Goal: Communication & Community: Answer question/provide support

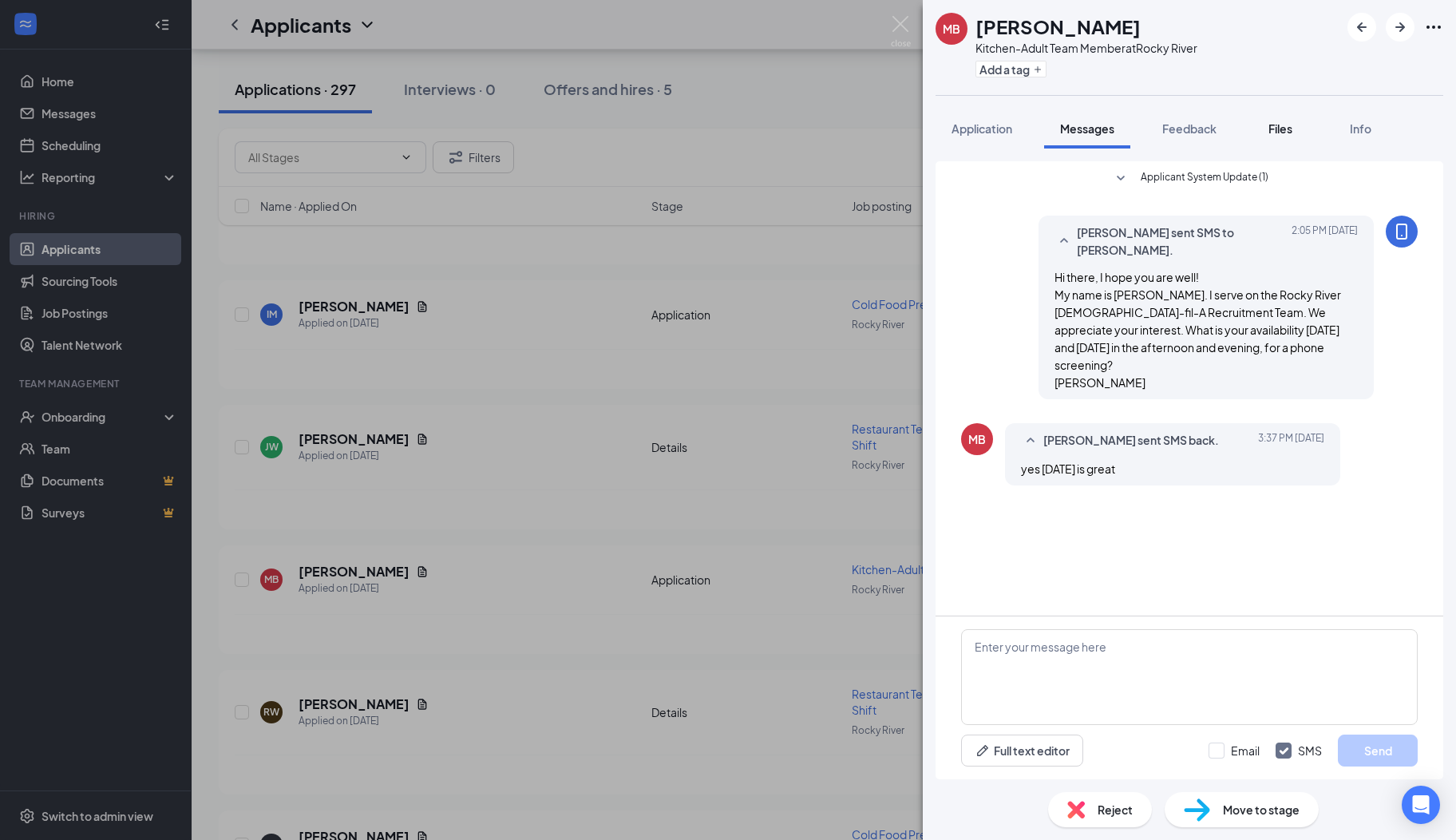
scroll to position [6713, 0]
click at [1398, 21] on icon "ArrowRight" at bounding box center [1400, 27] width 19 height 19
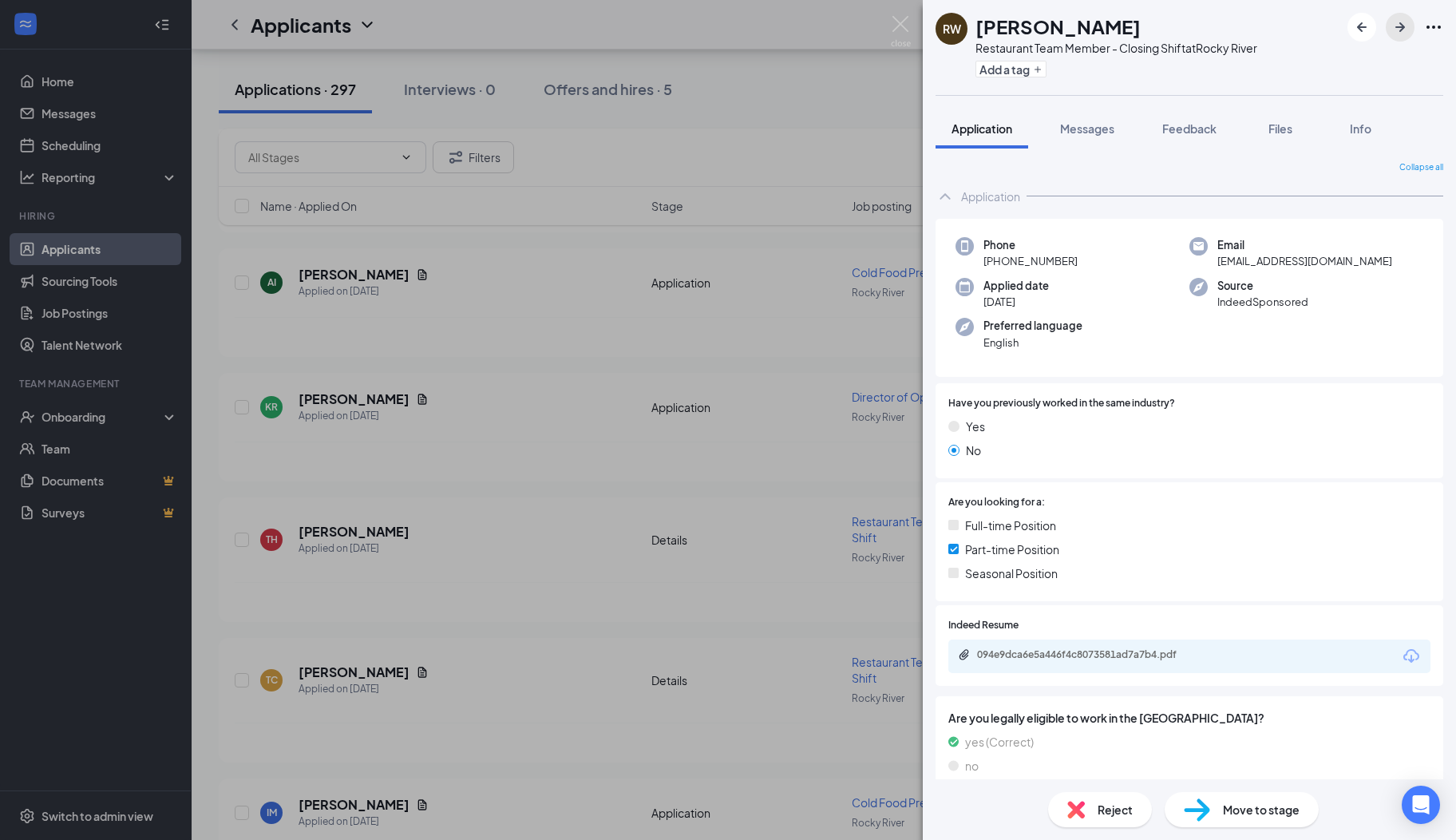
scroll to position [6697, 0]
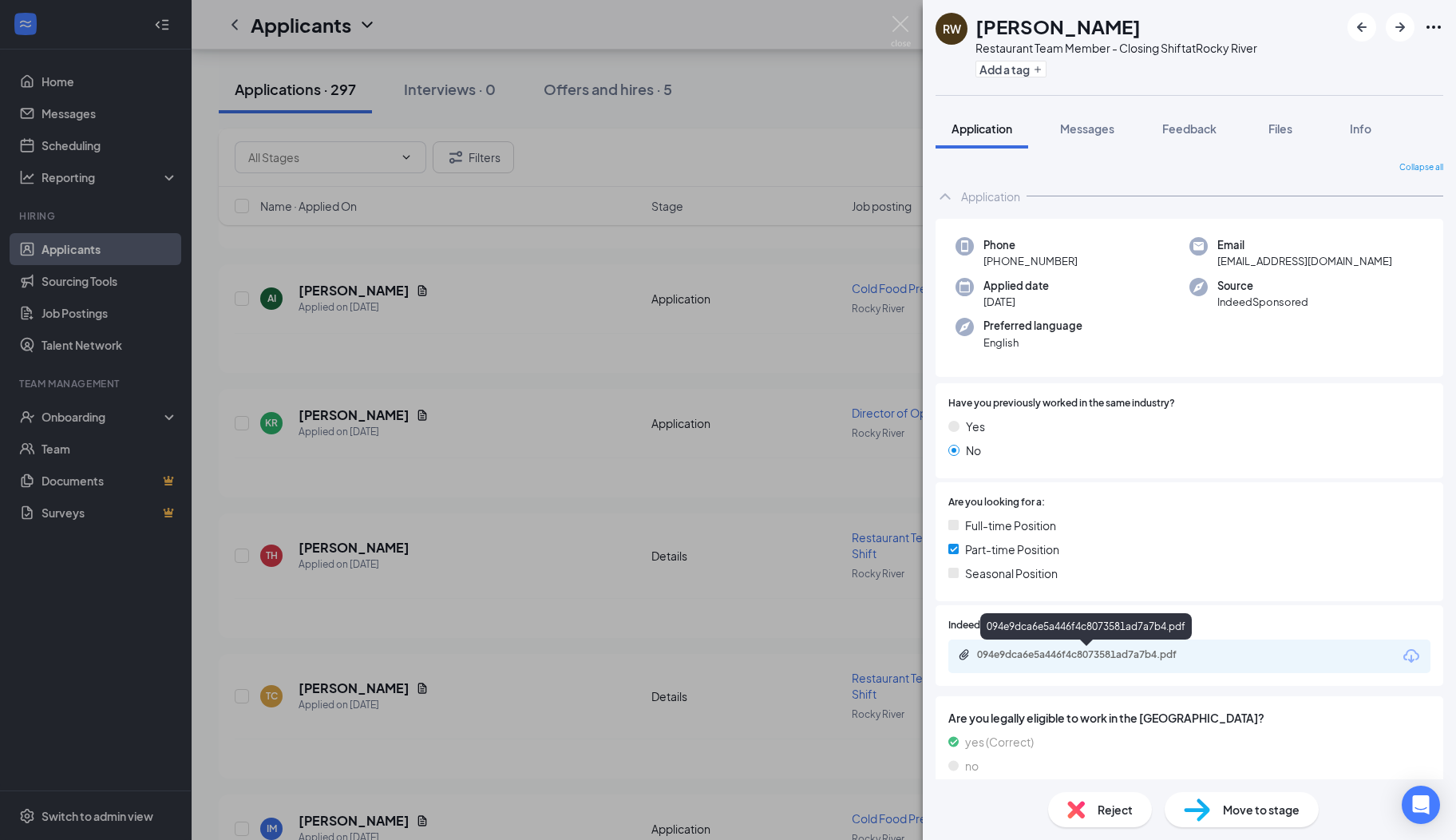
click at [1056, 653] on div "094e9dca6e5a446f4c8073581ad7a7b4.pdf" at bounding box center [1089, 654] width 224 height 13
click at [1110, 803] on span "Reject" at bounding box center [1115, 809] width 35 height 17
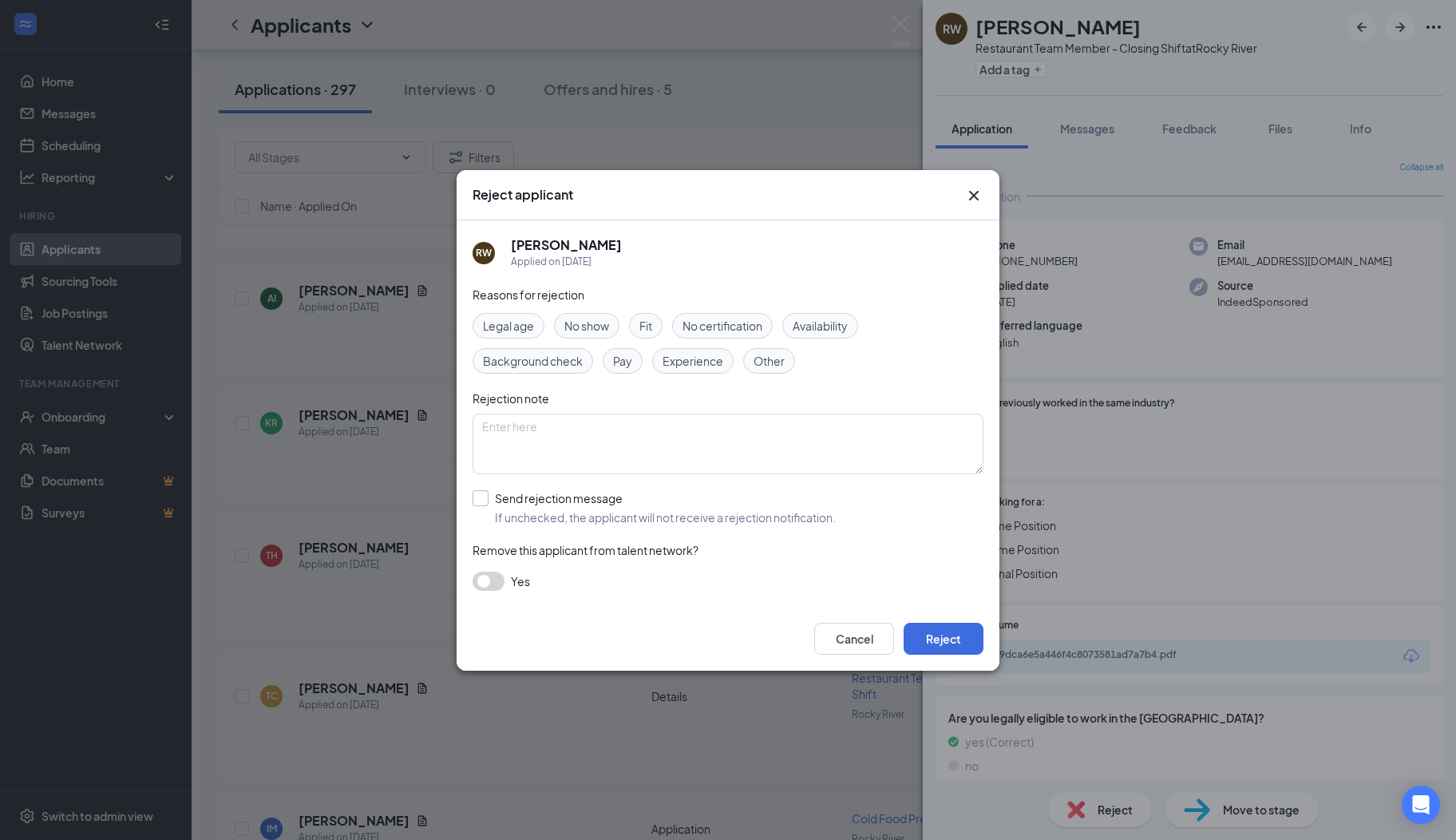
click at [489, 503] on input "Send rejection message If unchecked, the applicant will not receive a rejection…" at bounding box center [654, 507] width 363 height 35
checkbox input "true"
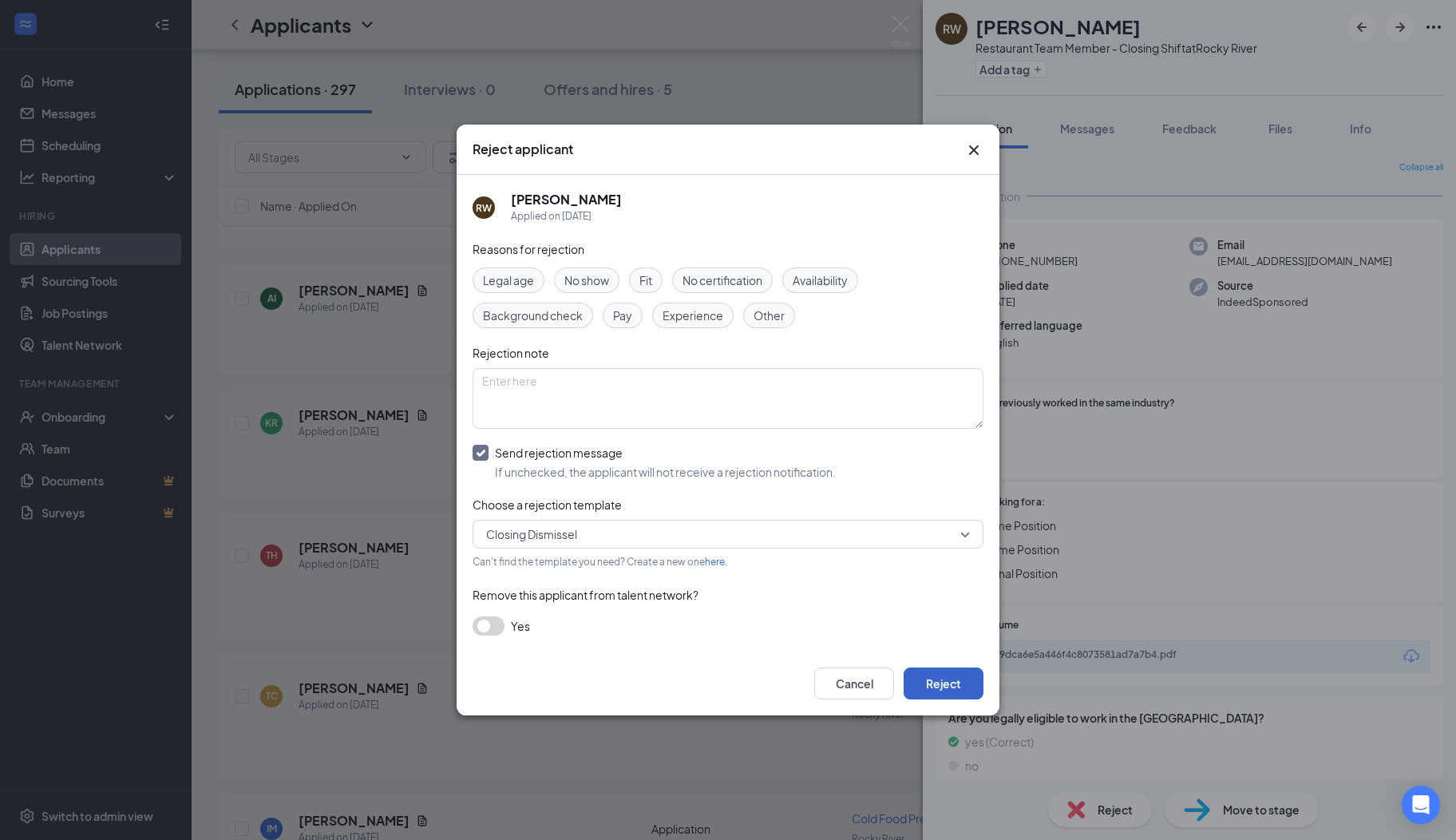
click at [930, 680] on button "Reject" at bounding box center [943, 683] width 80 height 32
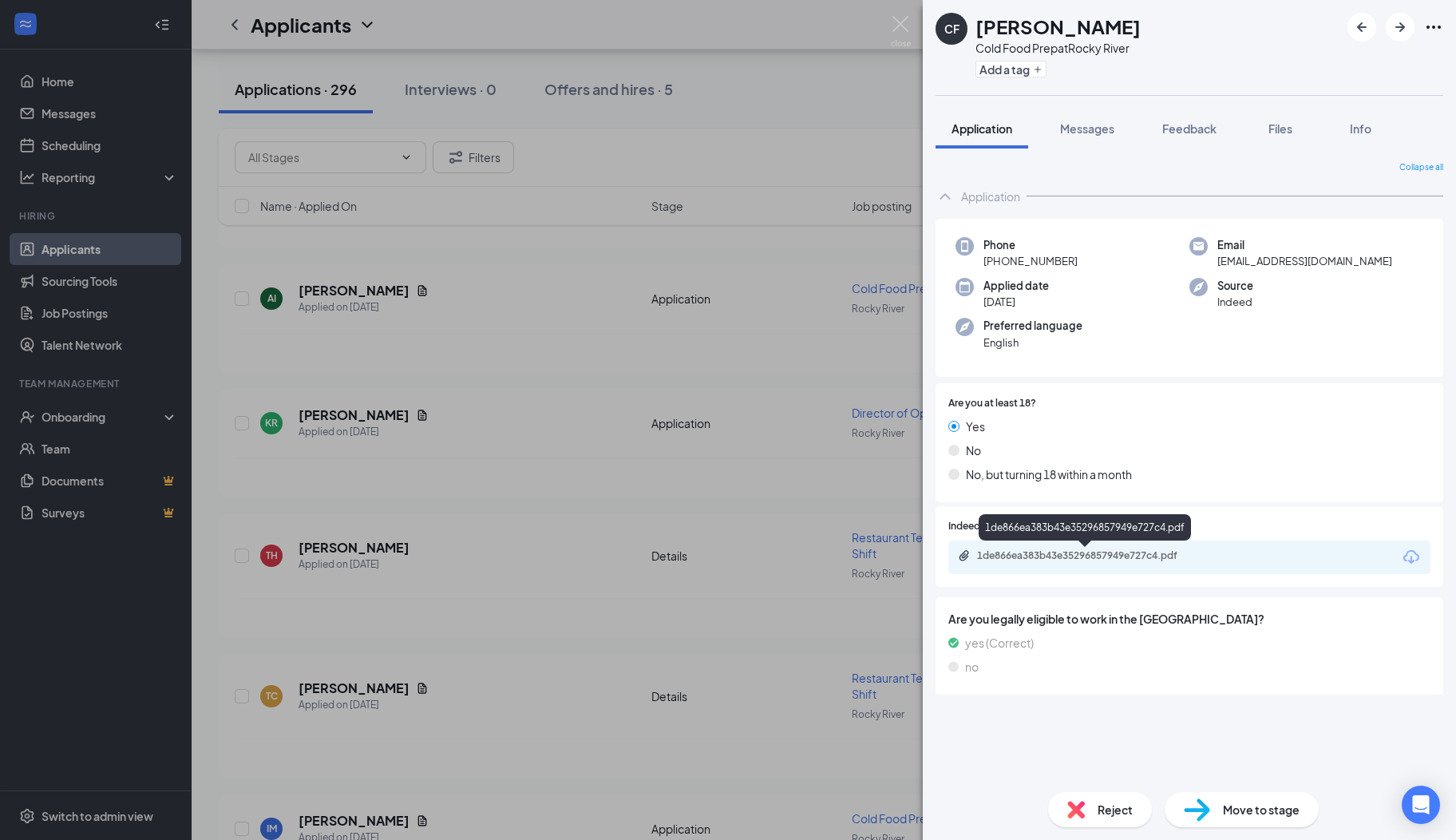
click at [1001, 552] on div "1de866ea383b43e35296857949e727c4.pdf" at bounding box center [1089, 556] width 224 height 13
click at [1100, 808] on span "Reject" at bounding box center [1115, 809] width 35 height 17
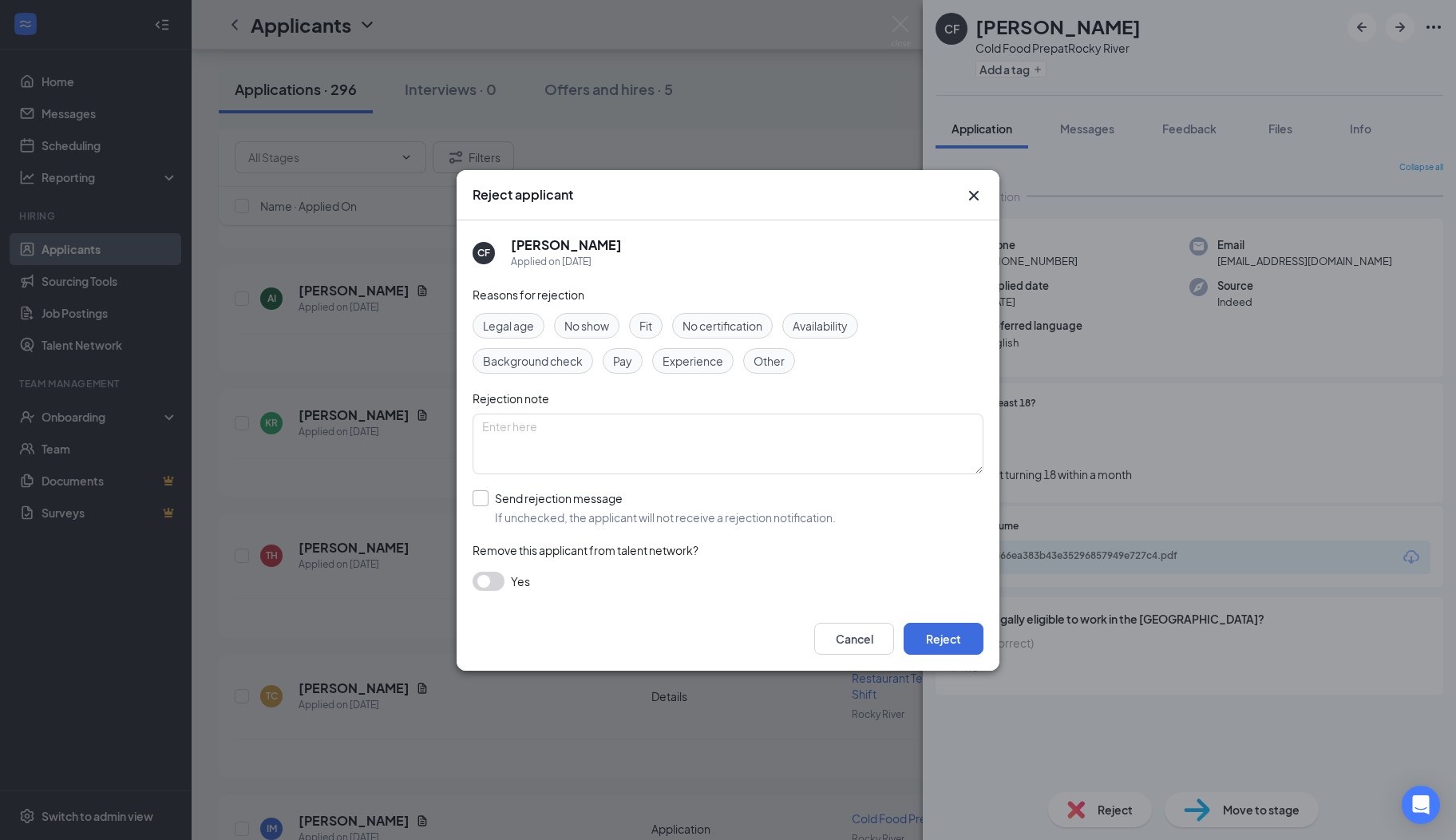
click at [482, 499] on input "Send rejection message If unchecked, the applicant will not receive a rejection…" at bounding box center [654, 507] width 363 height 35
checkbox input "true"
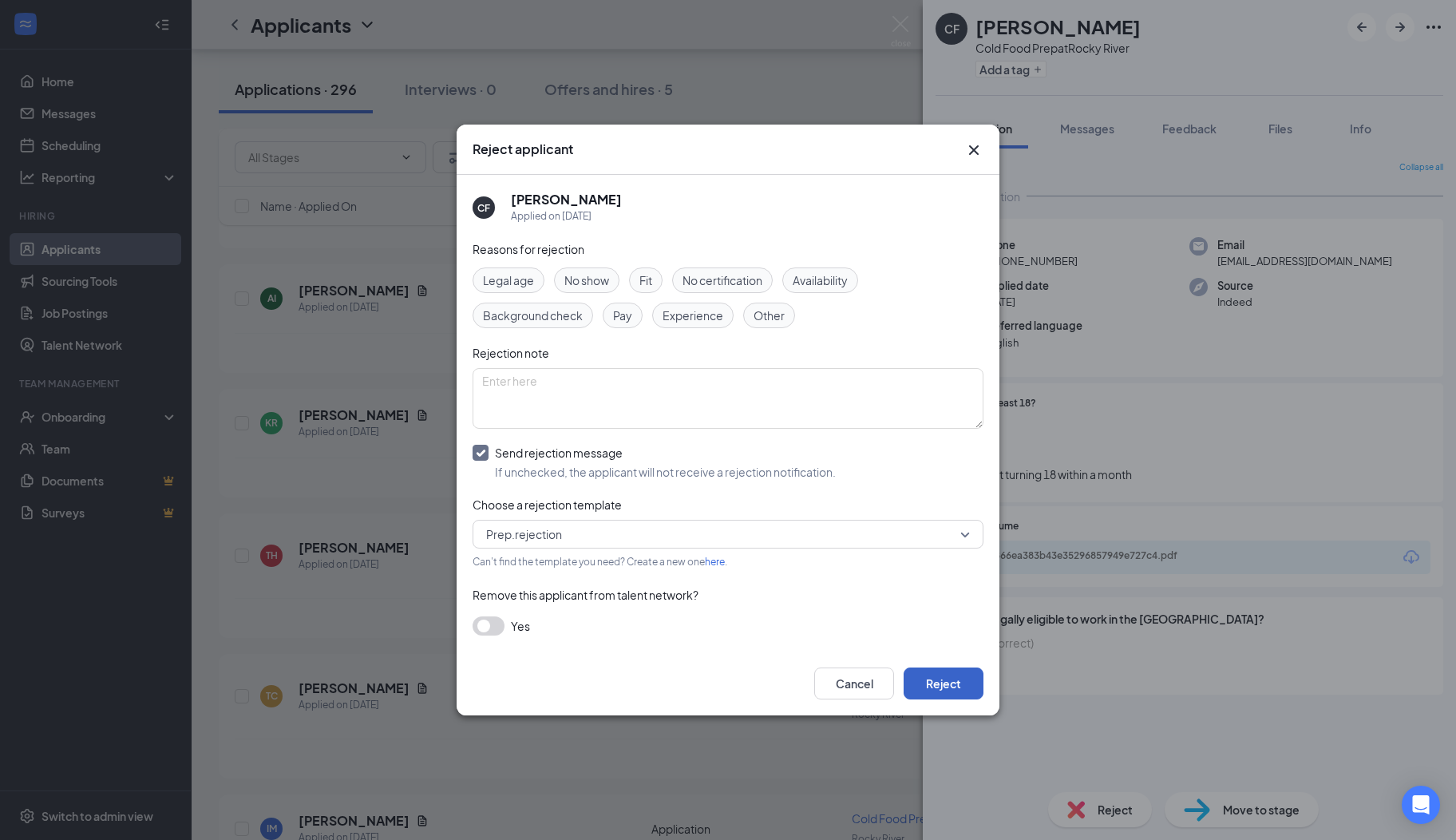
click at [935, 672] on button "Reject" at bounding box center [943, 683] width 80 height 32
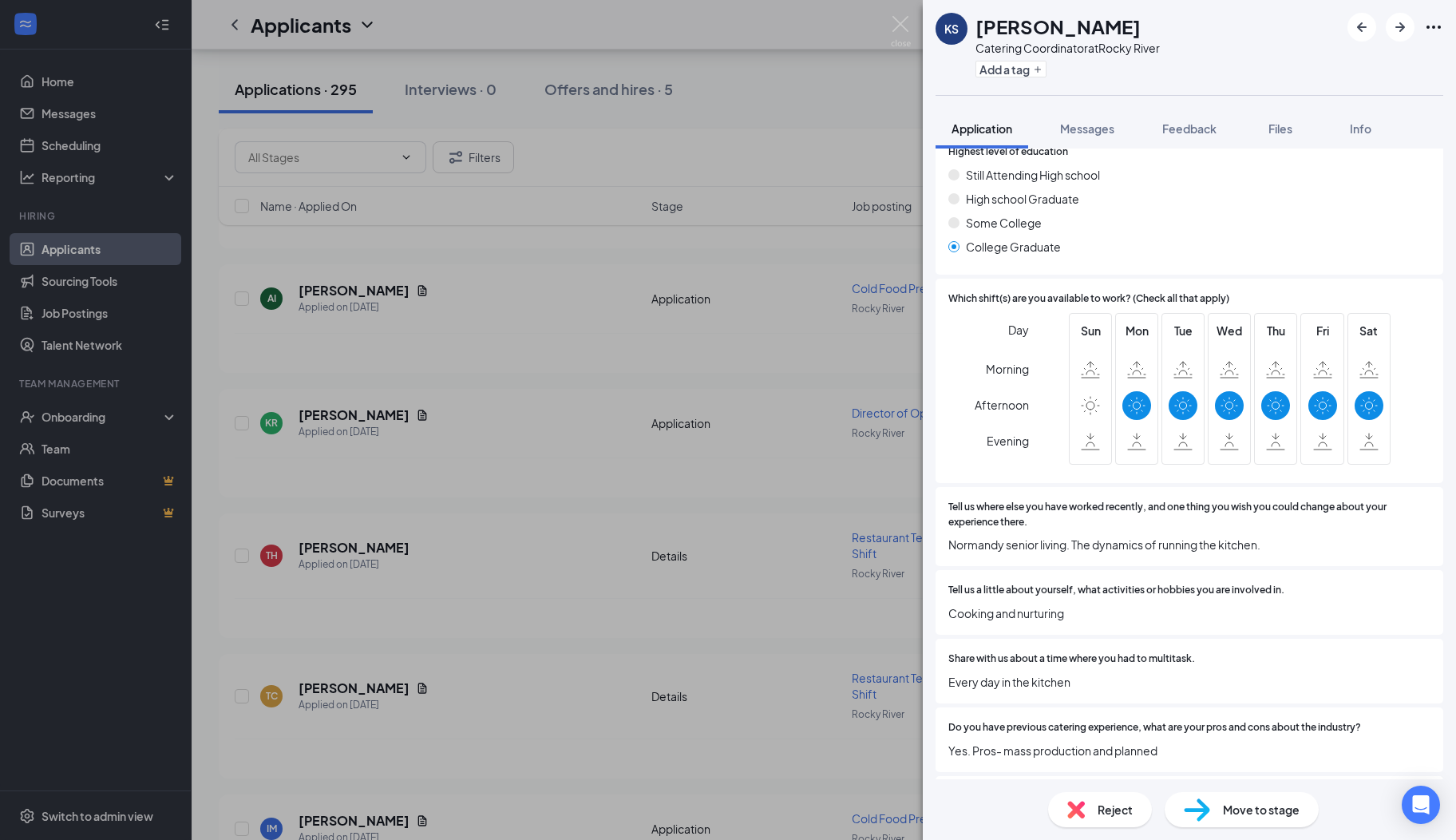
scroll to position [557, 0]
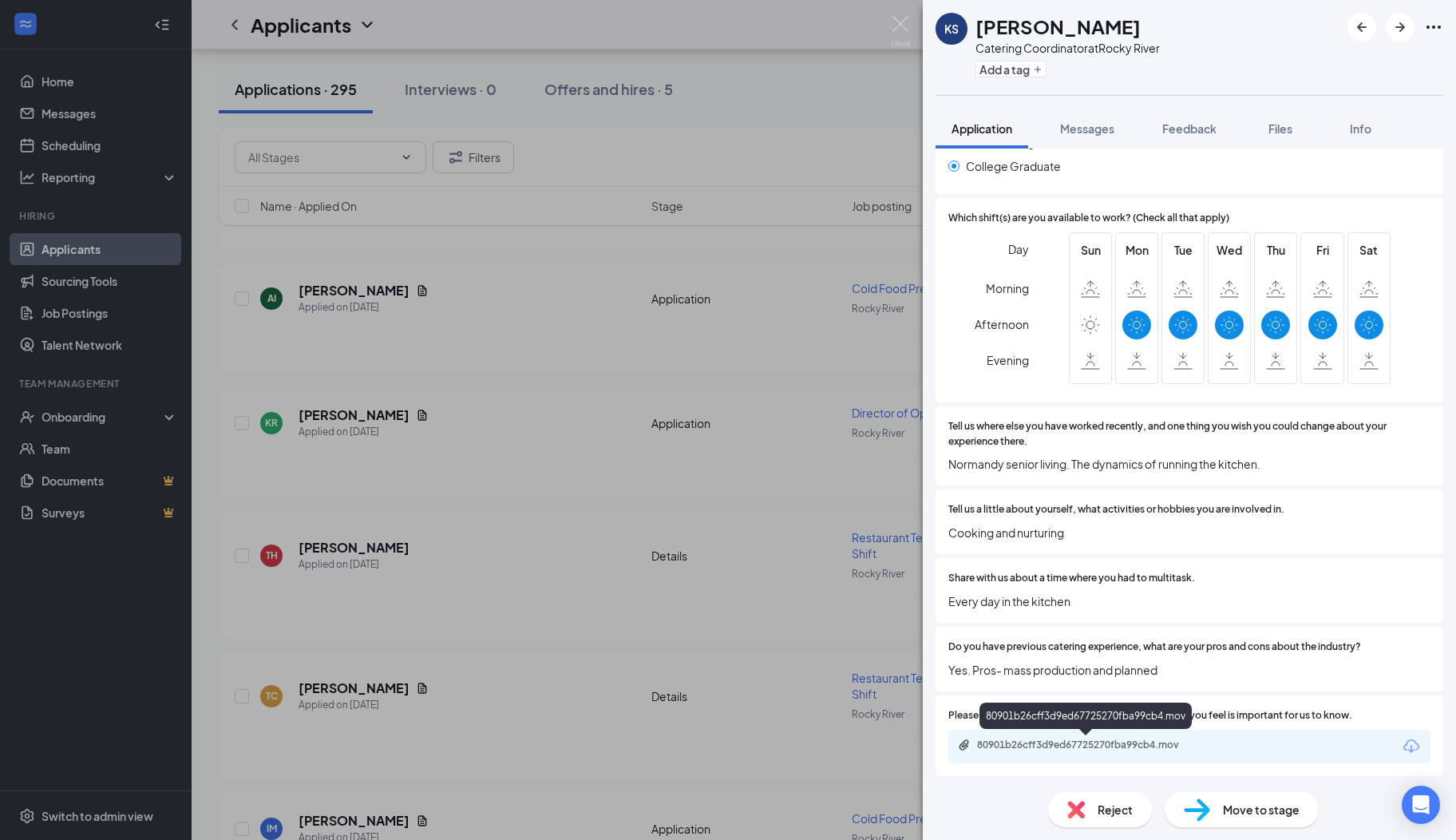
click at [1084, 741] on div "80901b26cff3d9ed67725270fba99cb4.mov" at bounding box center [1089, 745] width 224 height 13
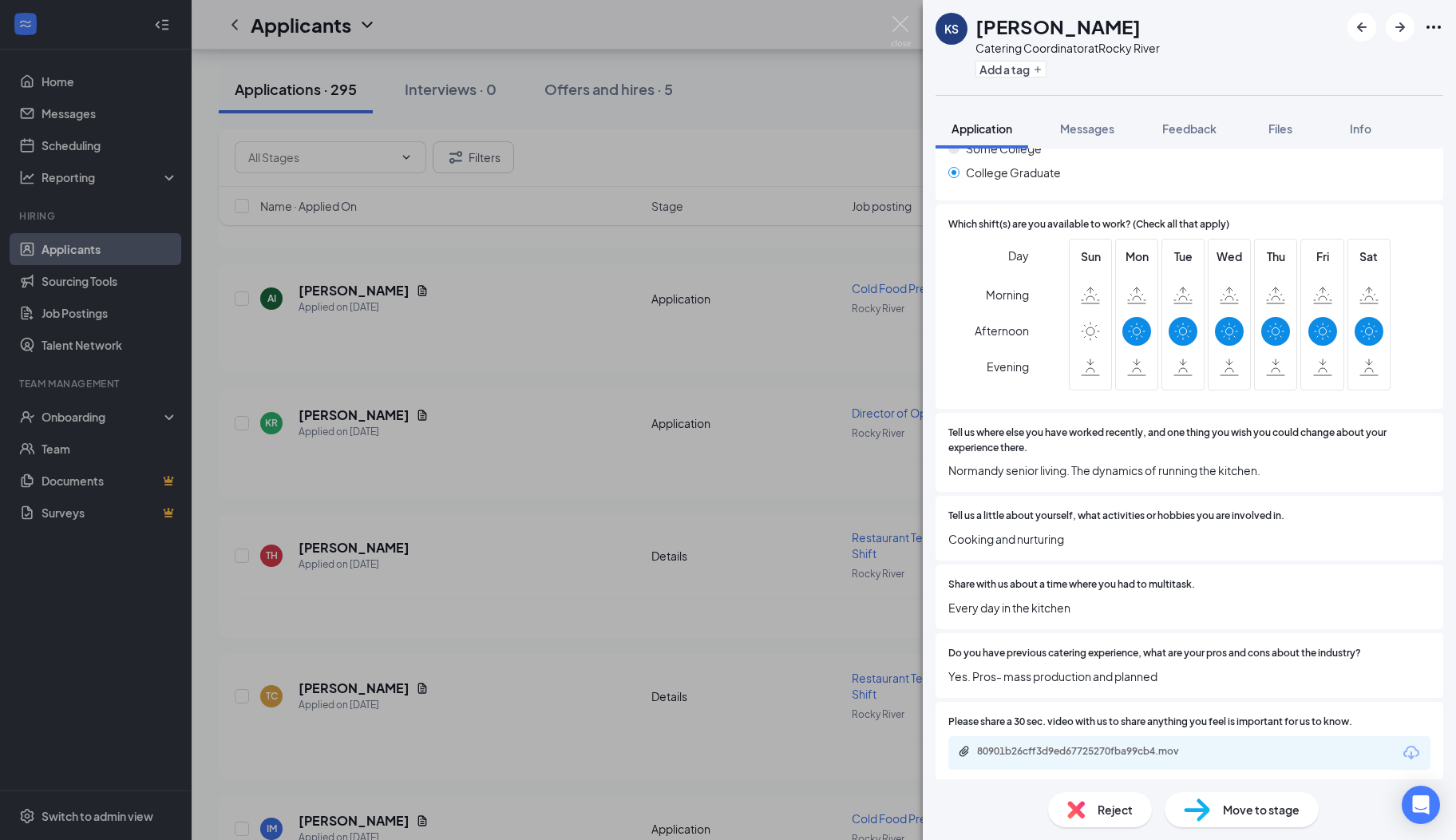
click at [1335, 82] on div "KS Kenneth Stephens Catering Coordinator at Rocky River Add a tag" at bounding box center [1189, 48] width 533 height 95
click at [1092, 813] on div "Reject" at bounding box center [1100, 809] width 104 height 35
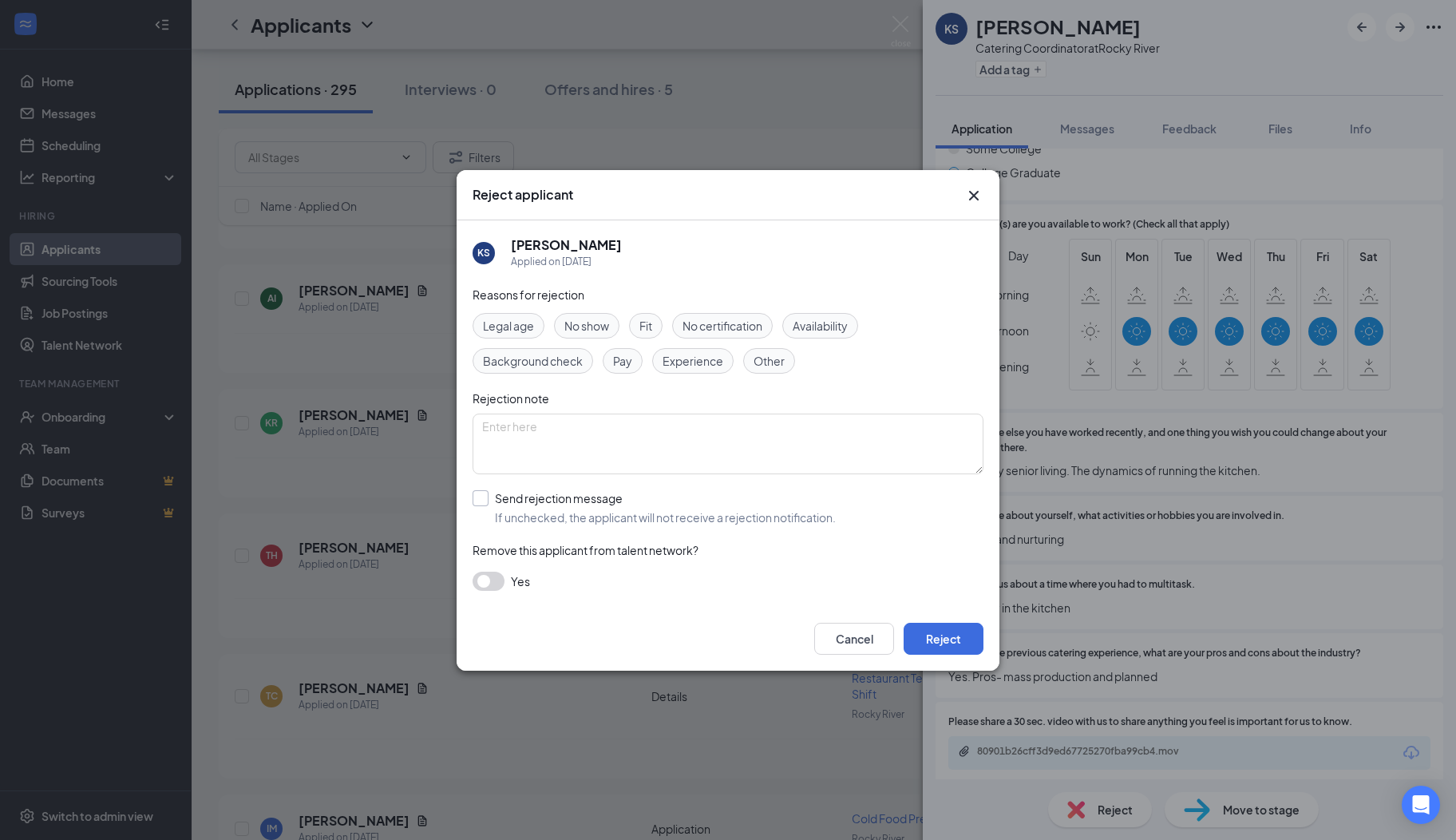
click at [483, 500] on input "Send rejection message If unchecked, the applicant will not receive a rejection…" at bounding box center [654, 507] width 363 height 35
checkbox input "true"
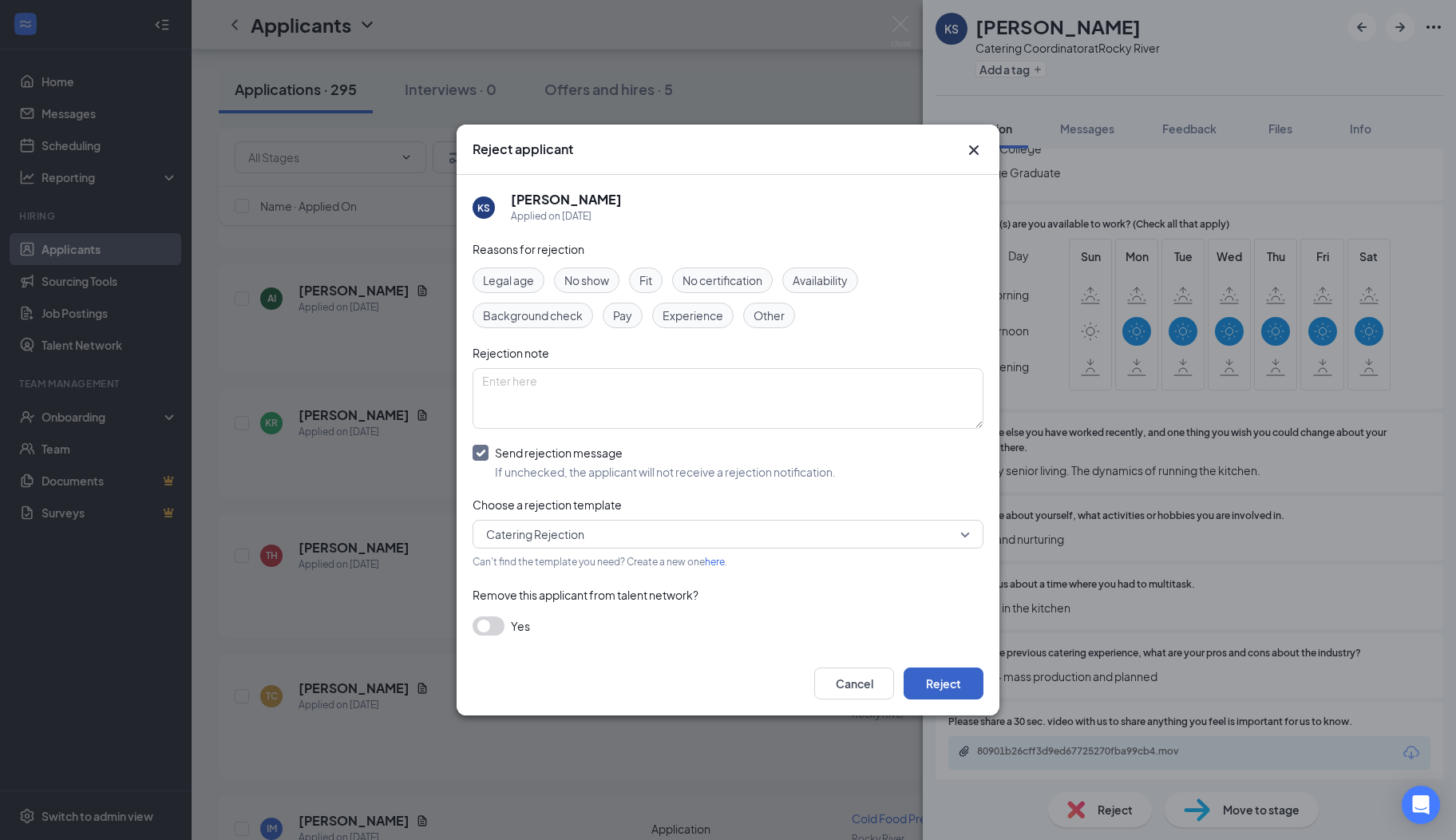
click at [930, 690] on button "Reject" at bounding box center [943, 683] width 80 height 32
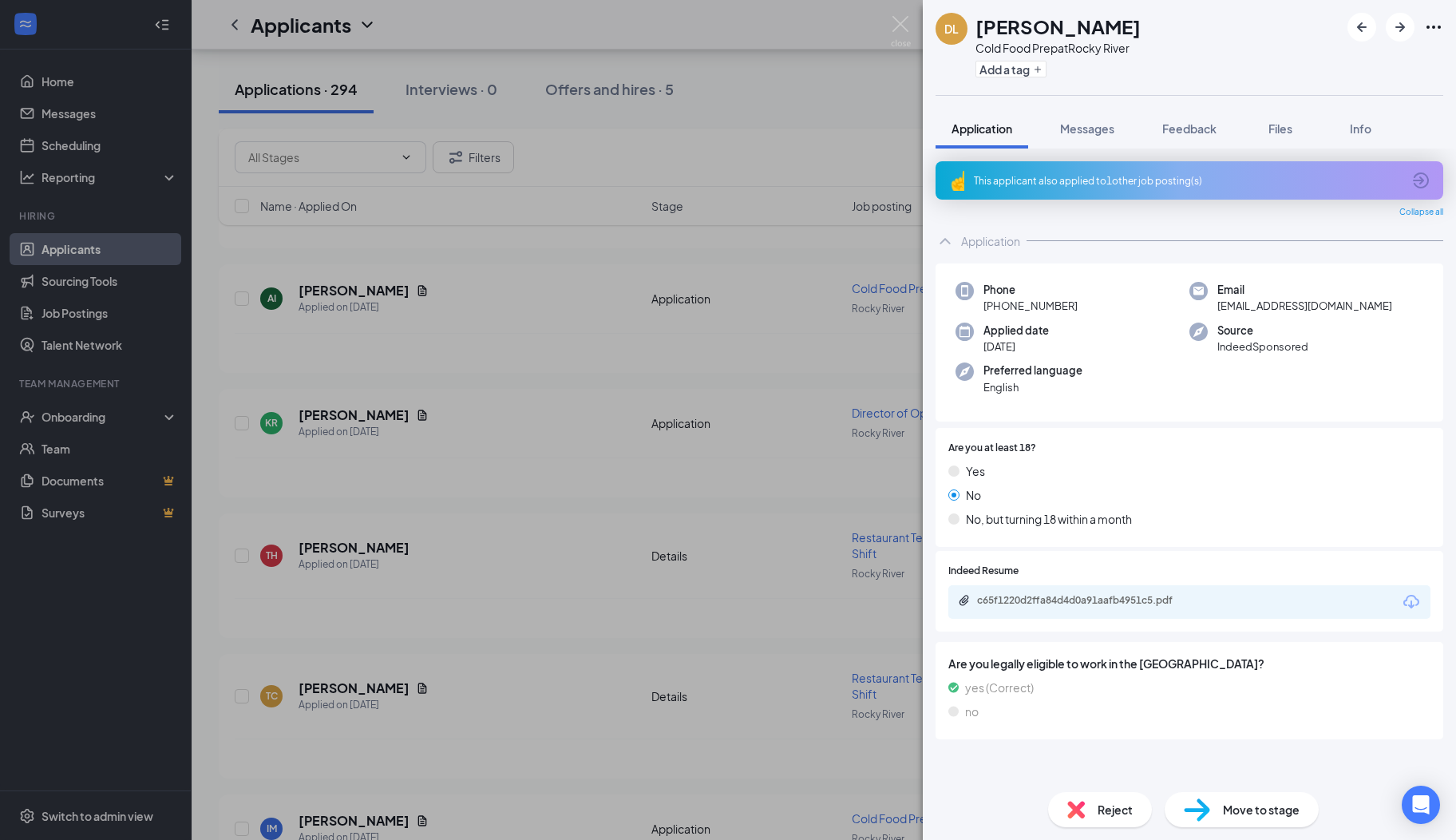
click at [1427, 182] on icon "ArrowCircle" at bounding box center [1420, 180] width 19 height 19
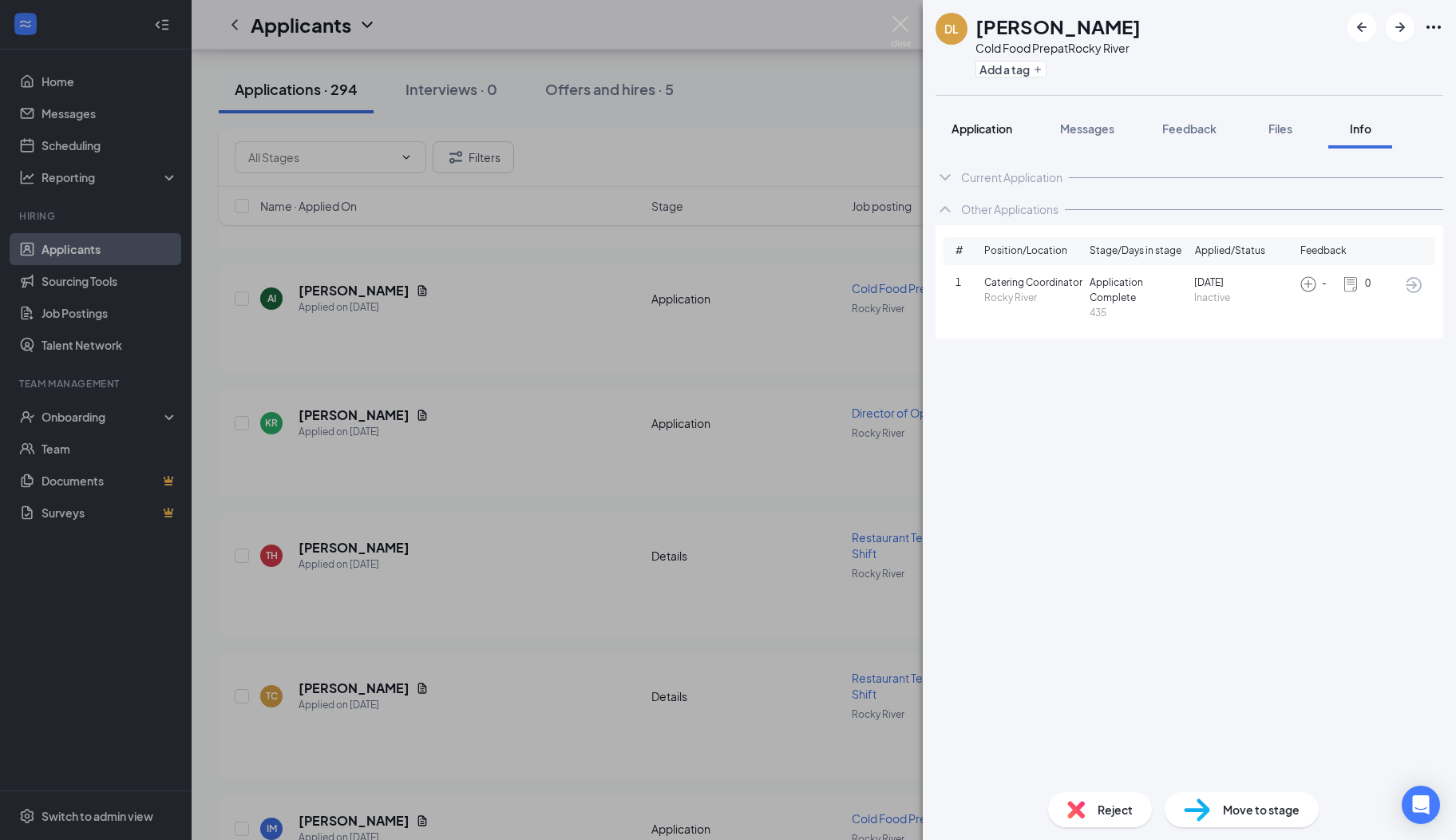
click at [975, 123] on span "Application" at bounding box center [982, 129] width 60 height 15
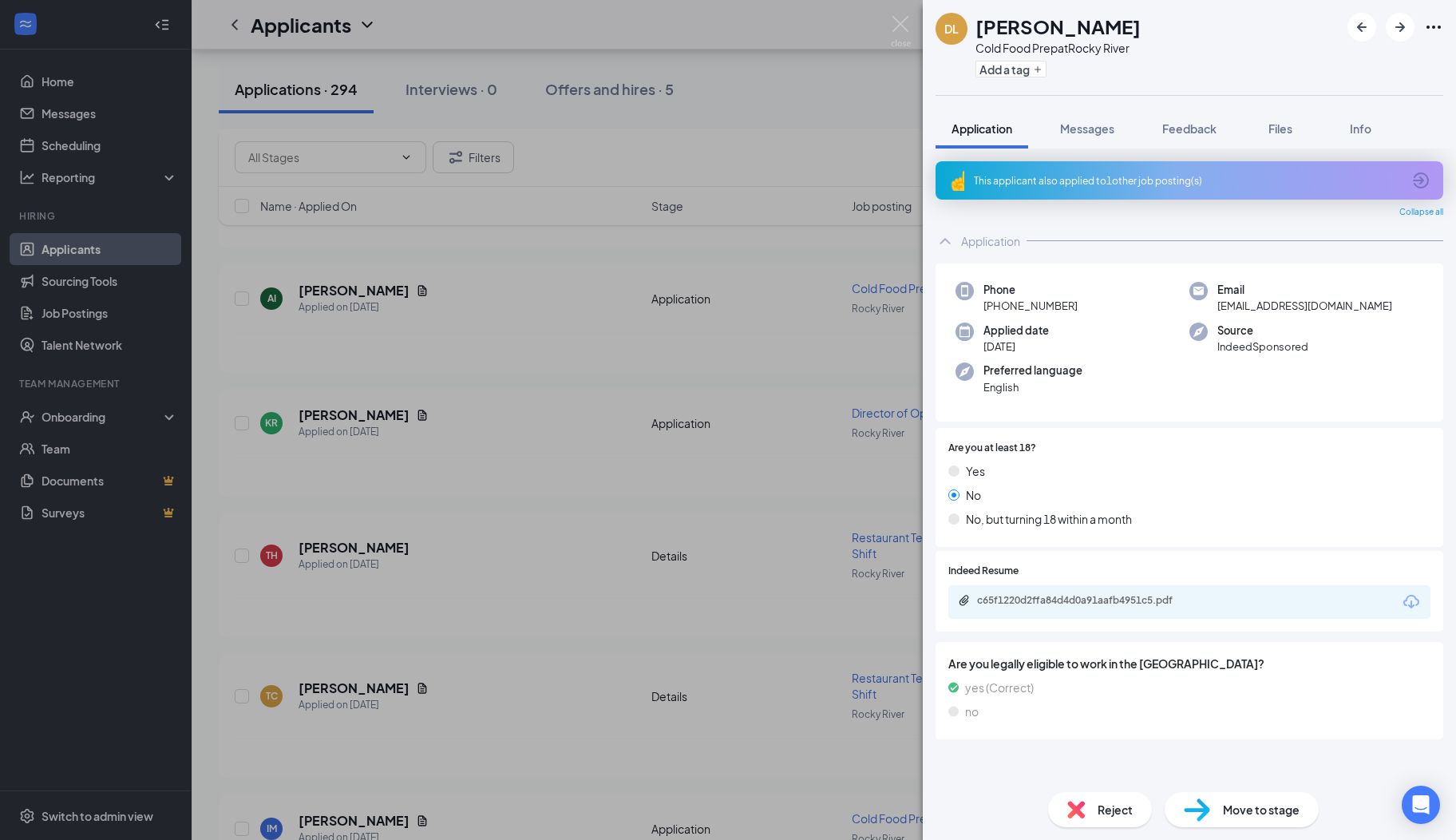
click at [1053, 602] on div "c65f1220d2ffa84d4d0a91aafb4951c5.pdf" at bounding box center [1089, 601] width 224 height 13
click at [1092, 134] on span "Messages" at bounding box center [1087, 129] width 54 height 15
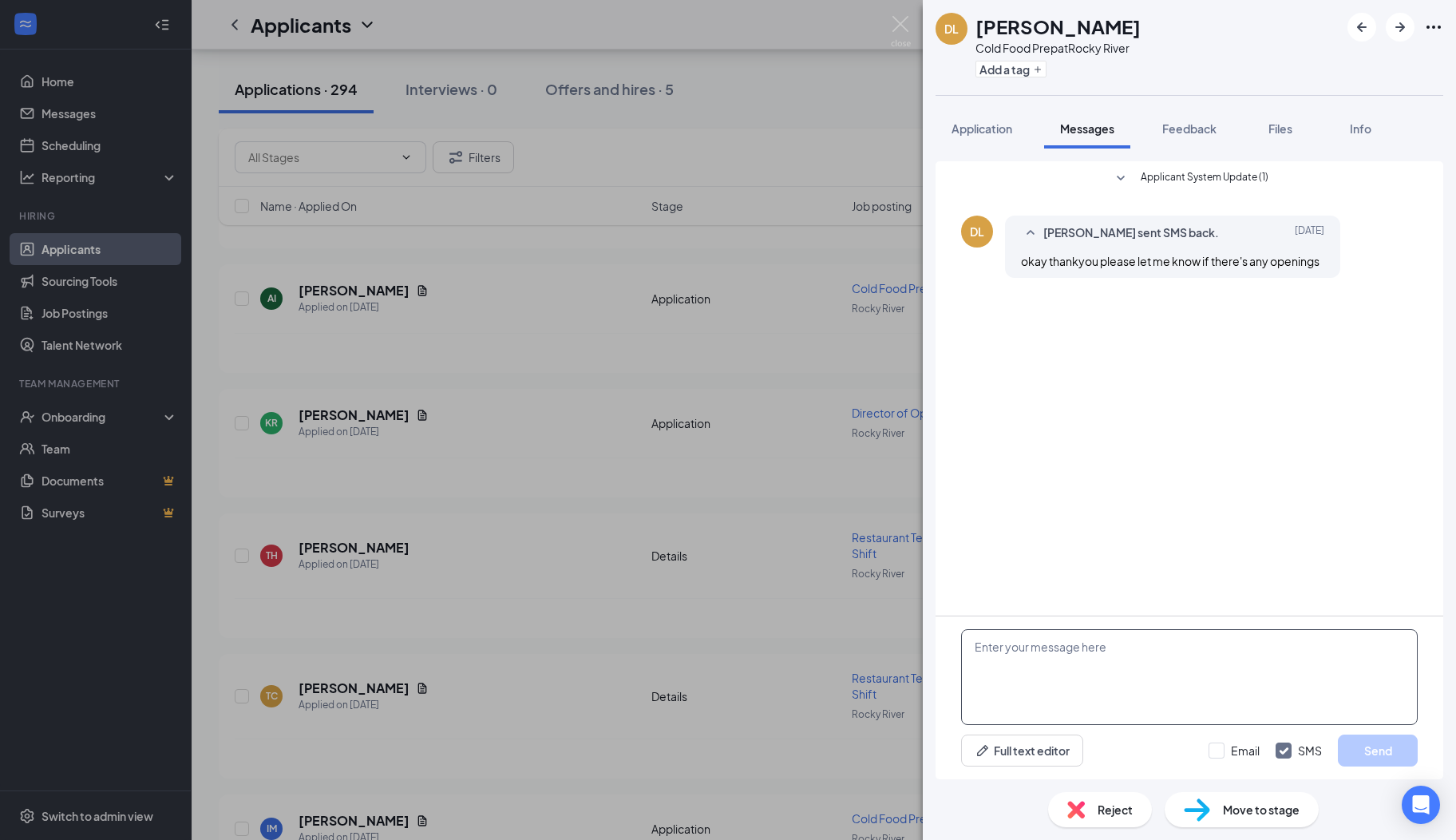
paste textarea "Hi there, I hope you are well! My name is [PERSON_NAME]. I serve on the Rocky R…"
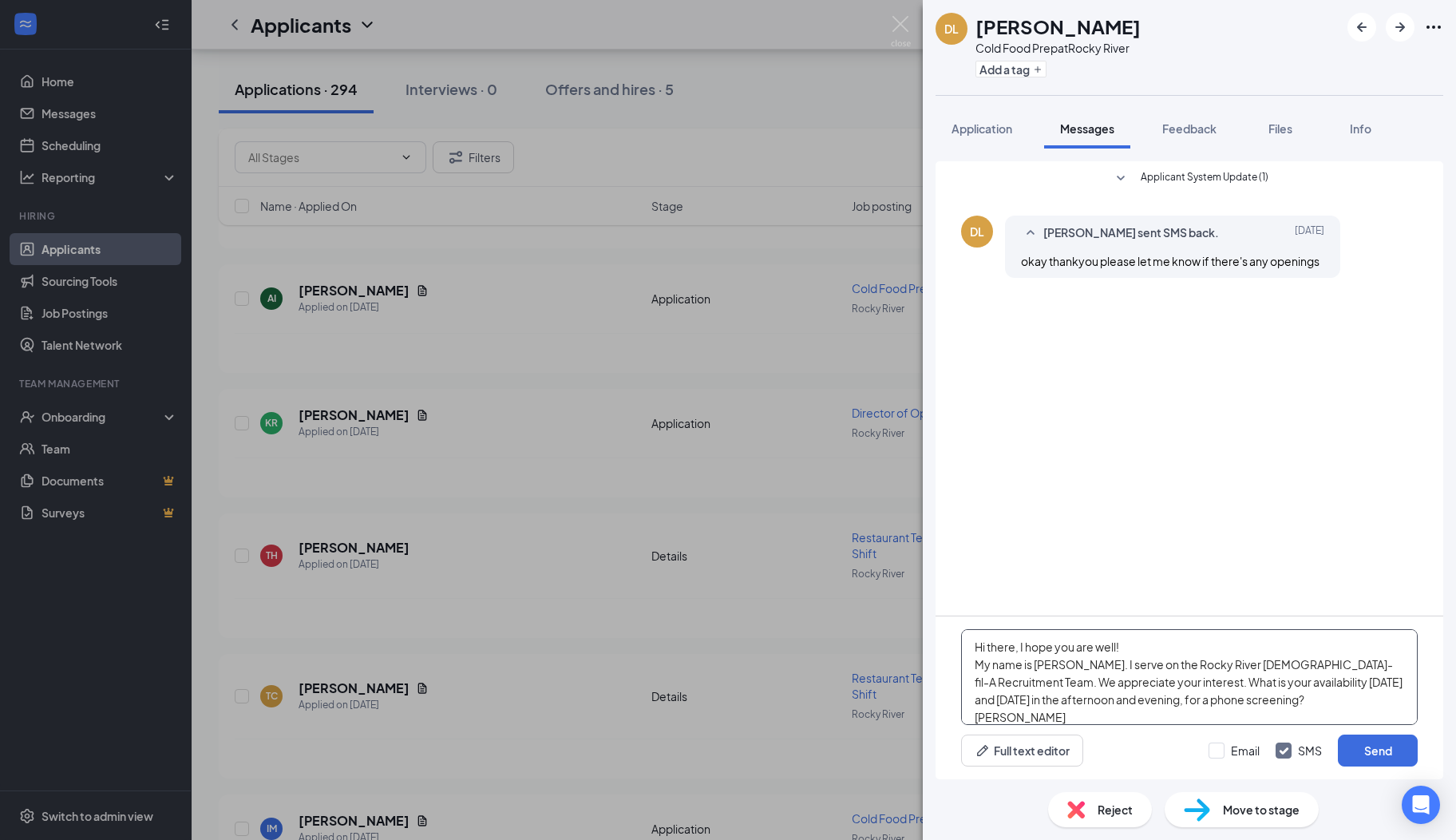
scroll to position [16, 0]
type textarea "Hi there, I hope you are well! My name is [PERSON_NAME]. I serve on the Rocky R…"
click at [1356, 753] on button "Send" at bounding box center [1377, 750] width 80 height 32
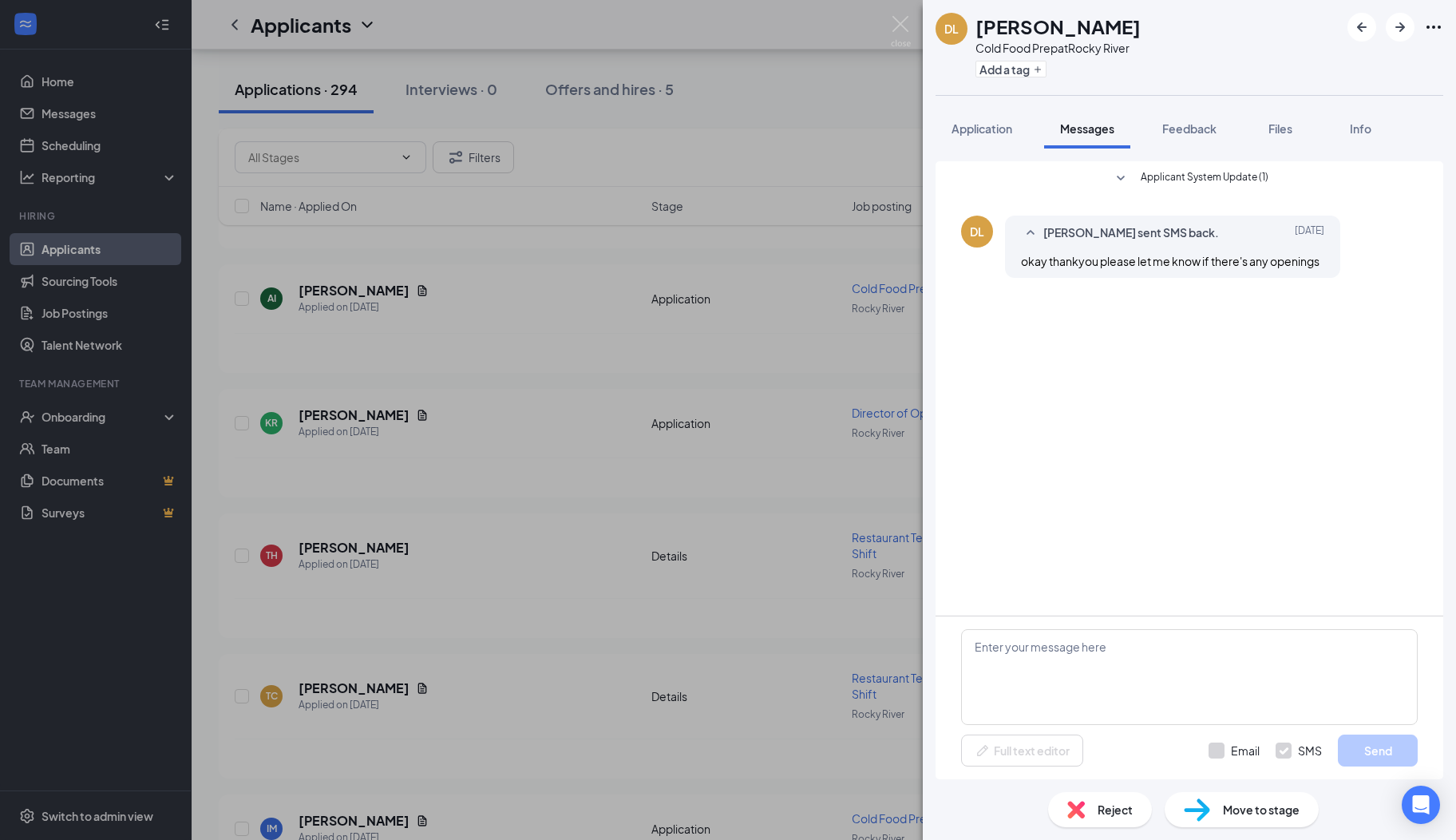
scroll to position [0, 0]
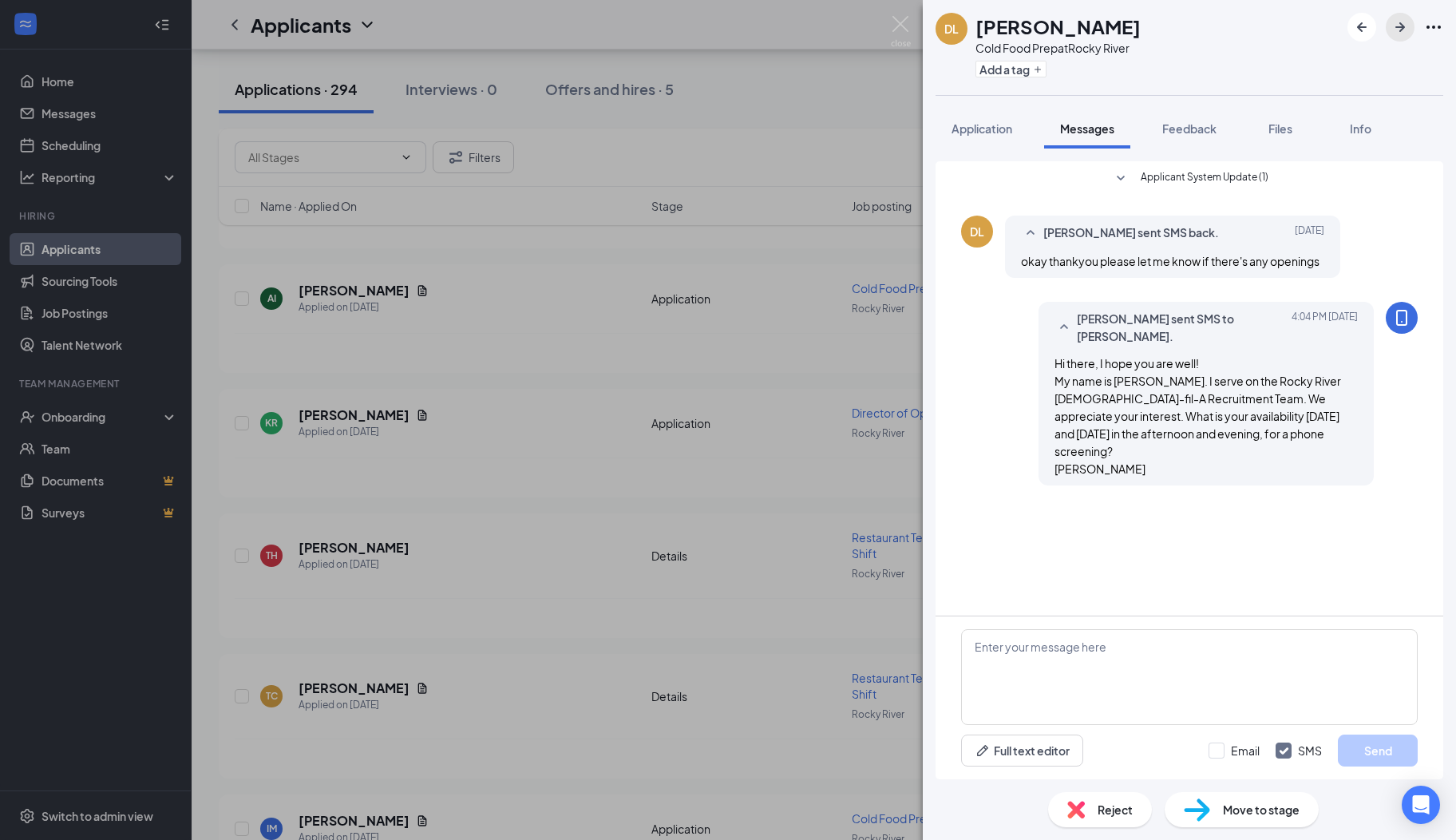
click at [1402, 27] on icon "ArrowRight" at bounding box center [1400, 27] width 9 height 9
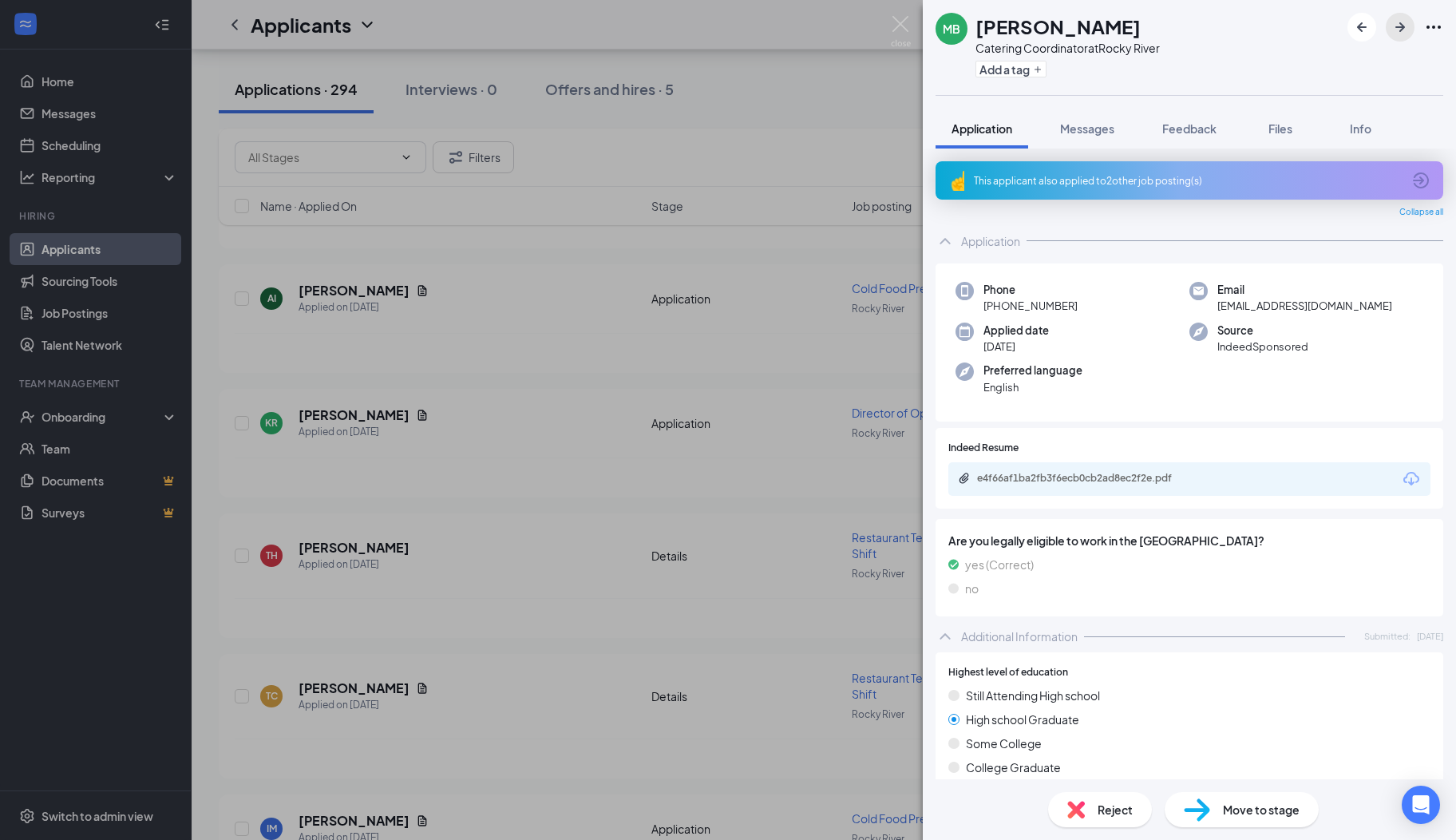
click at [1402, 27] on icon "ArrowRight" at bounding box center [1400, 27] width 9 height 9
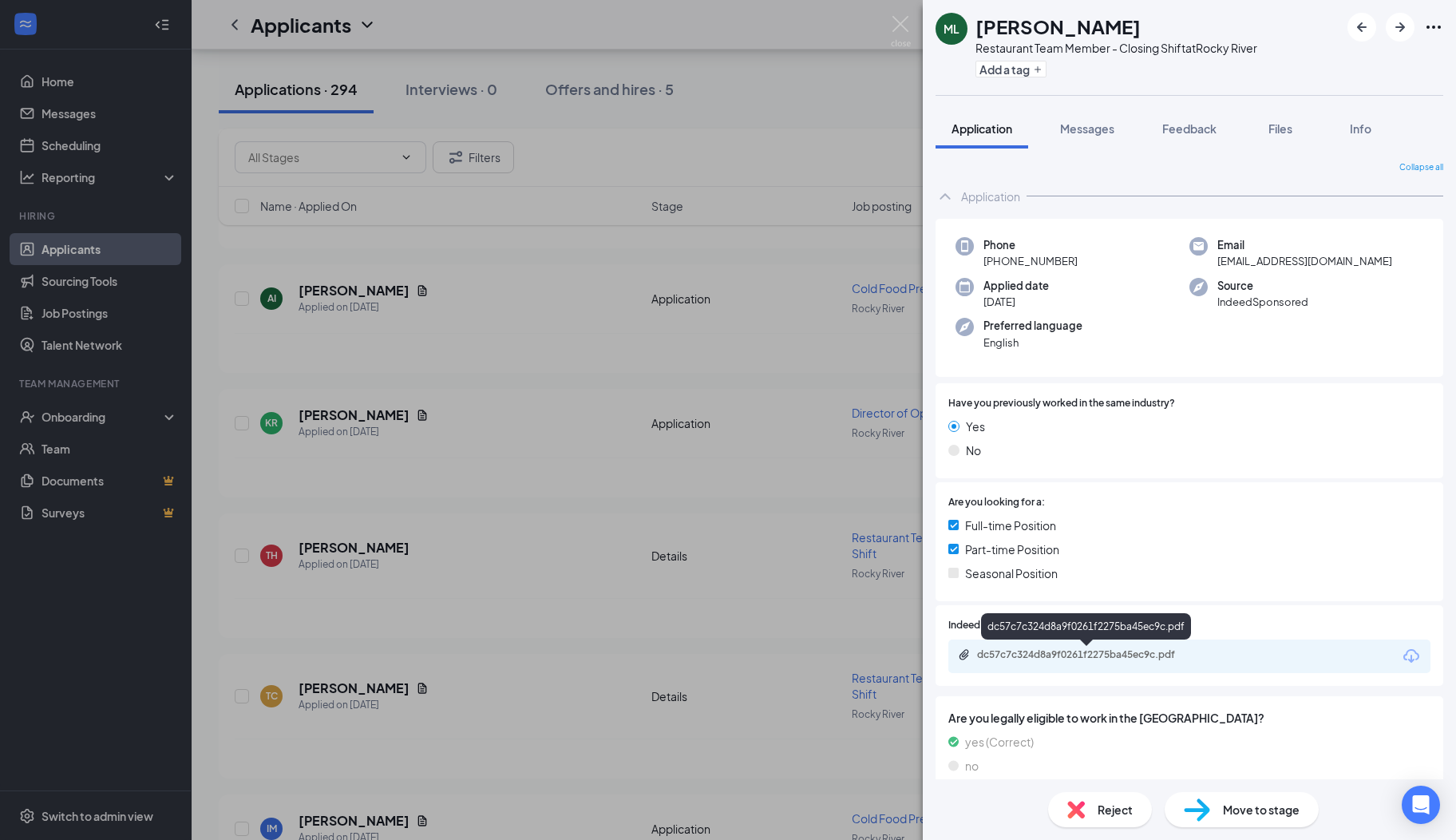
click at [1041, 664] on div "dc57c7c324d8a9f0261f2275ba45ec9c.pdf" at bounding box center [1190, 656] width 483 height 34
click at [1050, 648] on div "dc57c7c324d8a9f0261f2275ba45ec9c.pdf" at bounding box center [1089, 654] width 224 height 13
click at [1101, 130] on span "Messages" at bounding box center [1087, 129] width 54 height 15
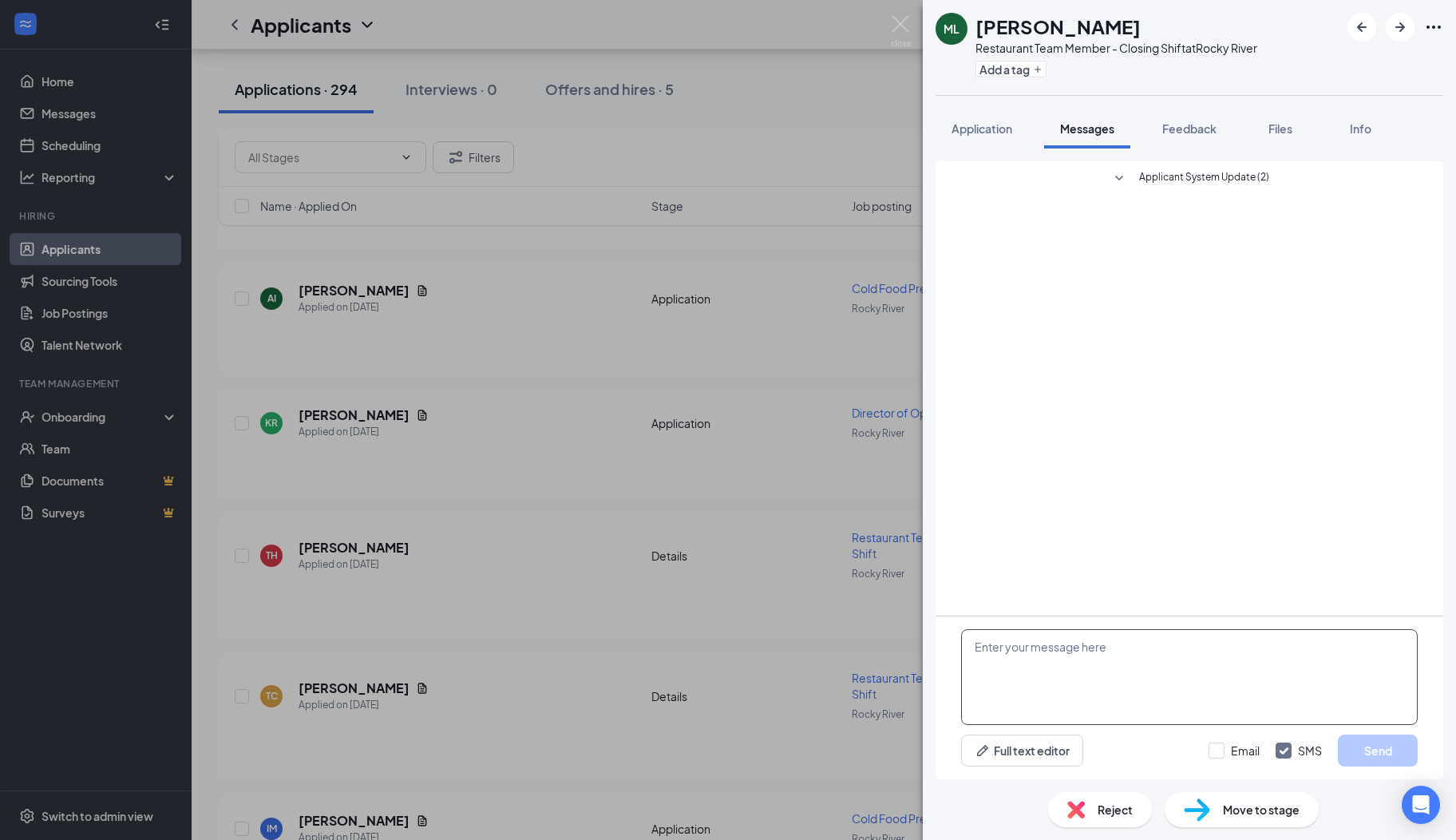
paste textarea "Hi there, I hope you are well! My name is [PERSON_NAME]. I serve on the Rocky R…"
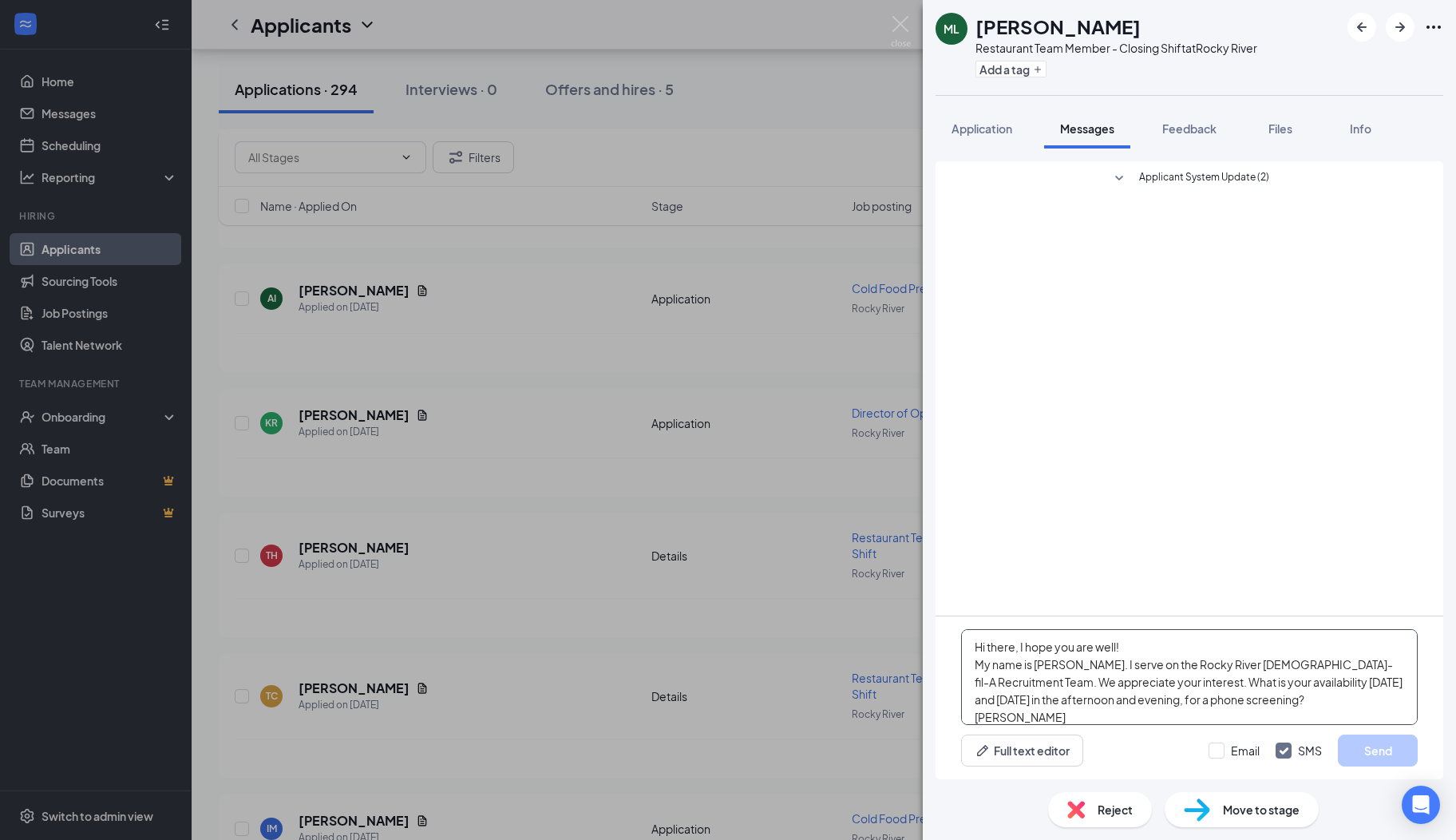
scroll to position [16, 0]
type textarea "Hi there, I hope you are well! My name is [PERSON_NAME]. I serve on the Rocky R…"
click at [1356, 748] on button "Send" at bounding box center [1377, 750] width 80 height 32
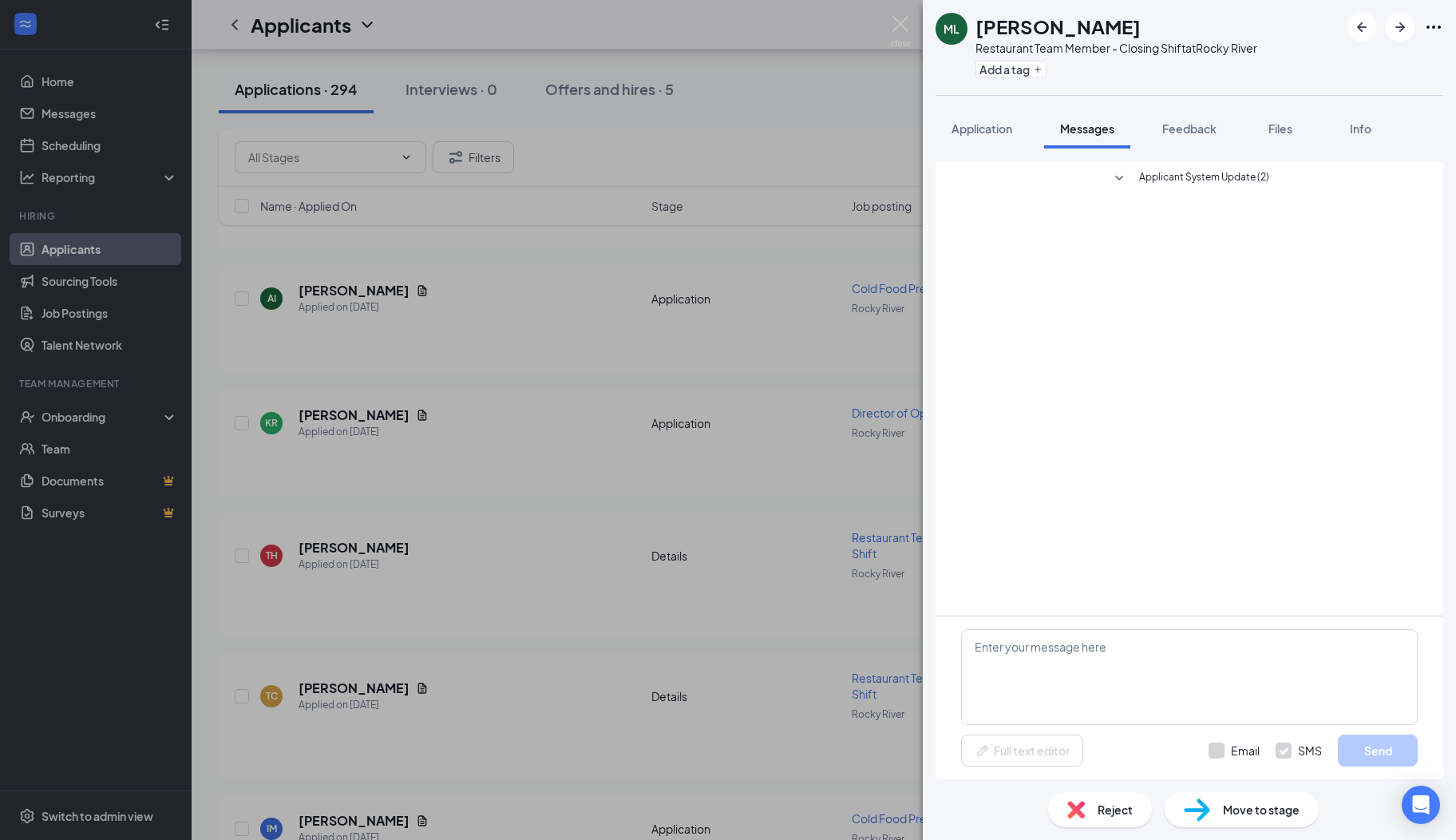
scroll to position [0, 0]
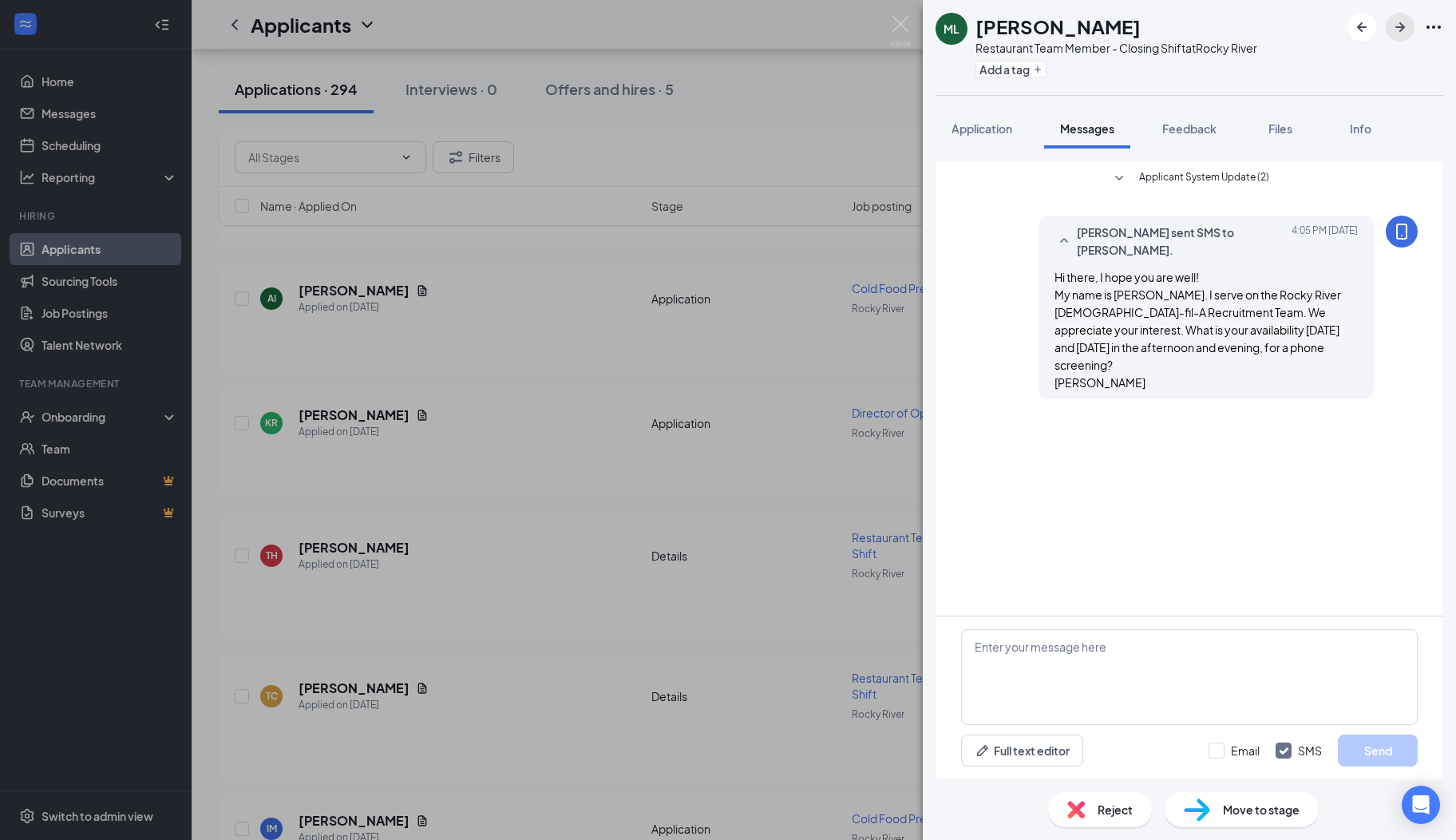
click at [1400, 27] on icon "ArrowRight" at bounding box center [1400, 27] width 9 height 9
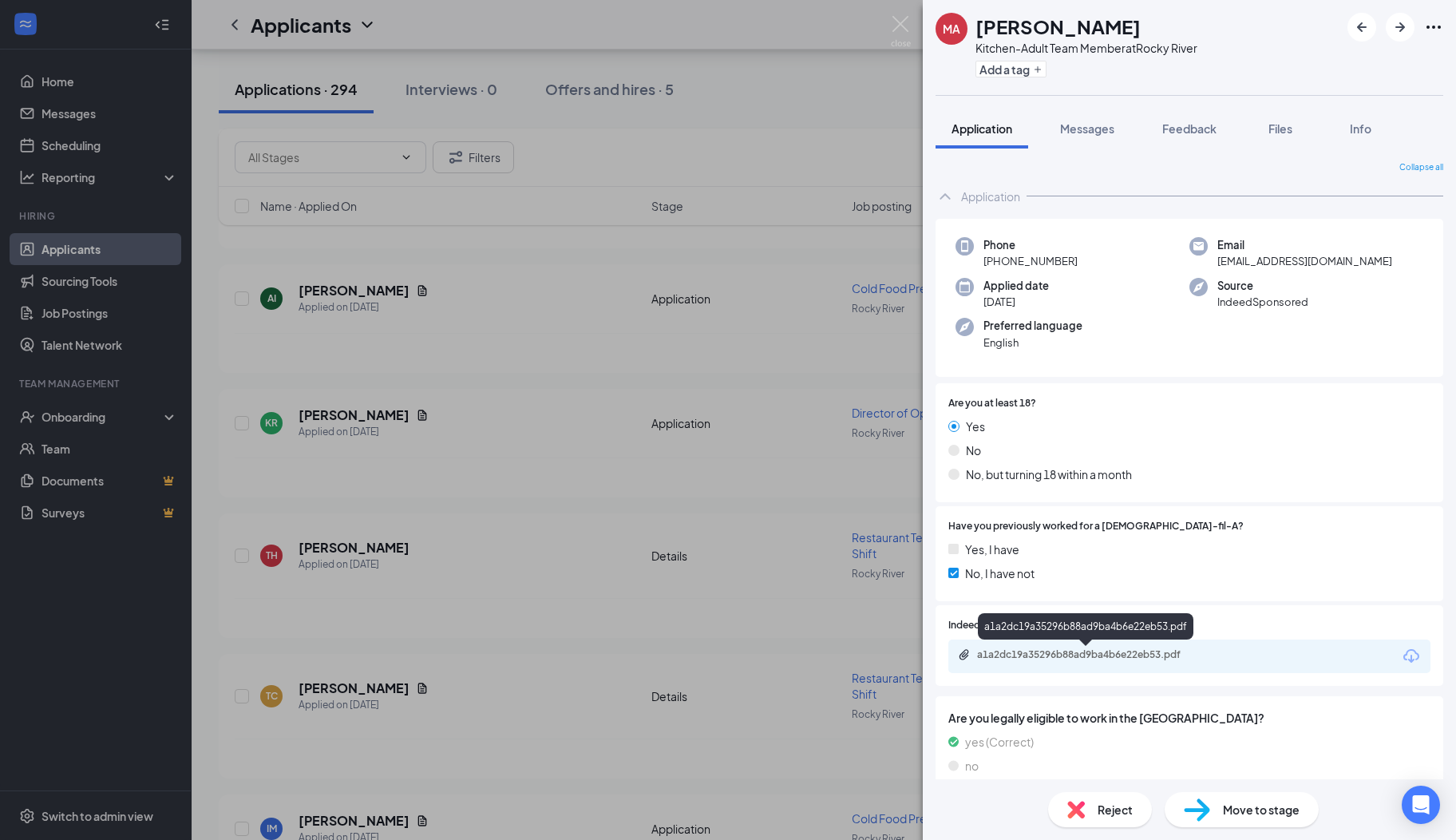
click at [1050, 657] on div "a1a2dc19a35296b88ad9ba4b6e22eb53.pdf" at bounding box center [1089, 654] width 224 height 13
click at [1081, 135] on div "Messages" at bounding box center [1087, 128] width 54 height 16
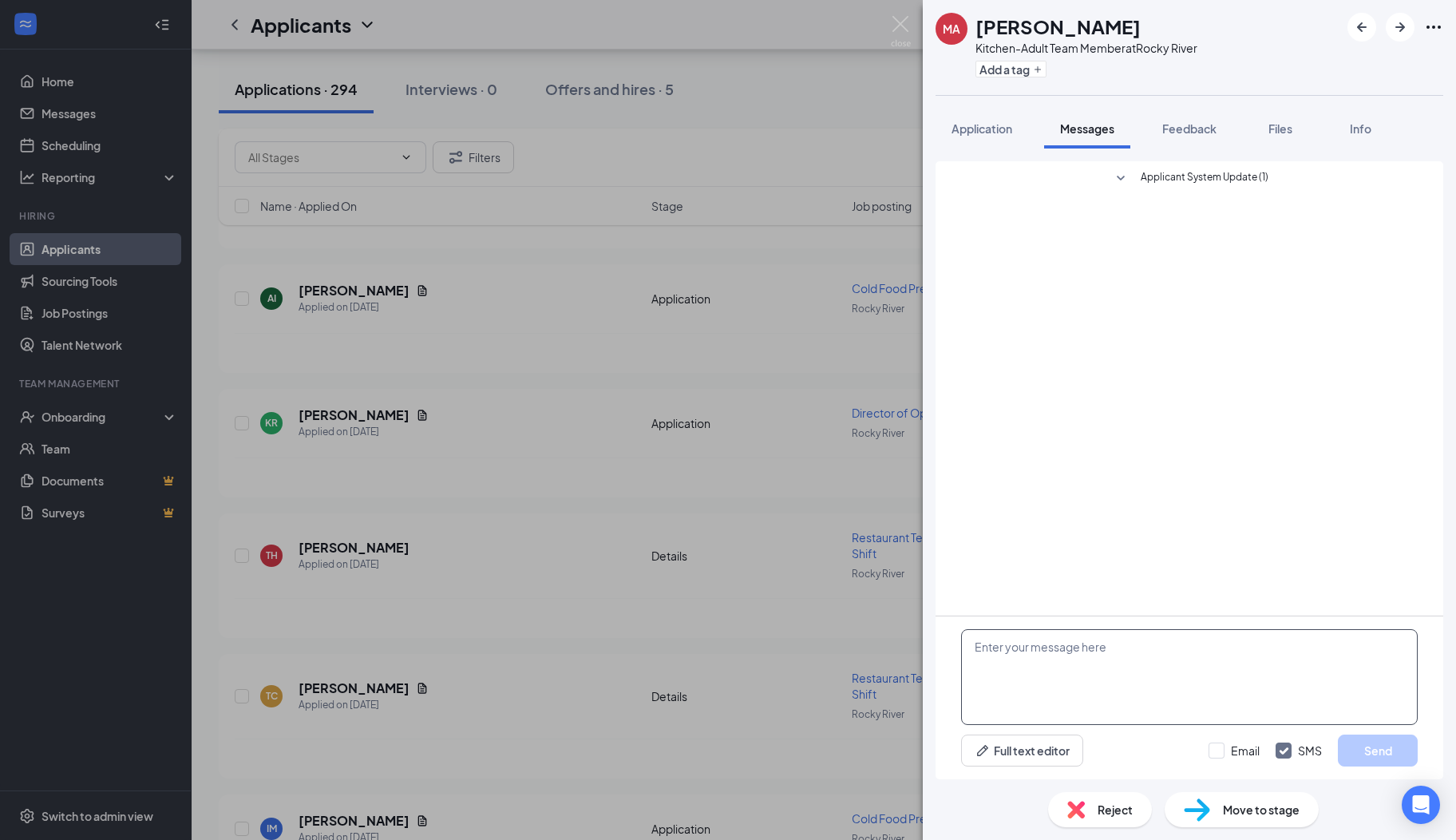
paste textarea "Hi there, I hope you are well! My name is [PERSON_NAME]. I serve on the Rocky R…"
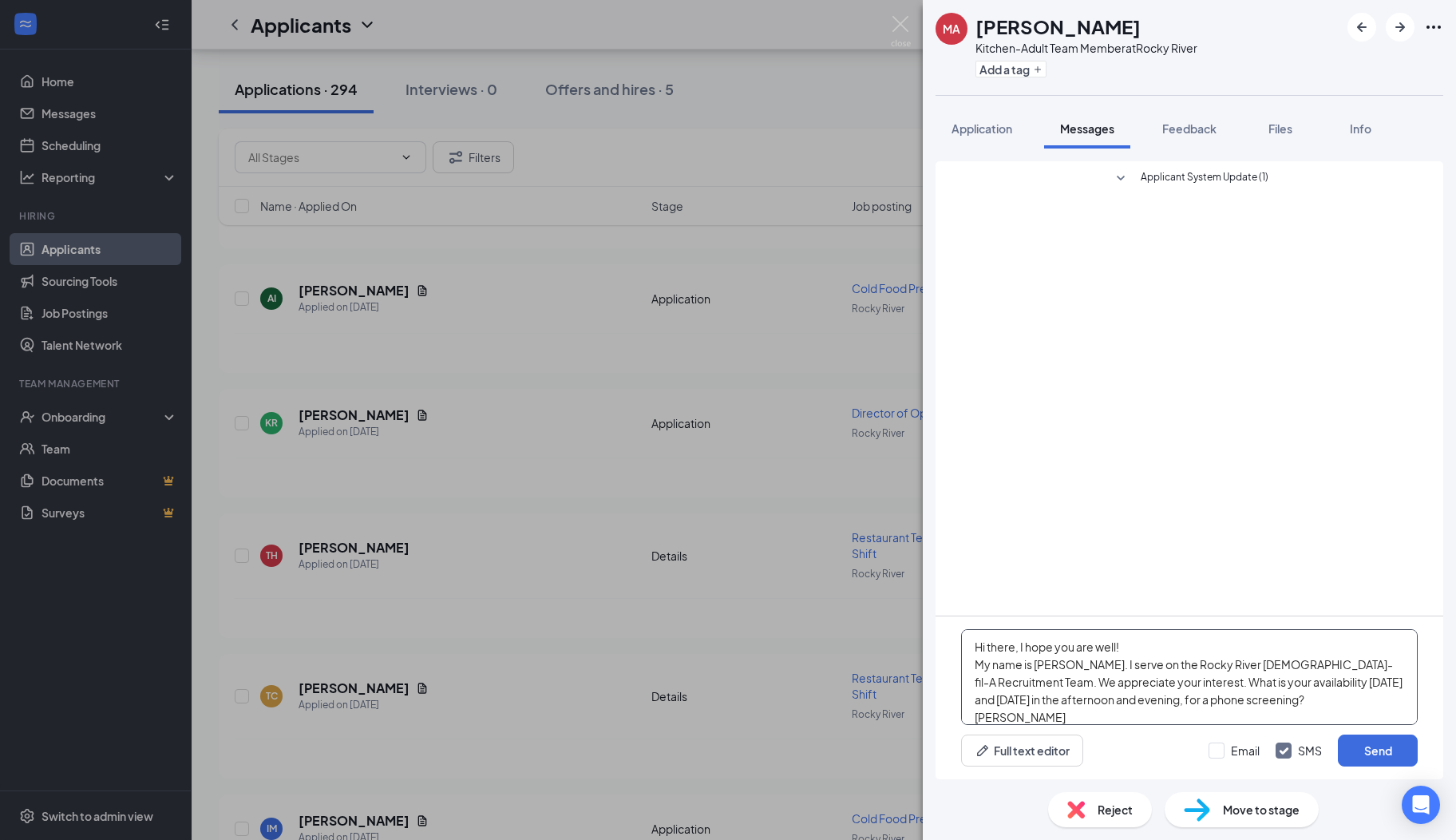
scroll to position [16, 0]
type textarea "Hi there, I hope you are well! My name is [PERSON_NAME]. I serve on the Rocky R…"
click at [1365, 756] on button "Send" at bounding box center [1377, 750] width 80 height 32
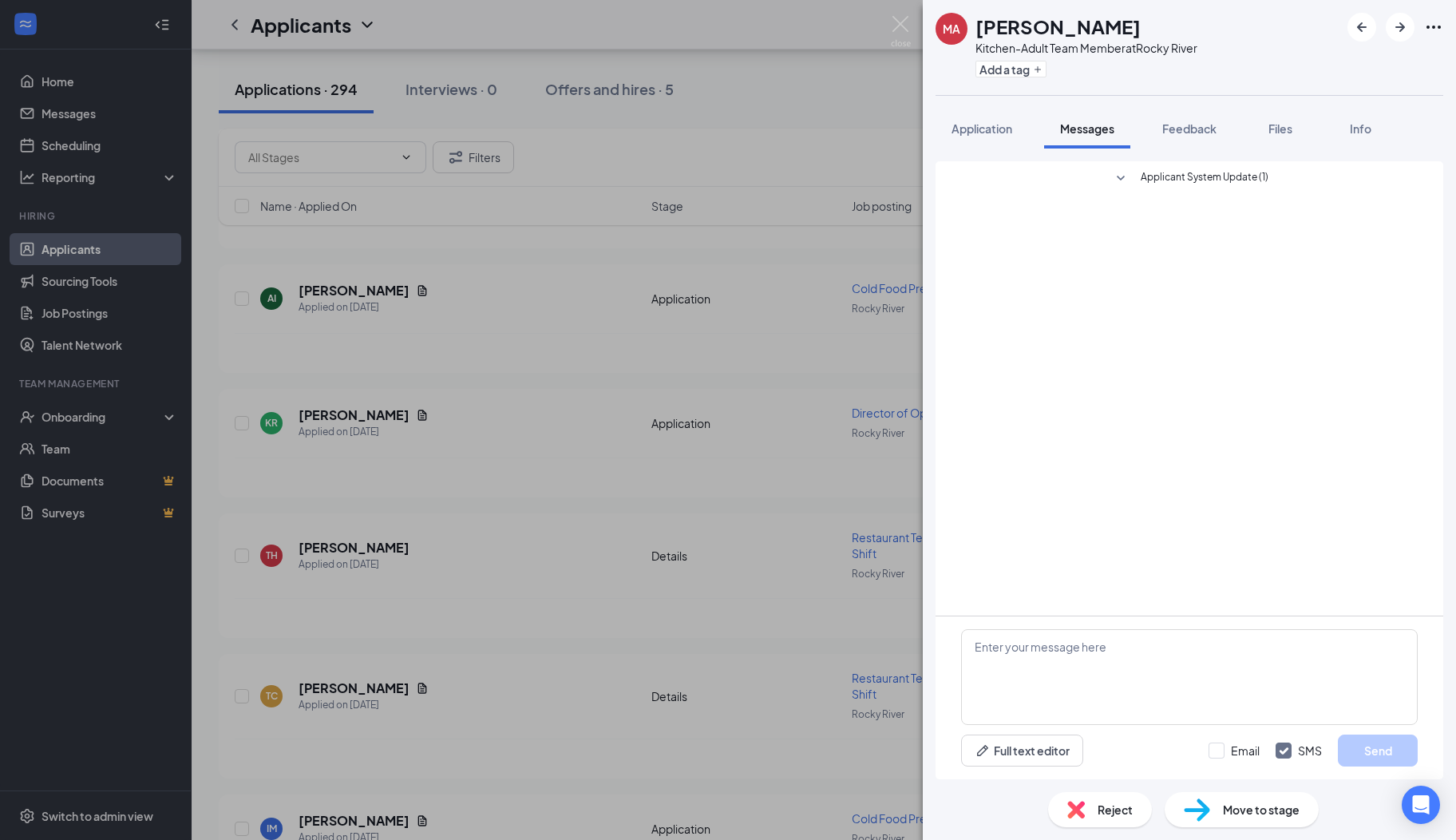
scroll to position [0, 0]
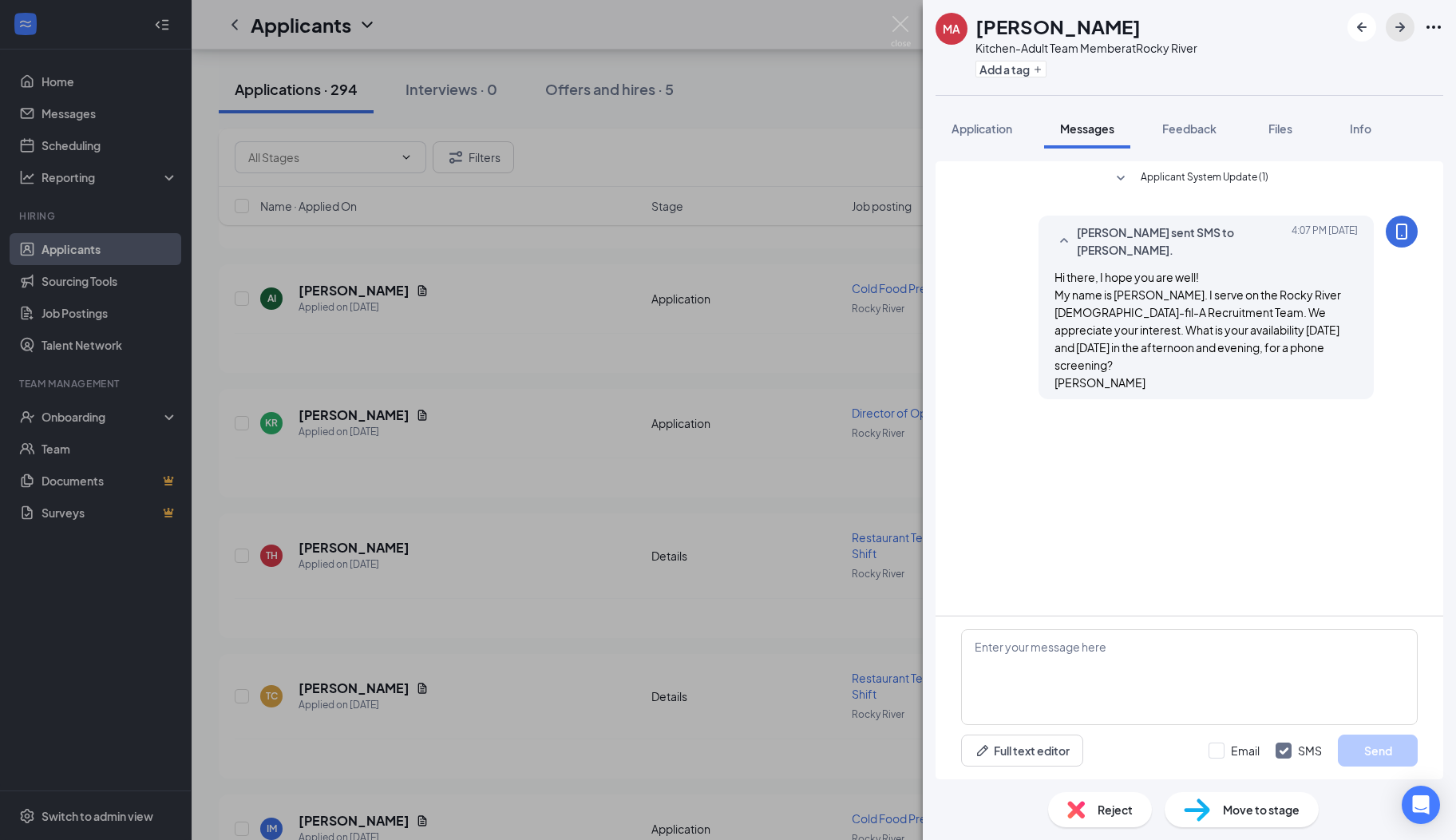
click at [1397, 26] on icon "ArrowRight" at bounding box center [1400, 27] width 19 height 19
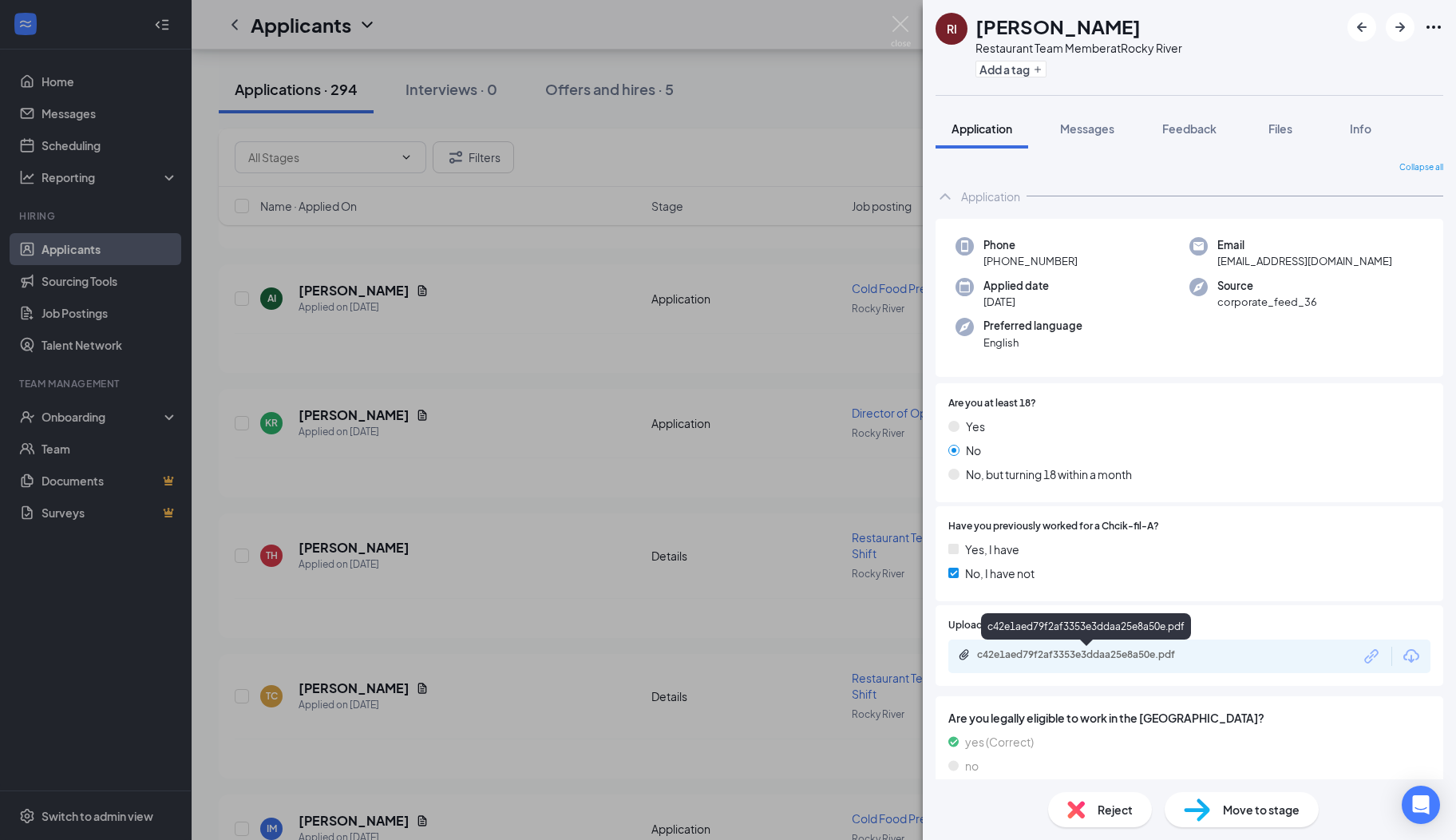
click at [1068, 656] on div "c42e1aed79f2af3353e3ddaa25e8a50e.pdf" at bounding box center [1089, 654] width 224 height 13
click at [1076, 124] on span "Messages" at bounding box center [1087, 129] width 54 height 15
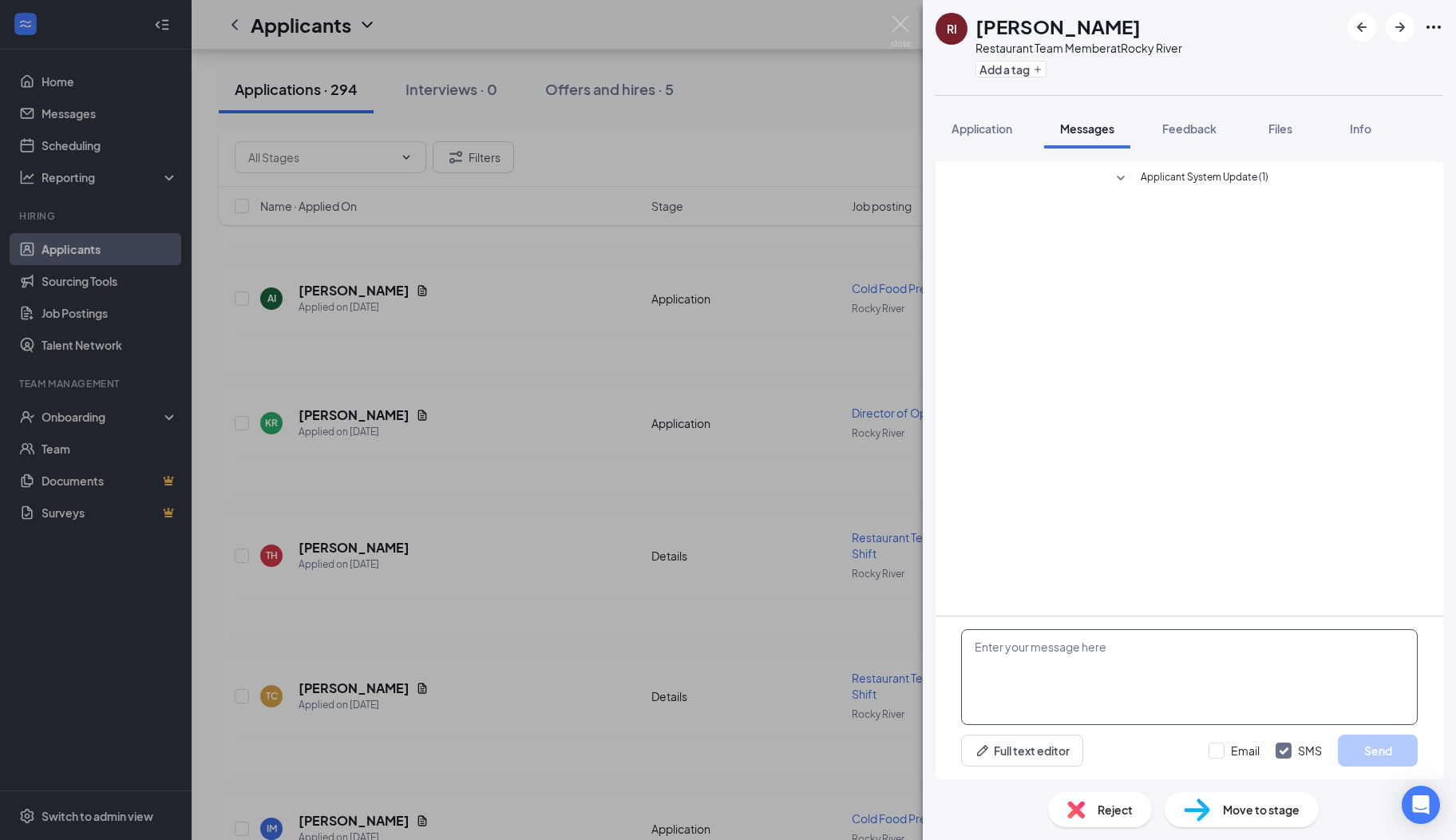
paste textarea "Hi there, I hope you are well! My name is [PERSON_NAME]. I serve on the Rocky R…"
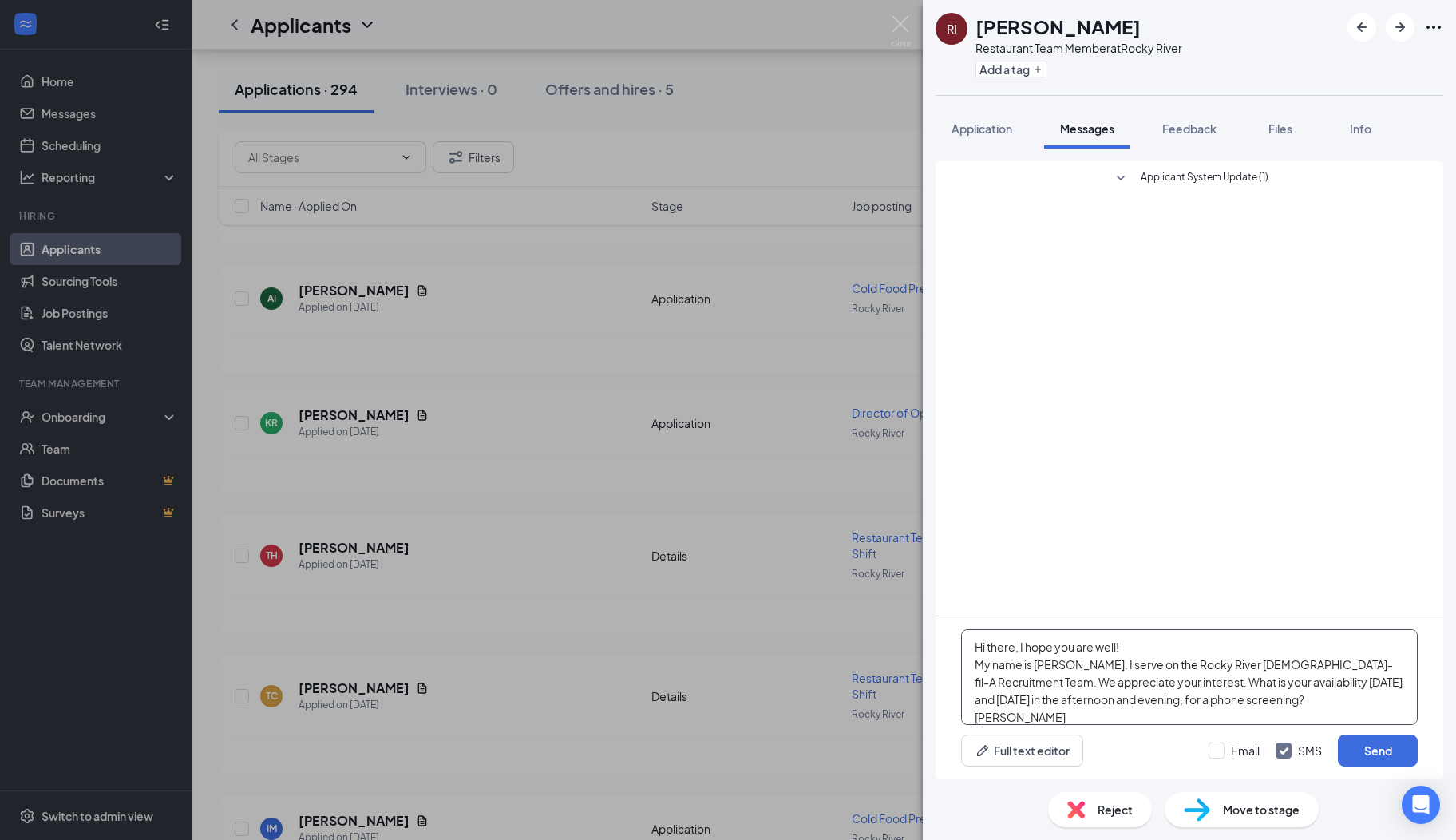
scroll to position [16, 0]
type textarea "Hi there, I hope you are well! My name is [PERSON_NAME]. I serve on the Rocky R…"
click at [1347, 755] on button "Send" at bounding box center [1377, 750] width 80 height 32
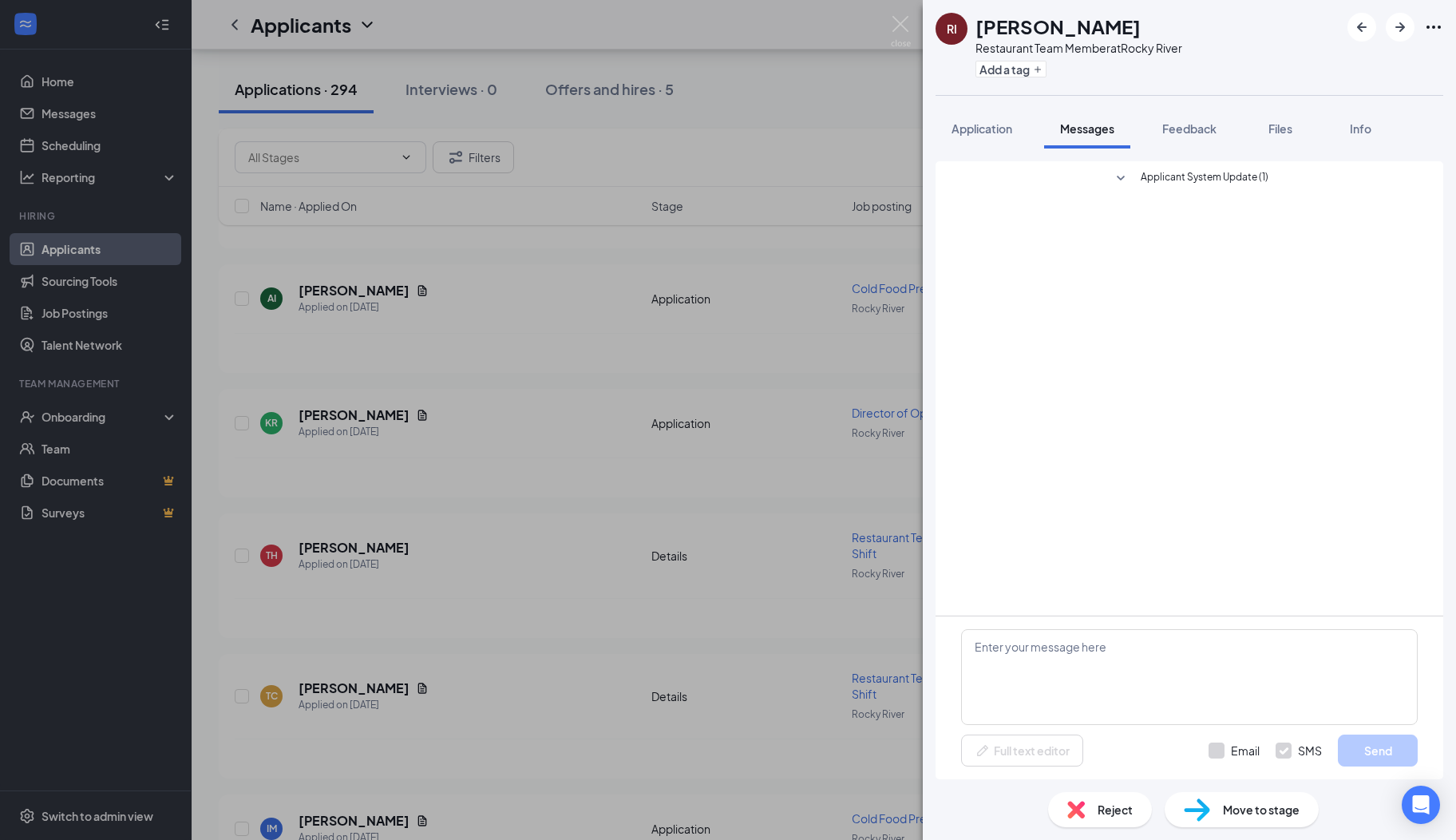
scroll to position [0, 0]
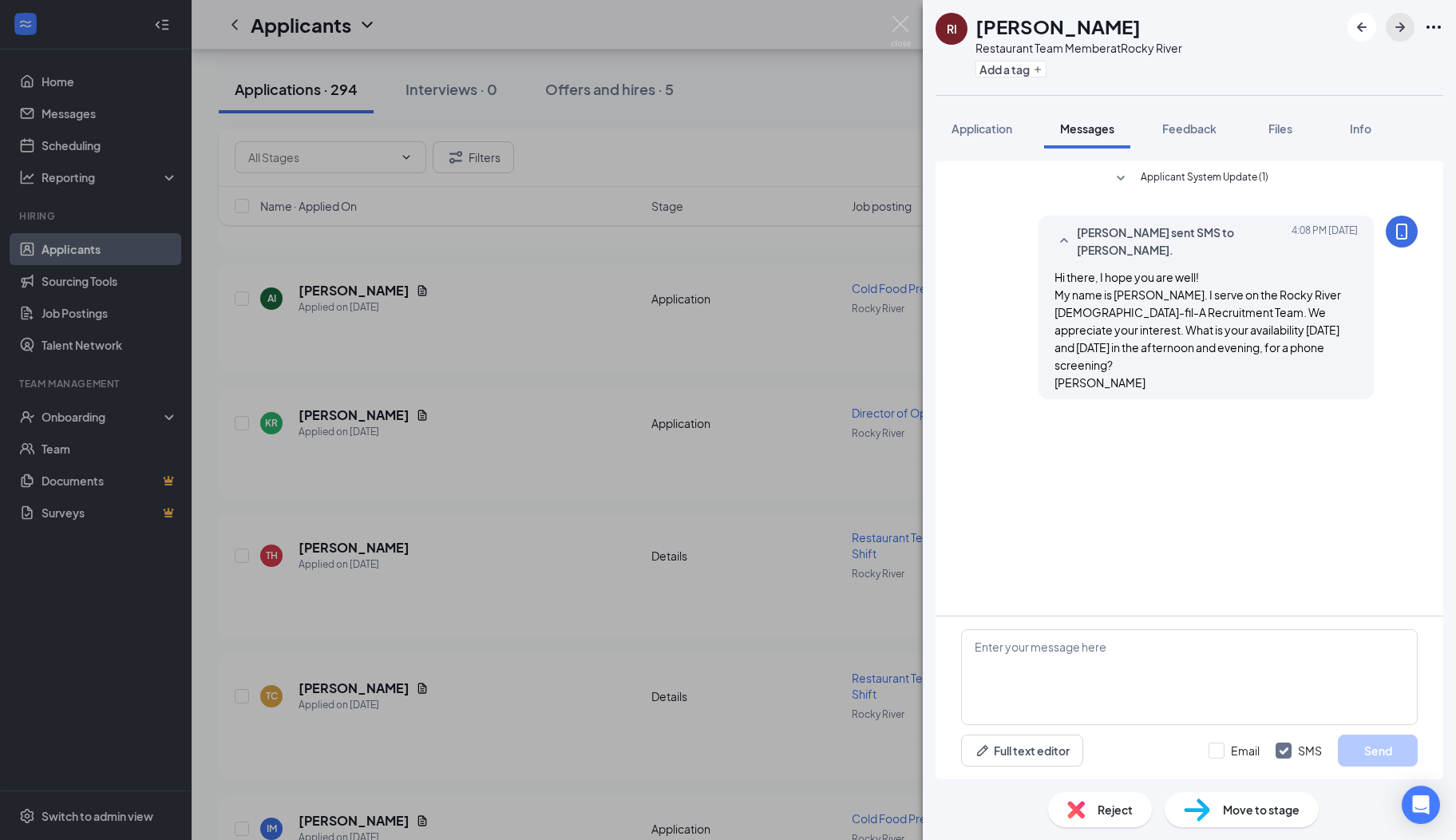
click at [1400, 24] on icon "ArrowRight" at bounding box center [1400, 27] width 9 height 9
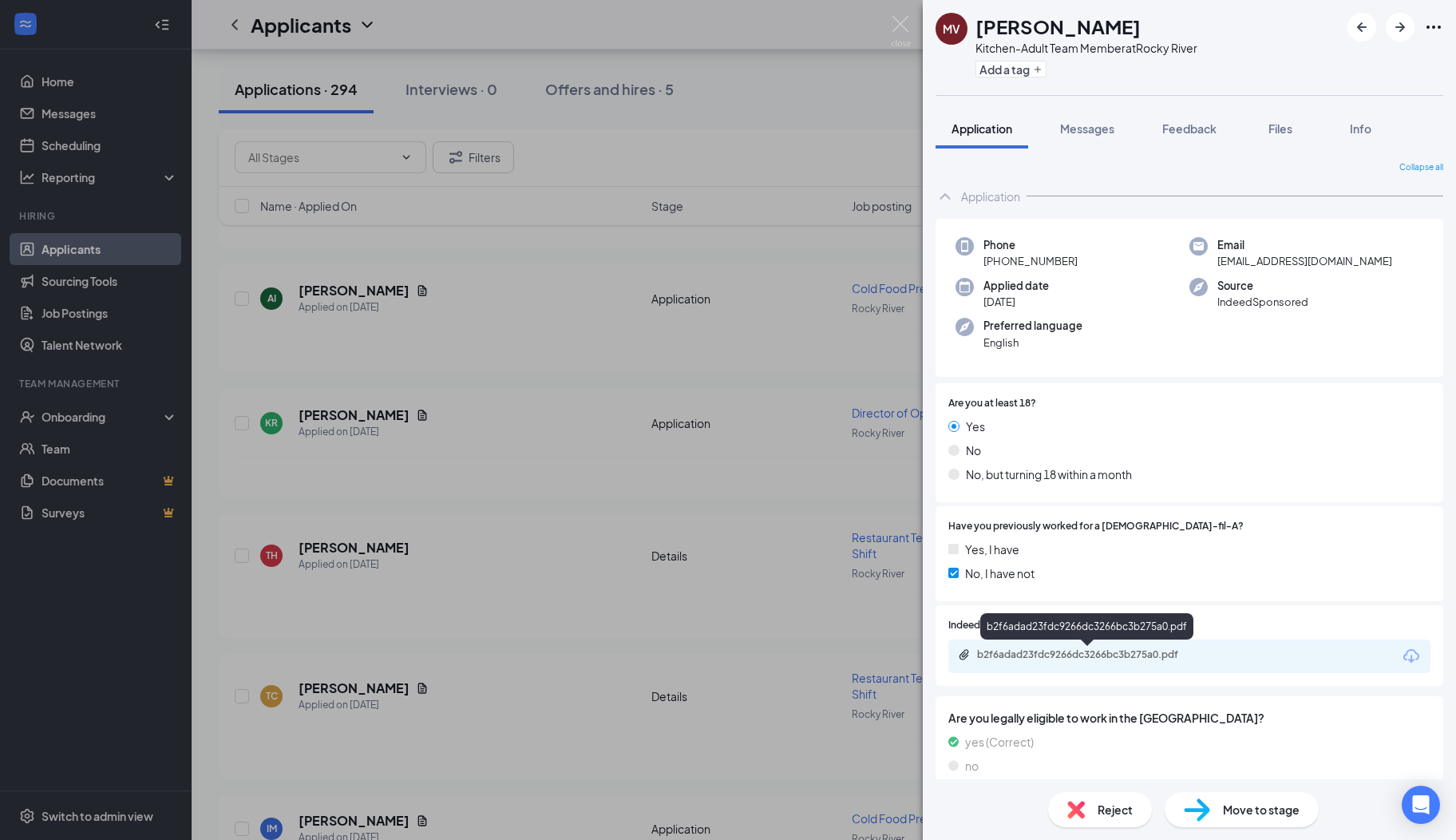
click at [1059, 648] on div "b2f6adad23fdc9266dc3266bc3b275a0.pdf" at bounding box center [1089, 654] width 224 height 13
click at [1078, 138] on button "Messages" at bounding box center [1088, 129] width 86 height 40
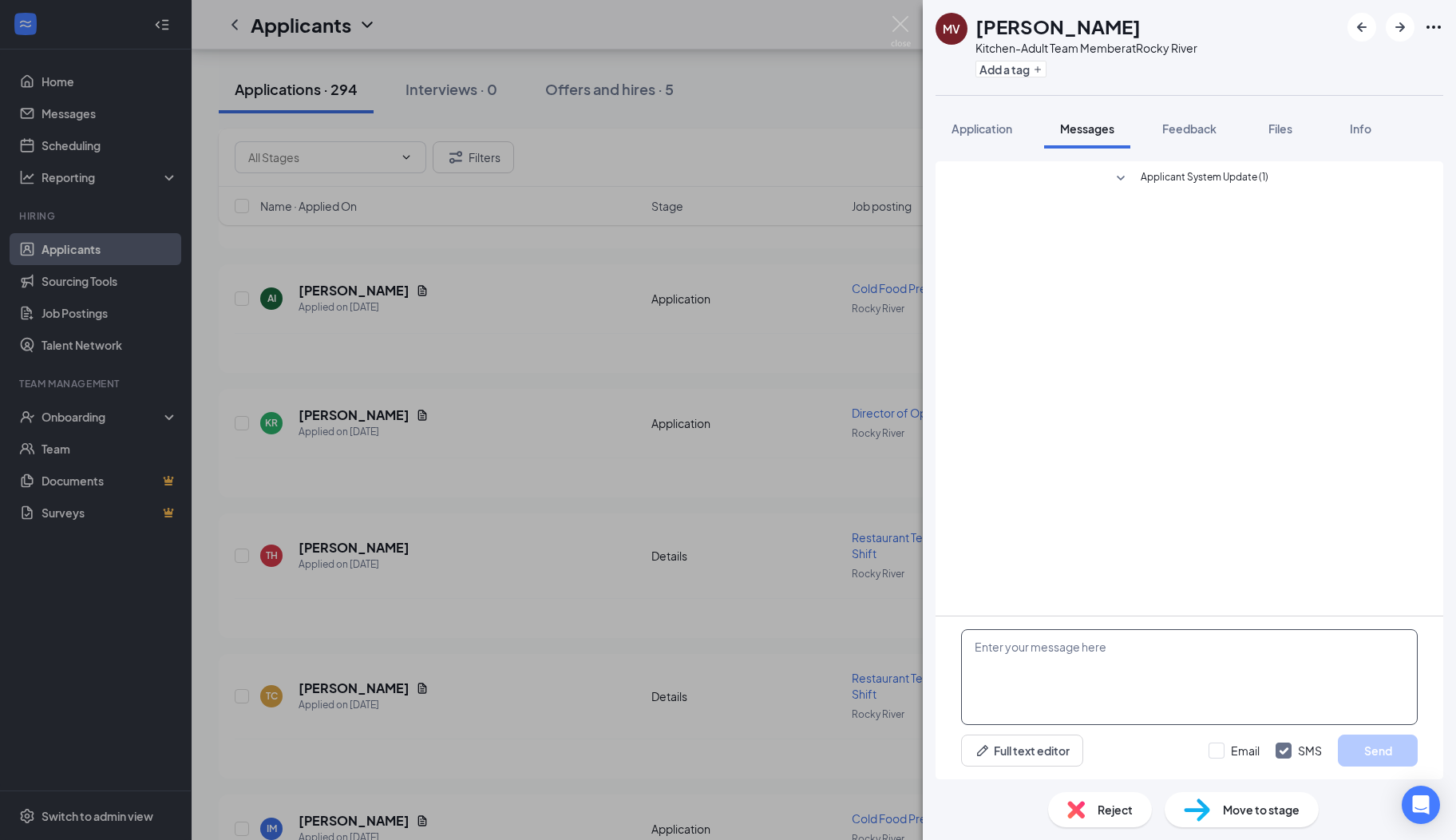
paste textarea "Hi there, I hope you are well! My name is [PERSON_NAME]. I serve on the Rocky R…"
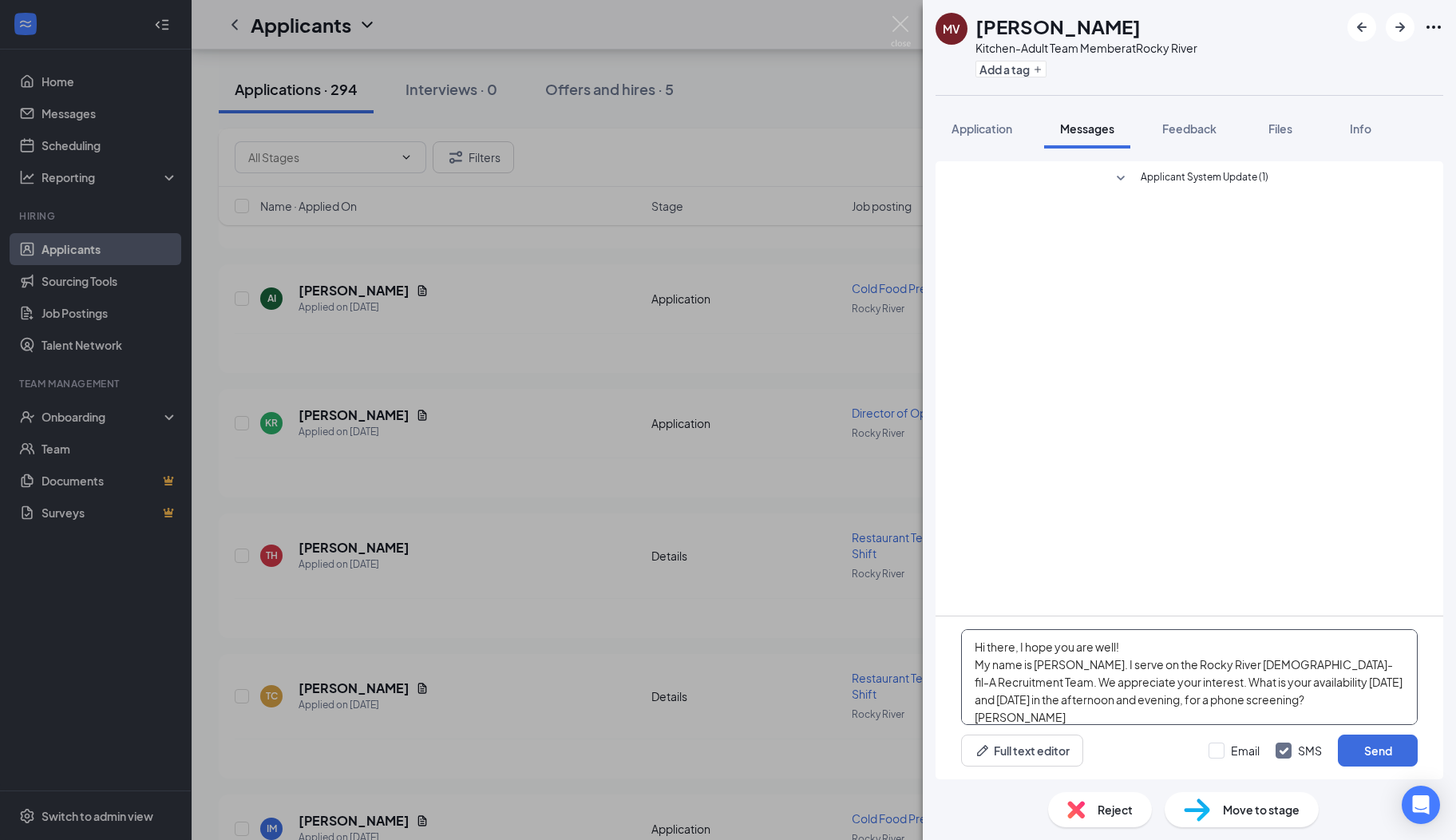
scroll to position [16, 0]
type textarea "Hi there, I hope you are well! My name is [PERSON_NAME]. I serve on the Rocky R…"
click at [1338, 754] on button "Send" at bounding box center [1377, 750] width 80 height 32
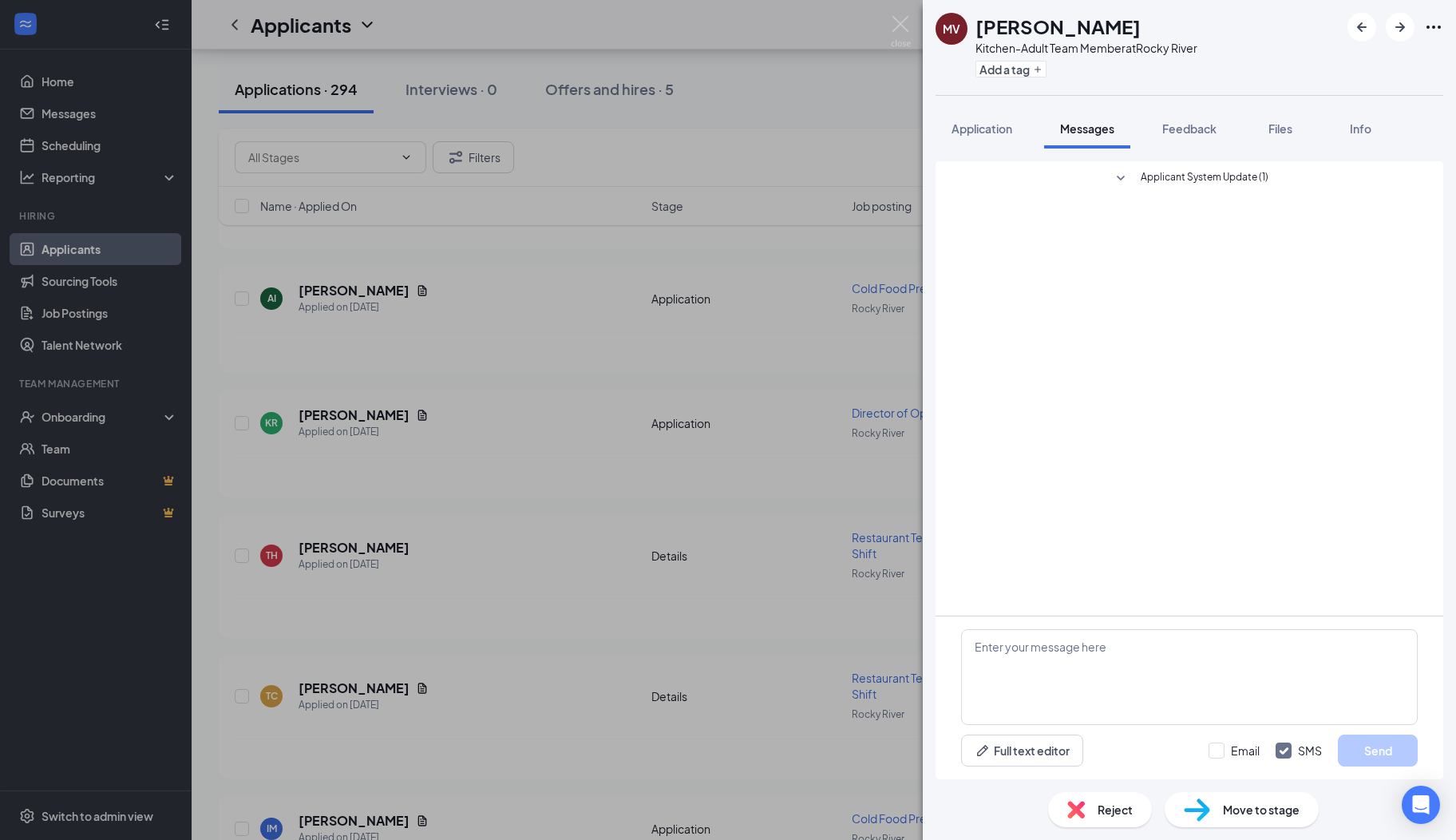
scroll to position [0, 0]
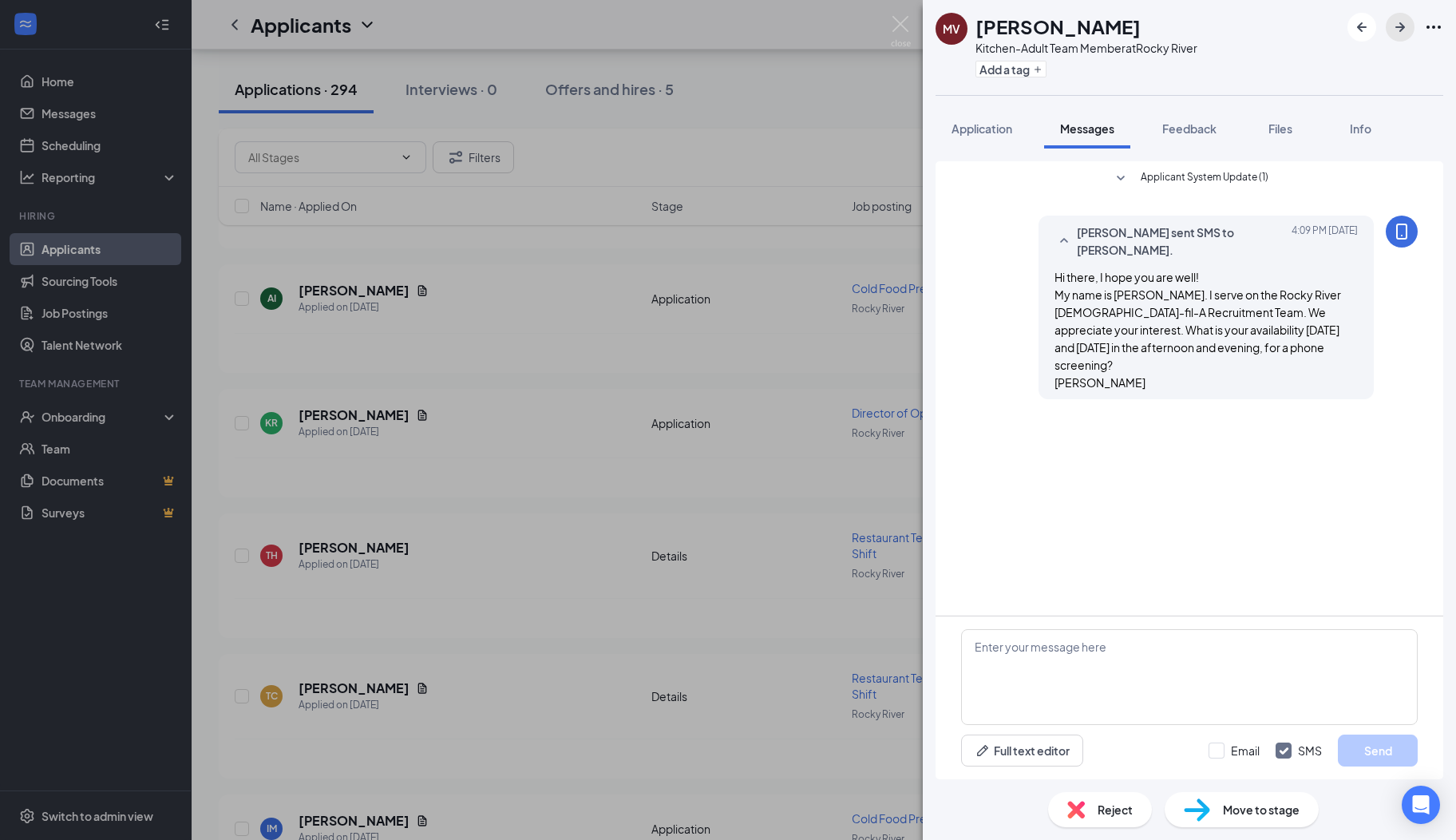
click at [1400, 19] on icon "ArrowRight" at bounding box center [1400, 27] width 19 height 19
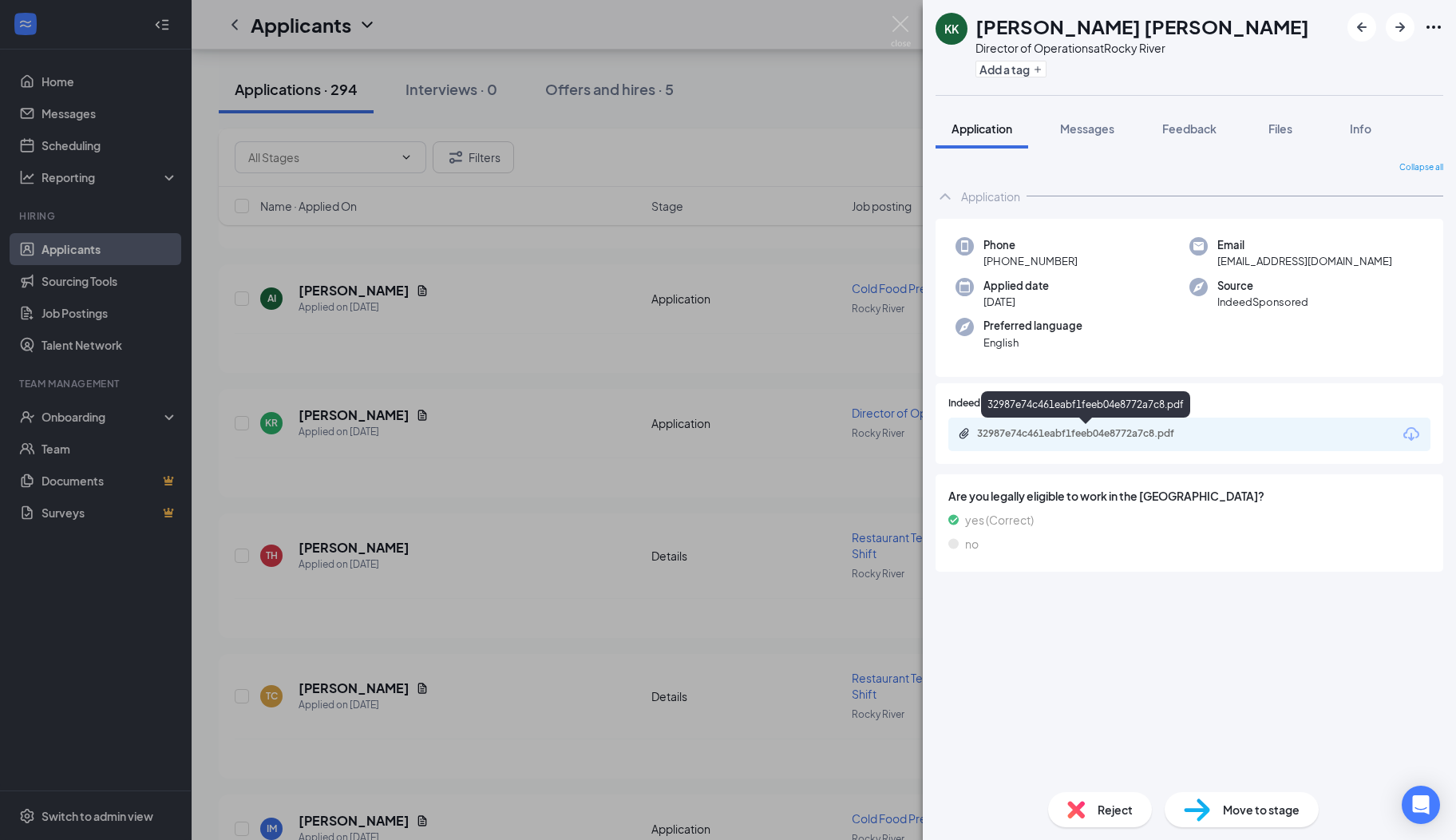
click at [1045, 438] on div "32987e74c461eabf1feeb04e8772a7c8.pdf" at bounding box center [1089, 433] width 224 height 13
click at [1095, 822] on div "Reject" at bounding box center [1100, 809] width 104 height 35
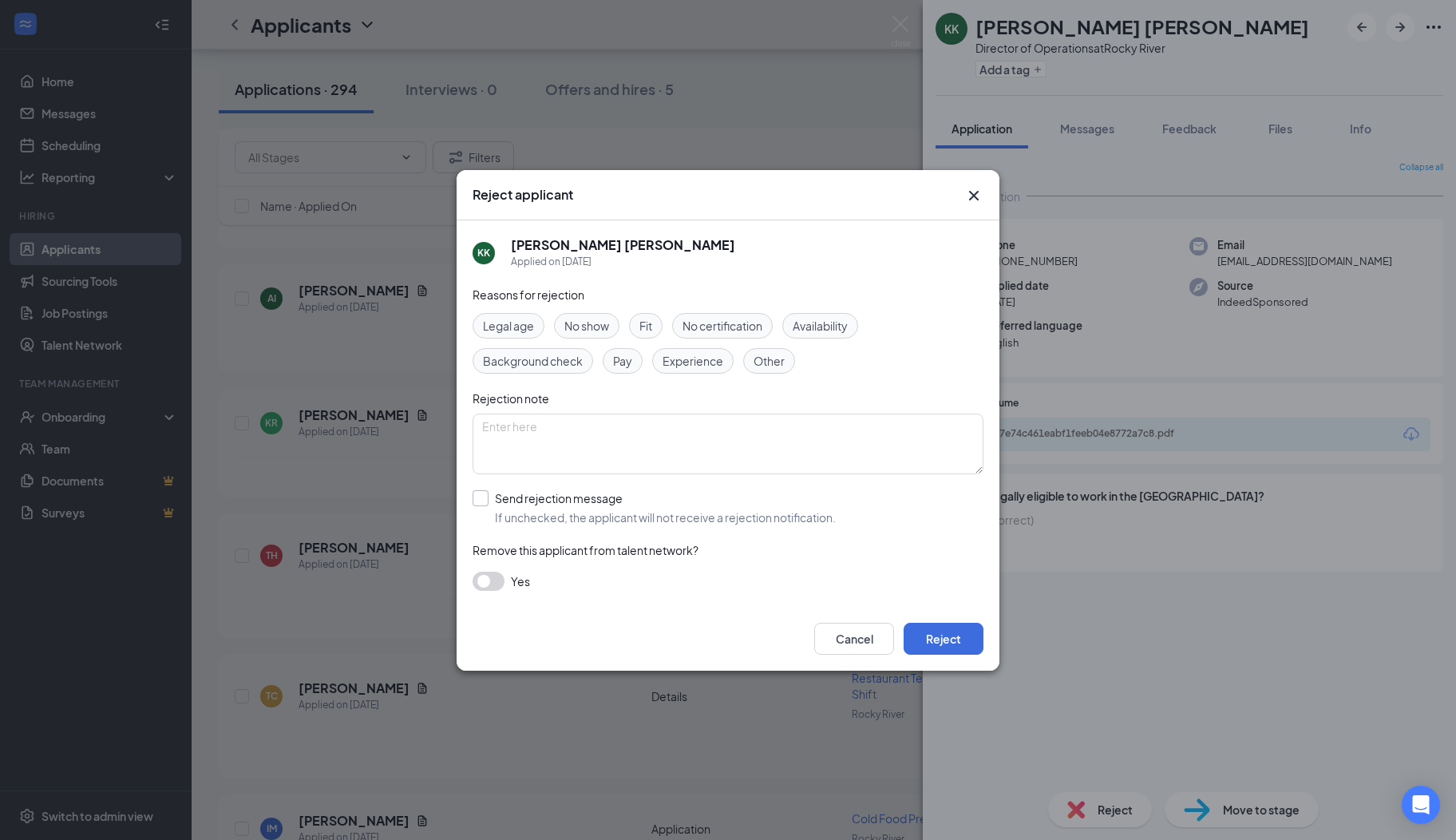
click at [501, 515] on input "Send rejection message If unchecked, the applicant will not receive a rejection…" at bounding box center [654, 507] width 363 height 35
checkbox input "true"
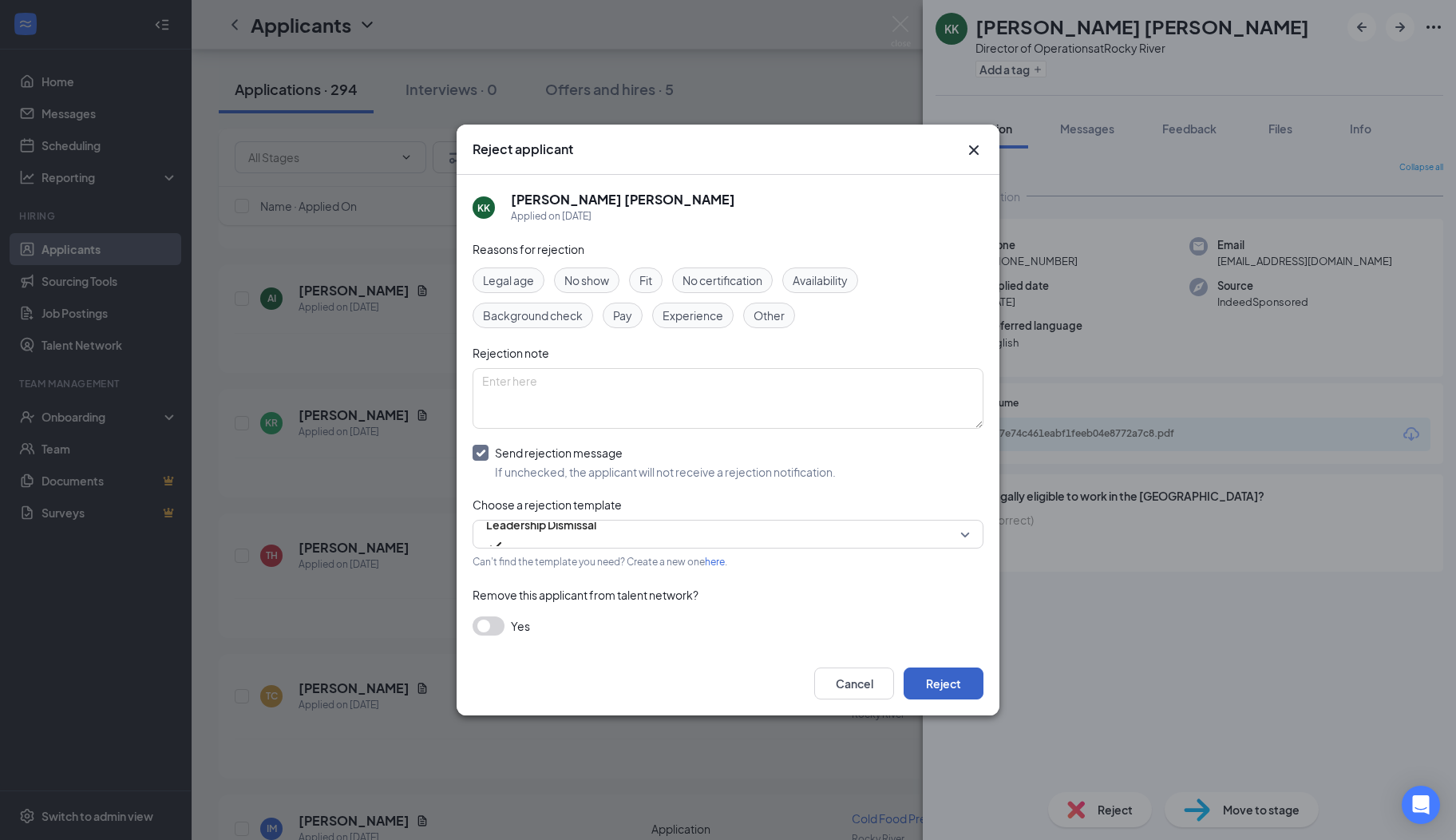
click at [919, 675] on button "Reject" at bounding box center [943, 683] width 80 height 32
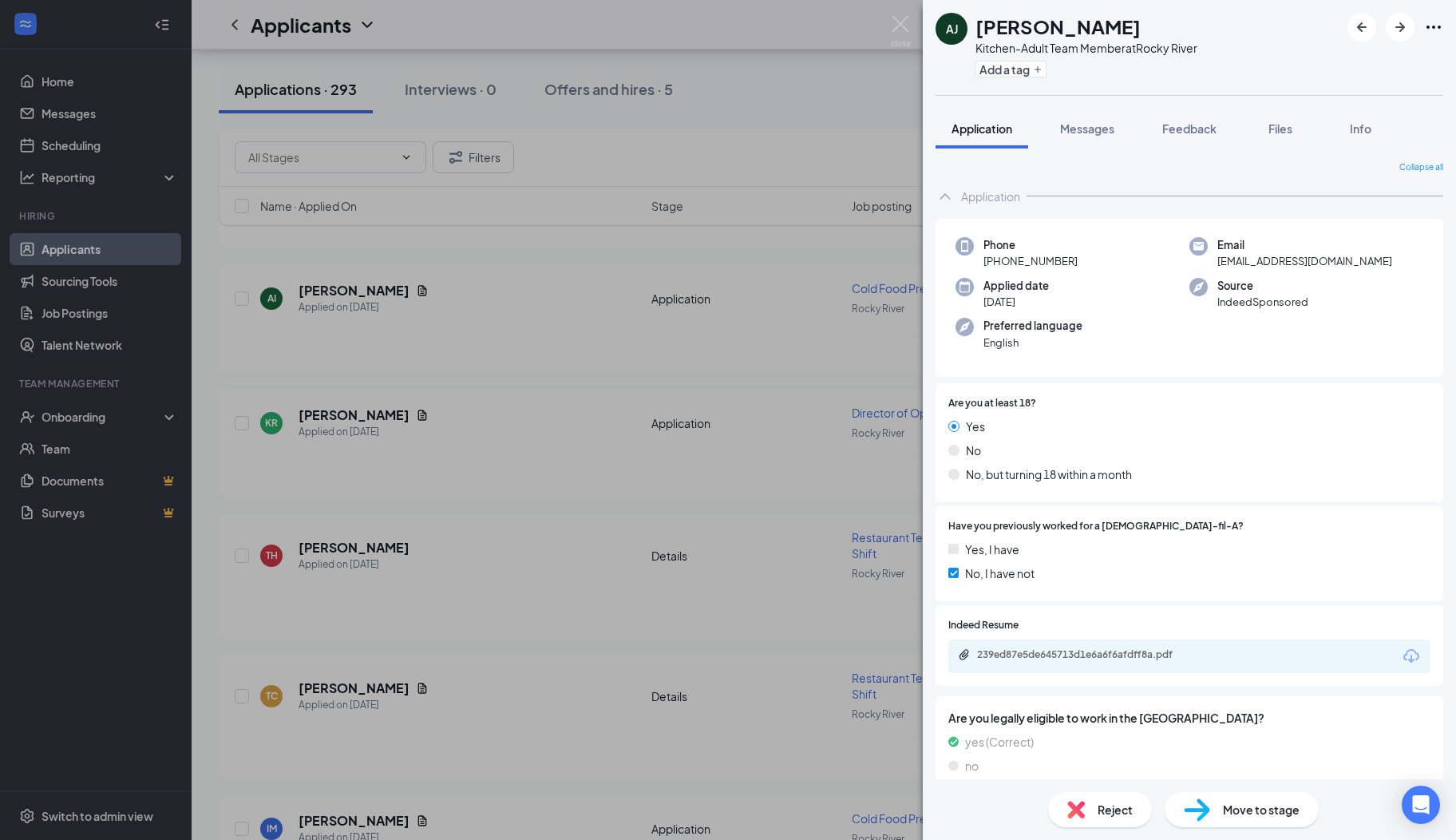
click at [1042, 653] on div "239ed87e5de645713d1e6a6f6afdff8a.pdf" at bounding box center [1089, 654] width 224 height 13
click at [1099, 130] on span "Messages" at bounding box center [1087, 129] width 54 height 15
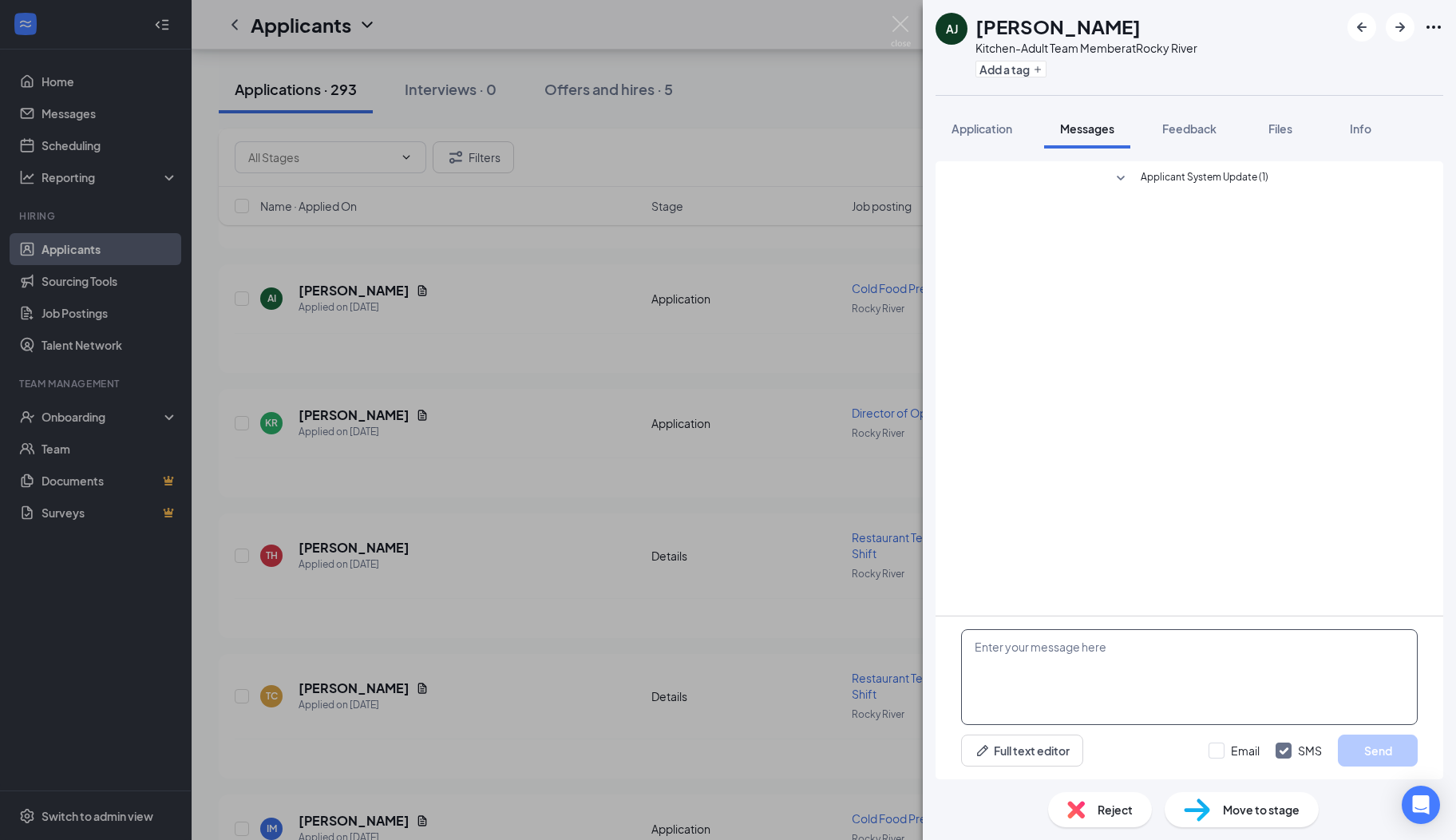
paste textarea "Hi there, I hope you are well! My name is [PERSON_NAME]. I serve on the Rocky R…"
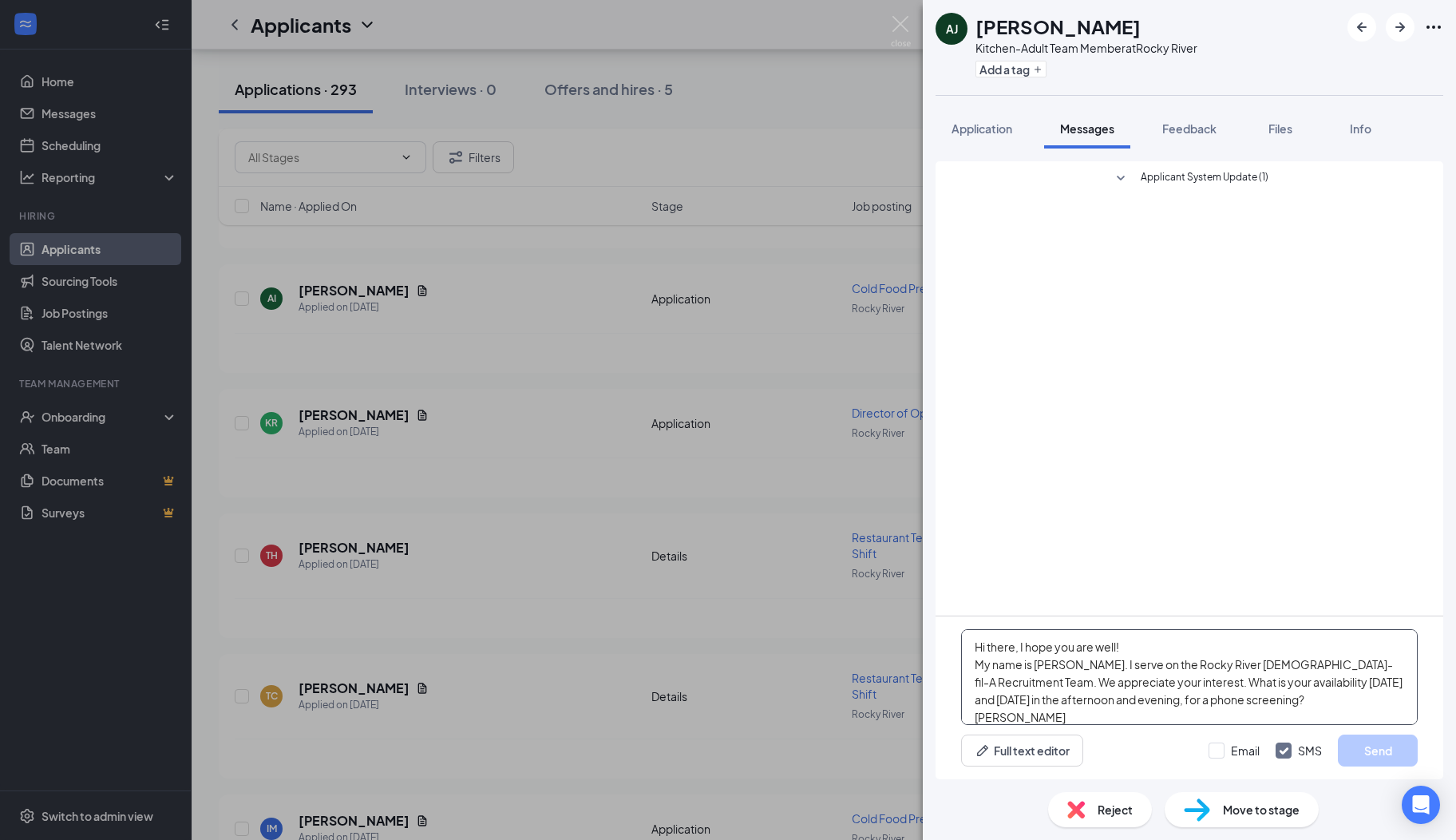
scroll to position [16, 0]
type textarea "Hi there, I hope you are well! My name is [PERSON_NAME]. I serve on the Rocky R…"
click at [1346, 741] on button "Send" at bounding box center [1377, 750] width 80 height 32
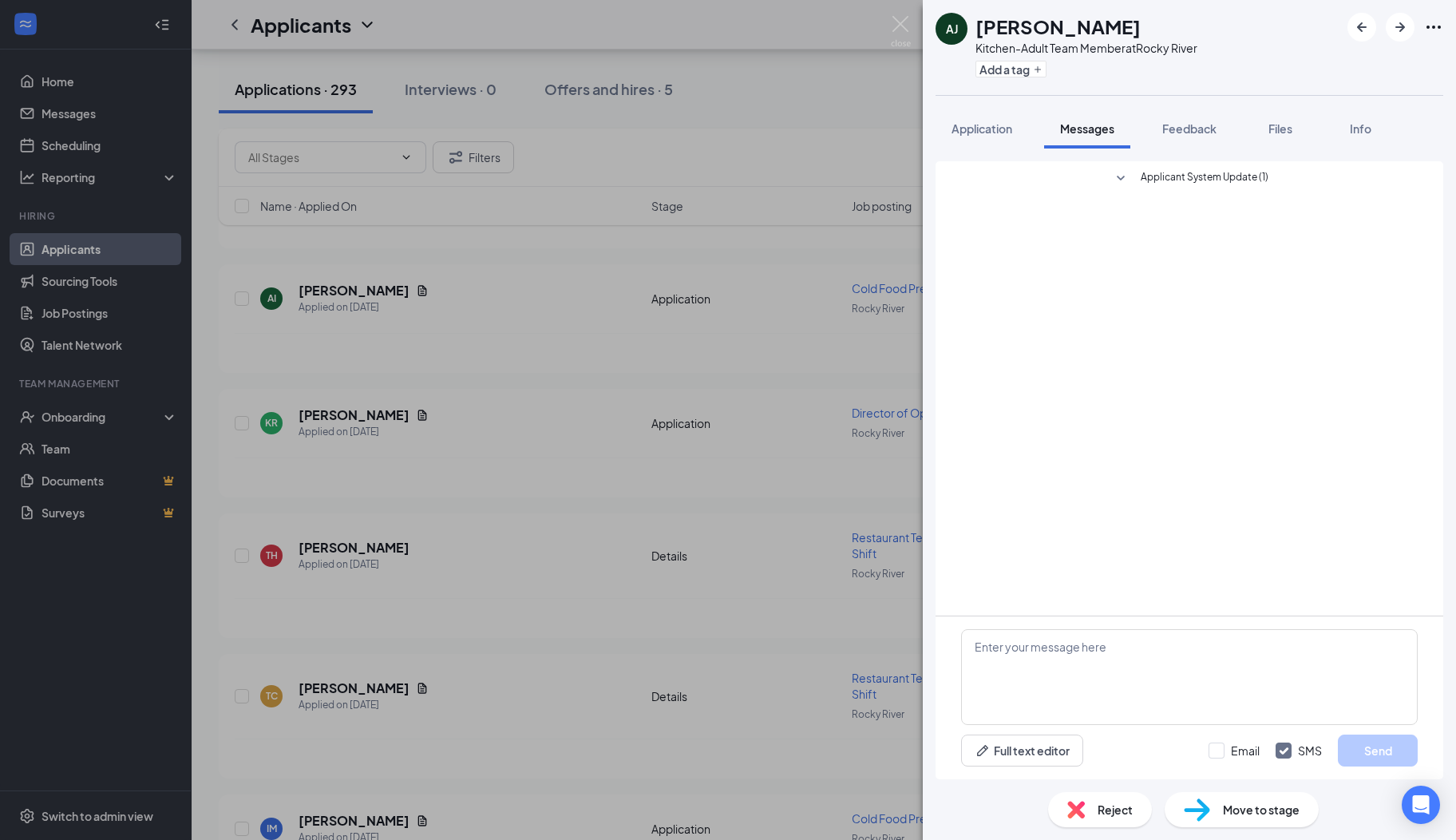
scroll to position [0, 0]
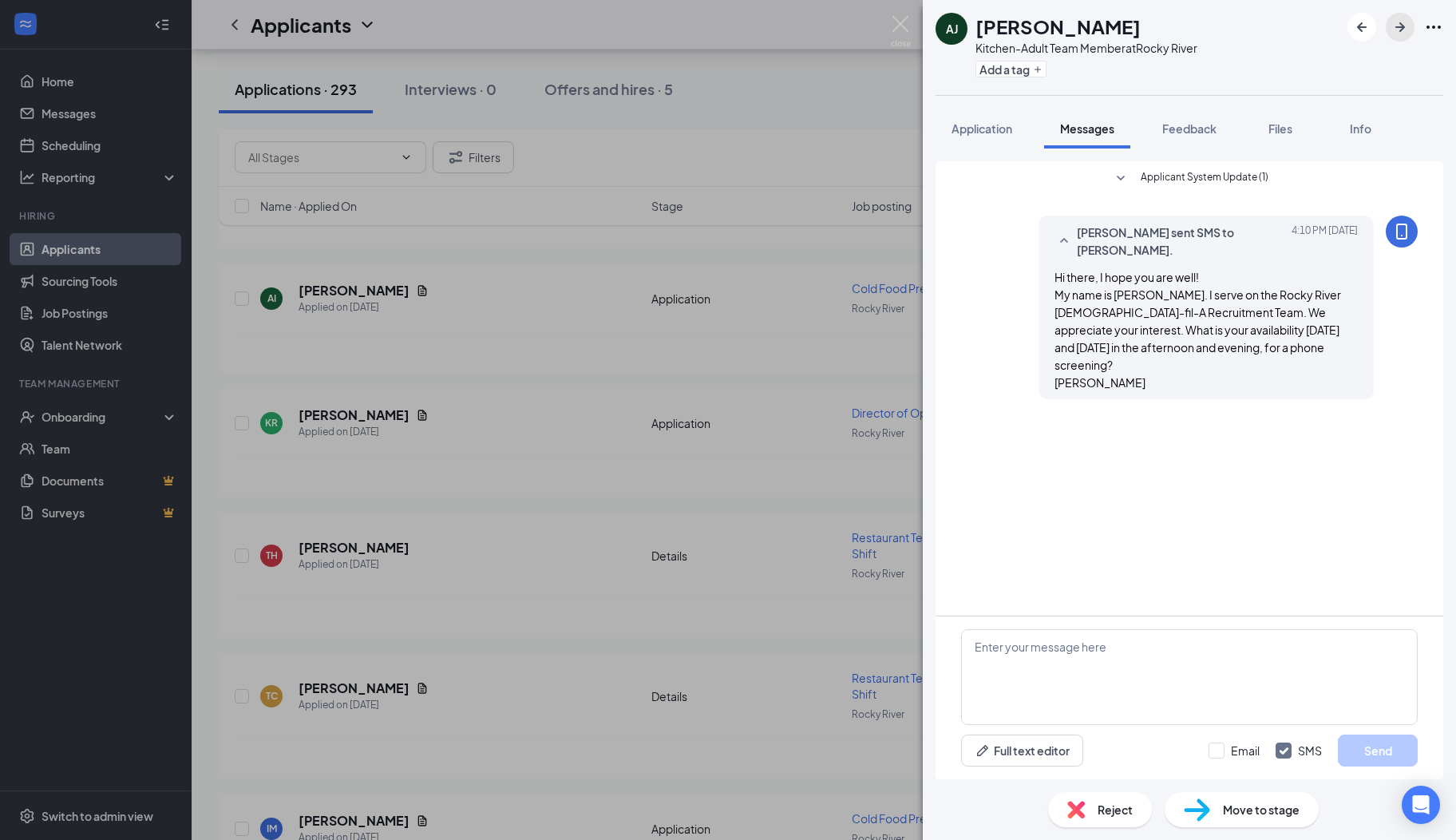
click at [1402, 26] on icon "ArrowRight" at bounding box center [1400, 27] width 19 height 19
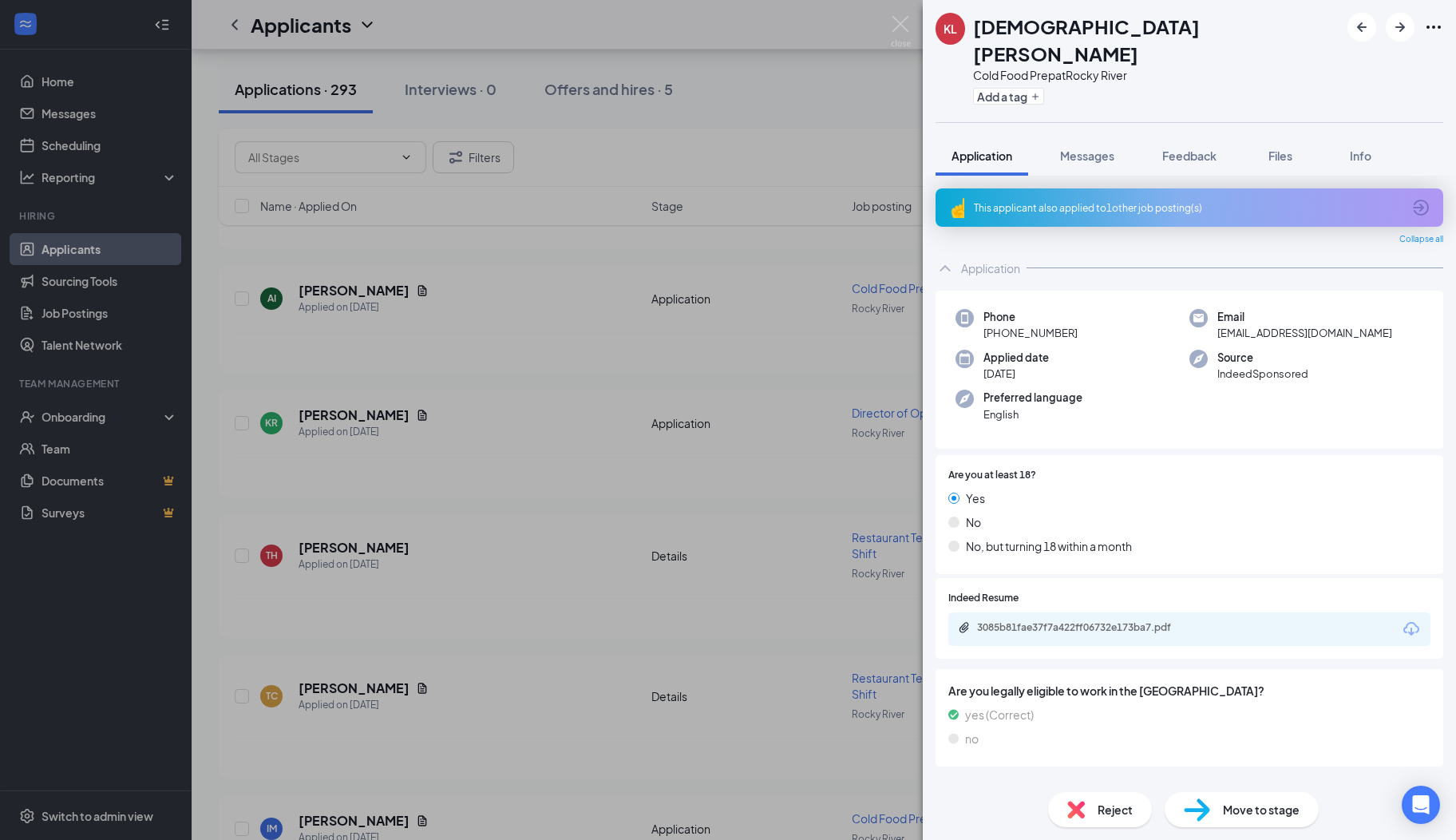
click at [1424, 198] on icon "ArrowCircle" at bounding box center [1420, 207] width 19 height 19
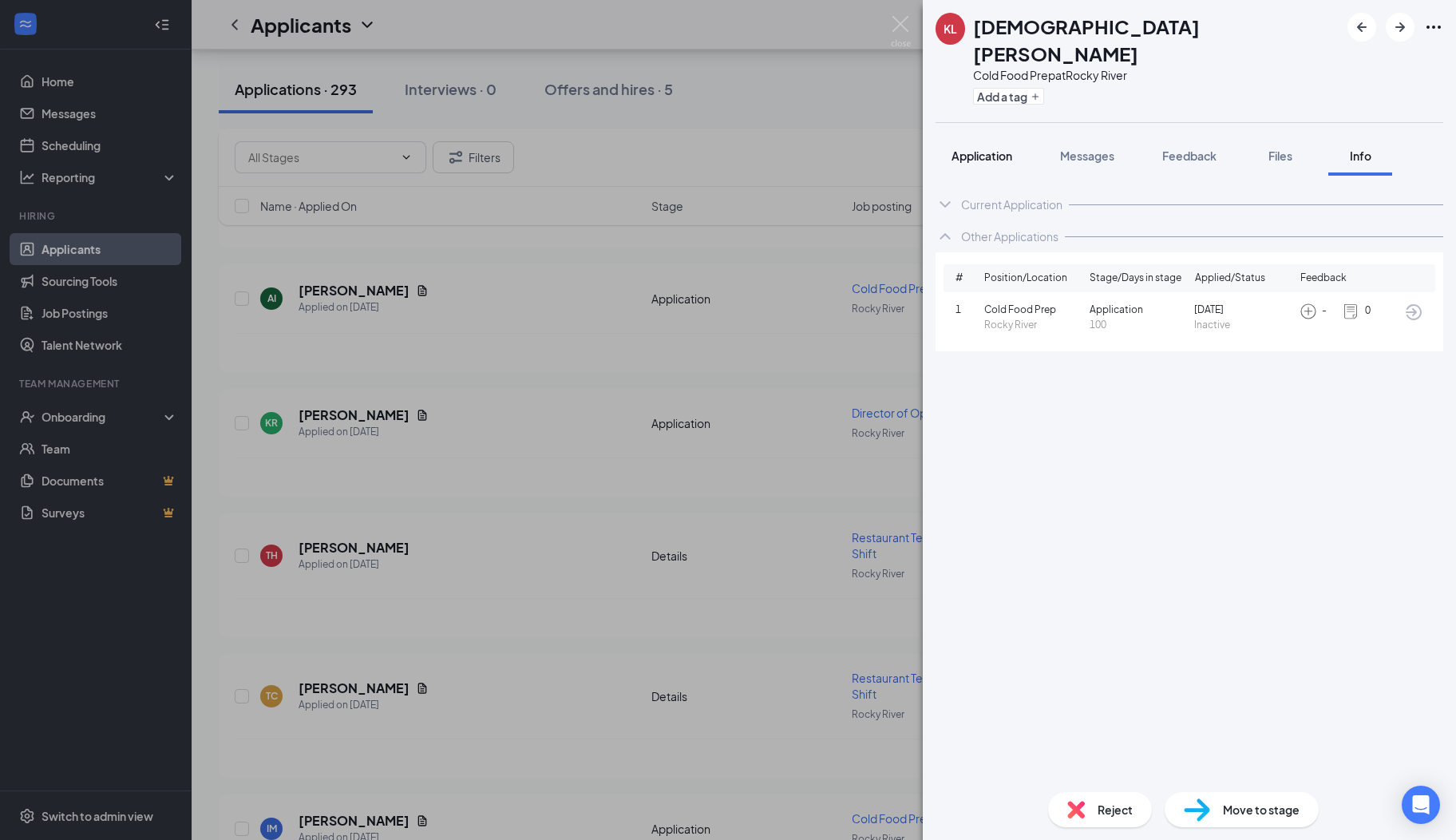
click at [992, 148] on span "Application" at bounding box center [982, 155] width 60 height 15
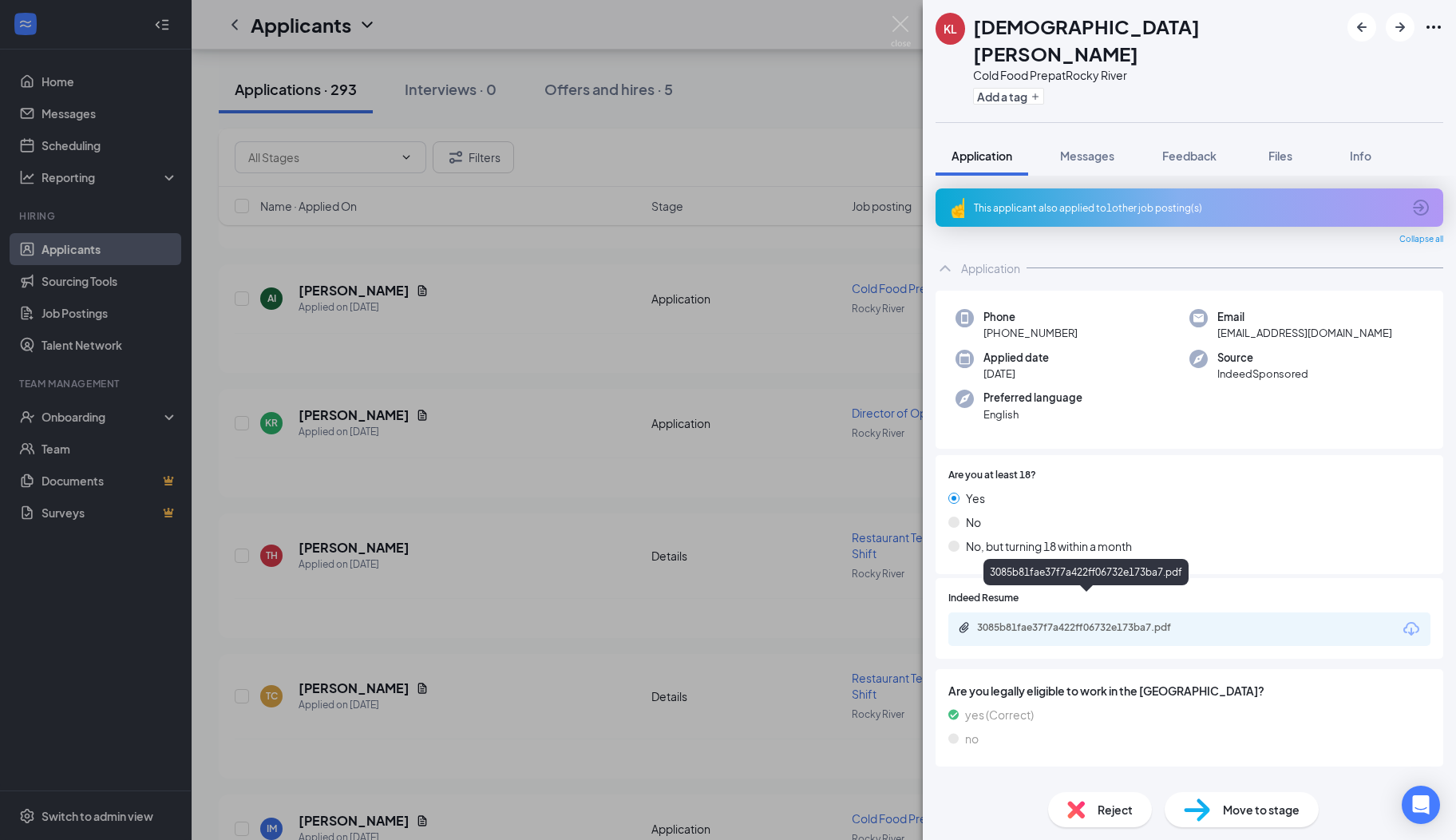
click at [1045, 622] on div "3085b81fae37f7a422ff06732e173ba7.pdf" at bounding box center [1089, 628] width 224 height 13
click at [1080, 148] on span "Messages" at bounding box center [1087, 155] width 54 height 15
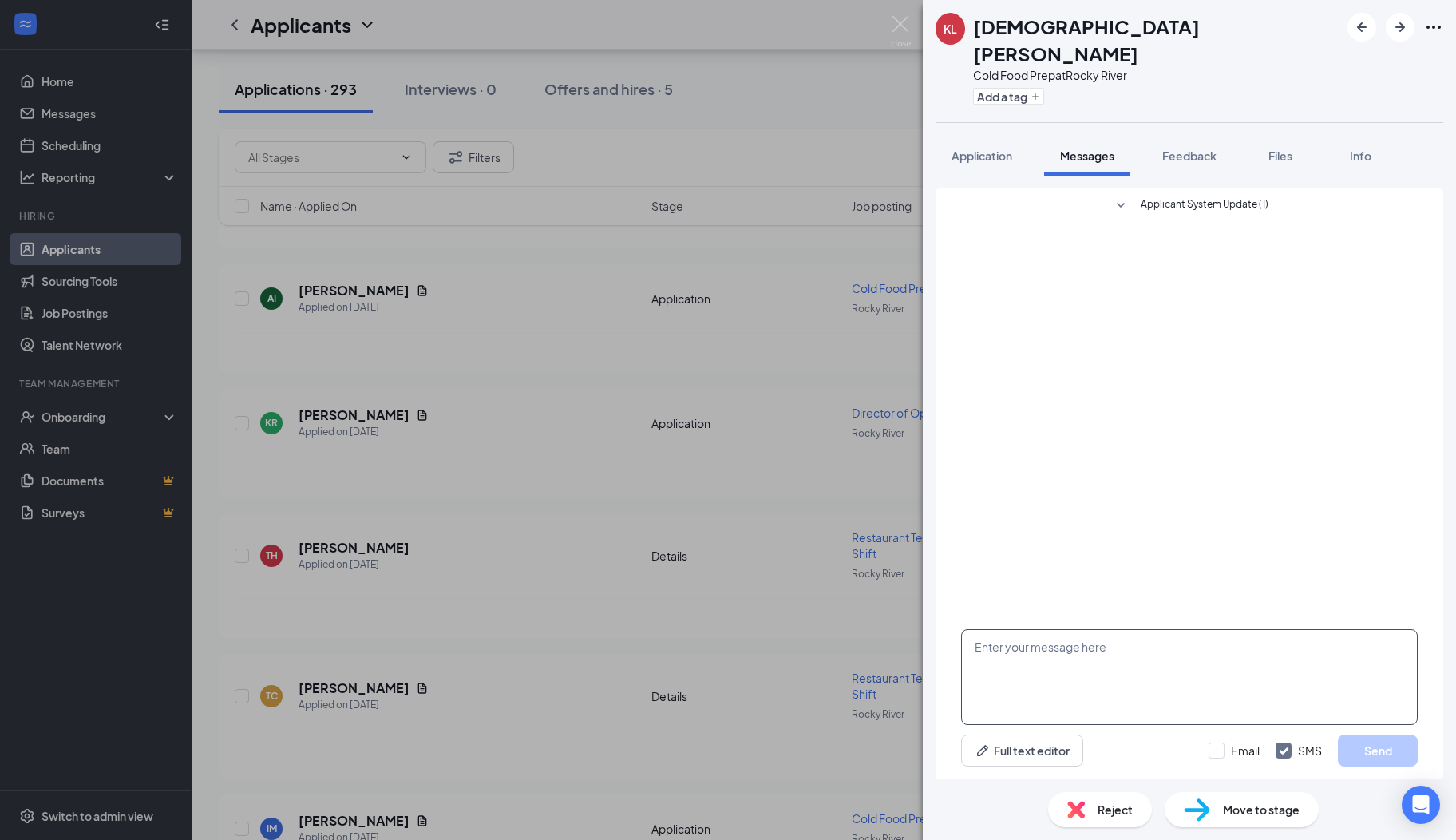
paste textarea "Hi there, I hope you are well! My name is [PERSON_NAME]. I serve on the Rocky R…"
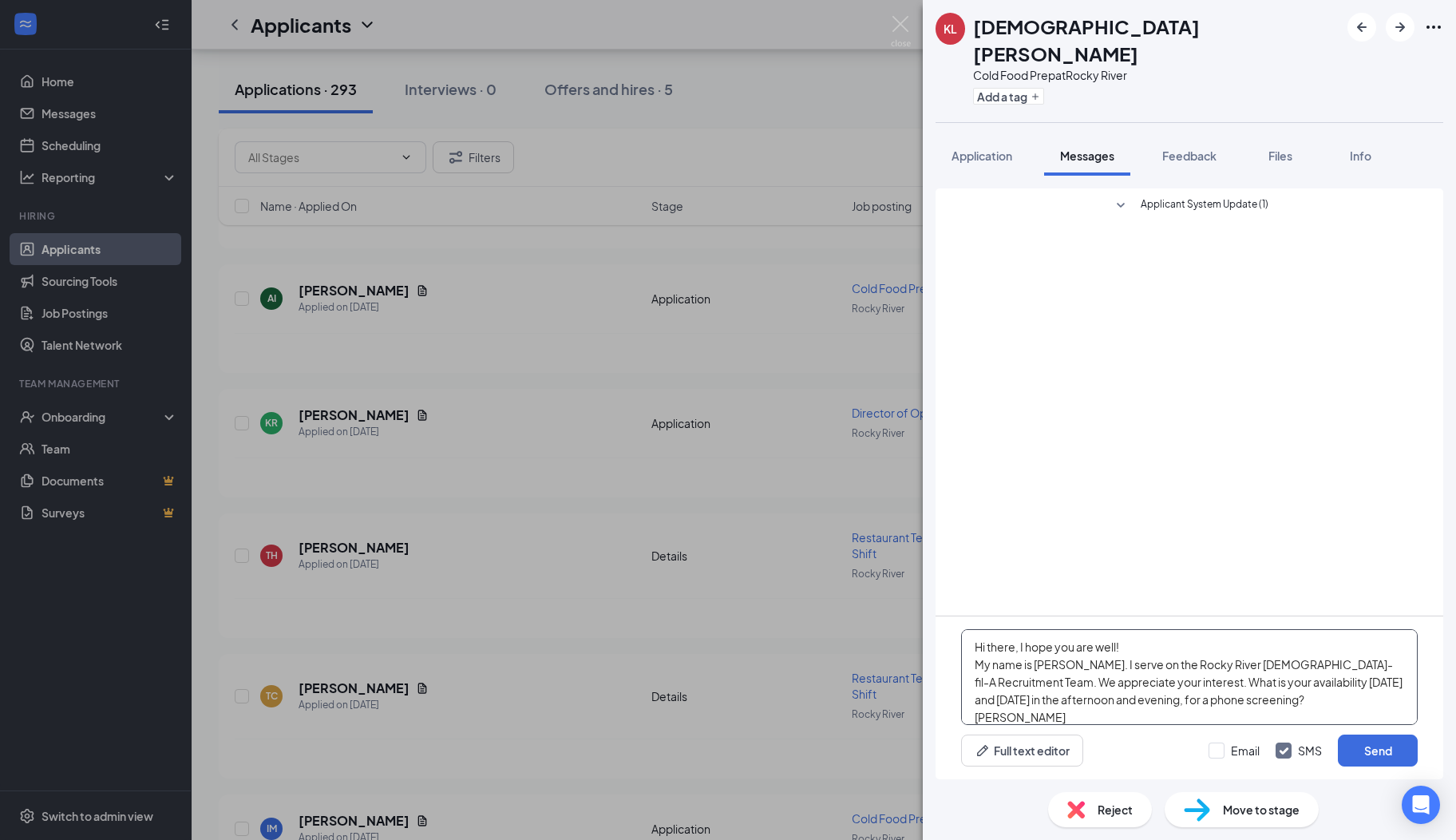
scroll to position [16, 0]
type textarea "Hi there, I hope you are well! My name is [PERSON_NAME]. I serve on the Rocky R…"
click at [1349, 757] on button "Send" at bounding box center [1377, 750] width 80 height 32
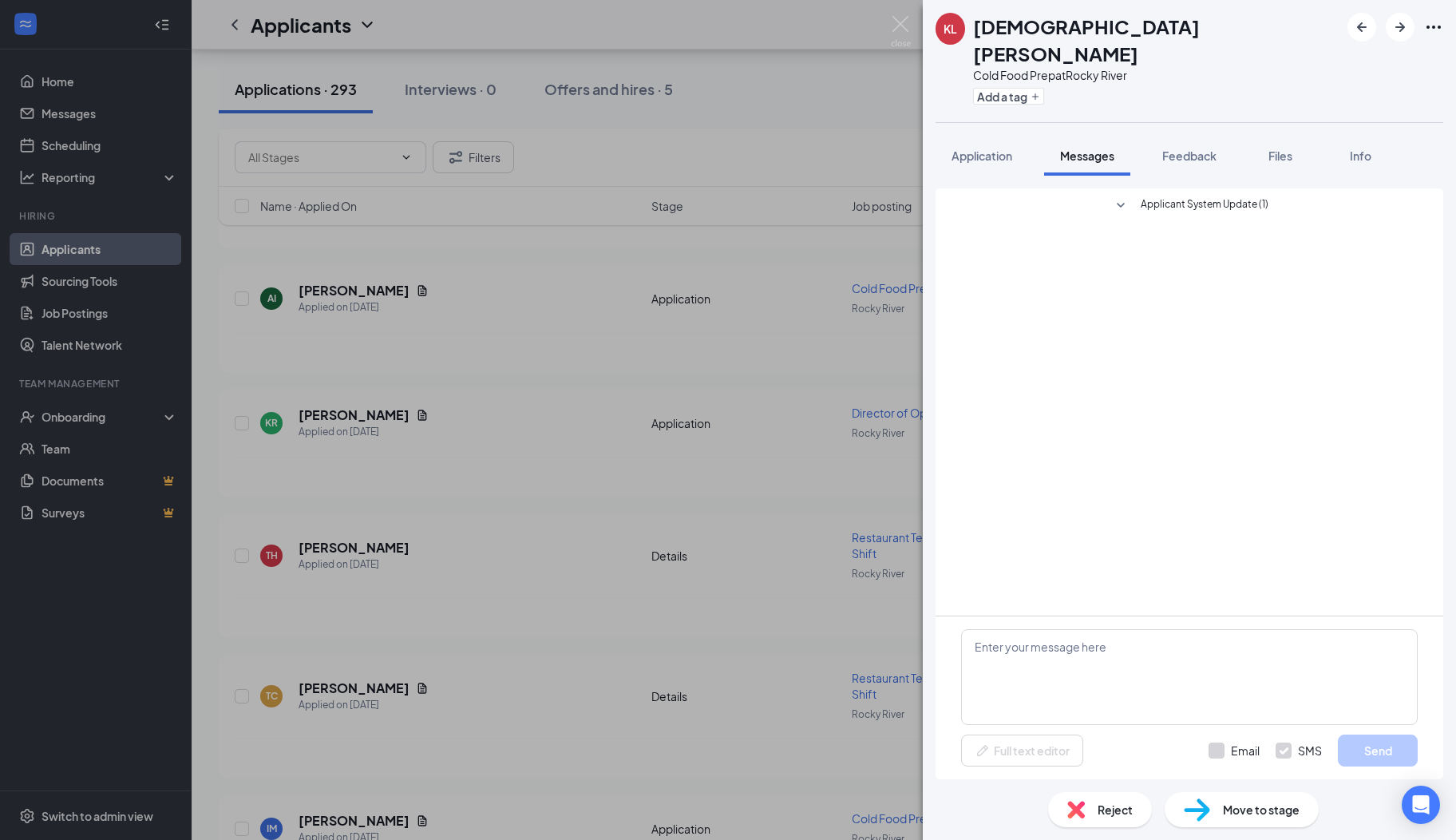
scroll to position [0, 0]
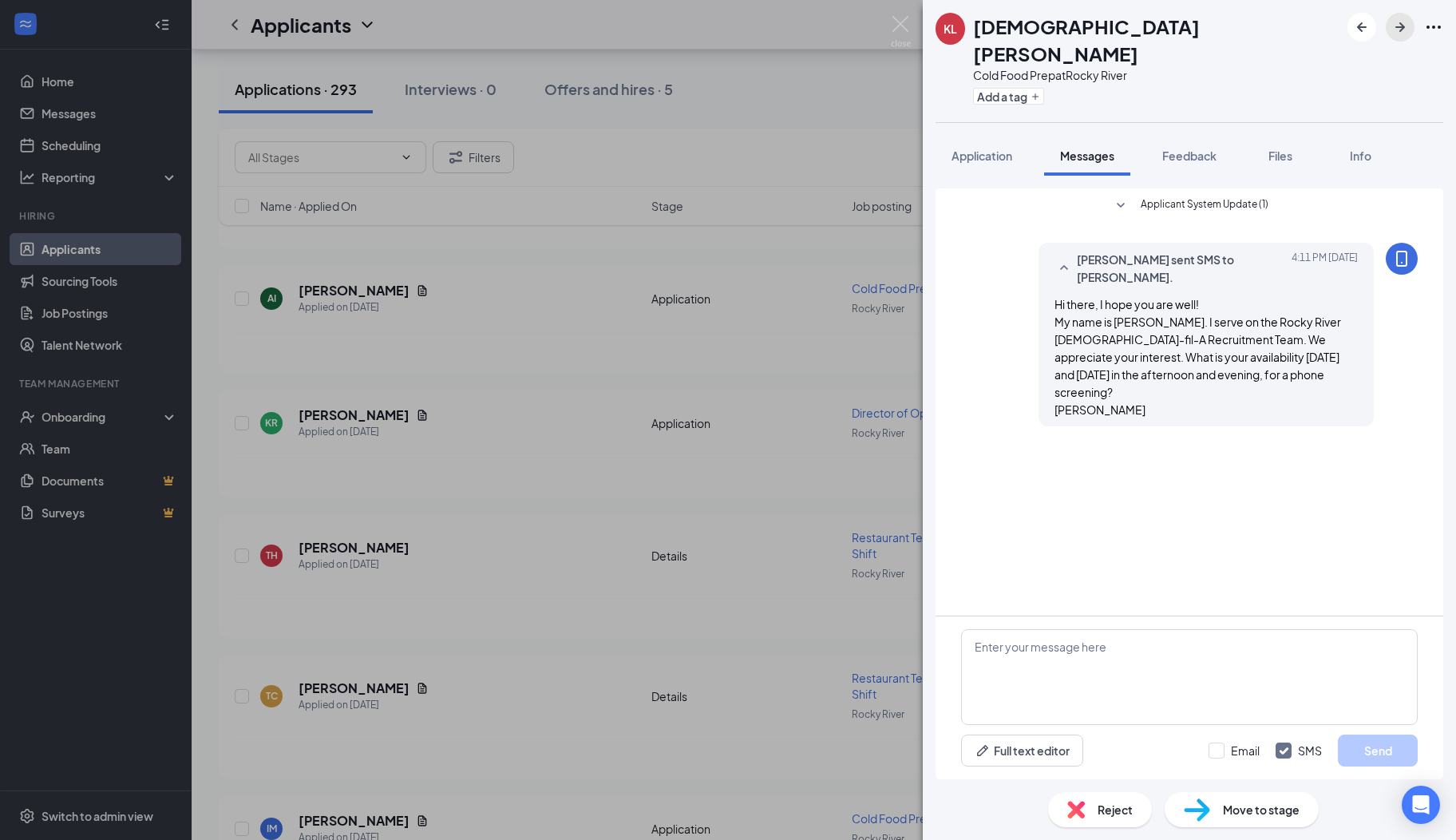
click at [1402, 32] on icon "ArrowRight" at bounding box center [1400, 27] width 19 height 19
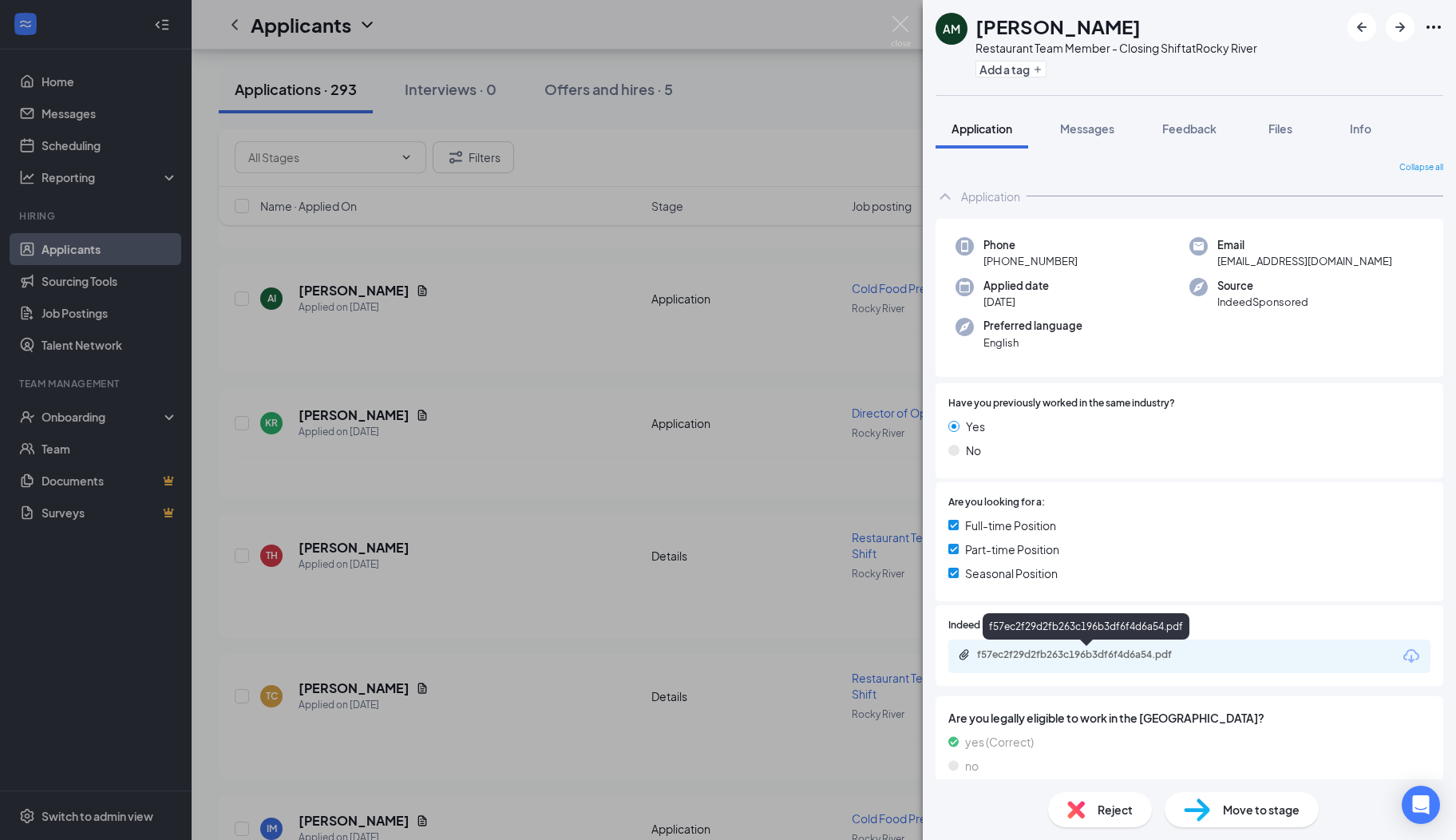
click at [1059, 654] on div "f57ec2f29d2fb263c196b3df6f4d6a54.pdf" at bounding box center [1089, 654] width 224 height 13
click at [1102, 126] on span "Messages" at bounding box center [1087, 129] width 54 height 15
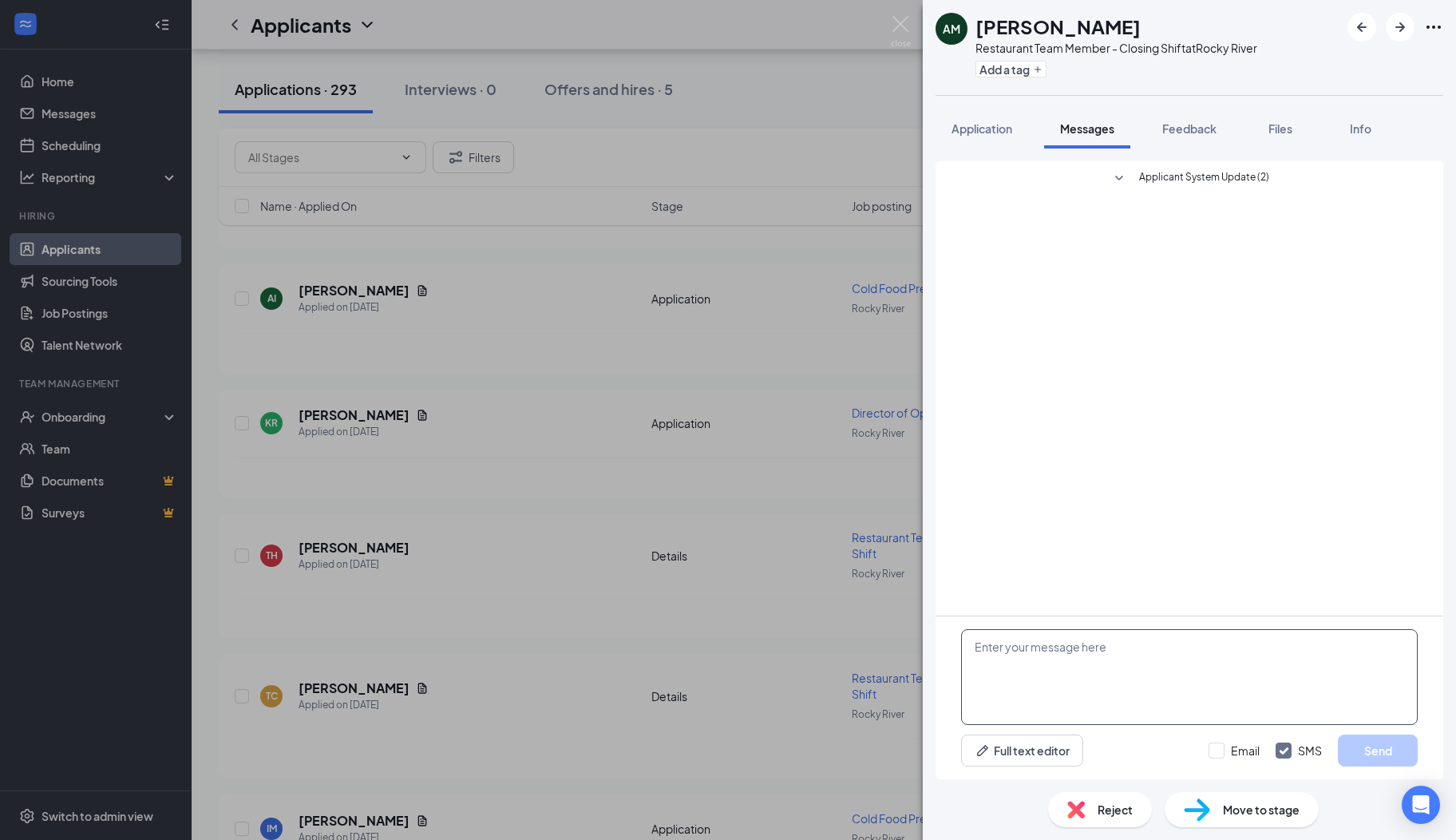
paste textarea "Hi there, I hope you are well! My name is [PERSON_NAME]. I serve on the Rocky R…"
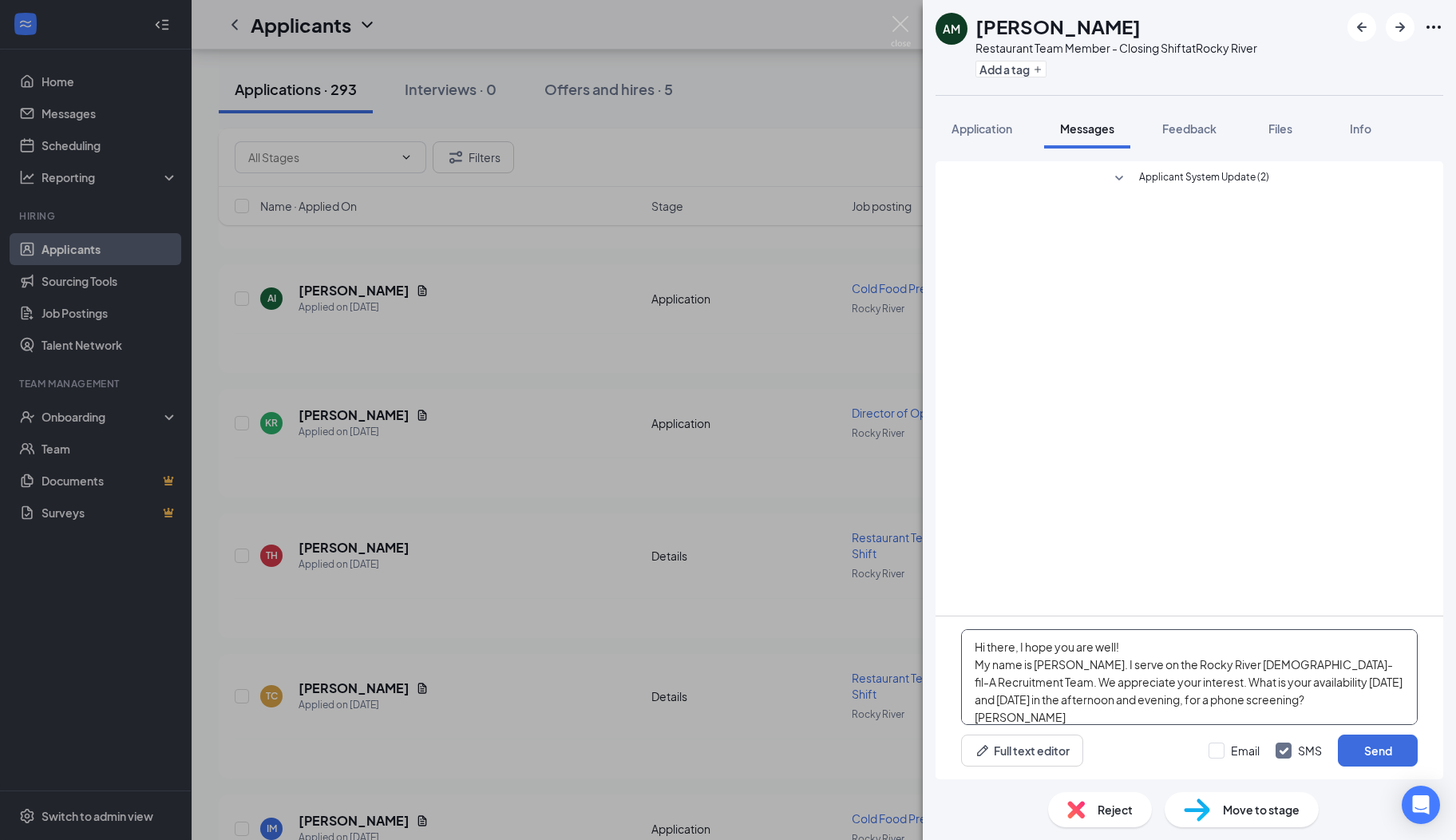
scroll to position [16, 0]
type textarea "Hi there, I hope you are well! My name is [PERSON_NAME]. I serve on the Rocky R…"
click at [1354, 754] on button "Send" at bounding box center [1377, 750] width 80 height 32
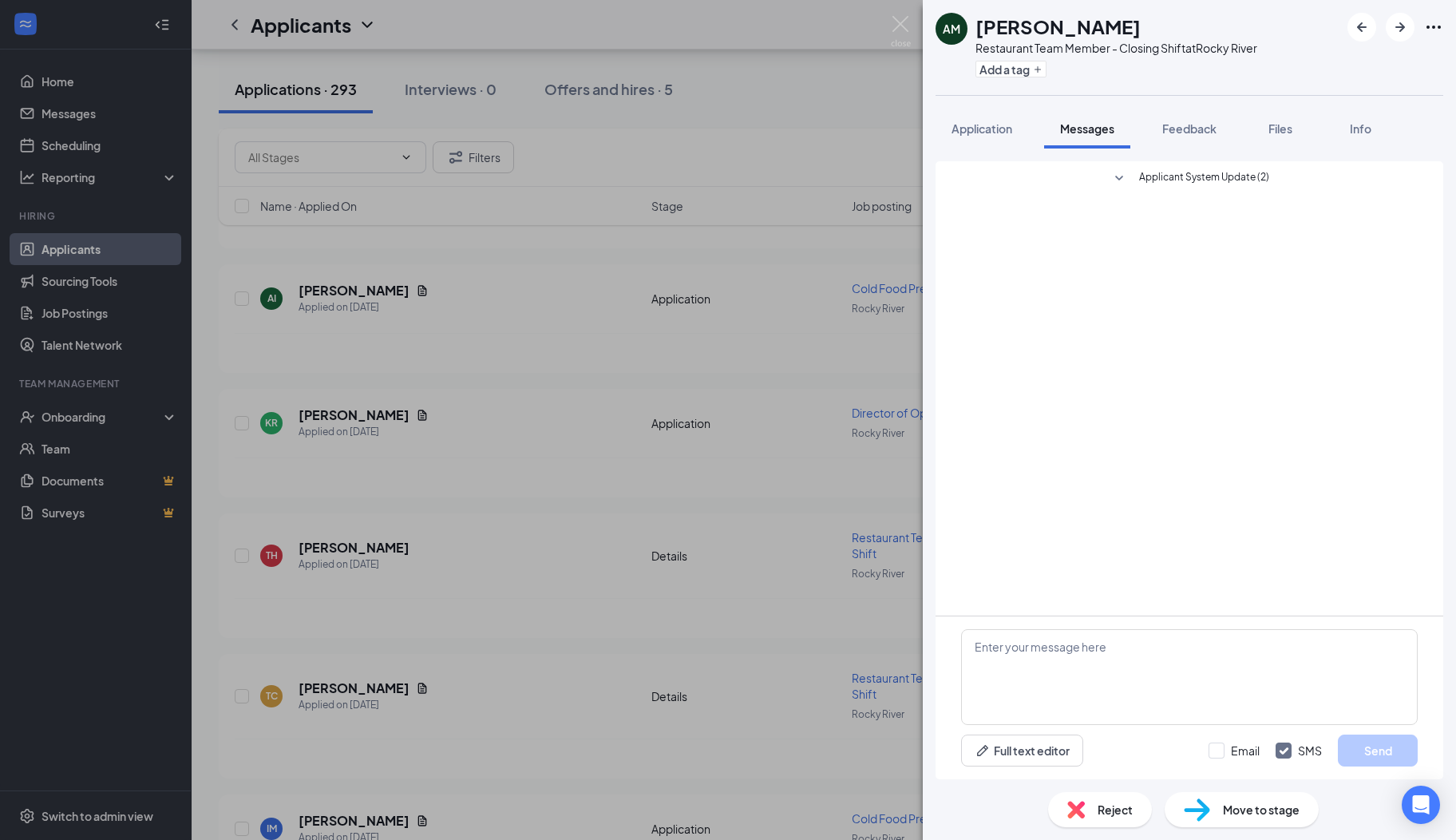
scroll to position [0, 0]
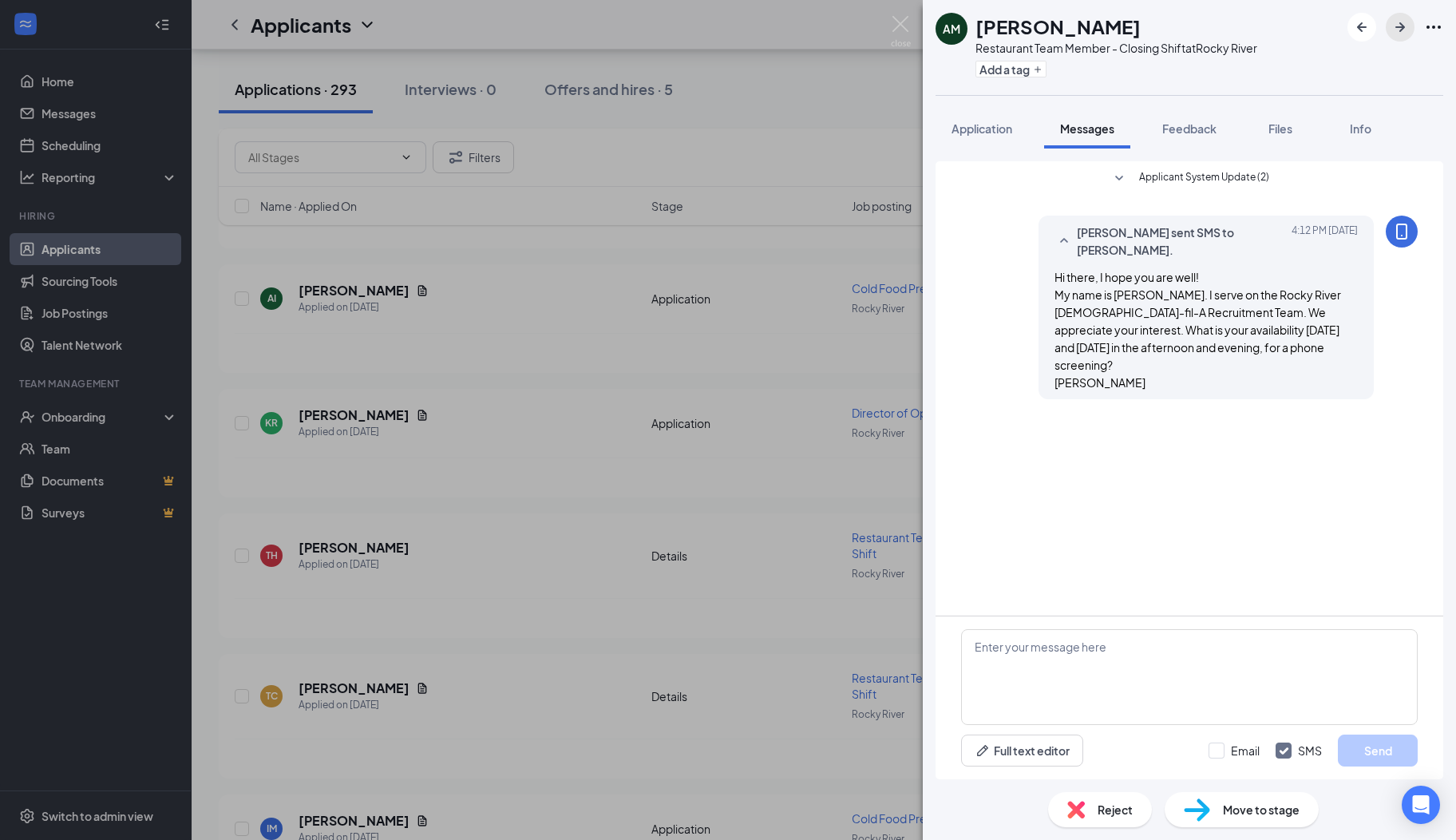
click at [1398, 27] on icon "ArrowRight" at bounding box center [1400, 27] width 9 height 9
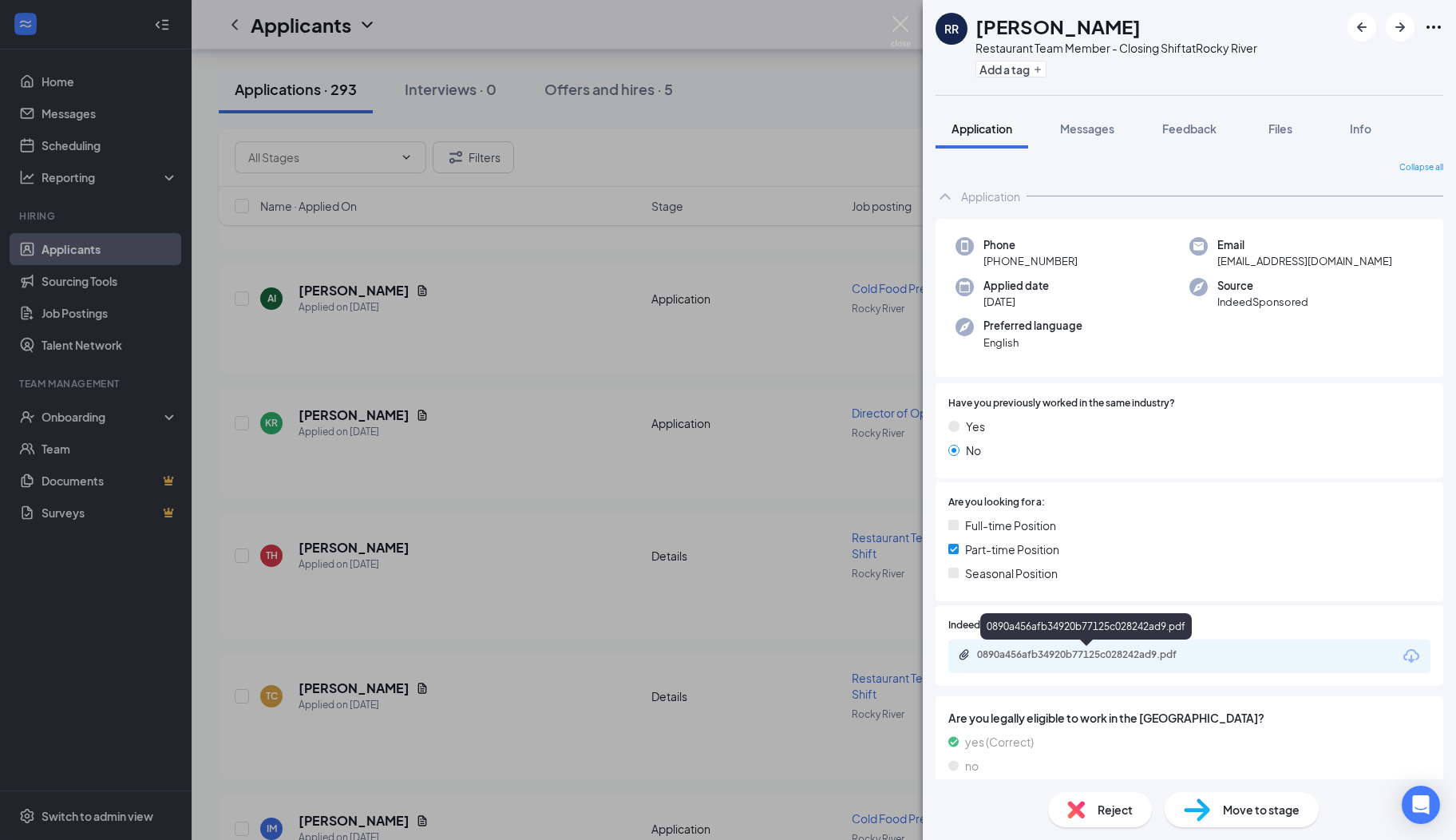
click at [1045, 660] on div "0890a456afb34920b77125c028242ad9.pdf" at bounding box center [1089, 654] width 224 height 13
click at [1077, 128] on span "Messages" at bounding box center [1087, 129] width 54 height 15
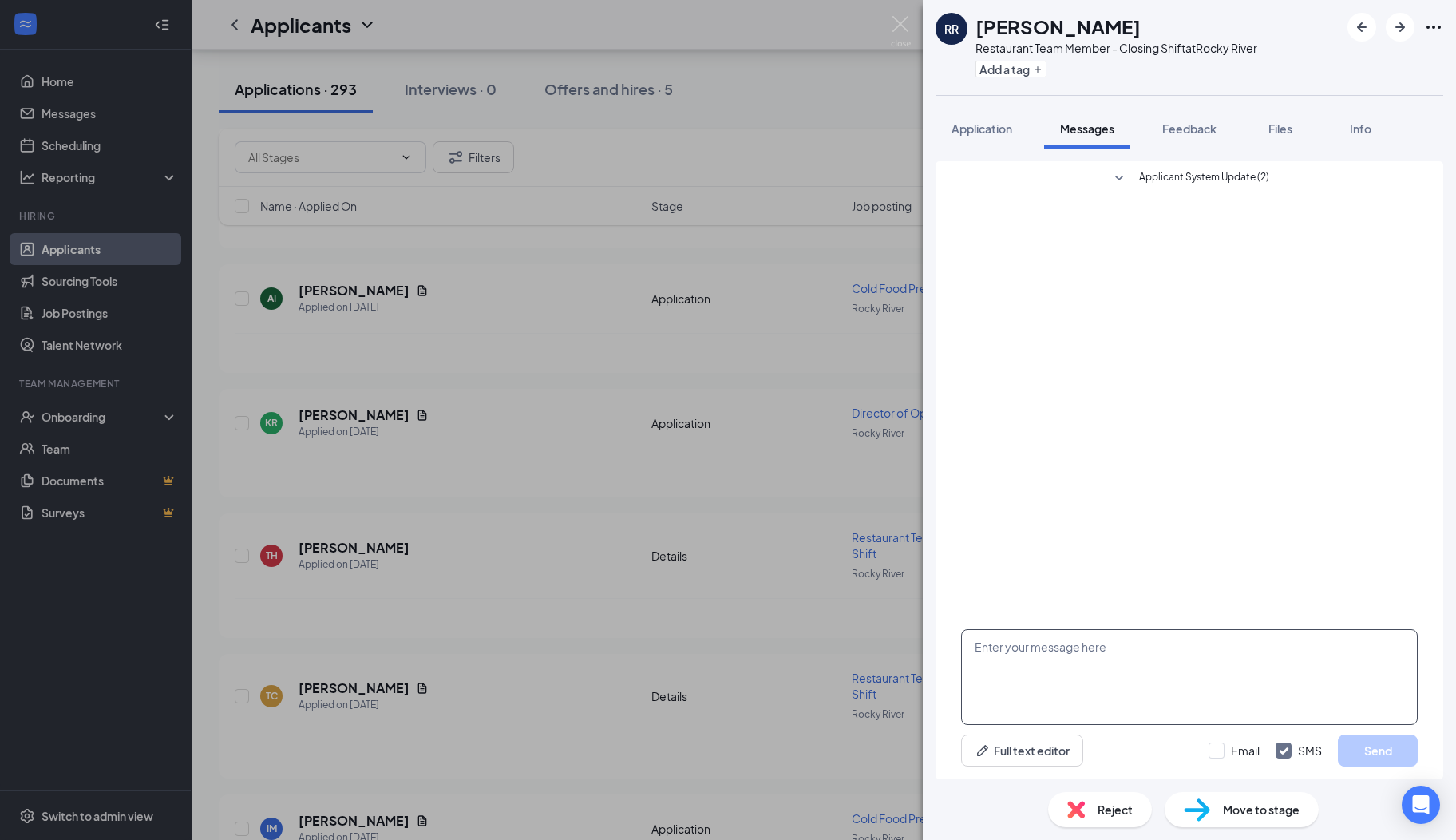
paste textarea "Hi there, I hope you are well! My name is [PERSON_NAME]. I serve on the Rocky R…"
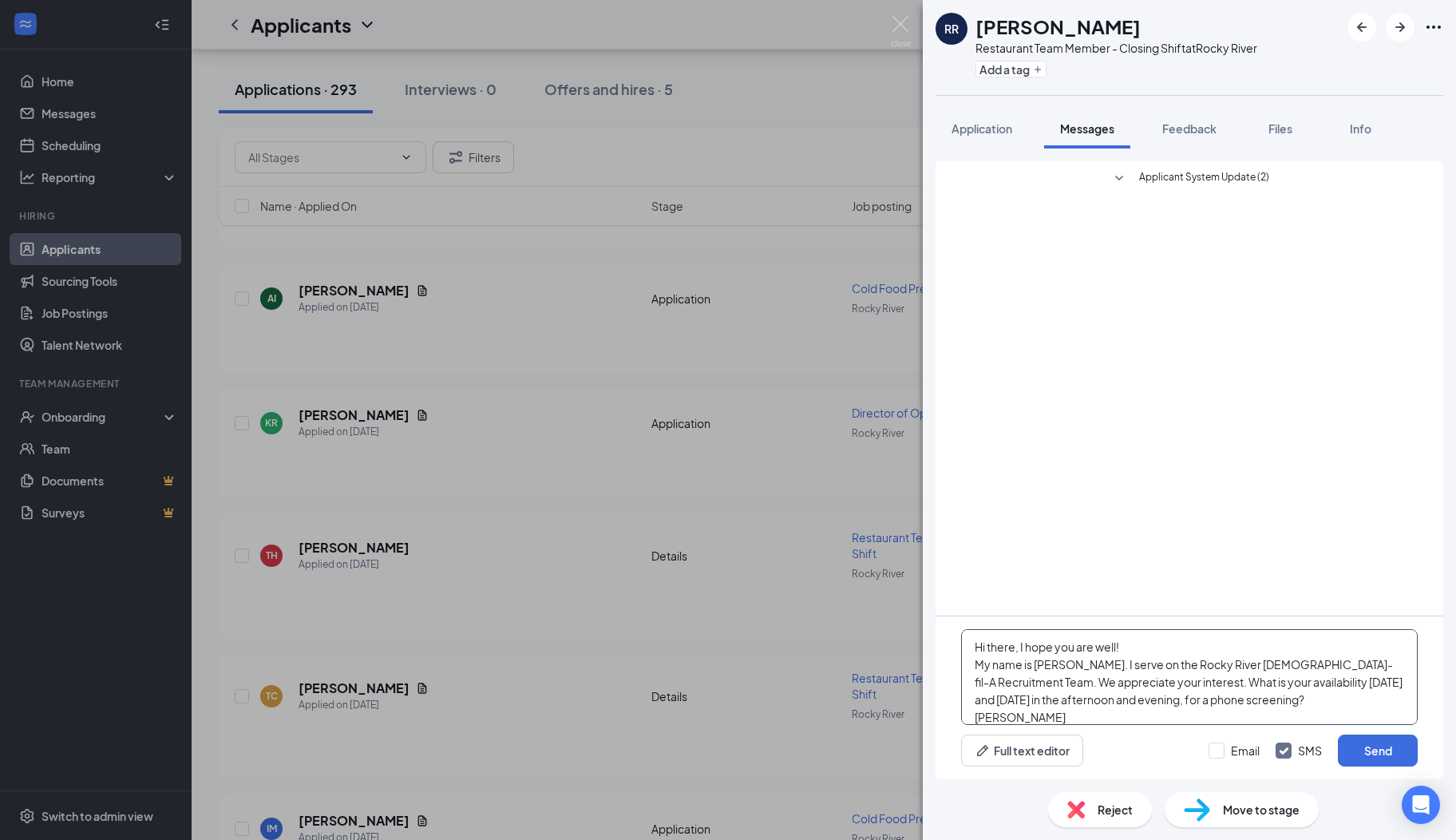
scroll to position [16, 0]
type textarea "Hi there, I hope you are well! My name is [PERSON_NAME]. I serve on the Rocky R…"
click at [1364, 741] on button "Send" at bounding box center [1377, 750] width 80 height 32
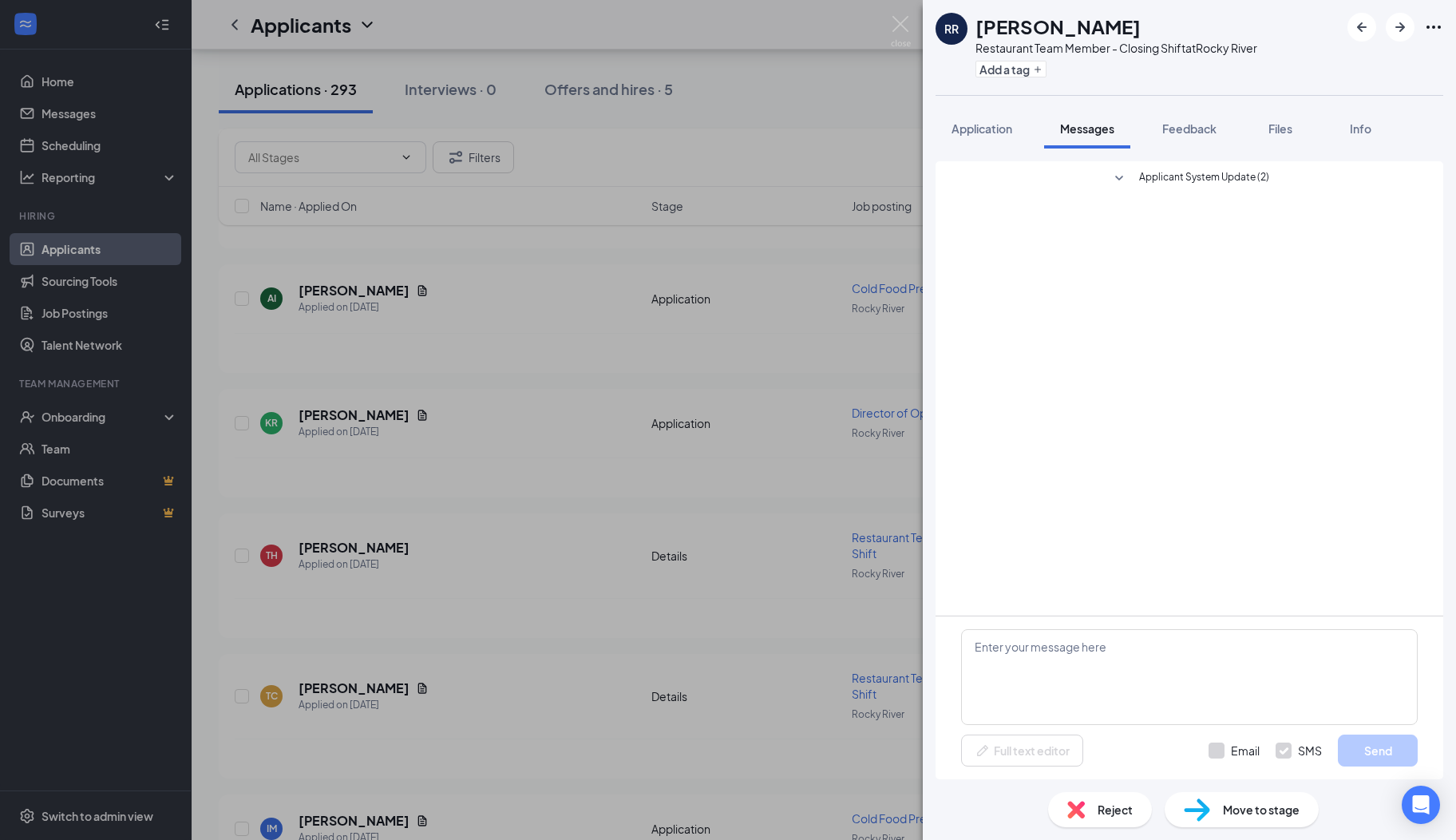
scroll to position [0, 0]
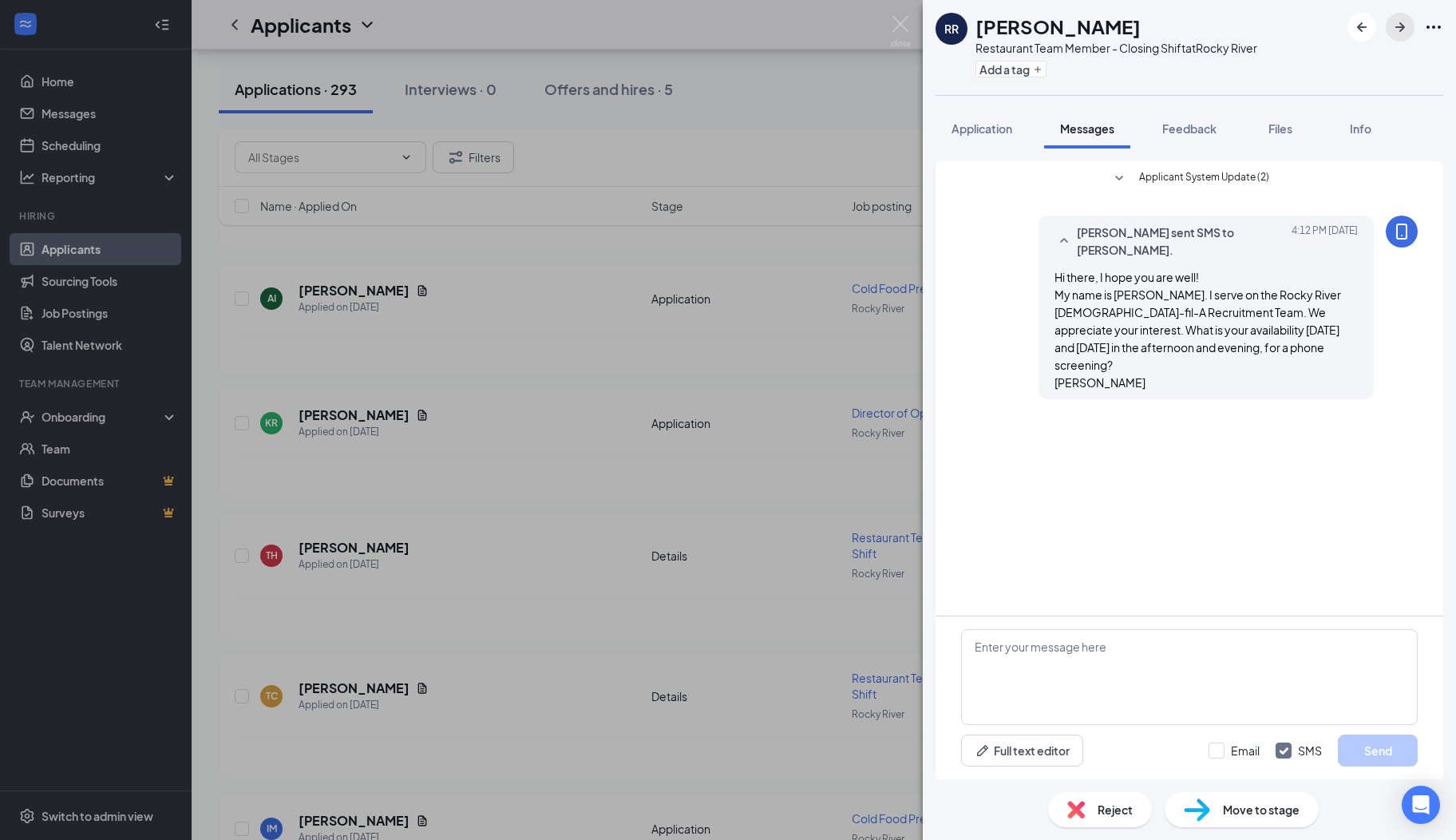
click at [1398, 28] on icon "ArrowRight" at bounding box center [1400, 27] width 19 height 19
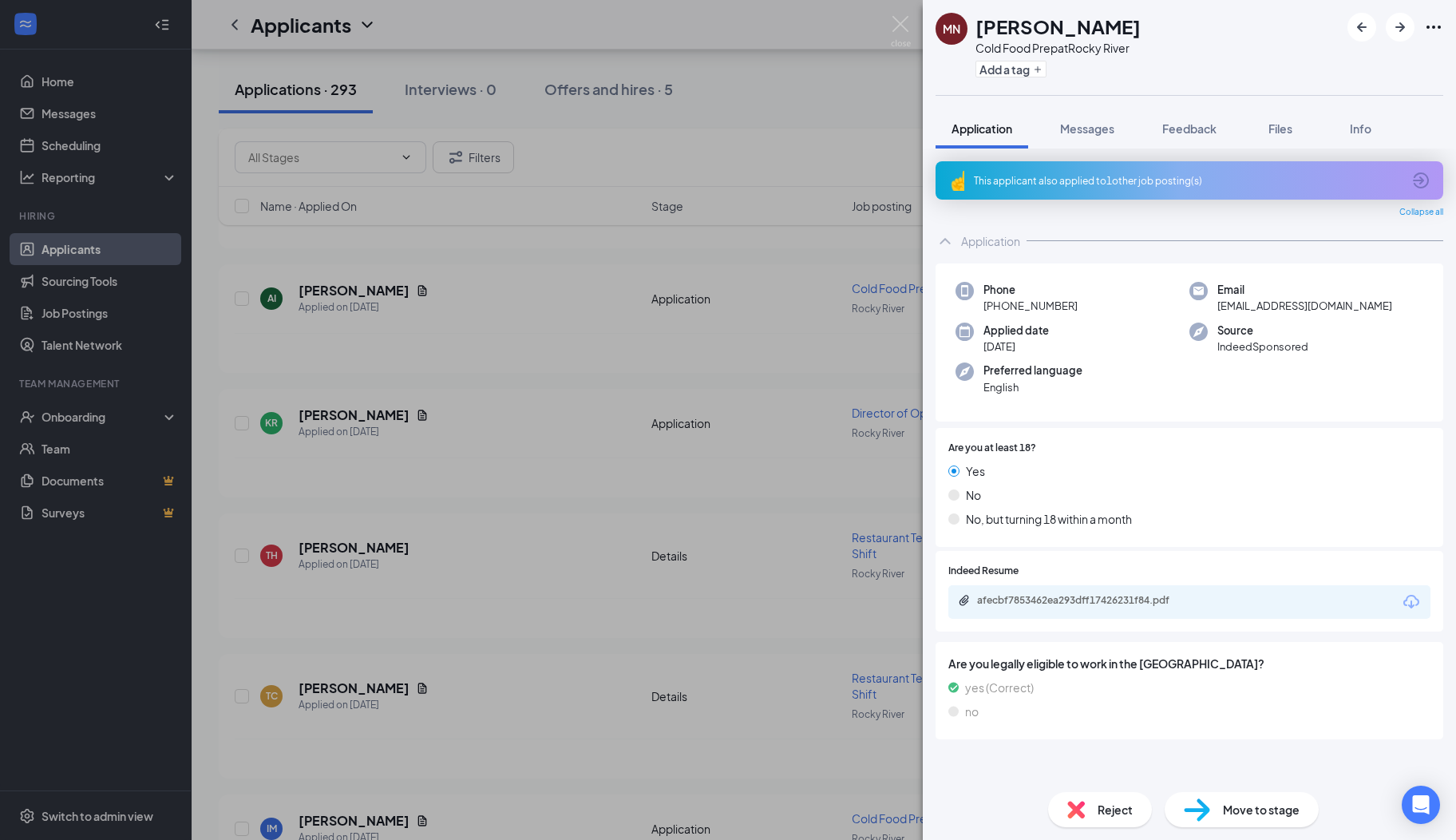
click at [1418, 175] on icon "ArrowCircle" at bounding box center [1420, 180] width 19 height 19
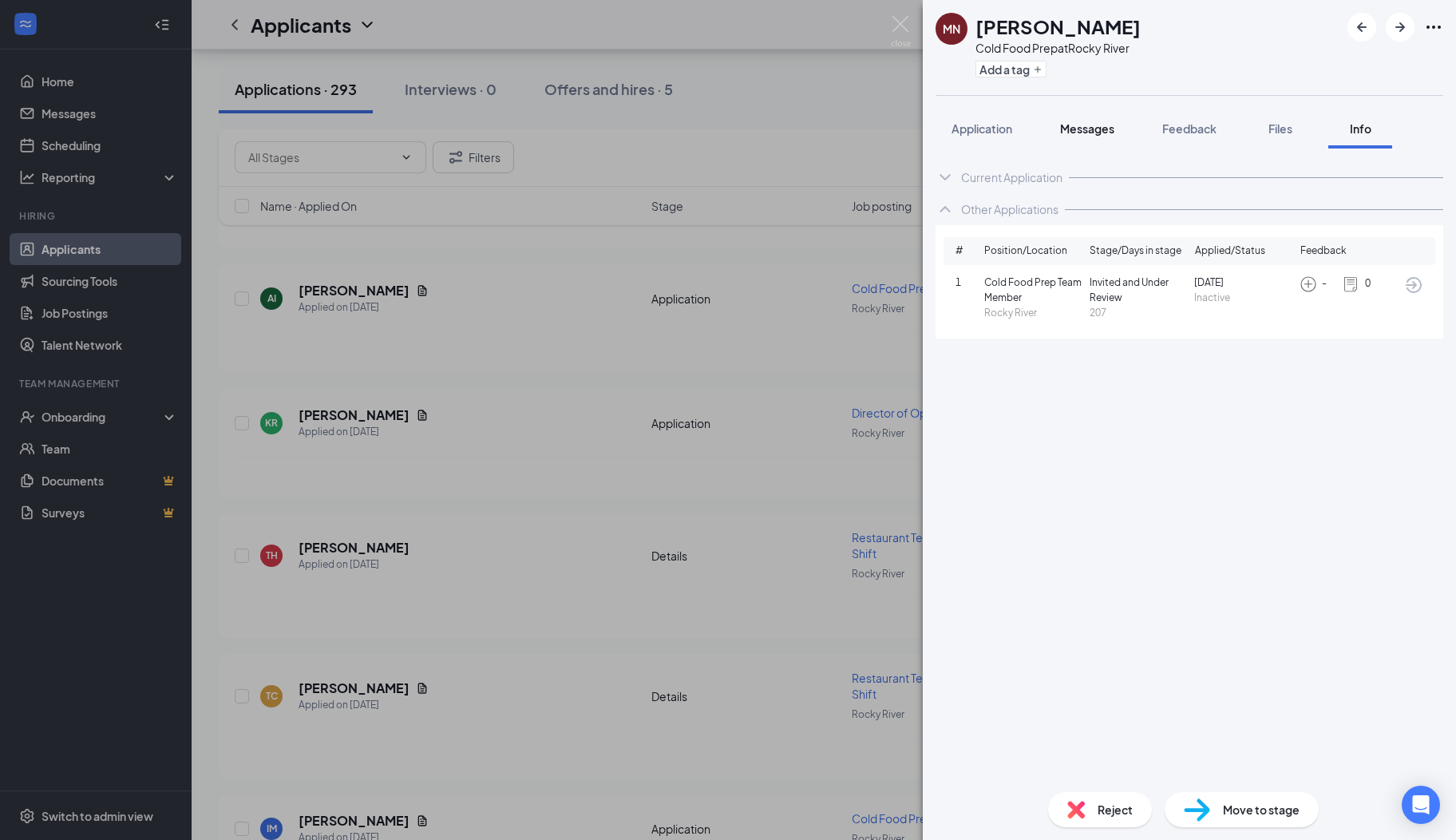
click at [1105, 137] on button "Messages" at bounding box center [1088, 129] width 86 height 40
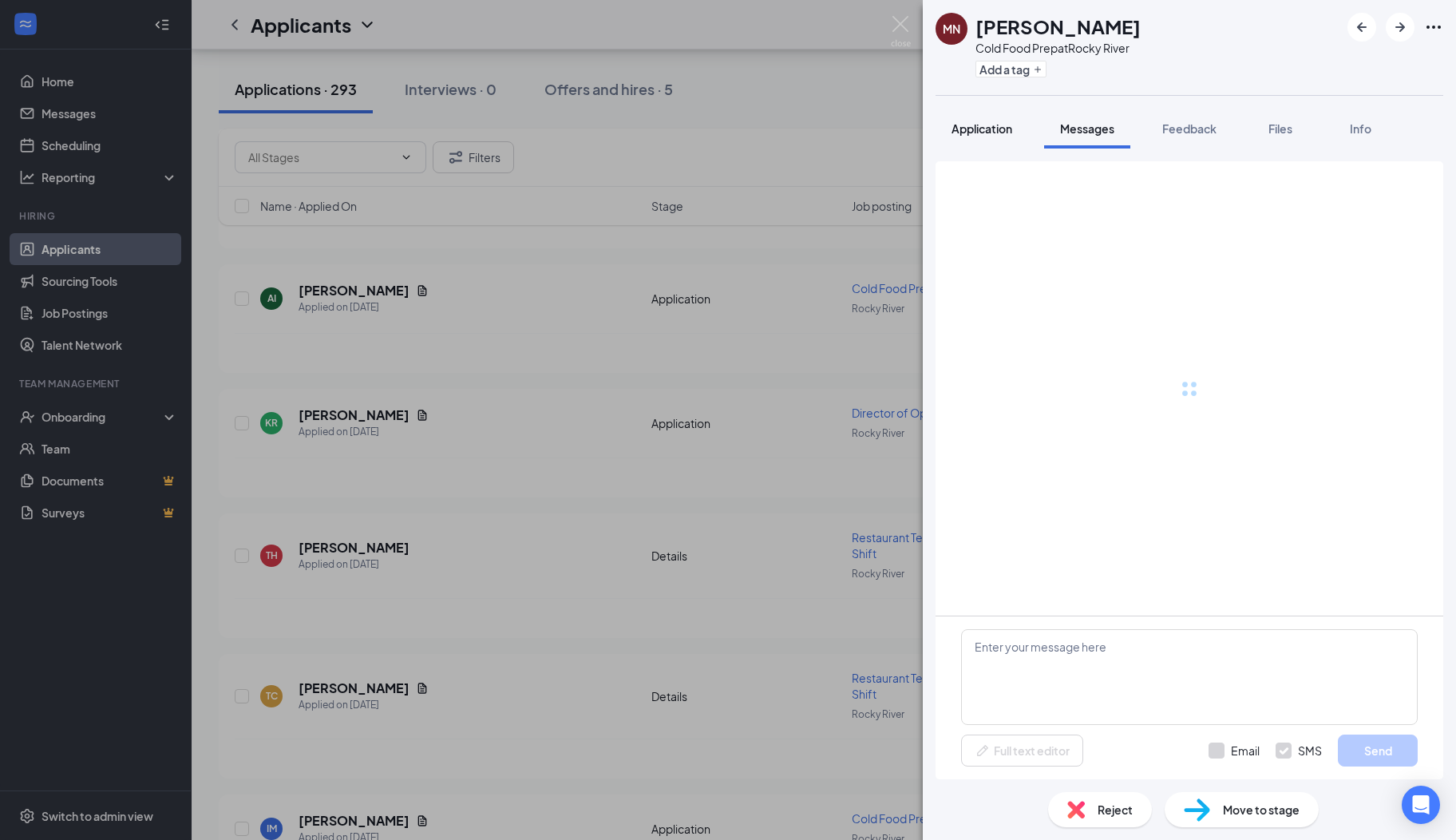
click at [1006, 130] on span "Application" at bounding box center [982, 129] width 60 height 15
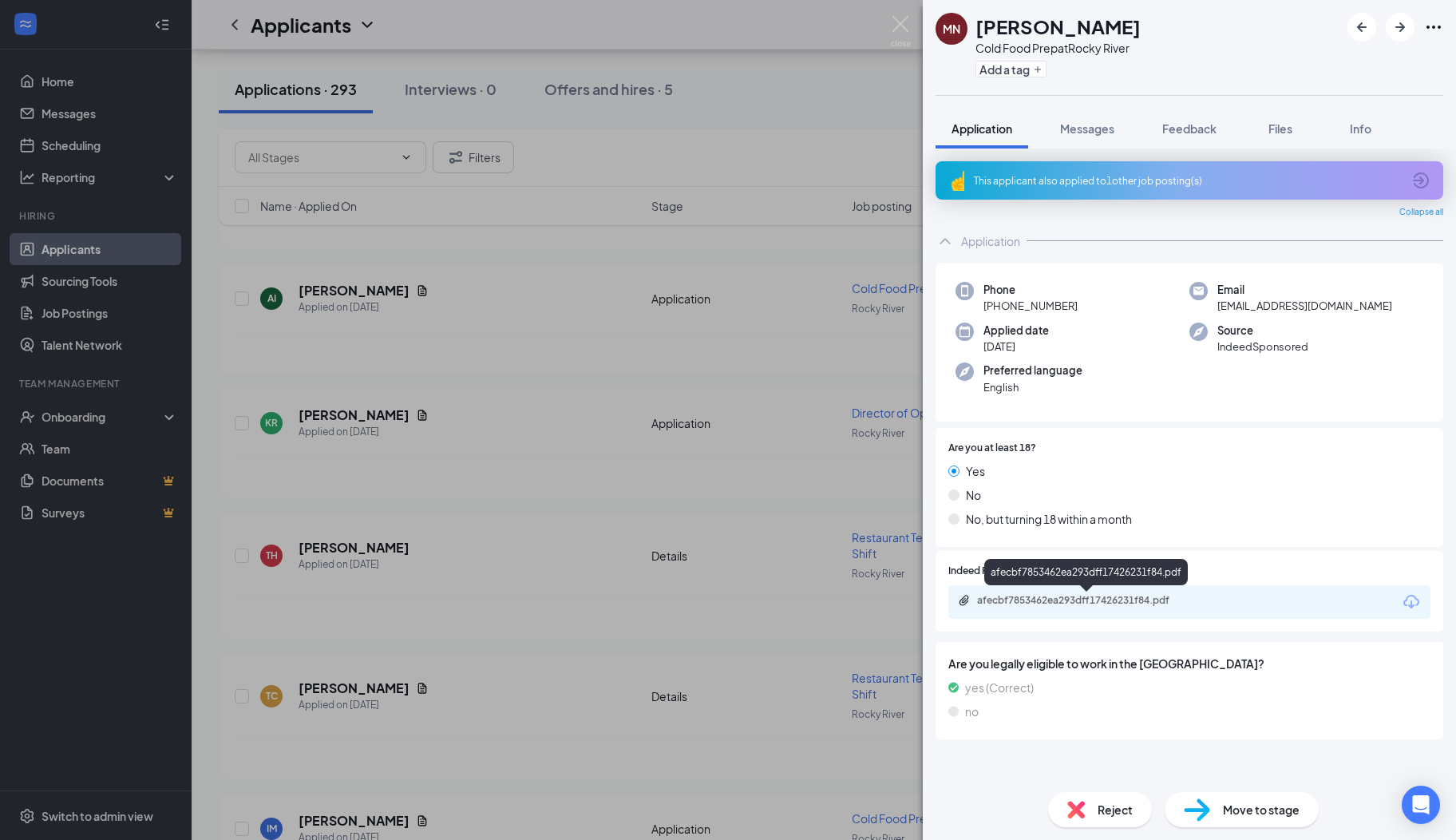
click at [1017, 602] on div "afecbf7853462ea293dff17426231f84.pdf" at bounding box center [1089, 601] width 224 height 13
click at [1097, 814] on div "Reject" at bounding box center [1100, 809] width 104 height 35
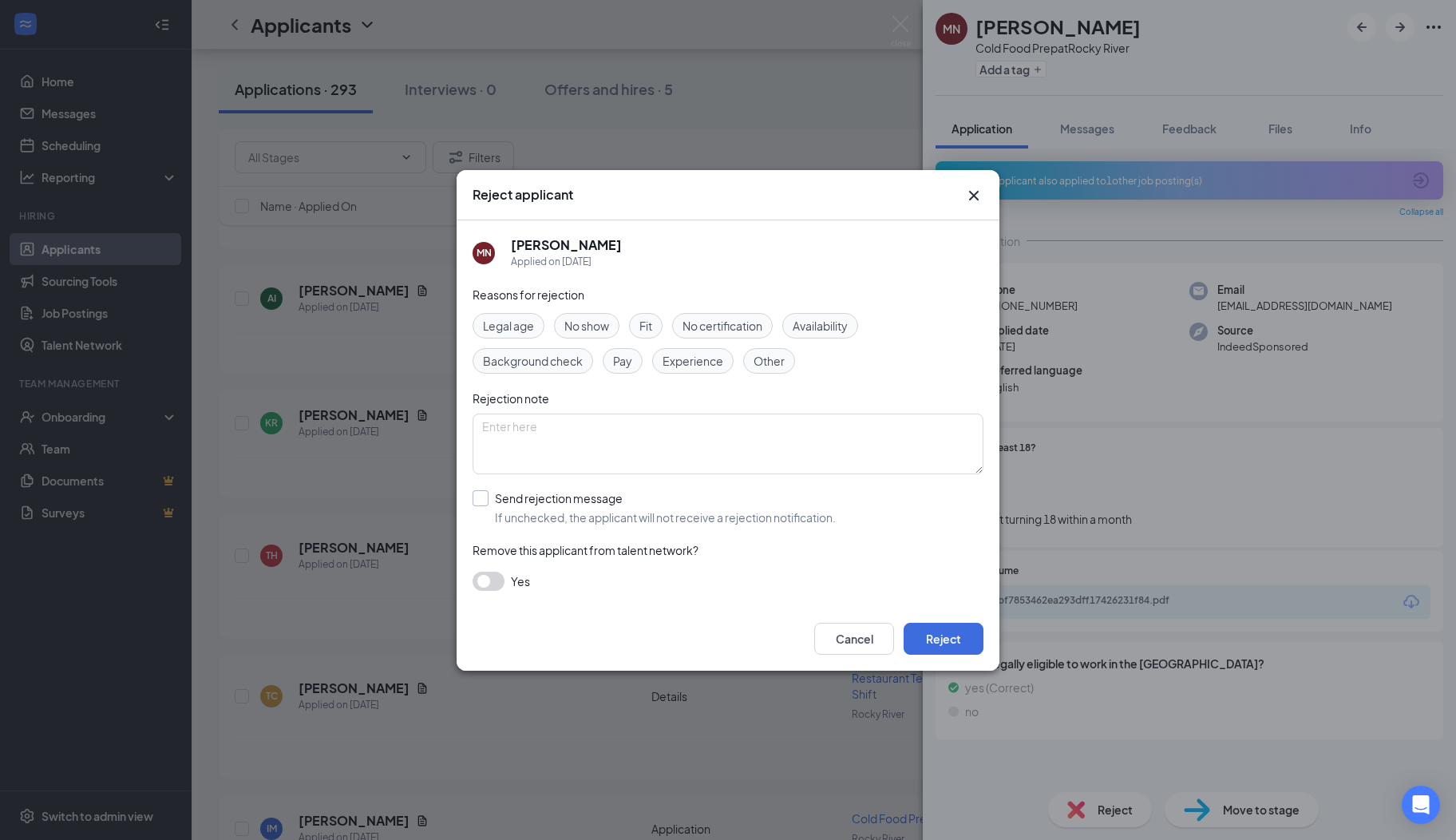
click at [590, 502] on input "Send rejection message If unchecked, the applicant will not receive a rejection…" at bounding box center [654, 507] width 363 height 35
checkbox input "true"
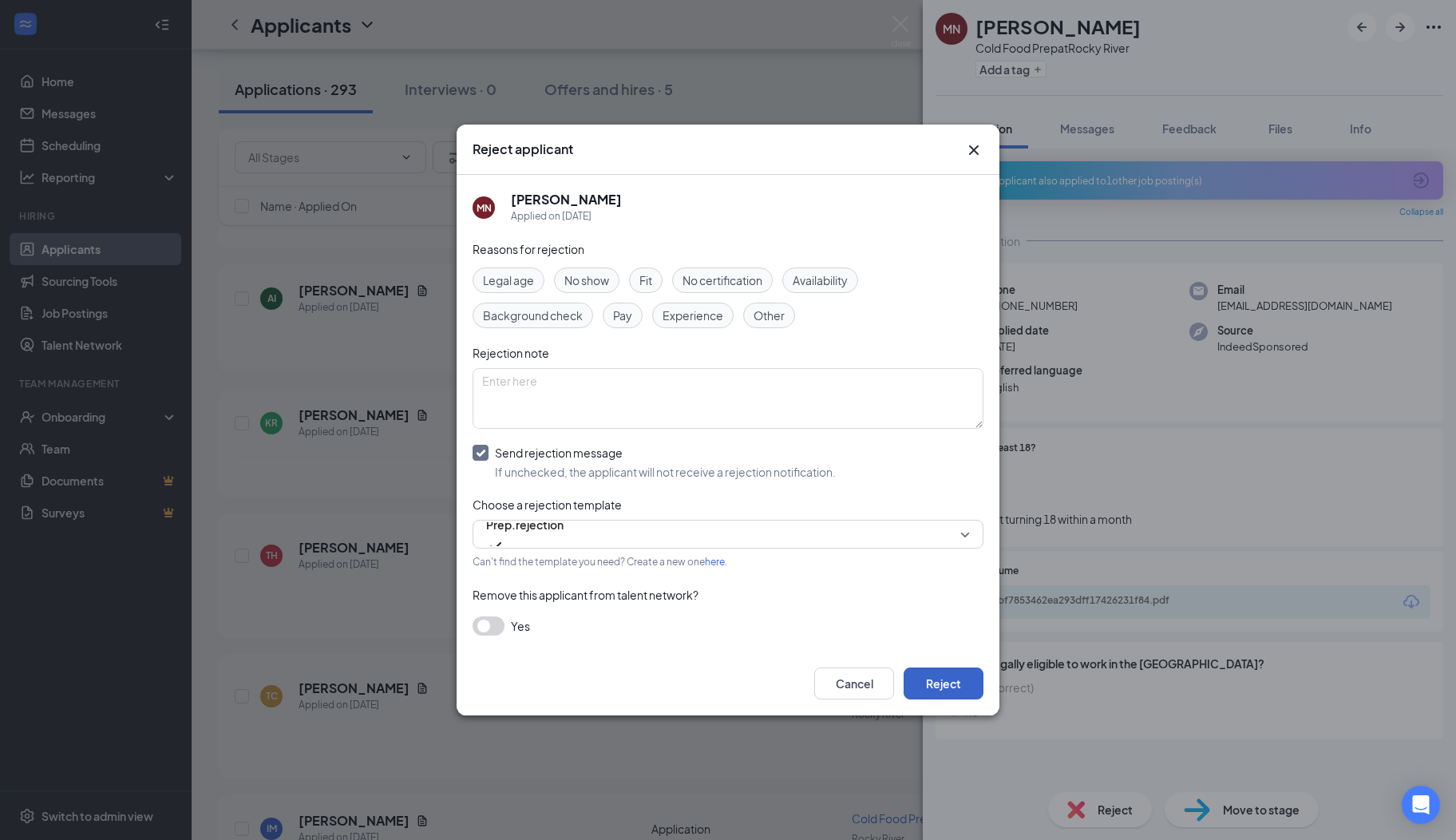
click at [930, 681] on button "Reject" at bounding box center [943, 683] width 80 height 32
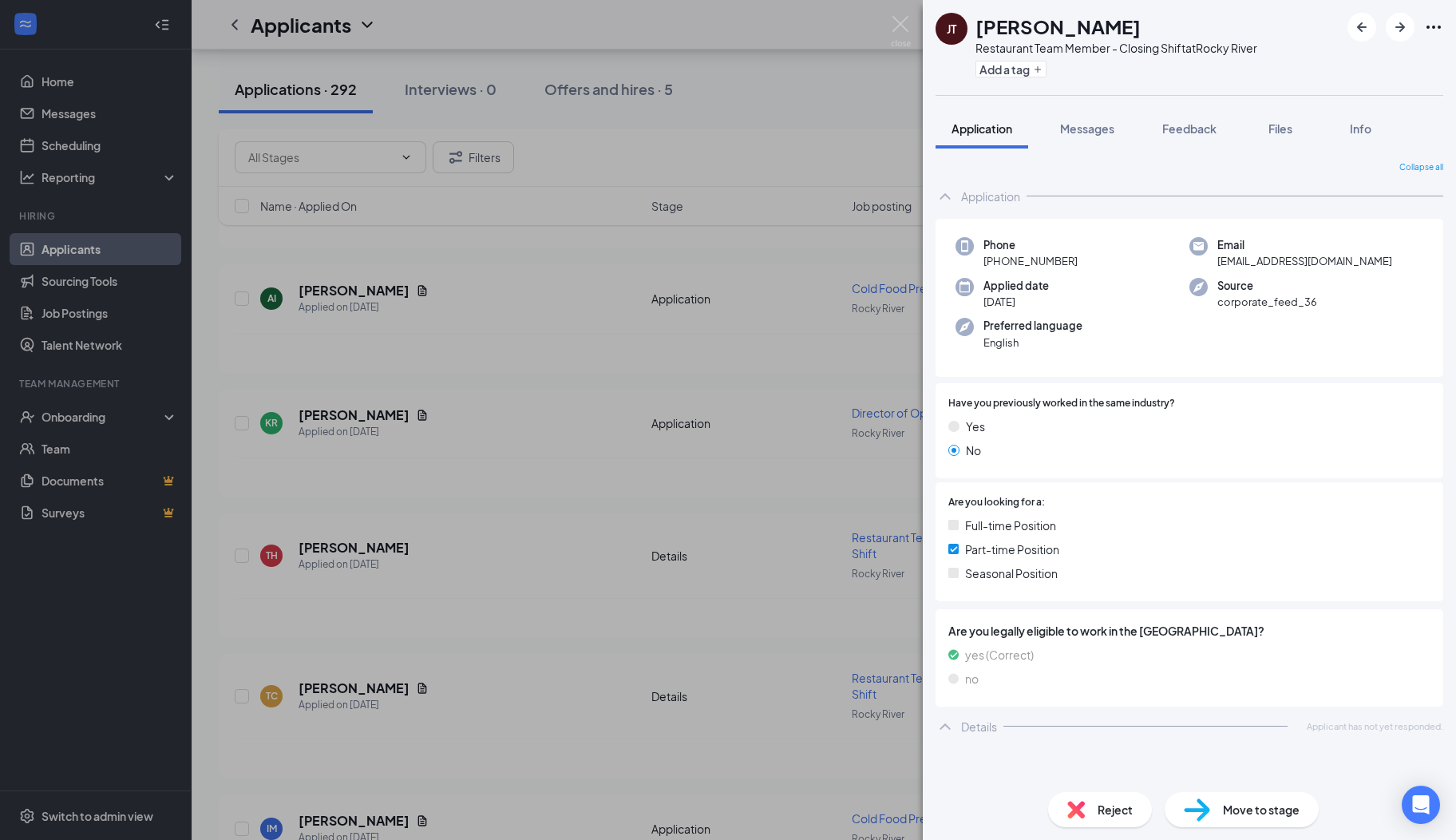
click at [1092, 822] on div "Reject" at bounding box center [1100, 809] width 104 height 35
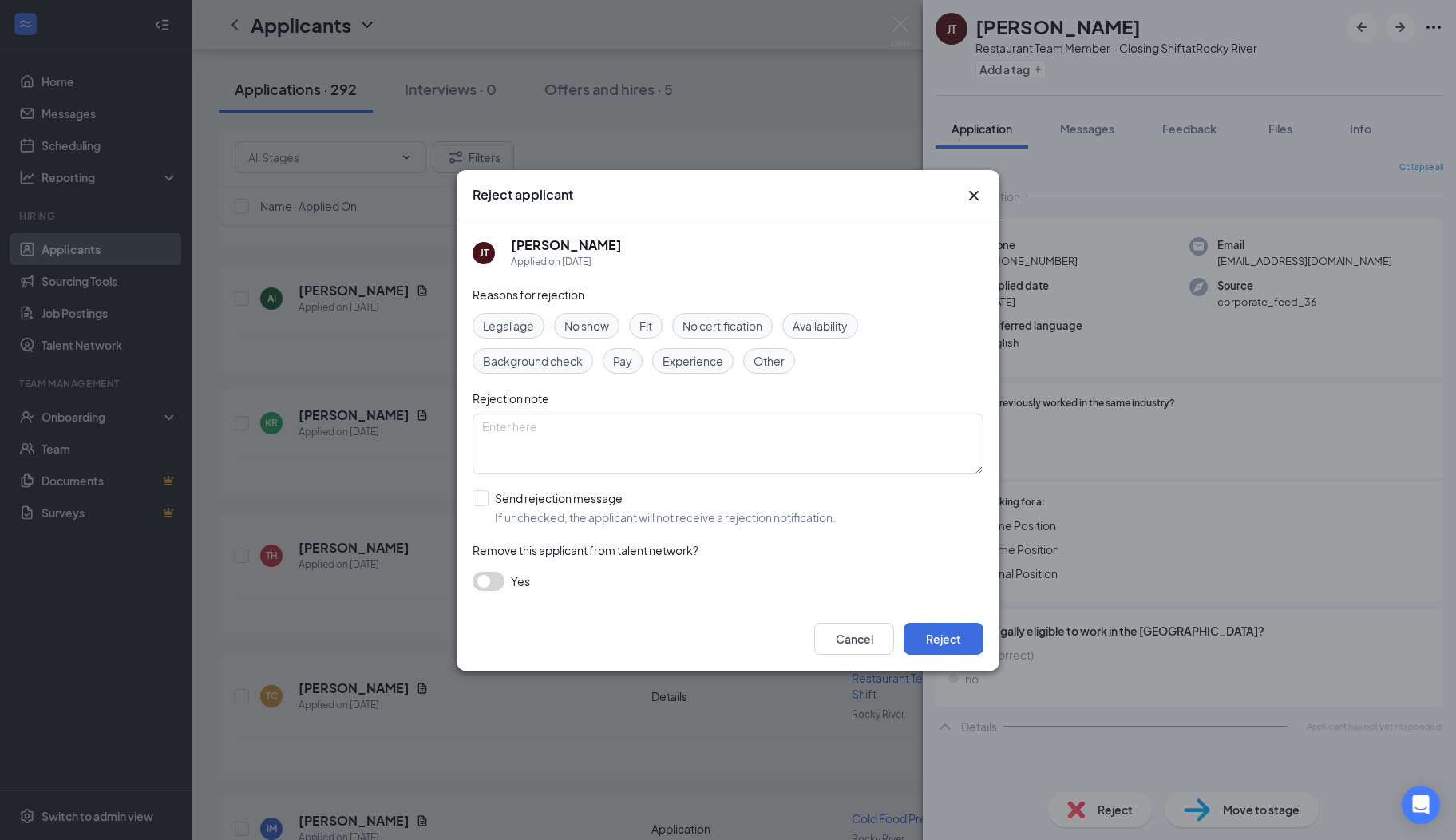
click at [492, 500] on input "Send rejection message If unchecked, the applicant will not receive a rejection…" at bounding box center [654, 507] width 363 height 35
checkbox input "true"
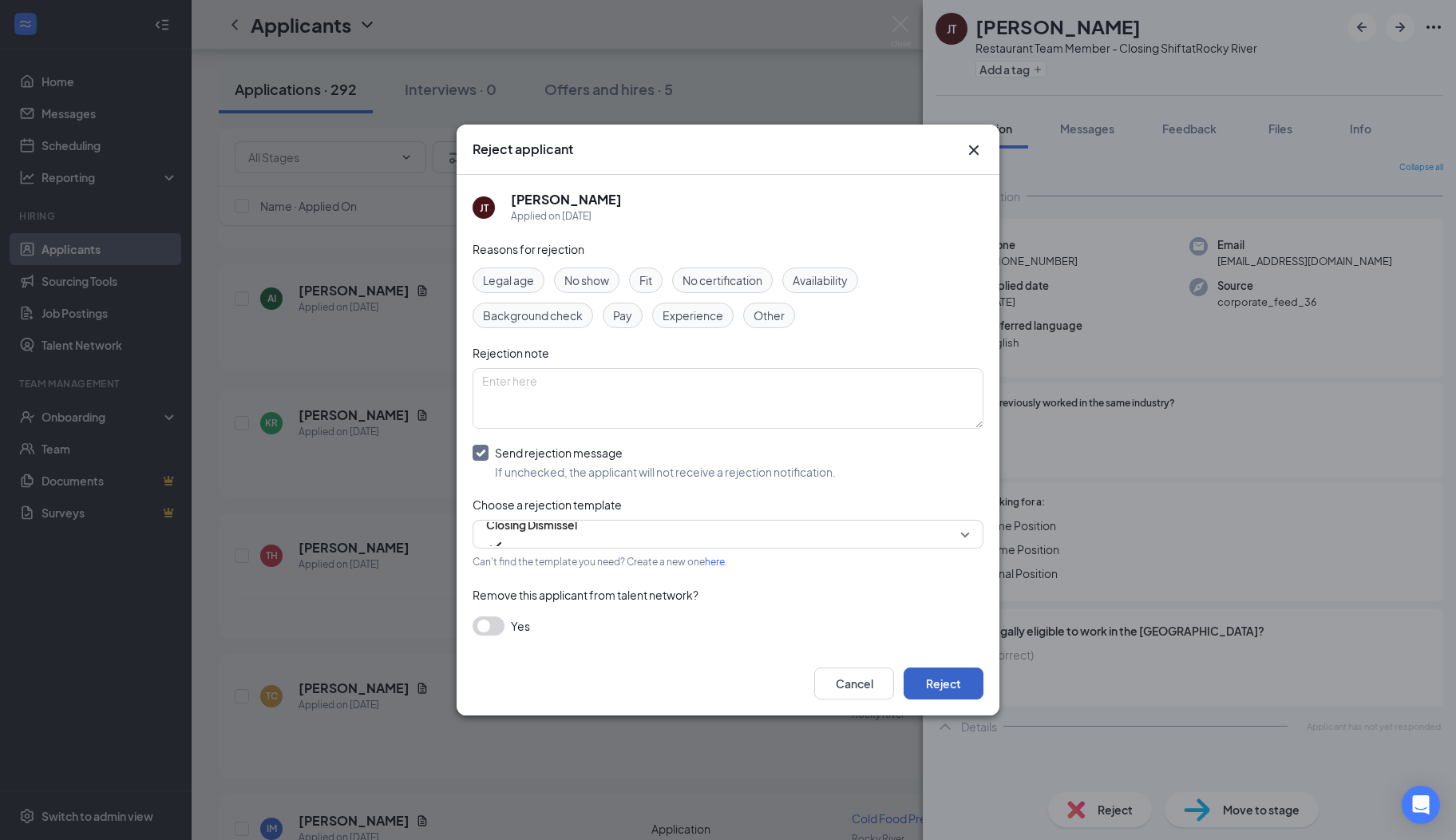
click at [933, 679] on button "Reject" at bounding box center [943, 683] width 80 height 32
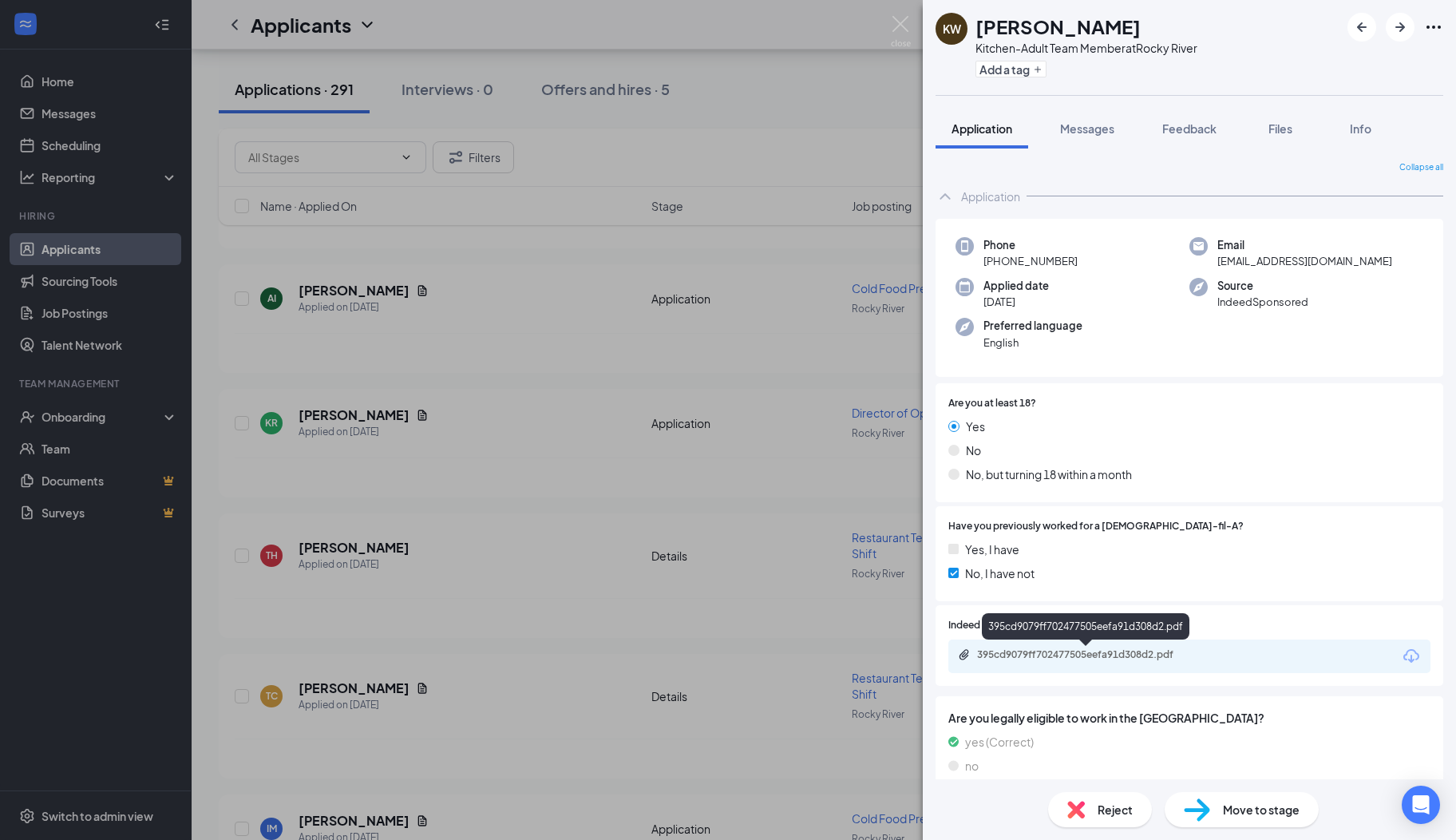
click at [1052, 652] on div "395cd9079ff702477505eefa91d308d2.pdf" at bounding box center [1089, 654] width 224 height 13
click at [1118, 802] on span "Reject" at bounding box center [1115, 809] width 35 height 17
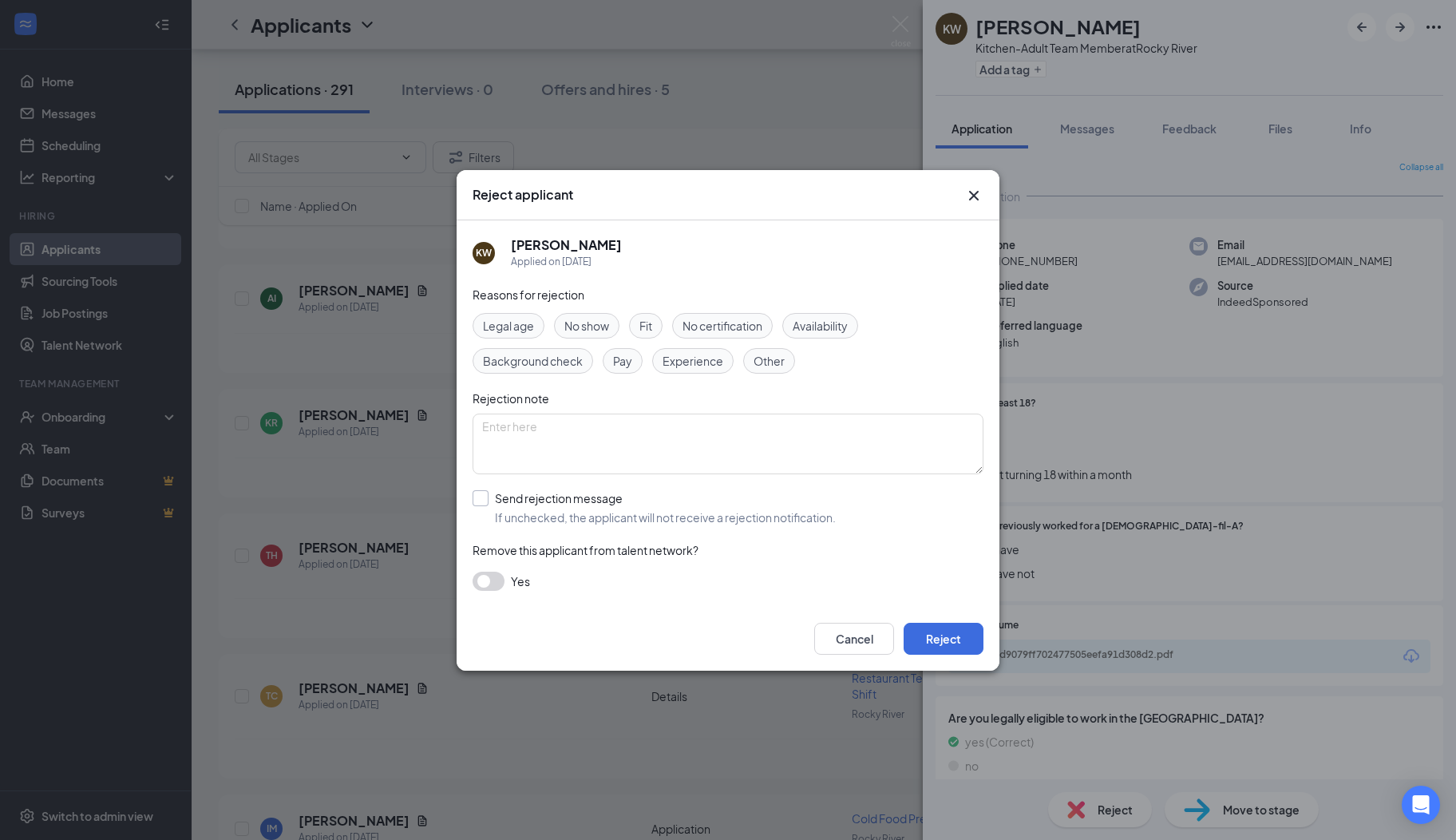
click at [485, 503] on input "Send rejection message If unchecked, the applicant will not receive a rejection…" at bounding box center [654, 507] width 363 height 35
checkbox input "true"
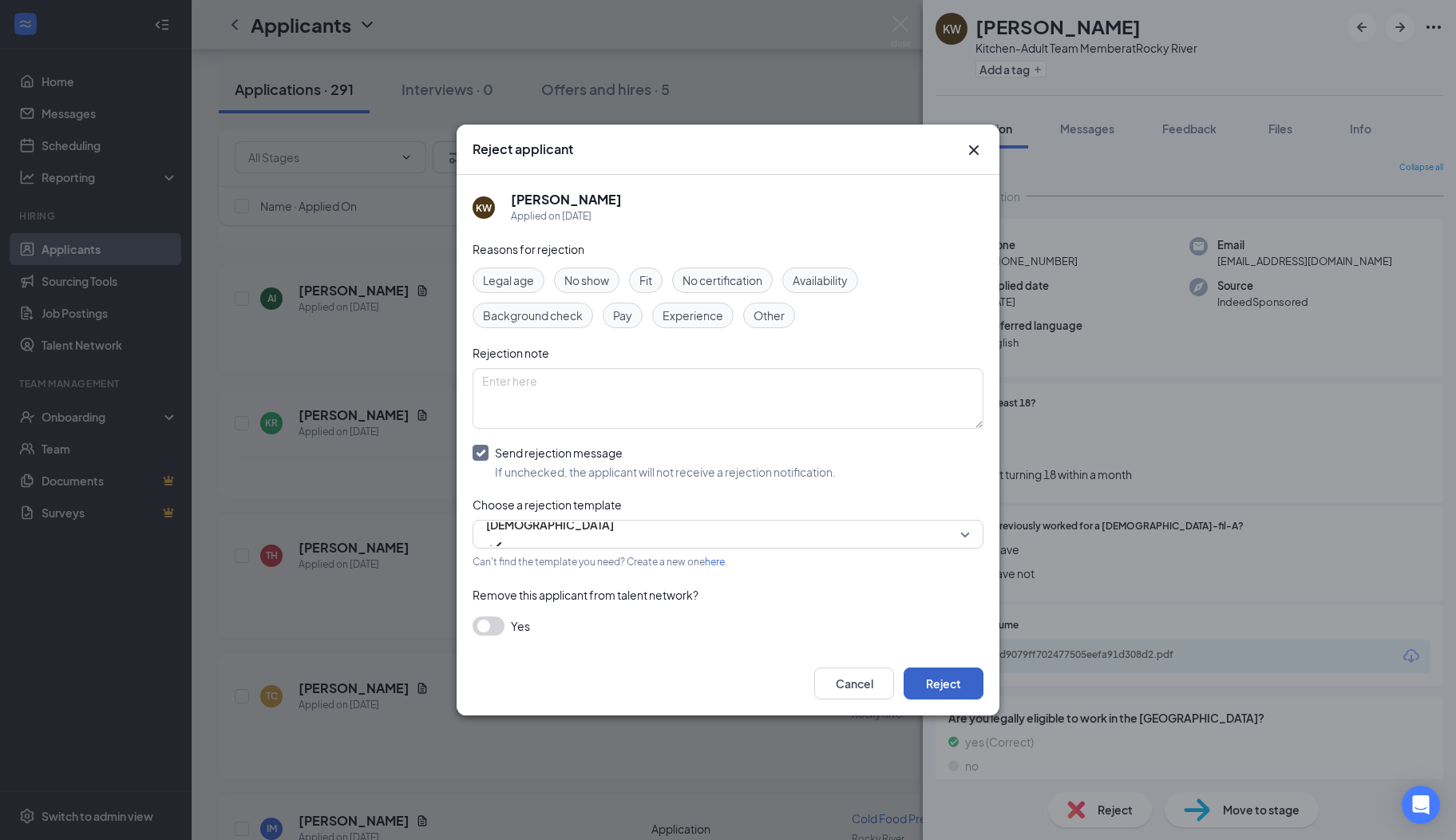
click at [955, 685] on button "Reject" at bounding box center [943, 683] width 80 height 32
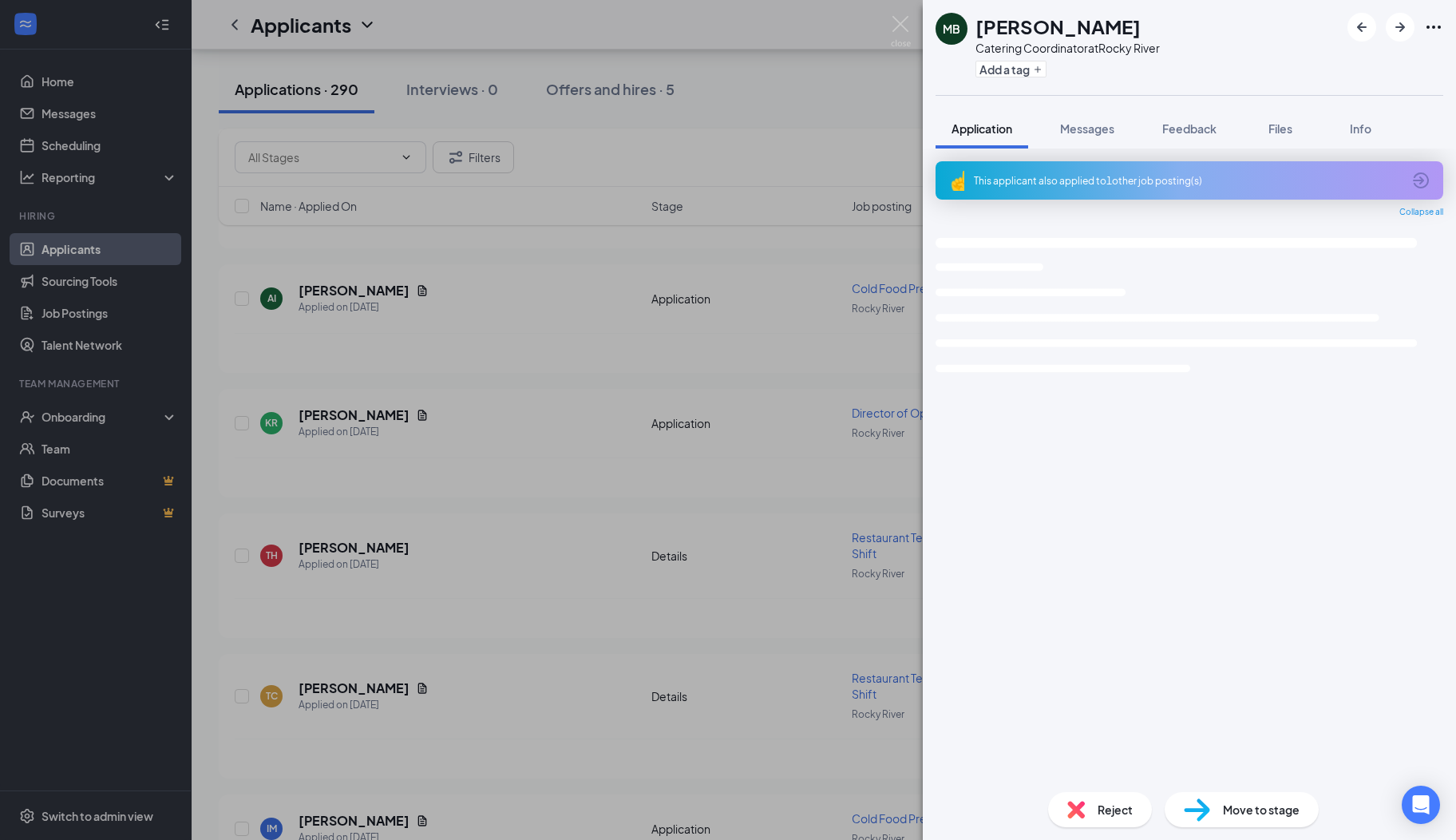
click at [1425, 177] on icon "ArrowCircle" at bounding box center [1420, 180] width 19 height 19
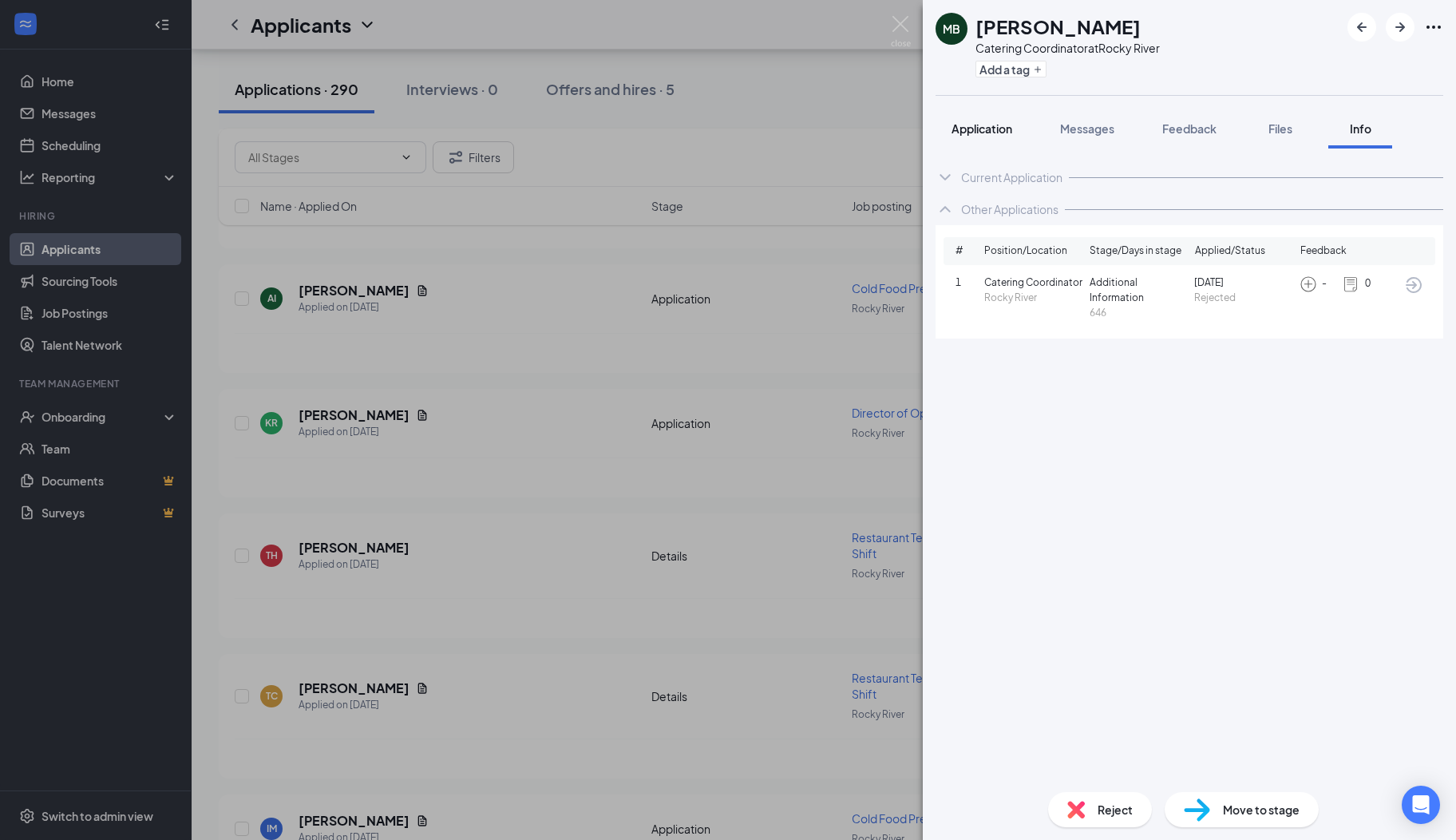
click at [992, 127] on span "Application" at bounding box center [982, 129] width 60 height 15
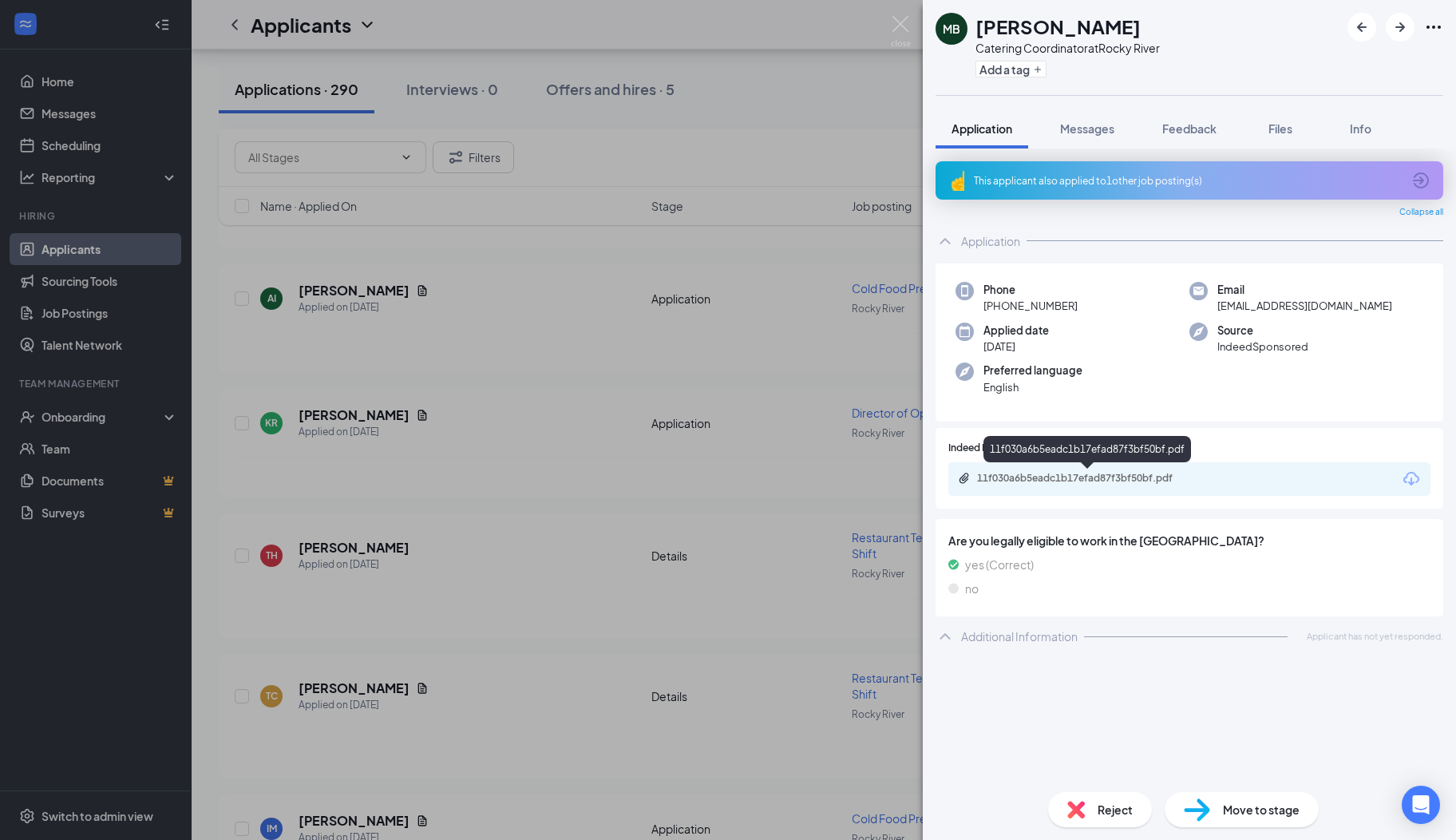
click at [1061, 477] on div "11f030a6b5eadc1b17efad87f3bf50bf.pdf" at bounding box center [1089, 478] width 224 height 13
click at [1110, 816] on span "Reject" at bounding box center [1115, 809] width 35 height 17
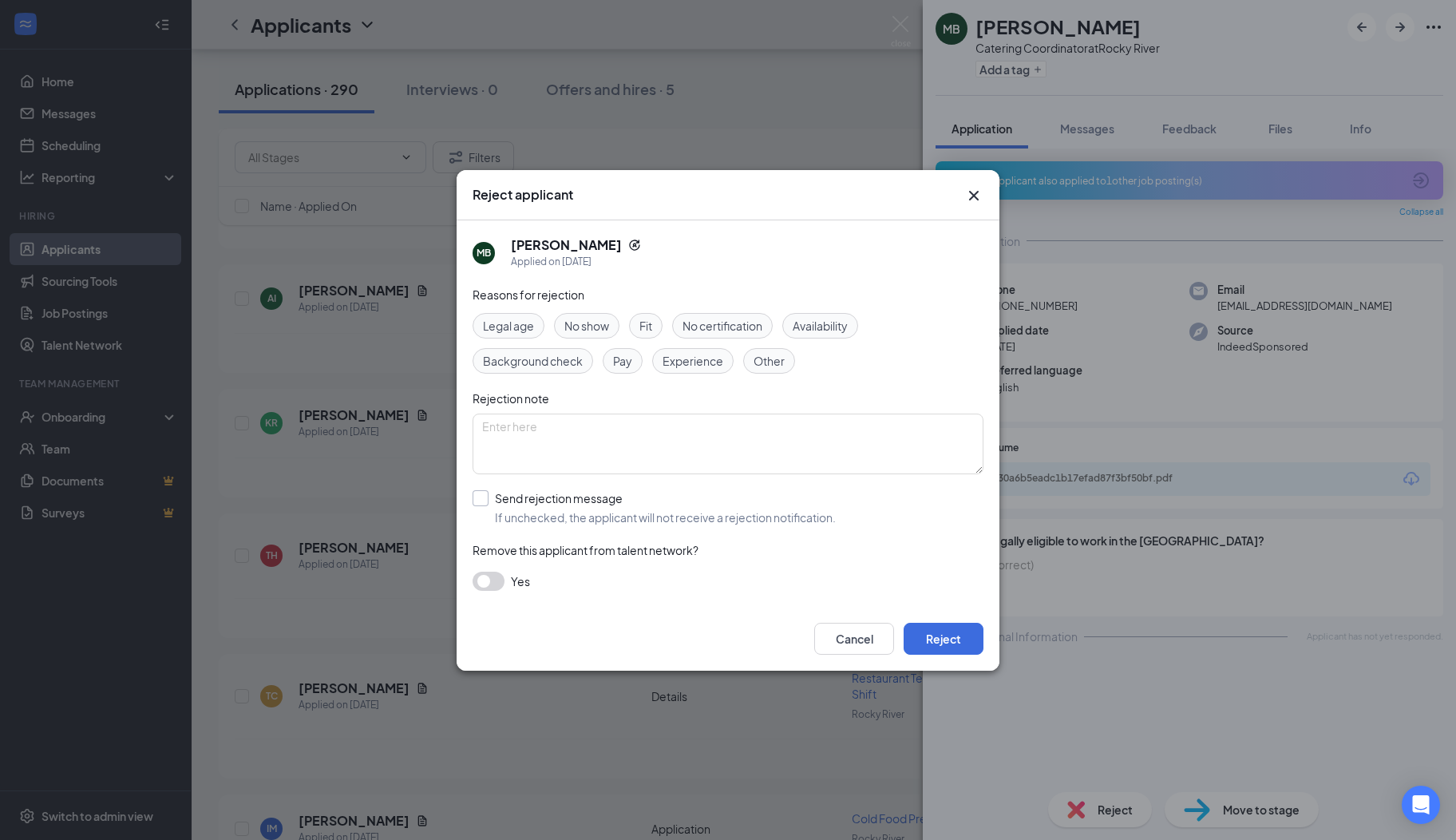
click at [483, 495] on input "Send rejection message If unchecked, the applicant will not receive a rejection…" at bounding box center [654, 507] width 363 height 35
checkbox input "true"
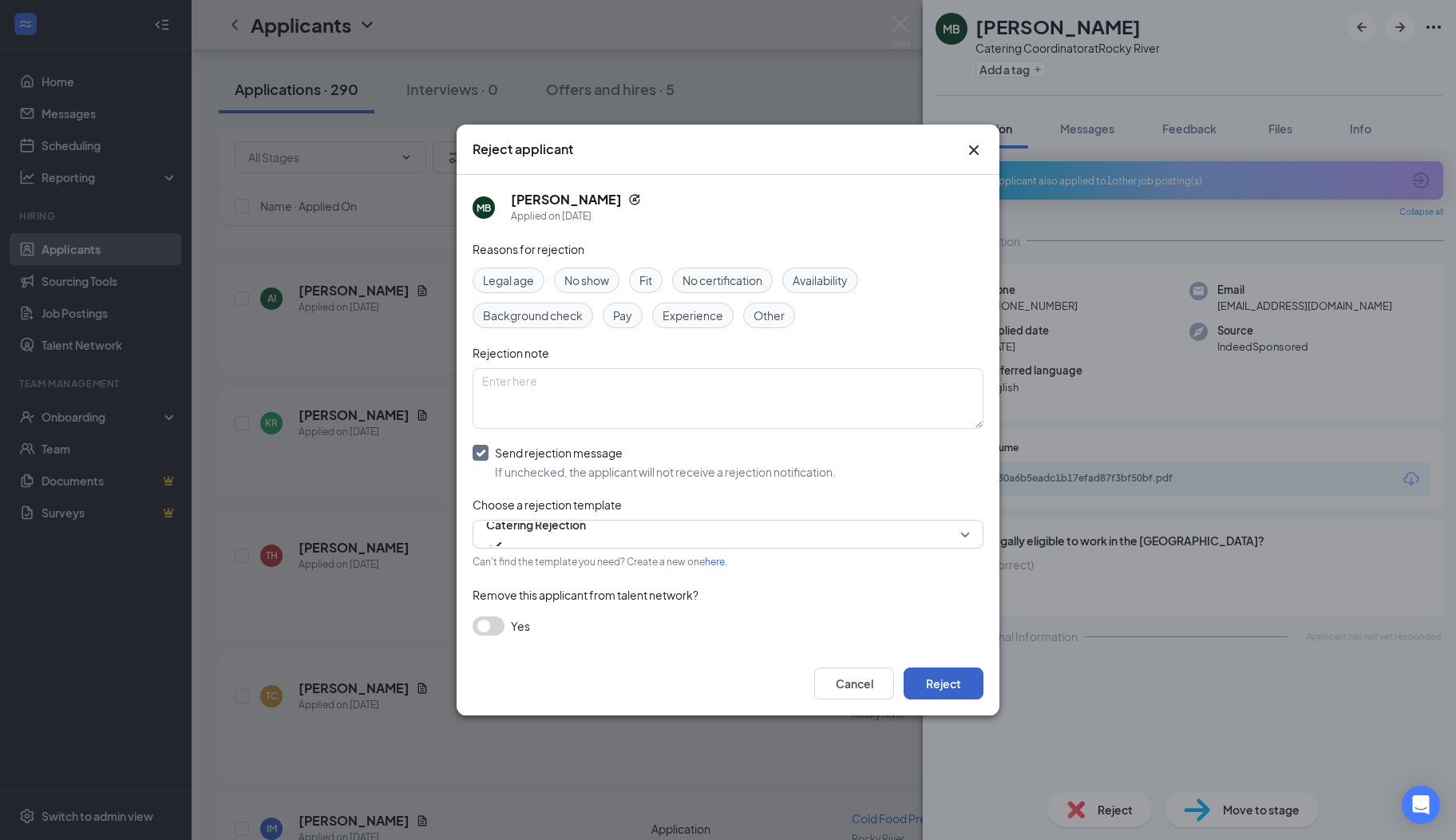
click at [945, 685] on button "Reject" at bounding box center [943, 683] width 80 height 32
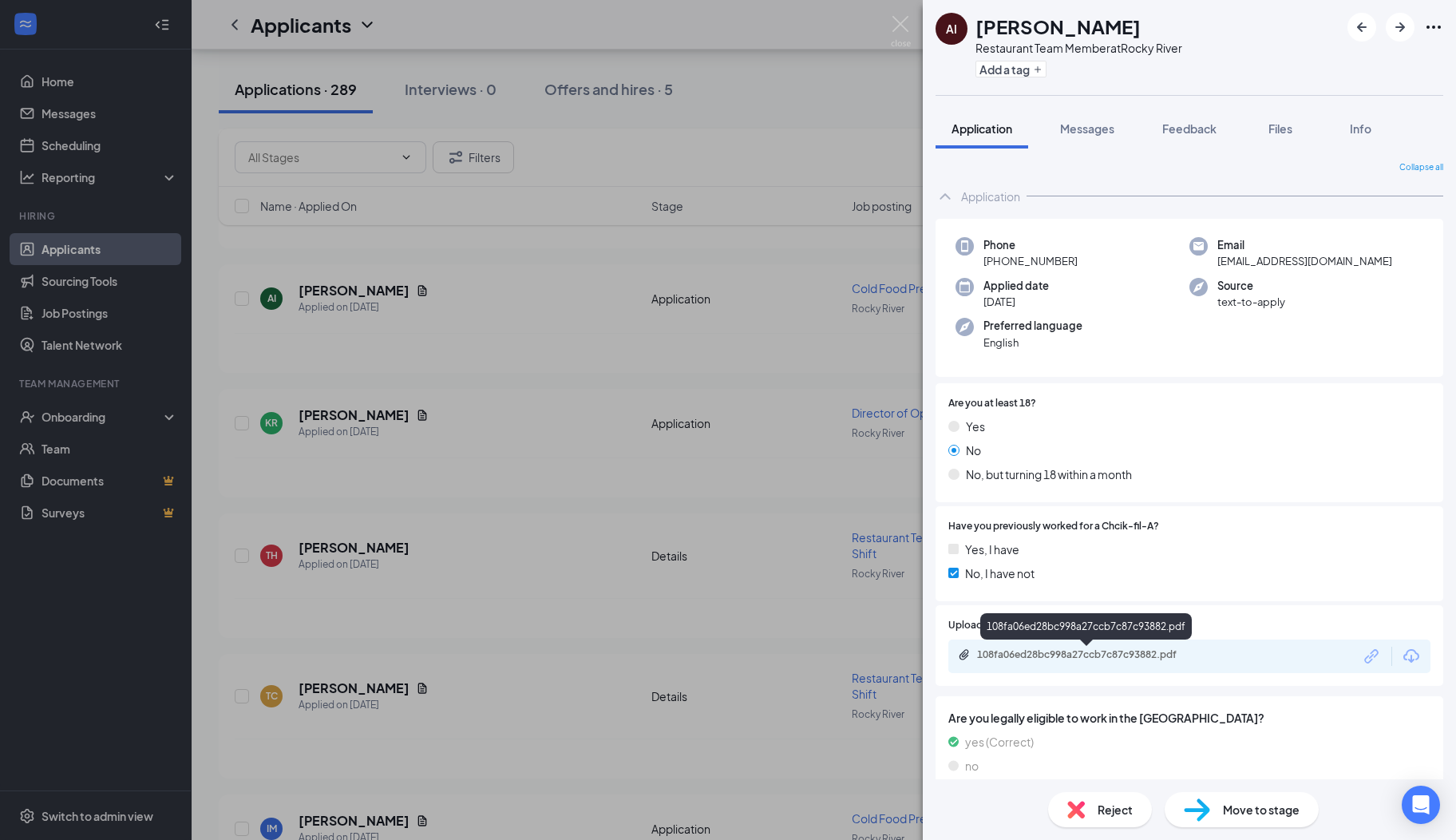
click at [1050, 654] on div "108fa06ed28bc998a27ccb7c87c93882.pdf" at bounding box center [1089, 654] width 224 height 13
click at [1084, 134] on span "Messages" at bounding box center [1087, 129] width 54 height 15
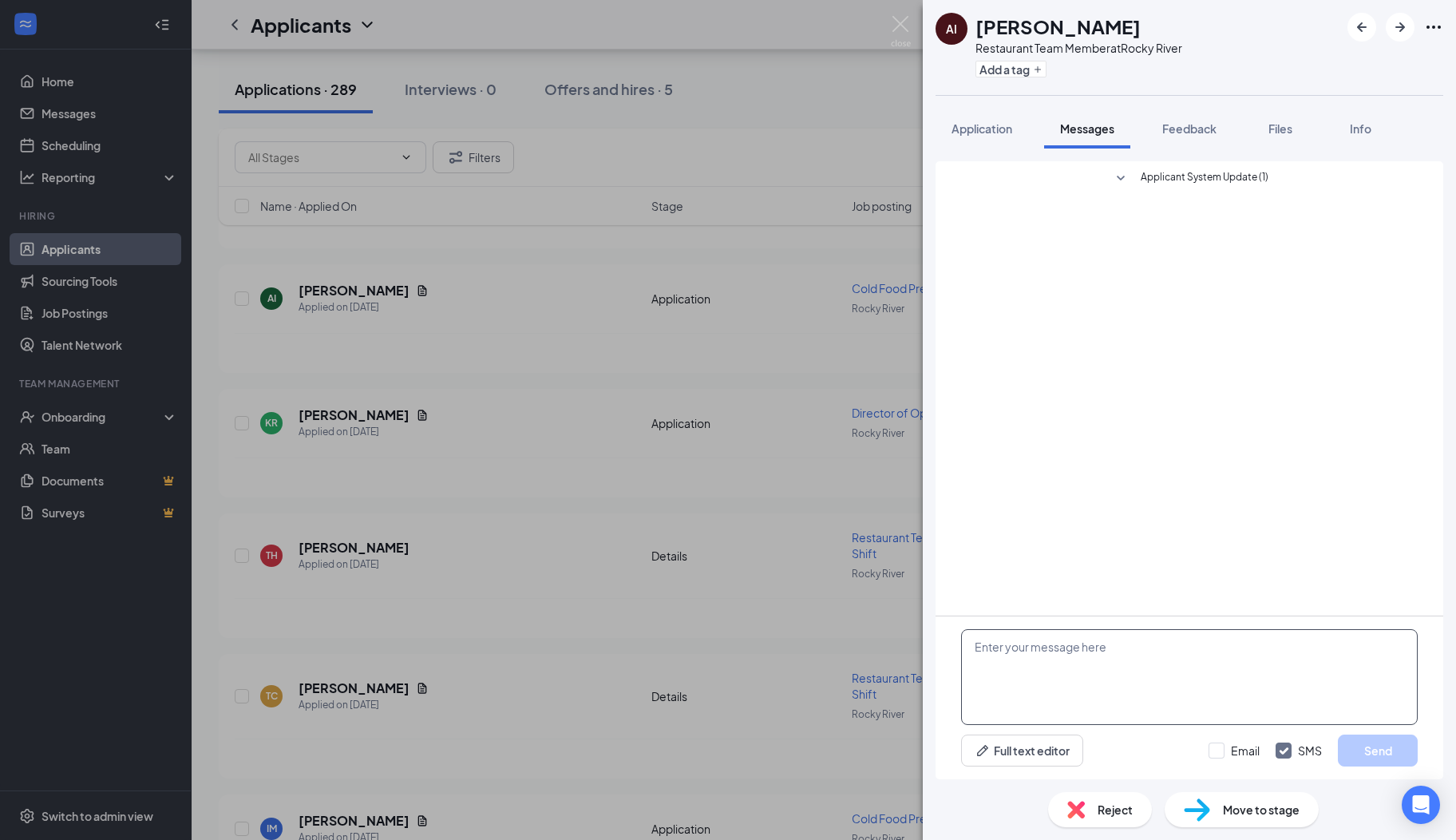
paste textarea "Hi there, I hope you are well! My name is [PERSON_NAME]. I serve on the Rocky R…"
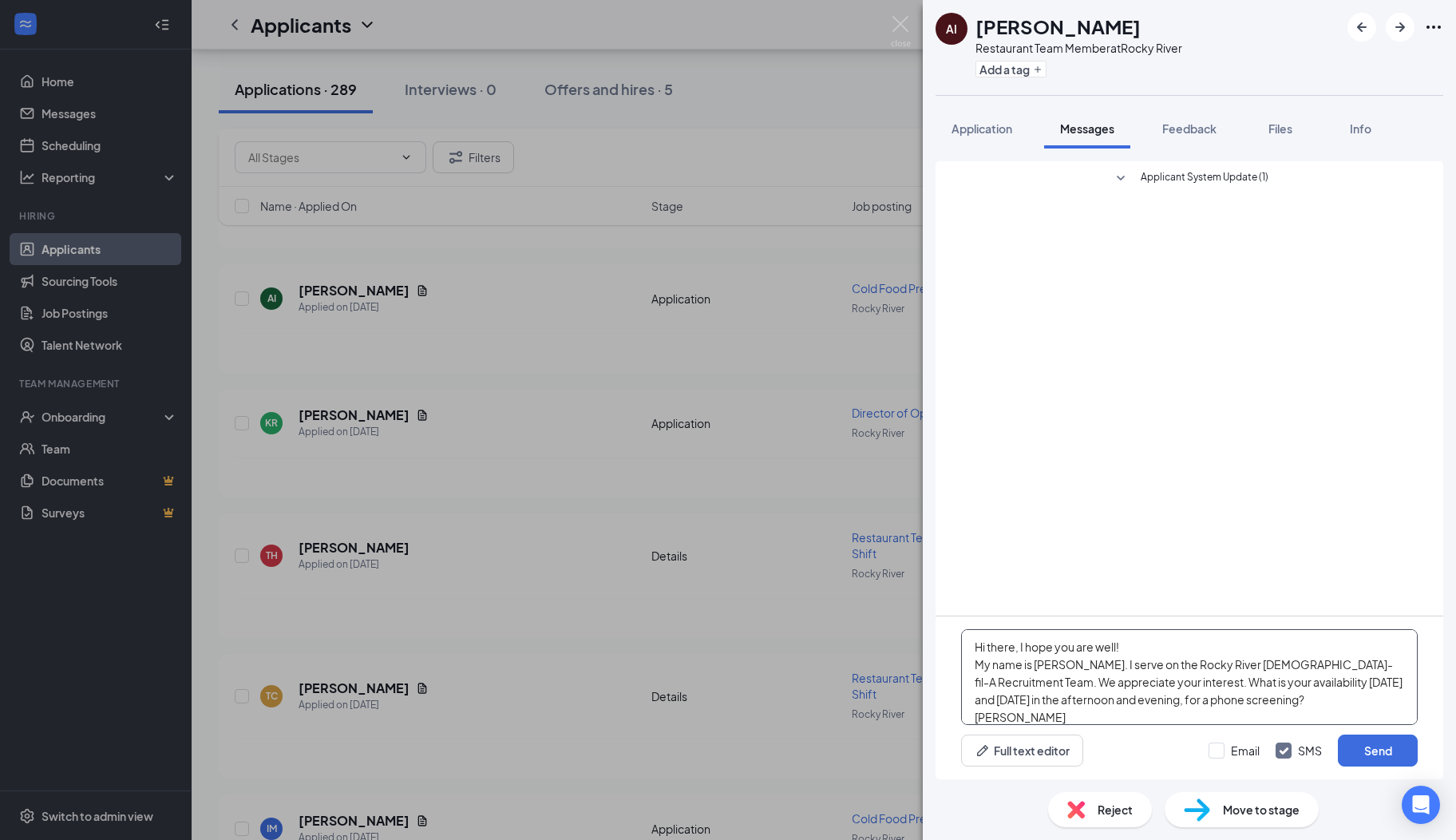
scroll to position [16, 0]
type textarea "Hi there, I hope you are well! My name is [PERSON_NAME]. I serve on the Rocky R…"
click at [1370, 754] on button "Send" at bounding box center [1377, 750] width 80 height 32
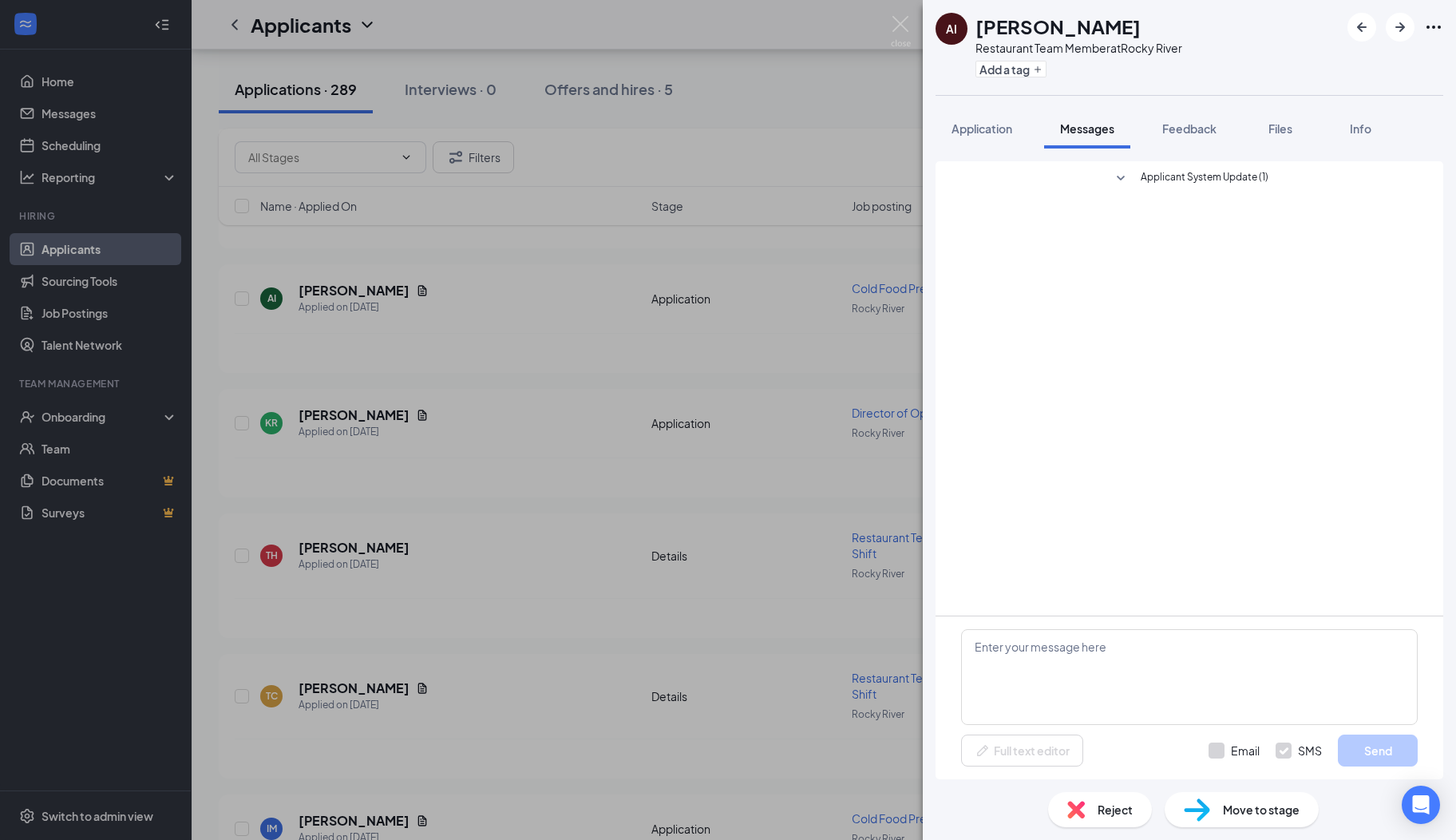
scroll to position [0, 0]
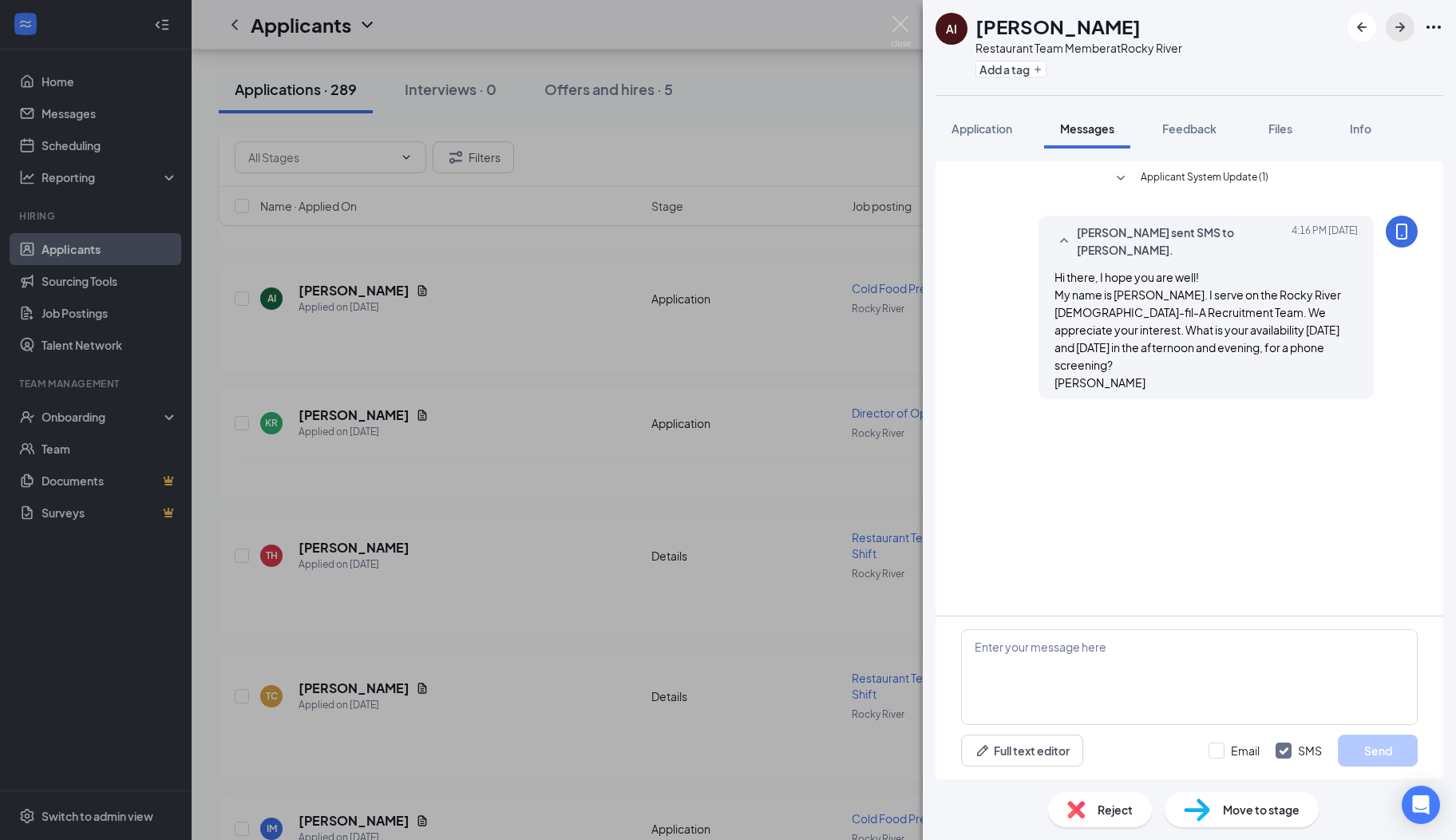
click at [1398, 32] on icon "ArrowRight" at bounding box center [1400, 27] width 19 height 19
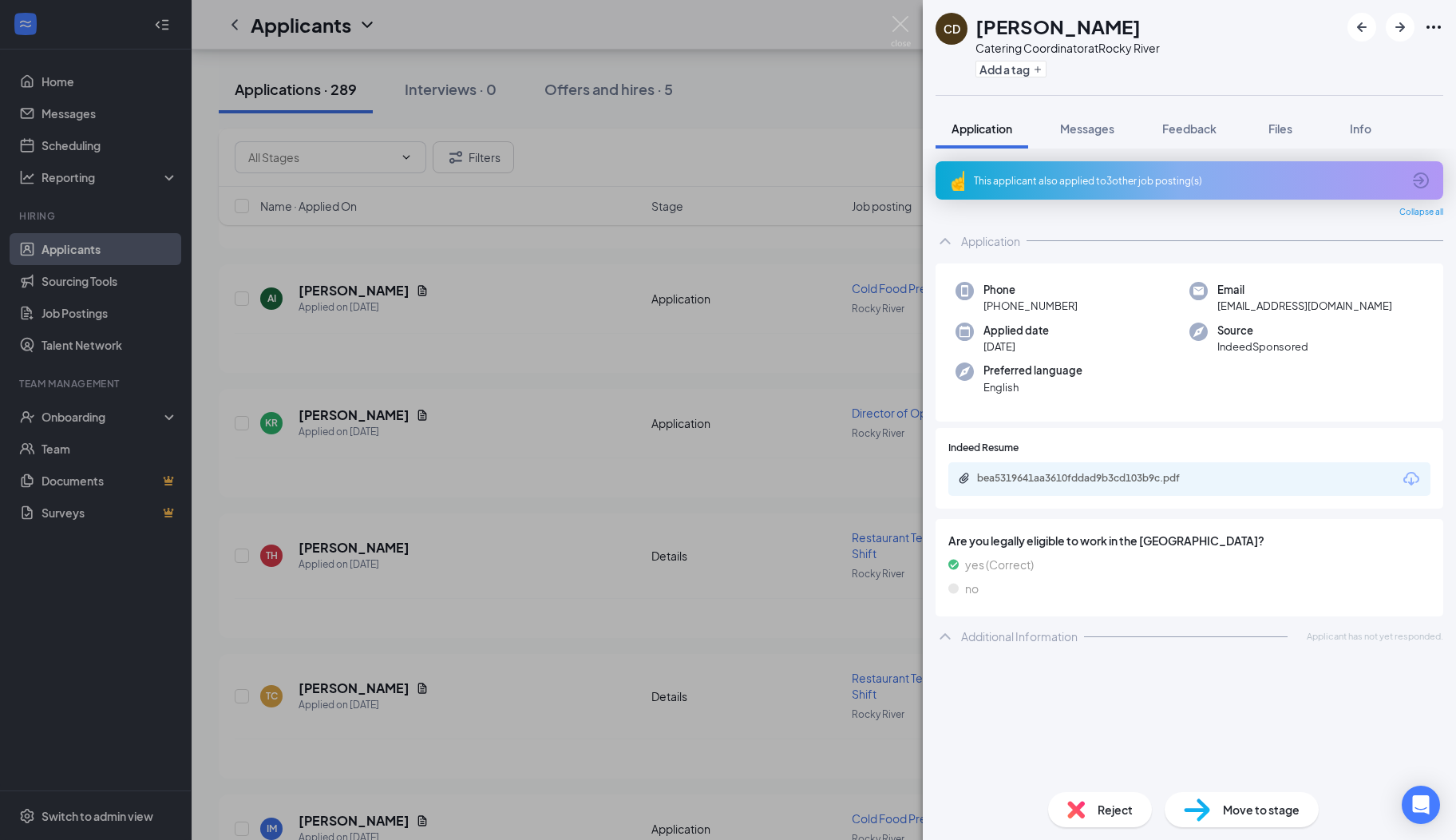
click at [1422, 180] on icon "ArrowCircle" at bounding box center [1420, 180] width 16 height 16
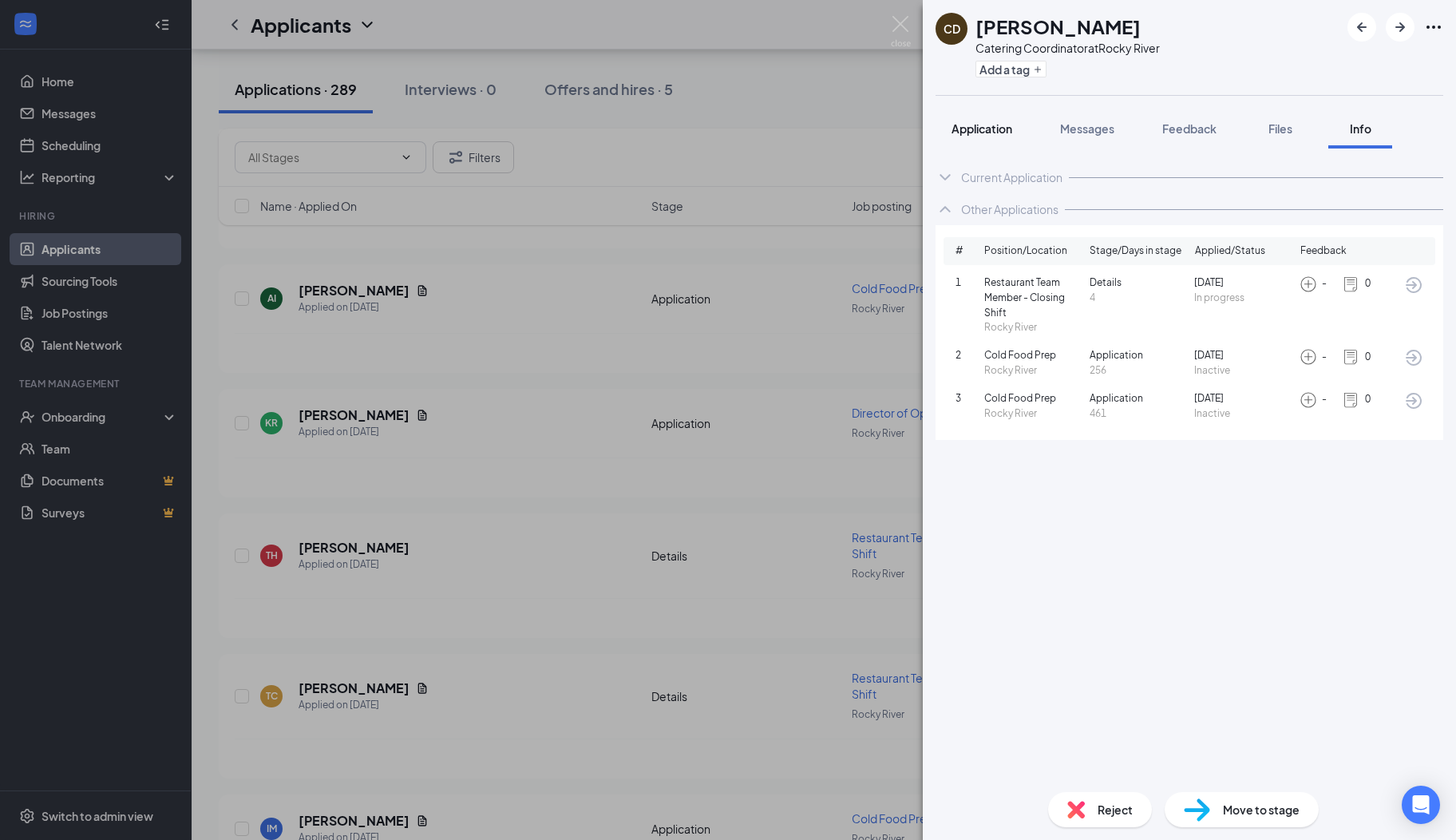
click at [992, 130] on span "Application" at bounding box center [982, 129] width 60 height 15
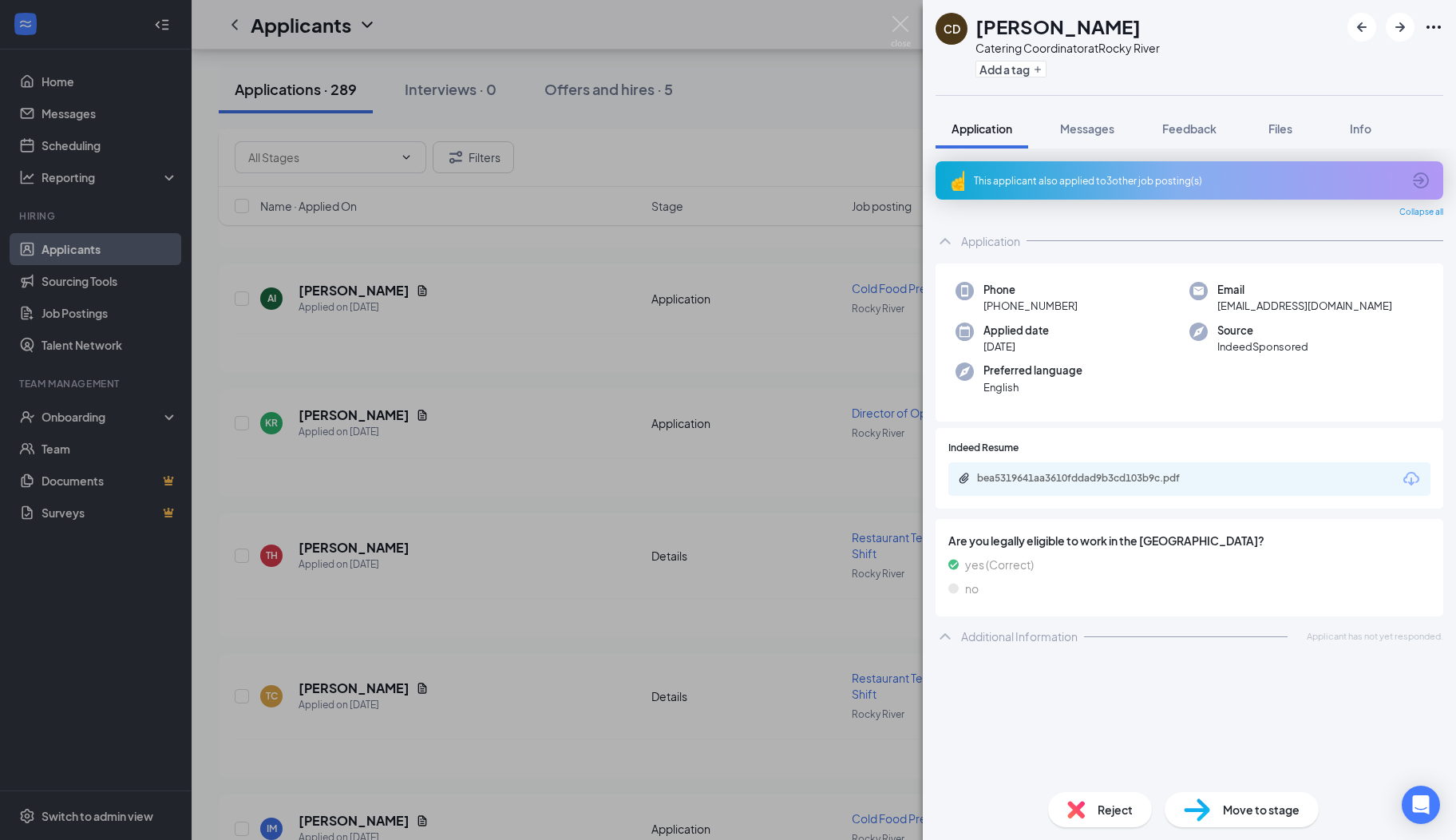
click at [1063, 474] on div "bea5319641aa3610fddad9b3cd103b9c.pdf" at bounding box center [1089, 478] width 224 height 13
click at [1103, 805] on span "Reject" at bounding box center [1115, 809] width 35 height 17
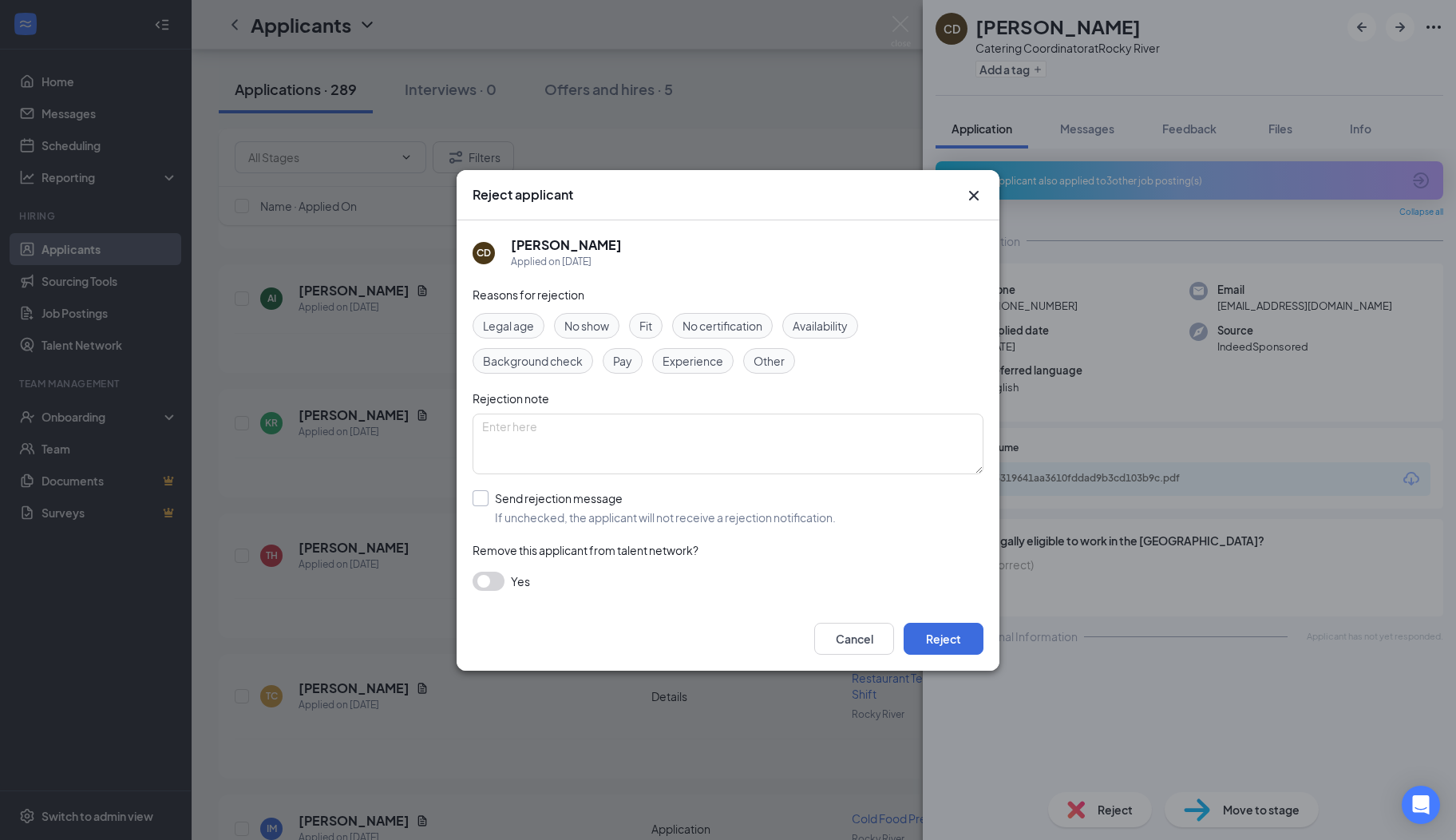
click at [495, 497] on input "Send rejection message If unchecked, the applicant will not receive a rejection…" at bounding box center [654, 507] width 363 height 35
checkbox input "true"
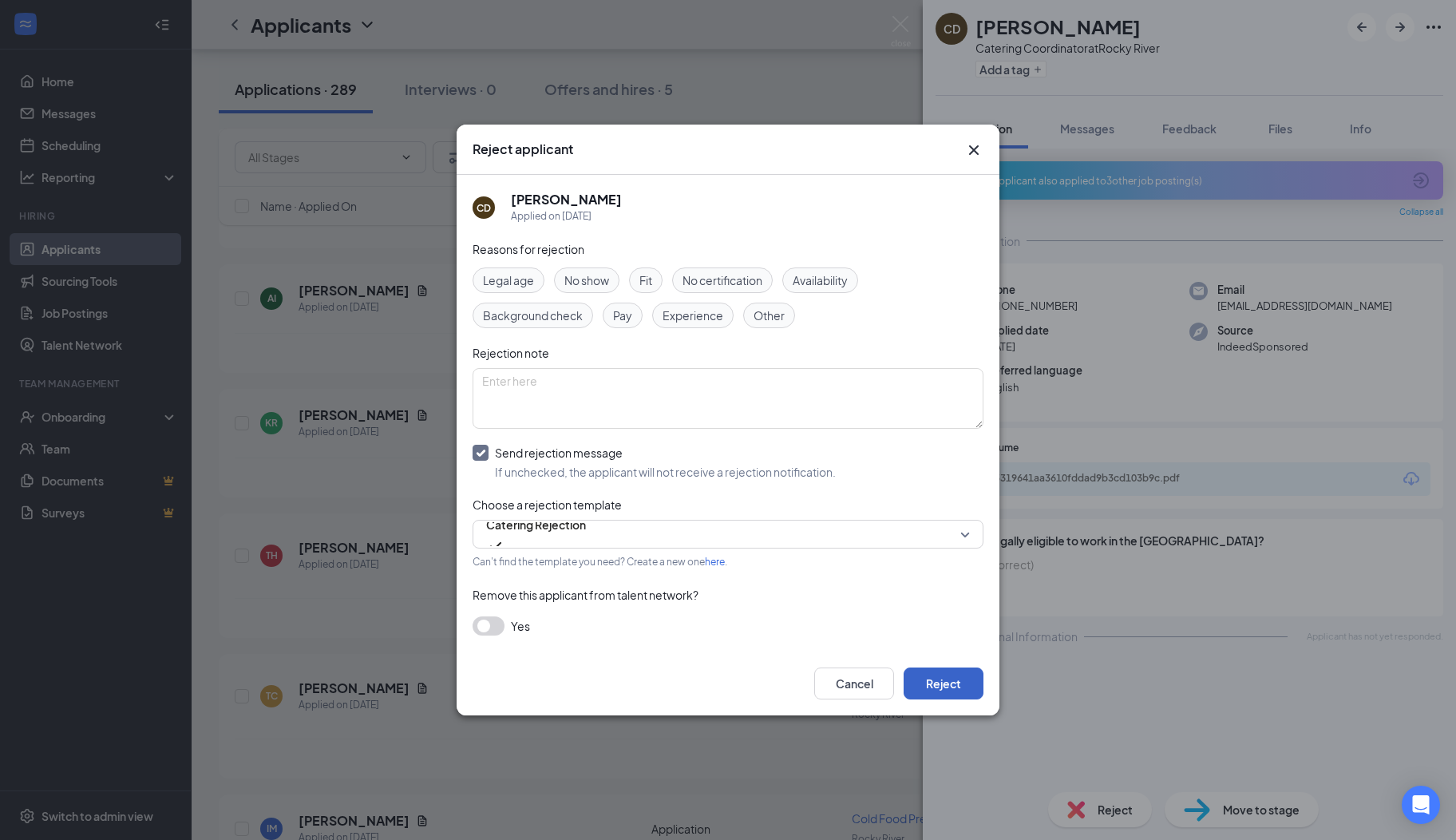
click at [946, 686] on button "Reject" at bounding box center [943, 683] width 80 height 32
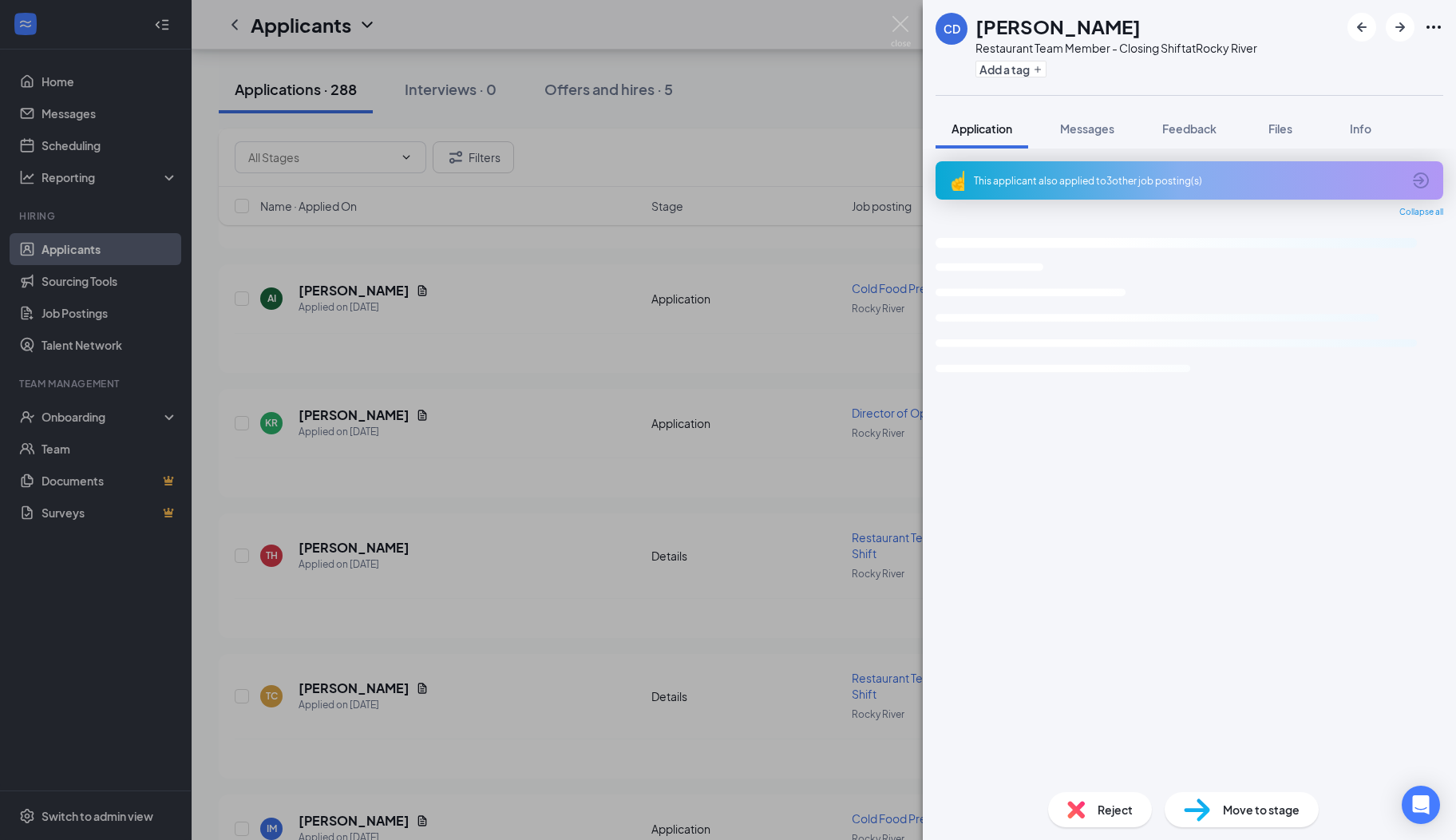
click at [1114, 804] on span "Reject" at bounding box center [1115, 809] width 35 height 17
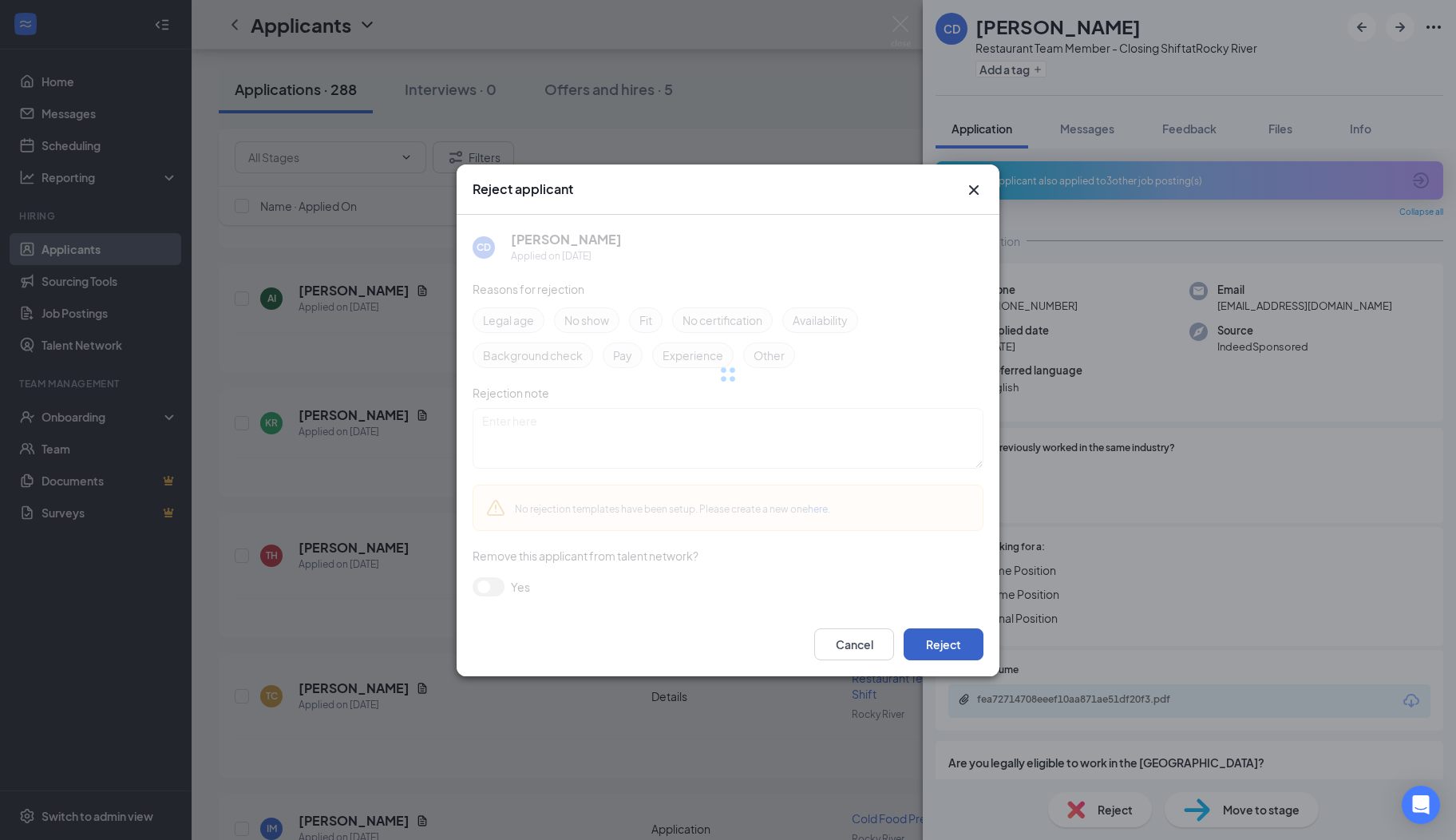
click at [950, 643] on button "Reject" at bounding box center [943, 643] width 80 height 32
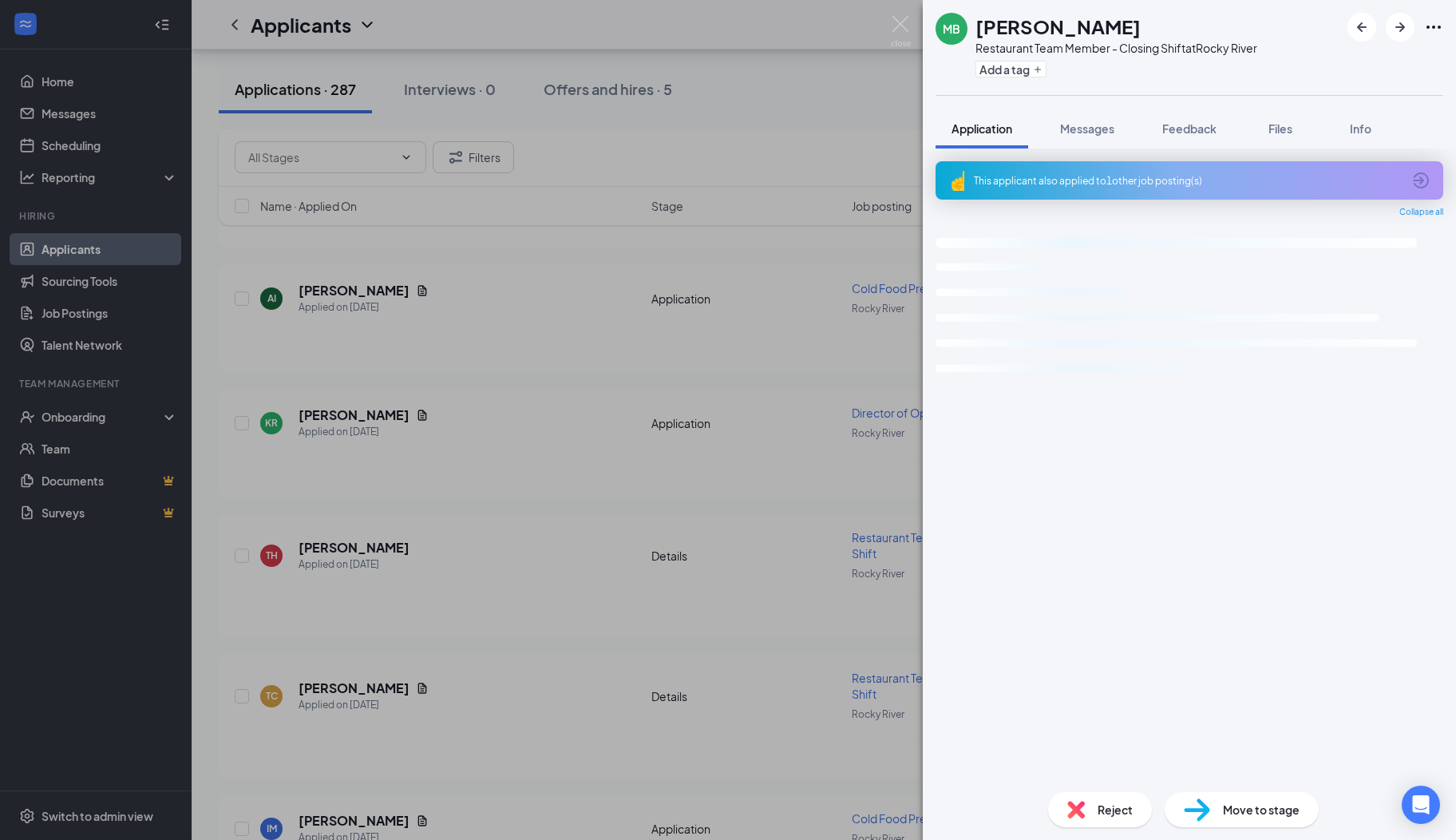
click at [1421, 177] on icon "ArrowCircle" at bounding box center [1420, 180] width 16 height 16
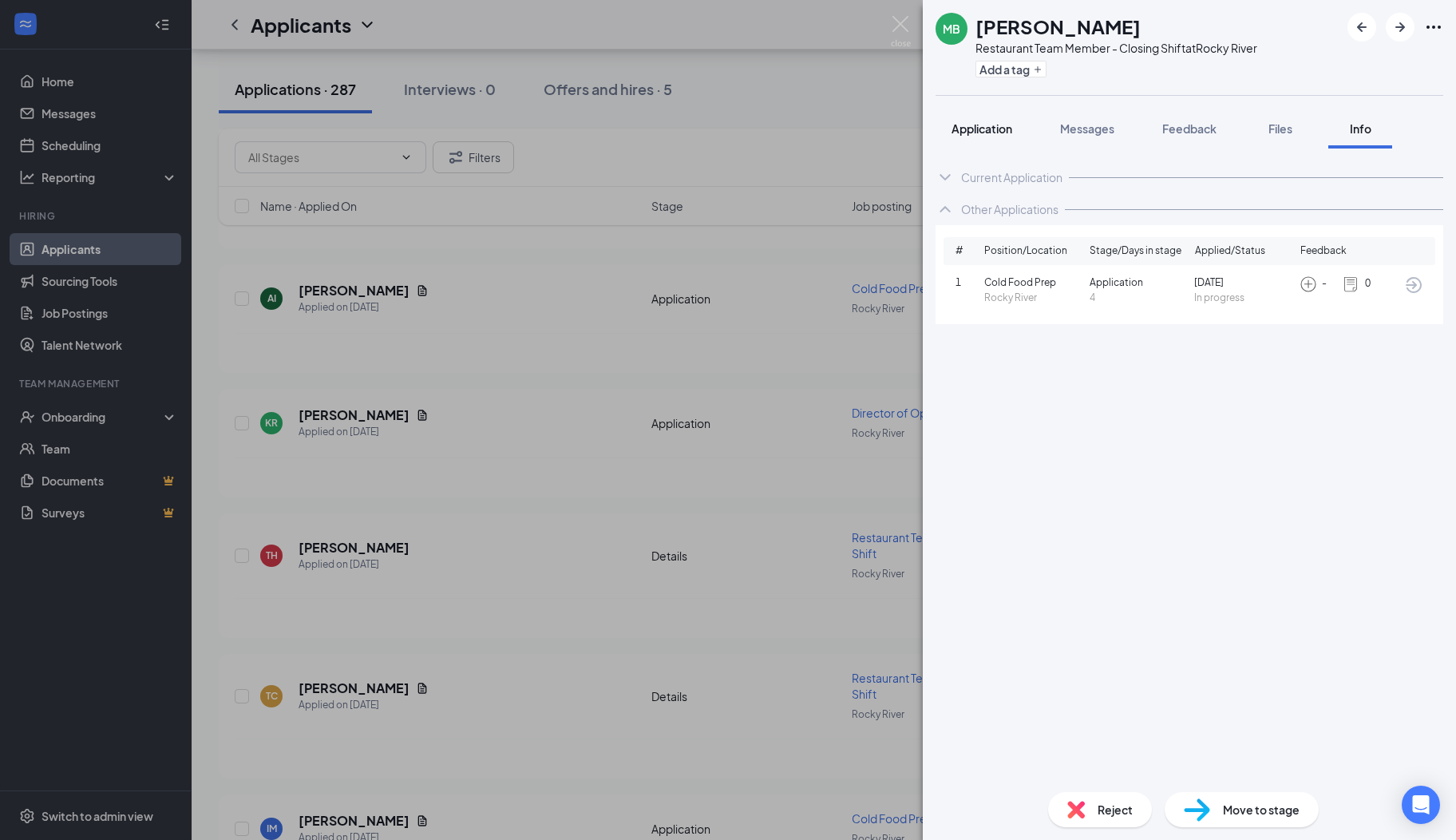
click at [981, 132] on span "Application" at bounding box center [982, 129] width 60 height 15
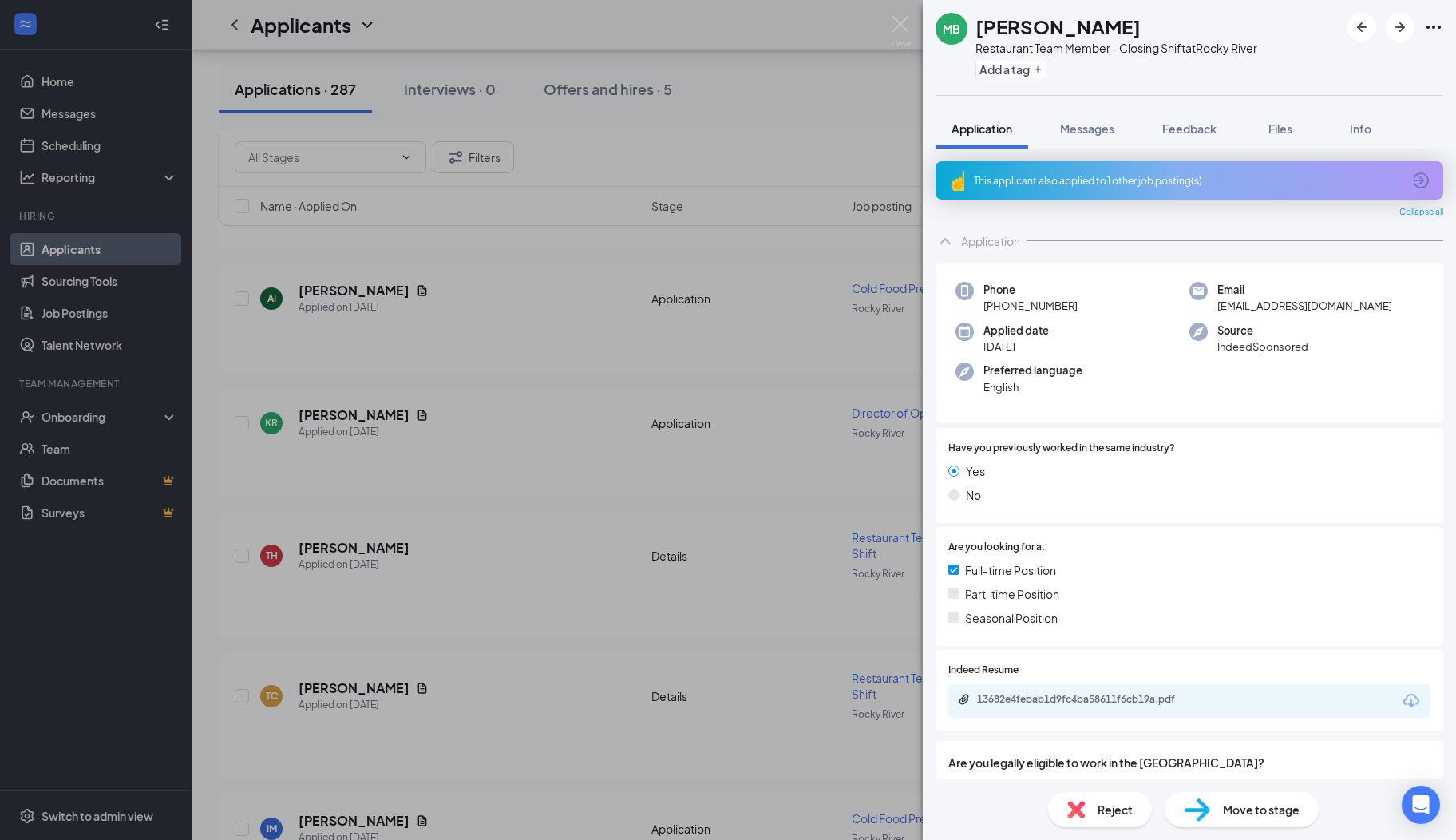
scroll to position [94, 0]
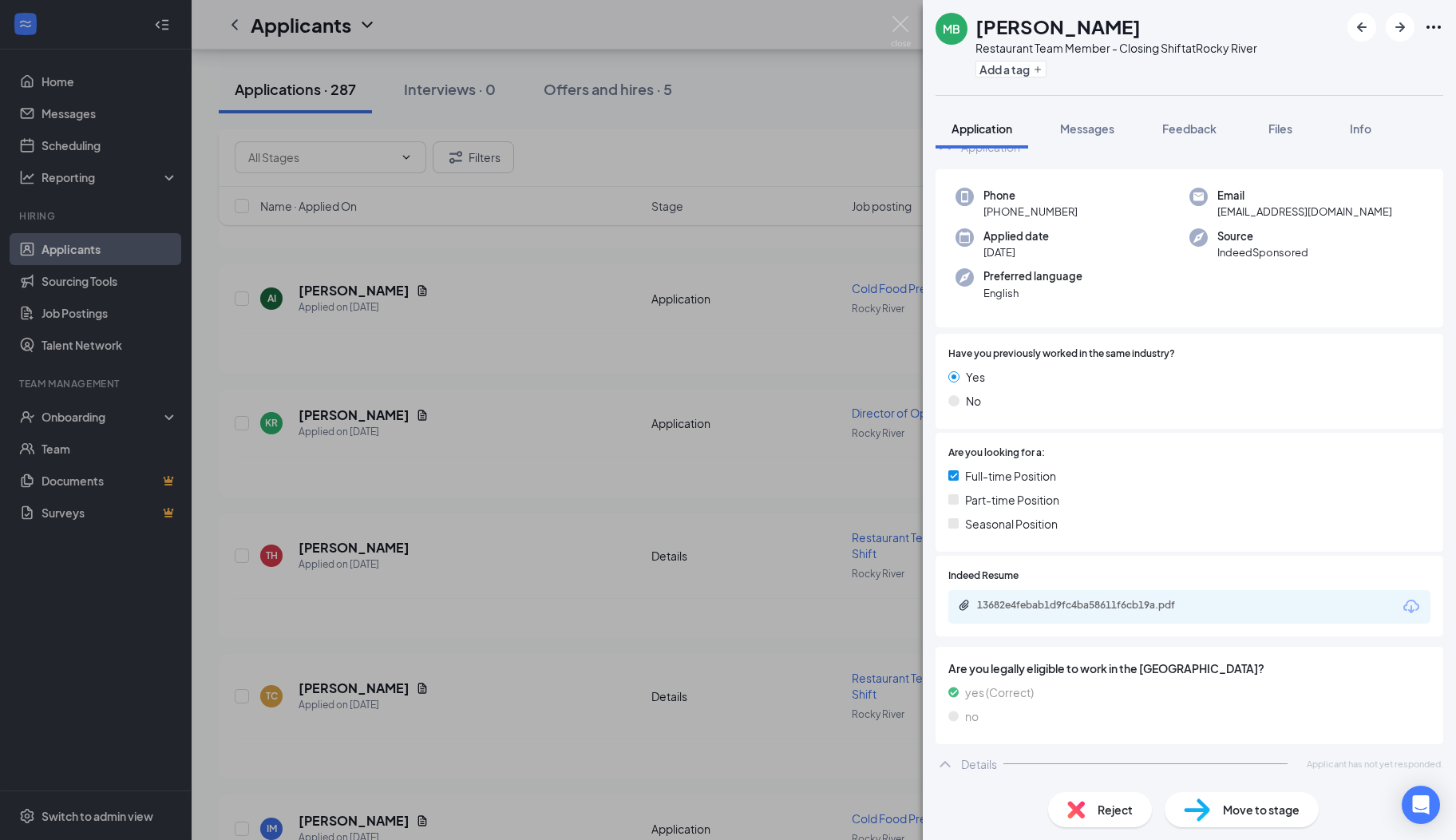
click at [1010, 605] on div "13682e4febab1d9fc4ba58611f6cb19a.pdf" at bounding box center [1089, 605] width 224 height 13
click at [1082, 123] on span "Messages" at bounding box center [1087, 129] width 54 height 15
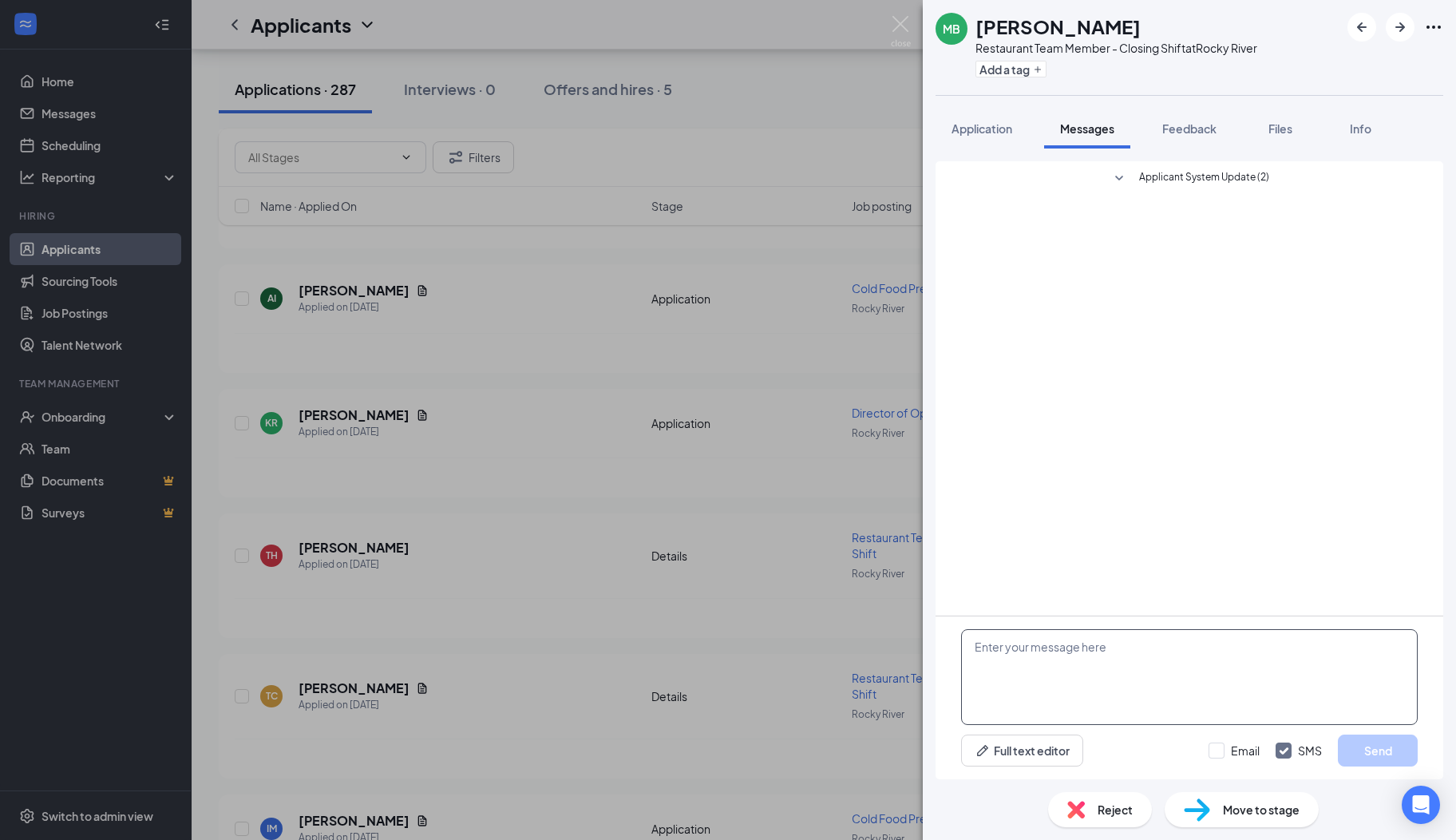
paste textarea "Hi there, I hope you are well! My name is [PERSON_NAME]. I serve on the Rocky R…"
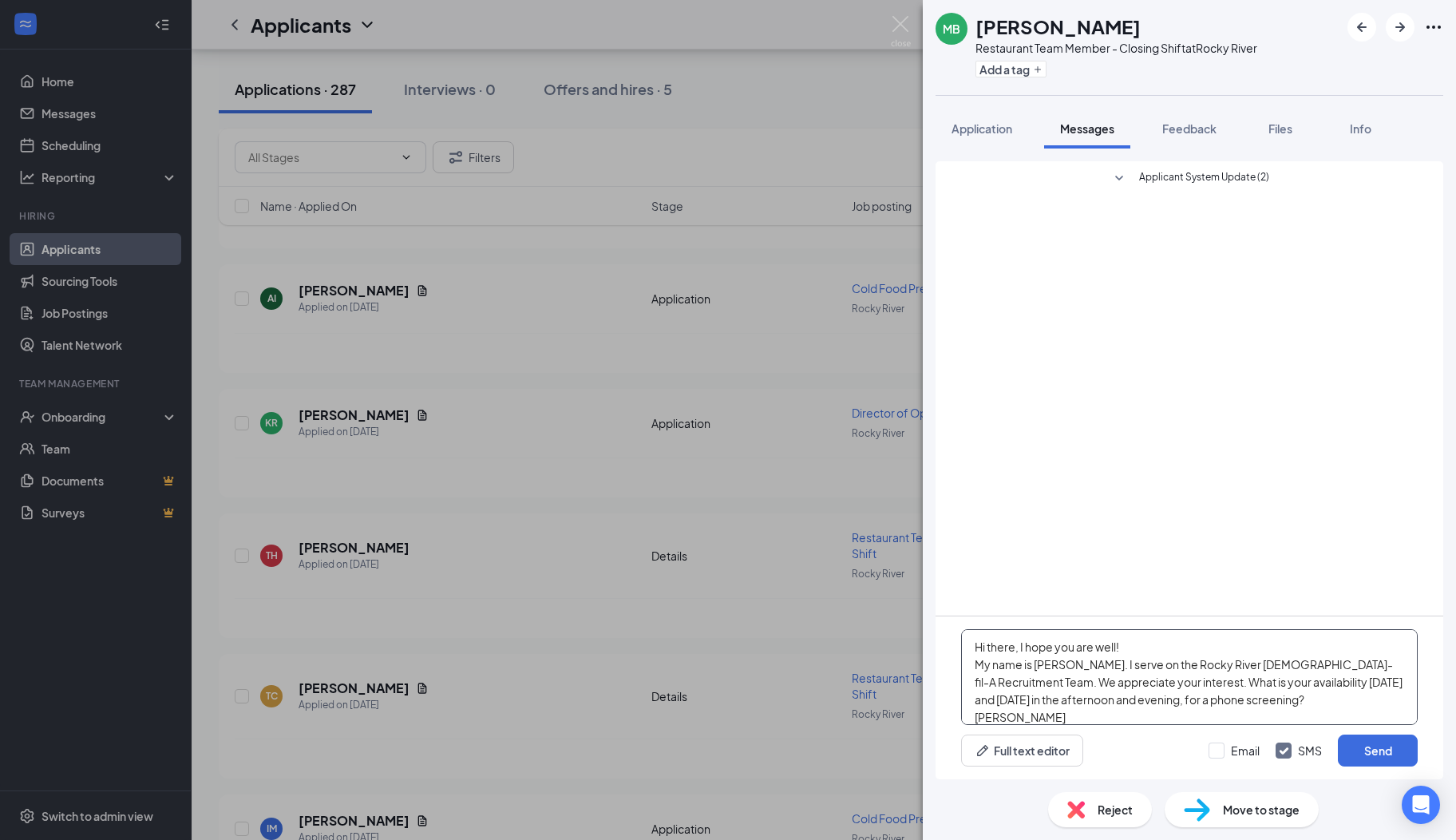
scroll to position [16, 0]
type textarea "Hi there, I hope you are well! My name is [PERSON_NAME]. I serve on the Rocky R…"
click at [1345, 748] on button "Send" at bounding box center [1377, 750] width 80 height 32
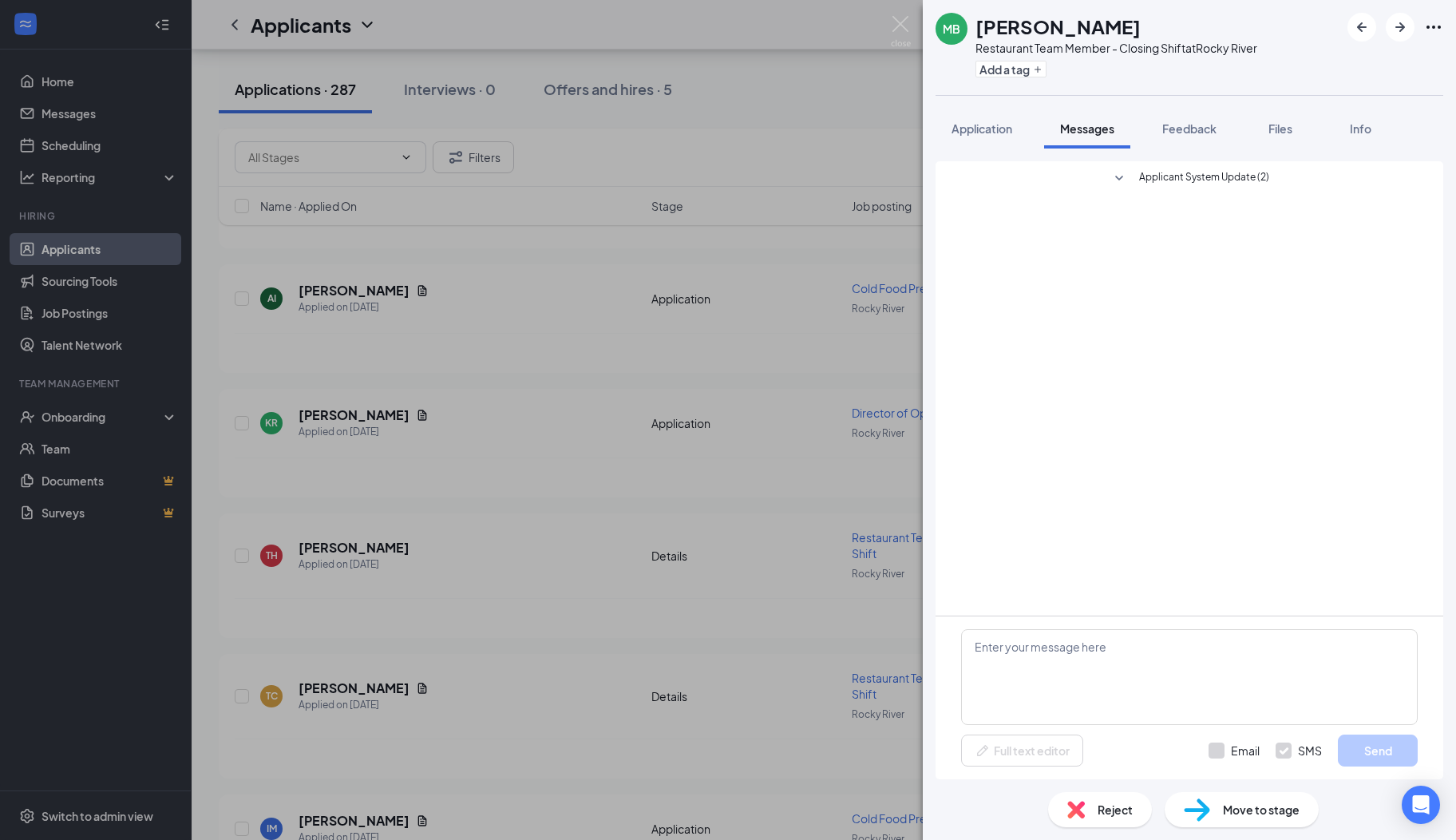
scroll to position [0, 0]
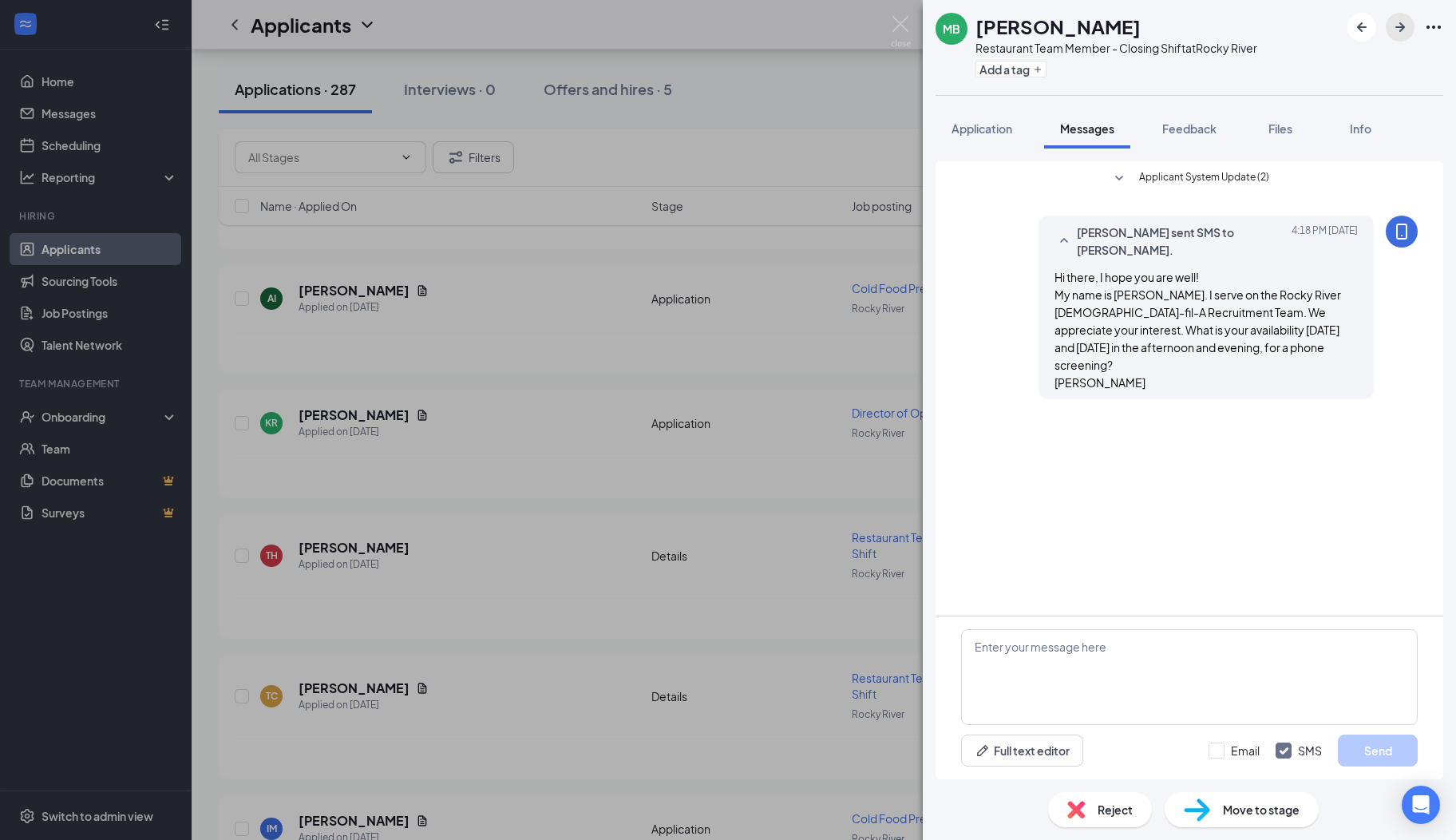
click at [1404, 24] on icon "ArrowRight" at bounding box center [1400, 27] width 19 height 19
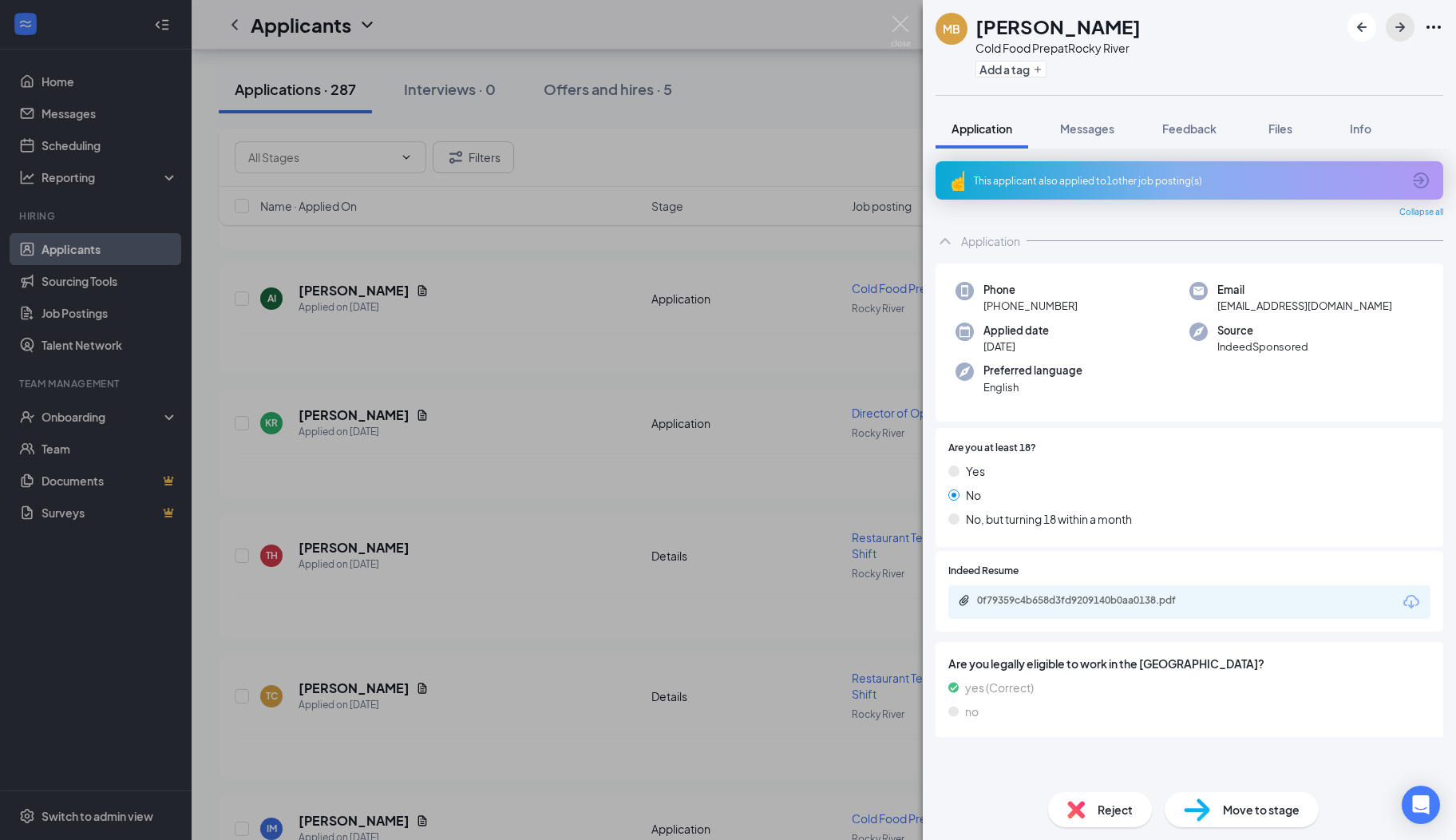
click at [1404, 24] on icon "ArrowRight" at bounding box center [1400, 27] width 19 height 19
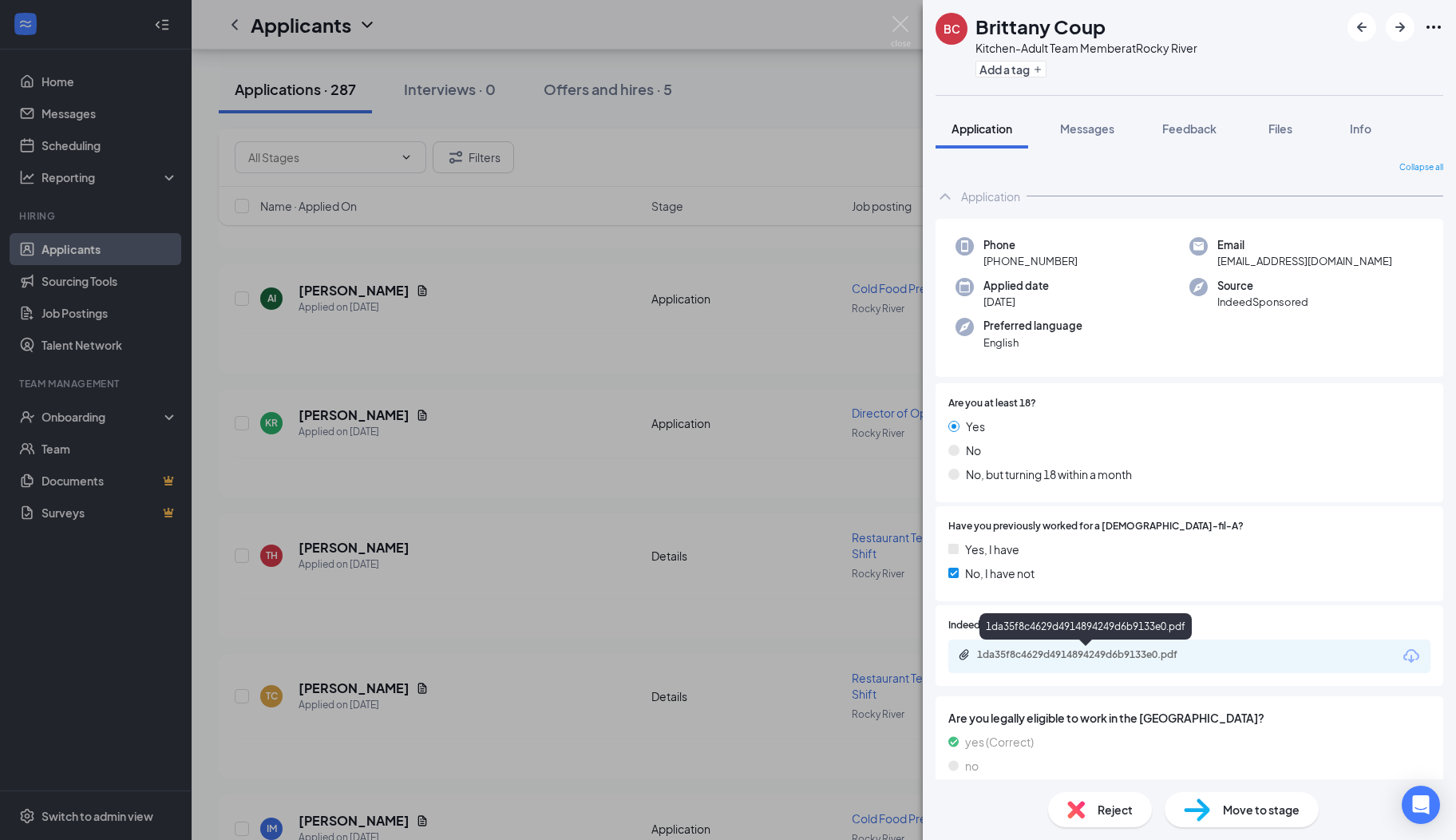
click at [1033, 658] on div "1da35f8c4629d4914894249d6b9133e0.pdf" at bounding box center [1089, 654] width 224 height 13
click at [1078, 129] on span "Messages" at bounding box center [1087, 129] width 54 height 15
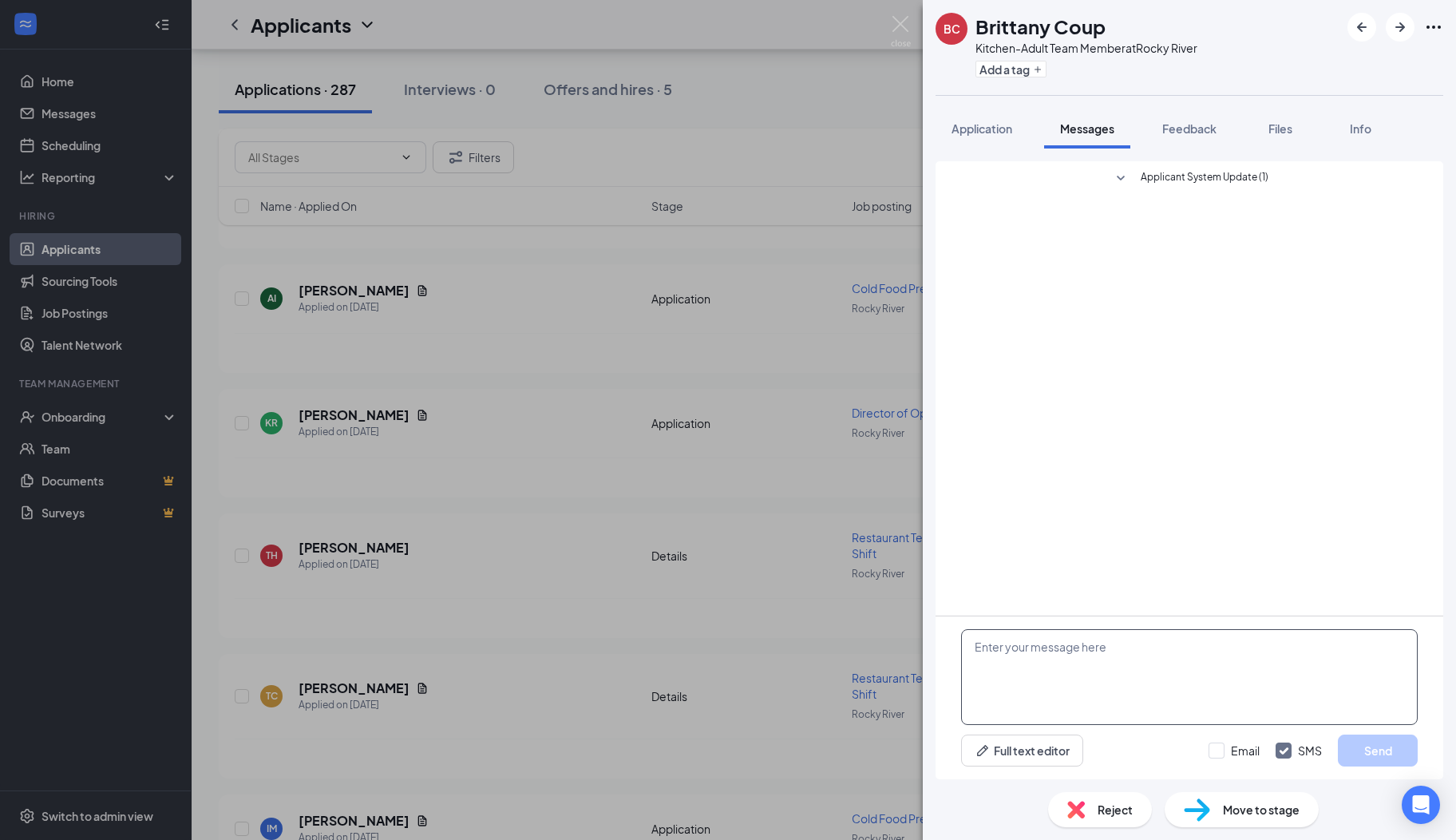
paste textarea "Hi there, I hope you are well! My name is [PERSON_NAME]. I serve on the Rocky R…"
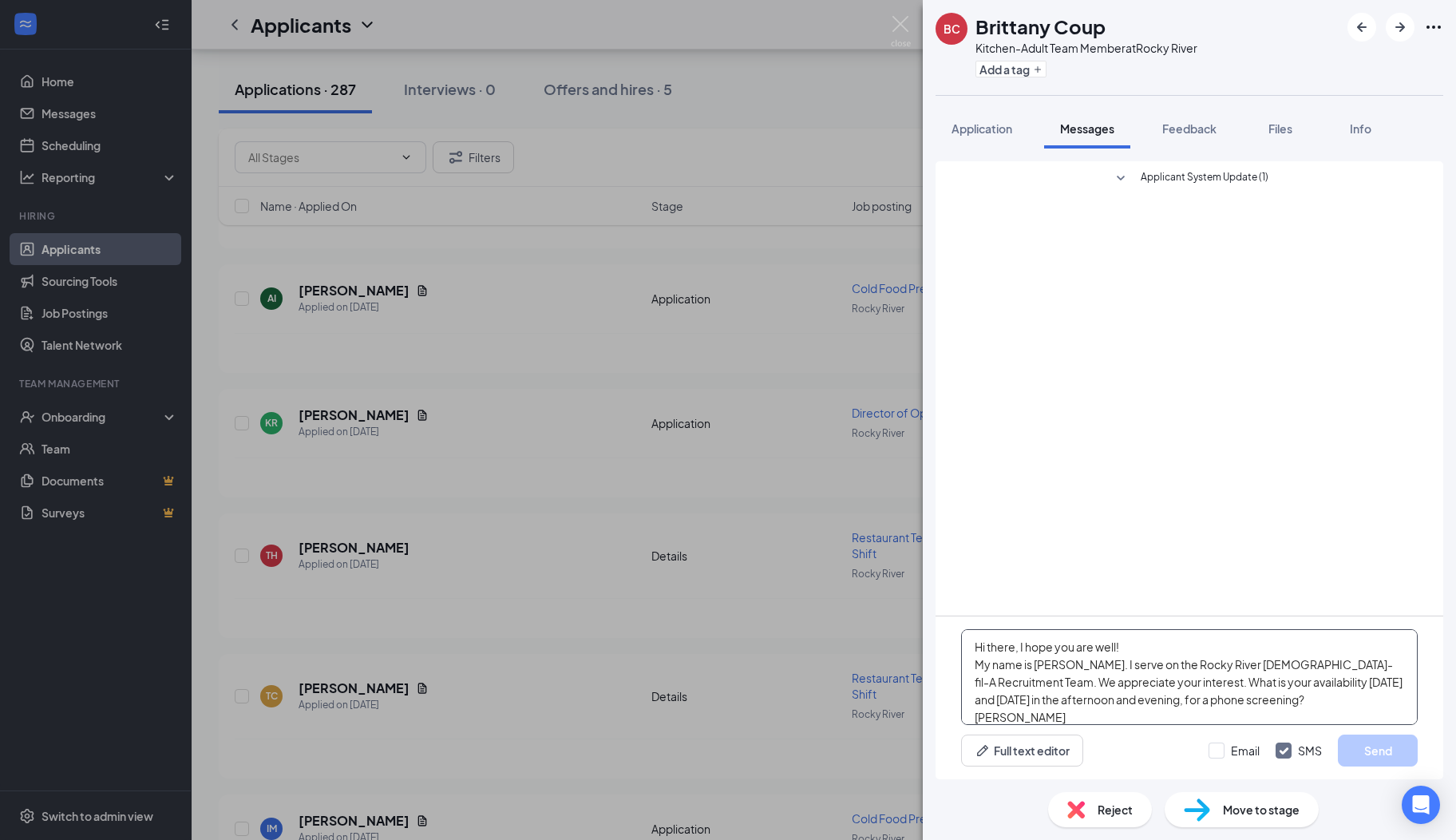
scroll to position [16, 0]
type textarea "Hi there, I hope you are well! My name is [PERSON_NAME]. I serve on the Rocky R…"
click at [1347, 750] on button "Send" at bounding box center [1377, 750] width 80 height 32
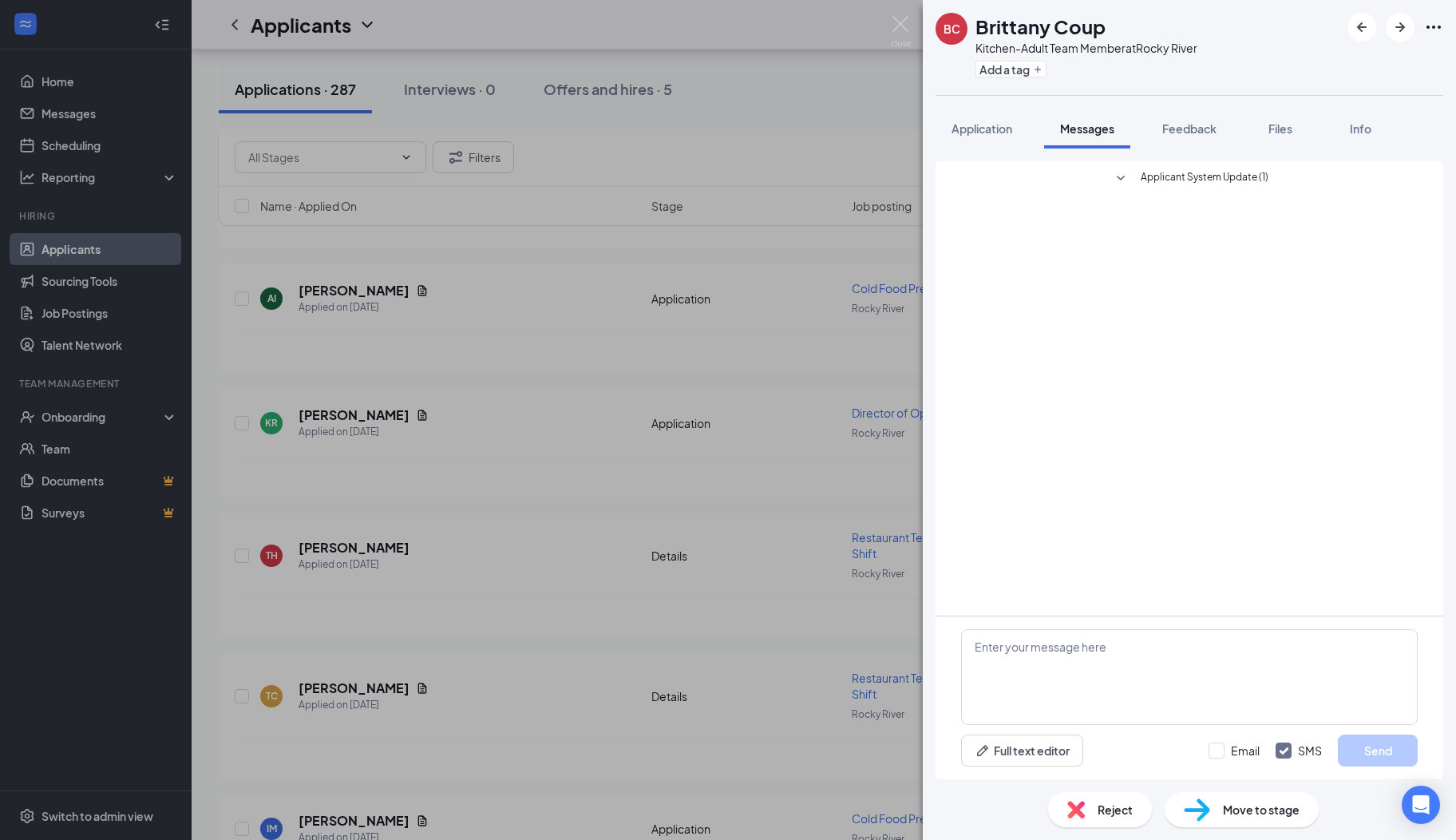
scroll to position [0, 0]
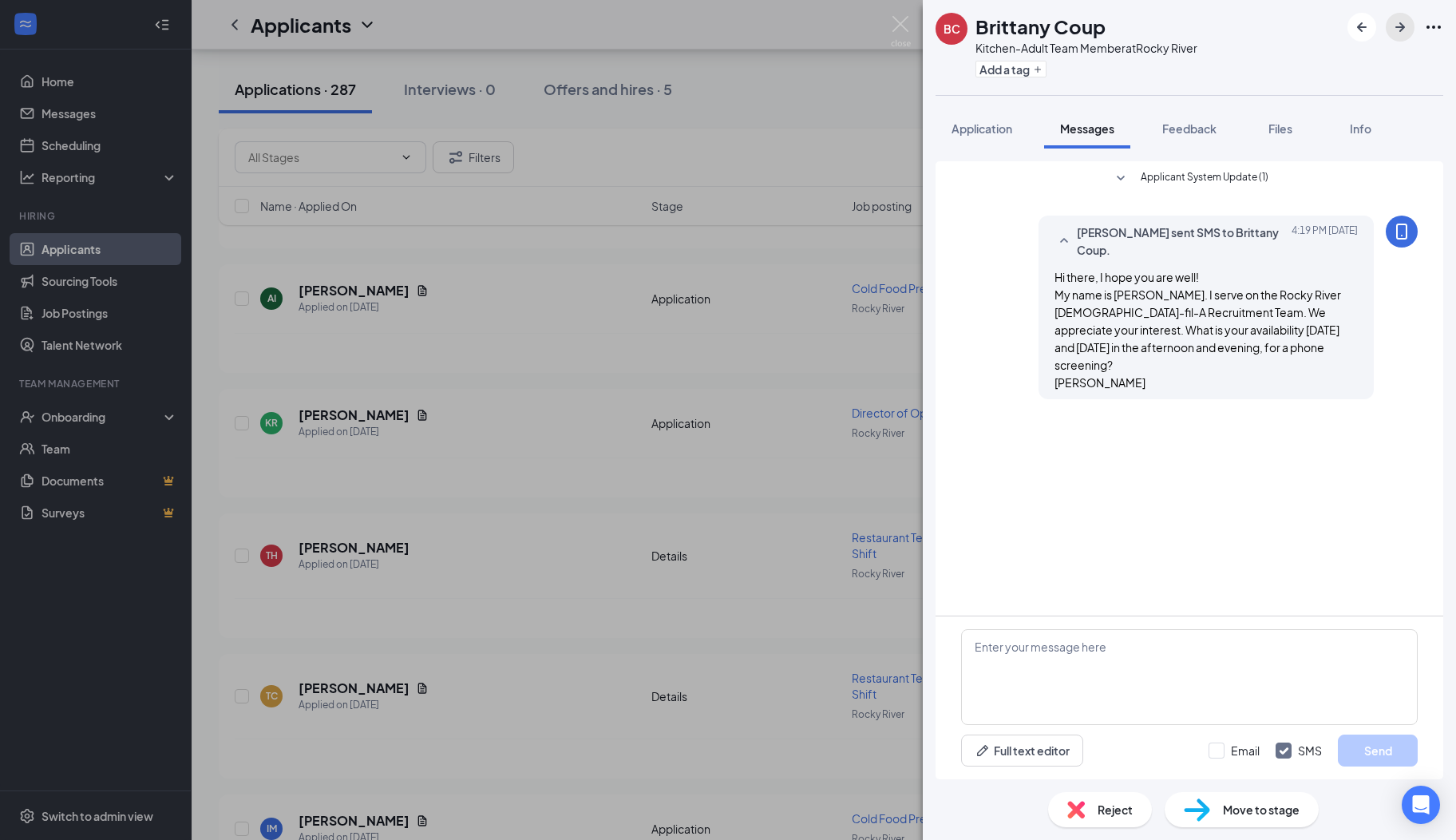
click at [1408, 25] on icon "ArrowRight" at bounding box center [1400, 27] width 19 height 19
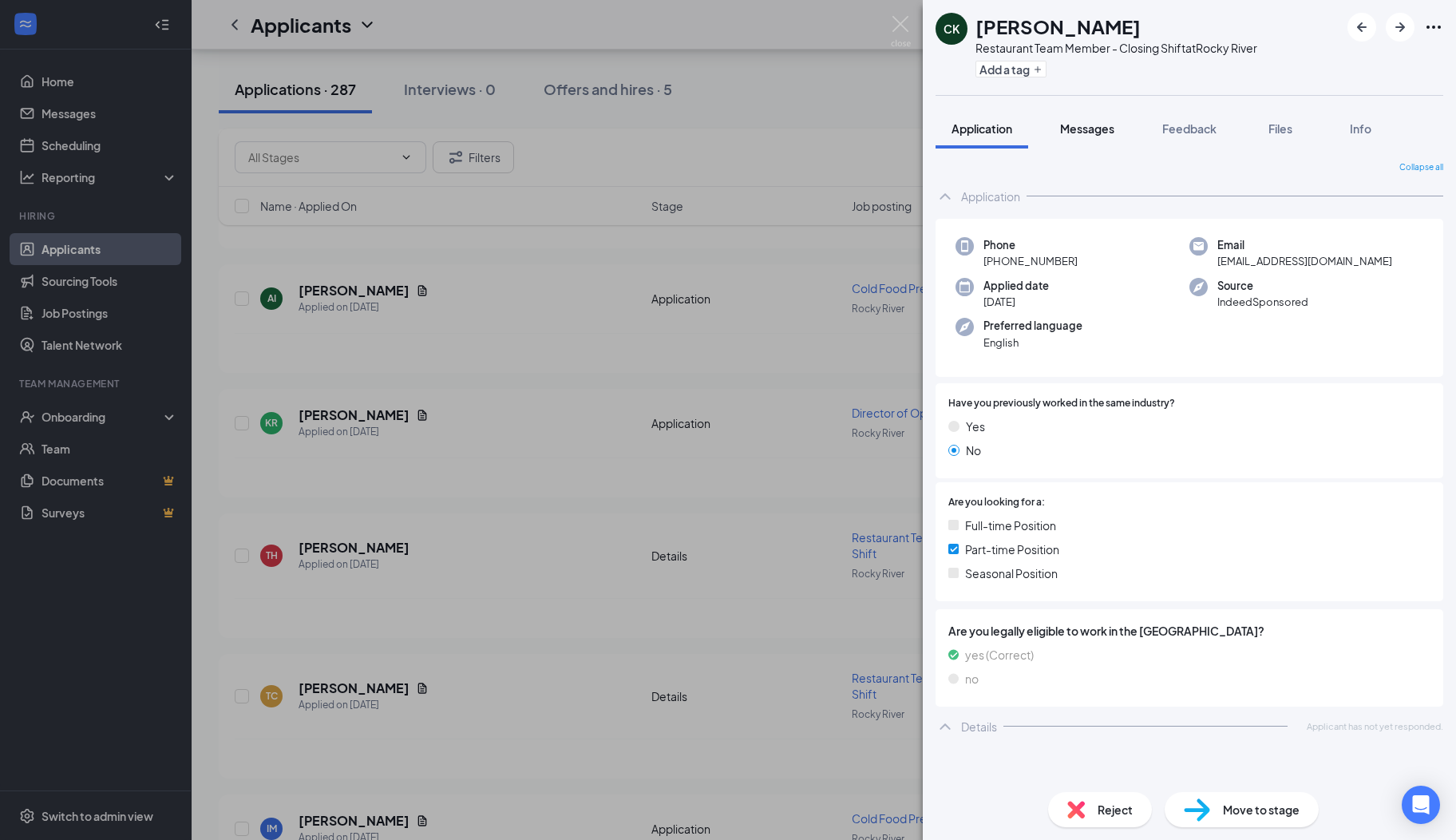
click at [1095, 127] on span "Messages" at bounding box center [1087, 129] width 54 height 15
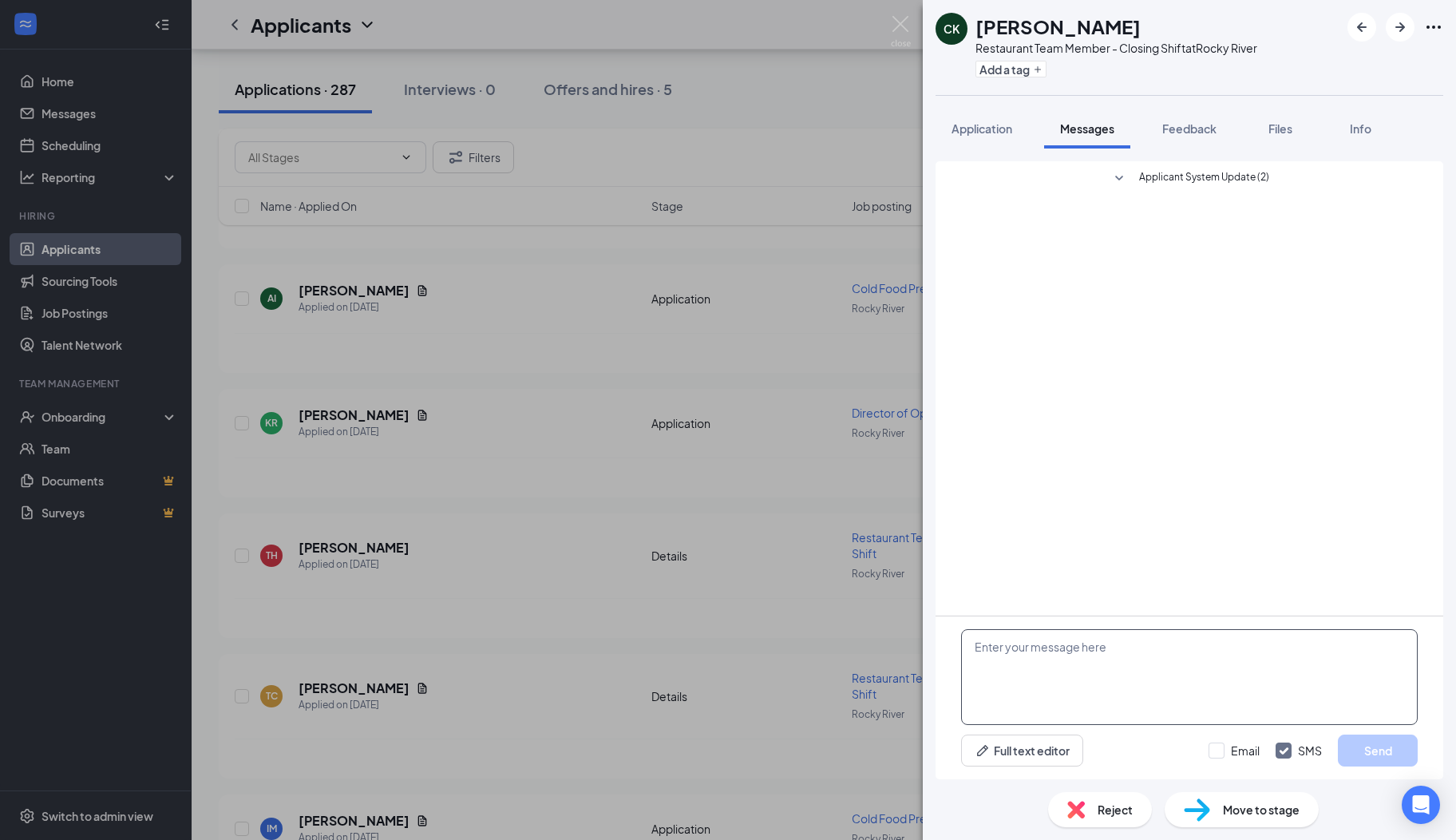
paste textarea "Hi there, I hope you are well! My name is [PERSON_NAME]. I serve on the Rocky R…"
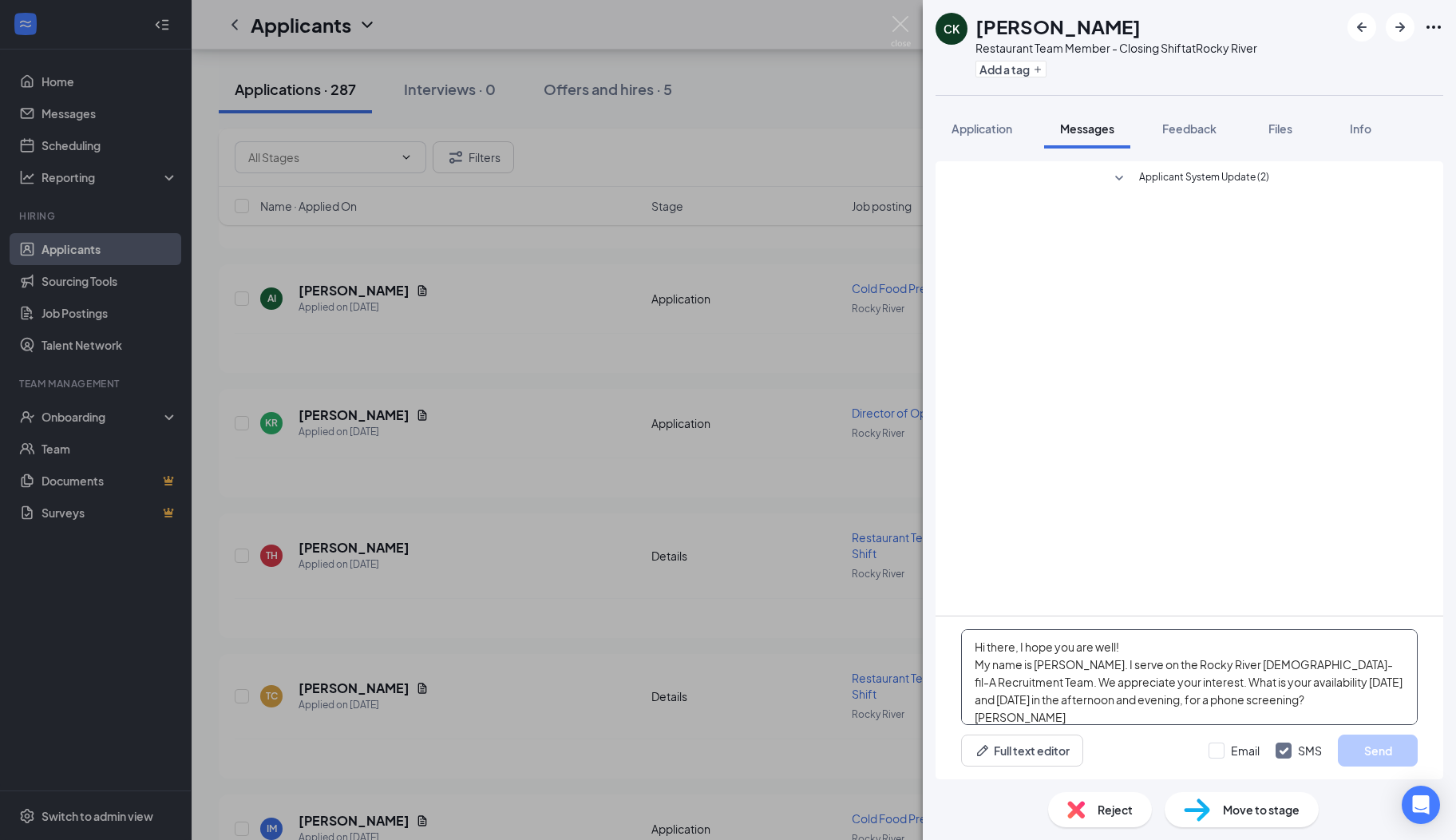
scroll to position [16, 0]
type textarea "Hi there, I hope you are well! My name is [PERSON_NAME]. I serve on the Rocky R…"
click at [1356, 754] on button "Send" at bounding box center [1377, 750] width 80 height 32
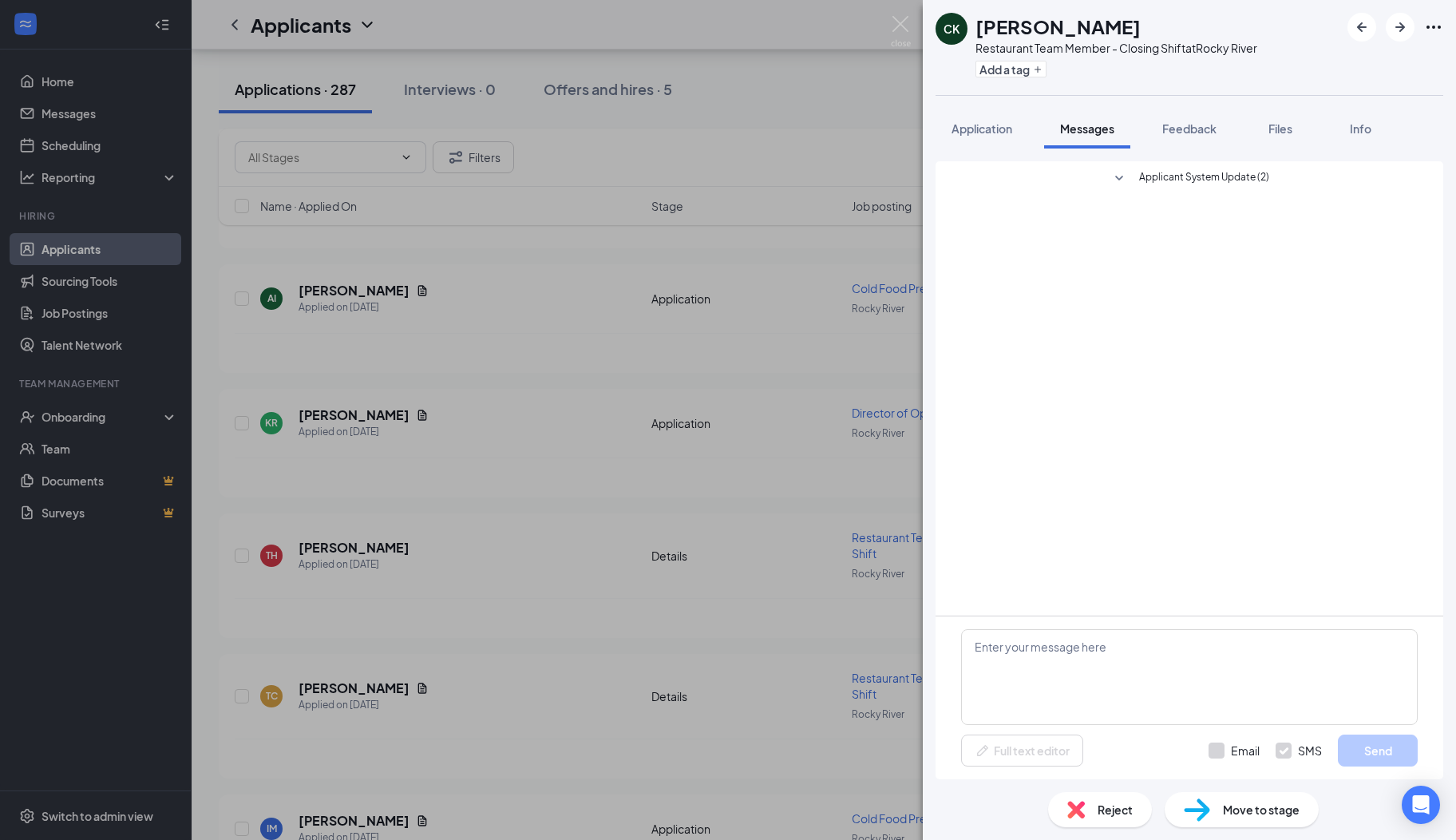
scroll to position [0, 0]
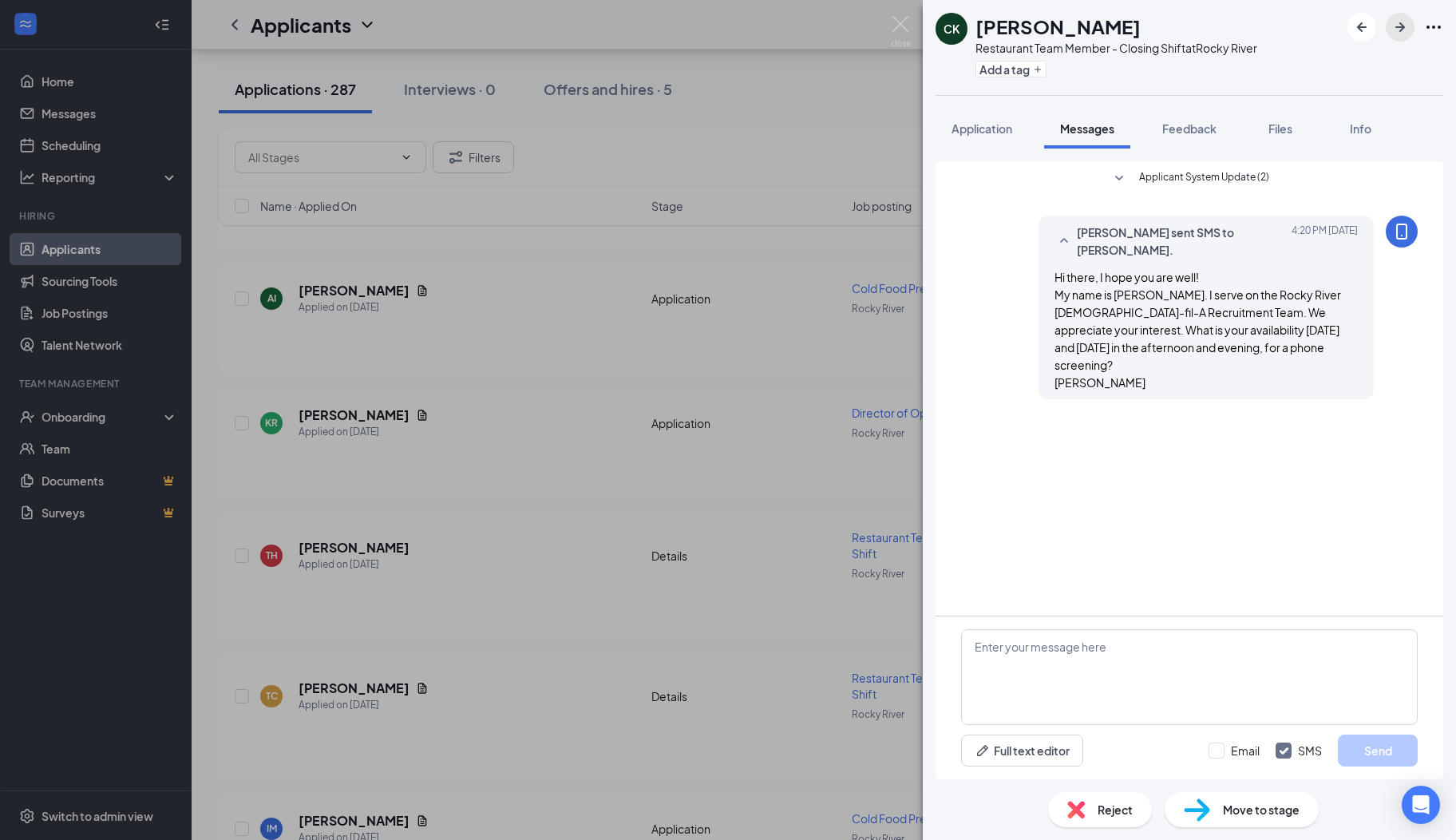
click at [1402, 26] on icon "ArrowRight" at bounding box center [1400, 27] width 9 height 9
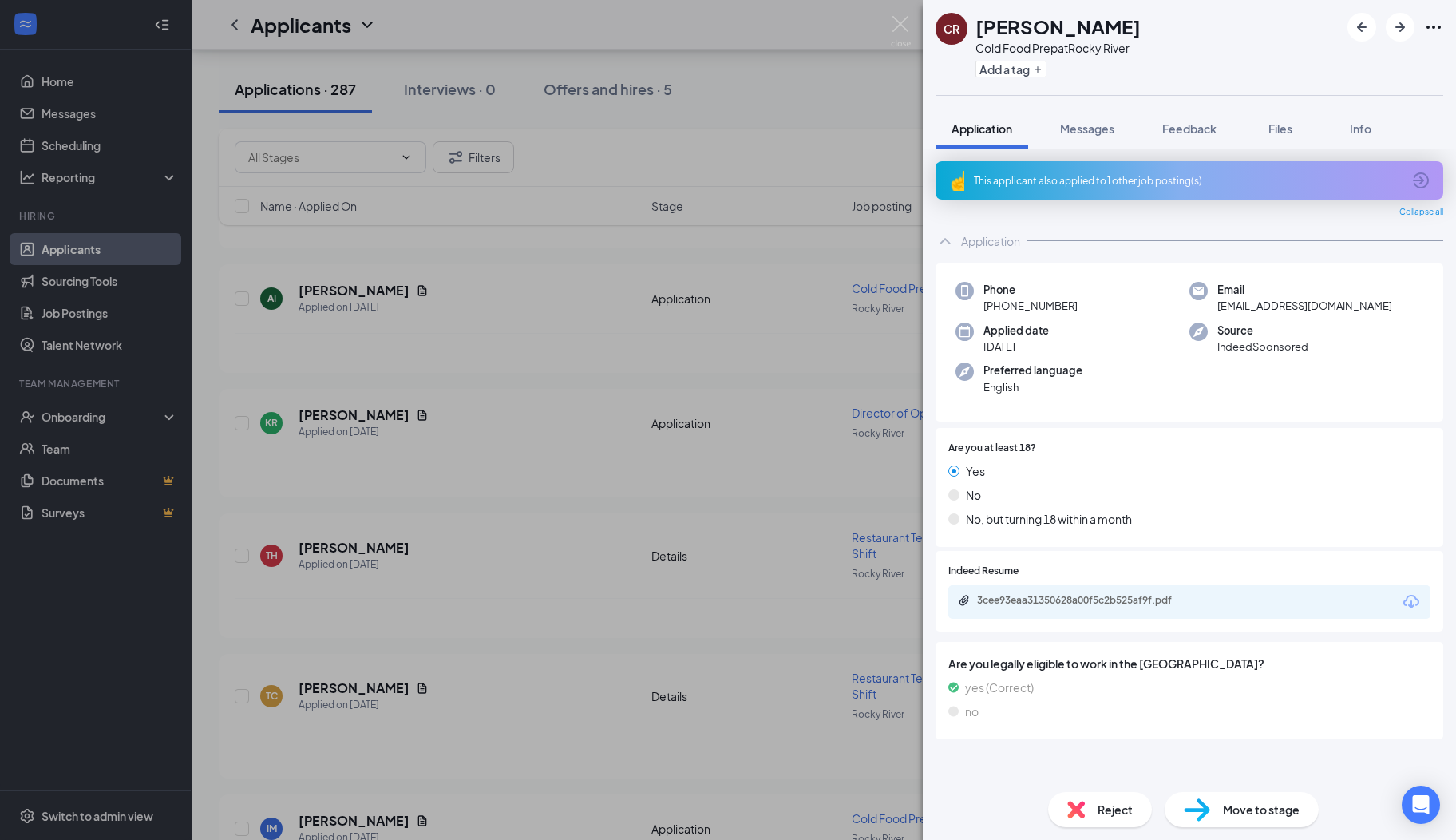
click at [1419, 182] on icon "ArrowCircle" at bounding box center [1420, 180] width 19 height 19
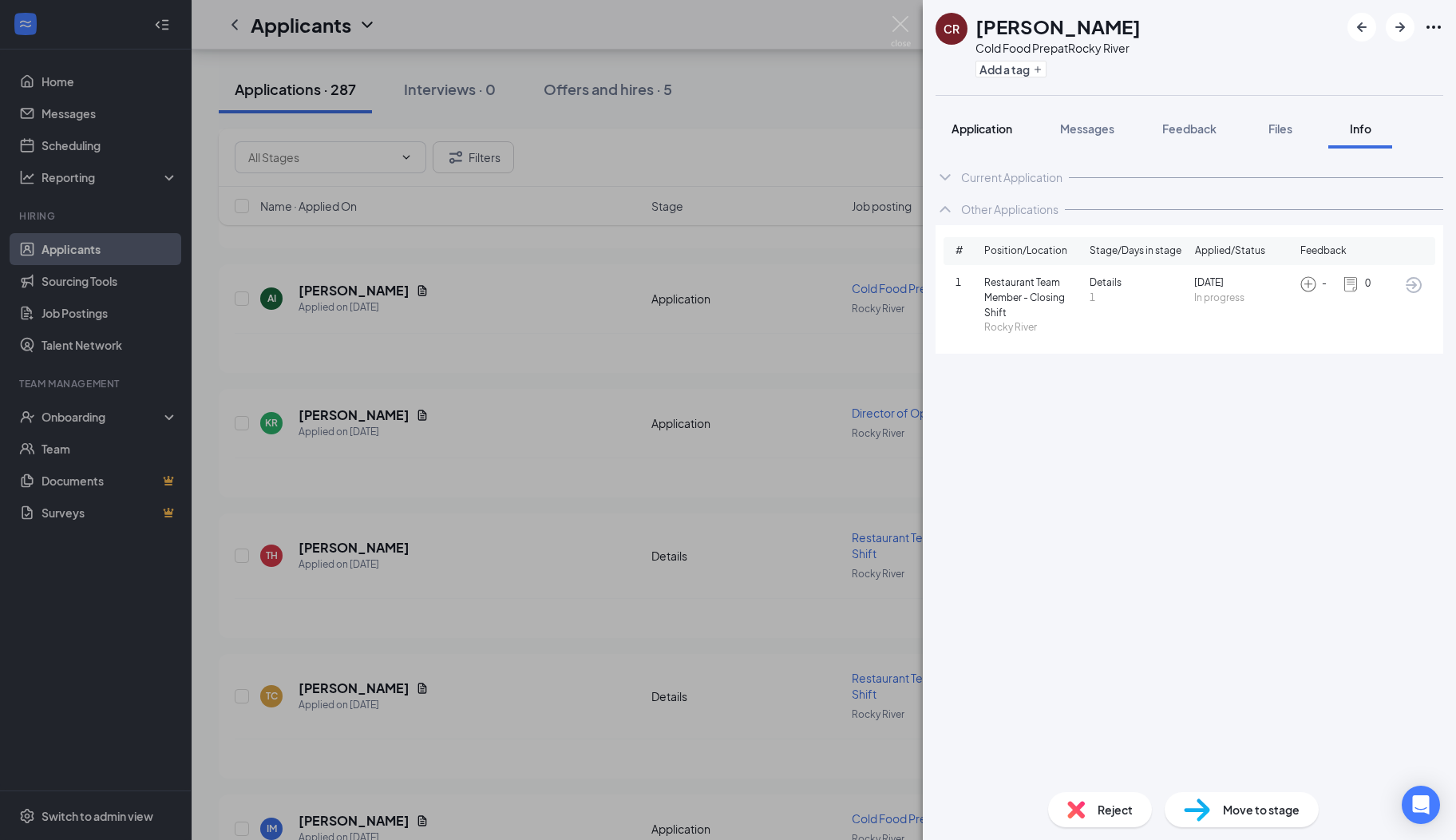
click at [969, 133] on span "Application" at bounding box center [982, 129] width 60 height 15
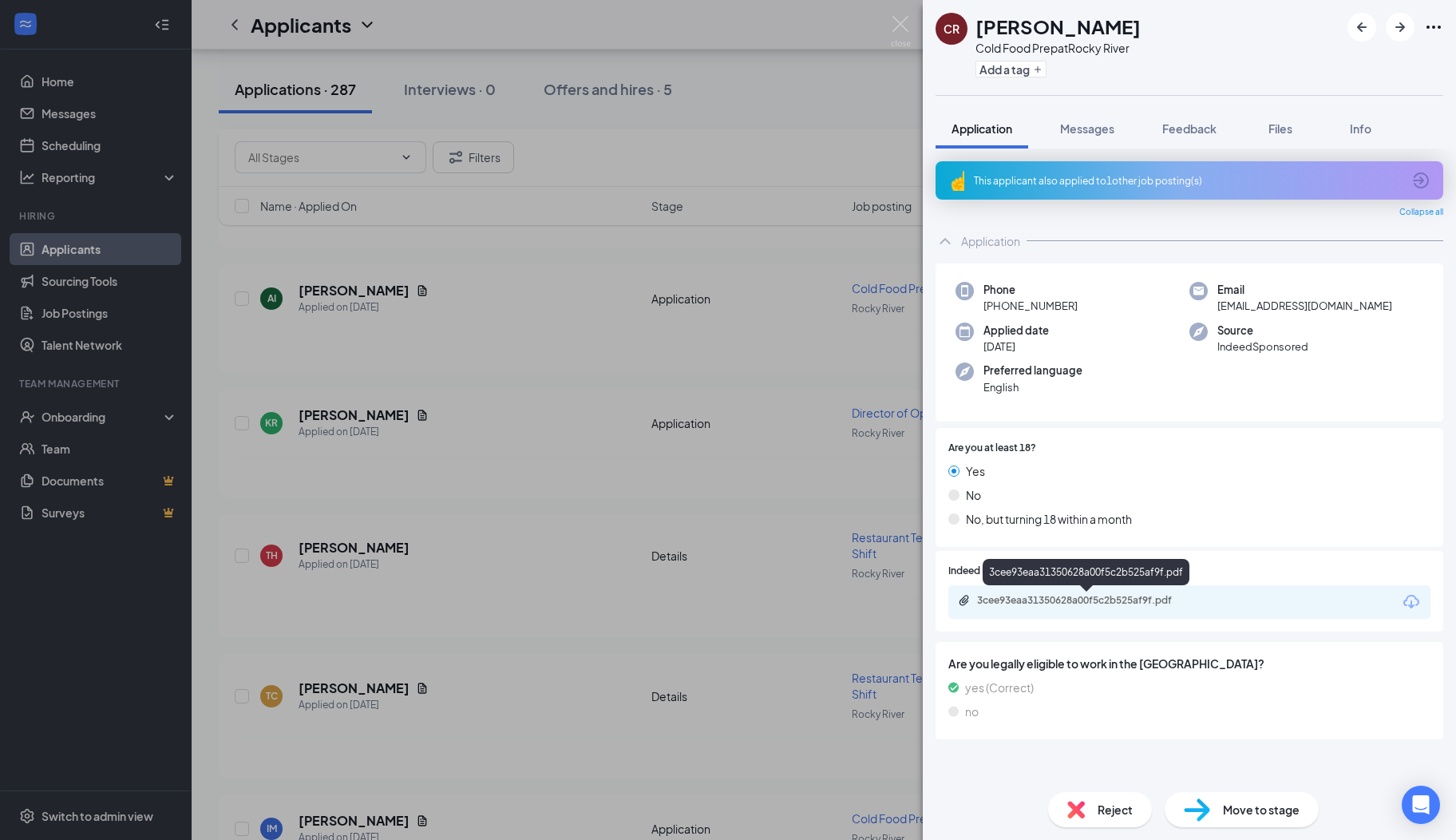
click at [1077, 596] on div "3cee93eaa31350628a00f5c2b525af9f.pdf" at bounding box center [1089, 601] width 224 height 13
click at [1112, 798] on div "Reject" at bounding box center [1100, 809] width 104 height 35
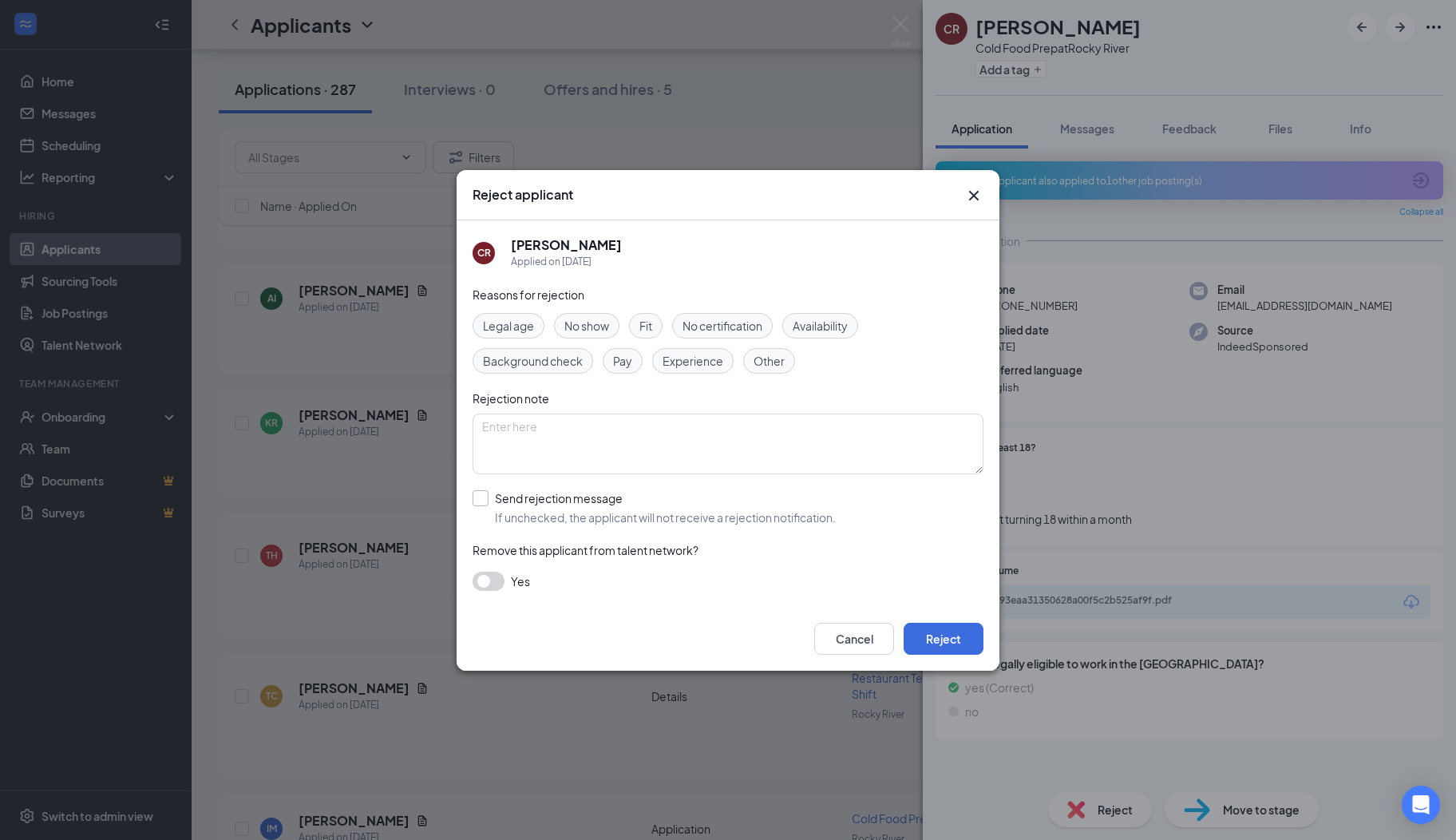
click at [485, 503] on input "Send rejection message If unchecked, the applicant will not receive a rejection…" at bounding box center [654, 507] width 363 height 35
checkbox input "true"
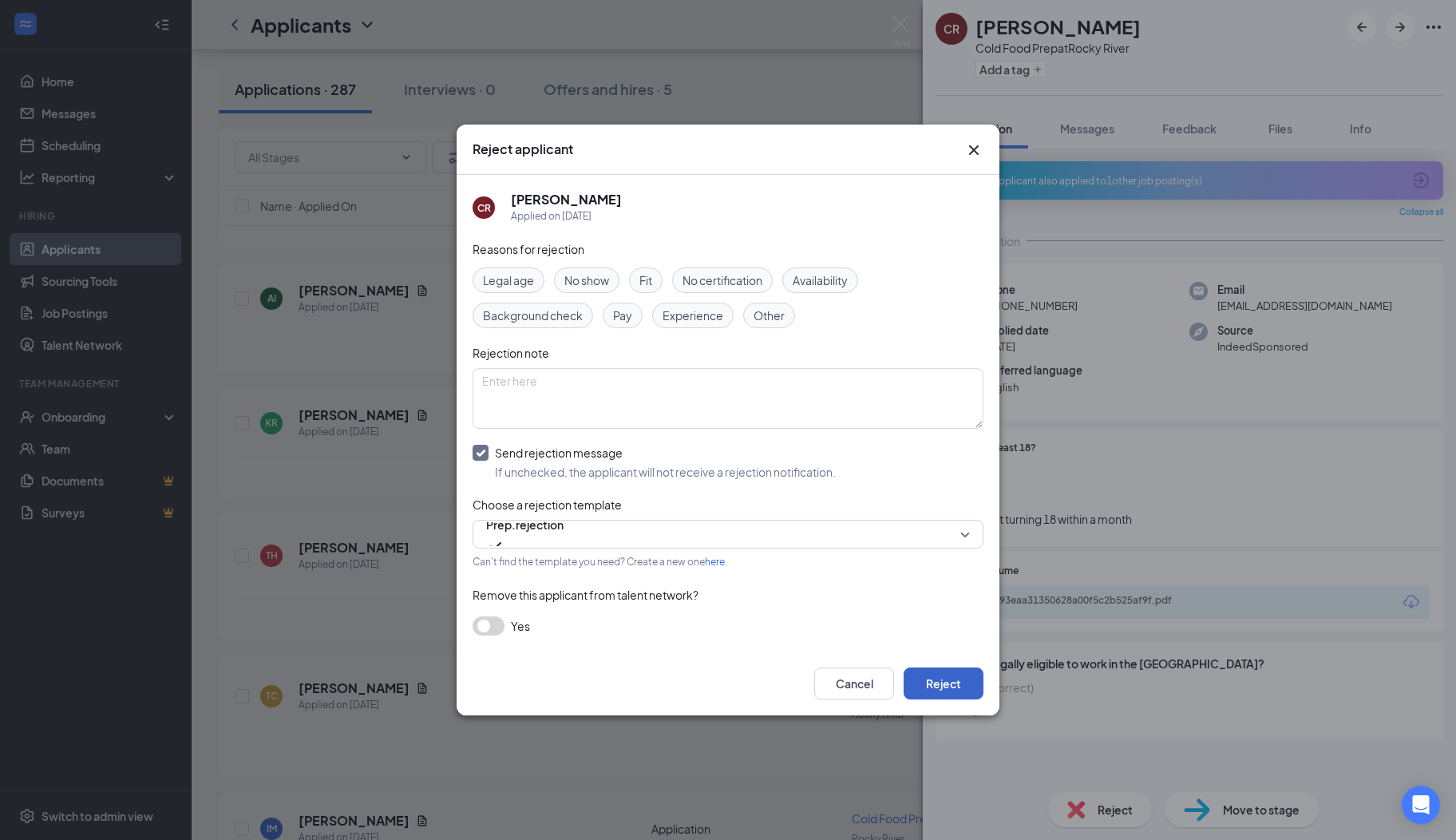
click at [968, 691] on button "Reject" at bounding box center [943, 683] width 80 height 32
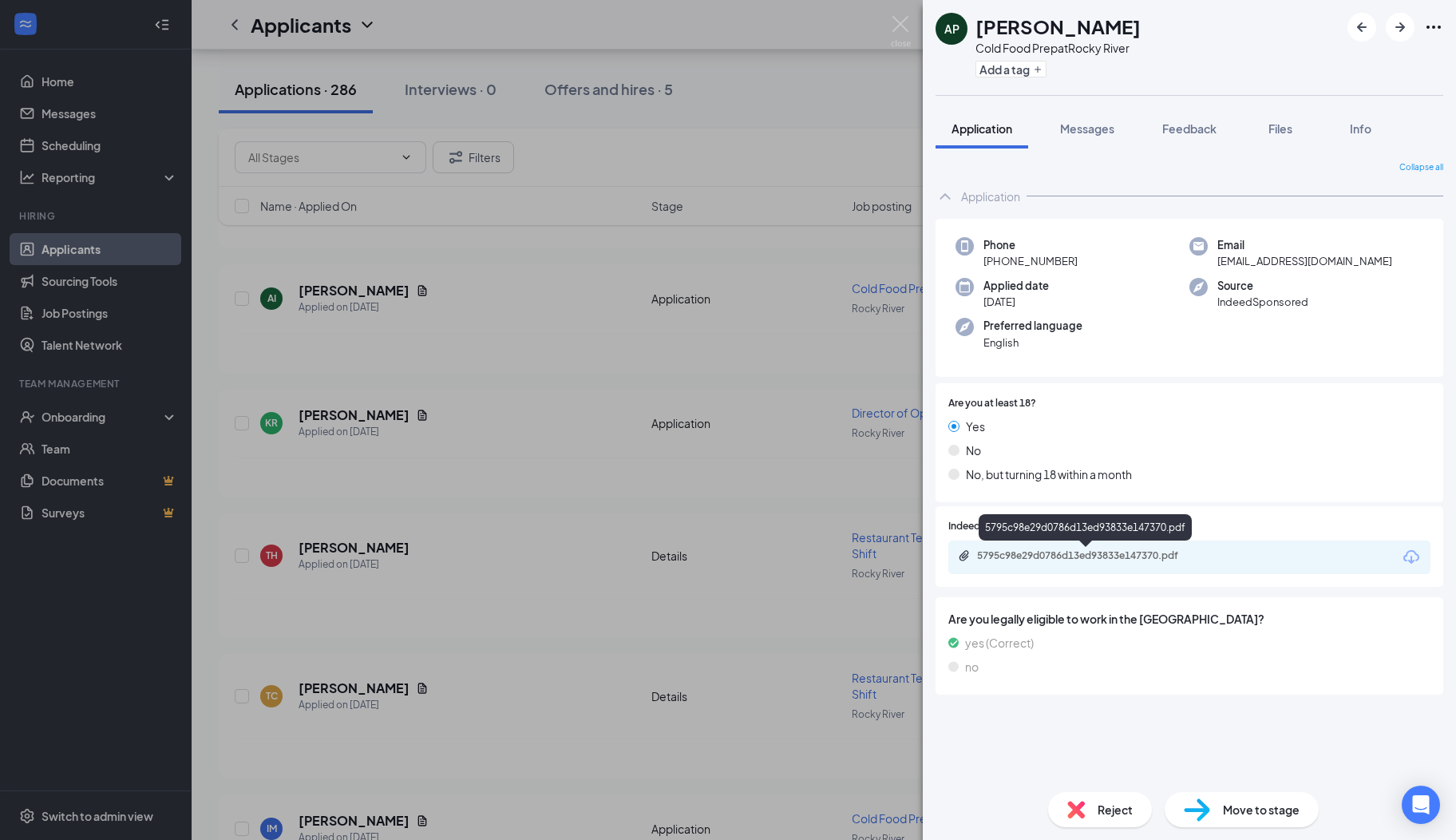
click at [1067, 557] on div "5795c98e29d0786d13ed93833e147370.pdf" at bounding box center [1089, 556] width 224 height 13
click at [1107, 811] on span "Reject" at bounding box center [1115, 809] width 35 height 17
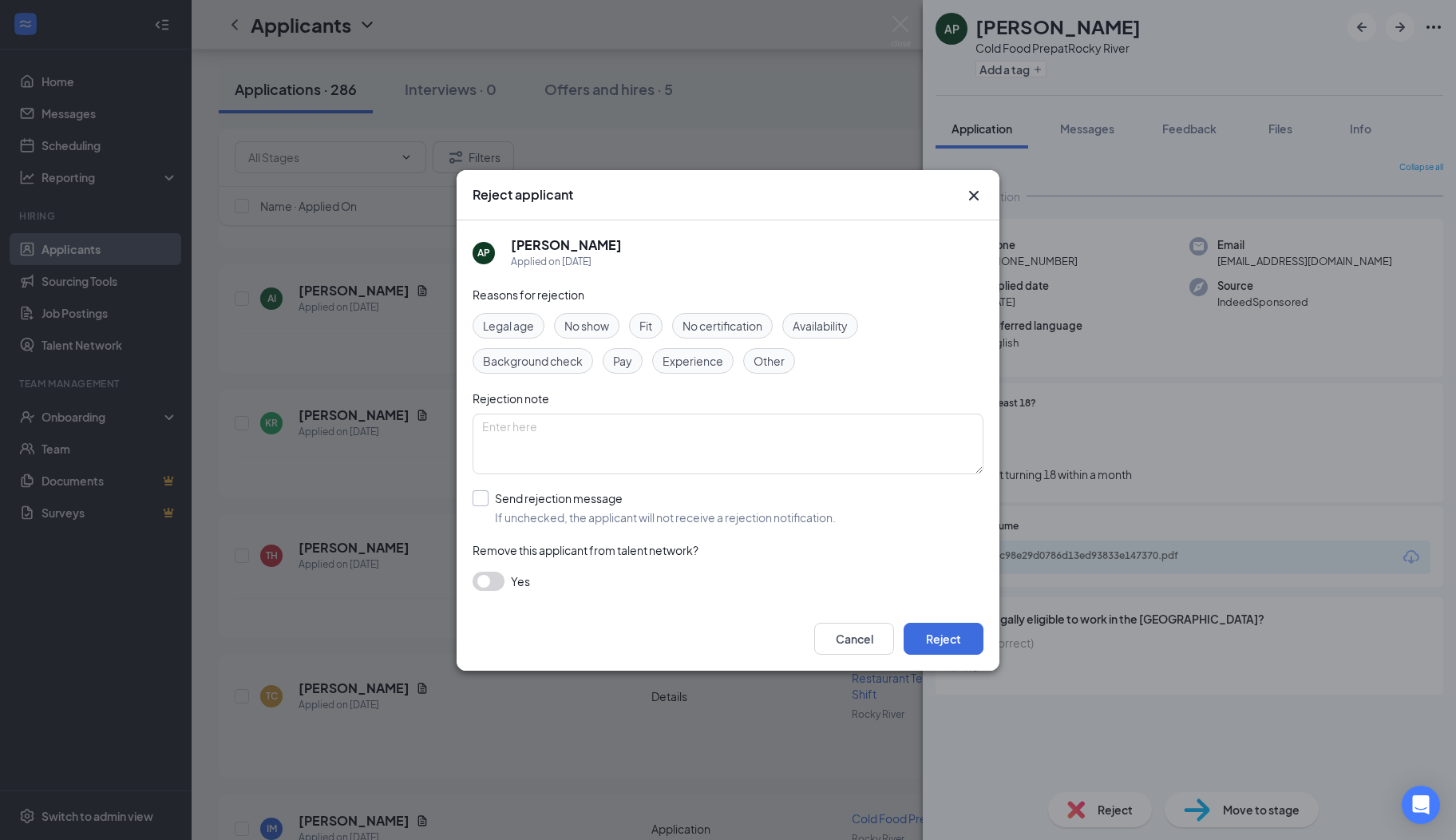
click at [486, 505] on input "Send rejection message If unchecked, the applicant will not receive a rejection…" at bounding box center [654, 507] width 363 height 35
checkbox input "true"
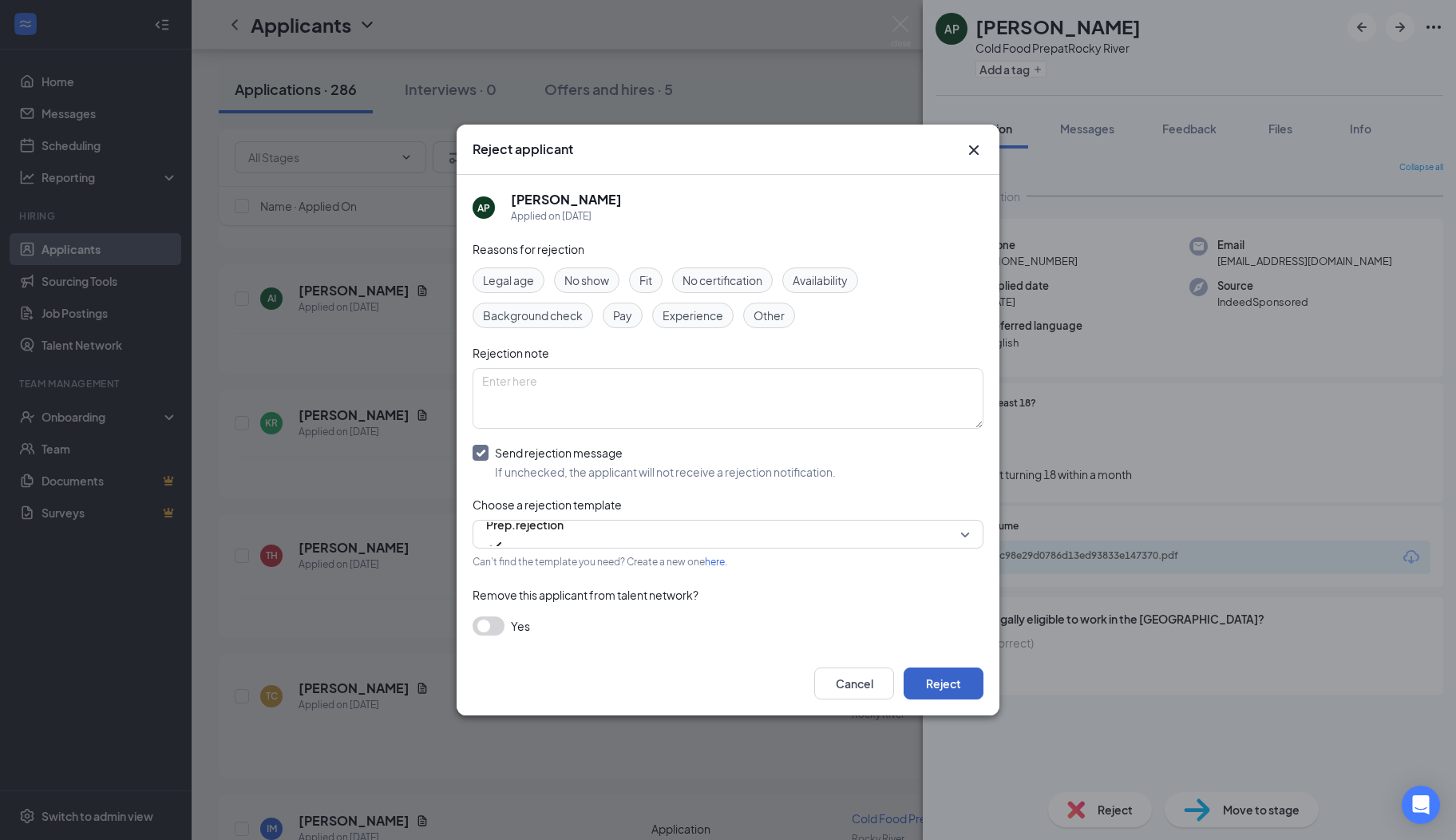
click at [947, 678] on button "Reject" at bounding box center [943, 683] width 80 height 32
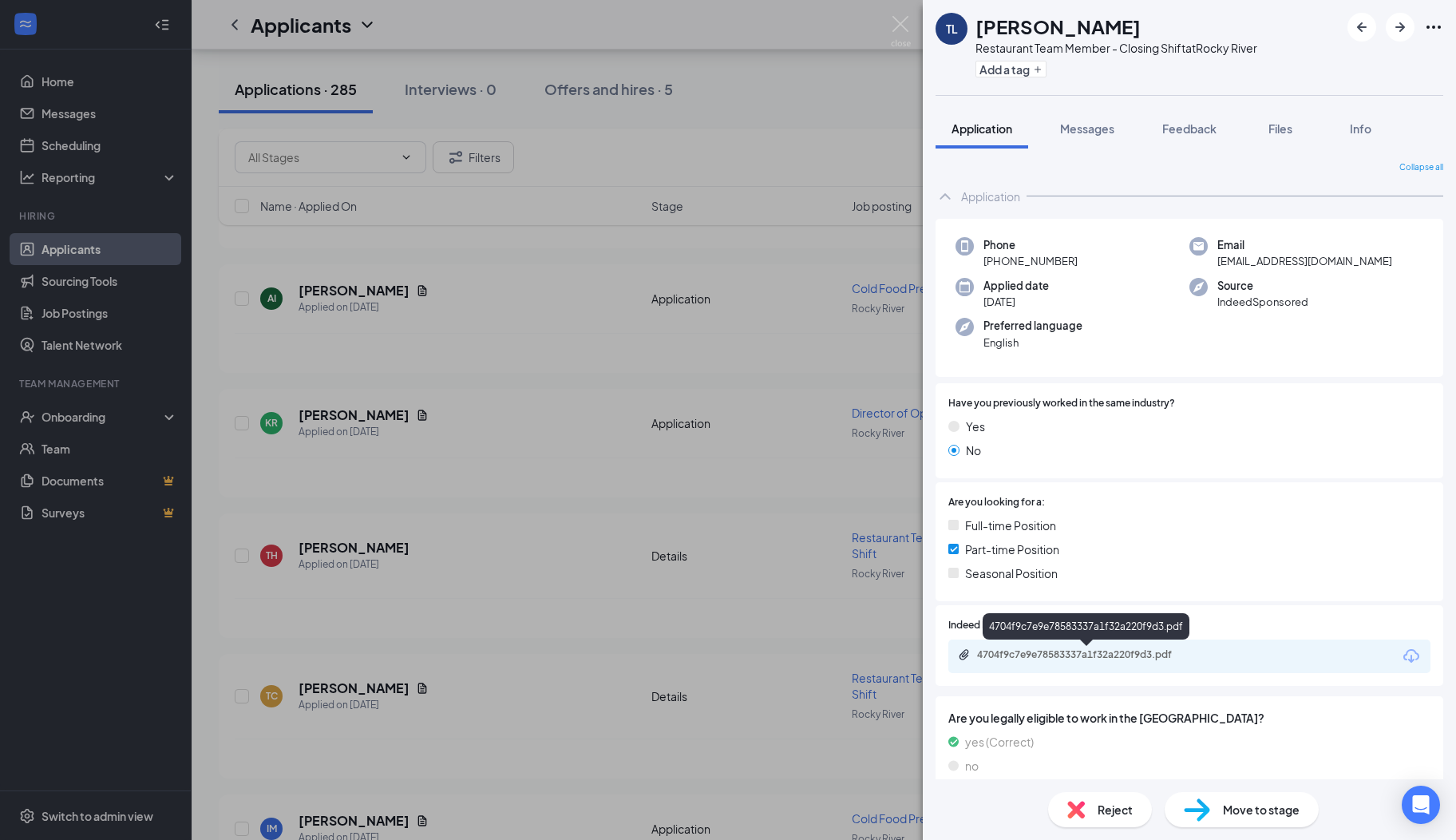
click at [1078, 653] on div "4704f9c7e9e78583337a1f32a220f9d3.pdf" at bounding box center [1089, 654] width 224 height 13
click at [1083, 134] on span "Messages" at bounding box center [1087, 129] width 54 height 15
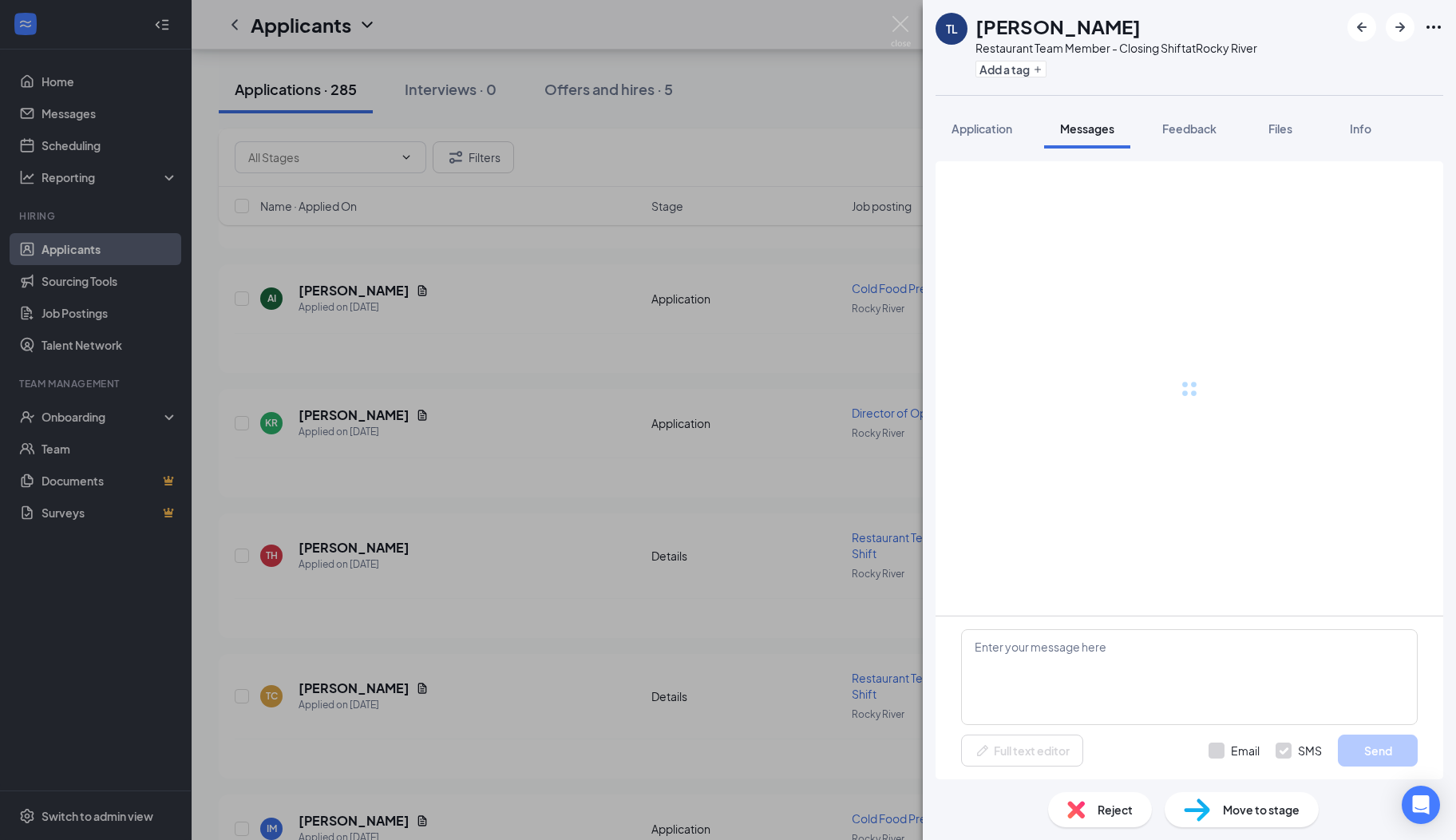
click at [1083, 134] on span "Messages" at bounding box center [1087, 129] width 54 height 15
paste textarea "Hi there, I hope you are well! My name is [PERSON_NAME]. I serve on the Rocky R…"
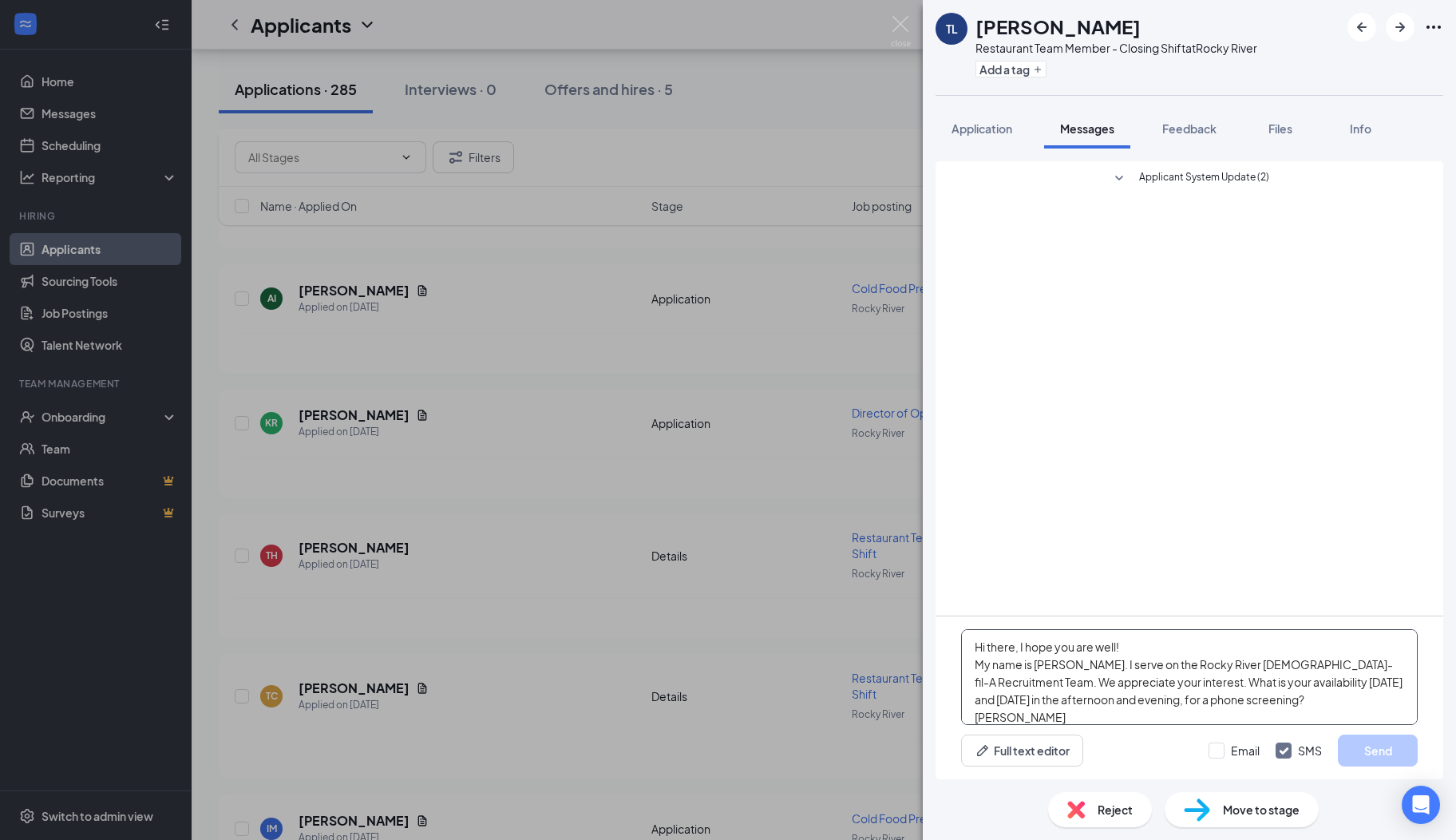
scroll to position [16, 0]
type textarea "Hi there, I hope you are well! My name is [PERSON_NAME]. I serve on the Rocky R…"
click at [1358, 749] on button "Send" at bounding box center [1377, 750] width 80 height 32
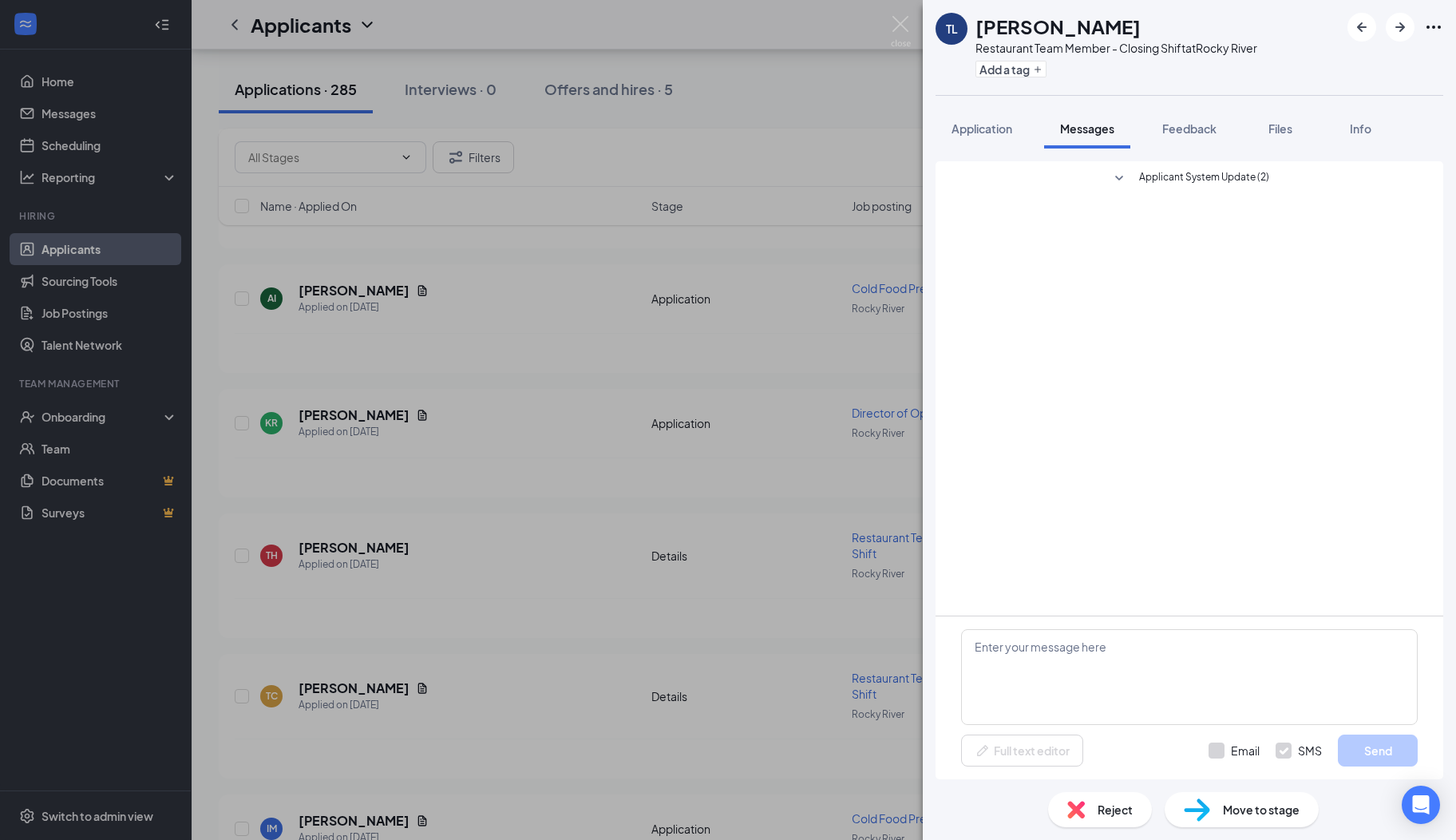
scroll to position [0, 0]
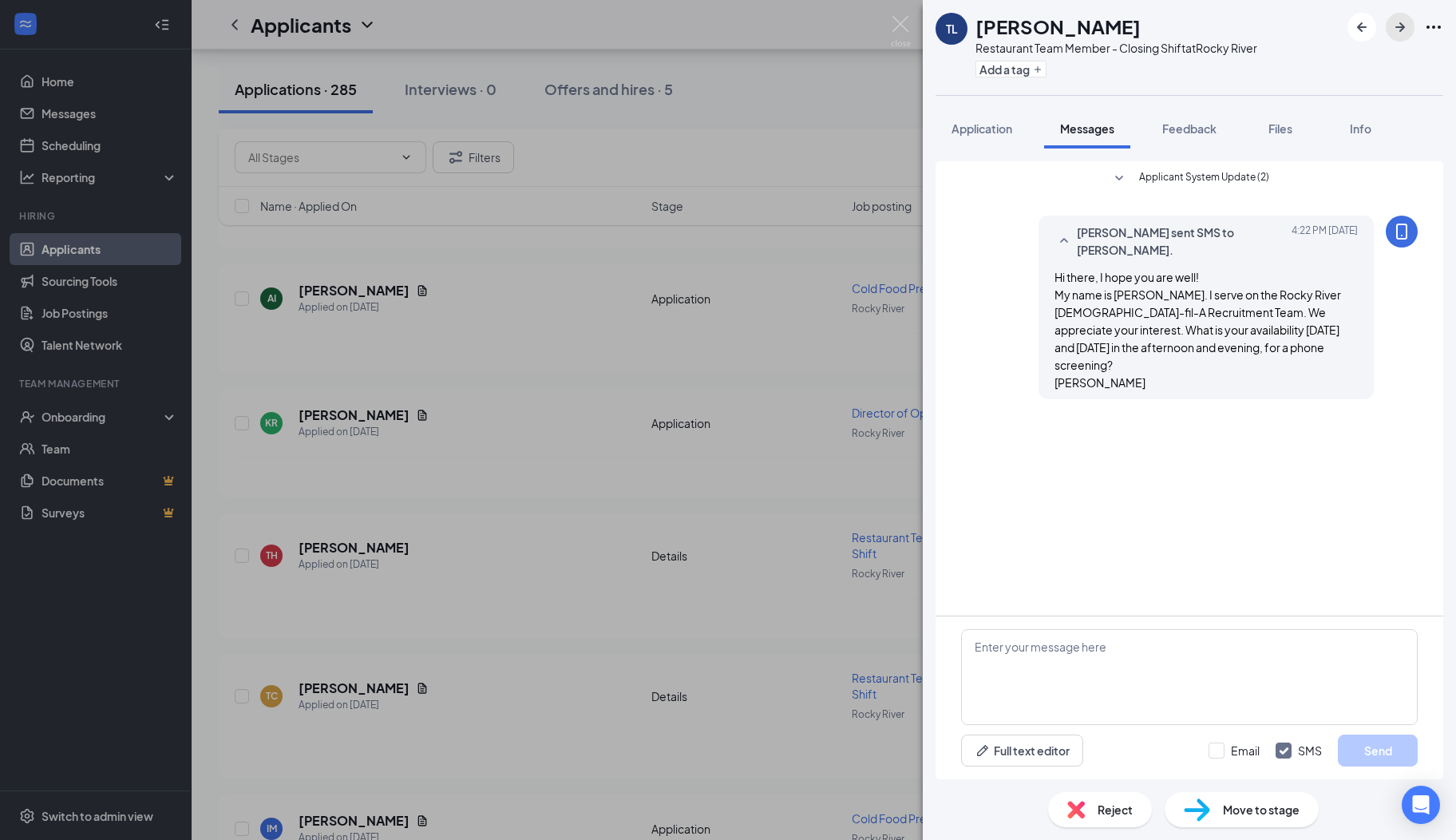
click at [1403, 27] on icon "ArrowRight" at bounding box center [1400, 27] width 9 height 9
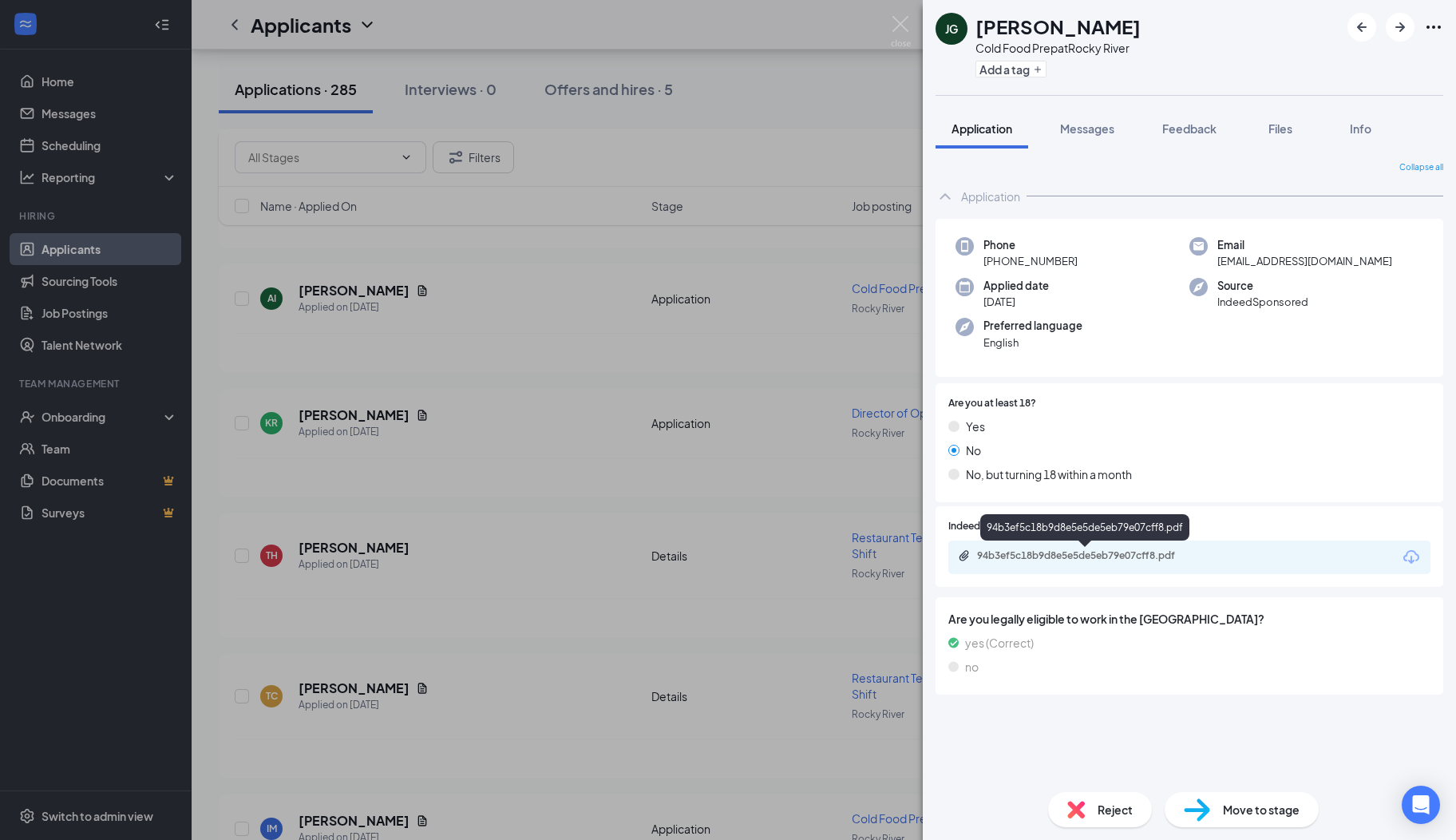
click at [1014, 552] on div "94b3ef5c18b9d8e5e5de5eb79e07cff8.pdf" at bounding box center [1089, 556] width 224 height 13
click at [1101, 799] on div "Reject" at bounding box center [1100, 809] width 104 height 35
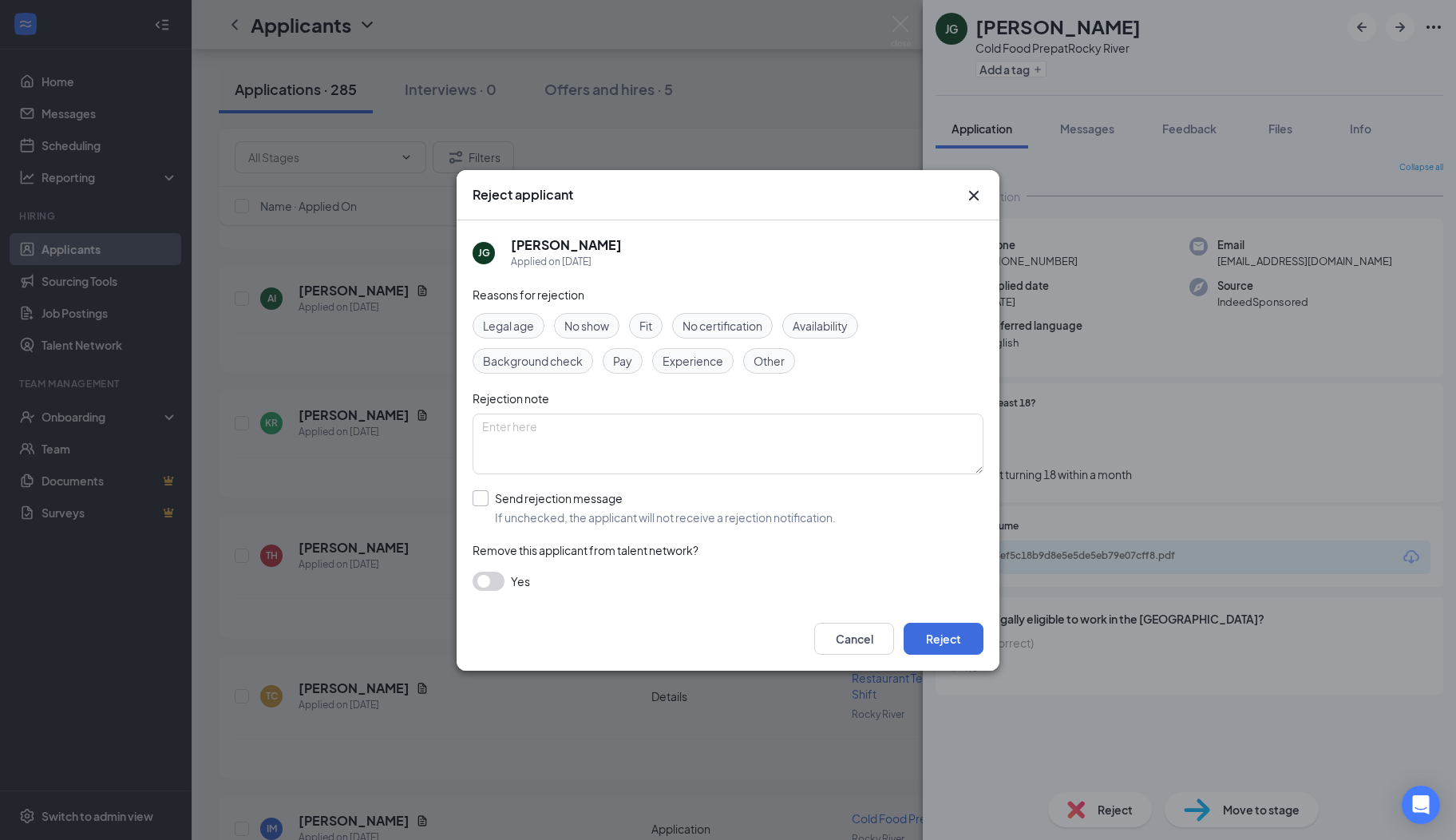
click at [483, 500] on input "Send rejection message If unchecked, the applicant will not receive a rejection…" at bounding box center [654, 507] width 363 height 35
checkbox input "true"
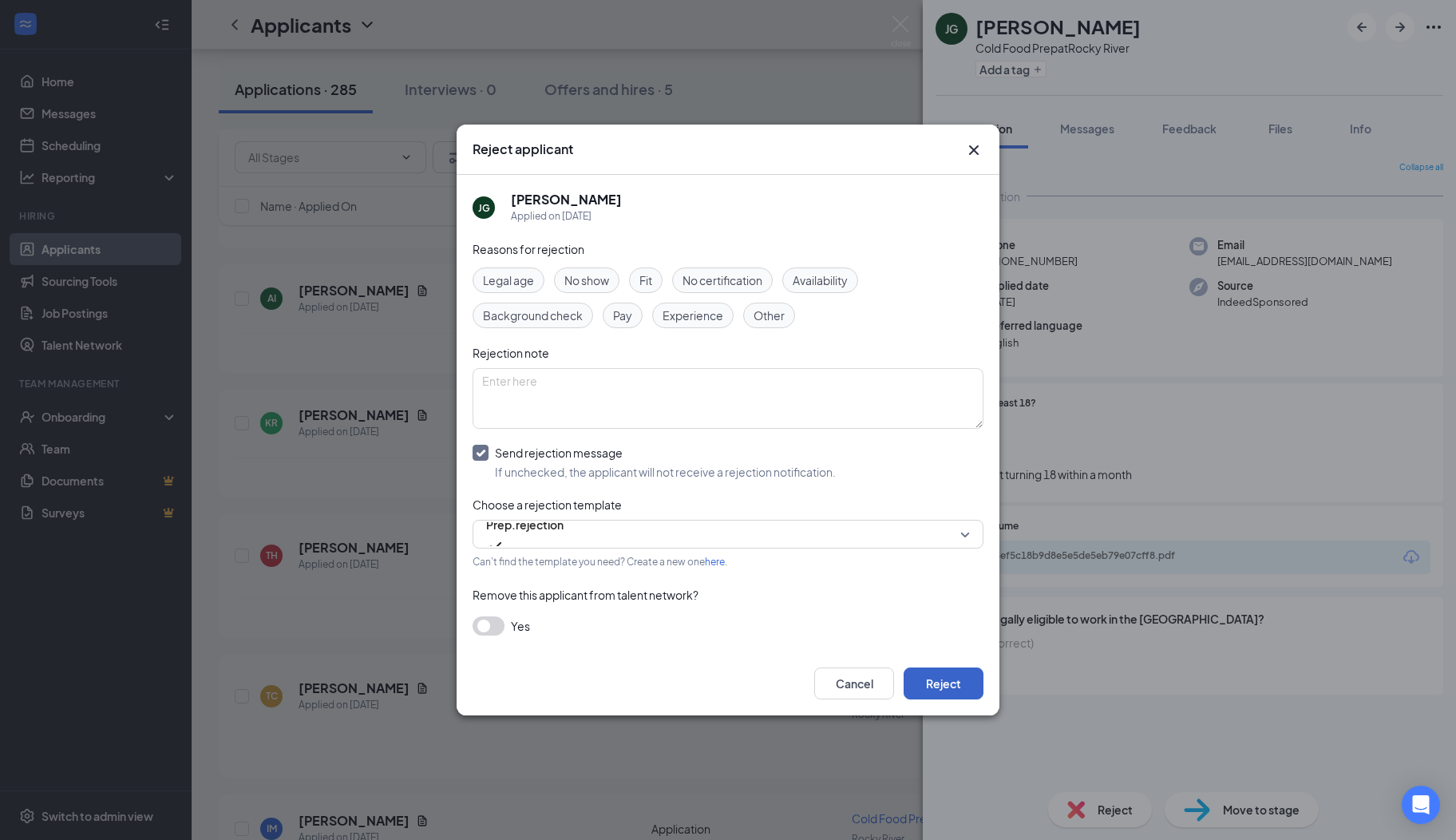
click at [934, 691] on button "Reject" at bounding box center [943, 683] width 80 height 32
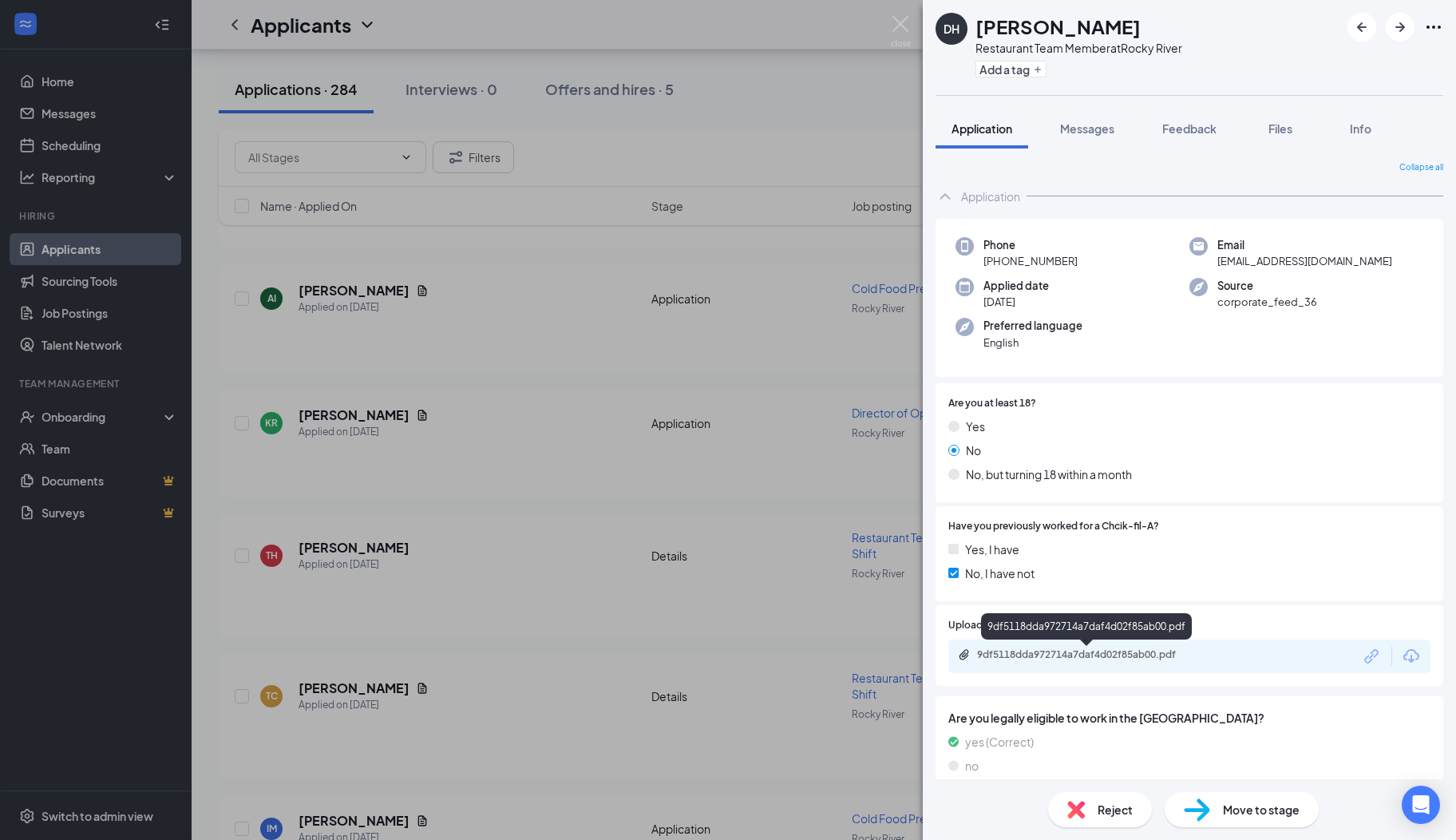
click at [1047, 652] on div "9df5118dda972714a7daf4d02f85ab00.pdf" at bounding box center [1089, 654] width 224 height 13
click at [1108, 815] on span "Reject" at bounding box center [1115, 809] width 35 height 17
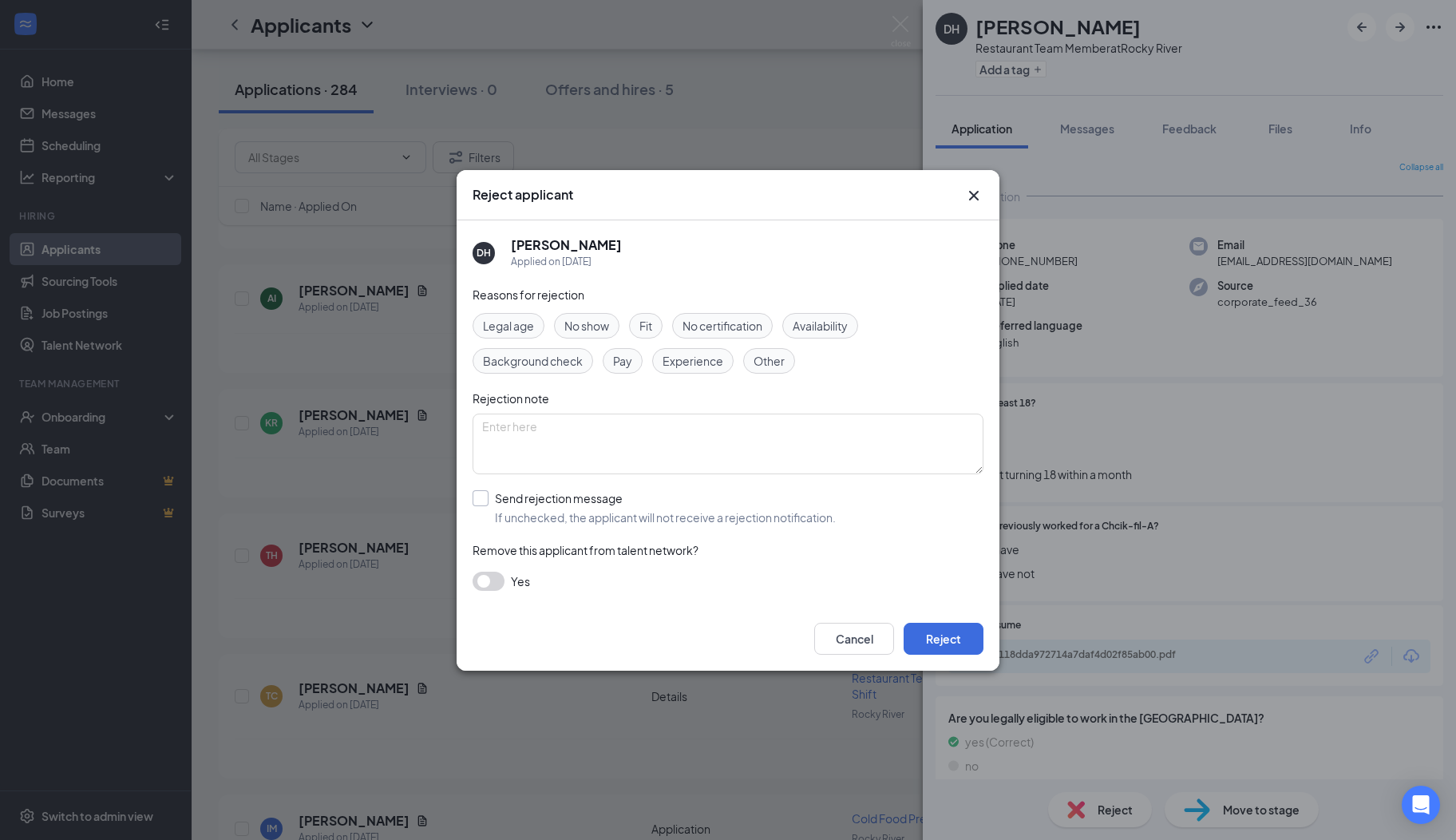
click at [490, 495] on input "Send rejection message If unchecked, the applicant will not receive a rejection…" at bounding box center [654, 507] width 363 height 35
checkbox input "true"
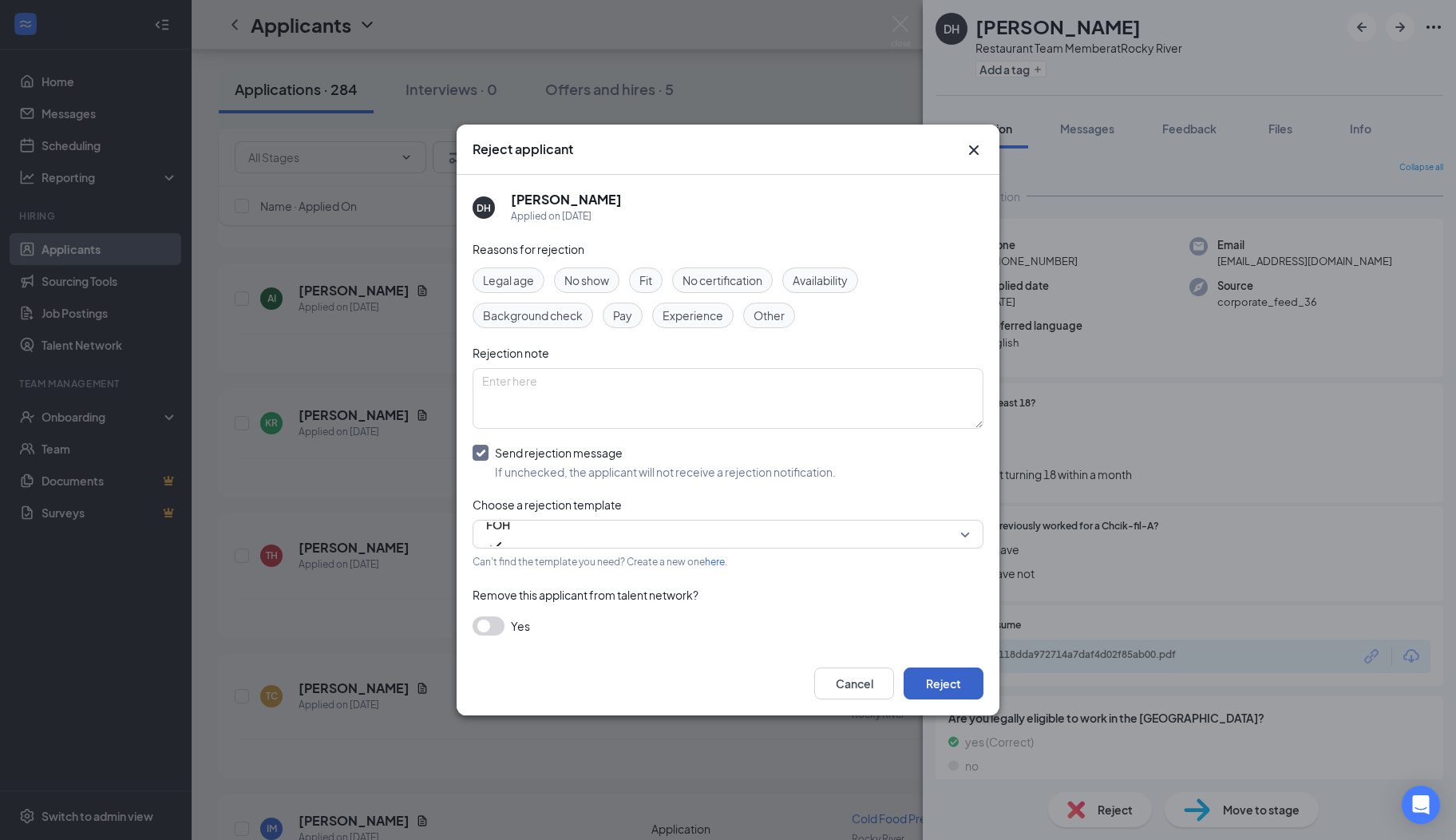
click at [950, 686] on button "Reject" at bounding box center [943, 683] width 80 height 32
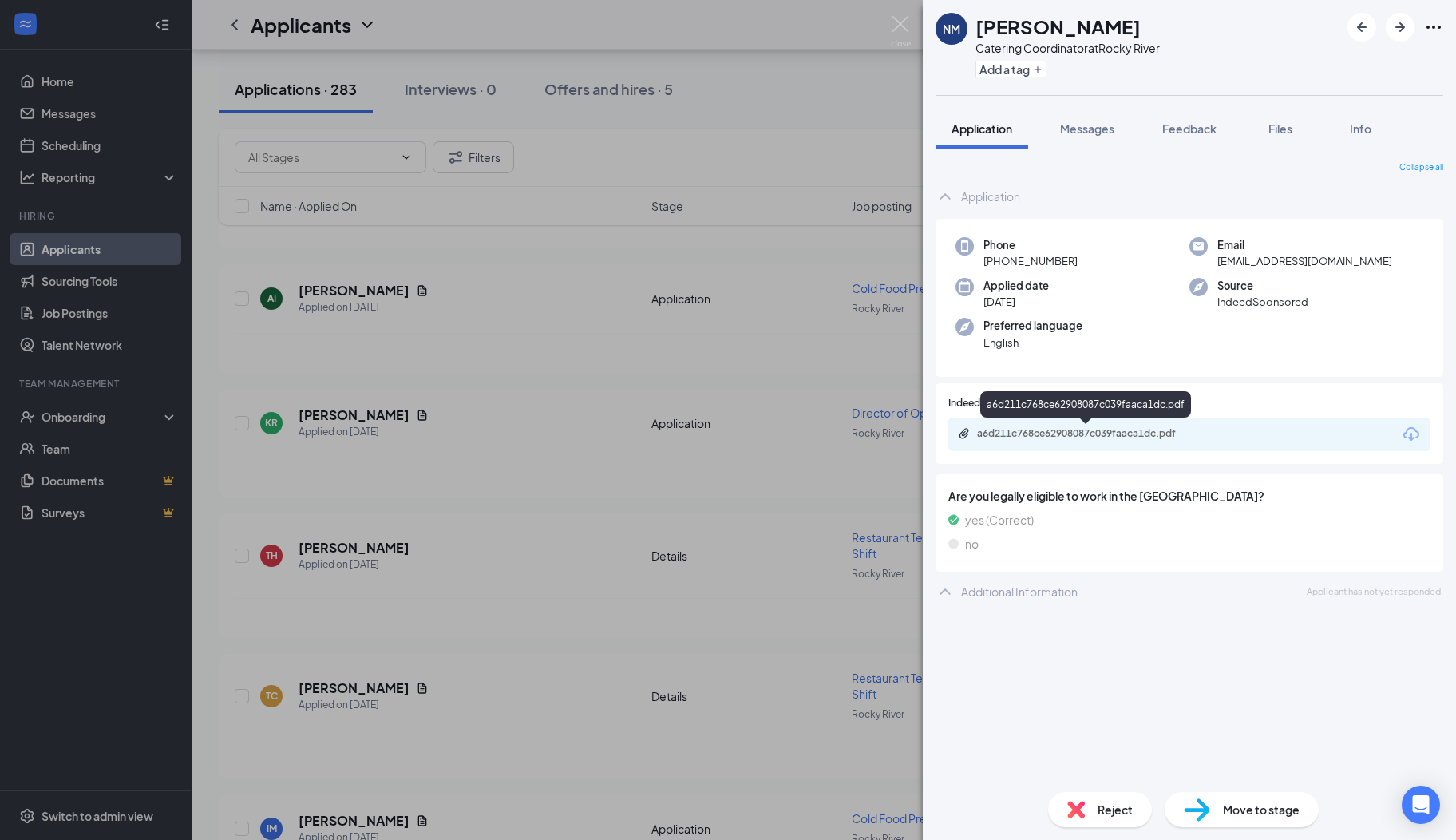
click at [1036, 432] on div "a6d211c768ce62908087c039faaca1dc.pdf" at bounding box center [1089, 433] width 224 height 13
click at [1091, 810] on div "Reject" at bounding box center [1100, 809] width 104 height 35
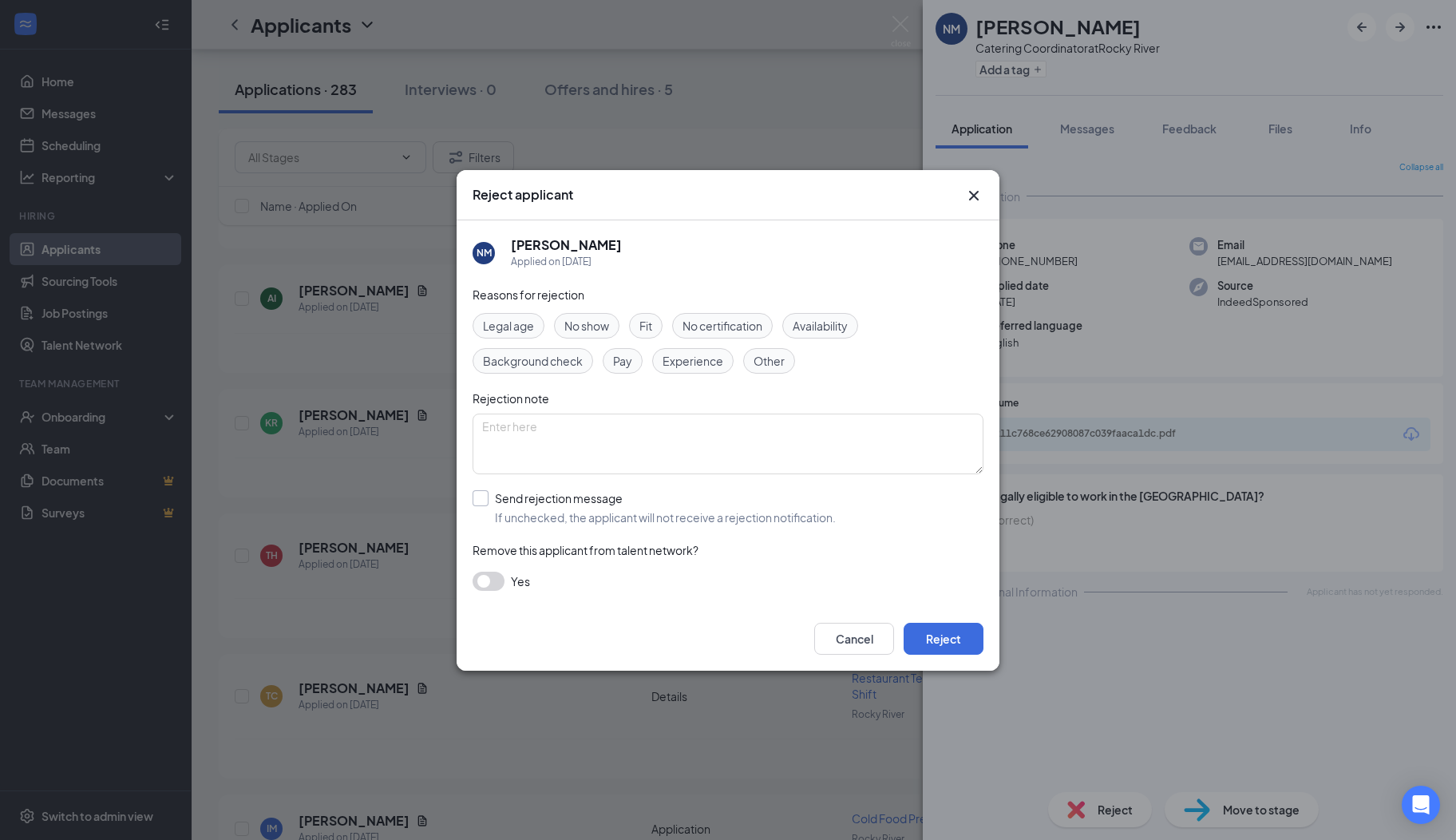
click at [484, 503] on input "Send rejection message If unchecked, the applicant will not receive a rejection…" at bounding box center [654, 507] width 363 height 35
checkbox input "true"
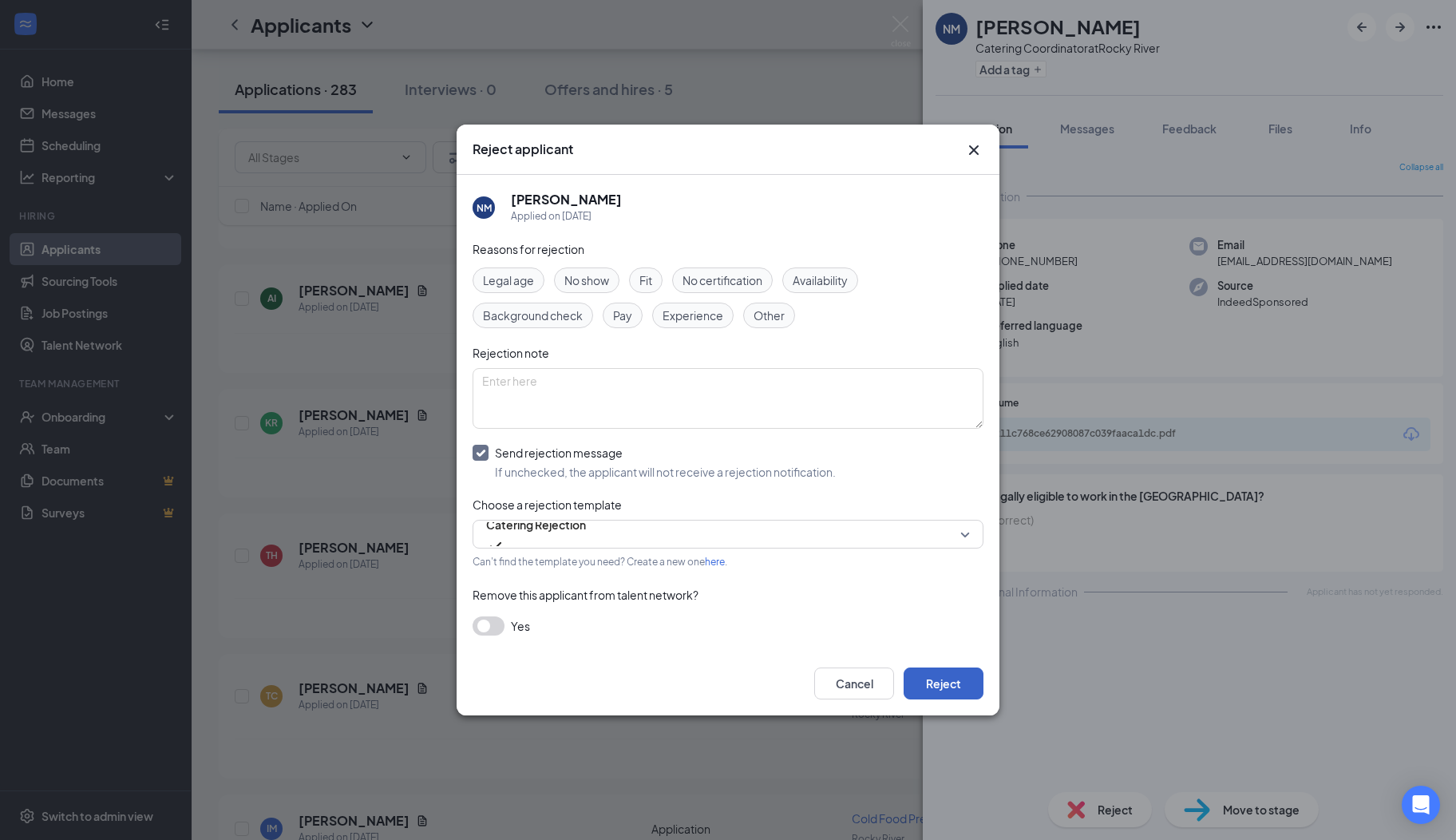
click at [940, 678] on button "Reject" at bounding box center [943, 683] width 80 height 32
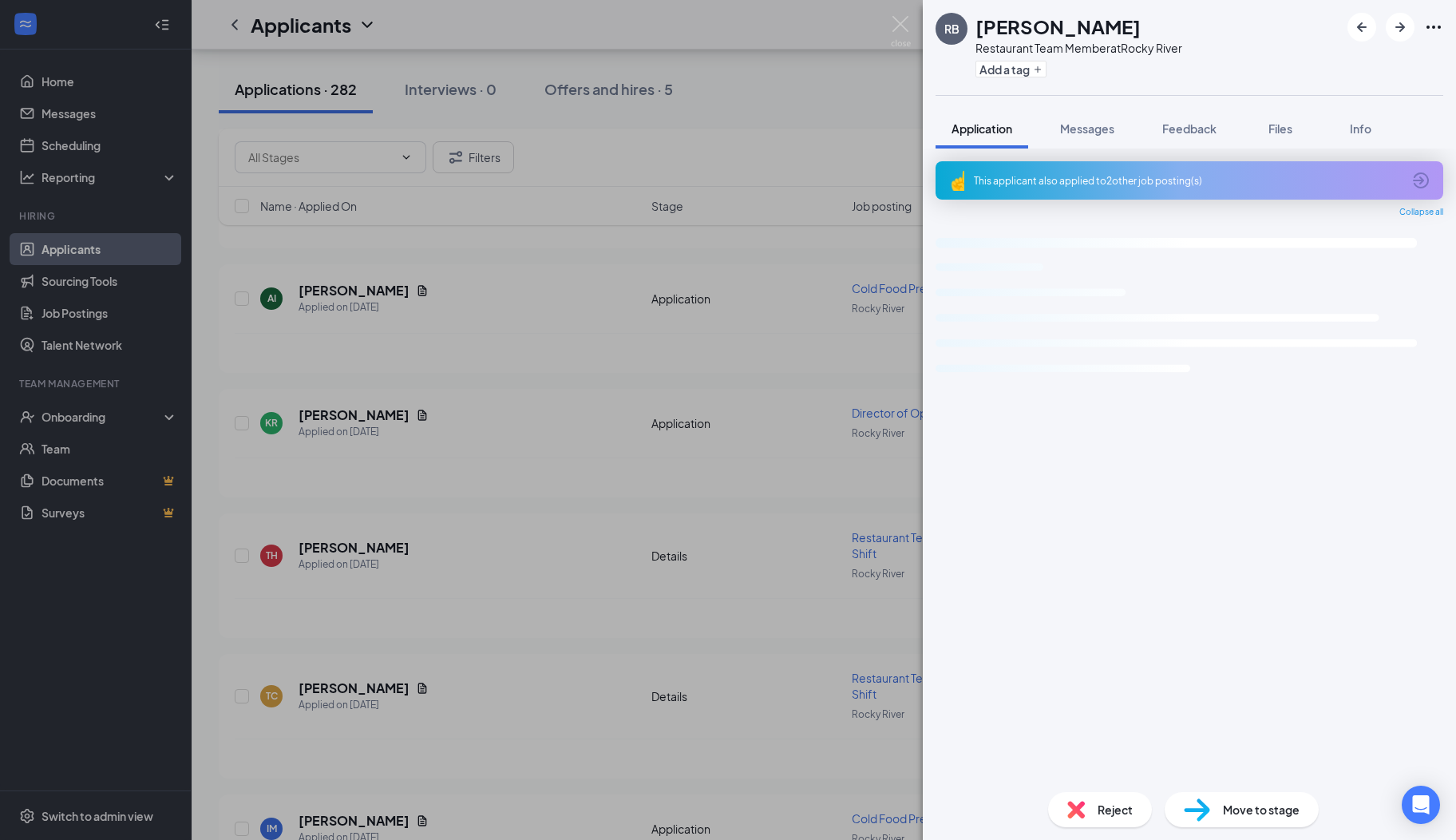
click at [1418, 180] on icon "ArrowCircle" at bounding box center [1420, 180] width 16 height 16
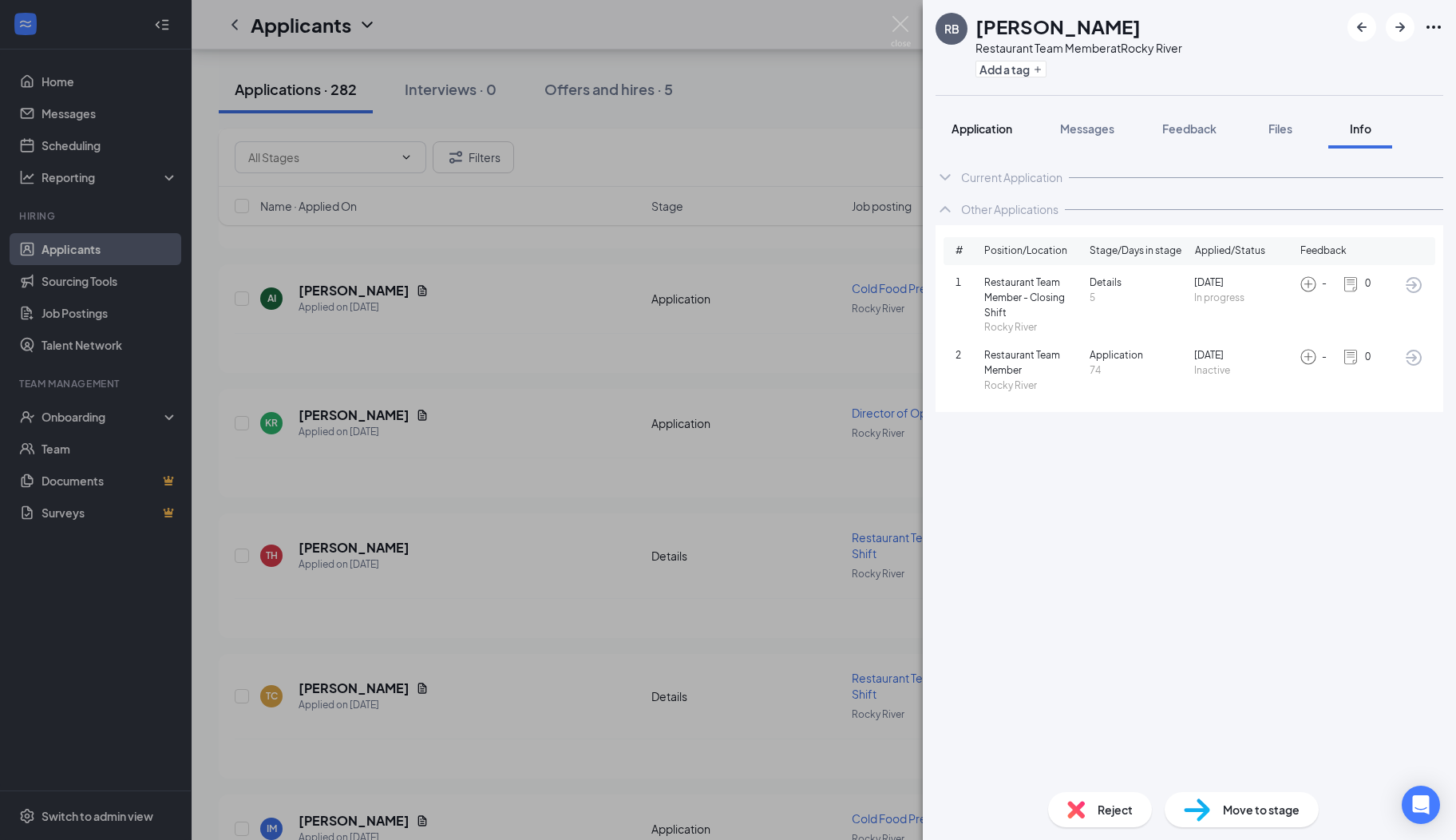
click at [995, 130] on span "Application" at bounding box center [982, 129] width 60 height 15
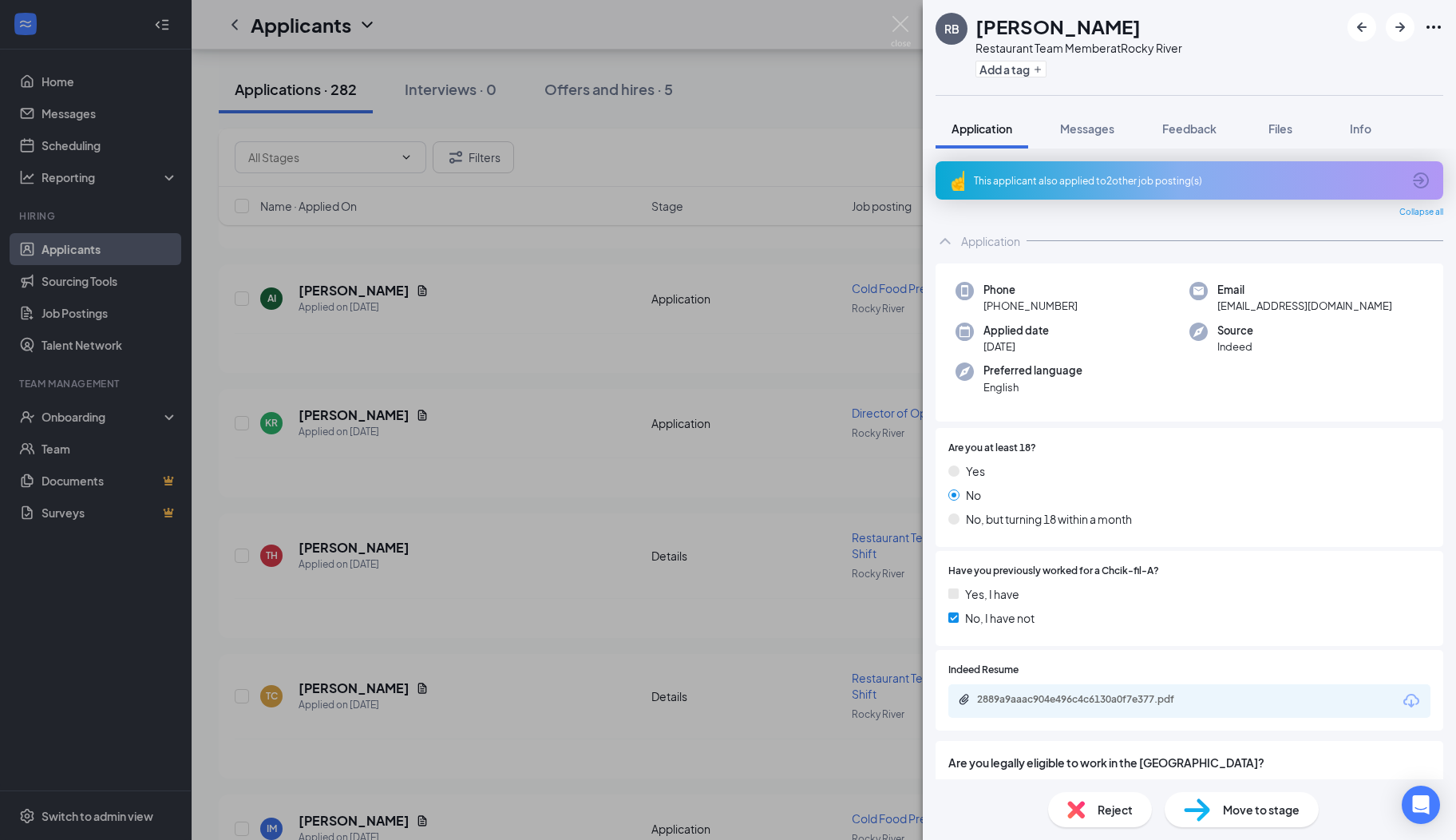
click at [1086, 798] on div "Reject" at bounding box center [1100, 809] width 104 height 35
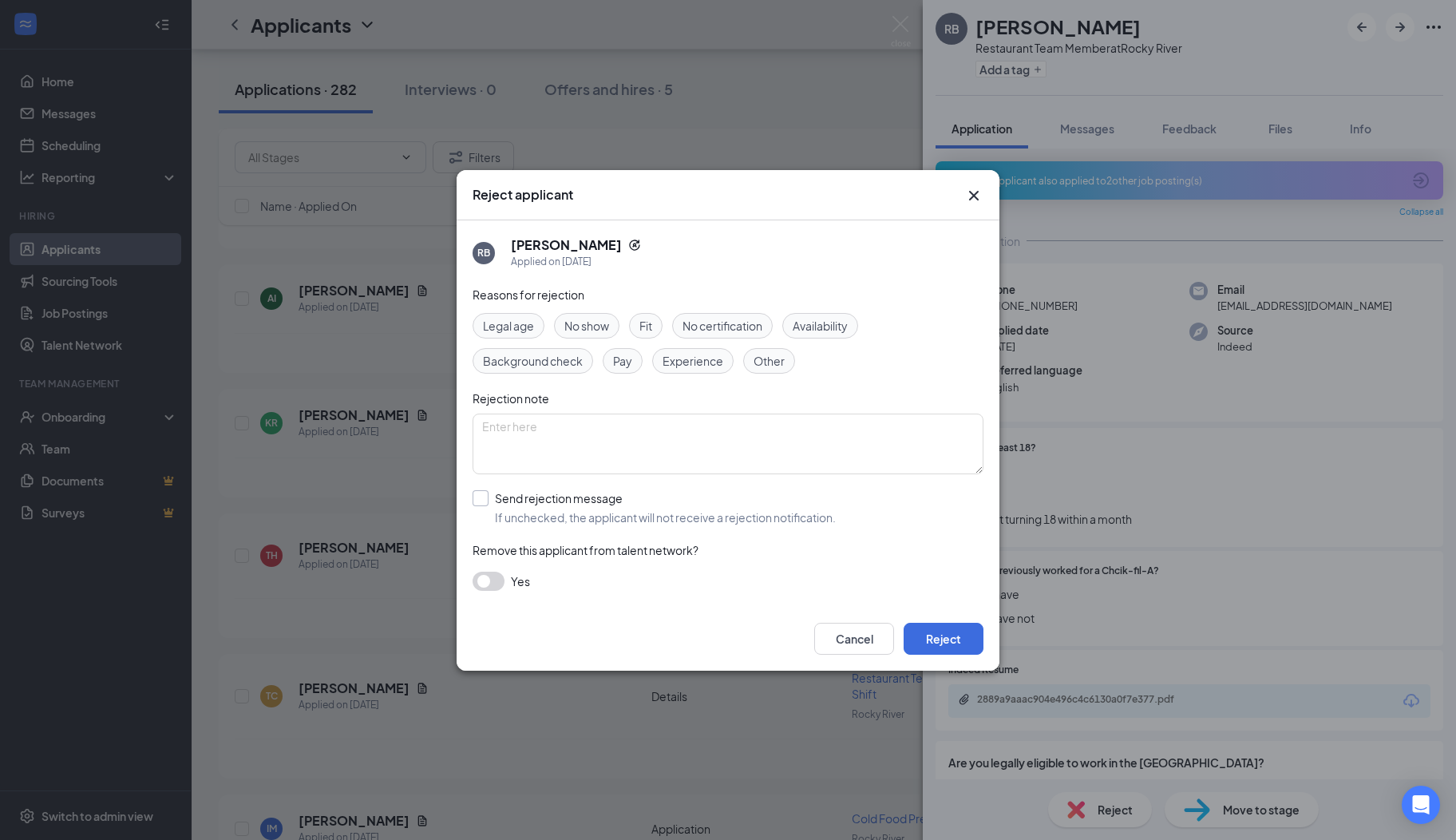
click at [513, 500] on input "Send rejection message If unchecked, the applicant will not receive a rejection…" at bounding box center [654, 507] width 363 height 35
checkbox input "true"
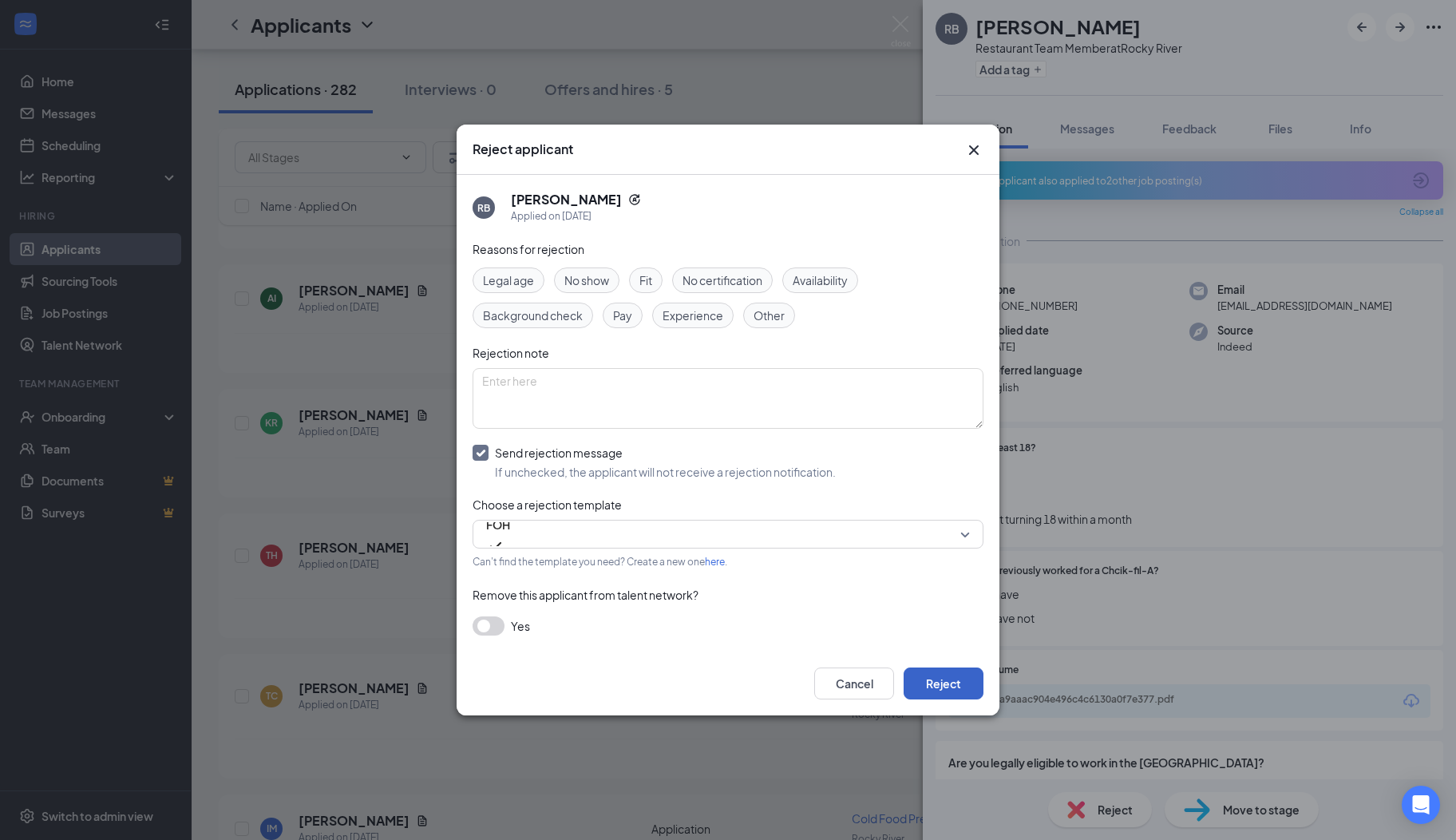
click at [936, 685] on button "Reject" at bounding box center [943, 683] width 80 height 32
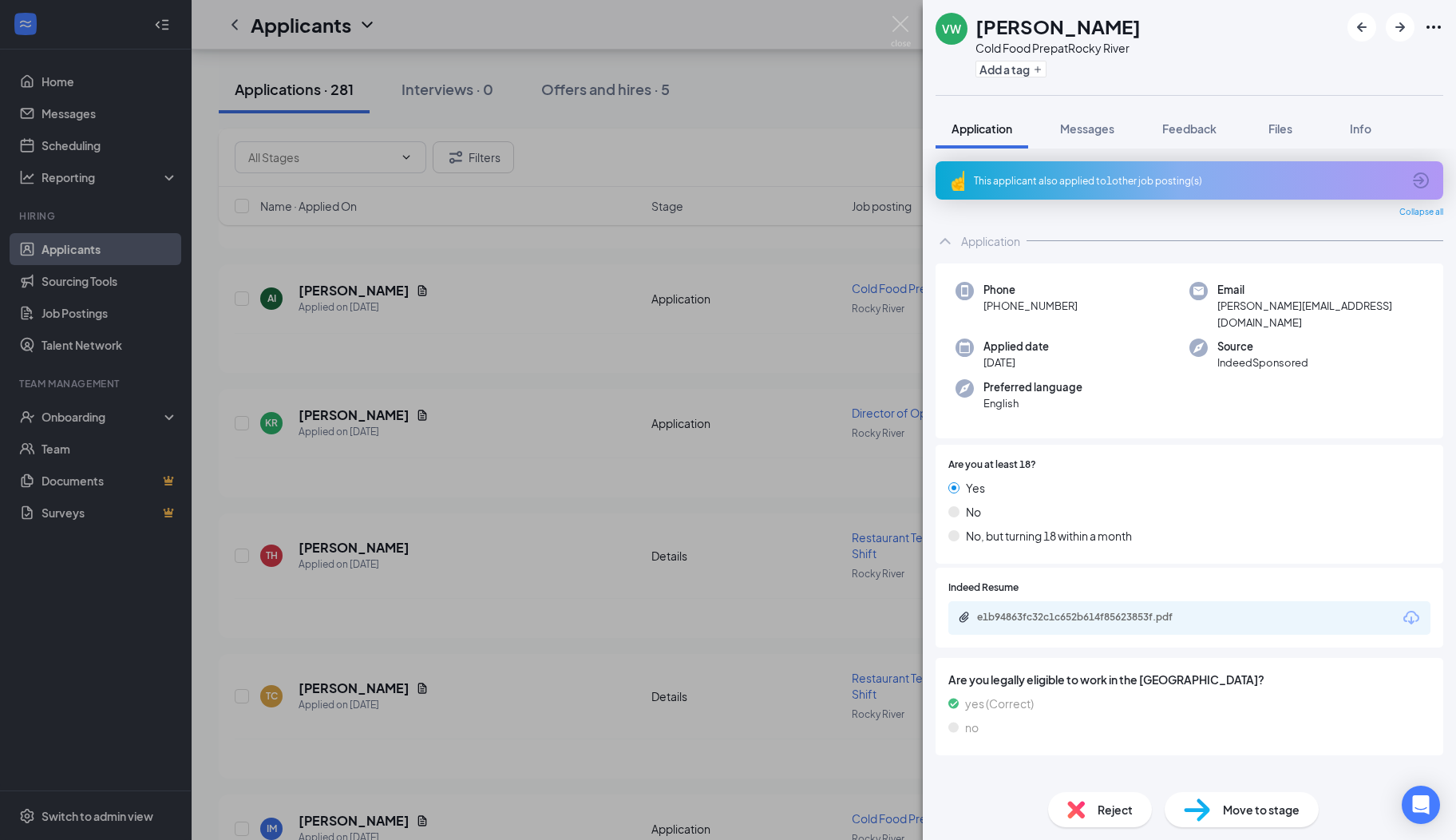
click at [1424, 180] on icon "ArrowCircle" at bounding box center [1420, 180] width 19 height 19
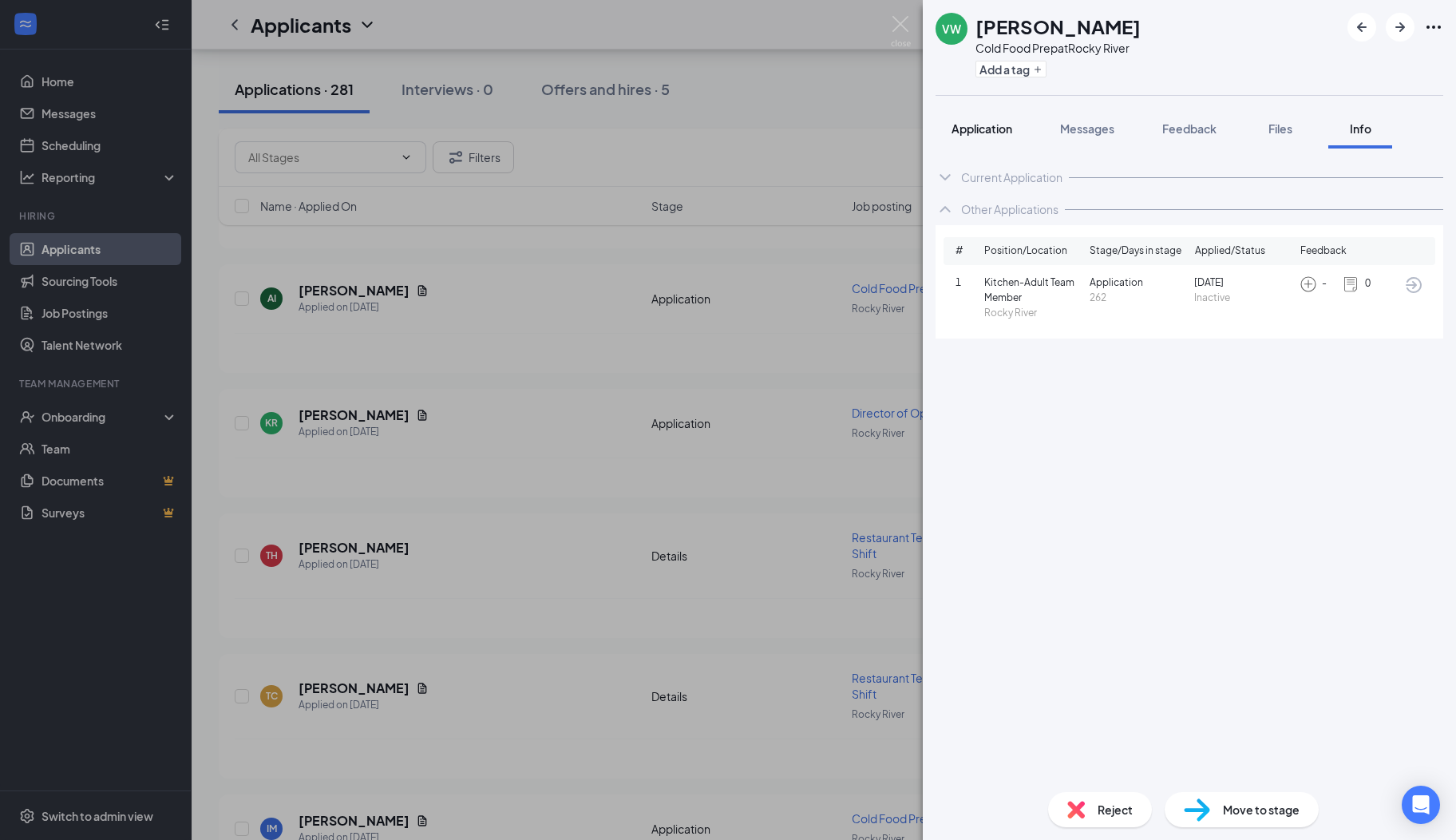
click at [983, 129] on span "Application" at bounding box center [982, 129] width 60 height 15
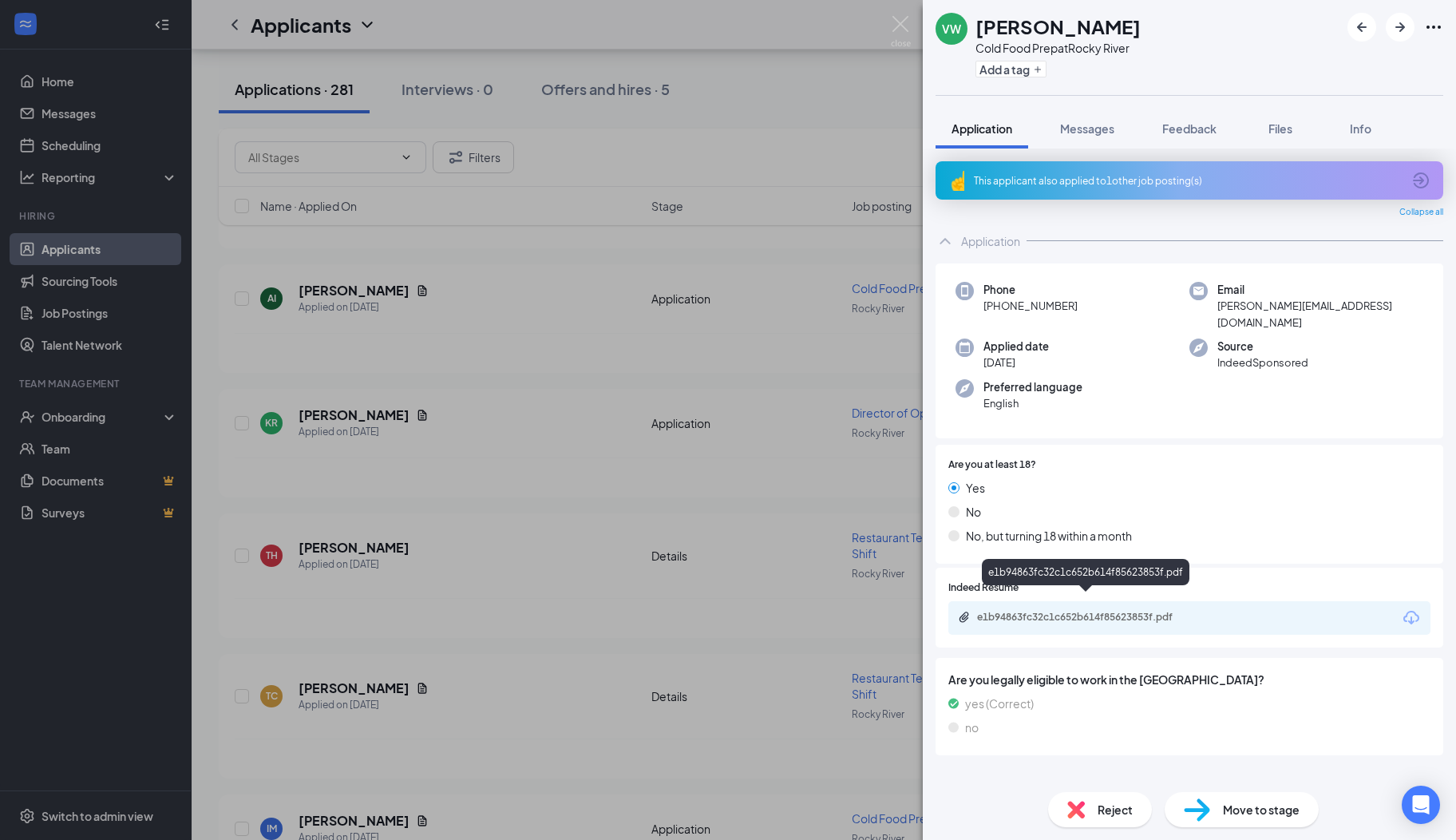
click at [1054, 611] on div "e1b94863fc32c1c652b614f85623853f.pdf" at bounding box center [1089, 617] width 224 height 13
click at [1111, 804] on span "Reject" at bounding box center [1115, 809] width 35 height 17
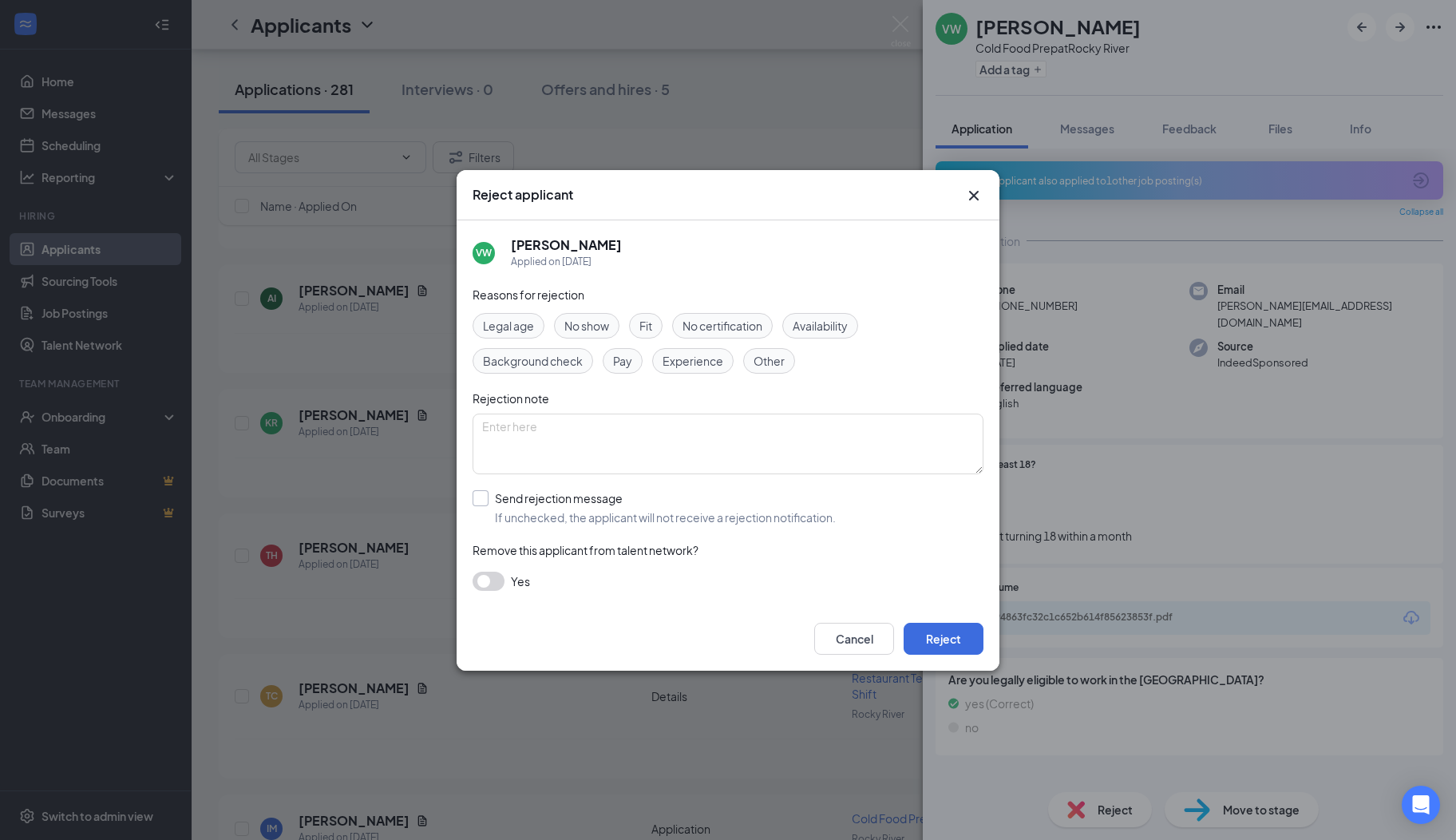
click at [488, 498] on input "Send rejection message If unchecked, the applicant will not receive a rejection…" at bounding box center [654, 507] width 363 height 35
checkbox input "true"
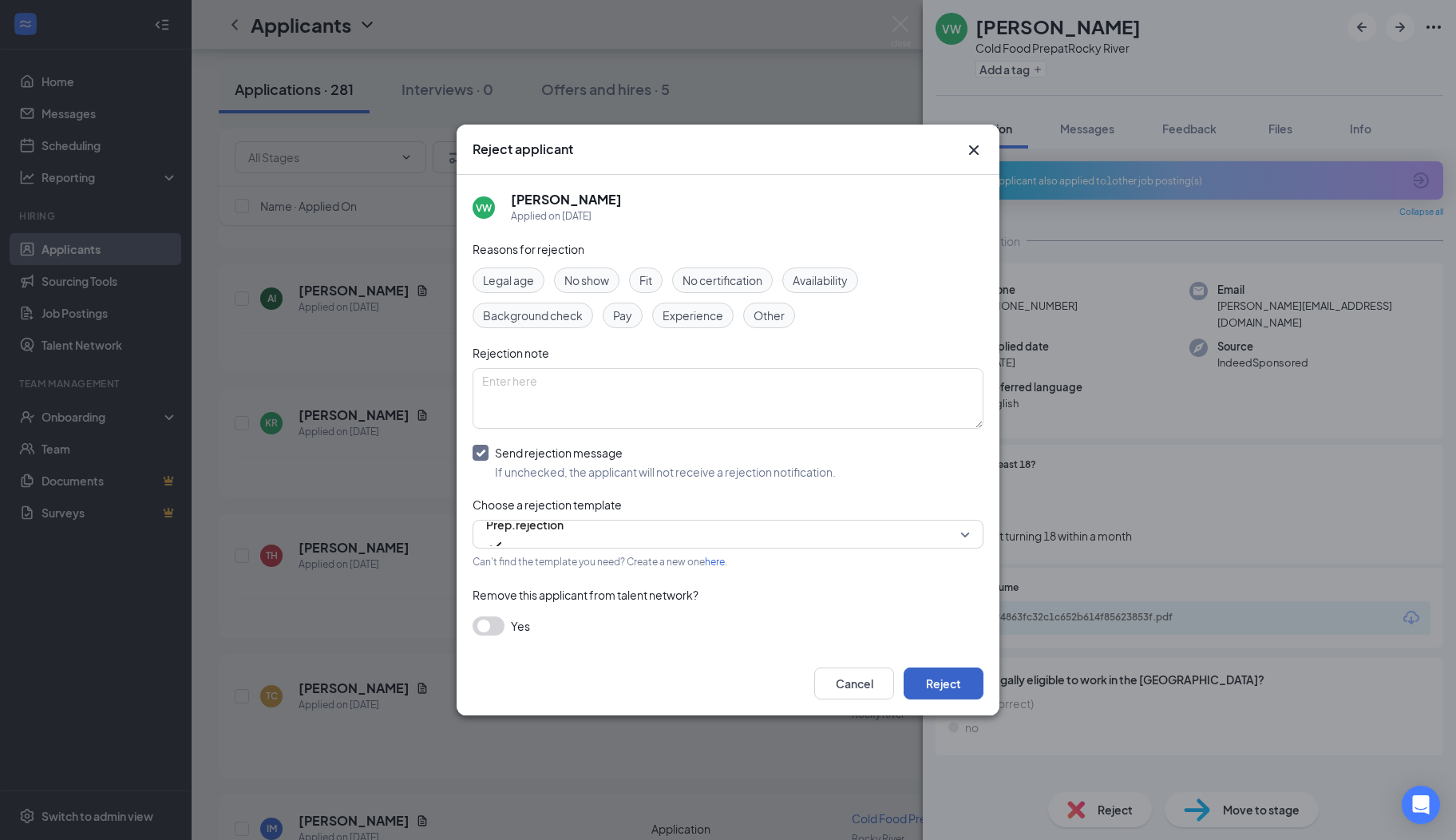
click at [930, 685] on button "Reject" at bounding box center [943, 683] width 80 height 32
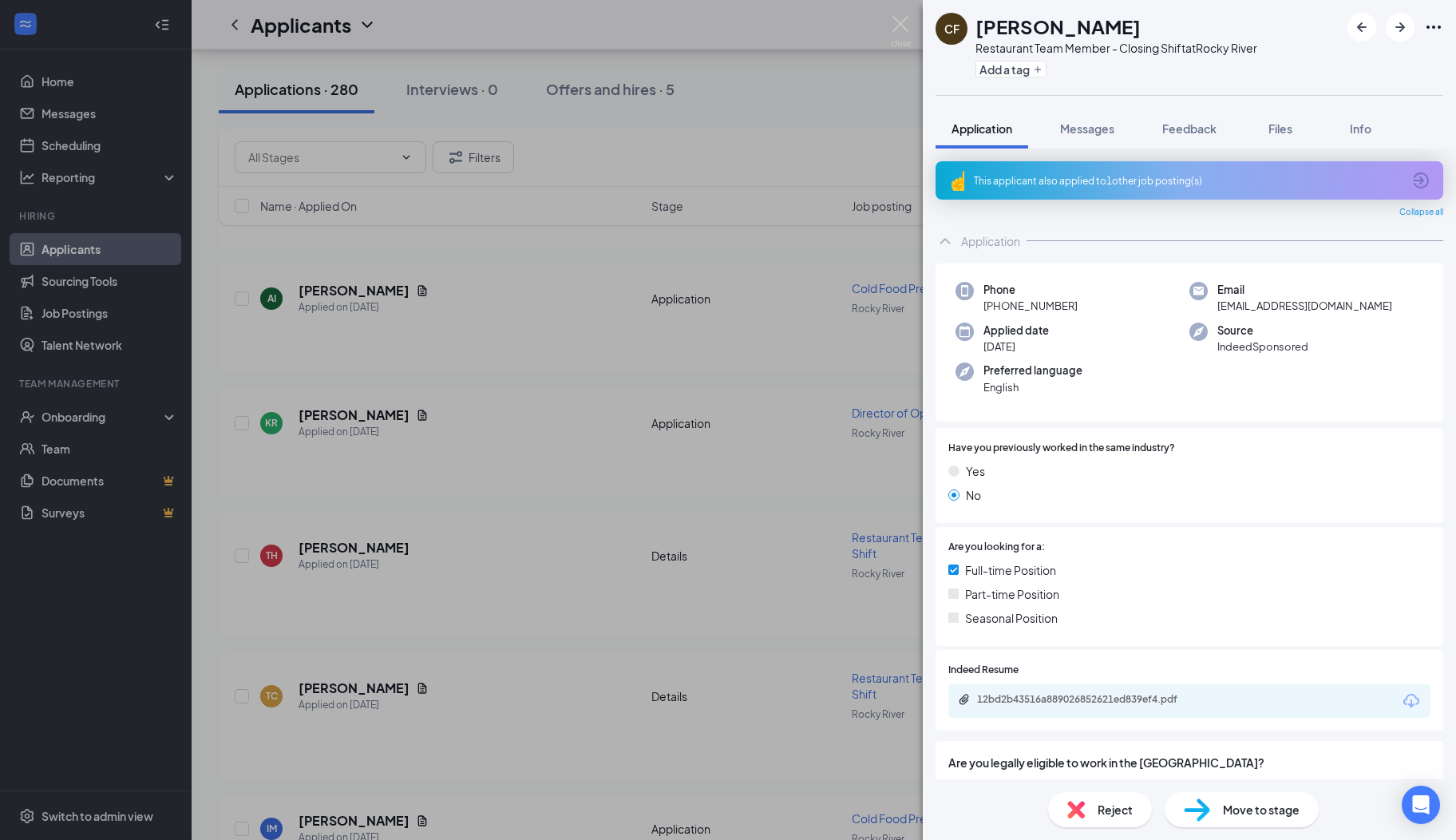
click at [1411, 184] on icon "ArrowCircle" at bounding box center [1420, 180] width 19 height 19
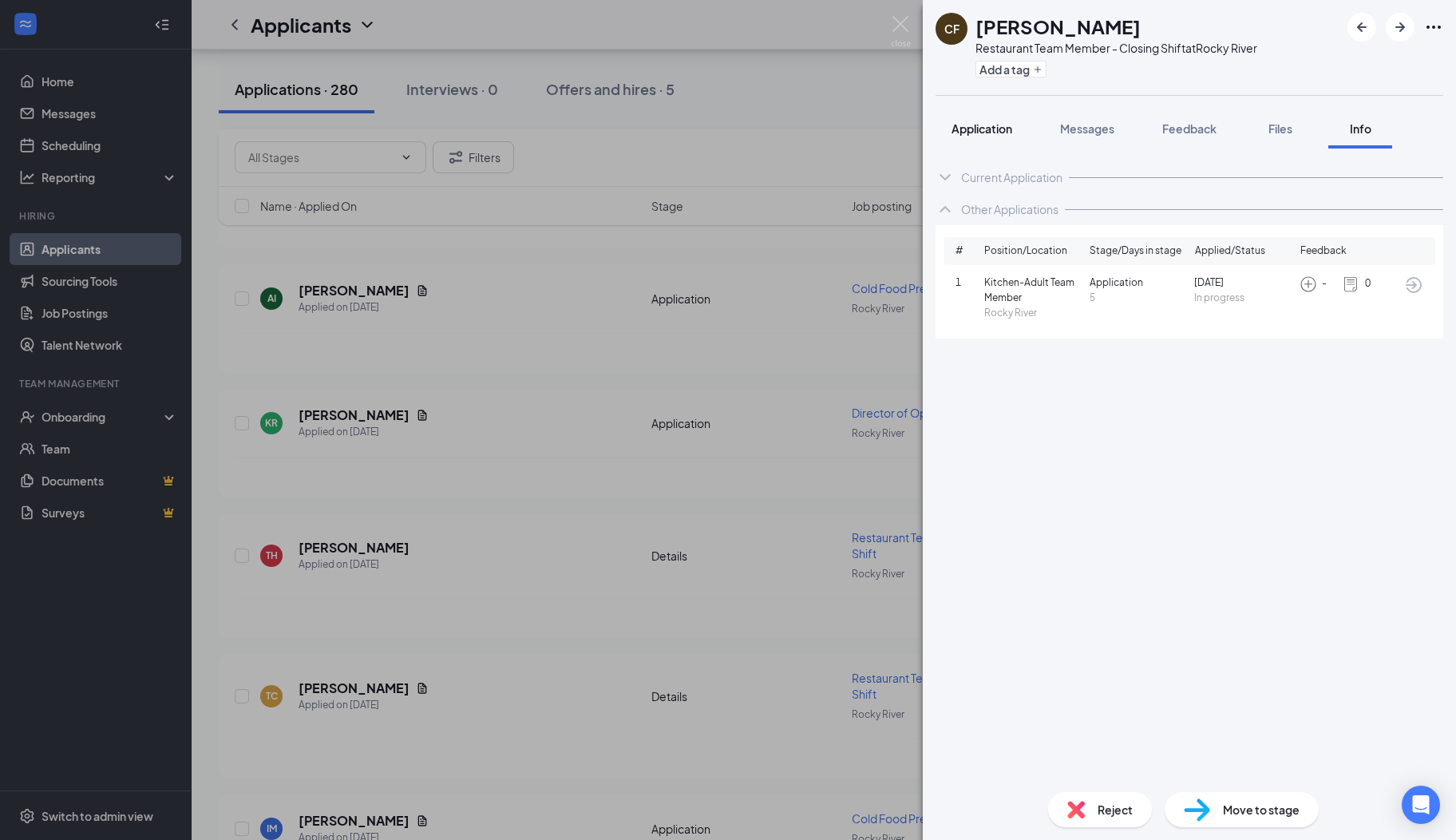
click at [968, 126] on span "Application" at bounding box center [982, 129] width 60 height 15
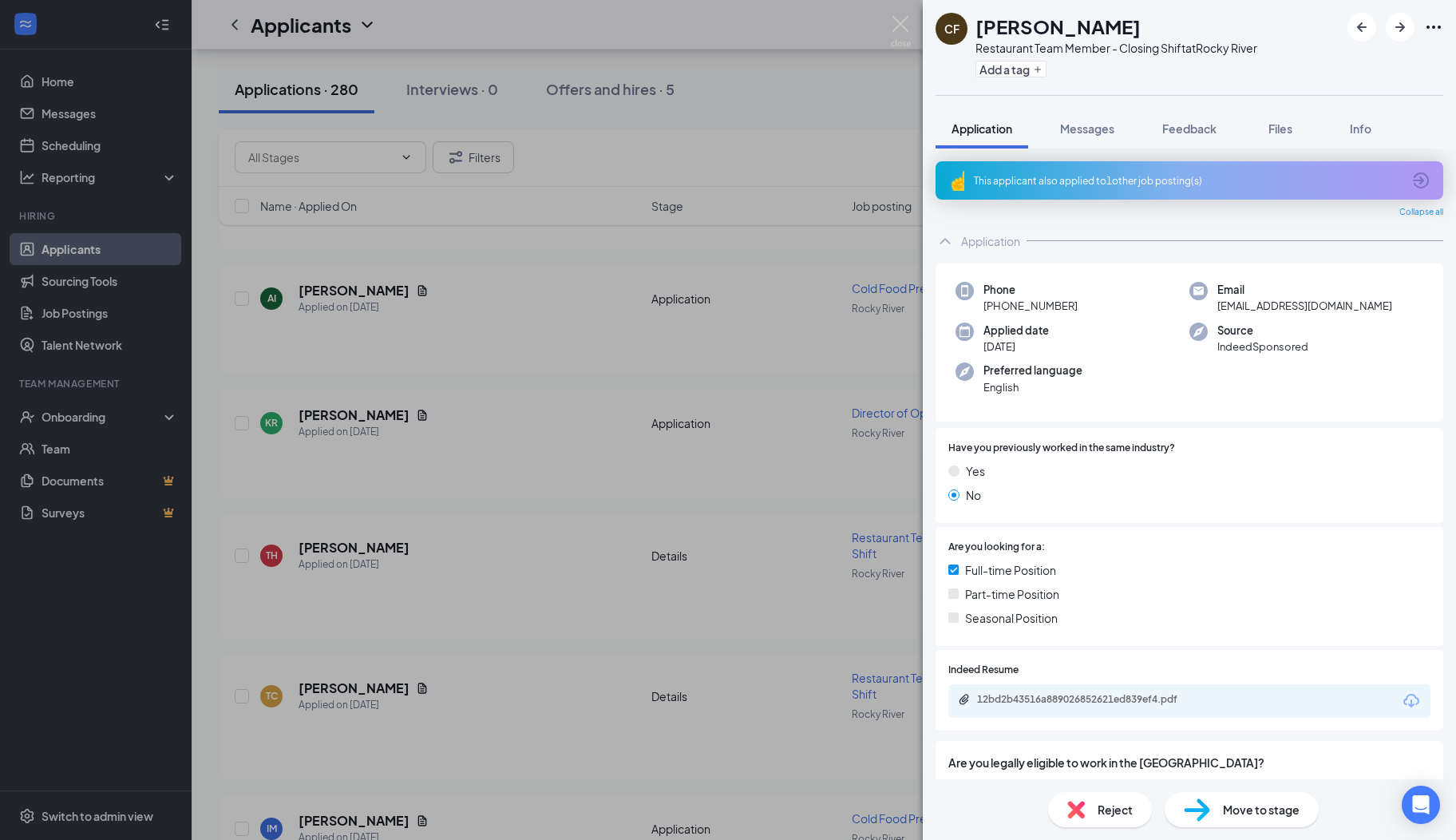
scroll to position [94, 0]
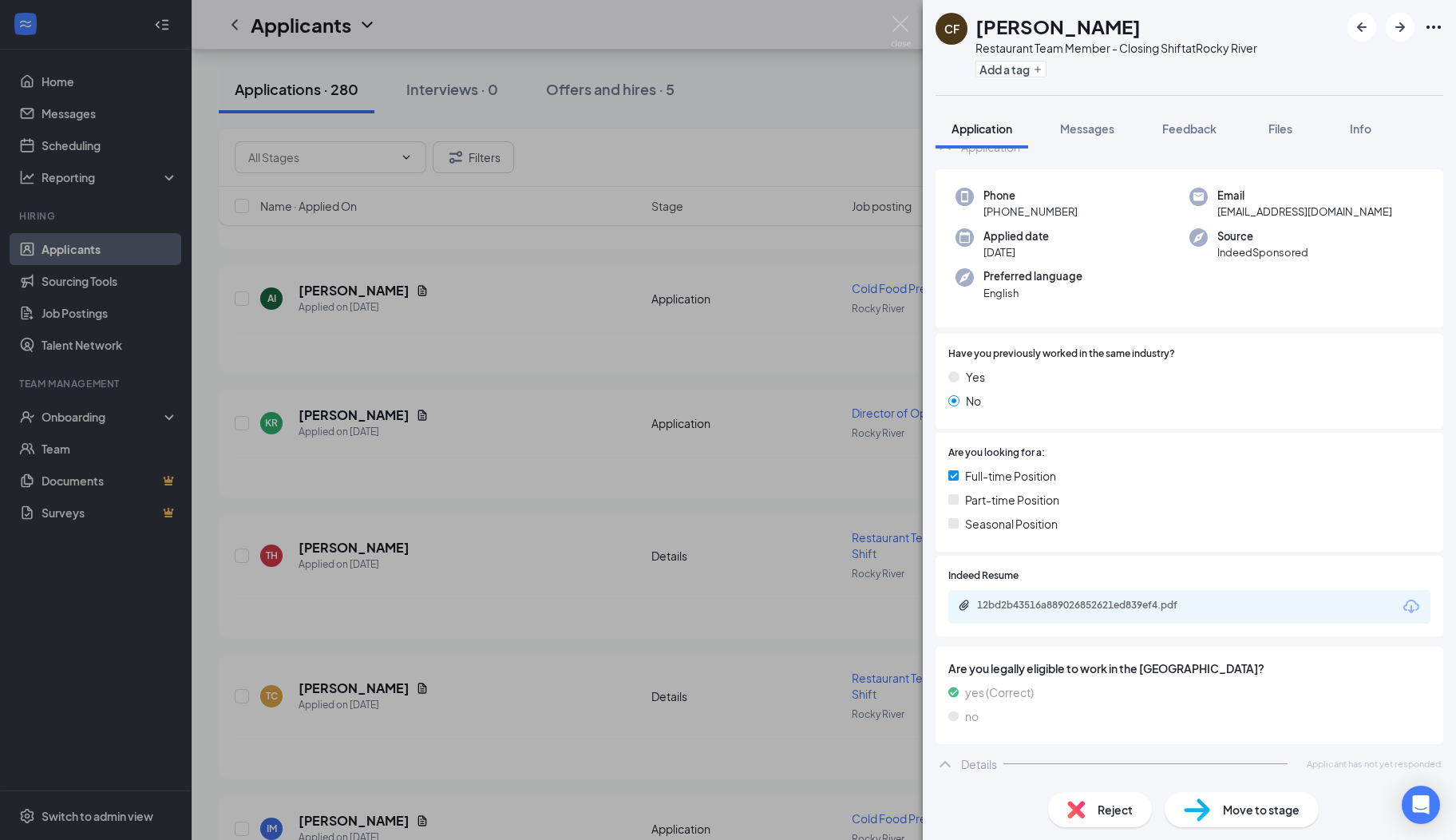
click at [1057, 602] on div "12bd2b43516a889026852621ed839ef4.pdf" at bounding box center [1089, 605] width 224 height 13
click at [1121, 821] on div "Reject" at bounding box center [1100, 809] width 104 height 35
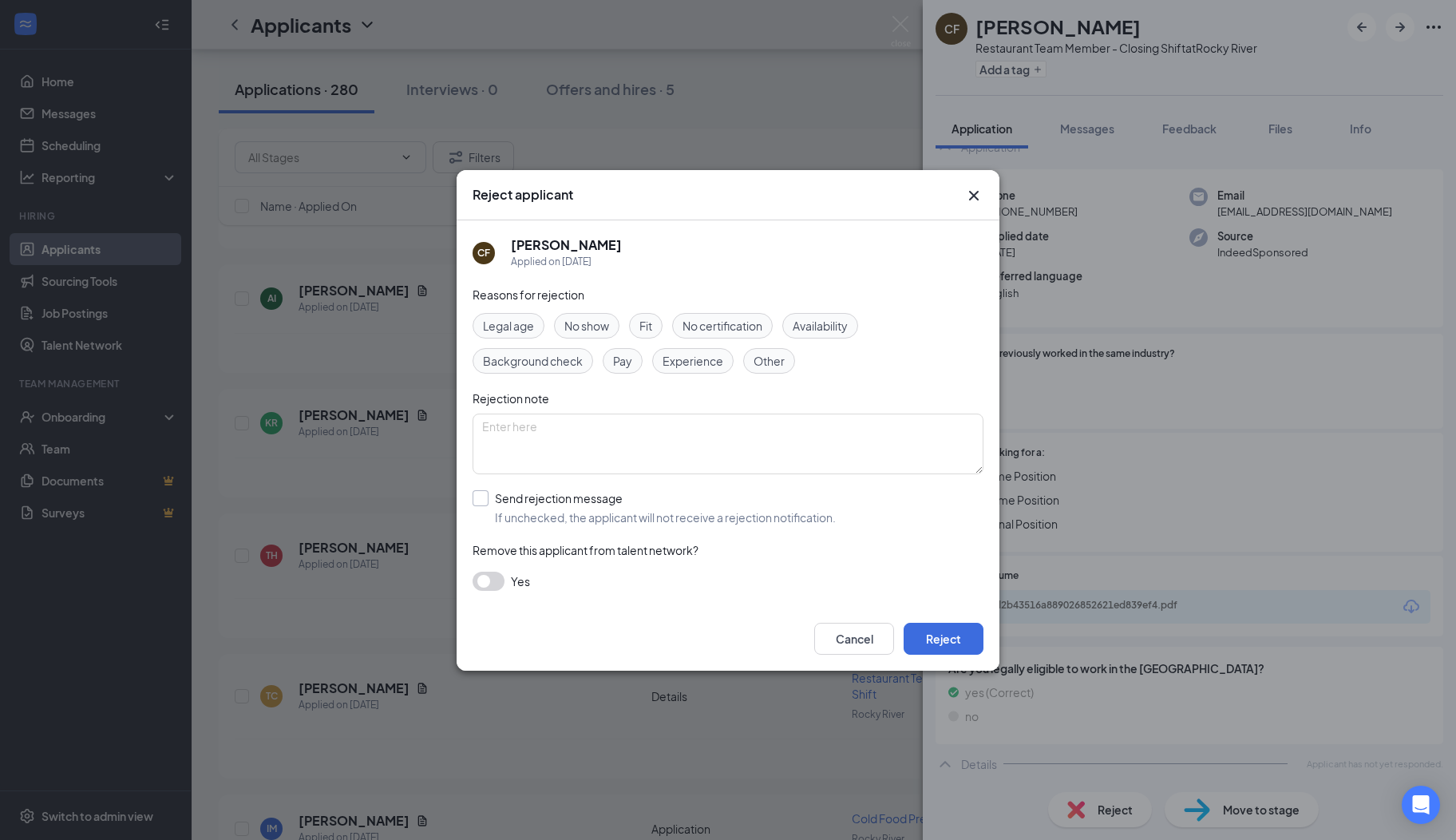
click at [486, 503] on input "Send rejection message If unchecked, the applicant will not receive a rejection…" at bounding box center [654, 507] width 363 height 35
checkbox input "true"
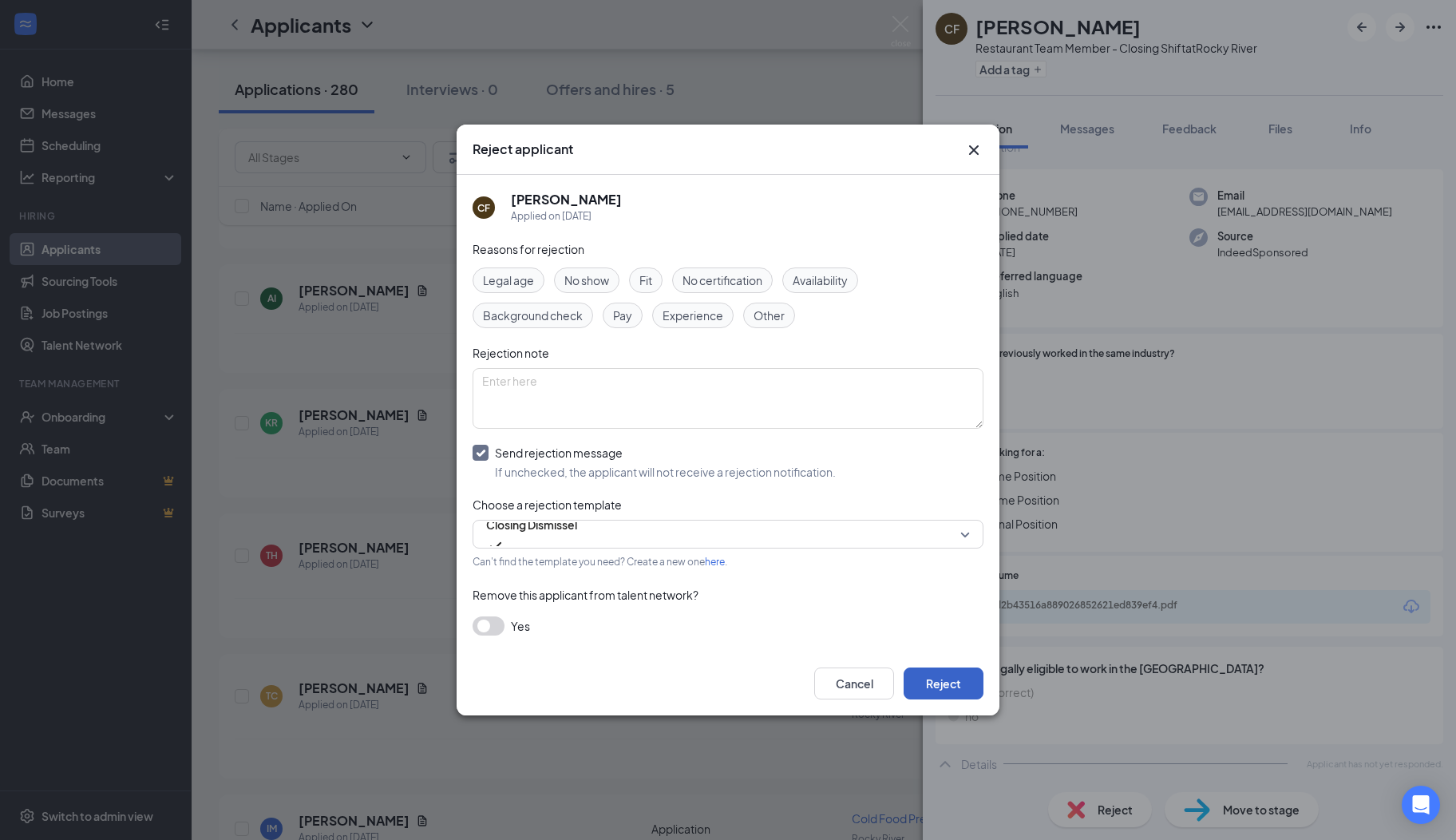
click at [930, 683] on button "Reject" at bounding box center [943, 683] width 80 height 32
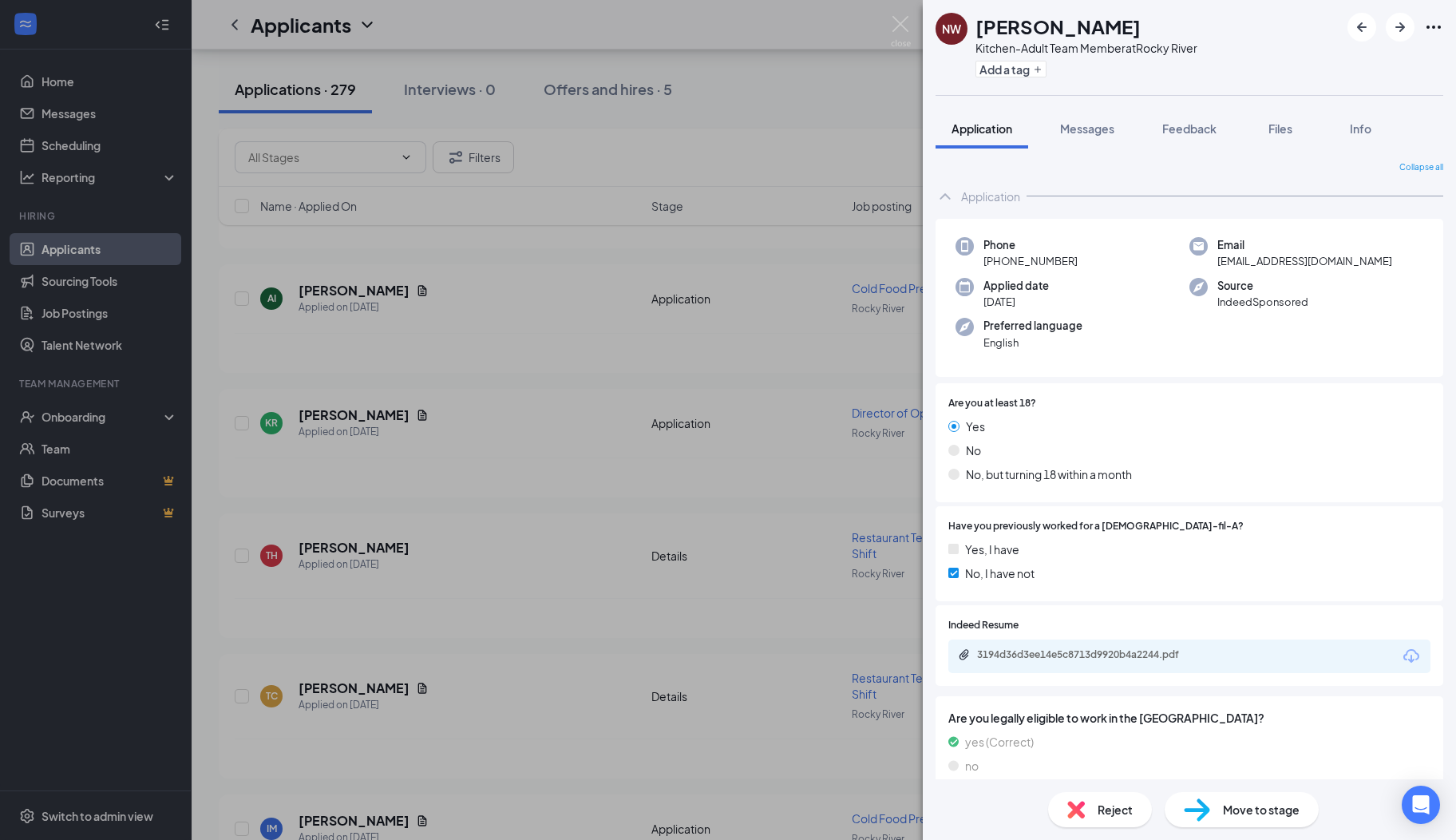
click at [1039, 654] on div "3194d36d3ee14e5c8713d9920b4a2244.pdf" at bounding box center [1089, 654] width 224 height 13
click at [1084, 125] on span "Messages" at bounding box center [1087, 129] width 54 height 15
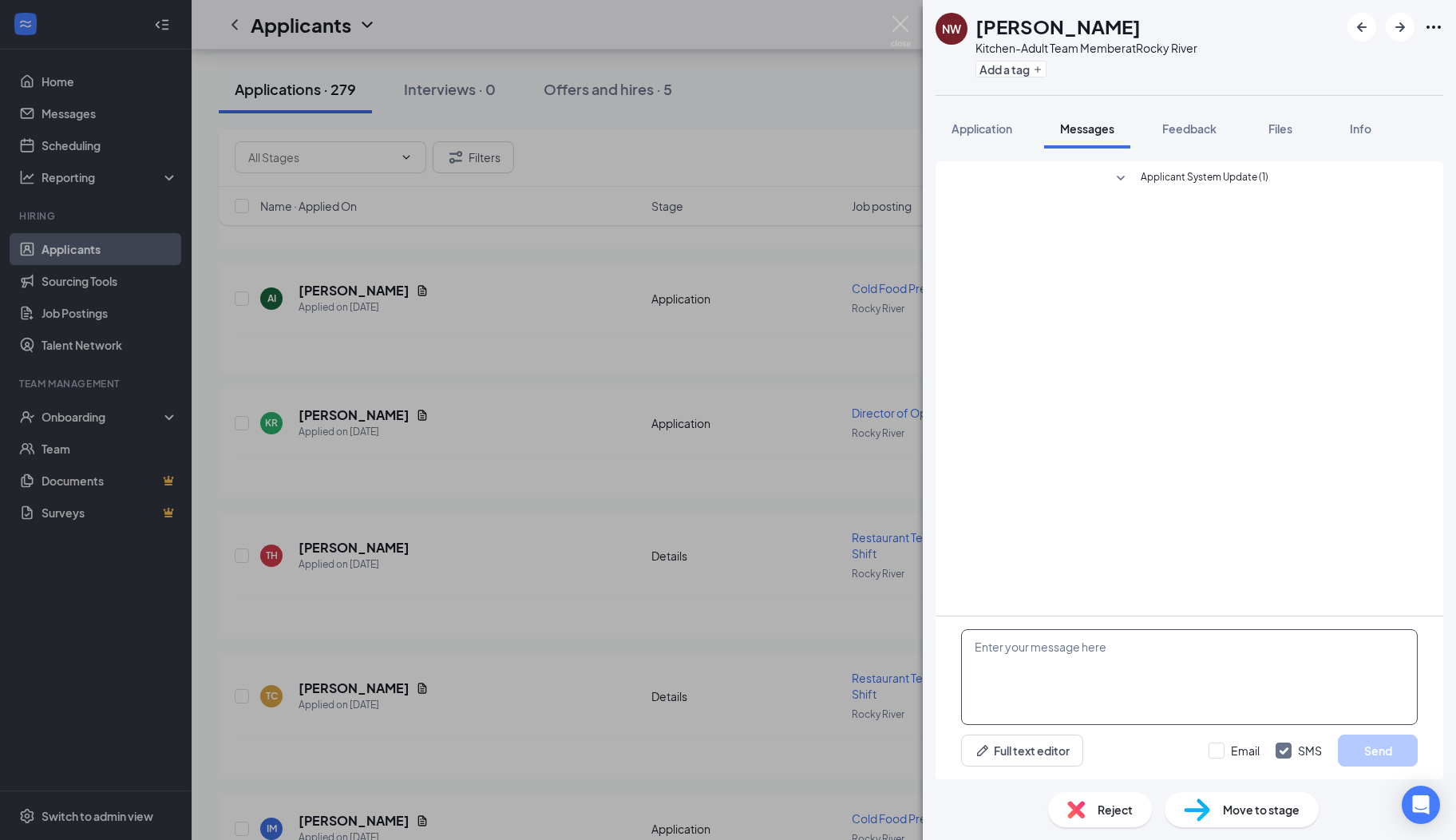
paste textarea "Hi there, I hope you are well! My name is [PERSON_NAME]. I serve on the Rocky R…"
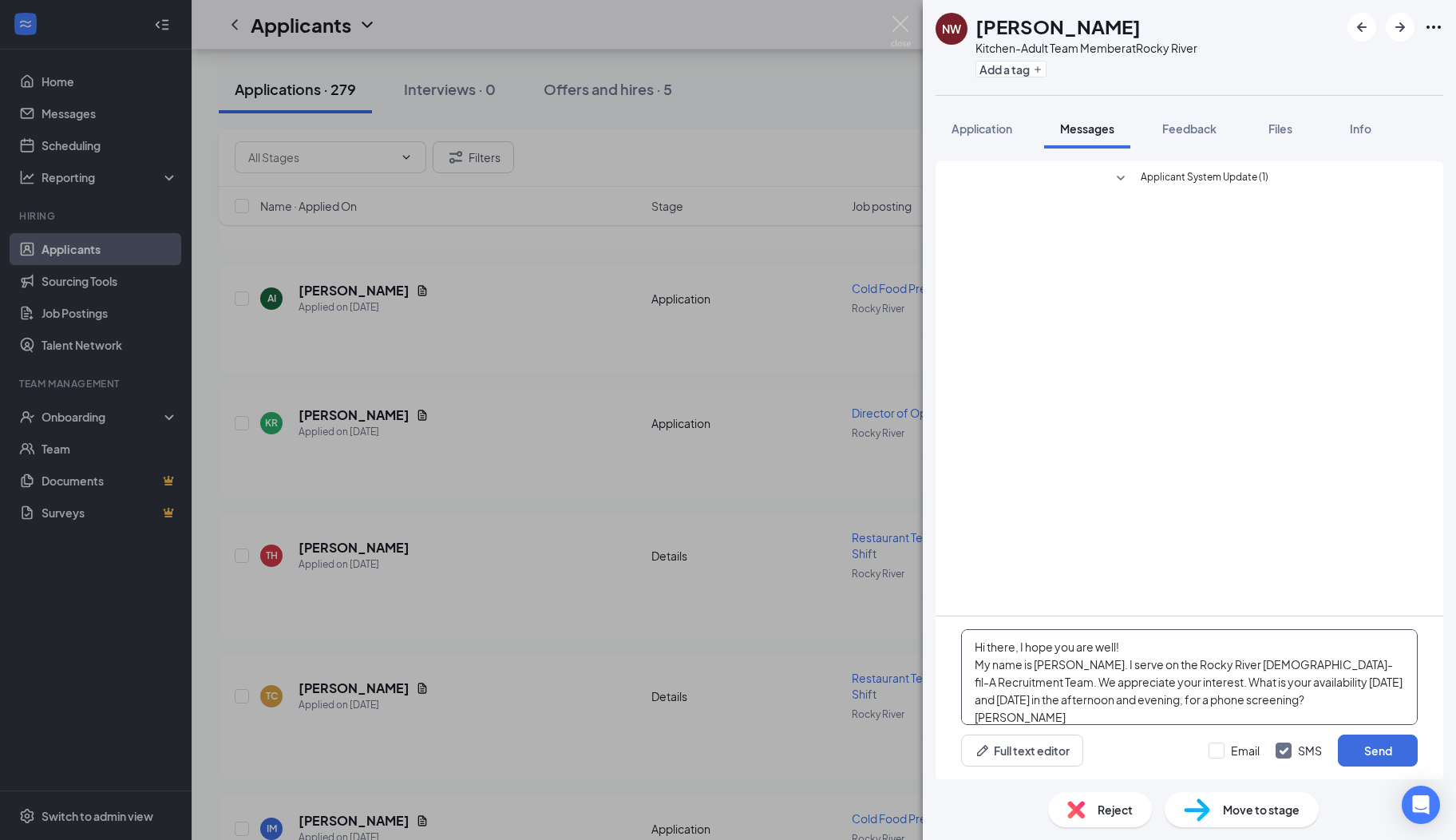
scroll to position [16, 0]
type textarea "Hi there, I hope you are well! My name is [PERSON_NAME]. I serve on the Rocky R…"
click at [1356, 749] on button "Send" at bounding box center [1377, 750] width 80 height 32
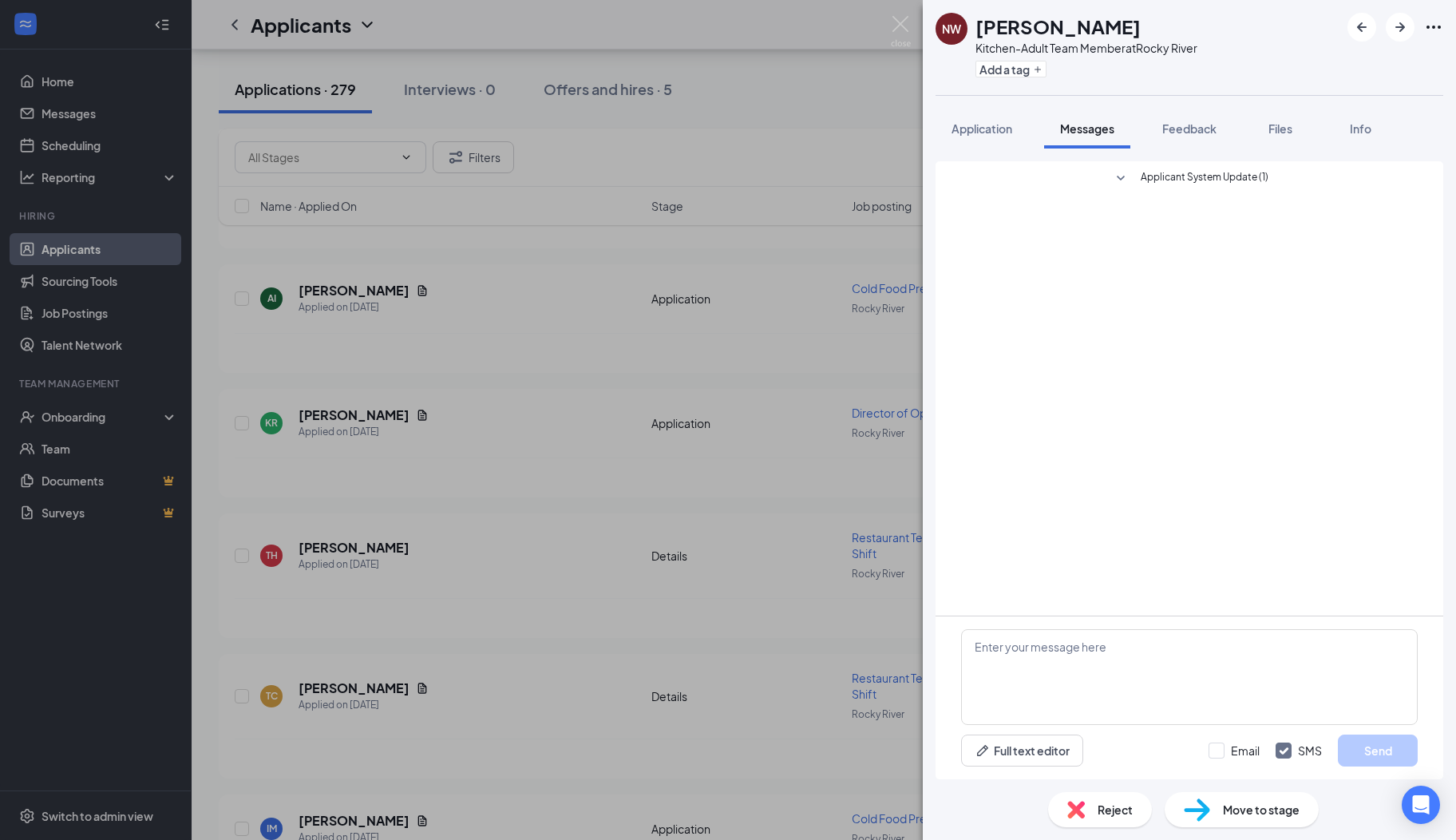
scroll to position [0, 0]
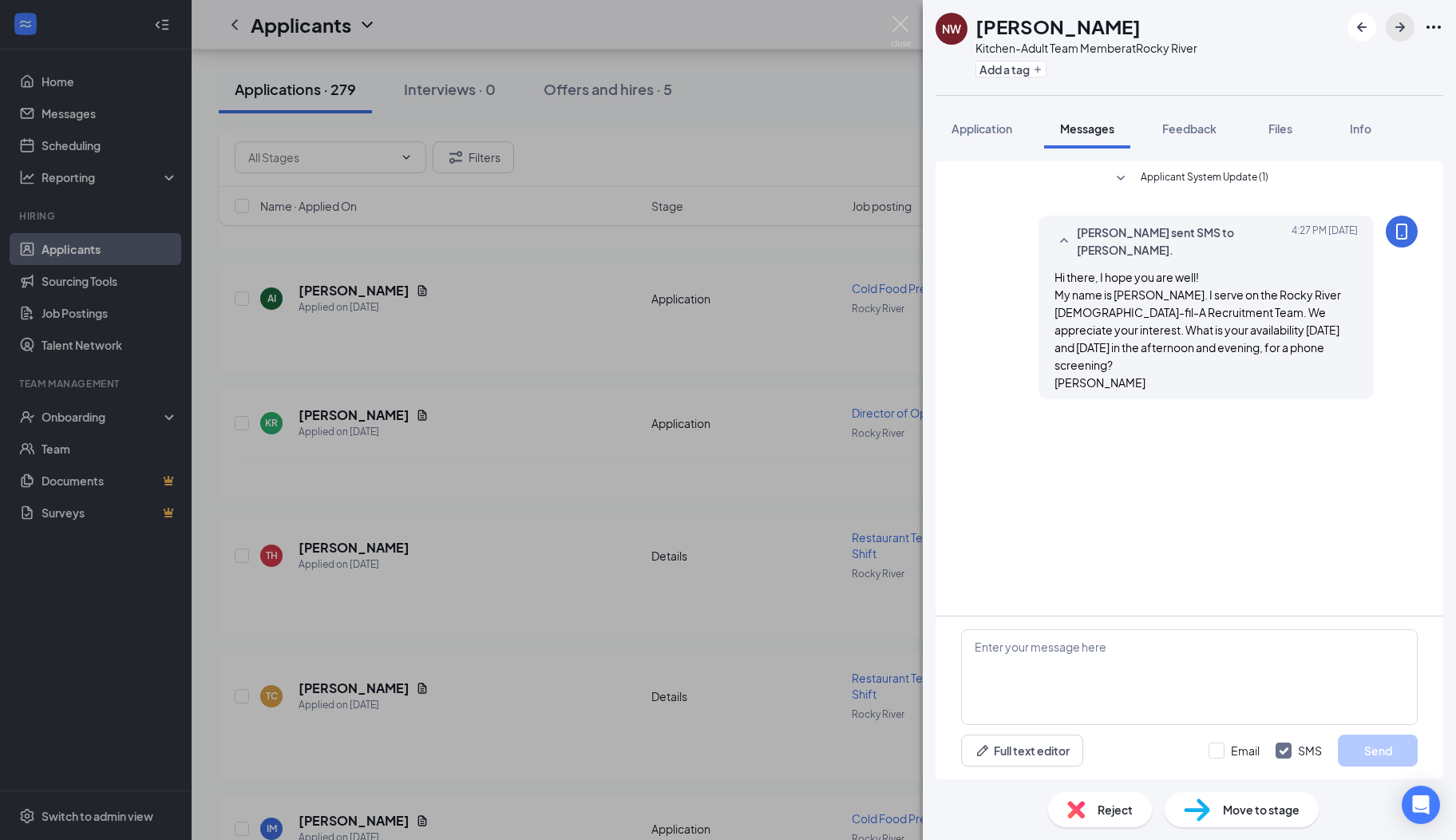
click at [1402, 30] on icon "ArrowRight" at bounding box center [1400, 27] width 9 height 9
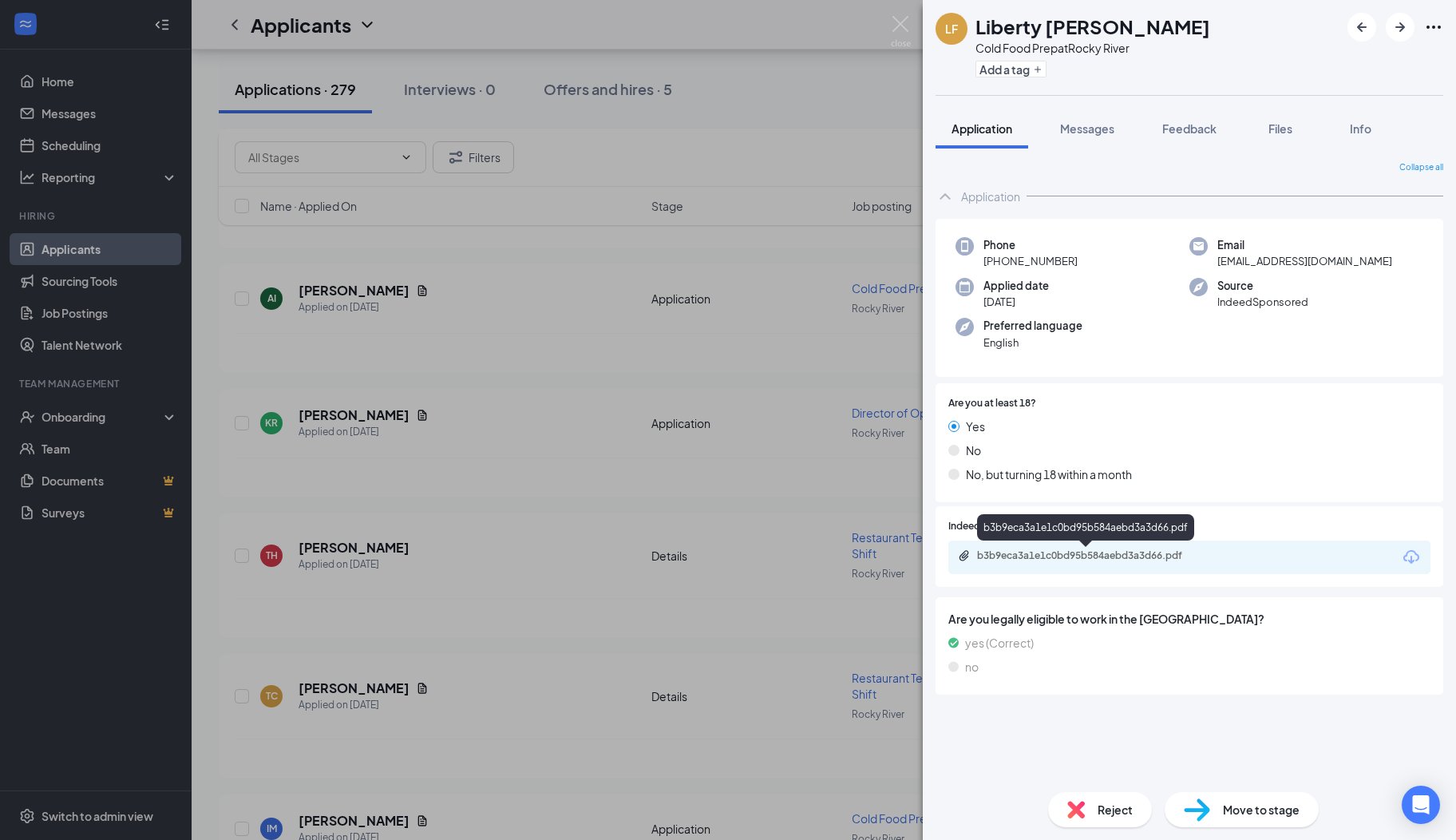
click at [1060, 552] on div "b3b9eca3a1e1c0bd95b584aebd3a3d66.pdf" at bounding box center [1089, 556] width 224 height 13
click at [1075, 123] on span "Messages" at bounding box center [1087, 129] width 54 height 15
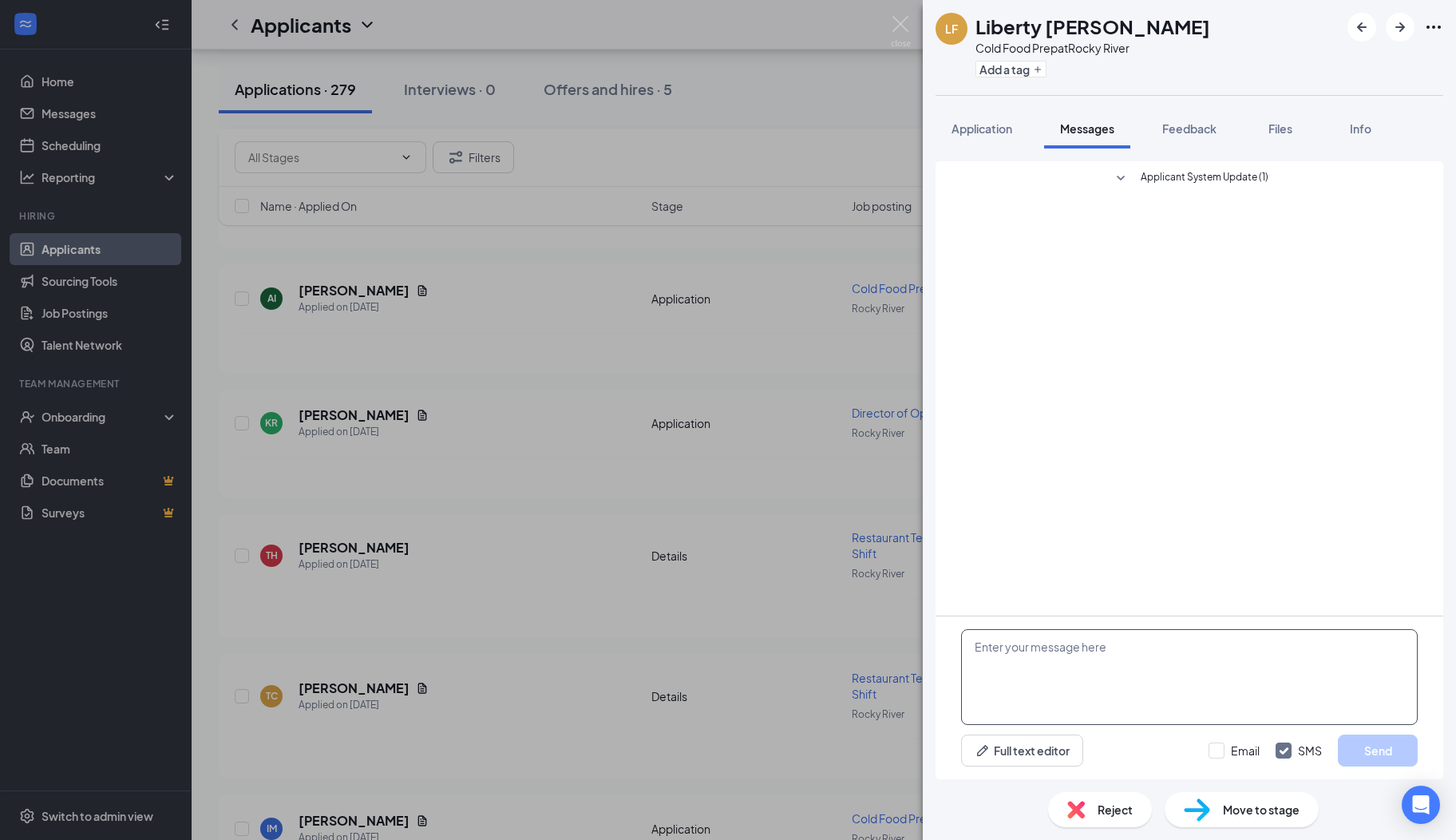
paste textarea "Hi there, I hope you are well! My name is [PERSON_NAME]. I serve on the Rocky R…"
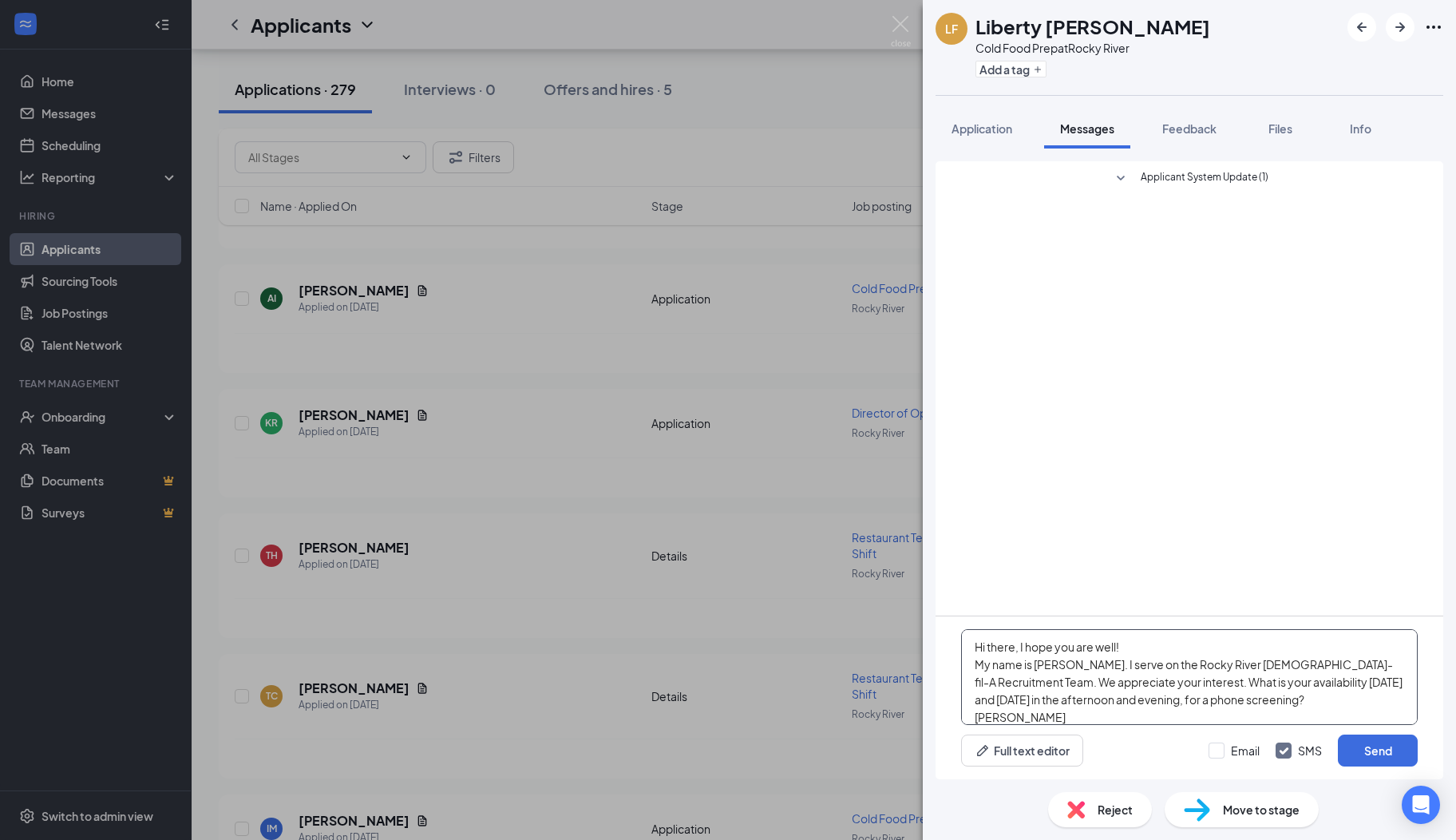
scroll to position [16, 0]
type textarea "Hi there, I hope you are well! My name is [PERSON_NAME]. I serve on the Rocky R…"
click at [1344, 748] on button "Send" at bounding box center [1377, 750] width 80 height 32
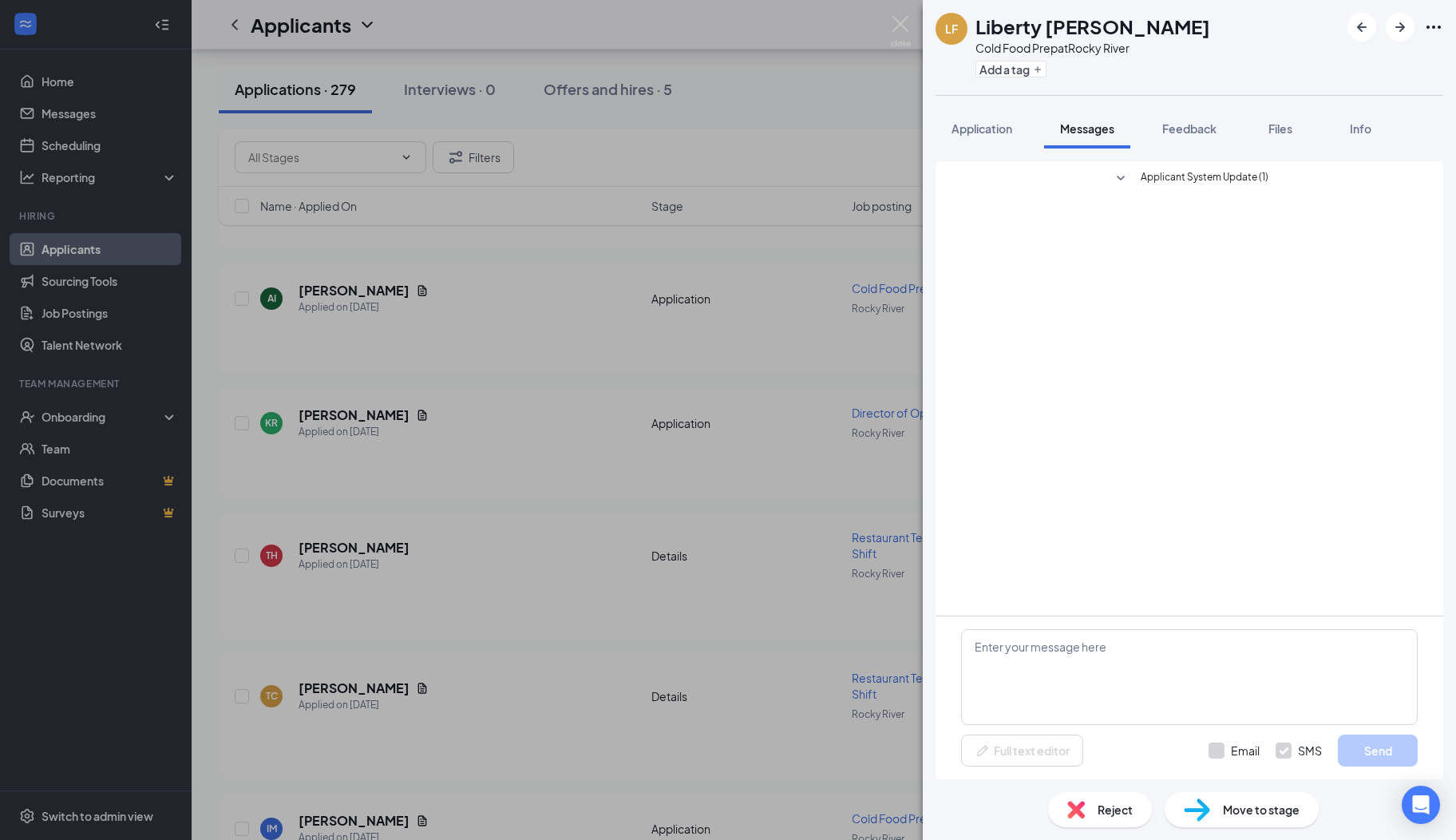
scroll to position [0, 0]
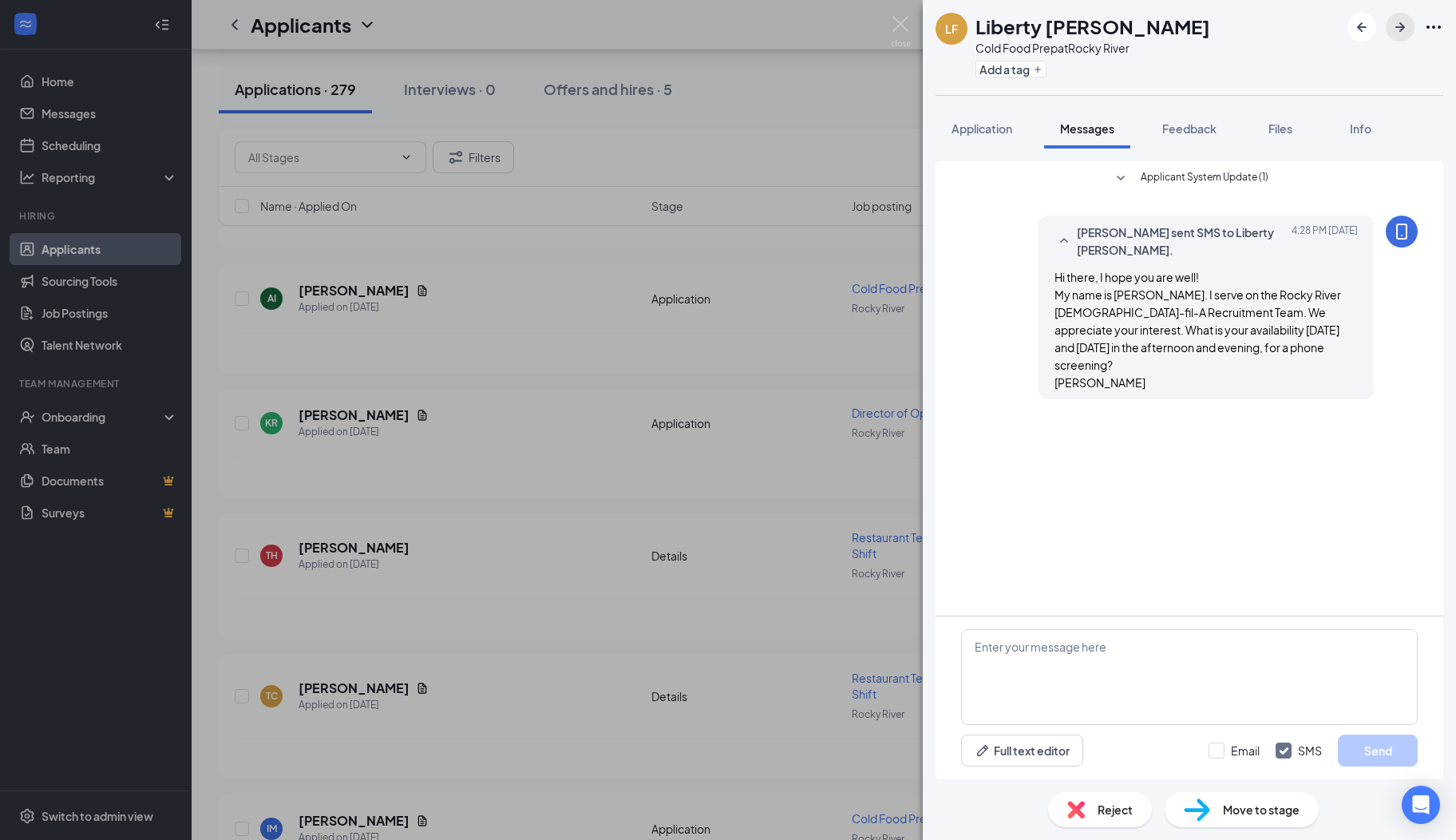
click at [1400, 27] on icon "ArrowRight" at bounding box center [1400, 27] width 9 height 9
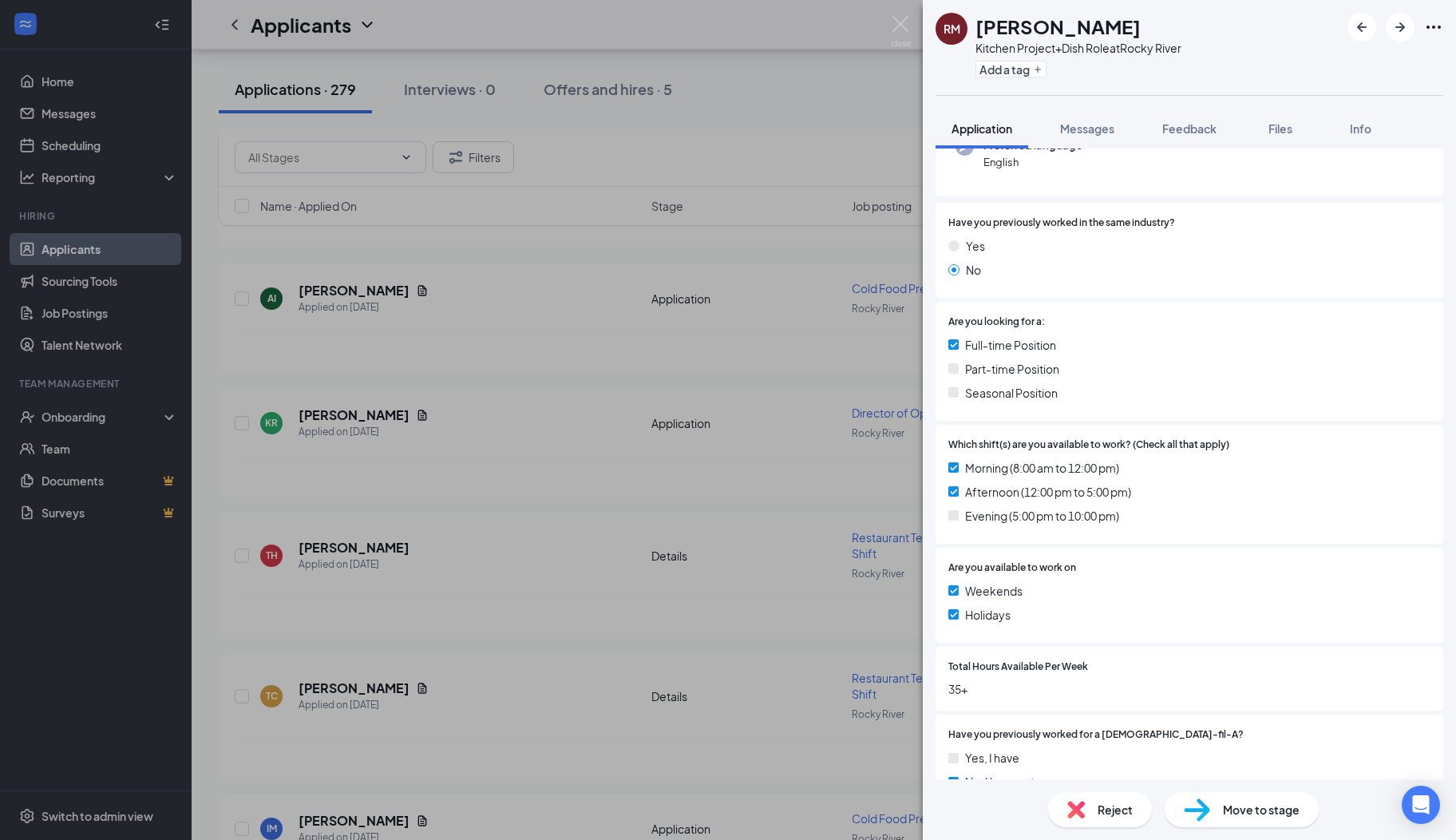
scroll to position [407, 0]
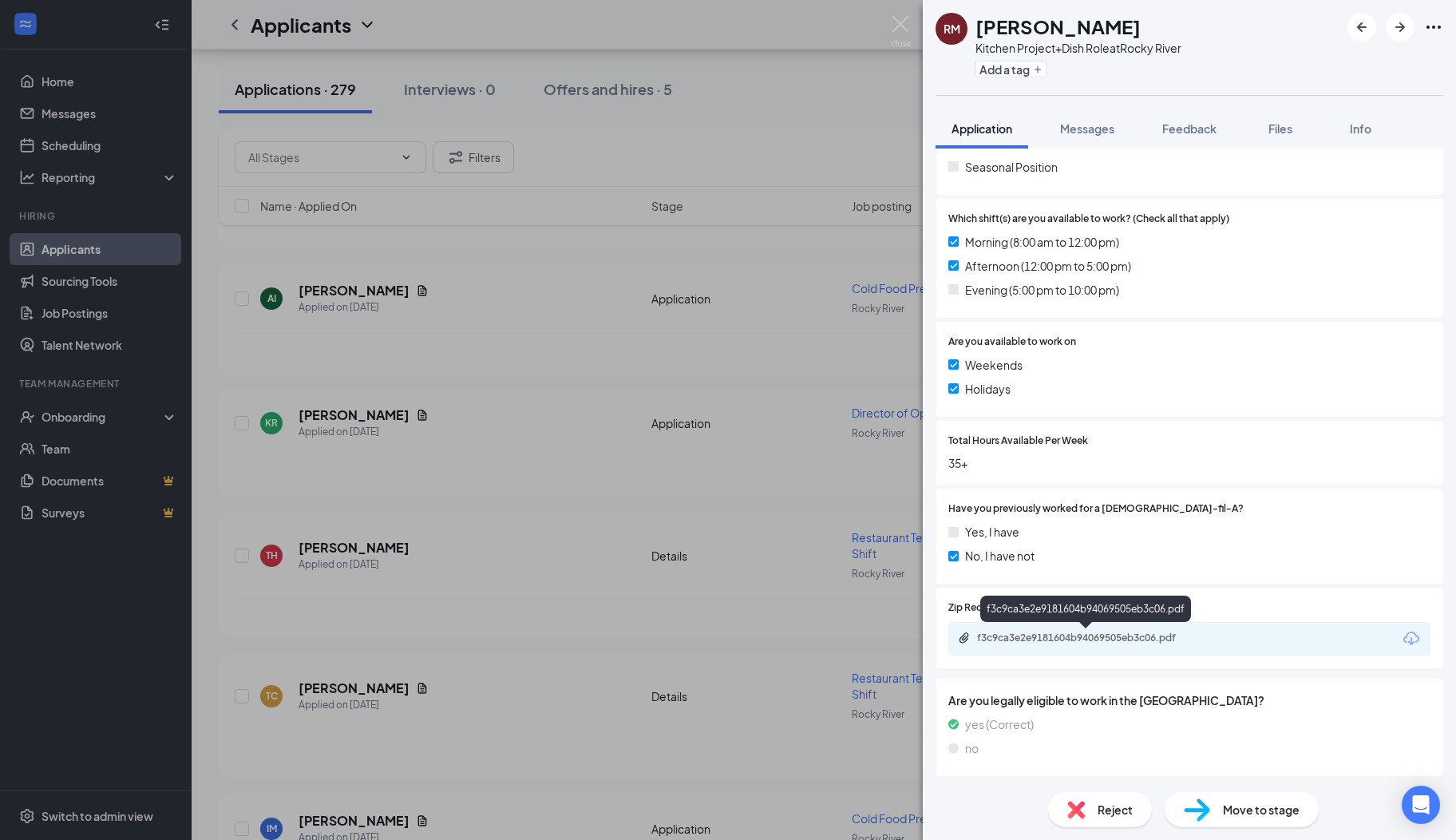
click at [1073, 634] on div "f3c9ca3e2e9181604b94069505eb3c06.pdf" at bounding box center [1089, 638] width 224 height 13
click at [1111, 817] on span "Reject" at bounding box center [1115, 809] width 35 height 17
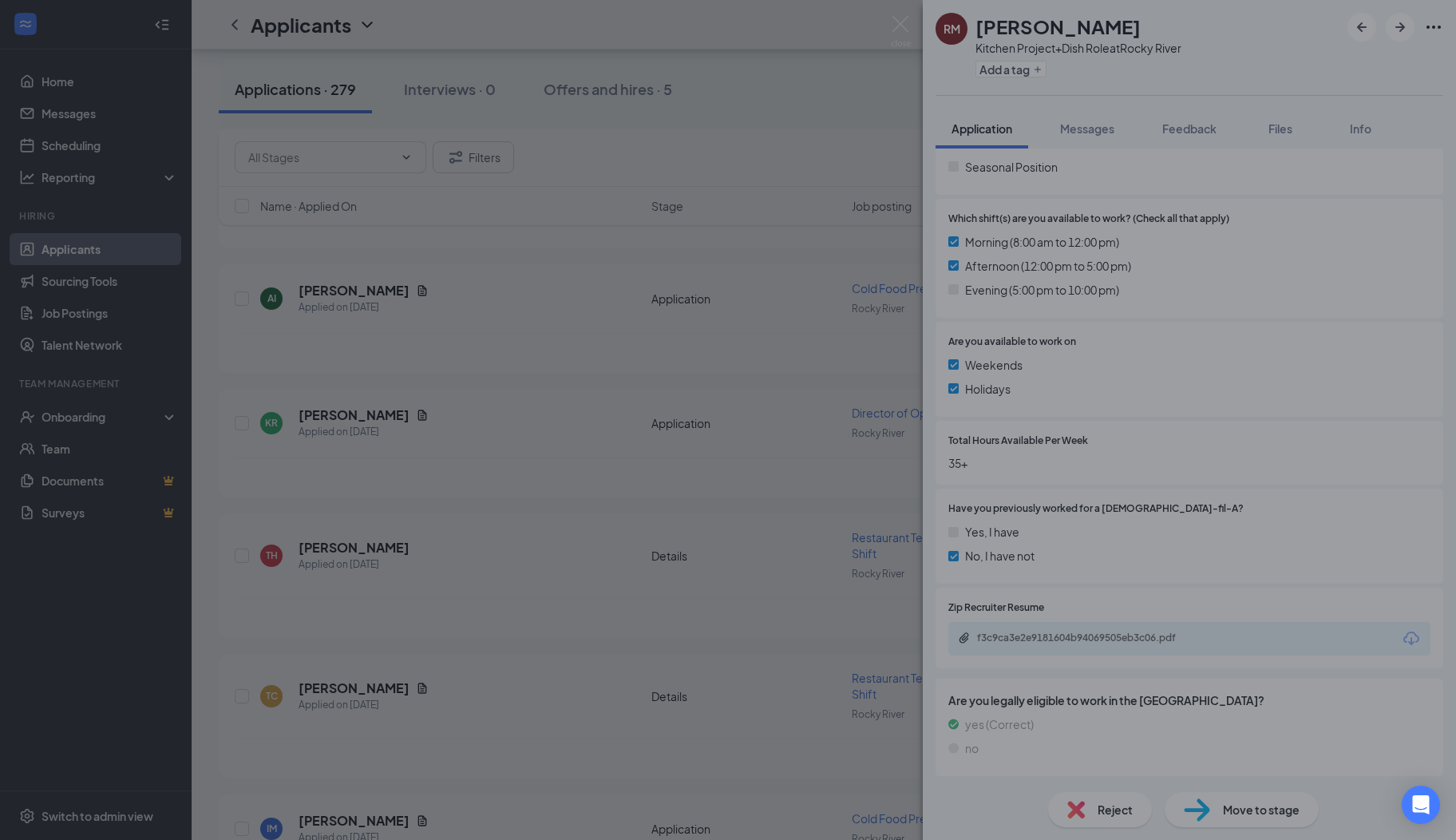
scroll to position [400, 0]
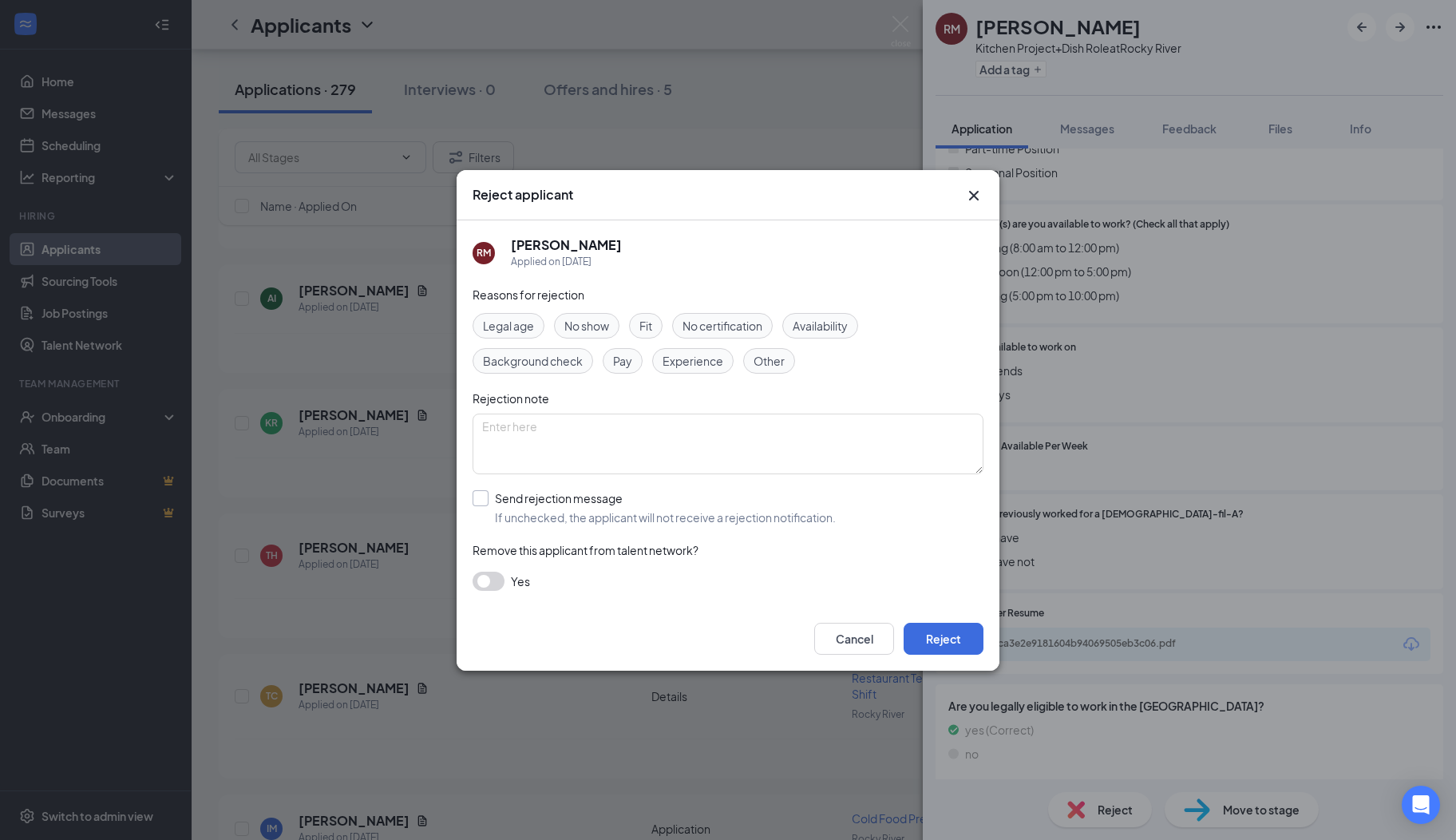
click at [498, 500] on input "Send rejection message If unchecked, the applicant will not receive a rejection…" at bounding box center [654, 507] width 363 height 35
checkbox input "true"
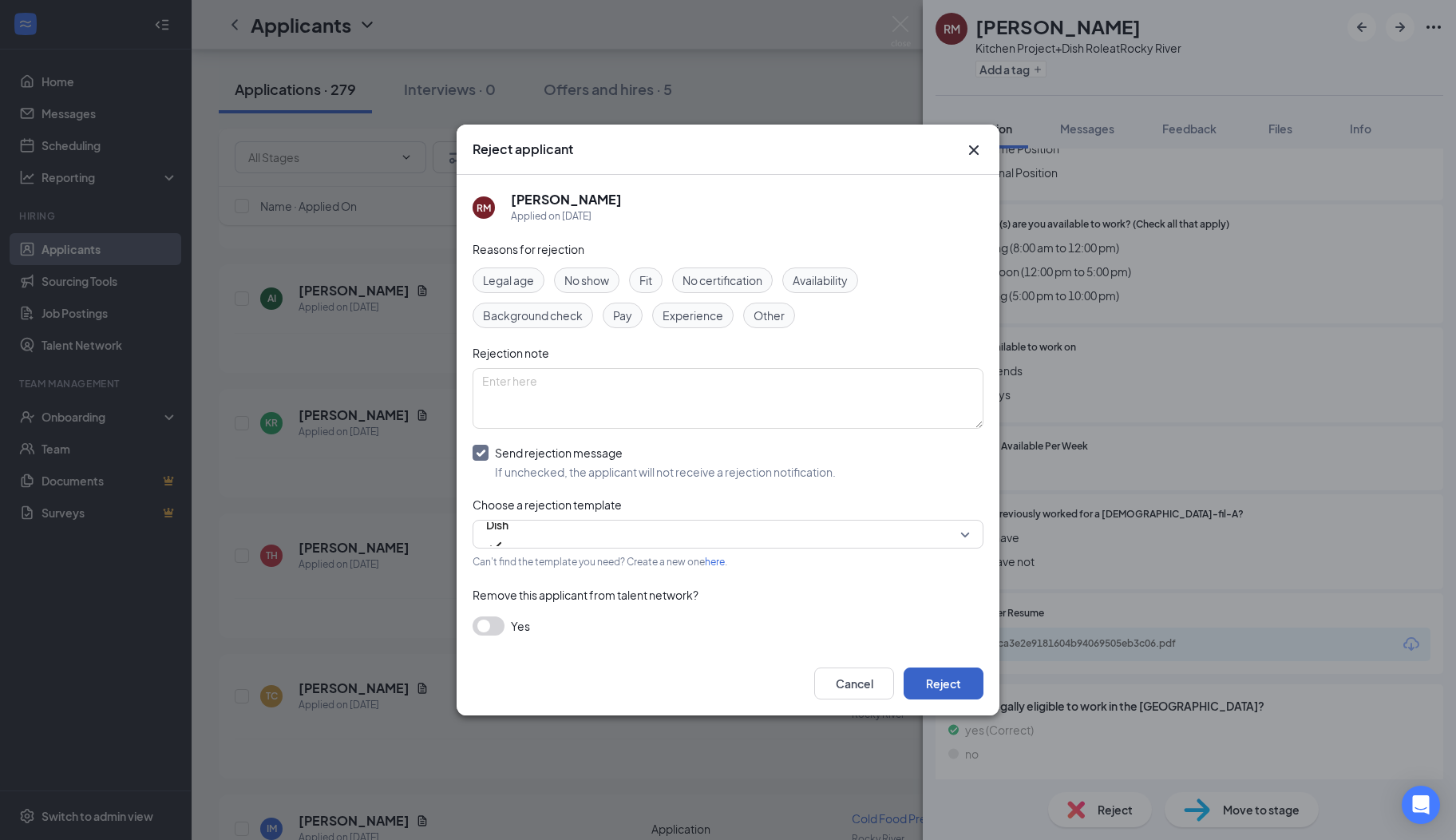
click at [931, 685] on button "Reject" at bounding box center [943, 683] width 80 height 32
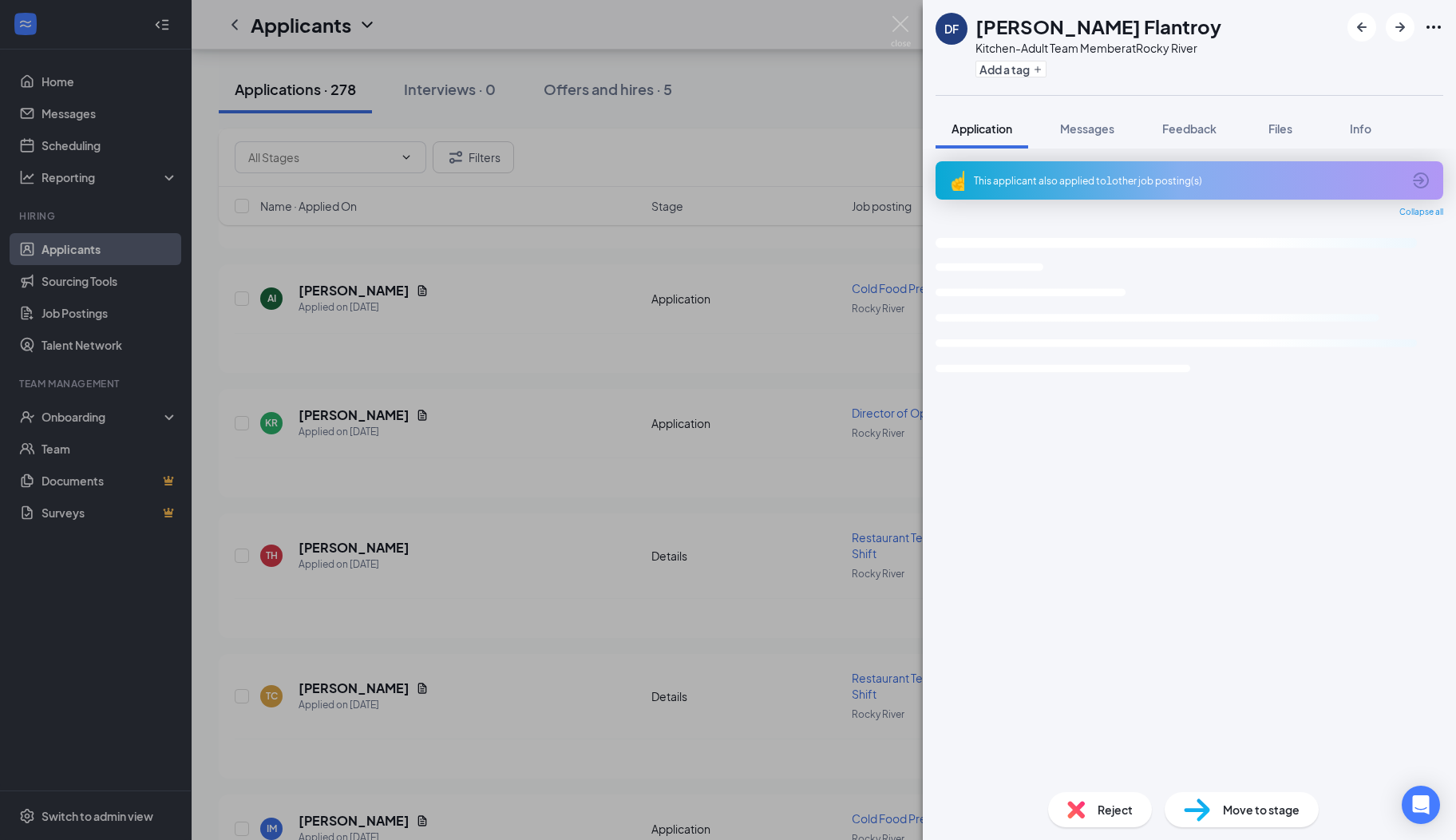
click at [1419, 179] on icon "ArrowCircle" at bounding box center [1420, 180] width 16 height 16
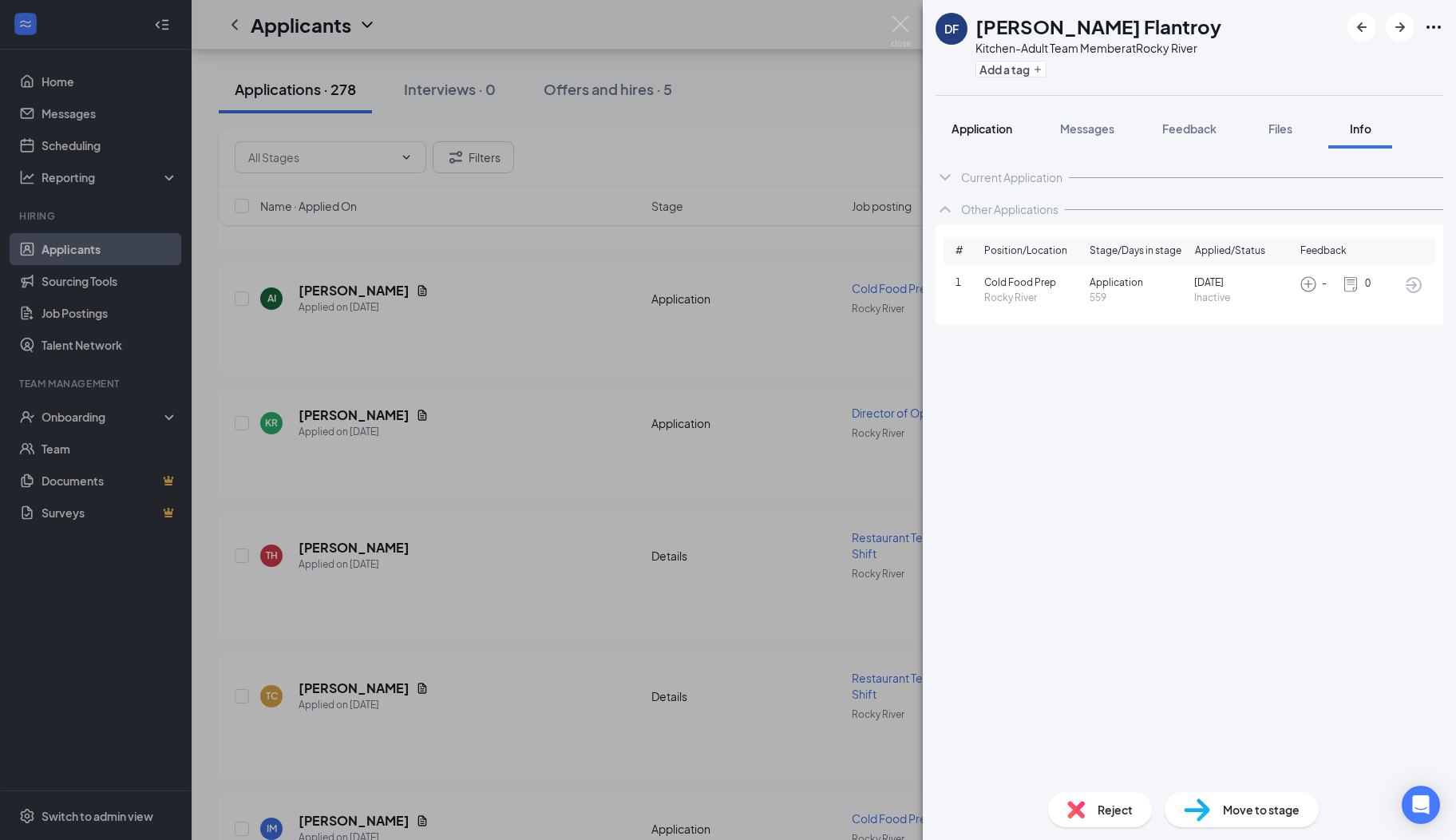
click at [994, 124] on span "Application" at bounding box center [982, 129] width 60 height 15
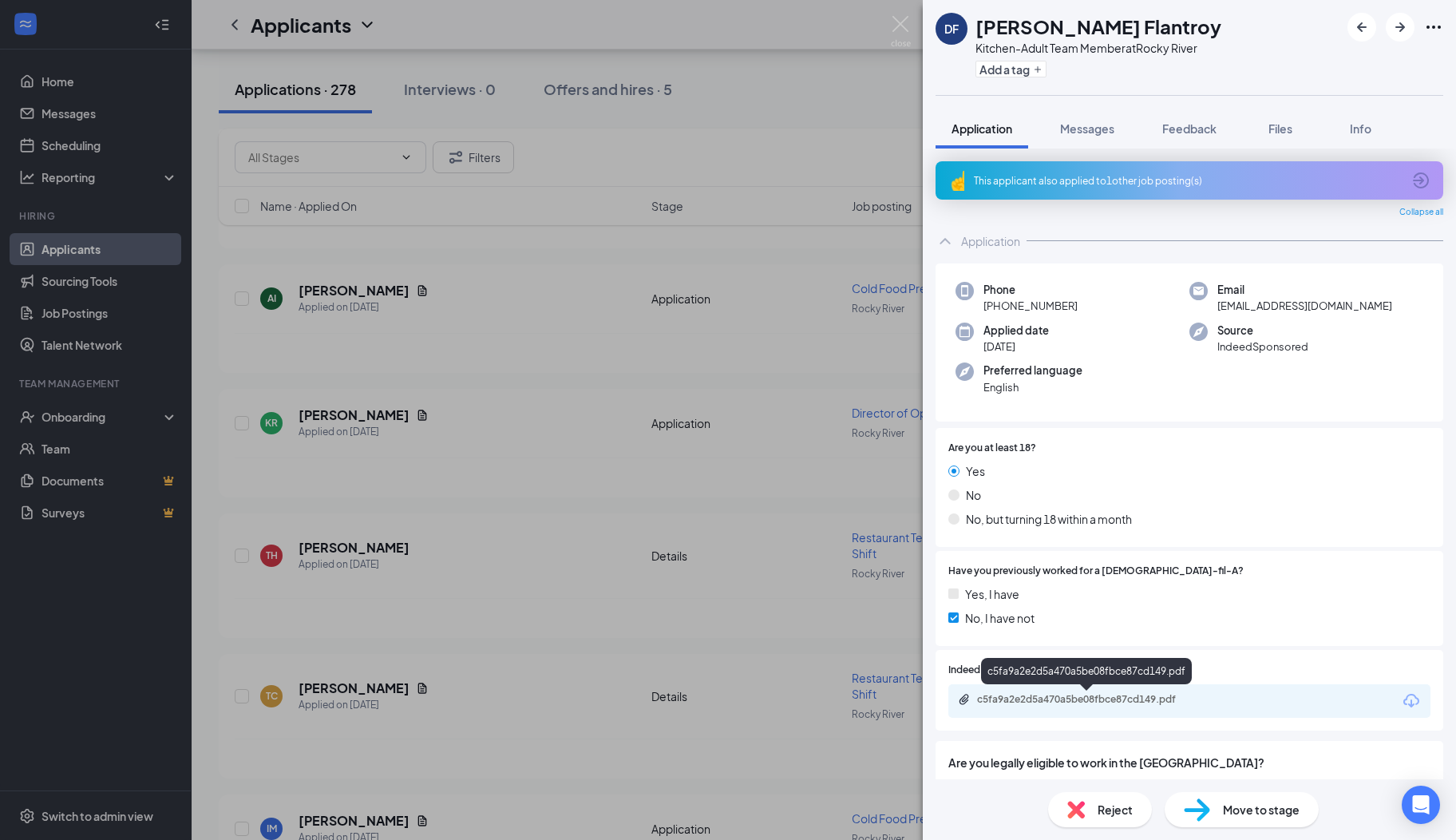
click at [1013, 702] on div "c5fa9a2e2d5a470a5be08fbce87cd149.pdf" at bounding box center [1089, 699] width 224 height 13
click at [1082, 804] on img at bounding box center [1076, 809] width 17 height 17
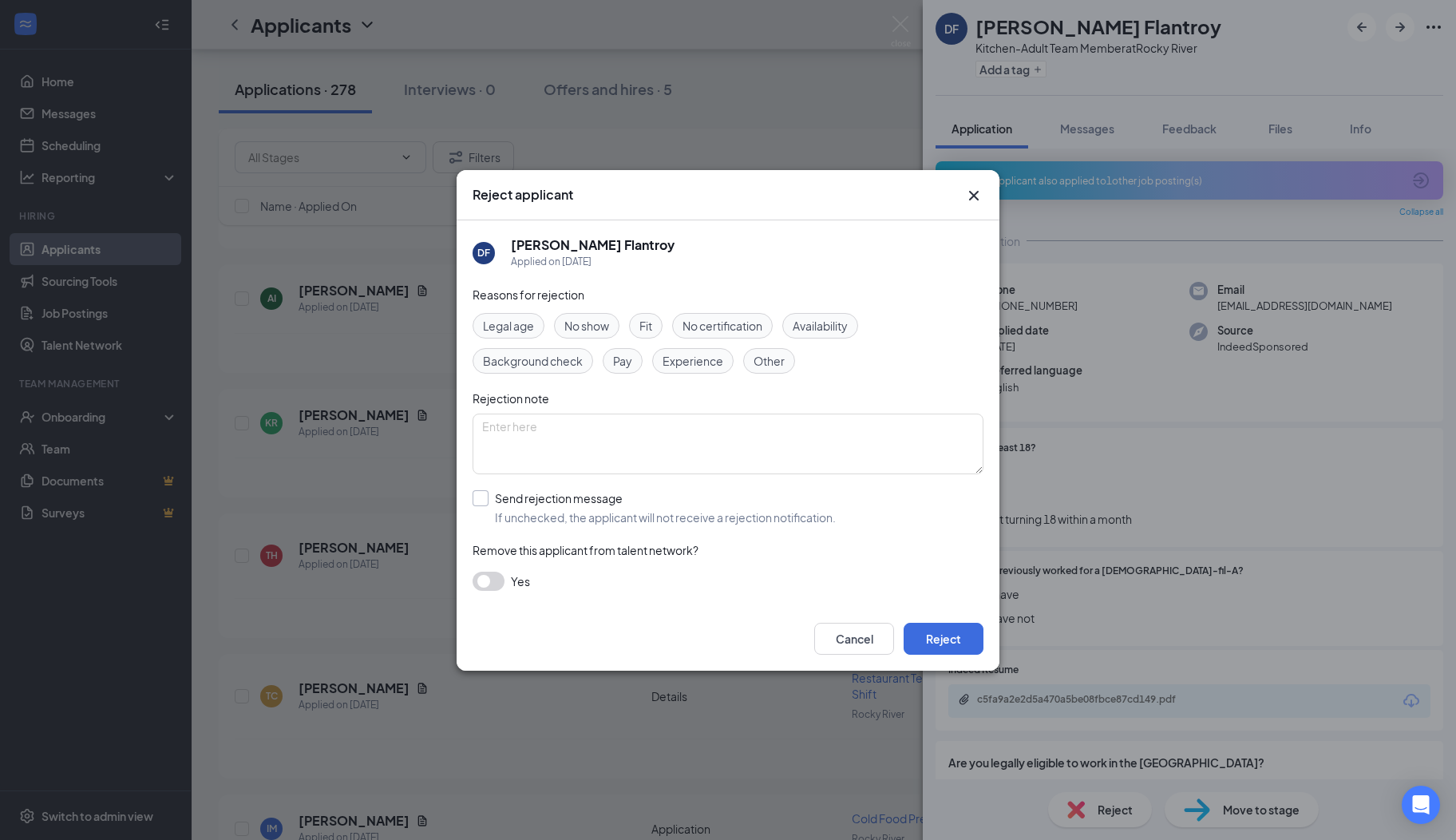
click at [507, 513] on input "Send rejection message If unchecked, the applicant will not receive a rejection…" at bounding box center [654, 507] width 363 height 35
checkbox input "true"
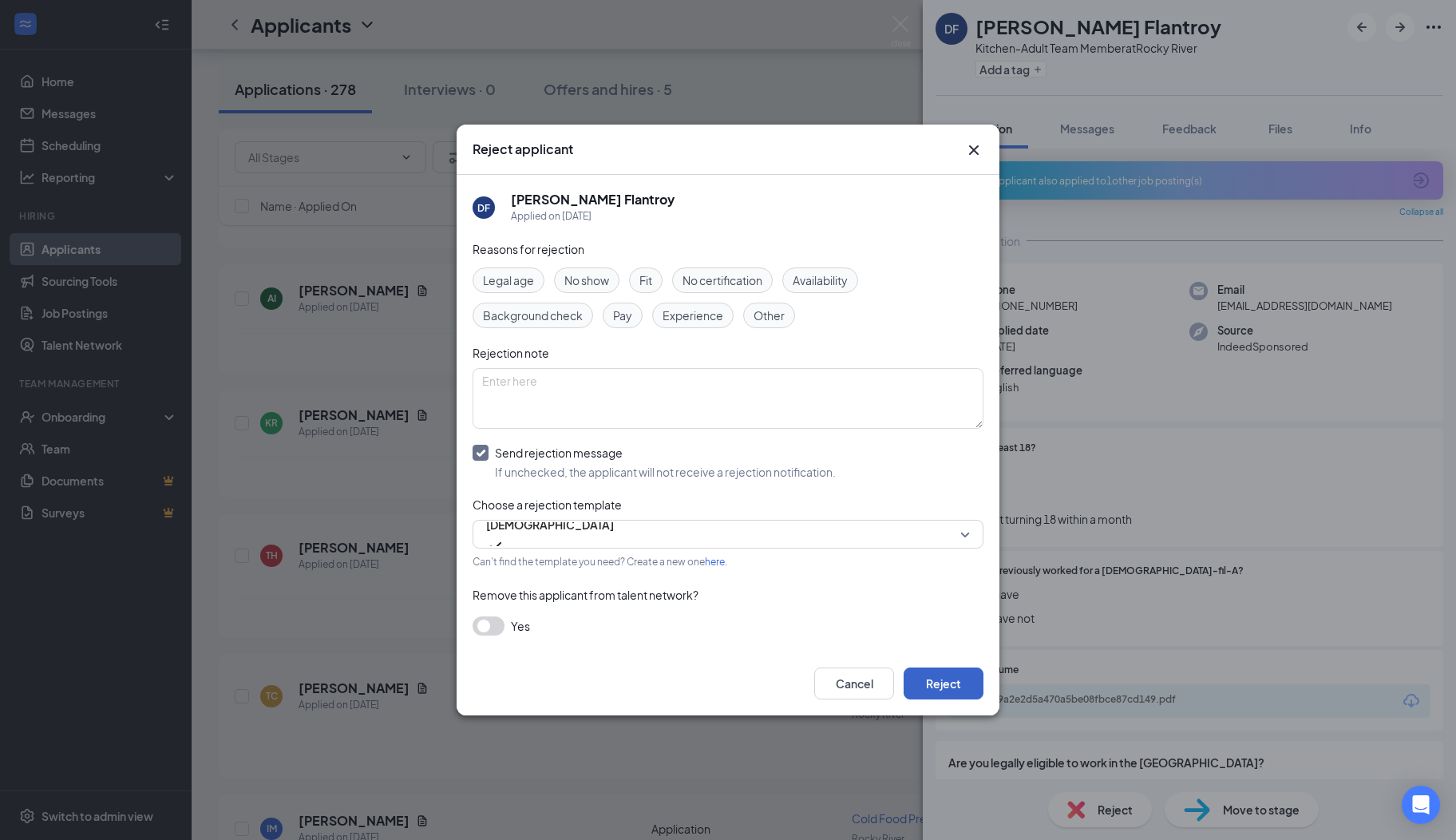
click at [937, 682] on button "Reject" at bounding box center [943, 683] width 80 height 32
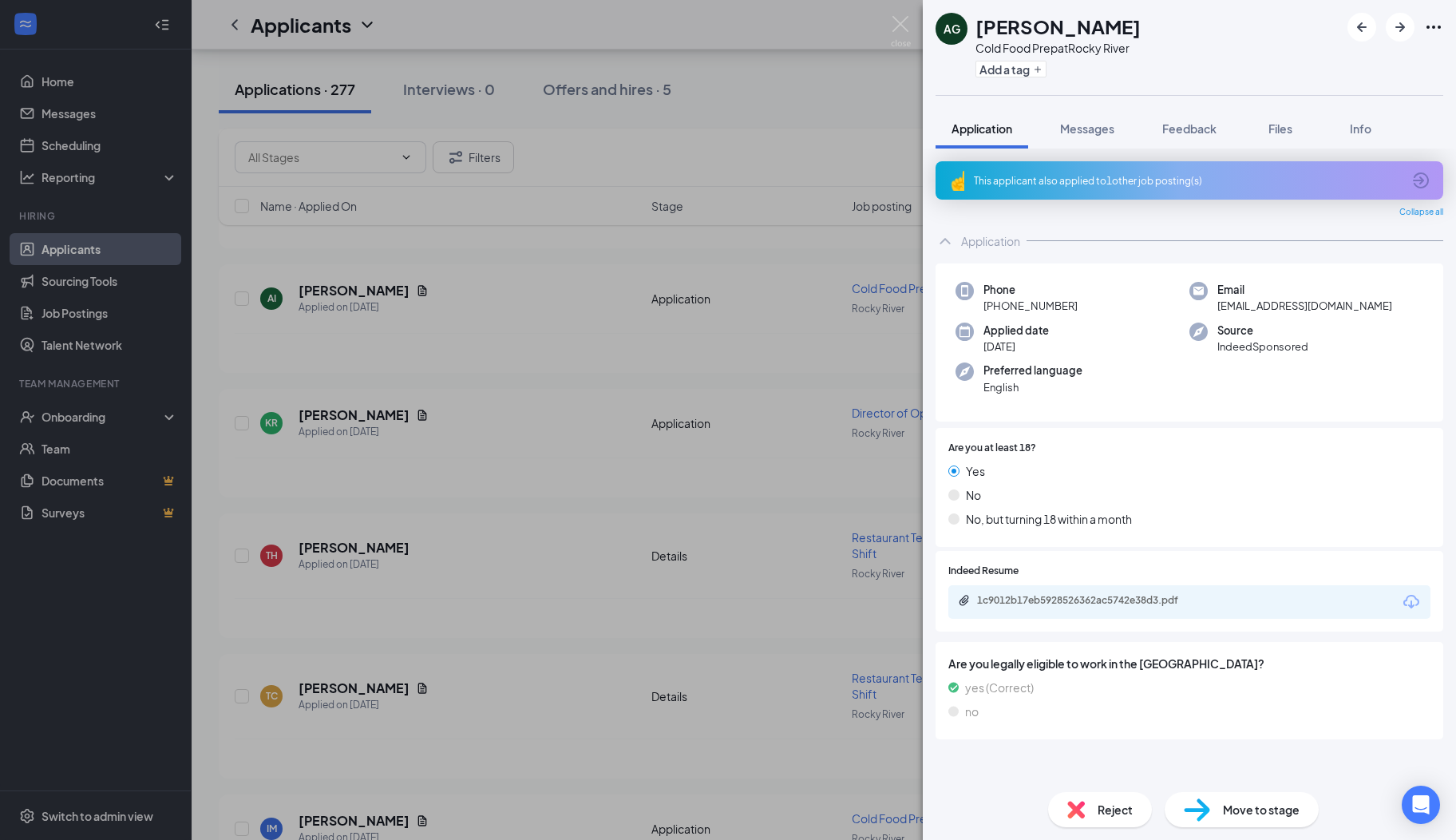
click at [1427, 180] on icon "ArrowCircle" at bounding box center [1420, 180] width 19 height 19
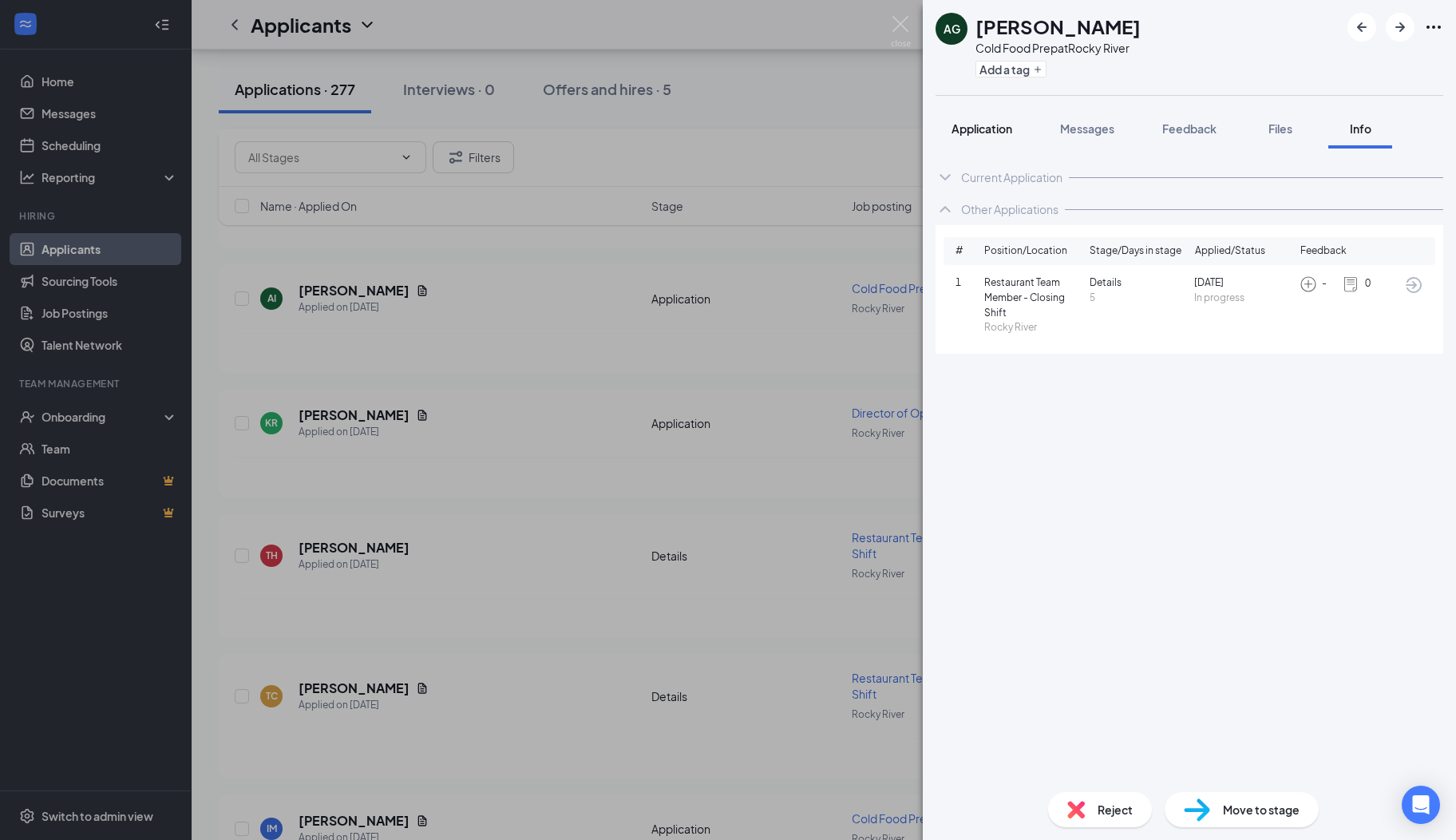
click at [1000, 124] on span "Application" at bounding box center [982, 129] width 60 height 15
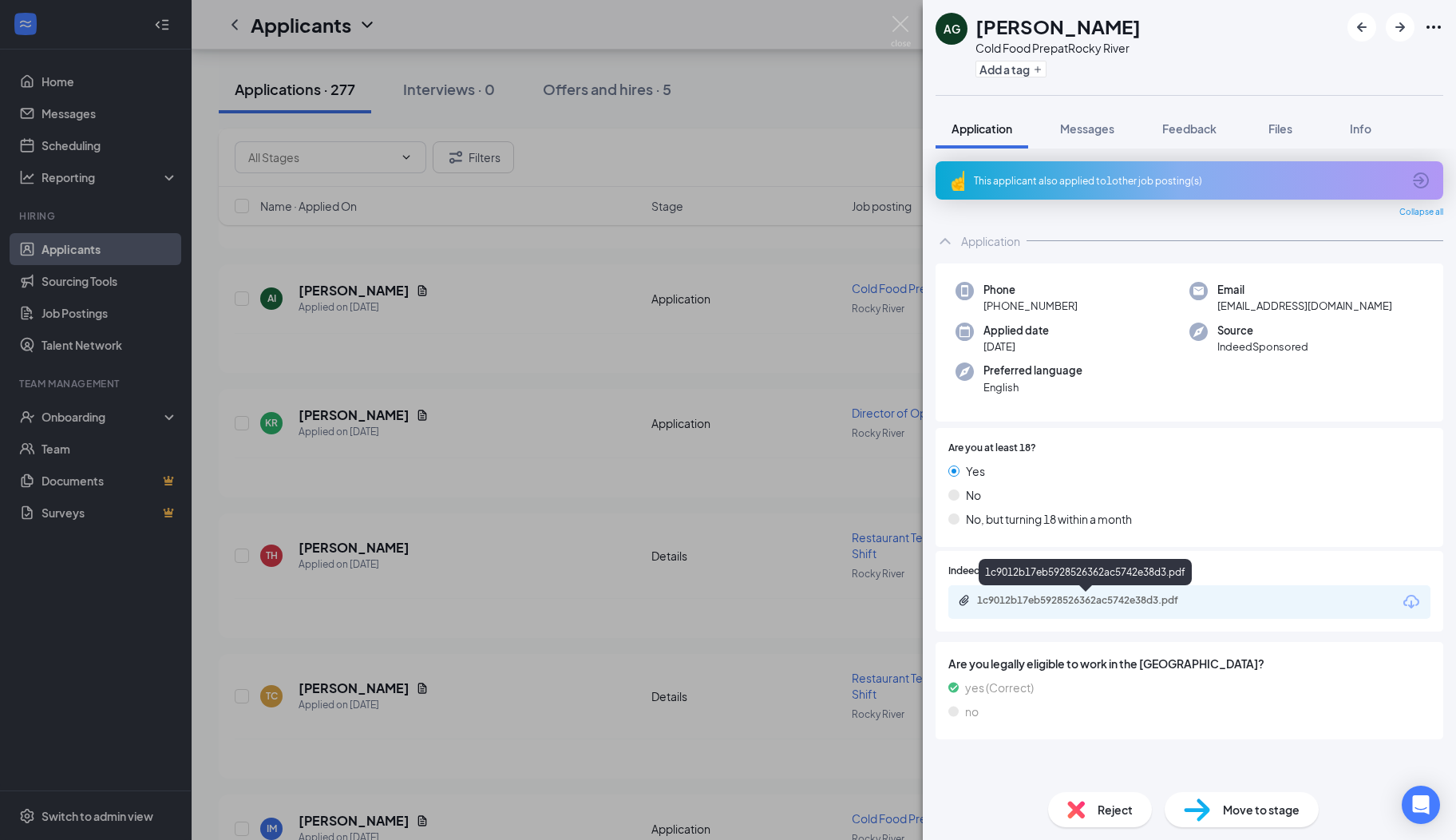
click at [1017, 606] on div "1c9012b17eb5928526362ac5742e38d3.pdf" at bounding box center [1089, 601] width 224 height 13
click at [1084, 130] on span "Messages" at bounding box center [1087, 129] width 54 height 15
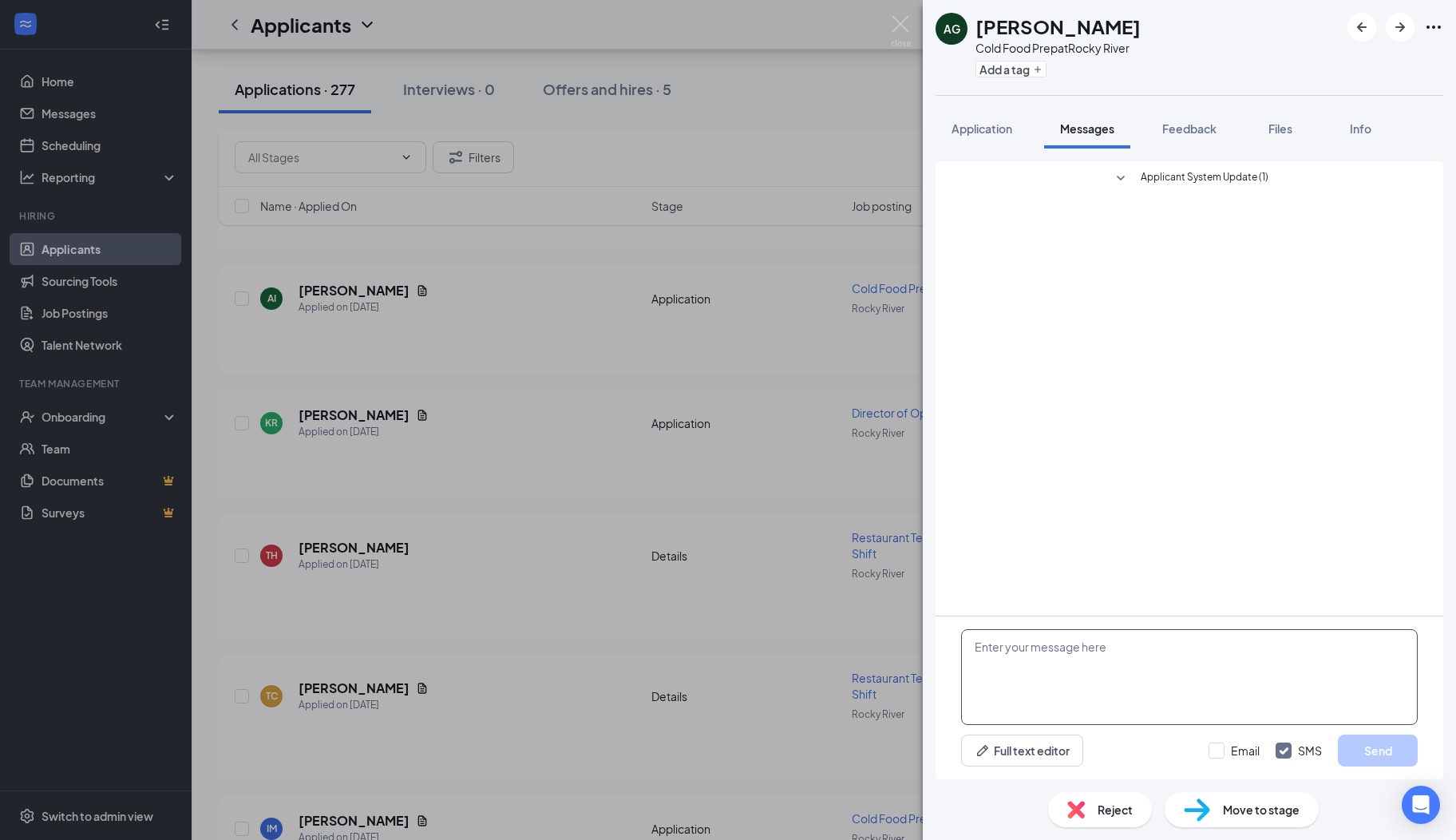
paste textarea "Hi there, I hope you are well! My name is [PERSON_NAME]. I serve on the Rocky R…"
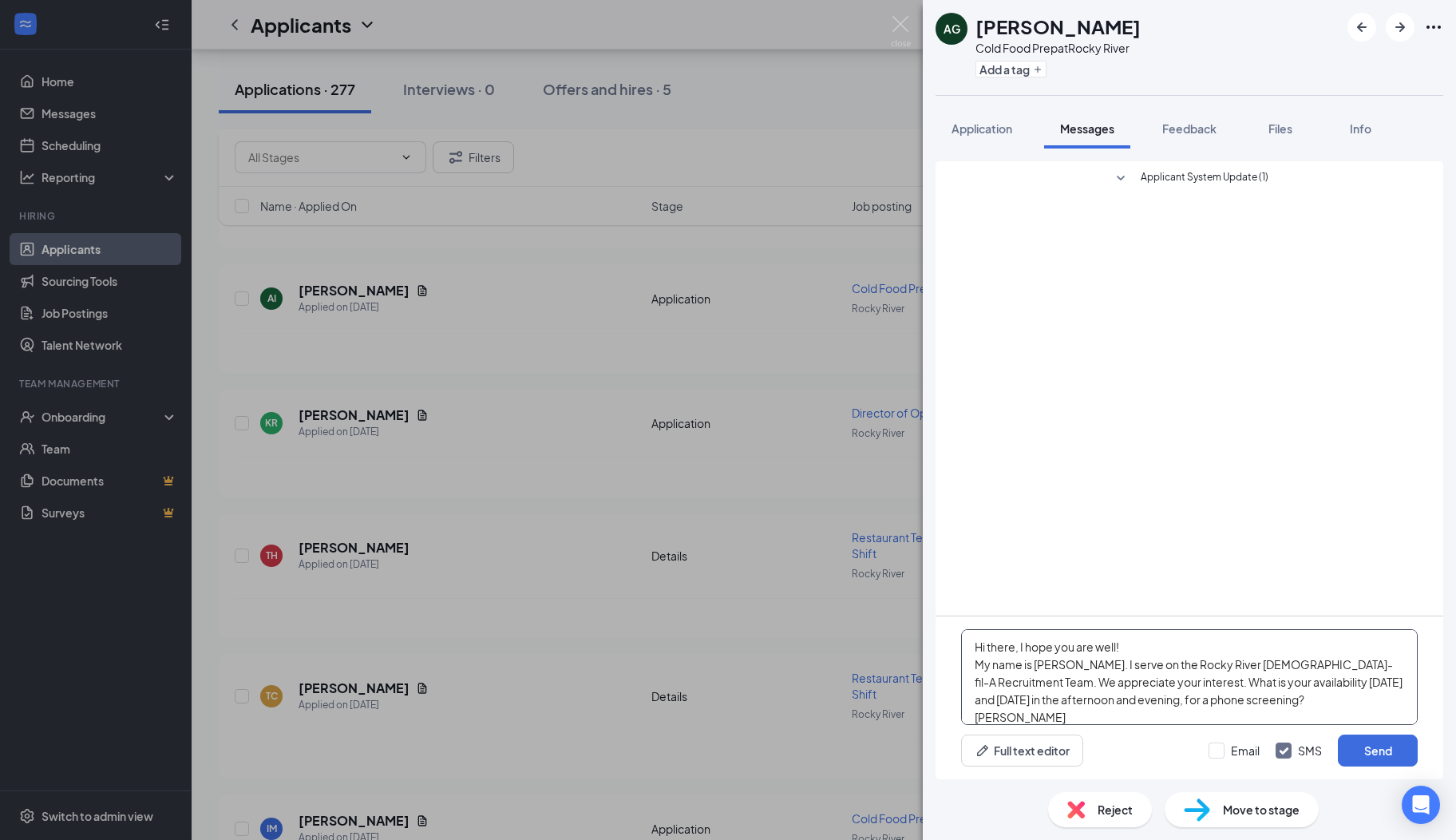
scroll to position [16, 0]
type textarea "Hi there, I hope you are well! My name is [PERSON_NAME]. I serve on the Rocky R…"
click at [1353, 742] on button "Send" at bounding box center [1377, 750] width 80 height 32
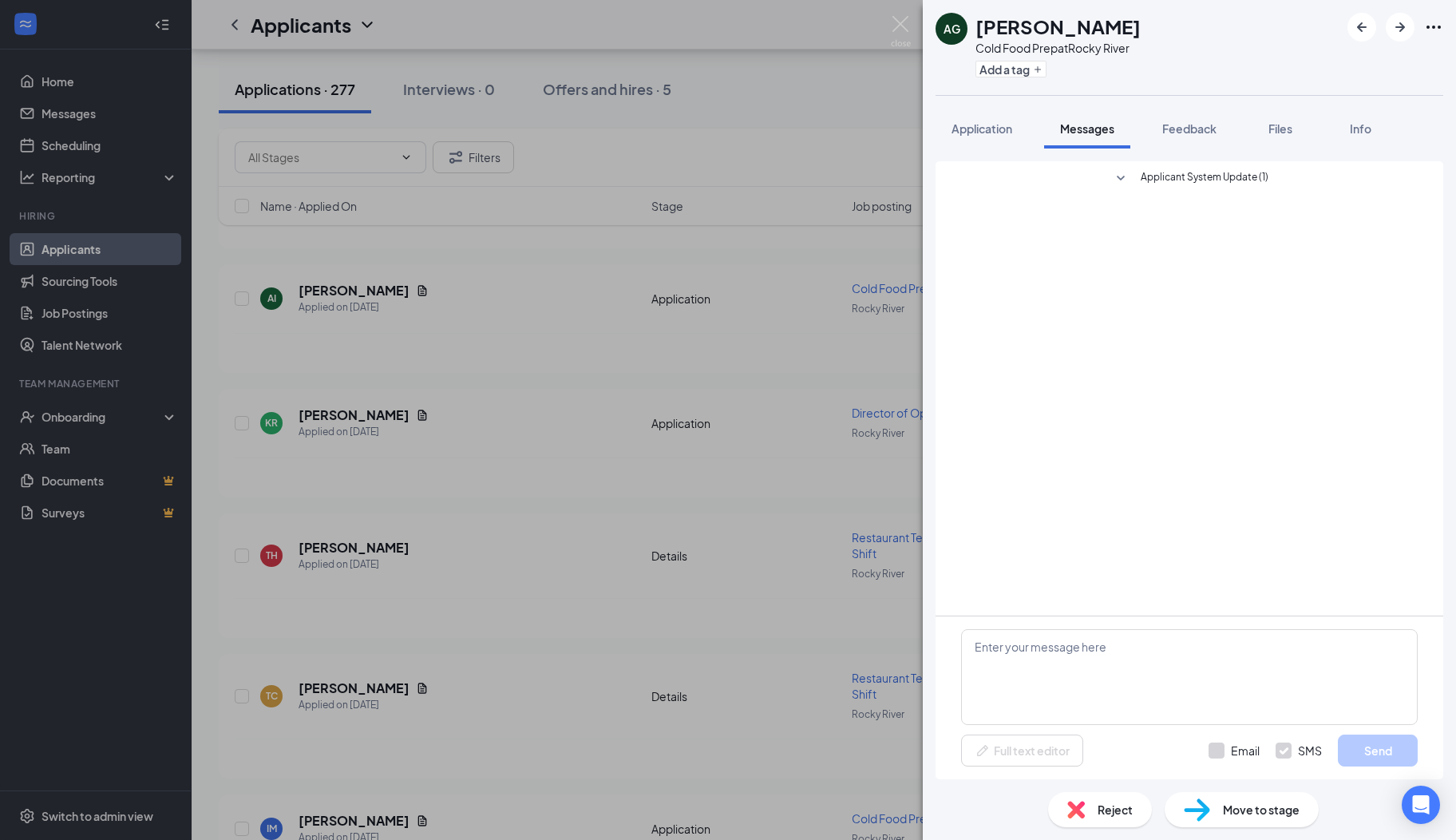
scroll to position [0, 0]
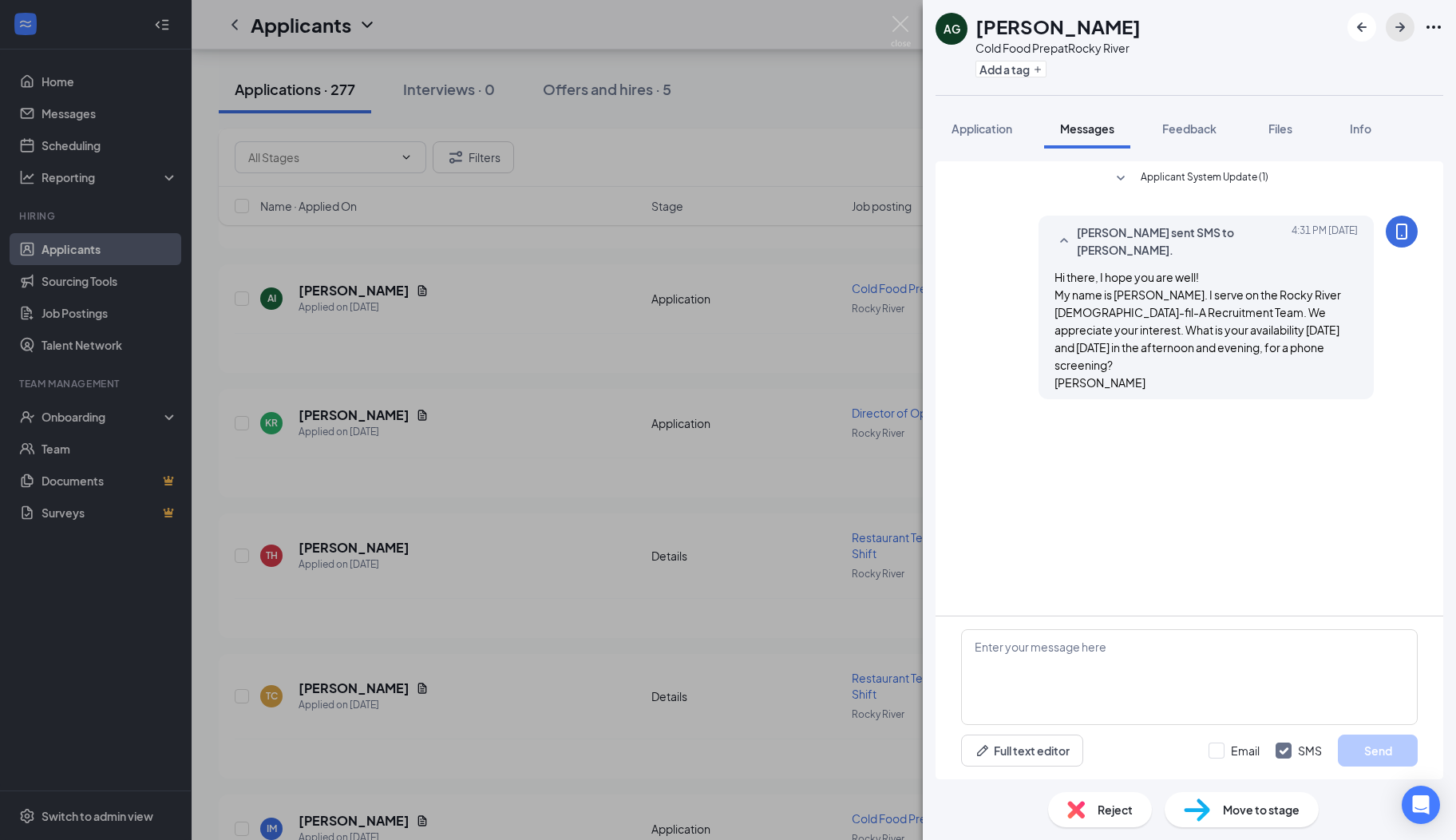
click at [1395, 27] on icon "ArrowRight" at bounding box center [1400, 27] width 19 height 19
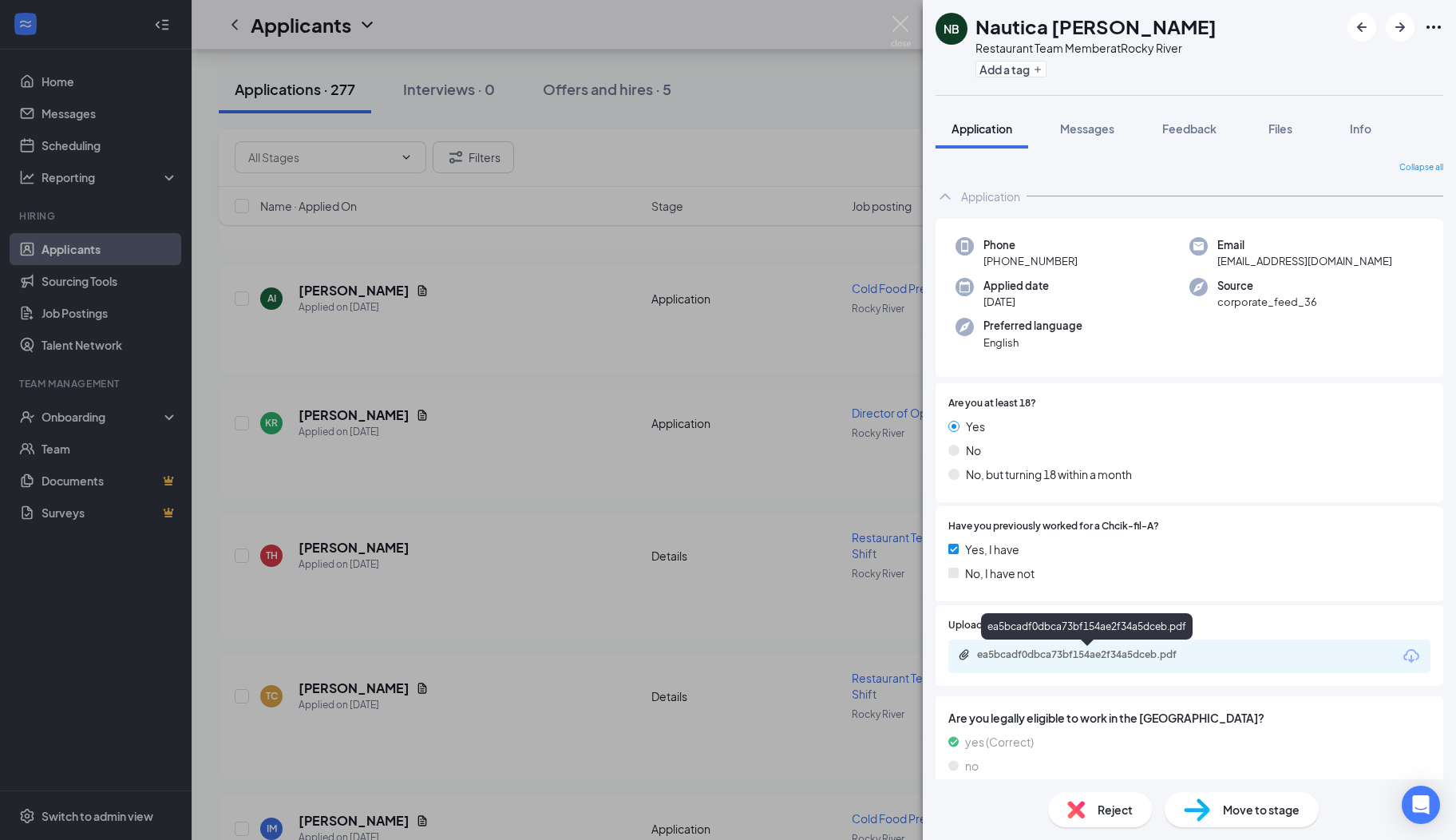
click at [1017, 658] on div "ea5bcadf0dbca73bf154ae2f34a5dceb.pdf" at bounding box center [1089, 654] width 224 height 13
click at [1093, 816] on div "Reject" at bounding box center [1100, 809] width 104 height 35
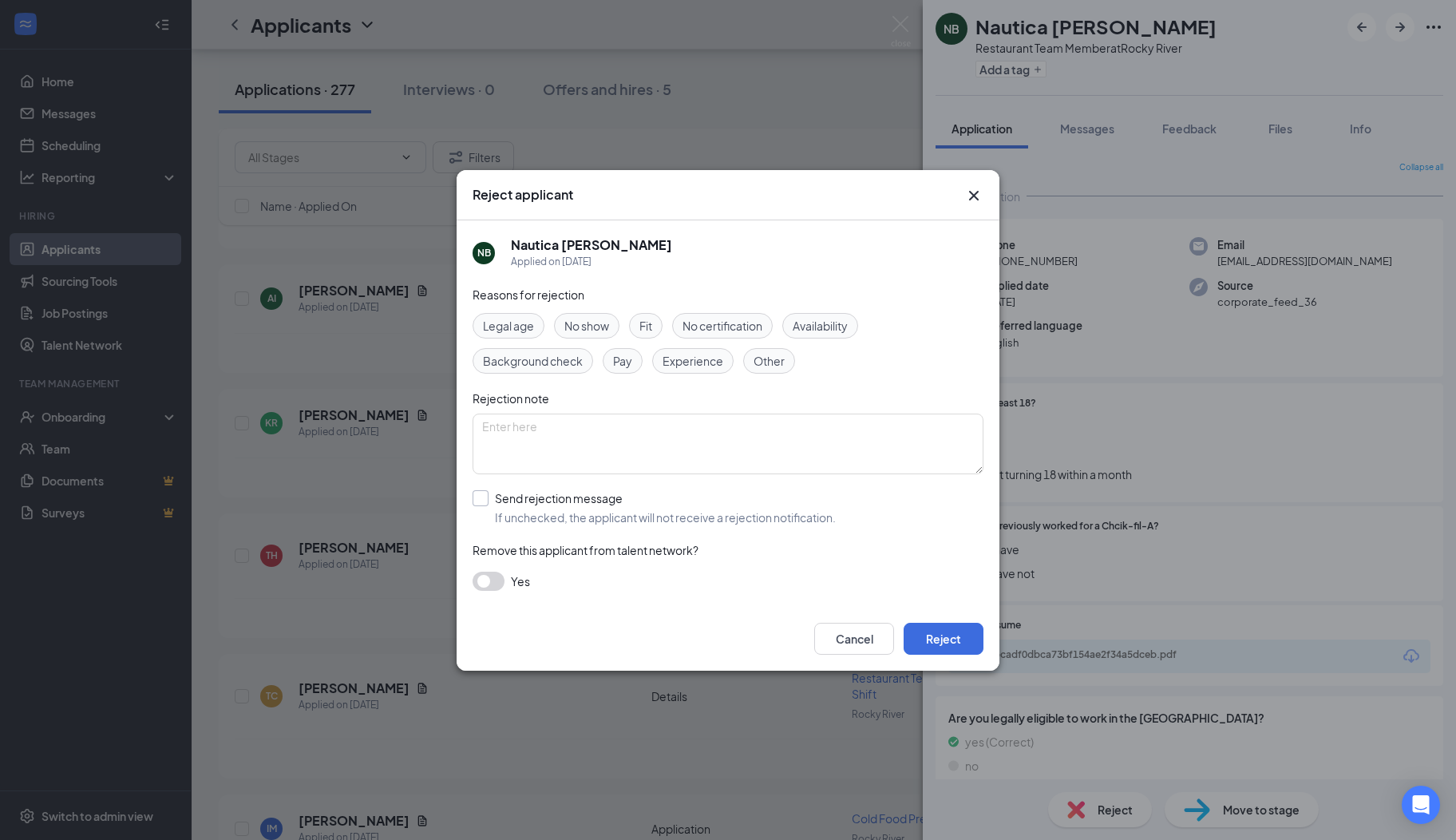
click at [496, 506] on input "Send rejection message If unchecked, the applicant will not receive a rejection…" at bounding box center [654, 507] width 363 height 35
checkbox input "true"
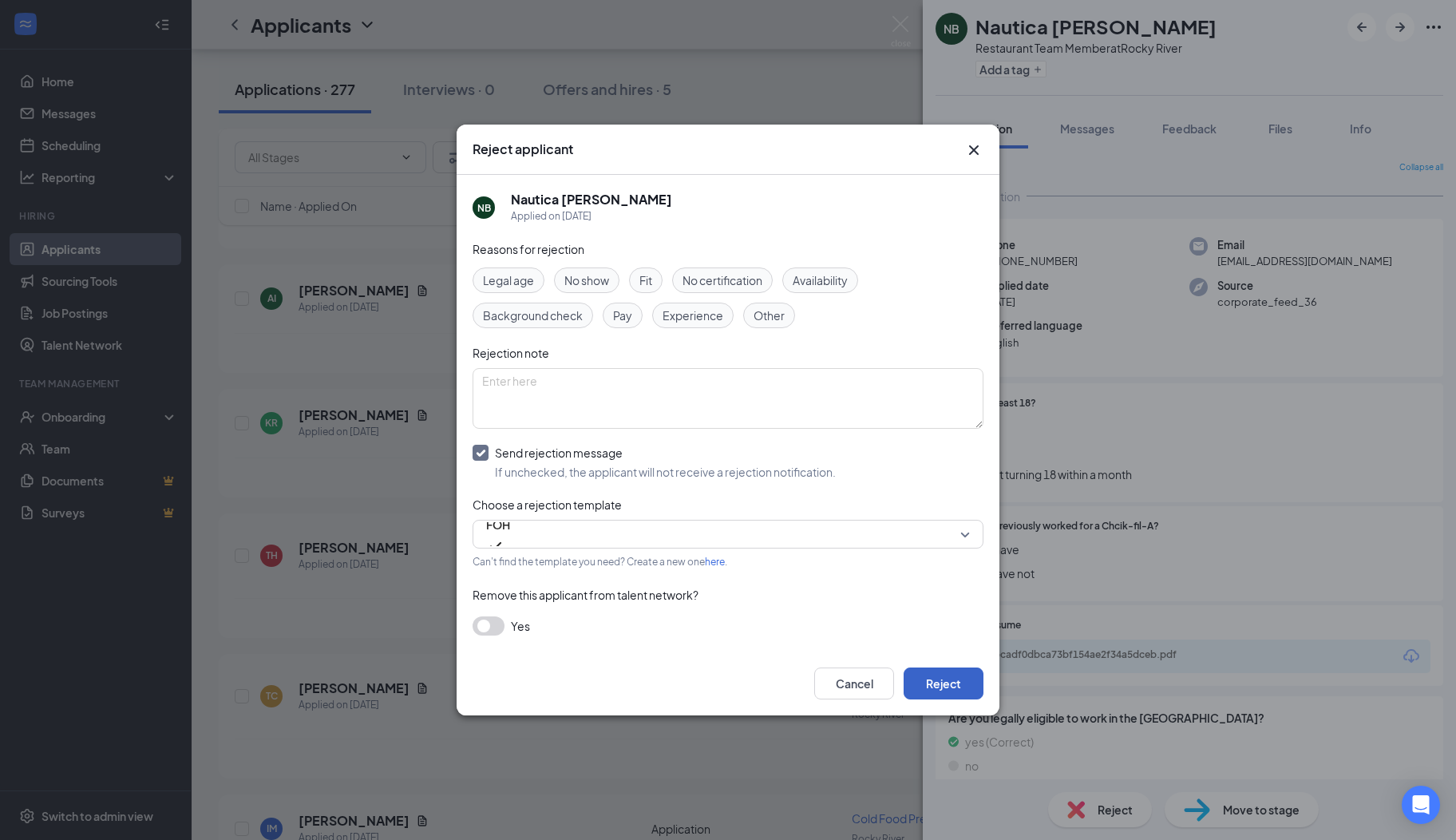
click at [950, 688] on button "Reject" at bounding box center [943, 683] width 80 height 32
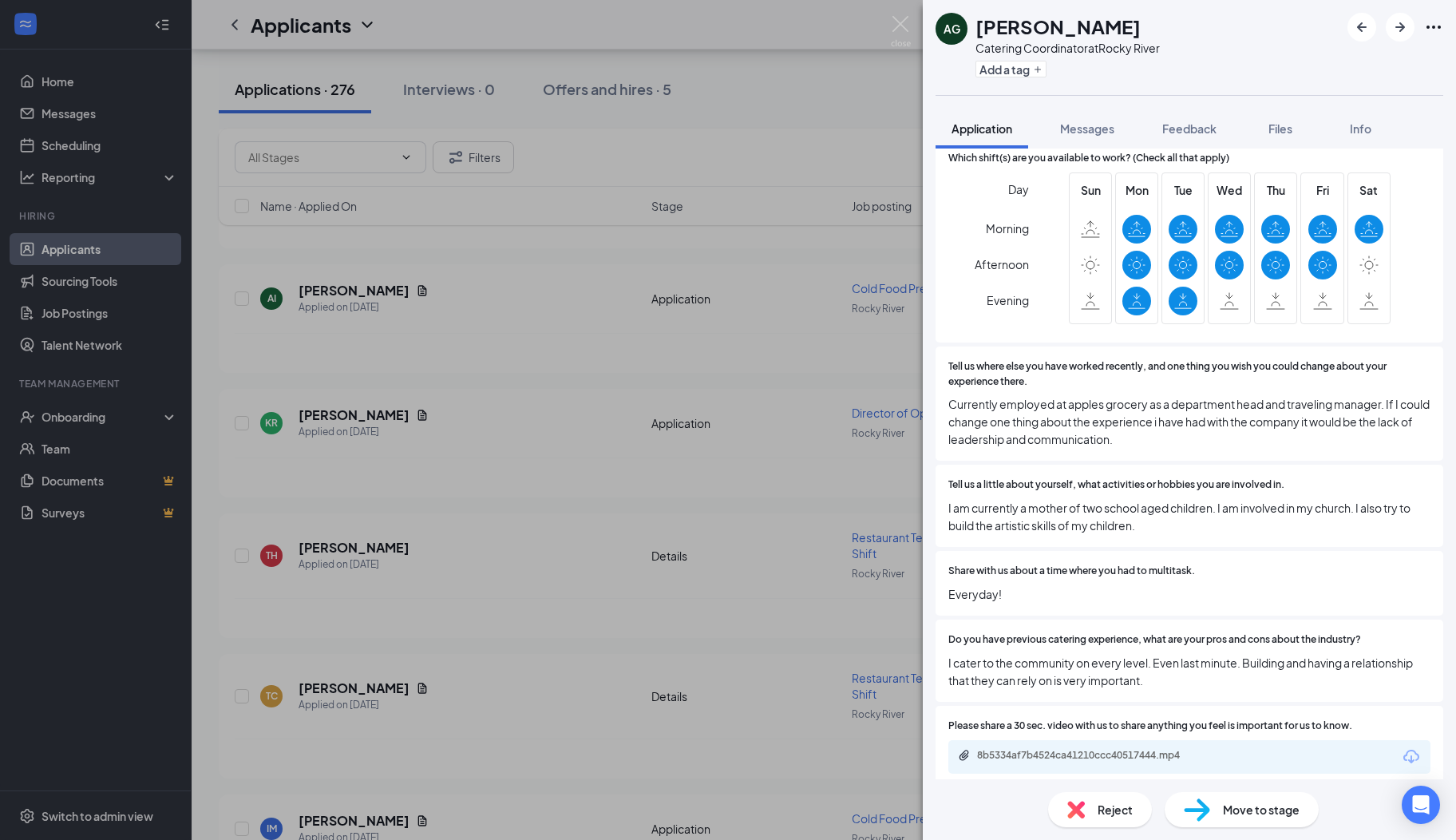
scroll to position [627, 0]
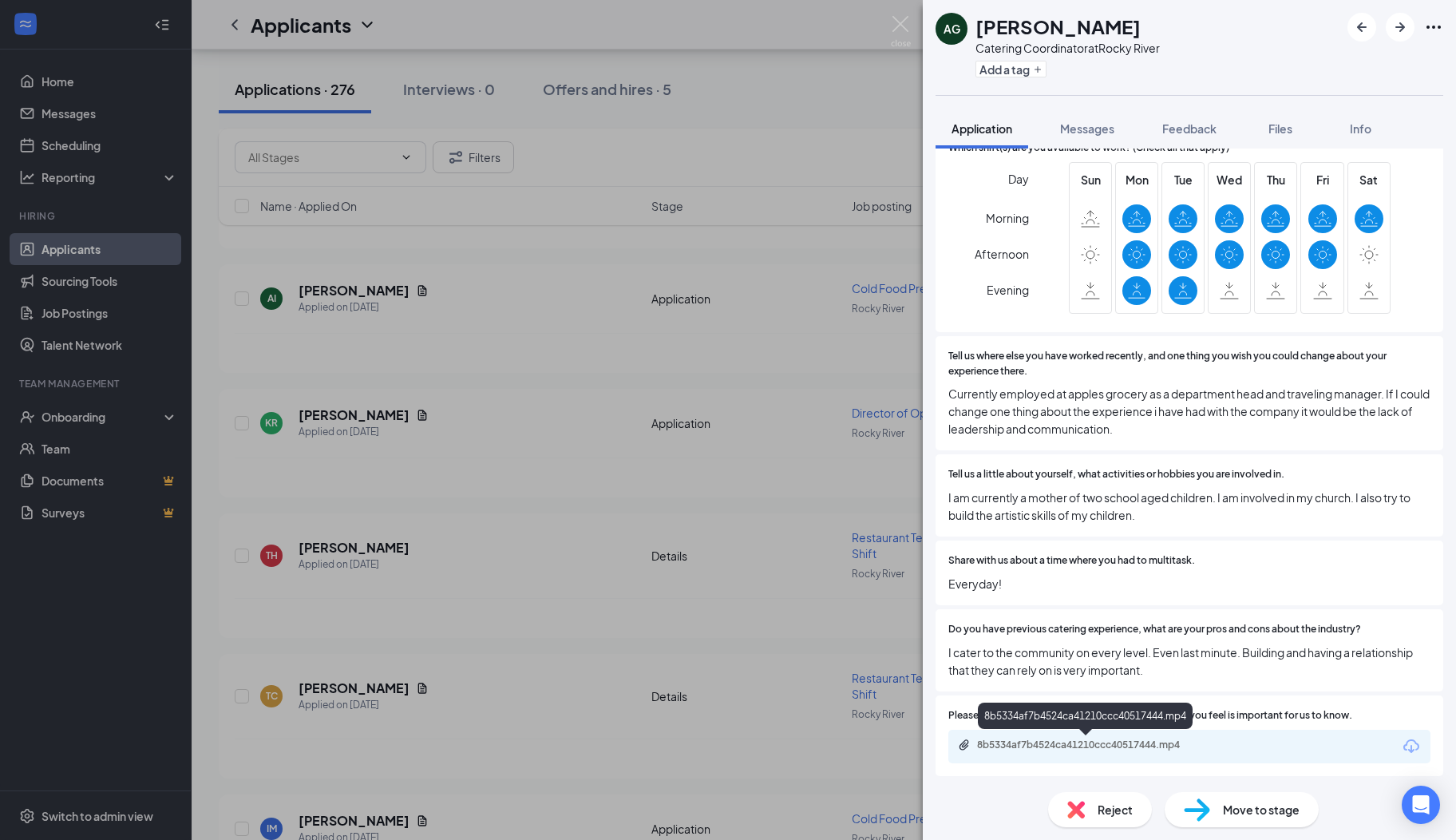
click at [1165, 743] on div "8b5334af7b4524ca41210ccc40517444.mp4" at bounding box center [1089, 745] width 224 height 13
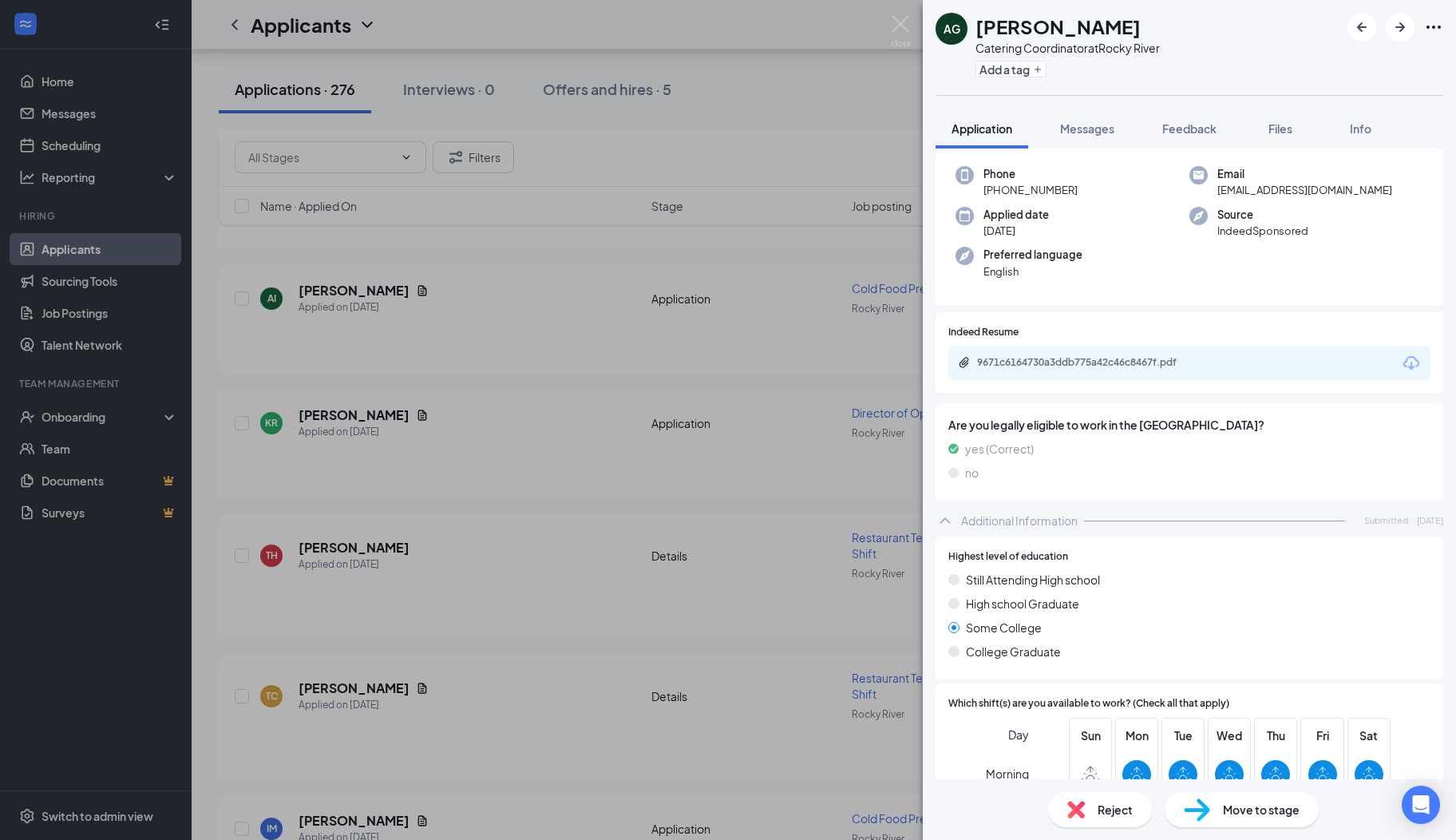
scroll to position [0, 0]
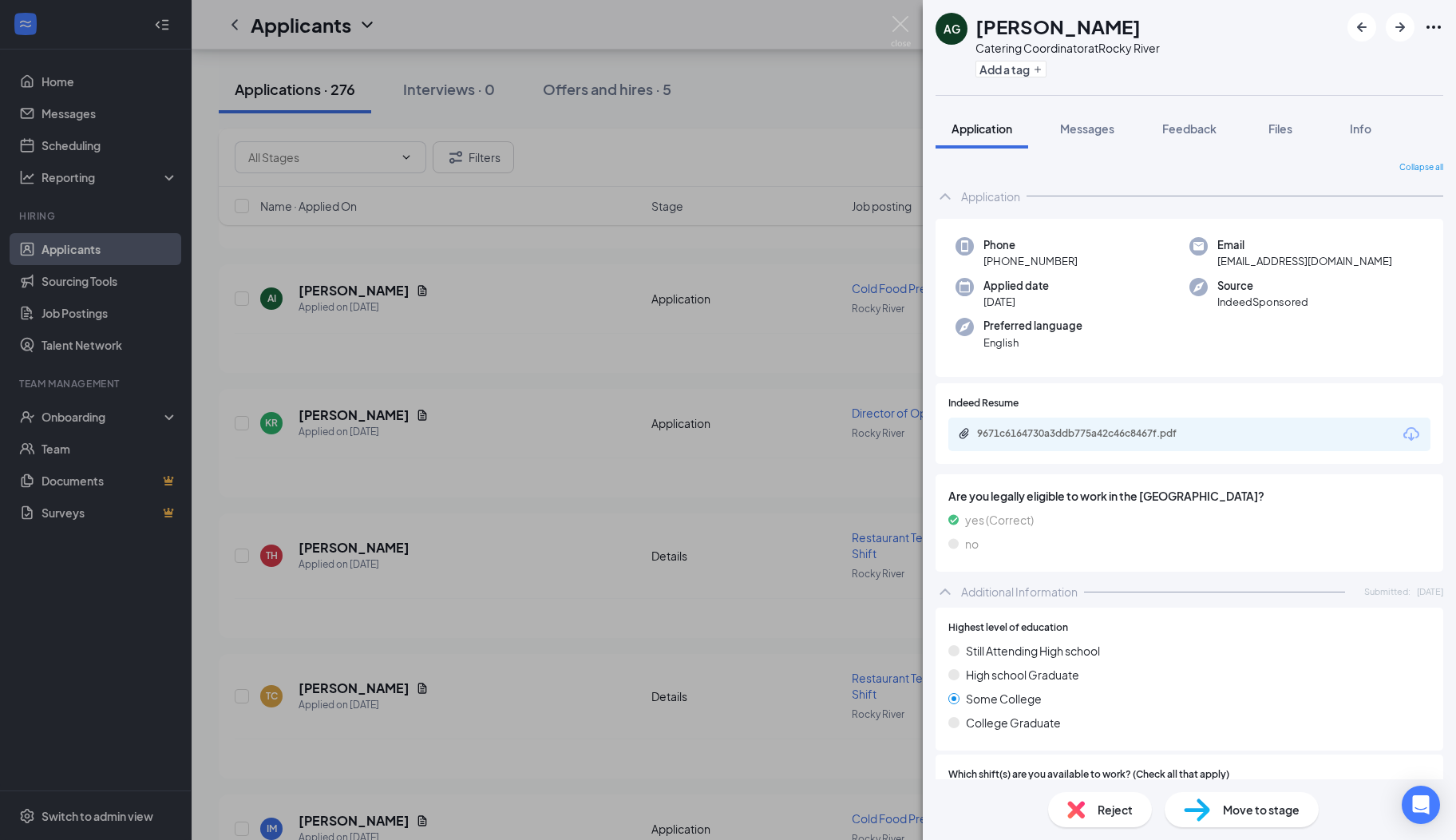
click at [1095, 429] on div "9671c6164730a3ddb775a42c46c8467f.pdf" at bounding box center [1089, 433] width 224 height 13
click at [1092, 127] on span "Messages" at bounding box center [1087, 129] width 54 height 15
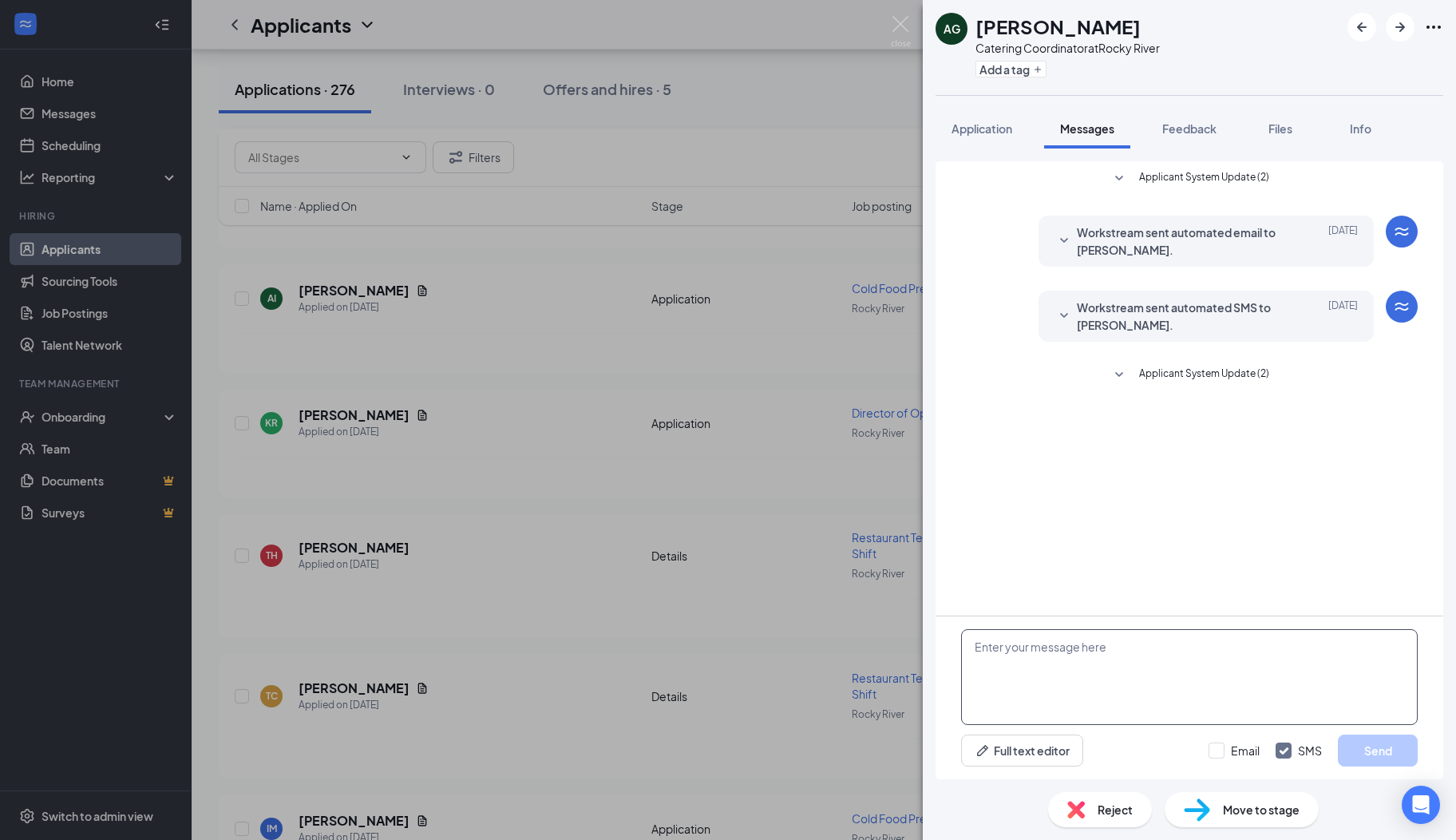
paste textarea "Hi there, I hope you are well! My name is [PERSON_NAME]. I serve on the Rocky R…"
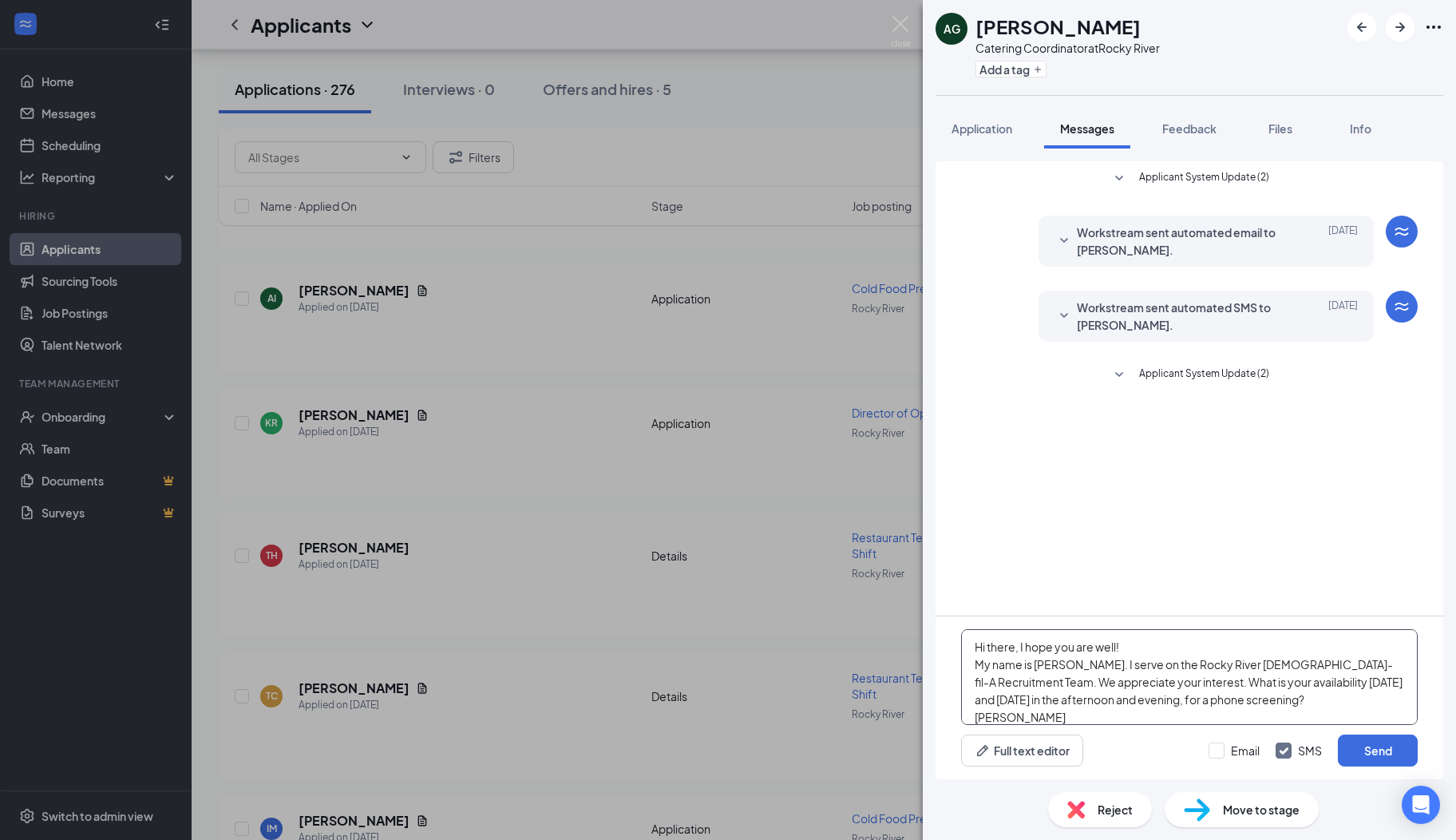
scroll to position [16, 0]
type textarea "Hi there, I hope you are well! My name is [PERSON_NAME]. I serve on the Rocky R…"
click at [1359, 757] on button "Send" at bounding box center [1377, 750] width 80 height 32
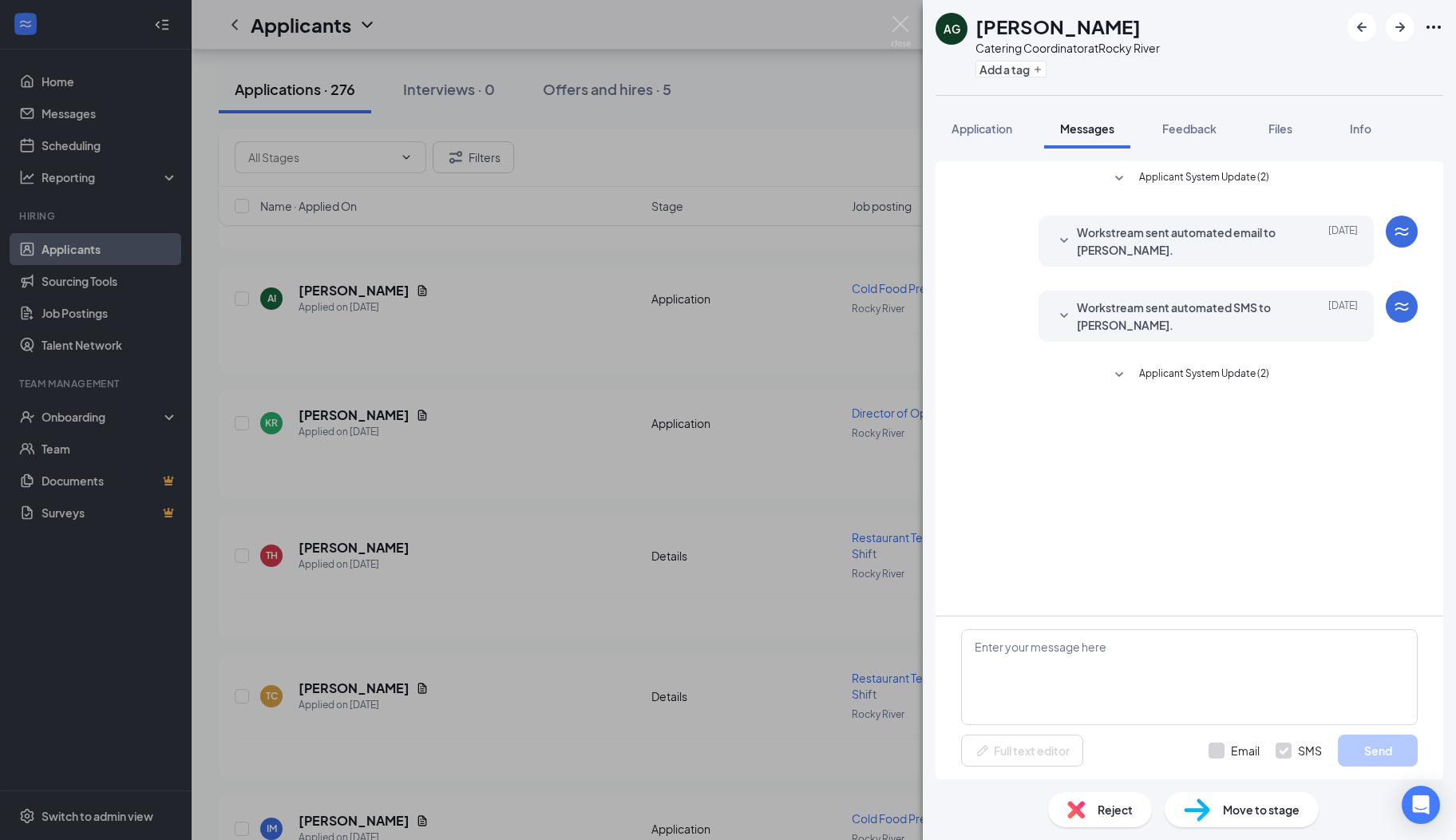
scroll to position [0, 0]
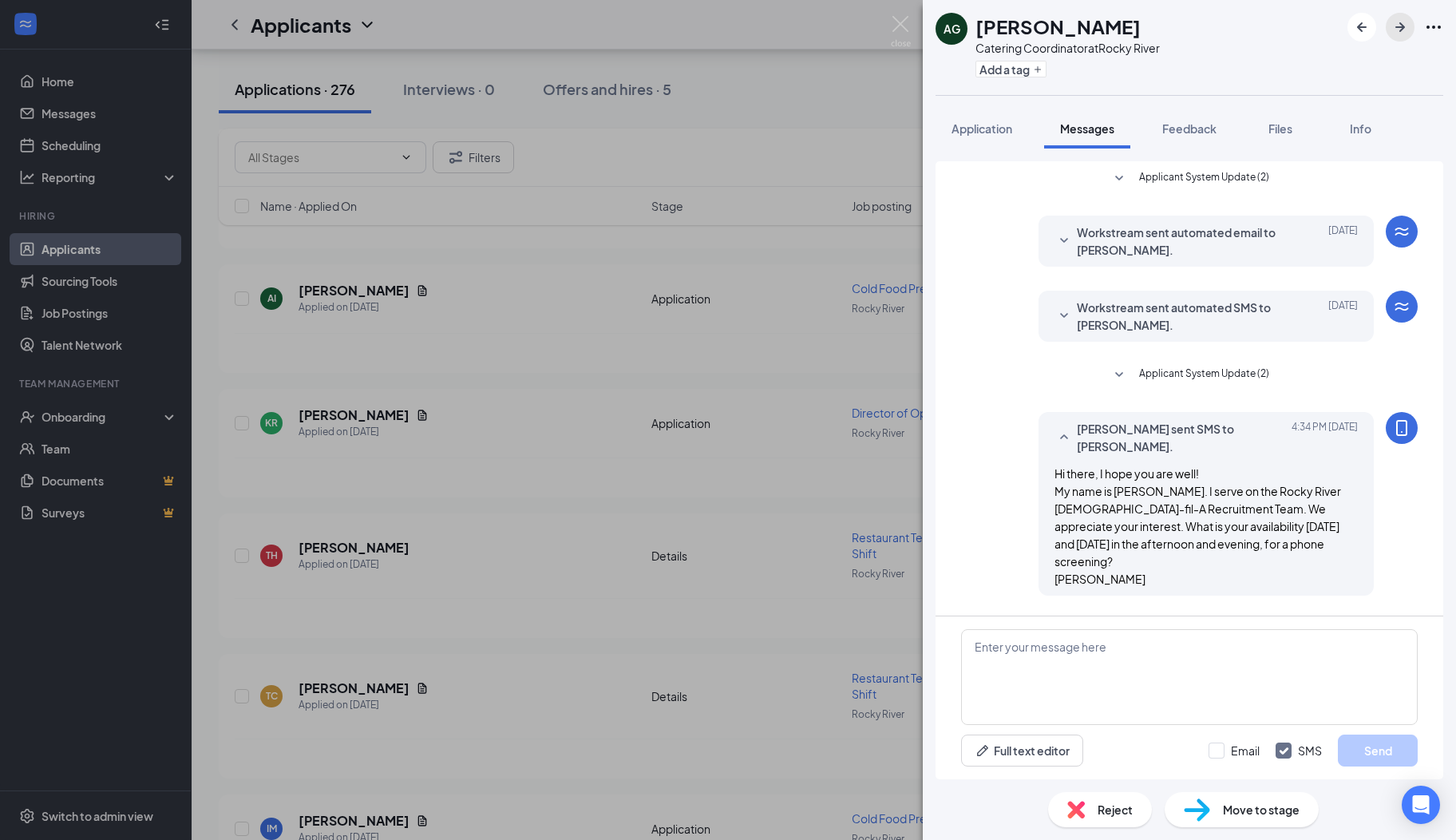
click at [1398, 22] on icon "ArrowRight" at bounding box center [1400, 27] width 19 height 19
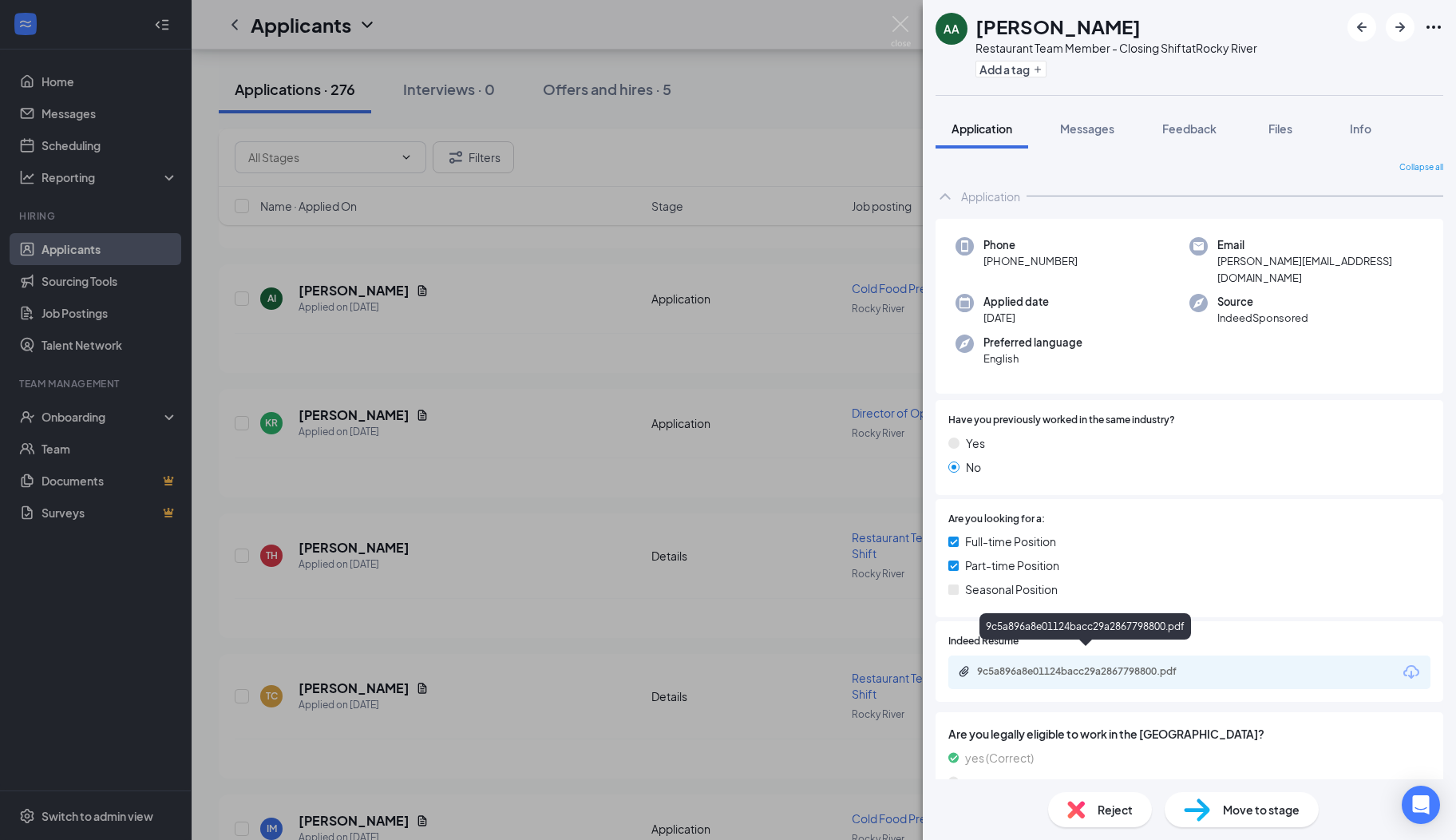
click at [1046, 665] on div "9c5a896a8e01124bacc29a2867798800.pdf" at bounding box center [1089, 672] width 224 height 13
click at [1082, 811] on img at bounding box center [1076, 809] width 17 height 17
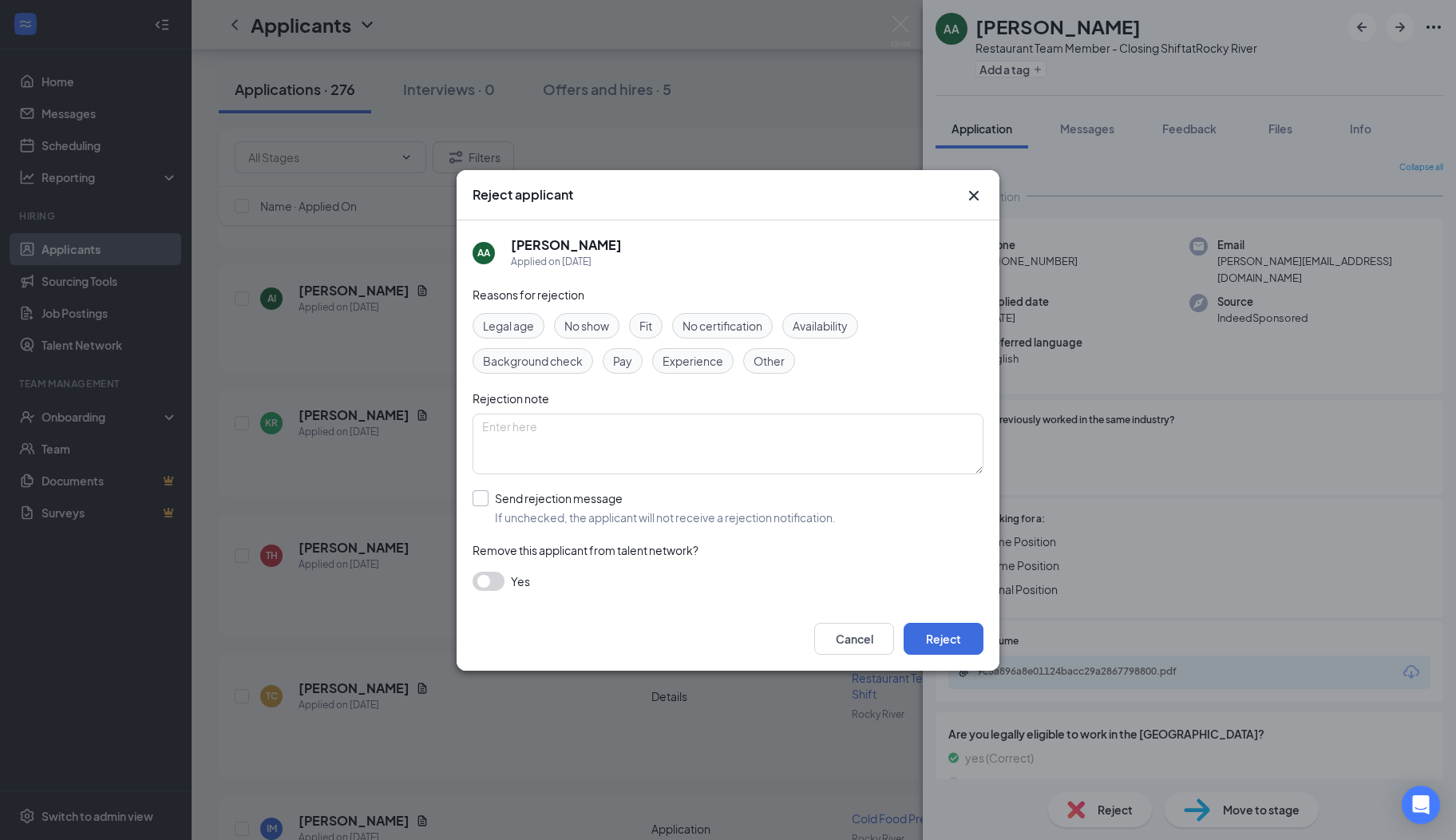
click at [494, 514] on input "Send rejection message If unchecked, the applicant will not receive a rejection…" at bounding box center [654, 507] width 363 height 35
checkbox input "true"
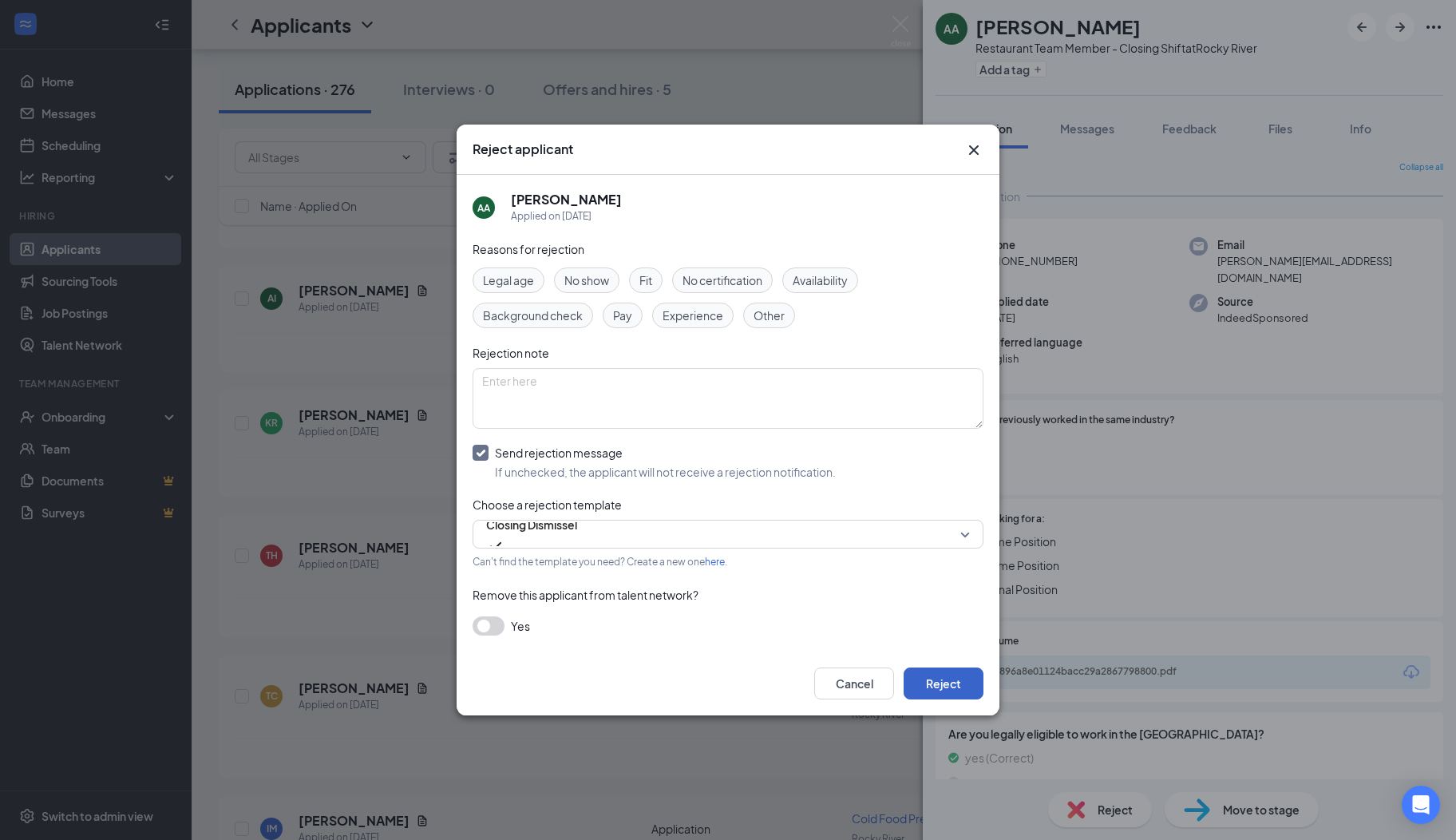
click at [962, 695] on button "Reject" at bounding box center [943, 683] width 80 height 32
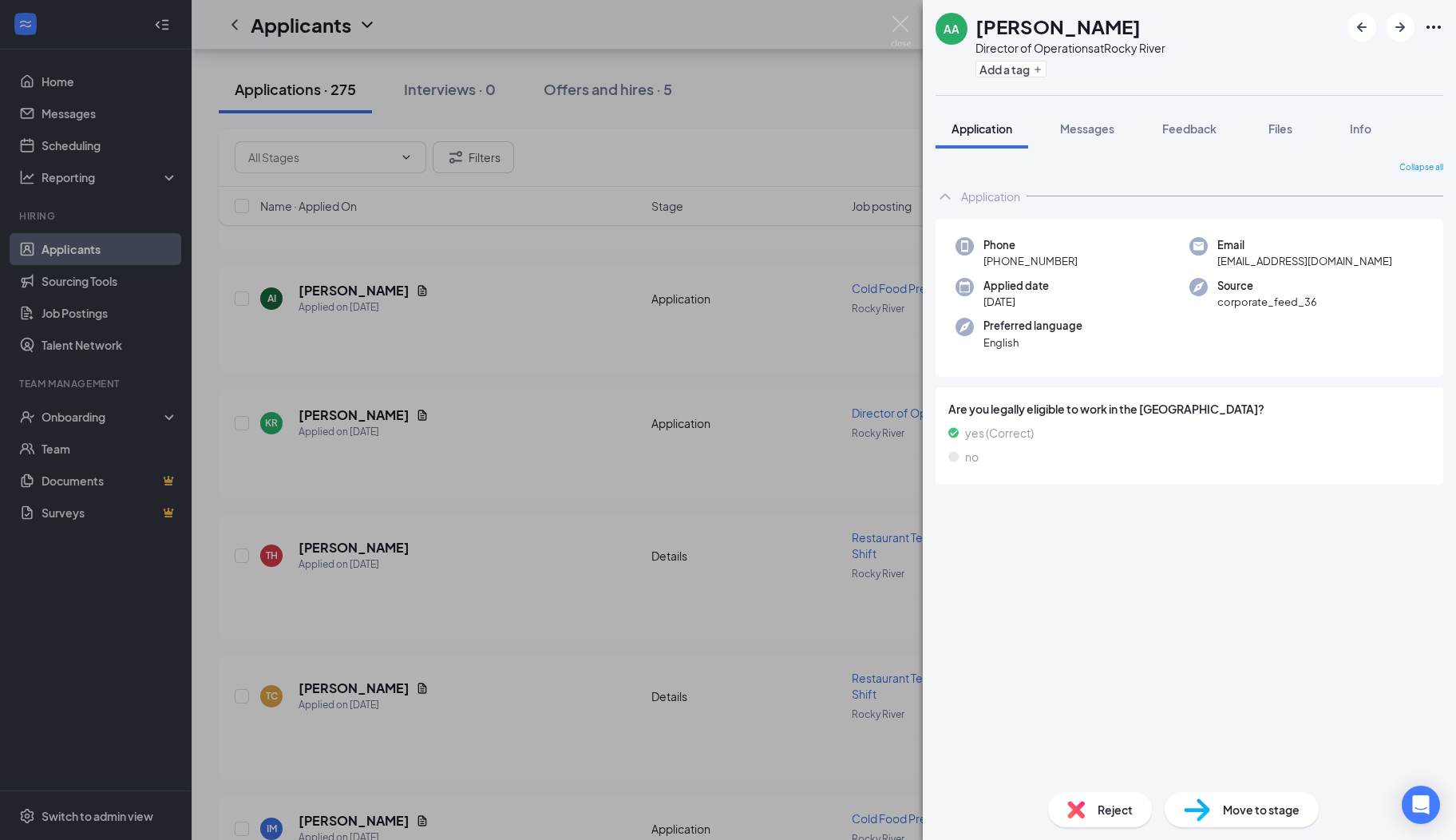
click at [1101, 807] on span "Reject" at bounding box center [1115, 809] width 35 height 17
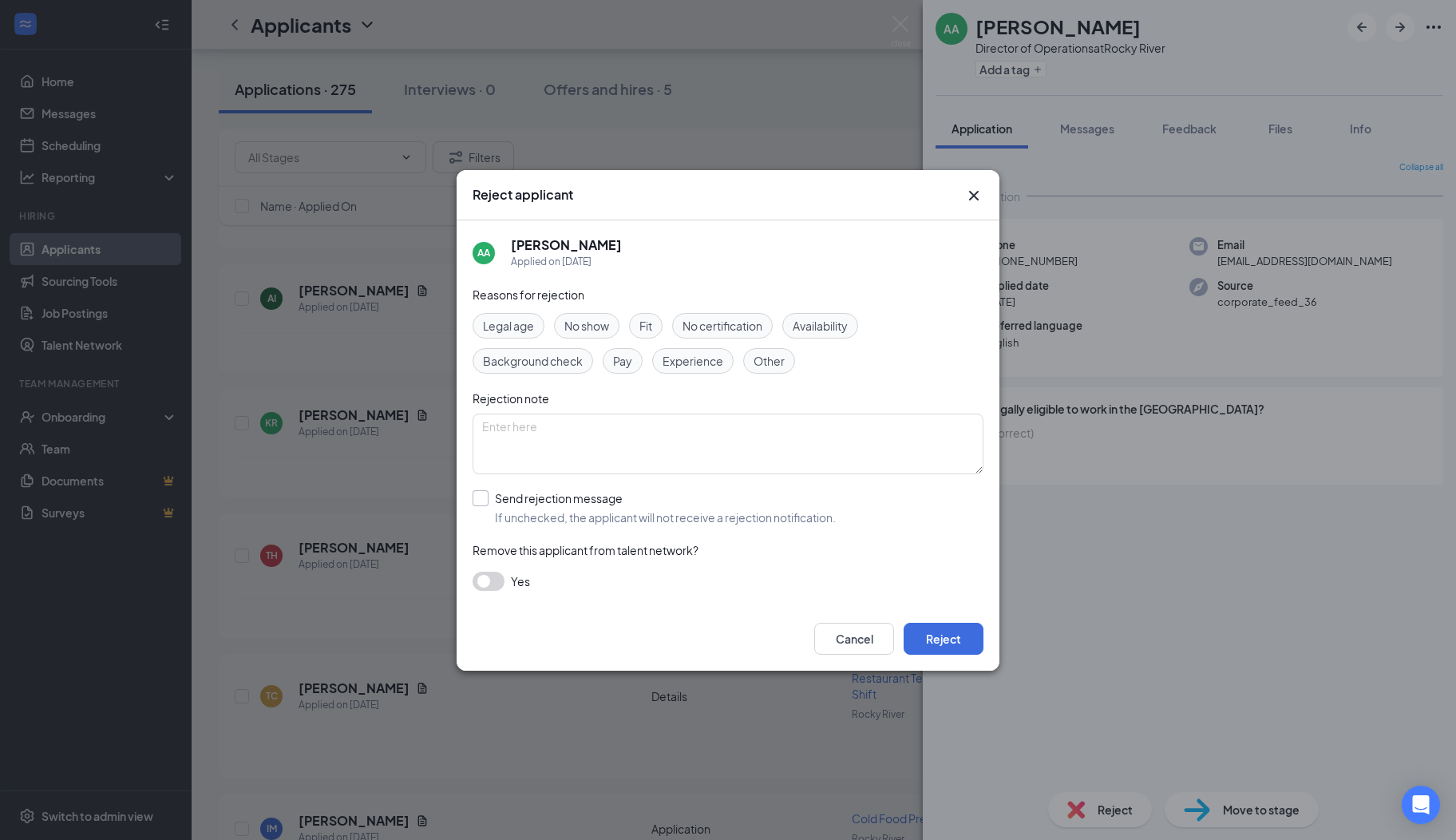
click at [489, 497] on input "Send rejection message If unchecked, the applicant will not receive a rejection…" at bounding box center [654, 507] width 363 height 35
checkbox input "true"
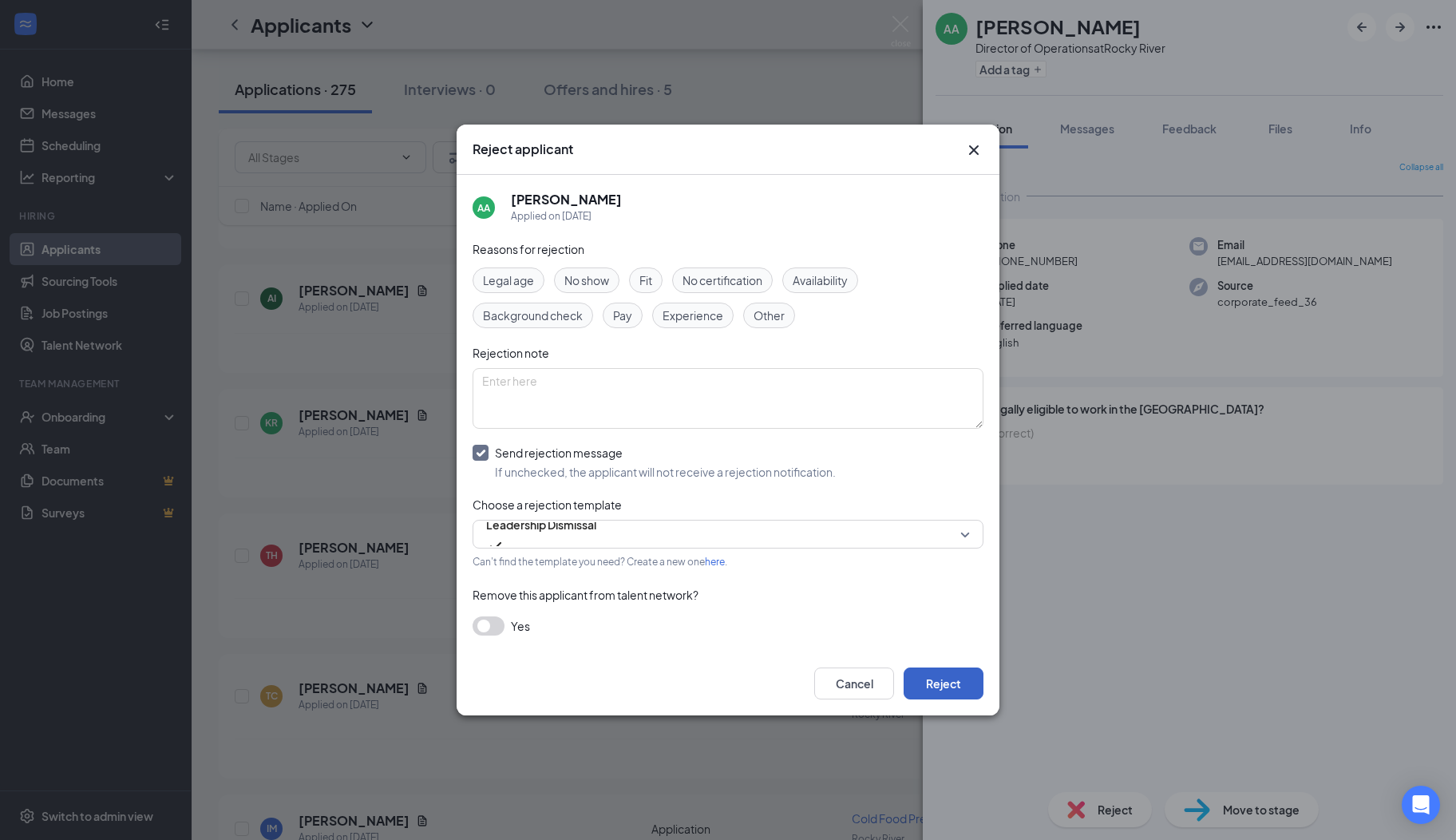
click at [967, 685] on button "Reject" at bounding box center [943, 683] width 80 height 32
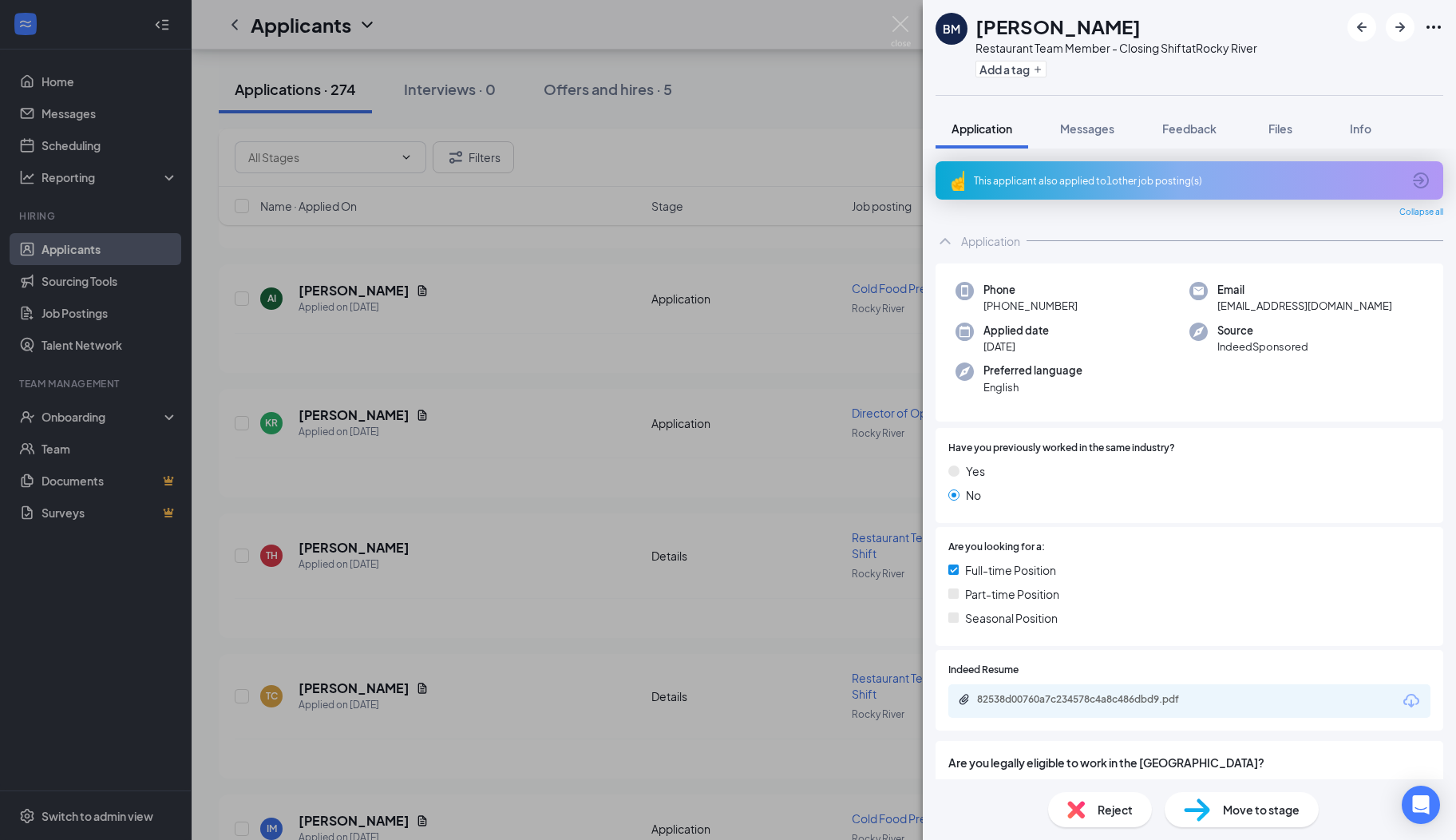
click at [1102, 807] on span "Reject" at bounding box center [1115, 809] width 35 height 17
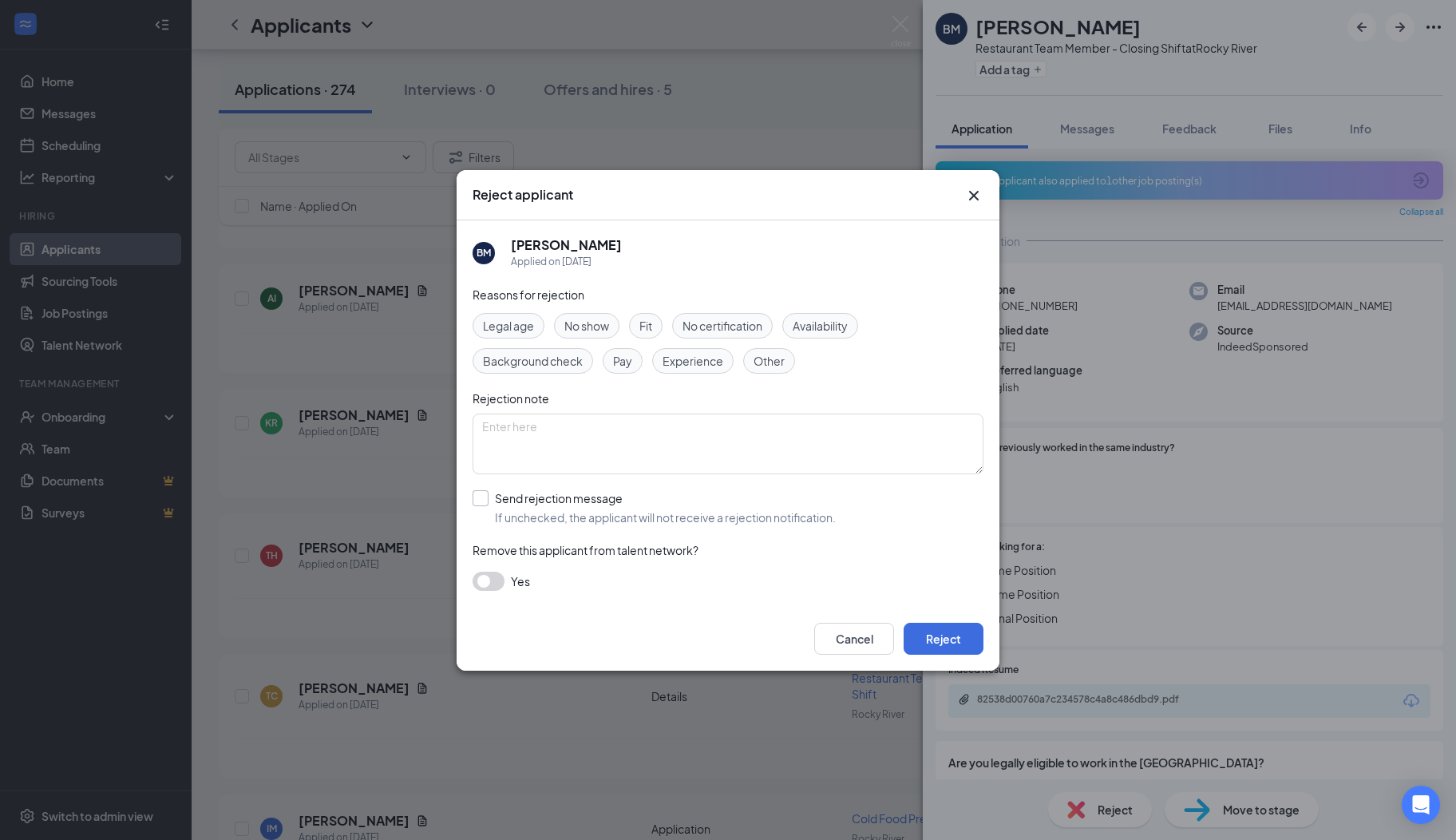
click at [519, 503] on input "Send rejection message If unchecked, the applicant will not receive a rejection…" at bounding box center [654, 507] width 363 height 35
checkbox input "true"
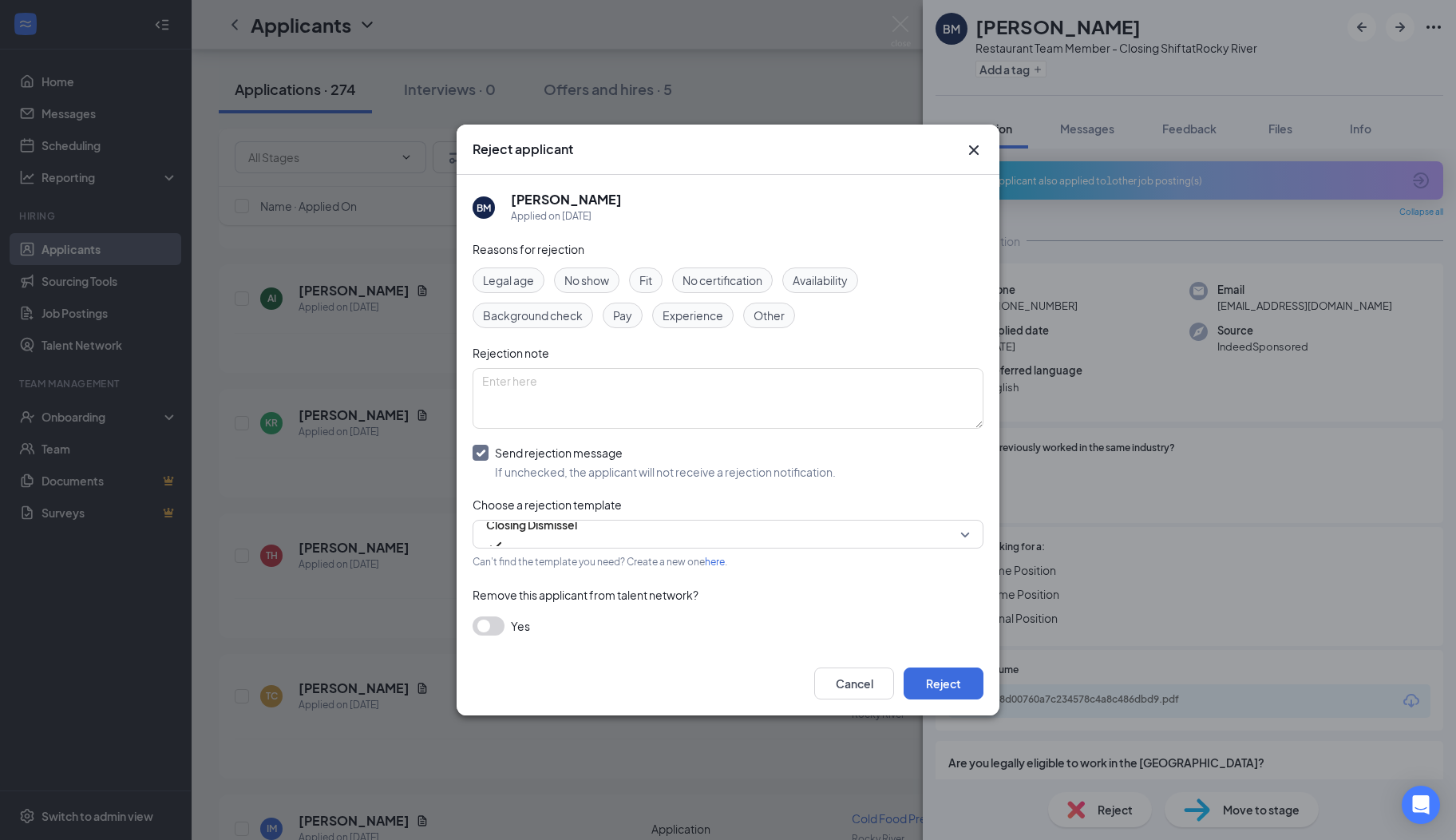
click at [492, 628] on button "button" at bounding box center [488, 625] width 32 height 19
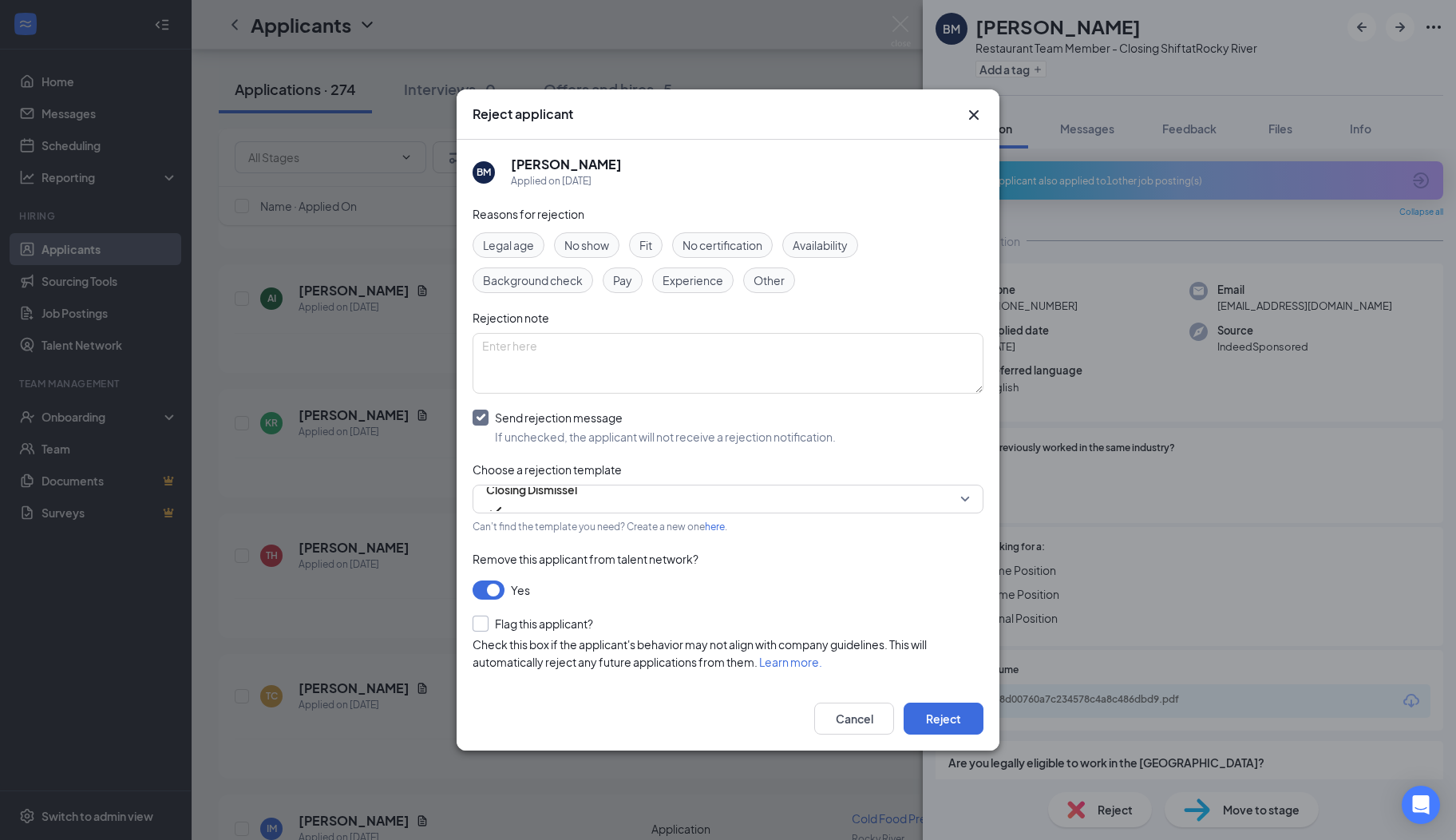
click at [484, 622] on input "Flag this applicant?" at bounding box center [533, 622] width 121 height 16
checkbox input "true"
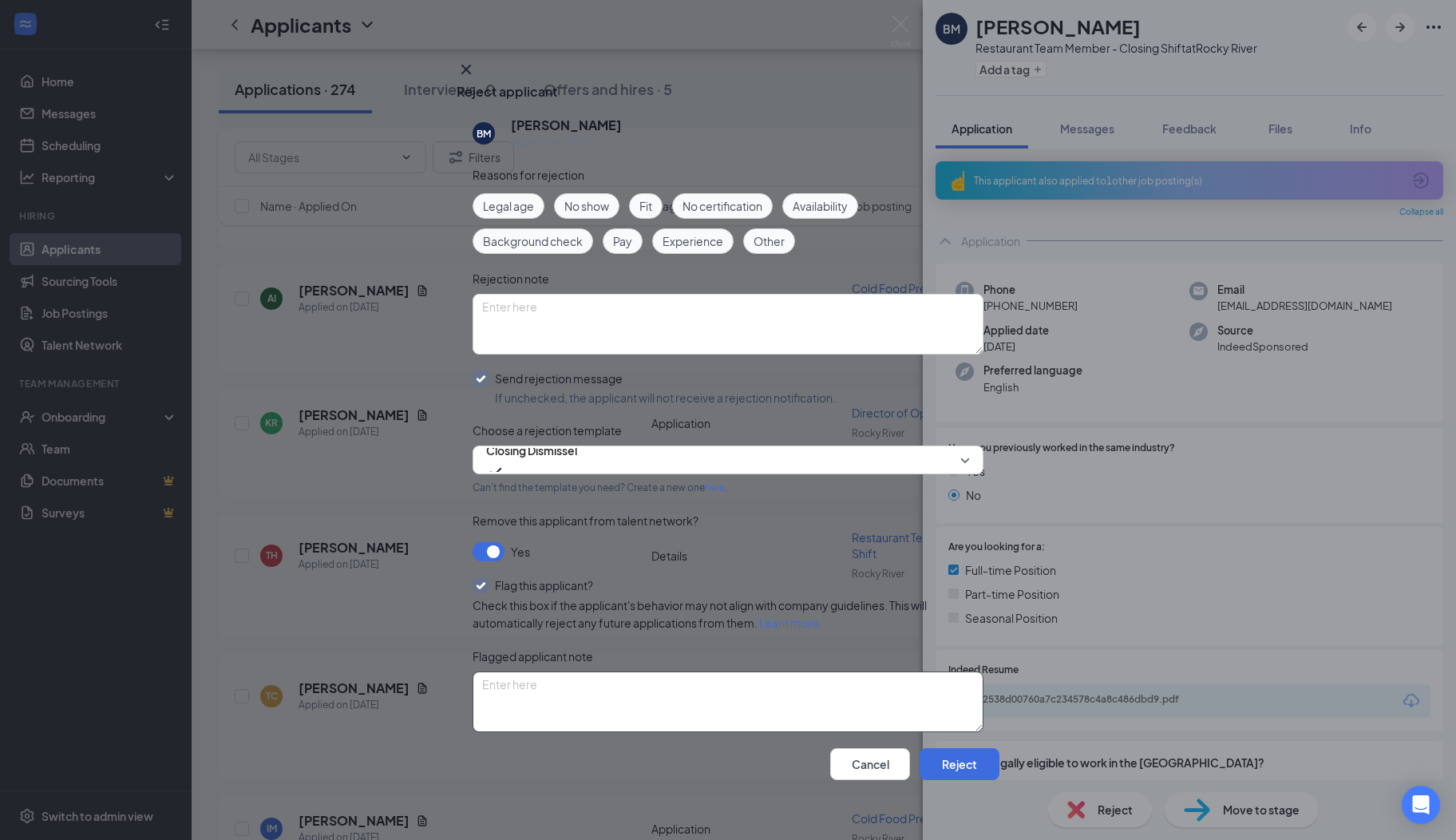
click at [843, 692] on textarea at bounding box center [728, 702] width 511 height 60
type textarea "Has interviewed several times before. Not a good fit"
click at [967, 748] on button "Reject" at bounding box center [959, 763] width 80 height 32
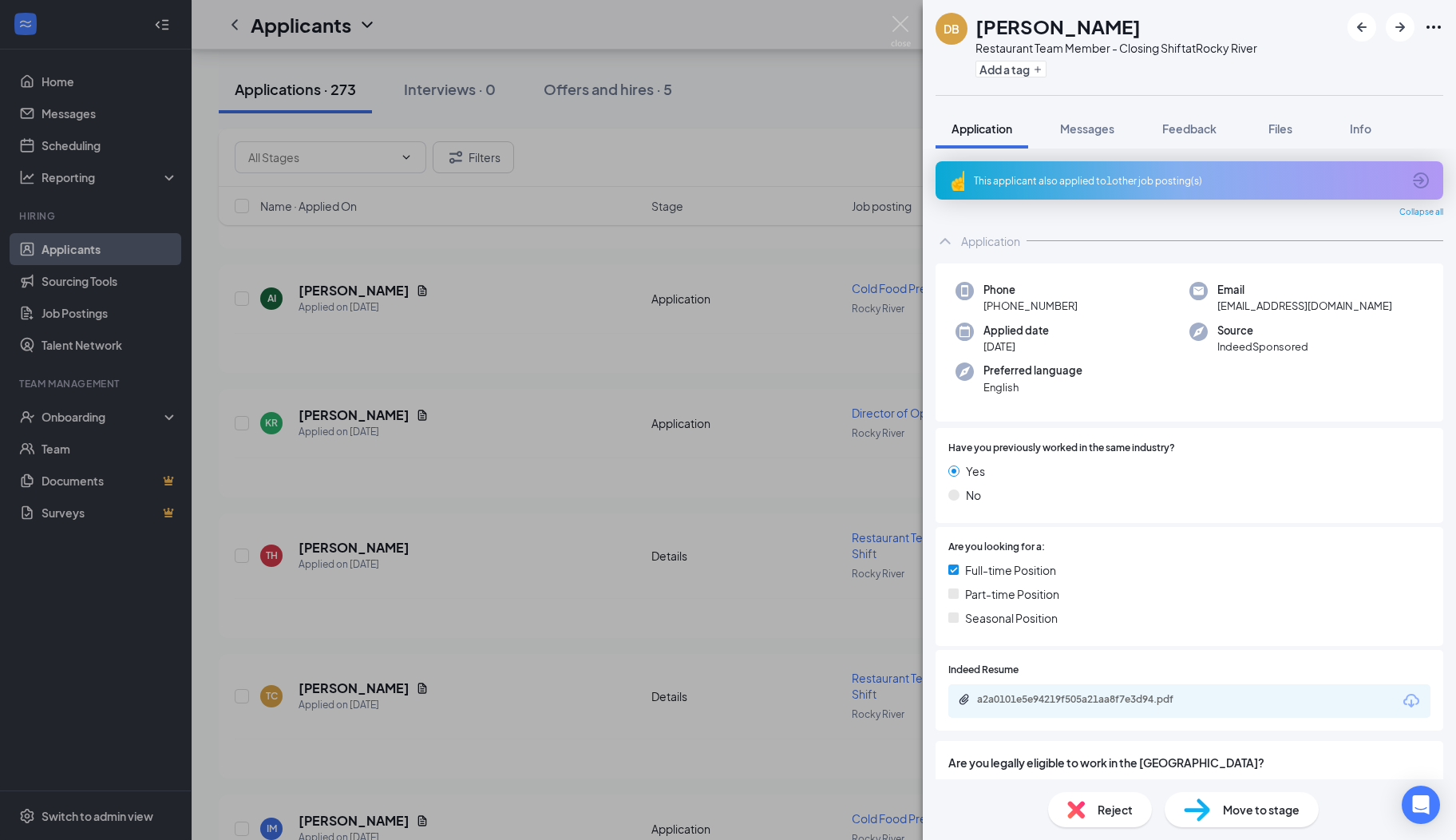
click at [1413, 179] on icon "ArrowCircle" at bounding box center [1420, 180] width 16 height 16
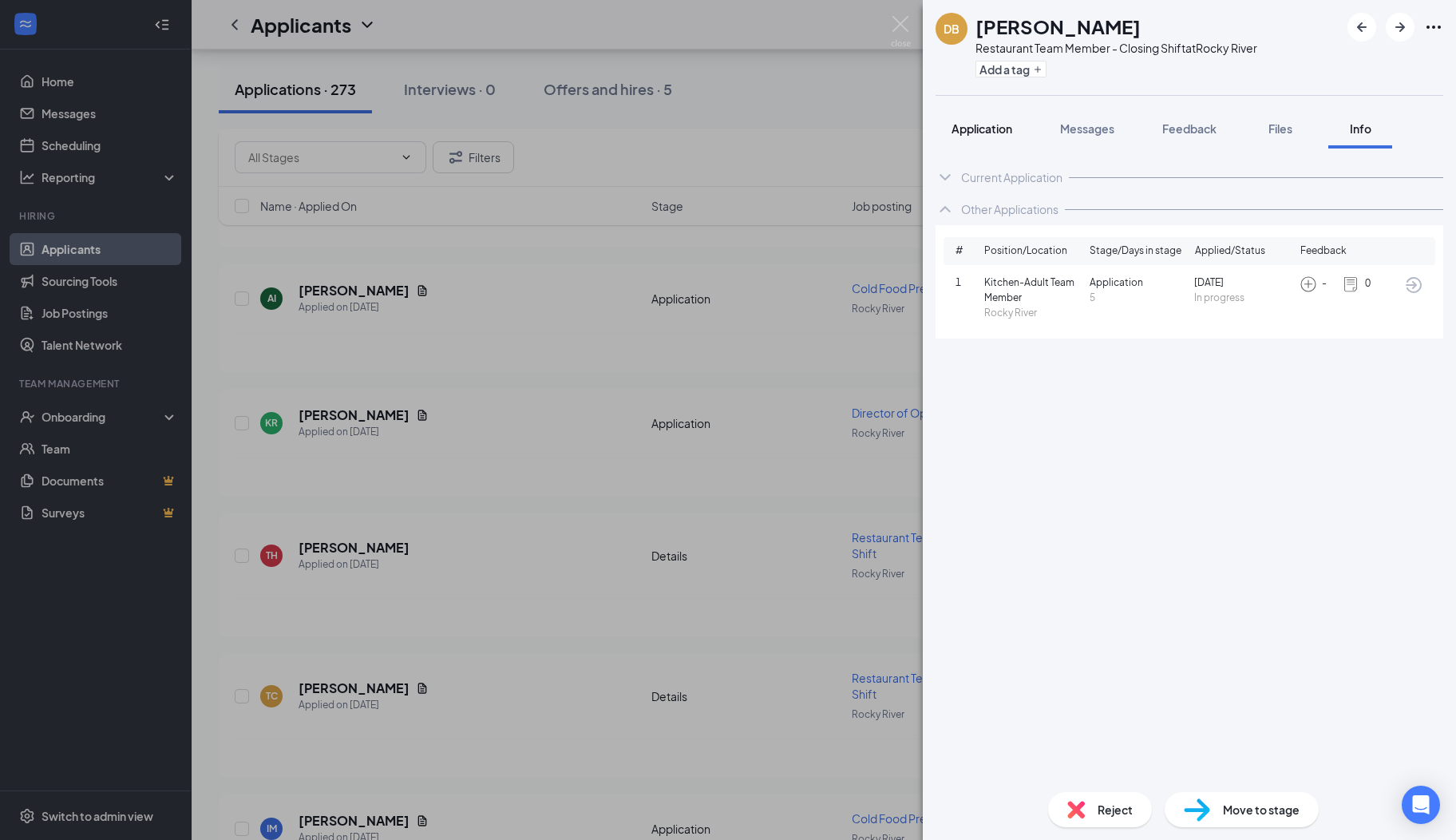
click at [990, 128] on span "Application" at bounding box center [982, 129] width 60 height 15
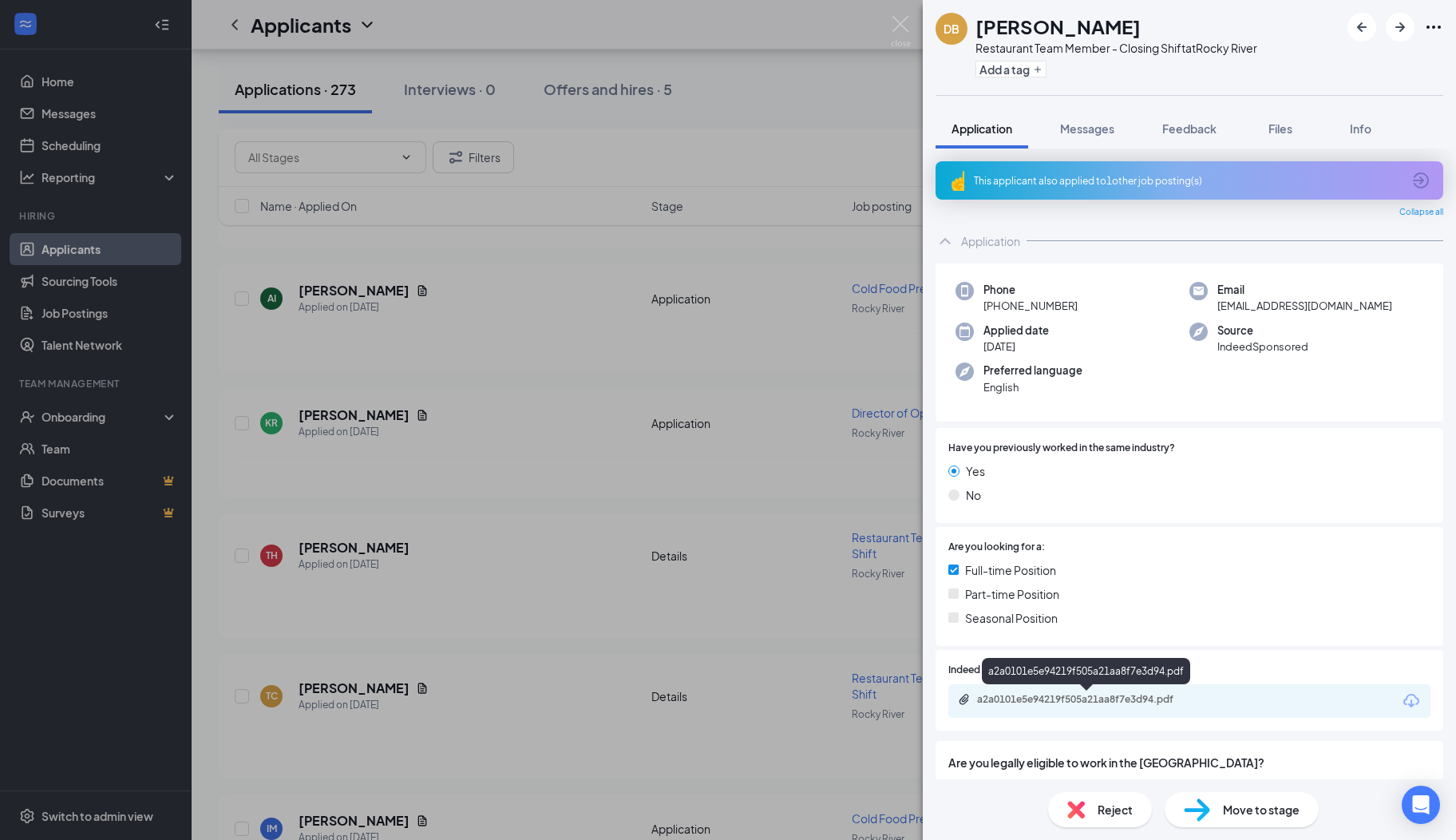
click at [1089, 704] on div "a2a0101e5e94219f505a21aa8f7e3d94.pdf" at bounding box center [1089, 699] width 224 height 13
click at [1079, 134] on span "Messages" at bounding box center [1087, 129] width 54 height 15
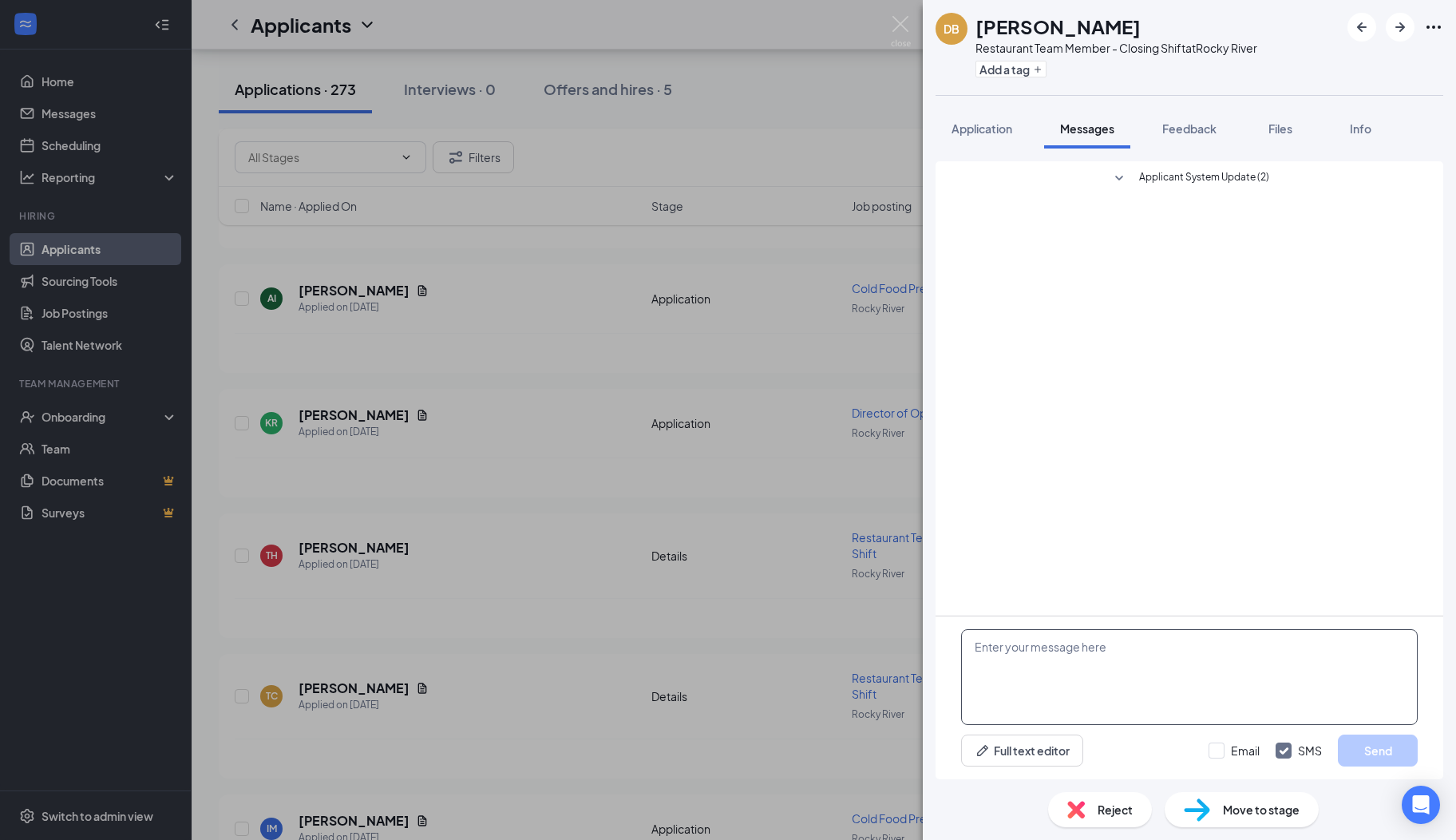
paste textarea "Hi there, I hope you are well! My name is [PERSON_NAME]. I serve on the Rocky R…"
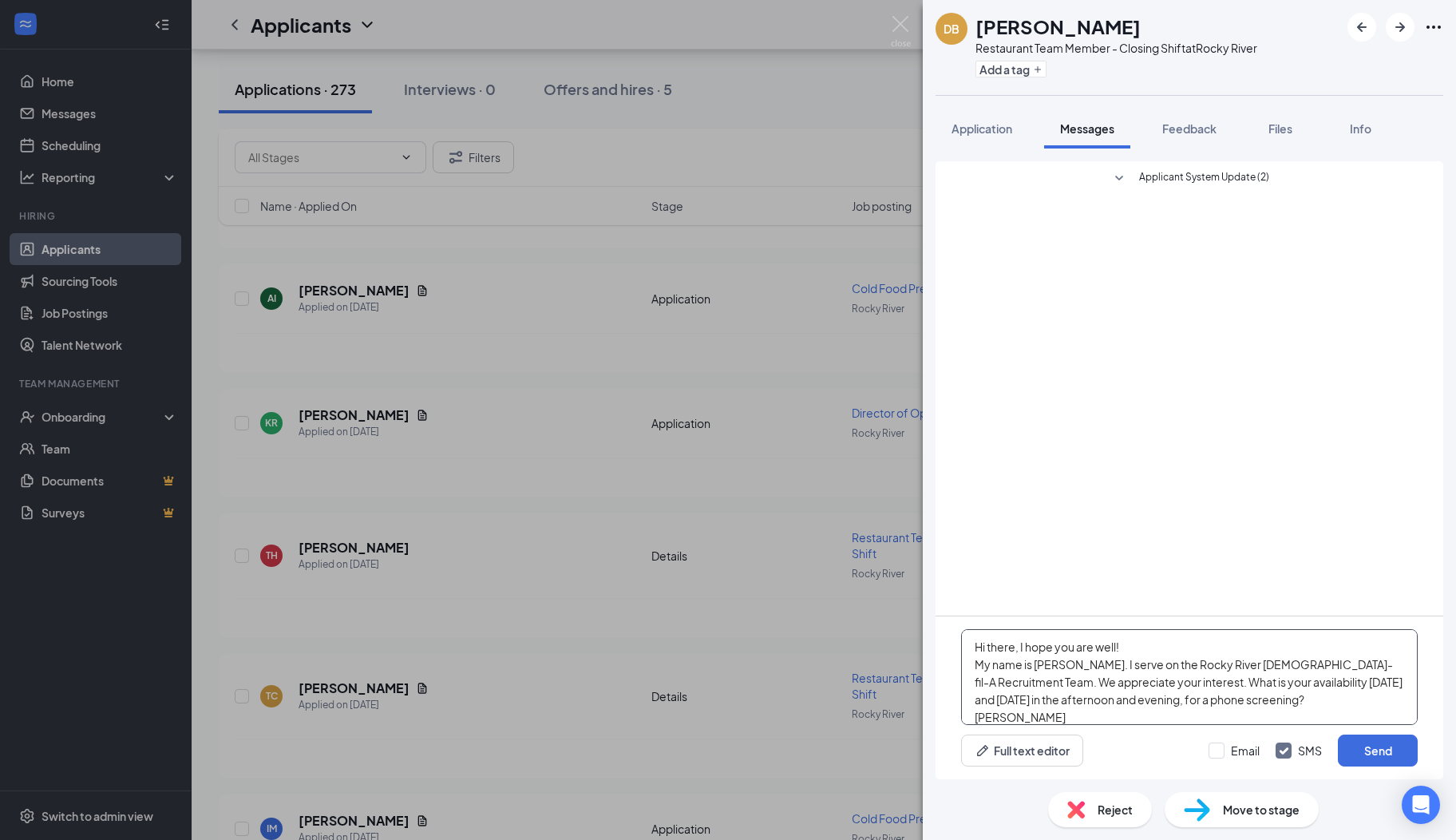
scroll to position [16, 0]
type textarea "Hi there, I hope you are well! My name is [PERSON_NAME]. I serve on the Rocky R…"
click at [1357, 752] on button "Send" at bounding box center [1377, 750] width 80 height 32
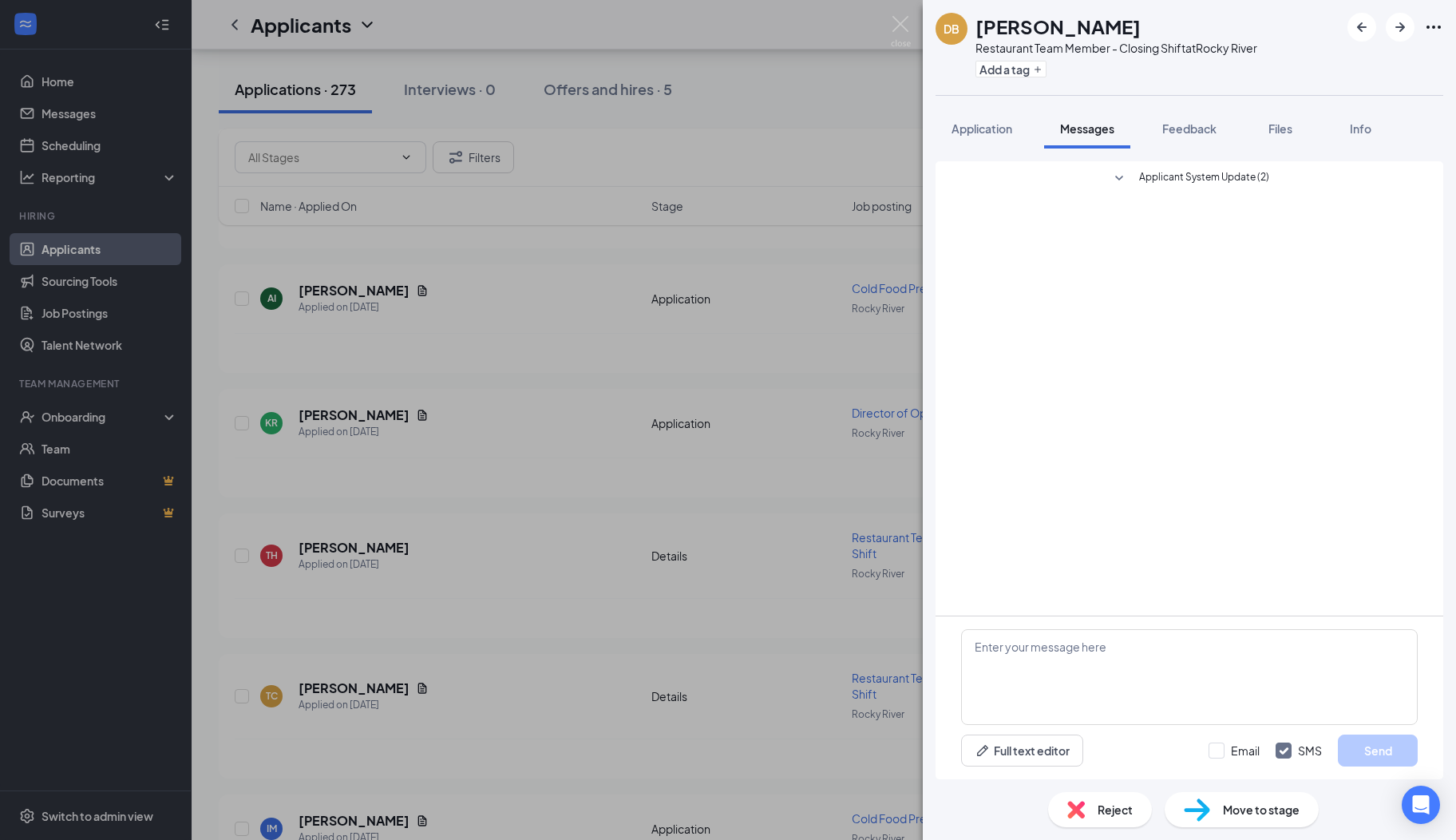
scroll to position [0, 0]
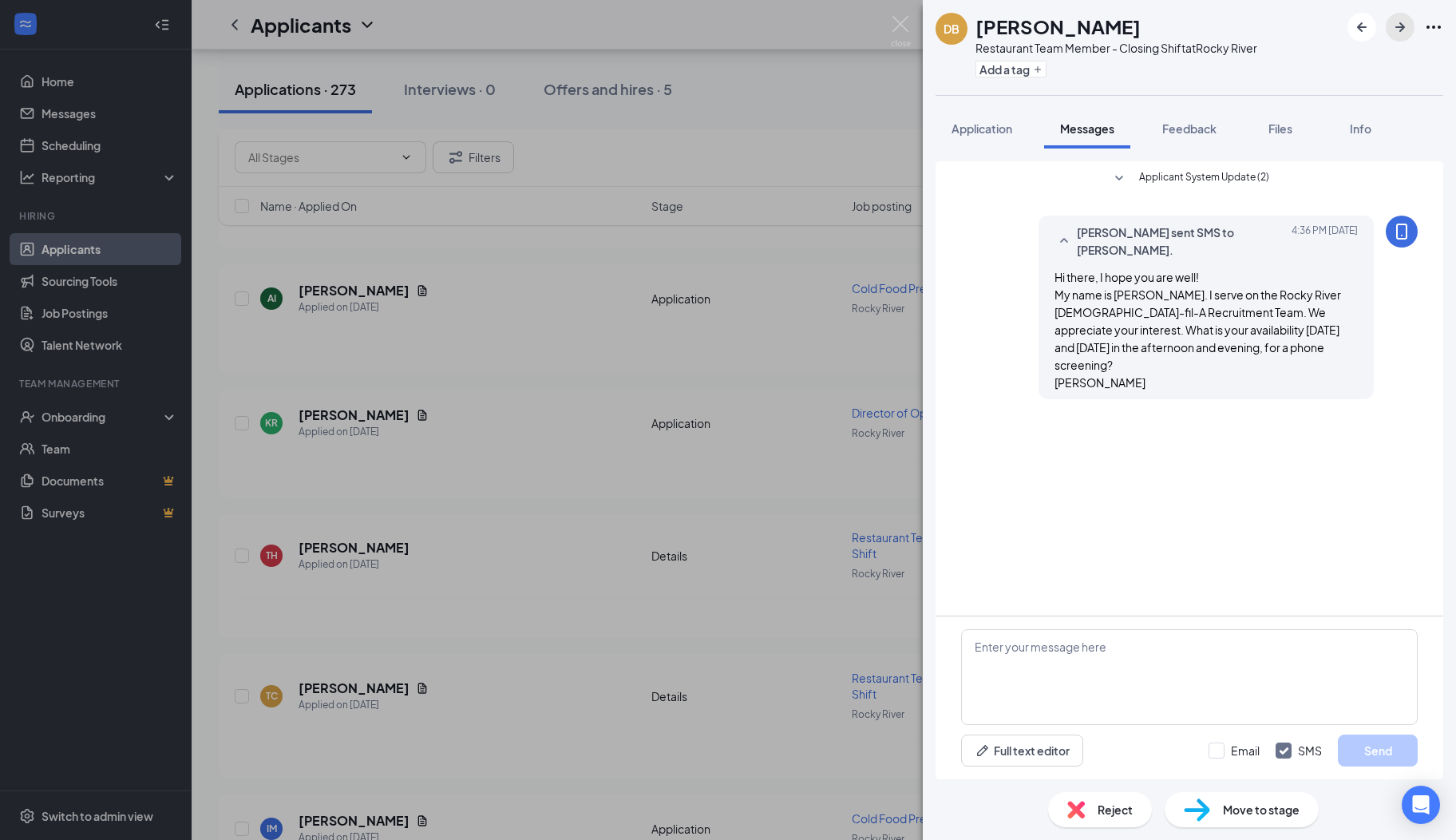
click at [1391, 30] on icon "ArrowRight" at bounding box center [1400, 27] width 19 height 19
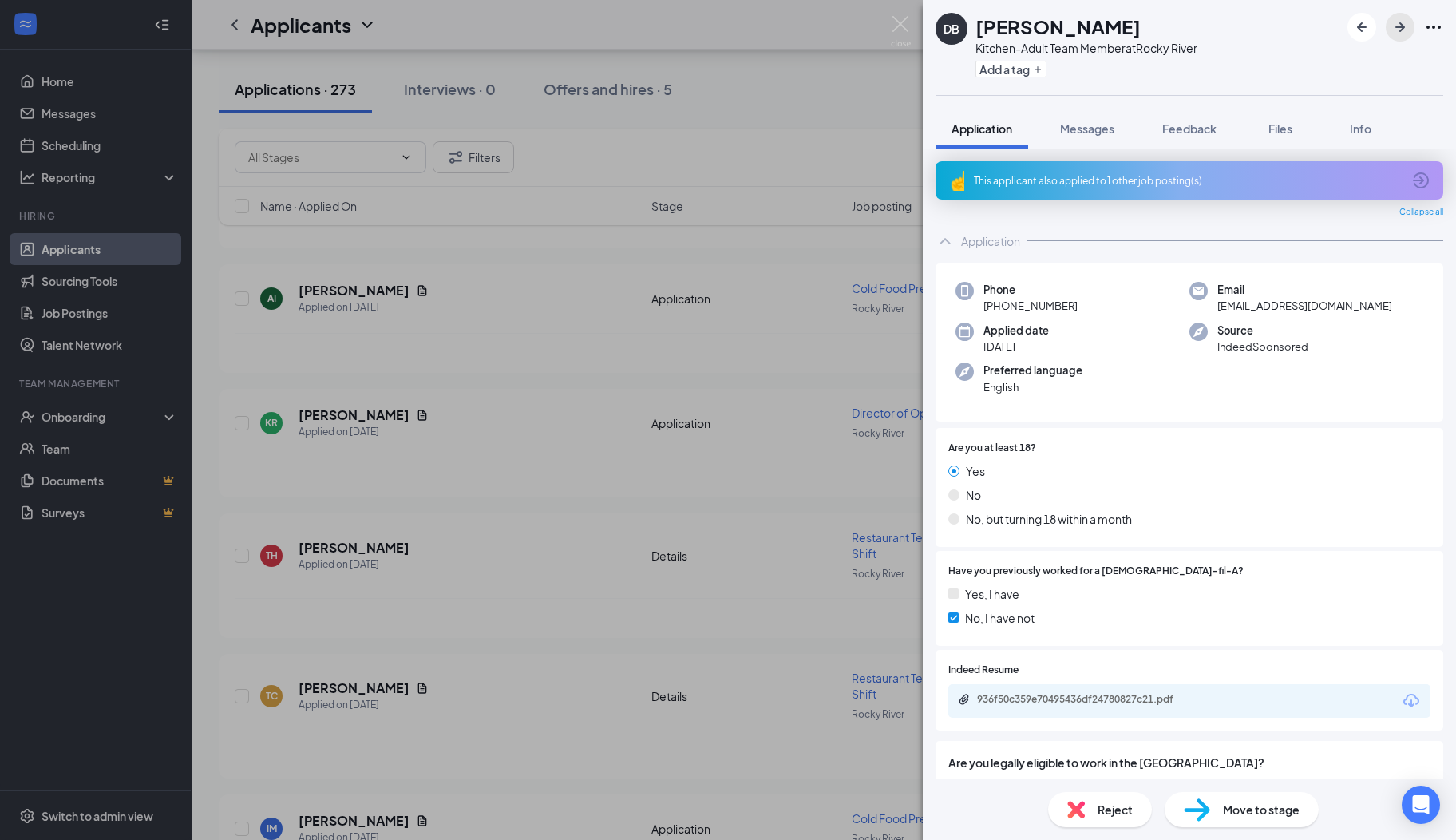
click at [1391, 30] on icon "ArrowRight" at bounding box center [1400, 27] width 19 height 19
click at [1411, 177] on icon "ArrowCircle" at bounding box center [1420, 180] width 19 height 19
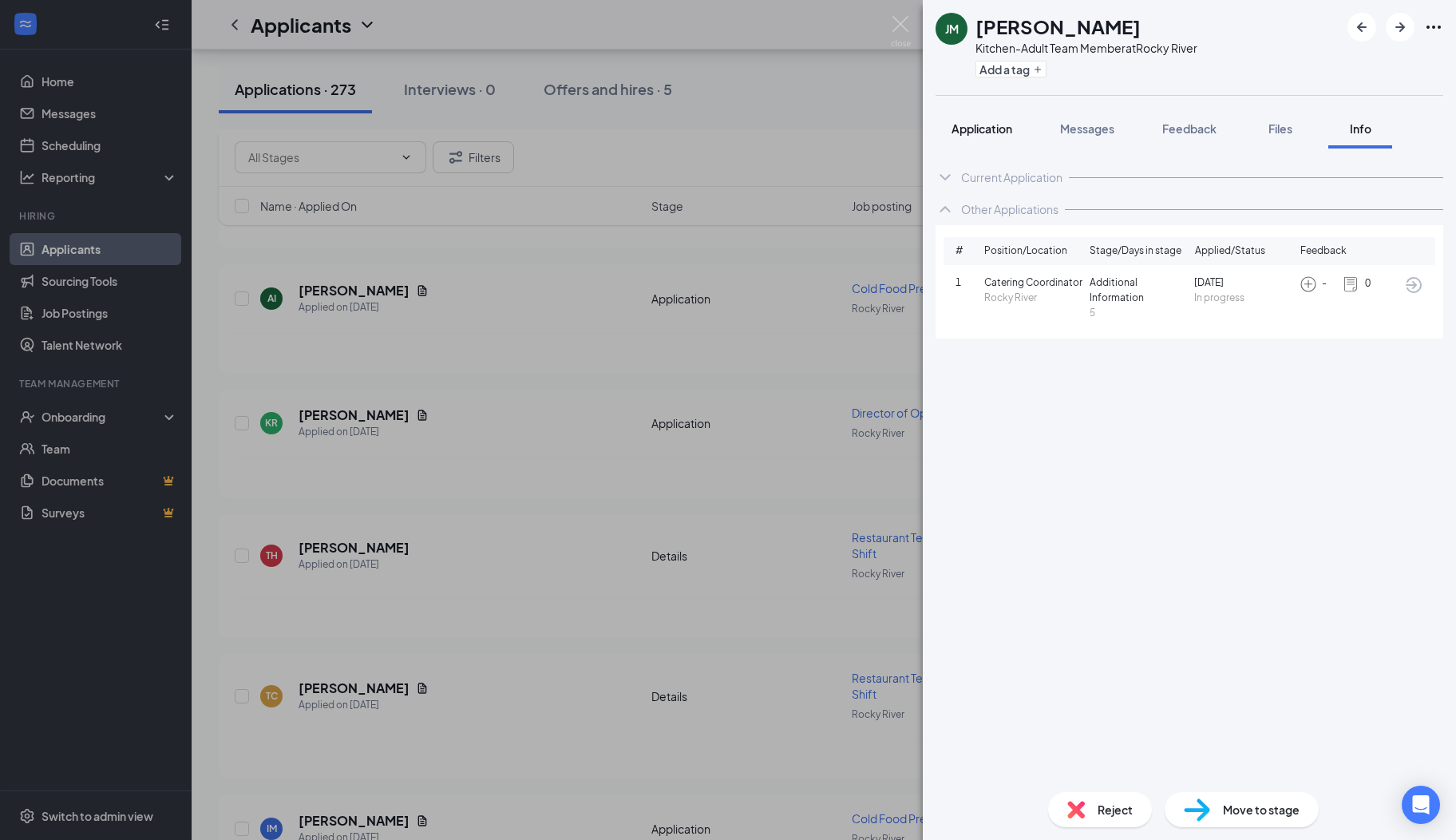
click at [985, 123] on span "Application" at bounding box center [982, 129] width 60 height 15
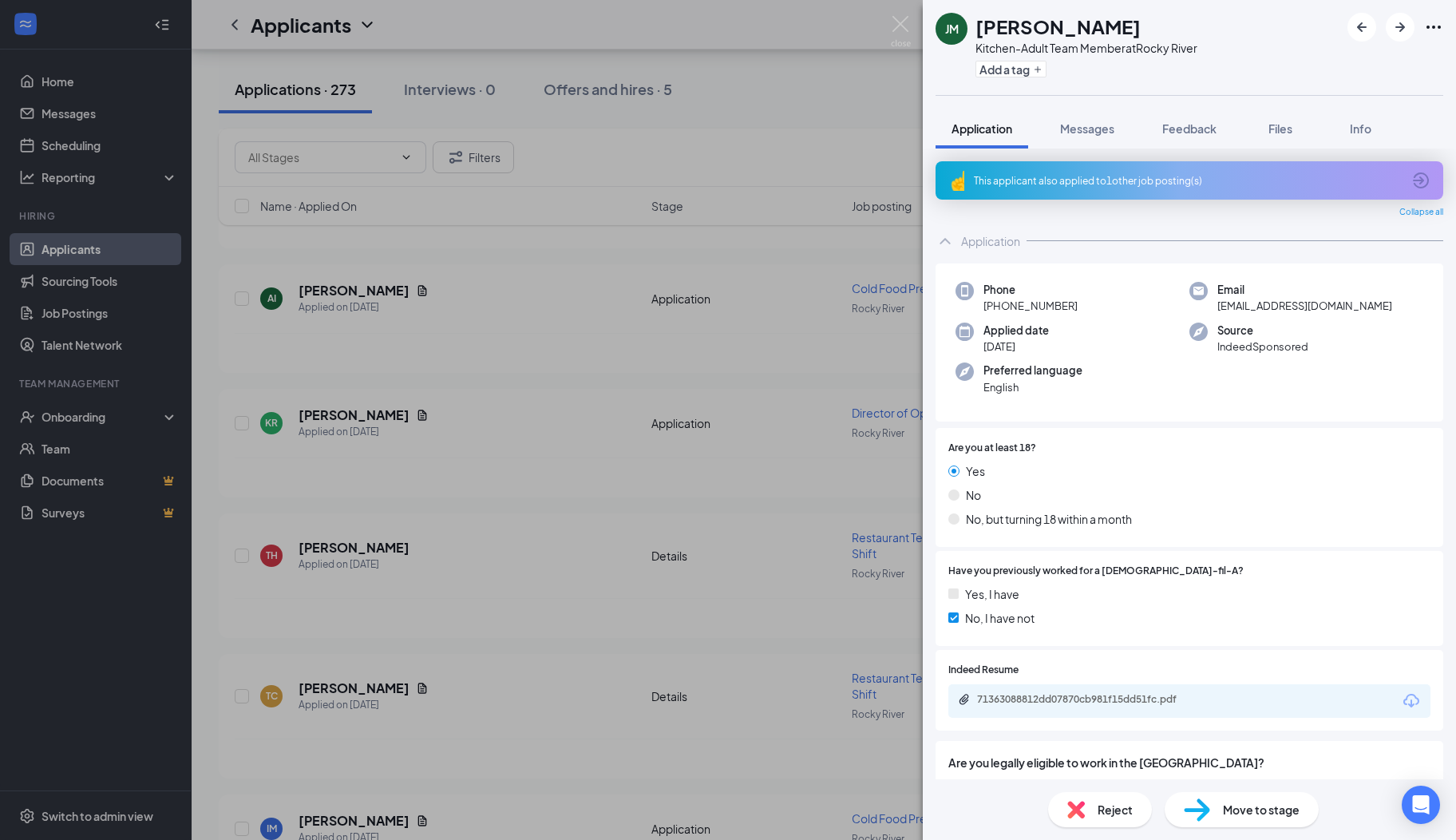
scroll to position [62, 0]
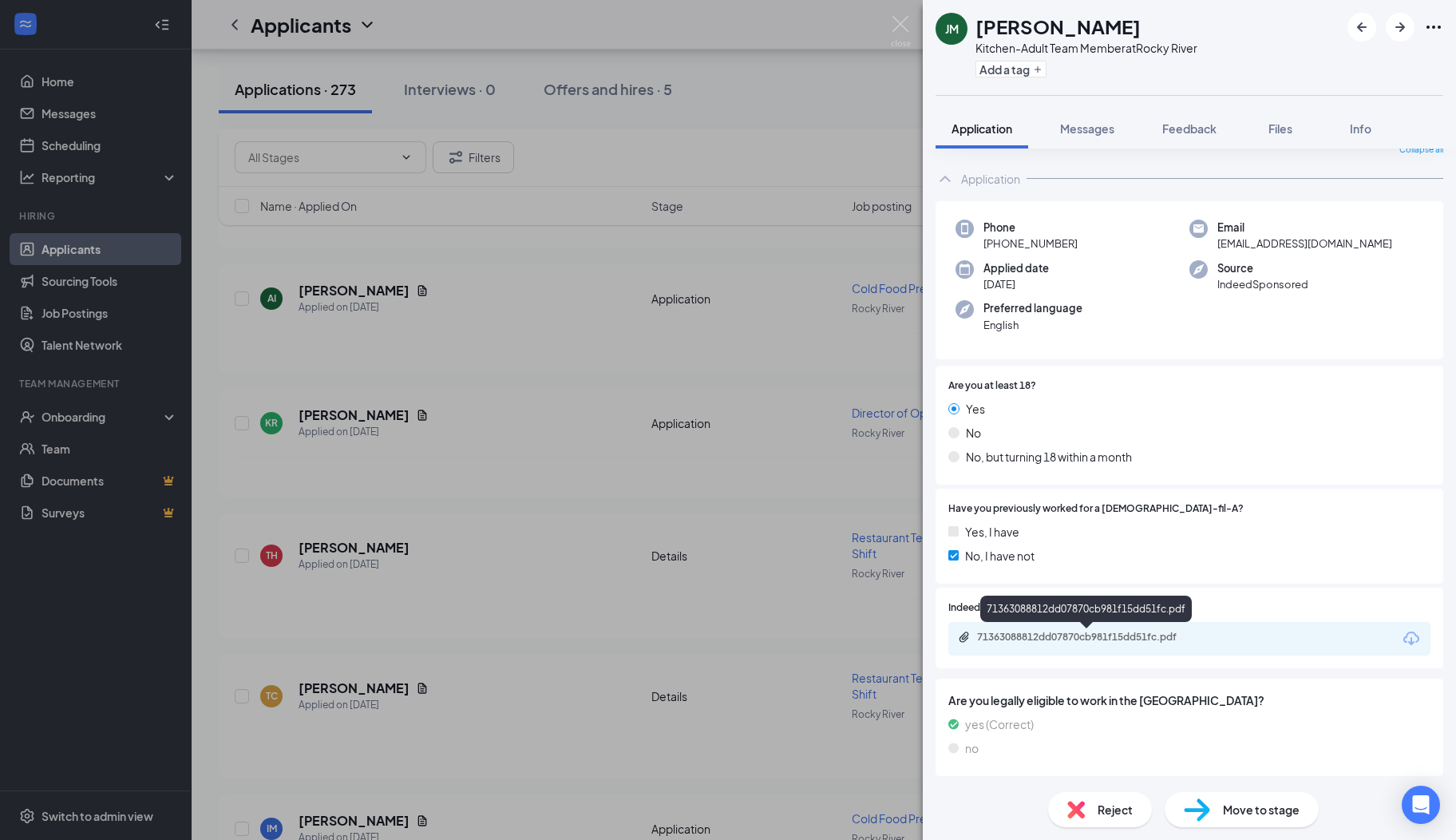
click at [1093, 637] on div "71363088812dd07870cb981f15dd51fc.pdf" at bounding box center [1089, 637] width 224 height 13
click at [1078, 122] on span "Messages" at bounding box center [1087, 129] width 54 height 15
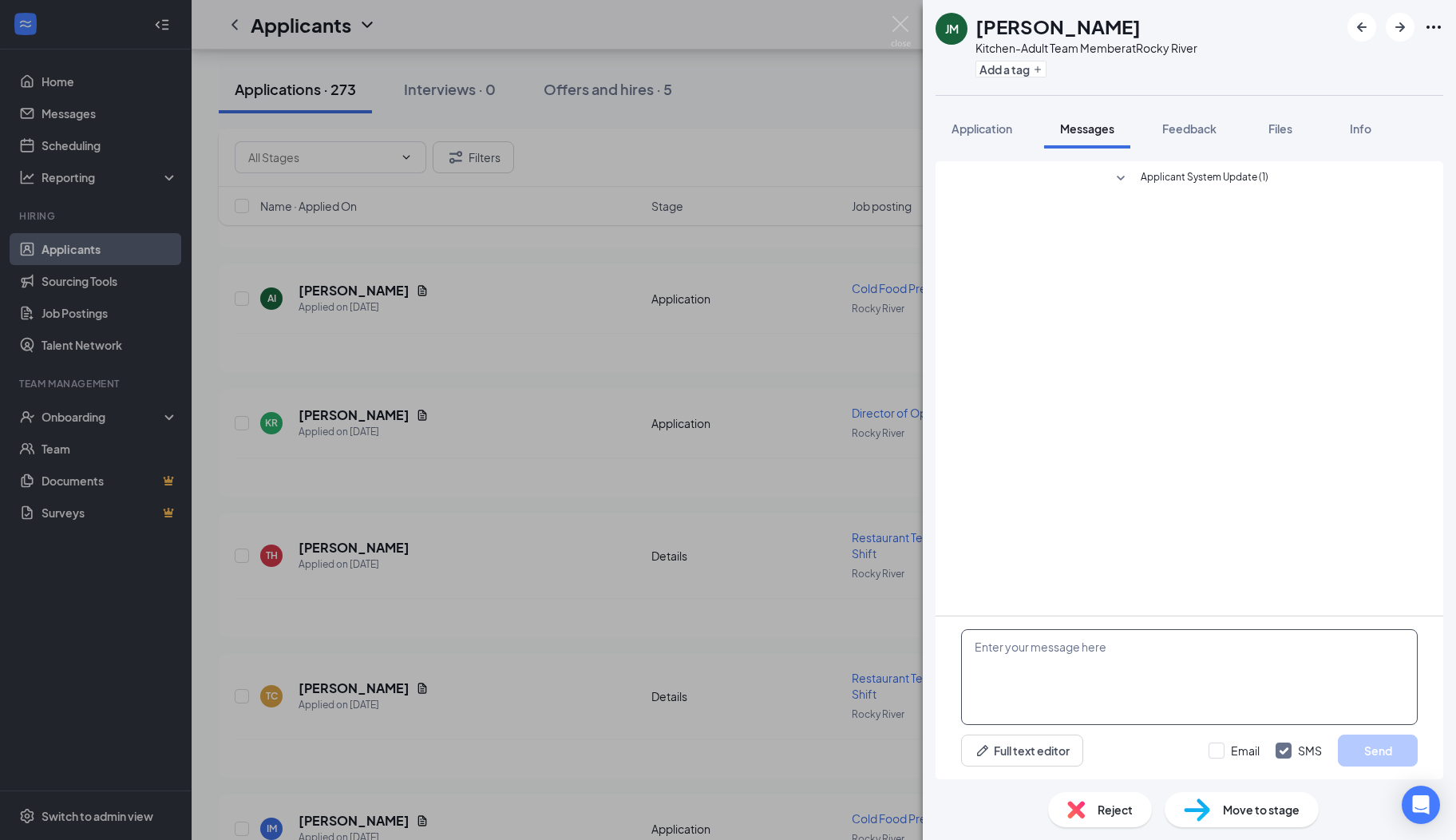
paste textarea "Hi there, I hope you are well! My name is [PERSON_NAME]. I serve on the Rocky R…"
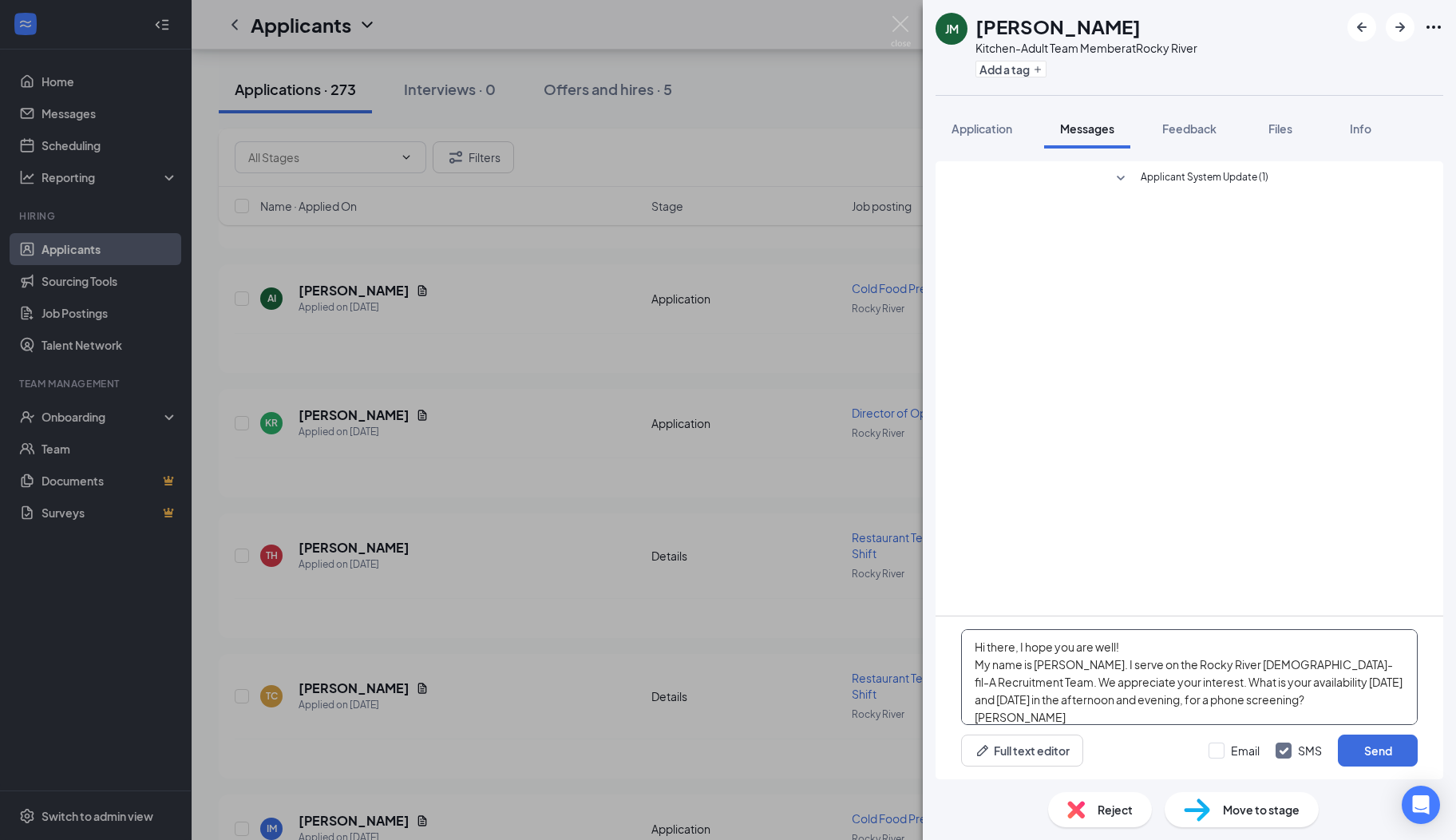
scroll to position [16, 0]
type textarea "Hi there, I hope you are well! My name is [PERSON_NAME]. I serve on the Rocky R…"
click at [1351, 755] on button "Send" at bounding box center [1377, 750] width 80 height 32
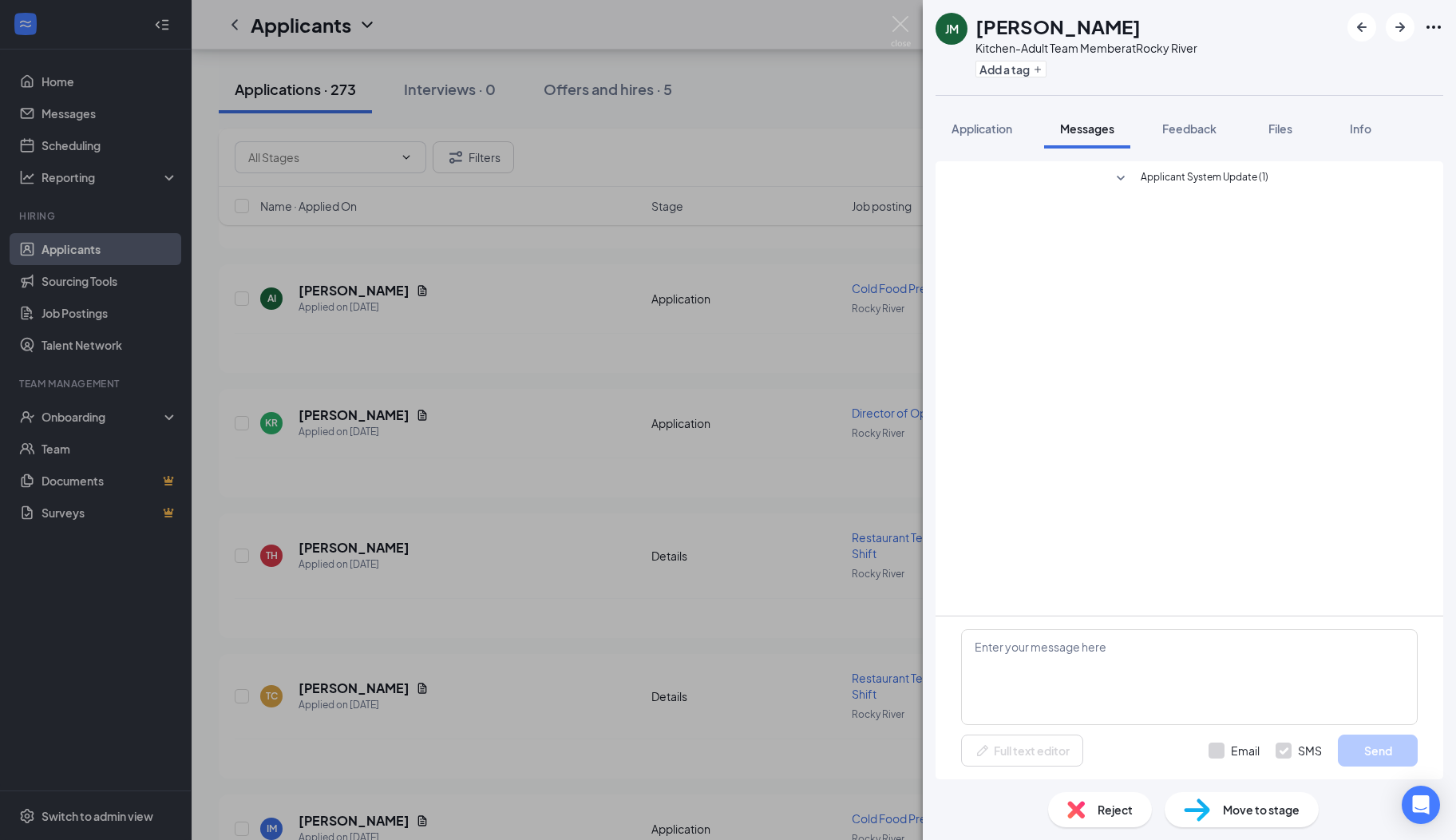
scroll to position [0, 0]
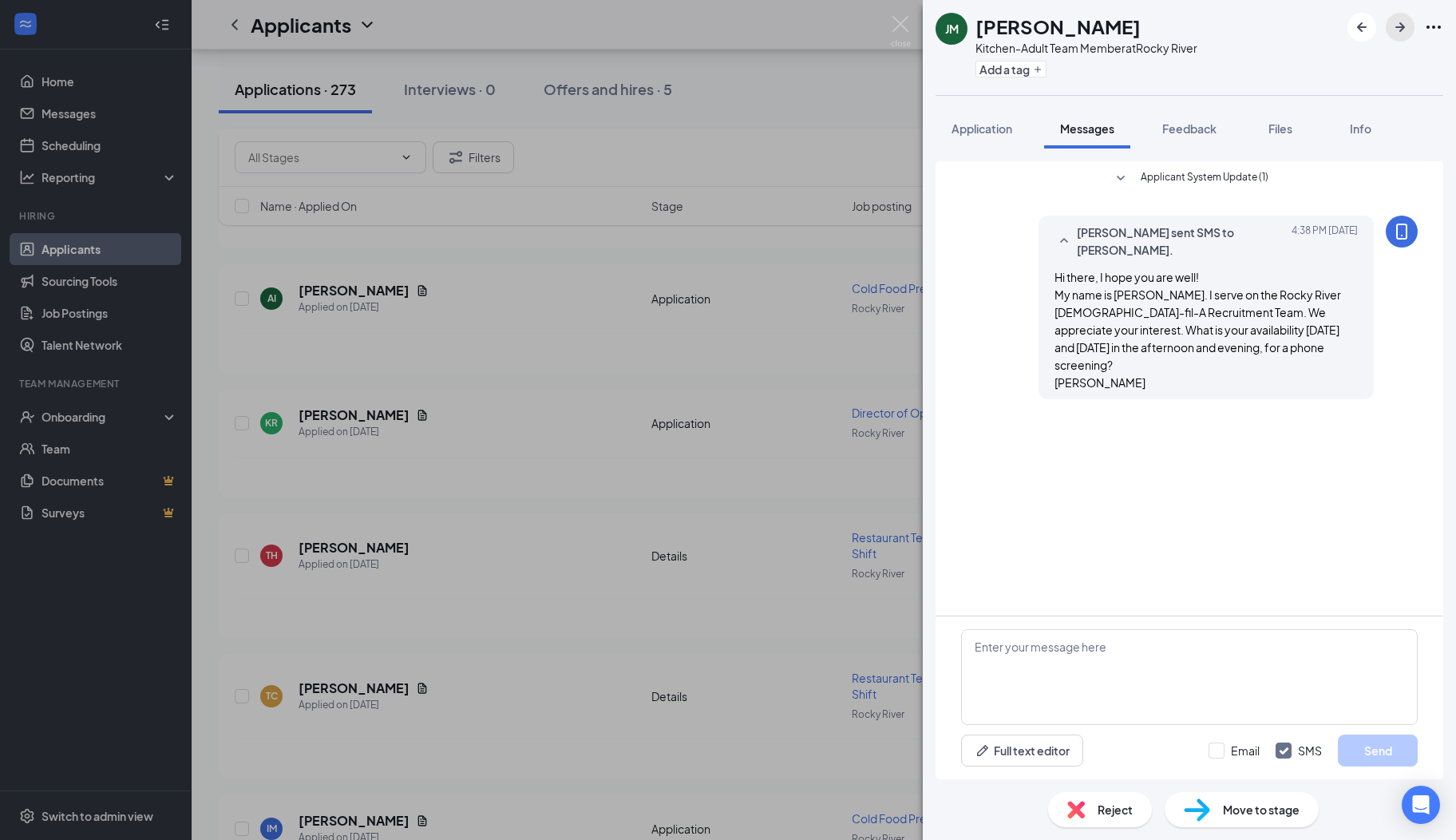
click at [1396, 36] on icon "ArrowRight" at bounding box center [1400, 27] width 19 height 19
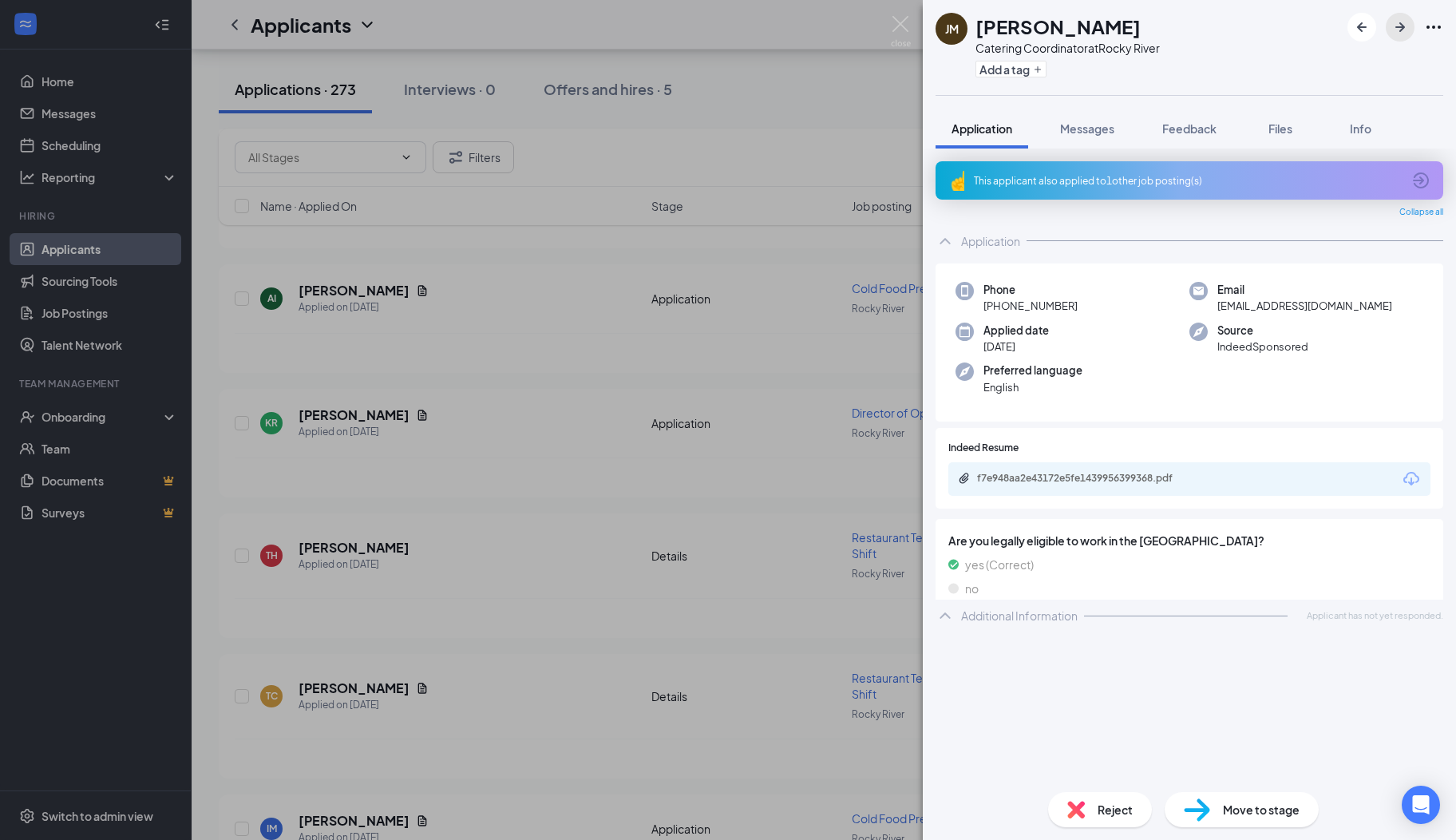
click at [1404, 24] on icon "ArrowRight" at bounding box center [1400, 27] width 19 height 19
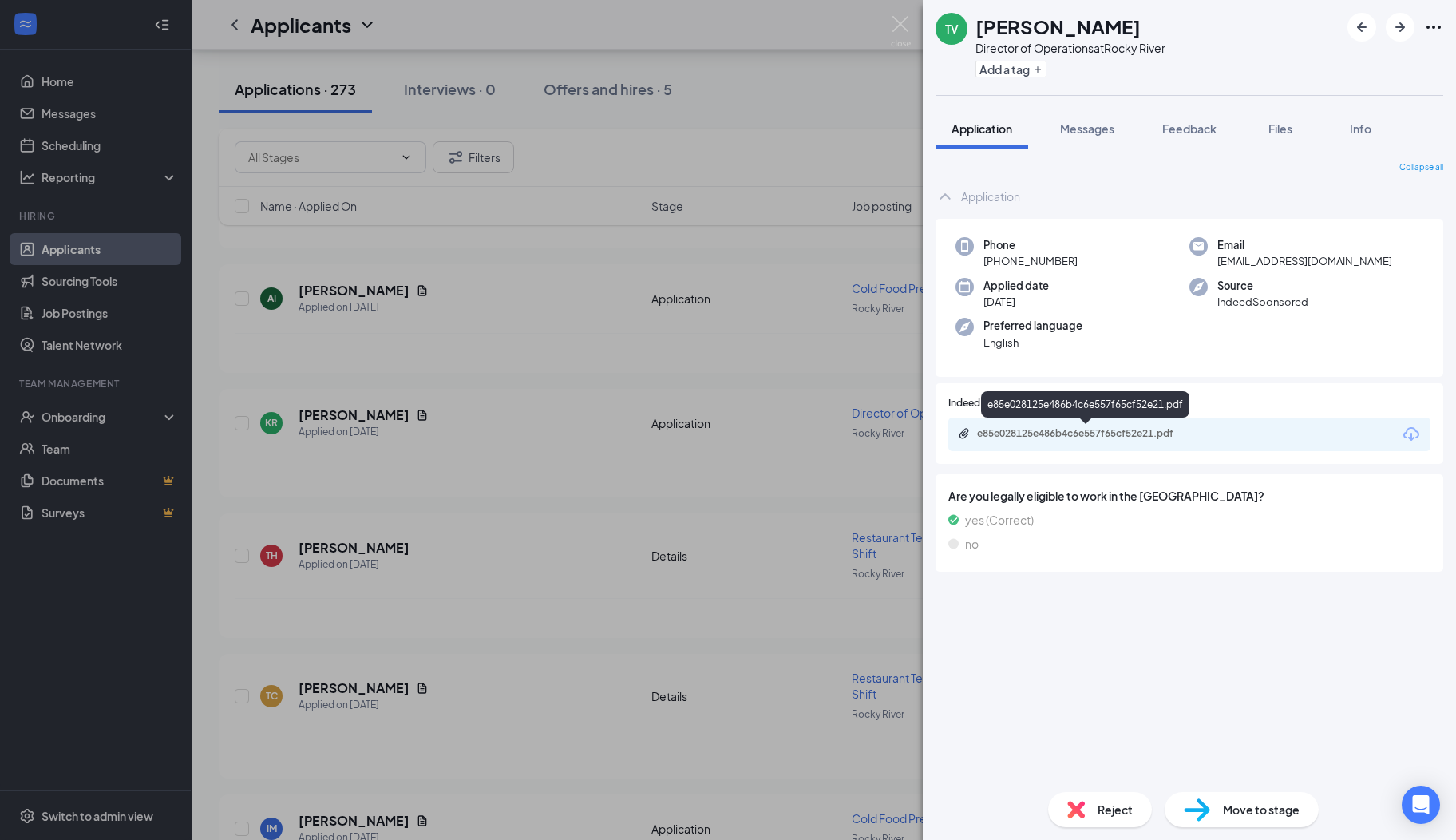
click at [1042, 432] on div "e85e028125e486b4c6e557f65cf52e21.pdf" at bounding box center [1089, 433] width 224 height 13
click at [1082, 124] on span "Messages" at bounding box center [1087, 129] width 54 height 15
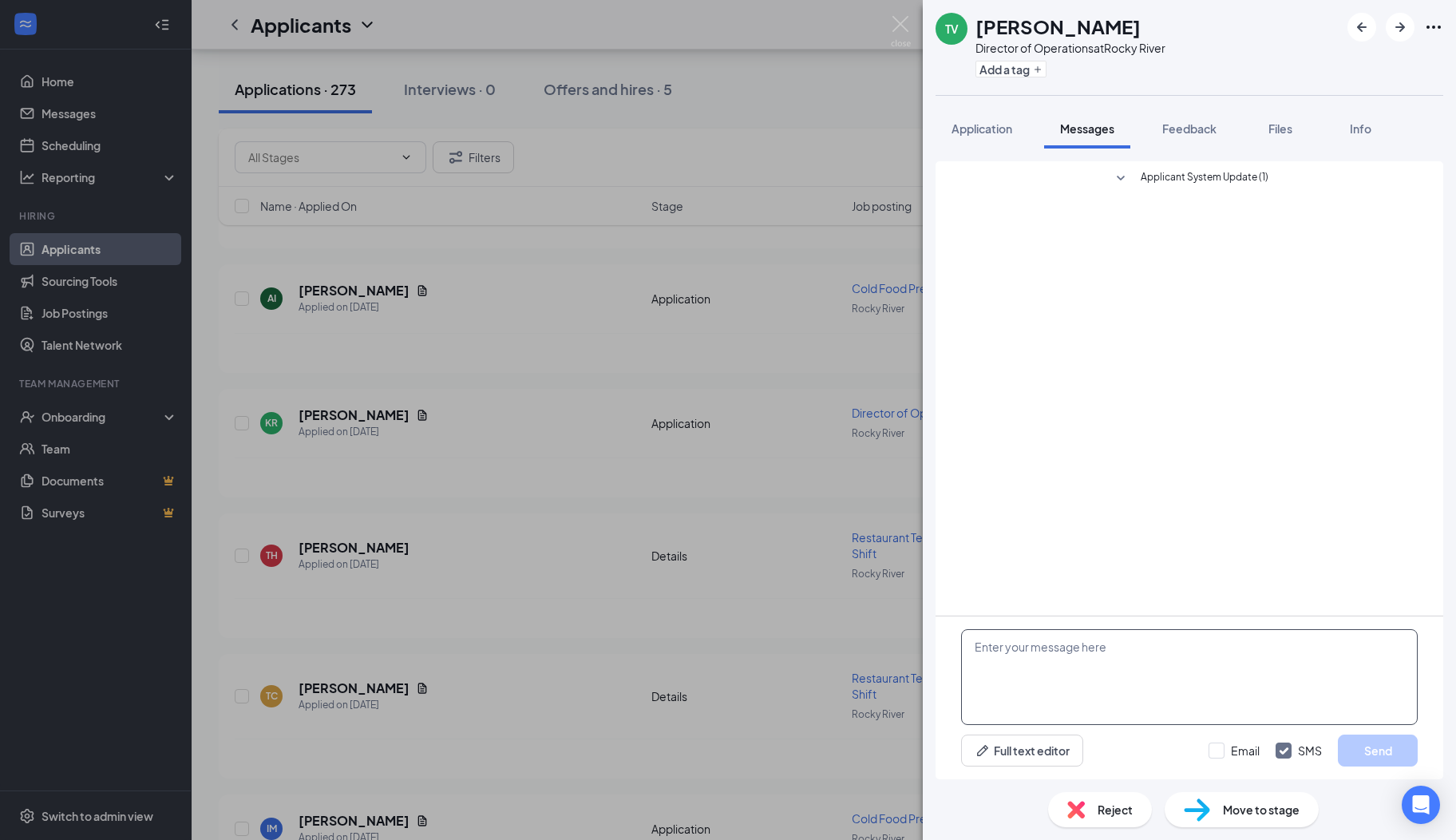
paste textarea "Hi there, I hope you are well! My name is [PERSON_NAME]. I serve on the Rocky R…"
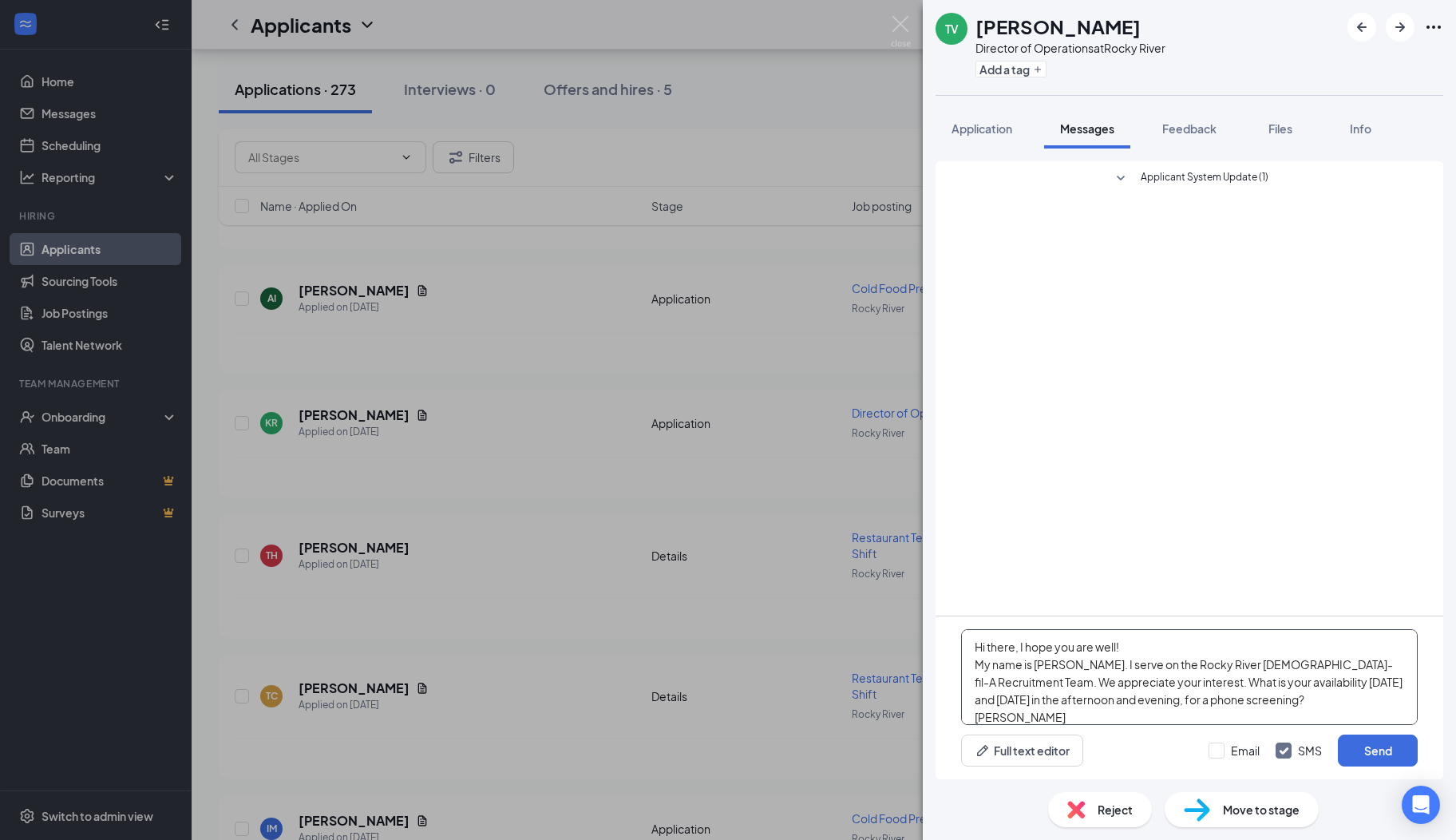
scroll to position [16, 0]
type textarea "Hi there, I hope you are well! My name is [PERSON_NAME]. I serve on the Rocky R…"
click at [1360, 754] on button "Send" at bounding box center [1377, 750] width 80 height 32
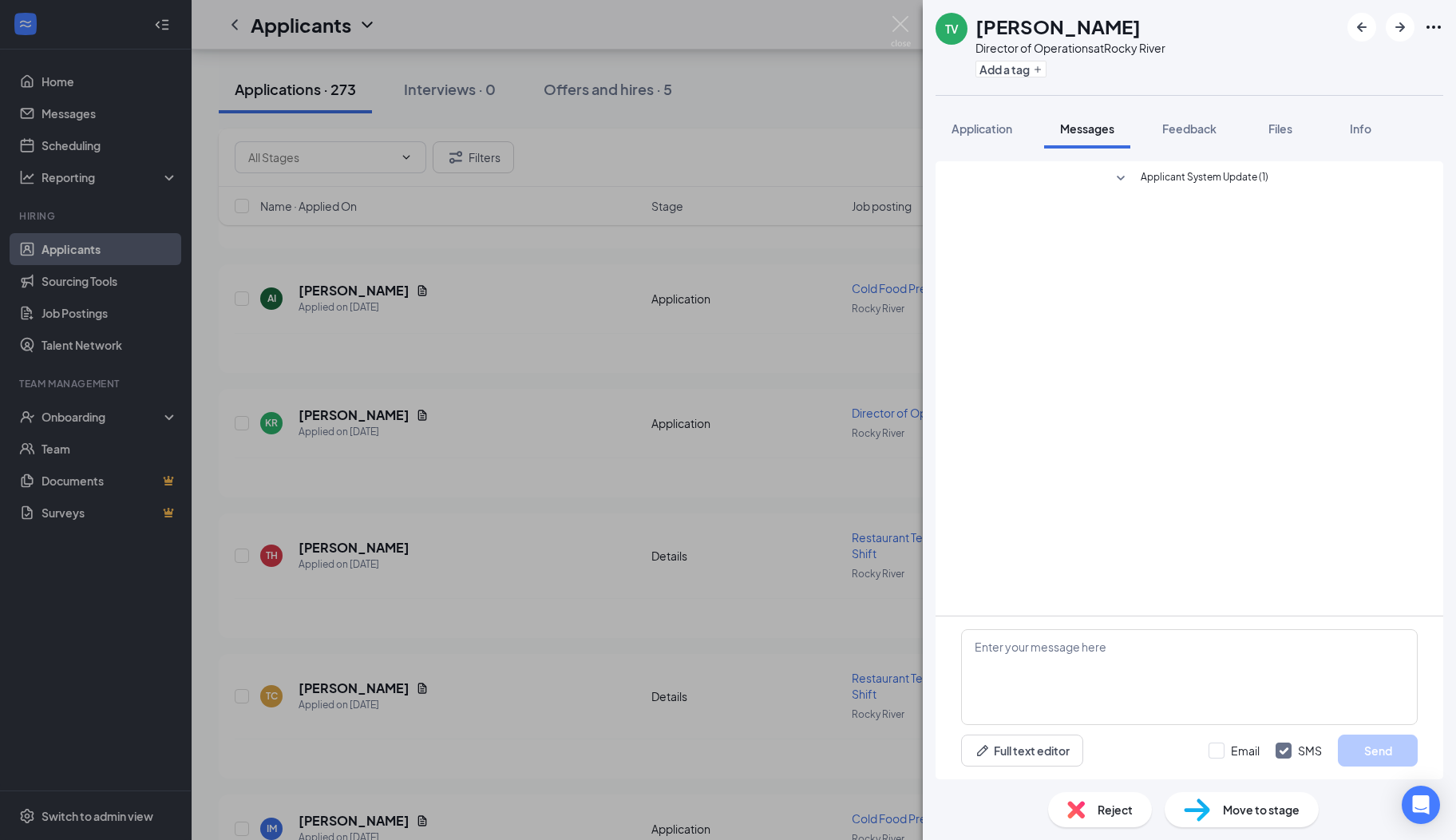
scroll to position [0, 0]
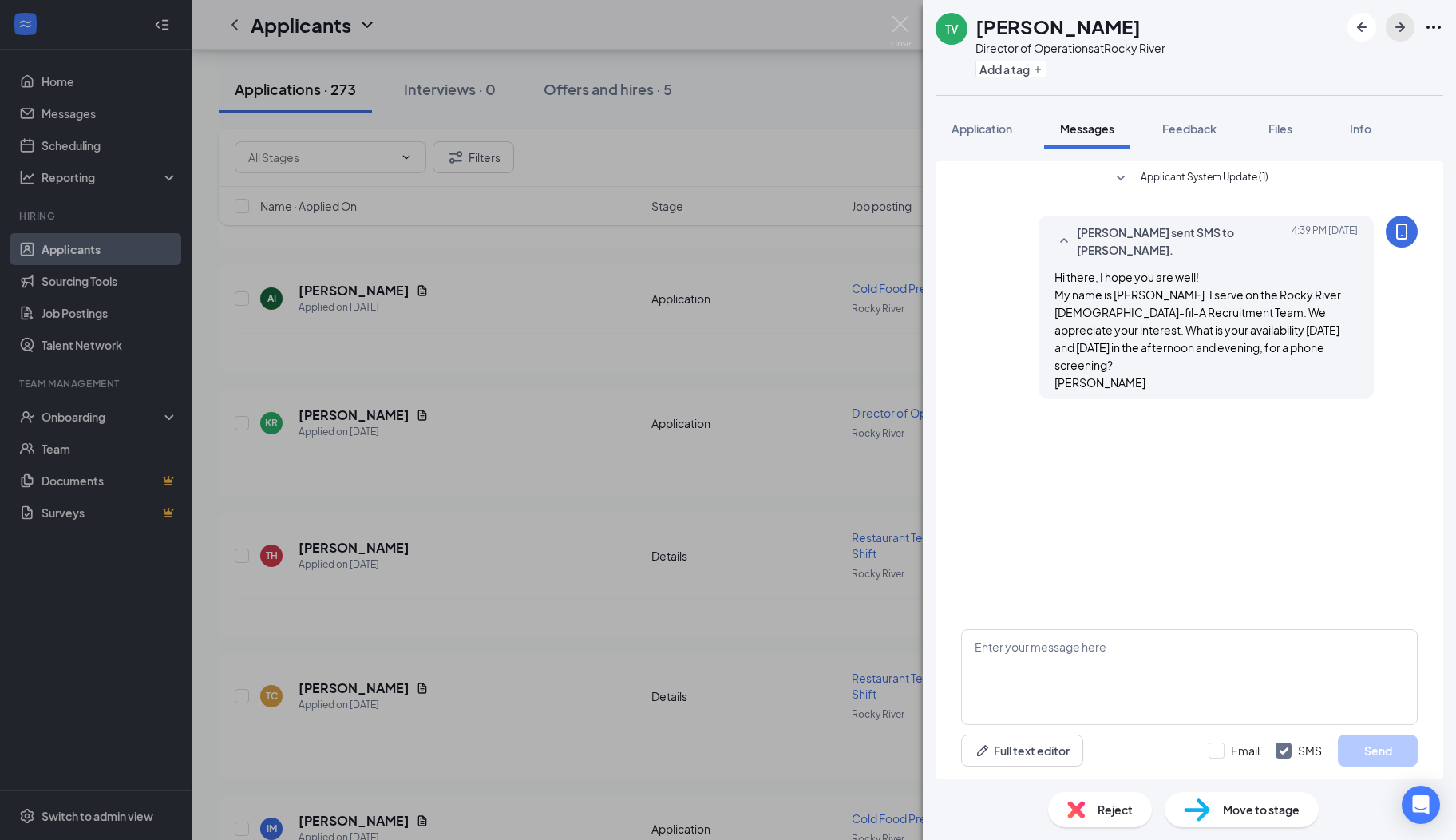
click at [1402, 30] on icon "ArrowRight" at bounding box center [1400, 27] width 19 height 19
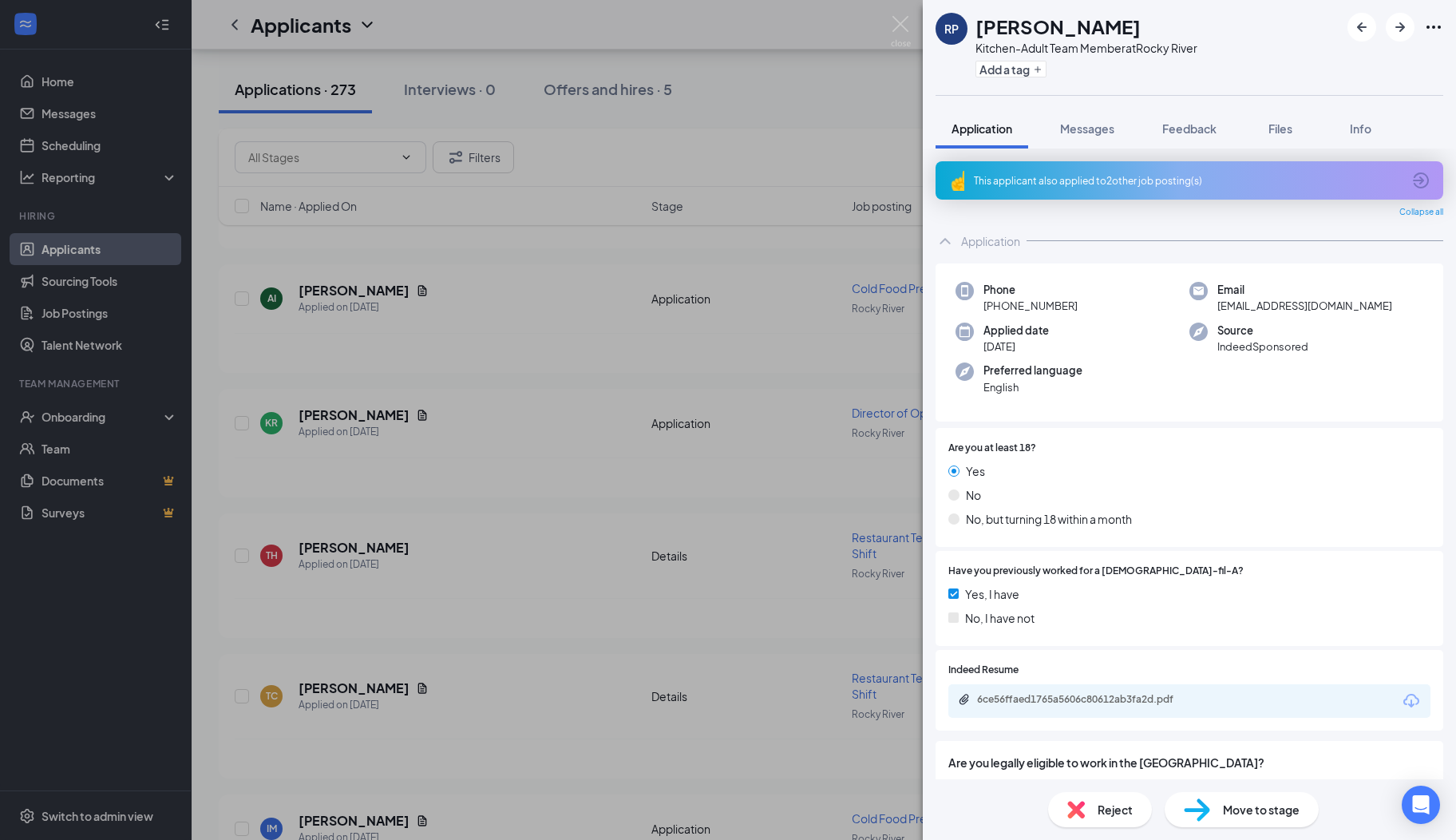
click at [1411, 177] on icon "ArrowCircle" at bounding box center [1420, 180] width 19 height 19
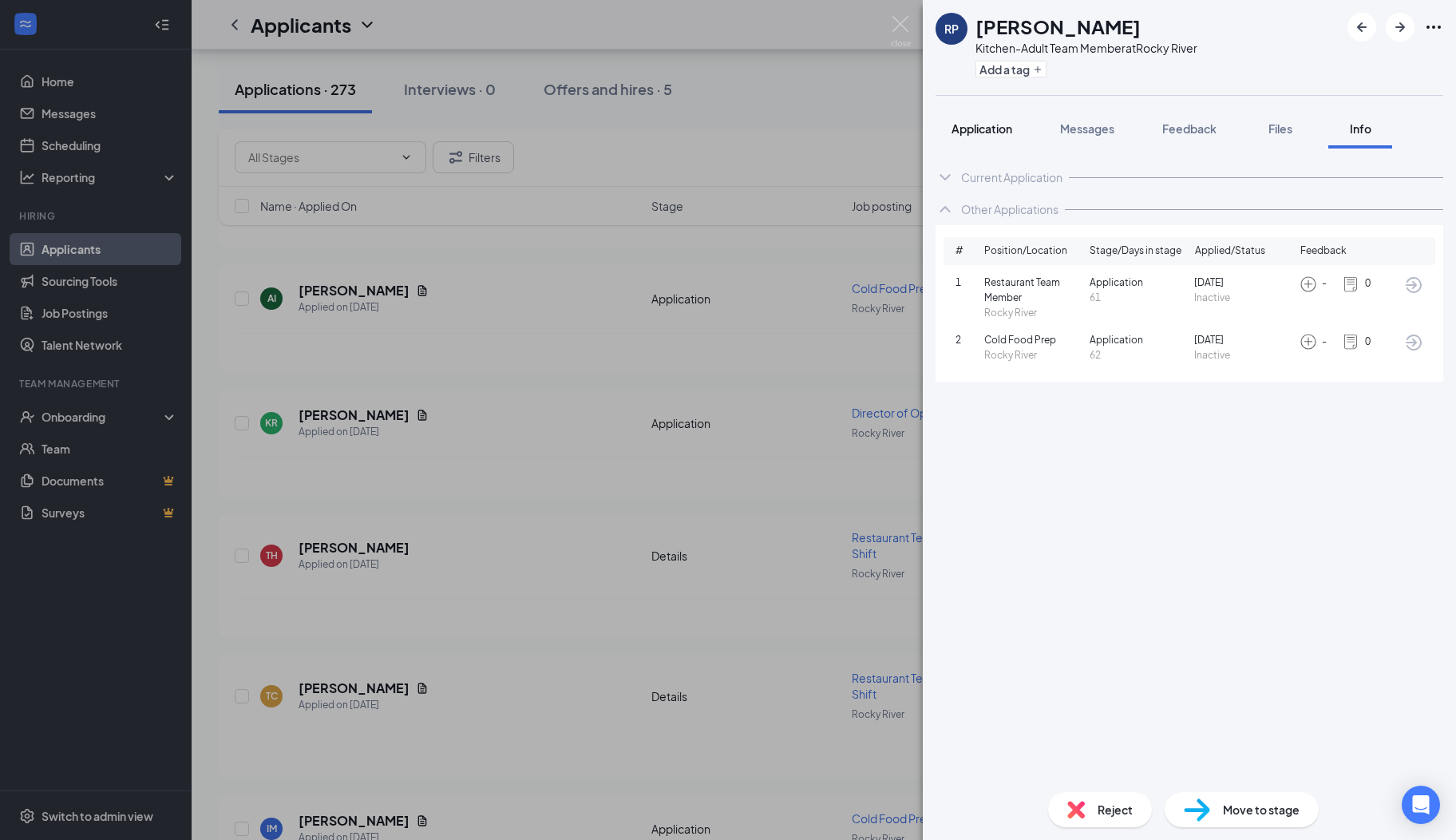
click at [982, 136] on button "Application" at bounding box center [982, 129] width 92 height 40
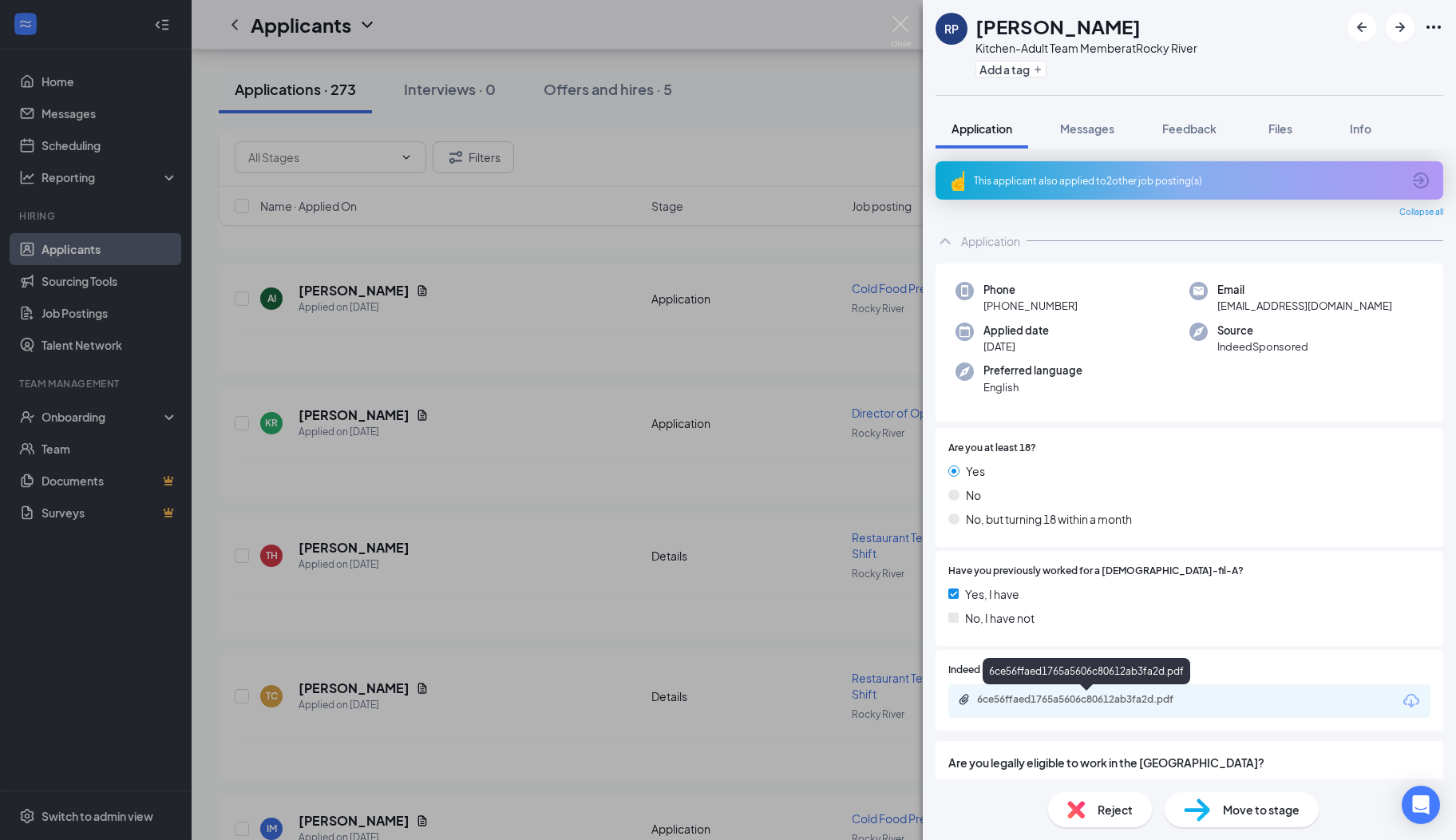
click at [1020, 700] on div "6ce56ffaed1765a5606c80612ab3fa2d.pdf" at bounding box center [1089, 699] width 224 height 13
click at [1411, 179] on icon "ArrowCircle" at bounding box center [1420, 180] width 19 height 19
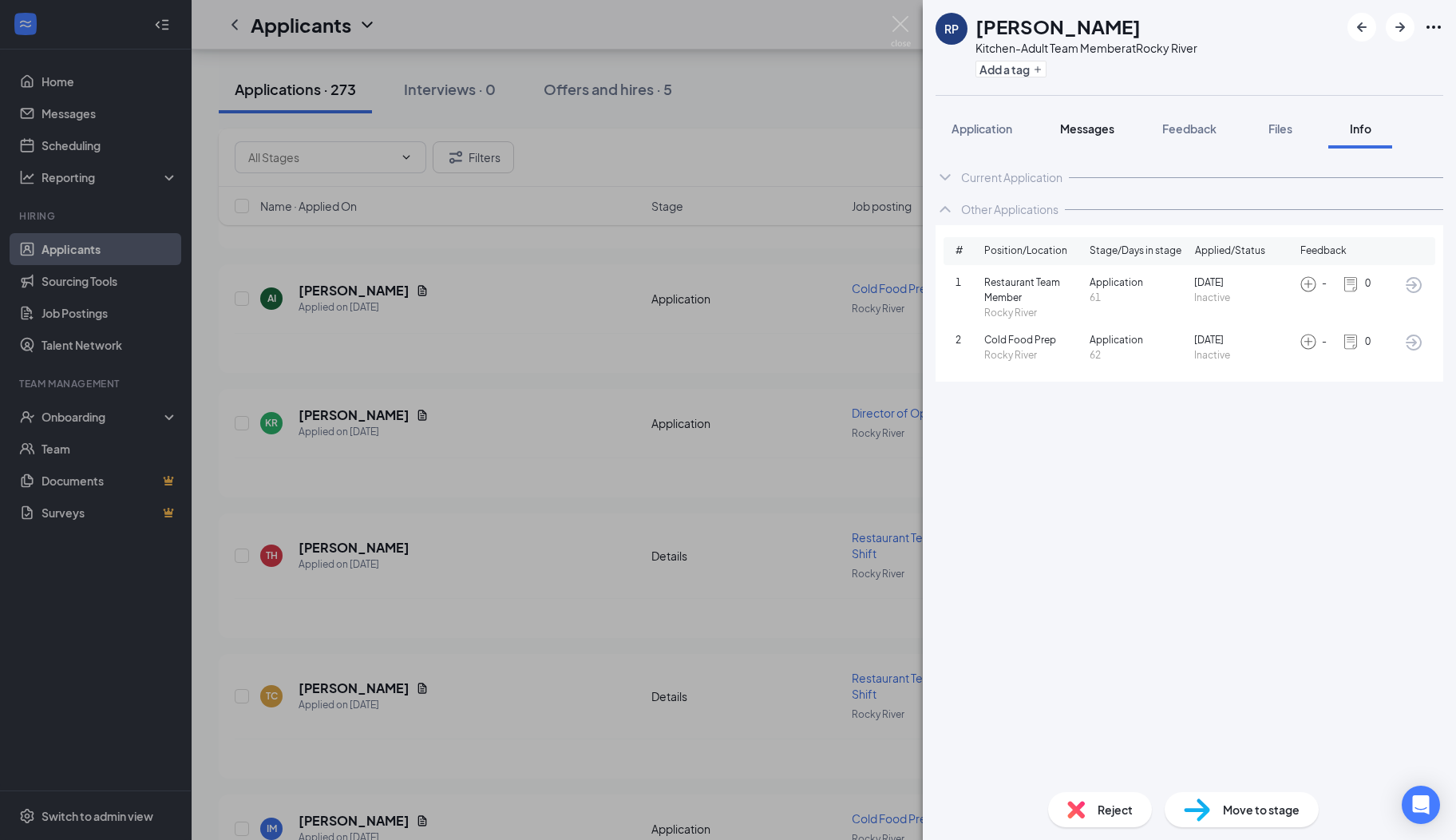
click at [1069, 128] on span "Messages" at bounding box center [1087, 129] width 54 height 15
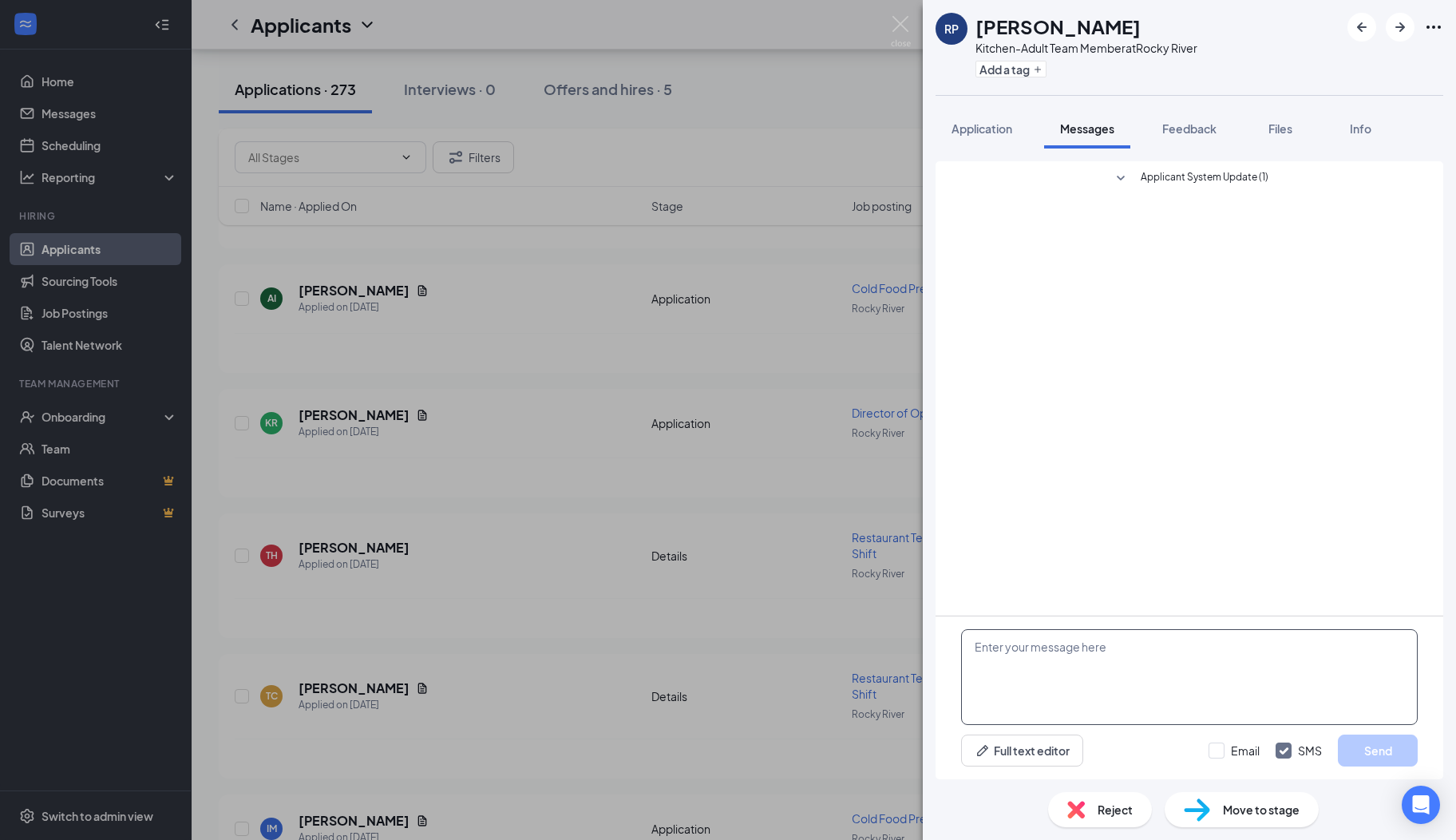
paste textarea "Hi there, I hope you are well! My name is [PERSON_NAME]. I serve on the Rocky R…"
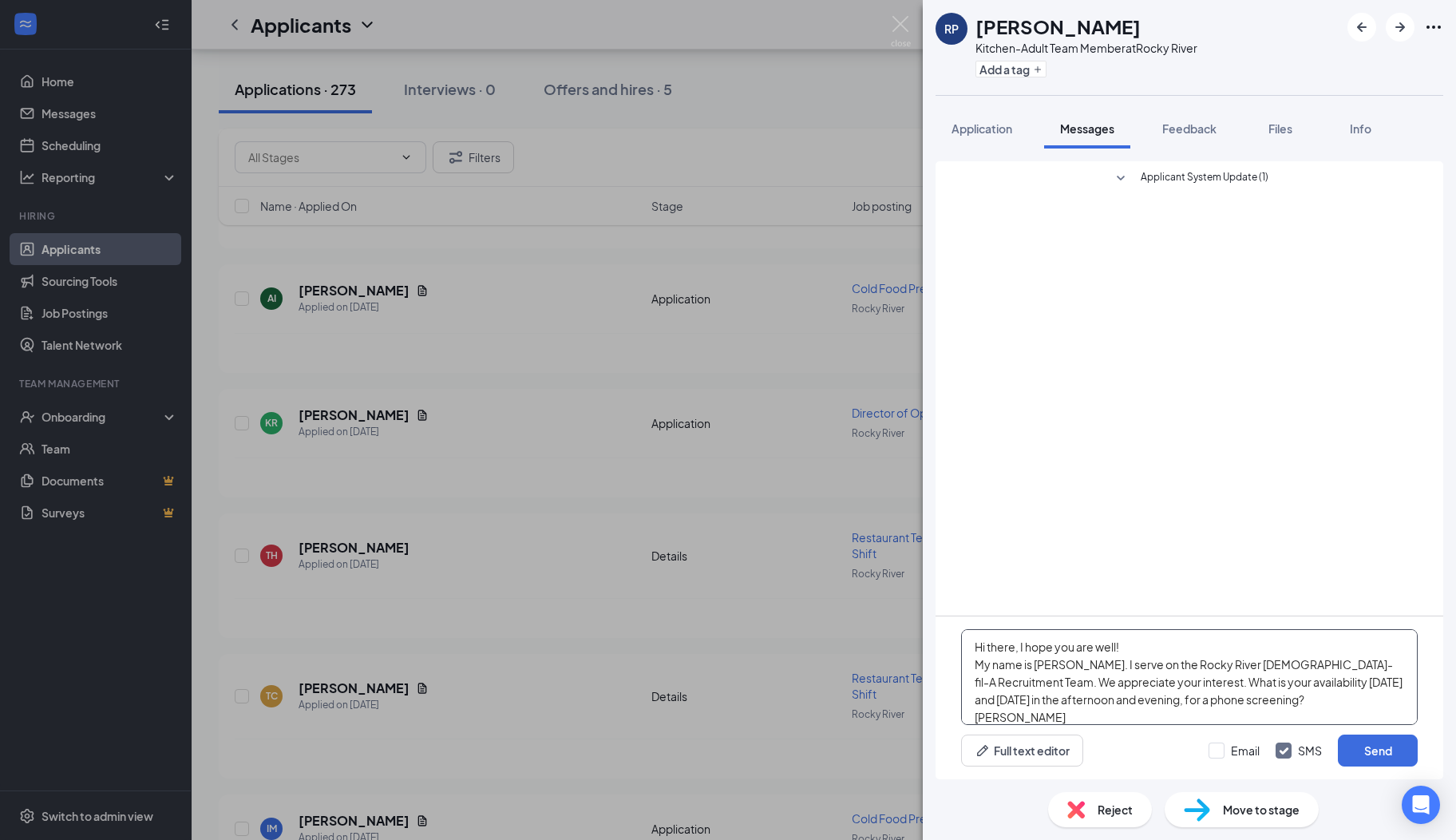
scroll to position [16, 0]
type textarea "Hi there, I hope you are well! My name is [PERSON_NAME]. I serve on the Rocky R…"
click at [1352, 756] on button "Send" at bounding box center [1377, 750] width 80 height 32
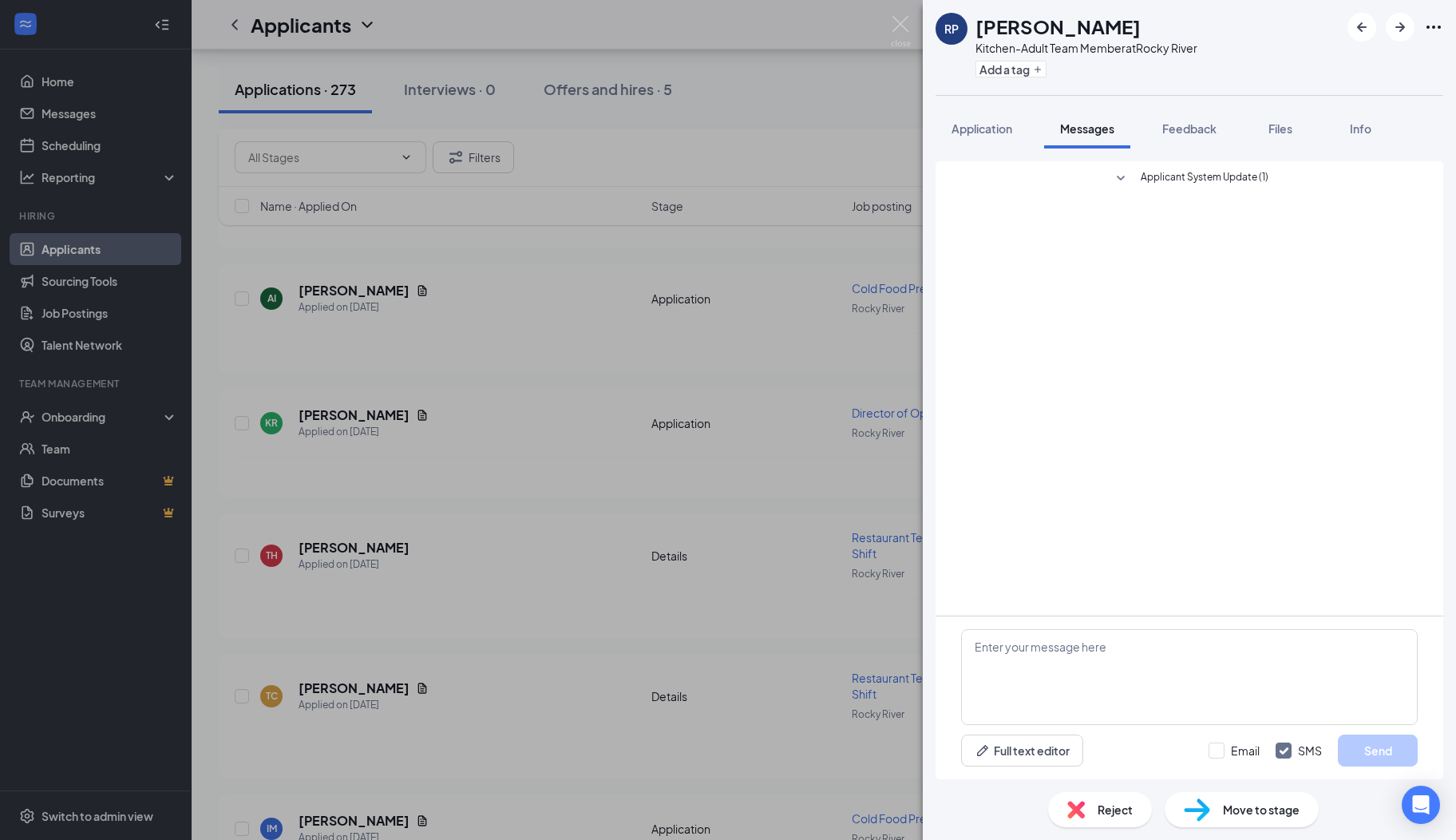
scroll to position [0, 0]
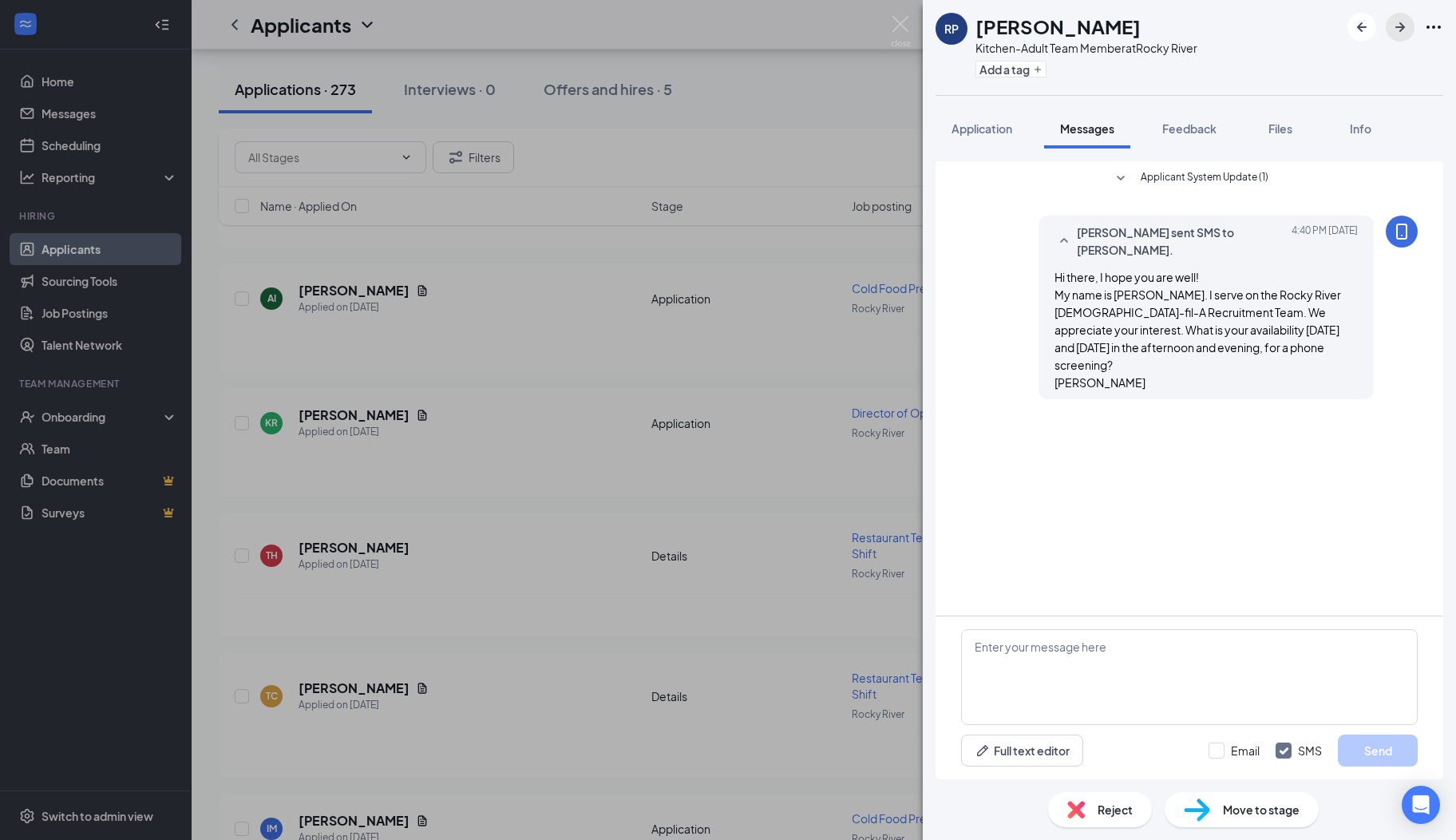
click at [1405, 28] on icon "ArrowRight" at bounding box center [1400, 27] width 19 height 19
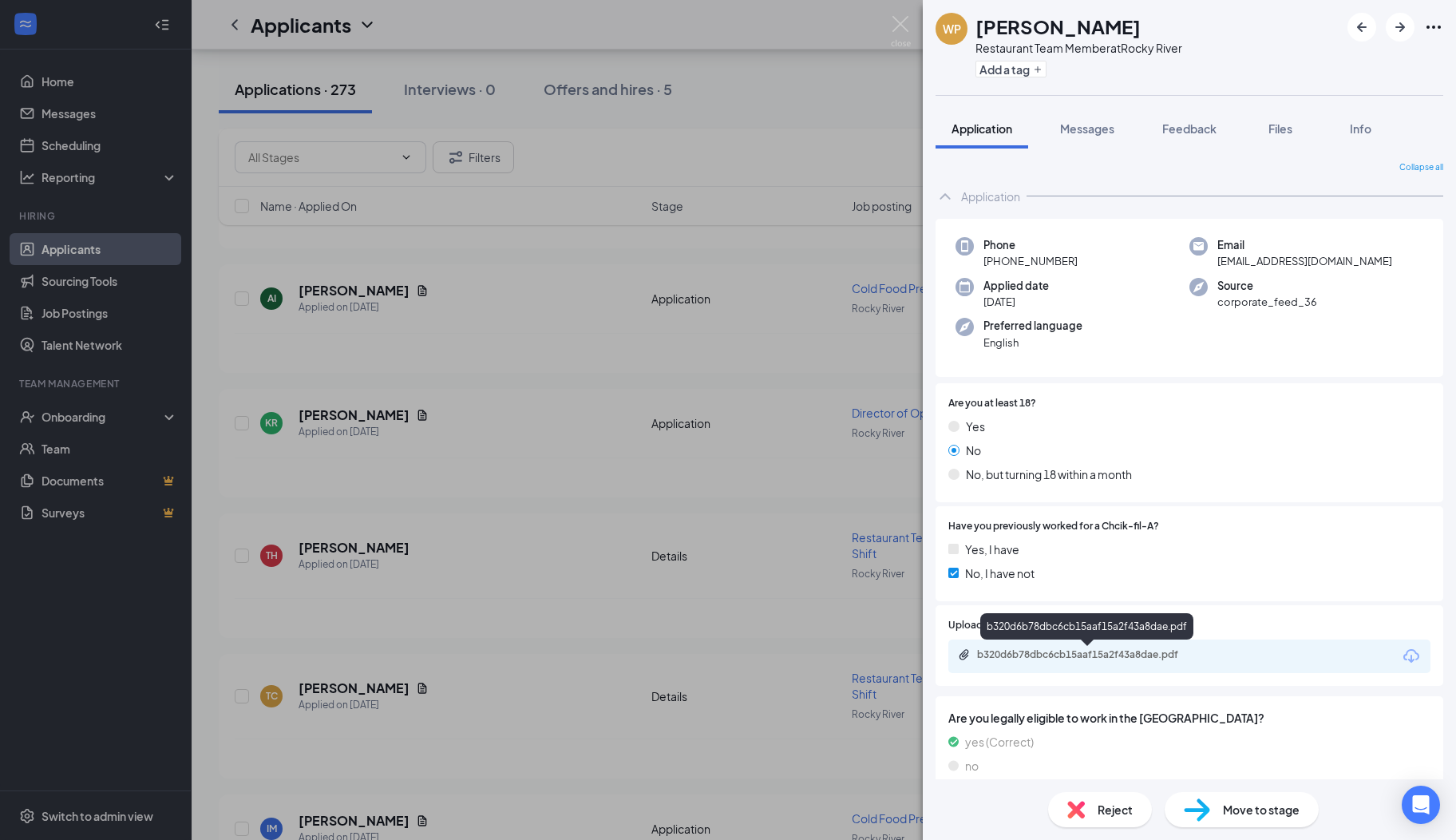
click at [1070, 649] on div "b320d6b78dbc6cb15aaf15a2f43a8dae.pdf" at bounding box center [1089, 654] width 224 height 13
click at [1099, 132] on span "Messages" at bounding box center [1087, 129] width 54 height 15
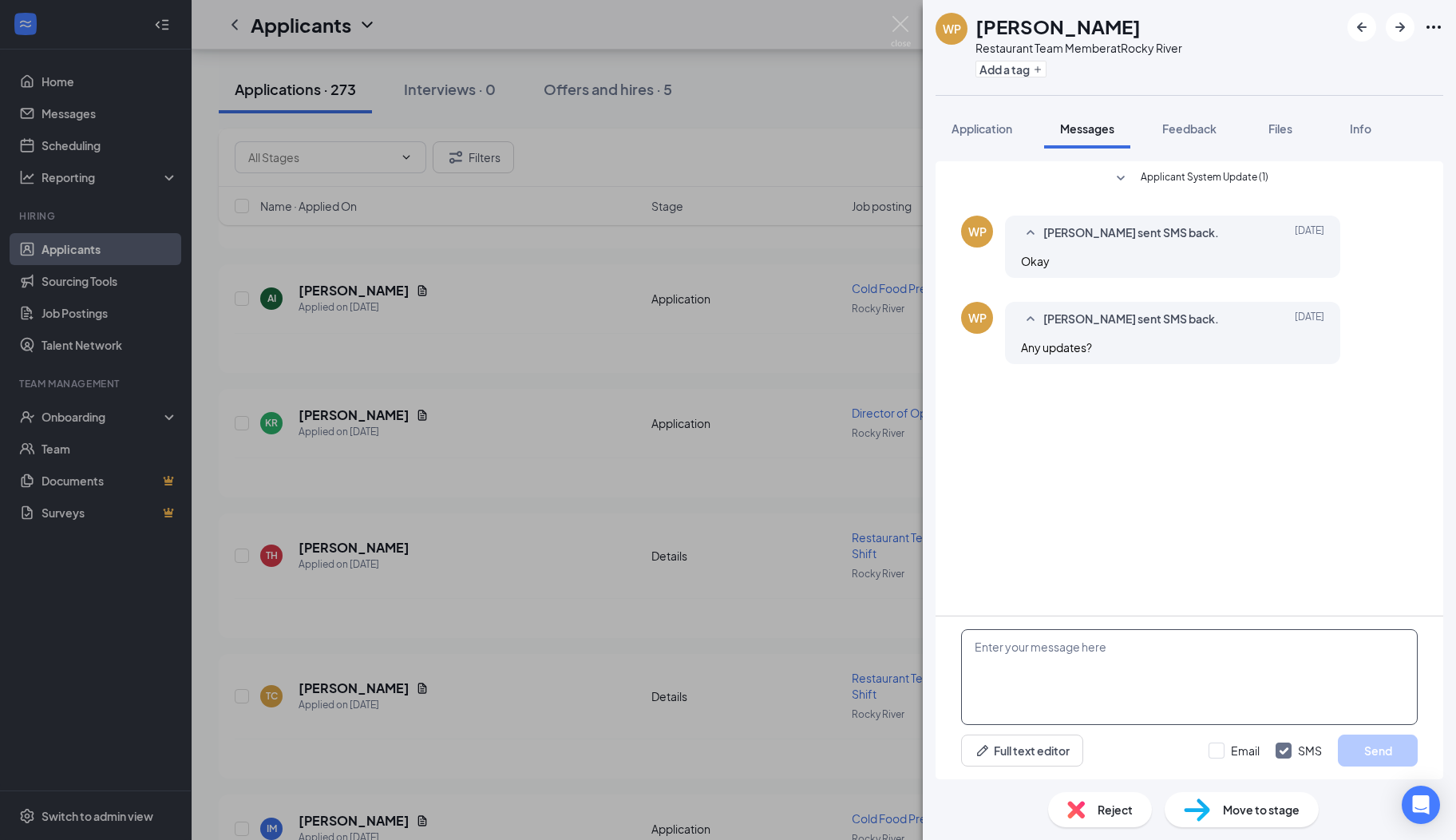
paste textarea "Hi there, I hope you are well! My name is [PERSON_NAME]. I serve on the Rocky R…"
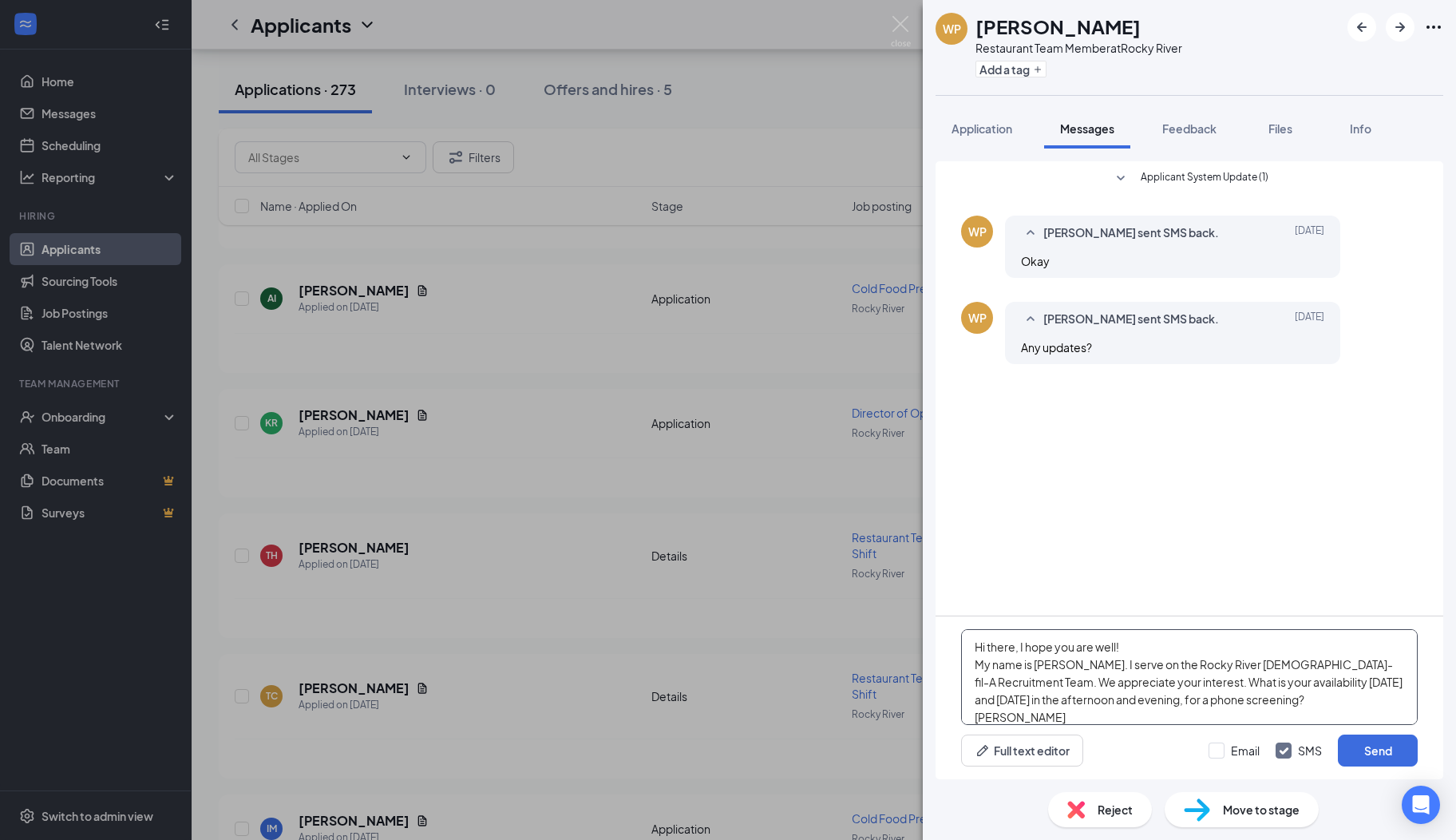
scroll to position [16, 0]
type textarea "Hi there, I hope you are well! My name is [PERSON_NAME]. I serve on the Rocky R…"
click at [1365, 755] on button "Send" at bounding box center [1377, 750] width 80 height 32
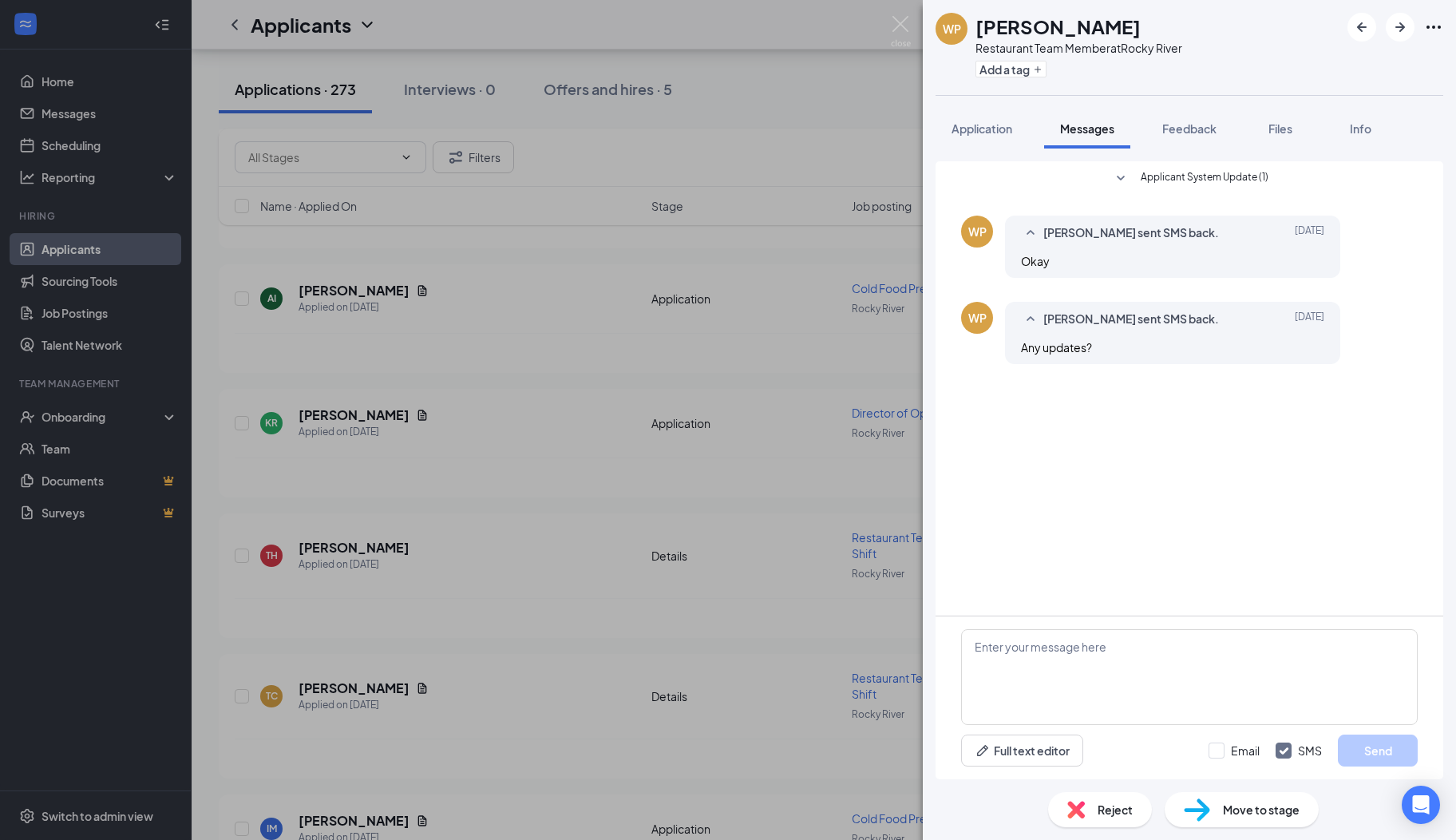
scroll to position [0, 0]
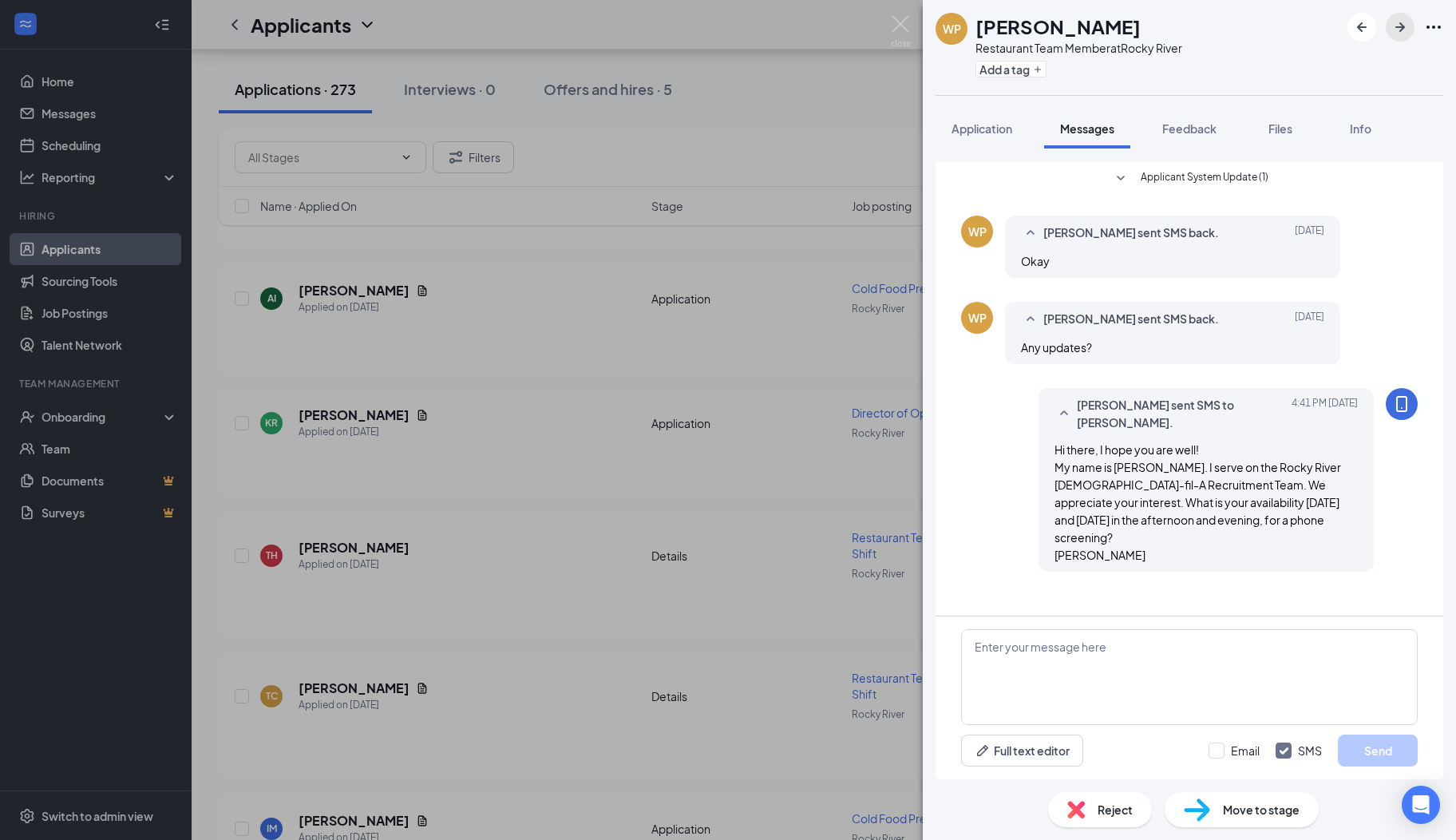
click at [1405, 29] on icon "ArrowRight" at bounding box center [1400, 27] width 19 height 19
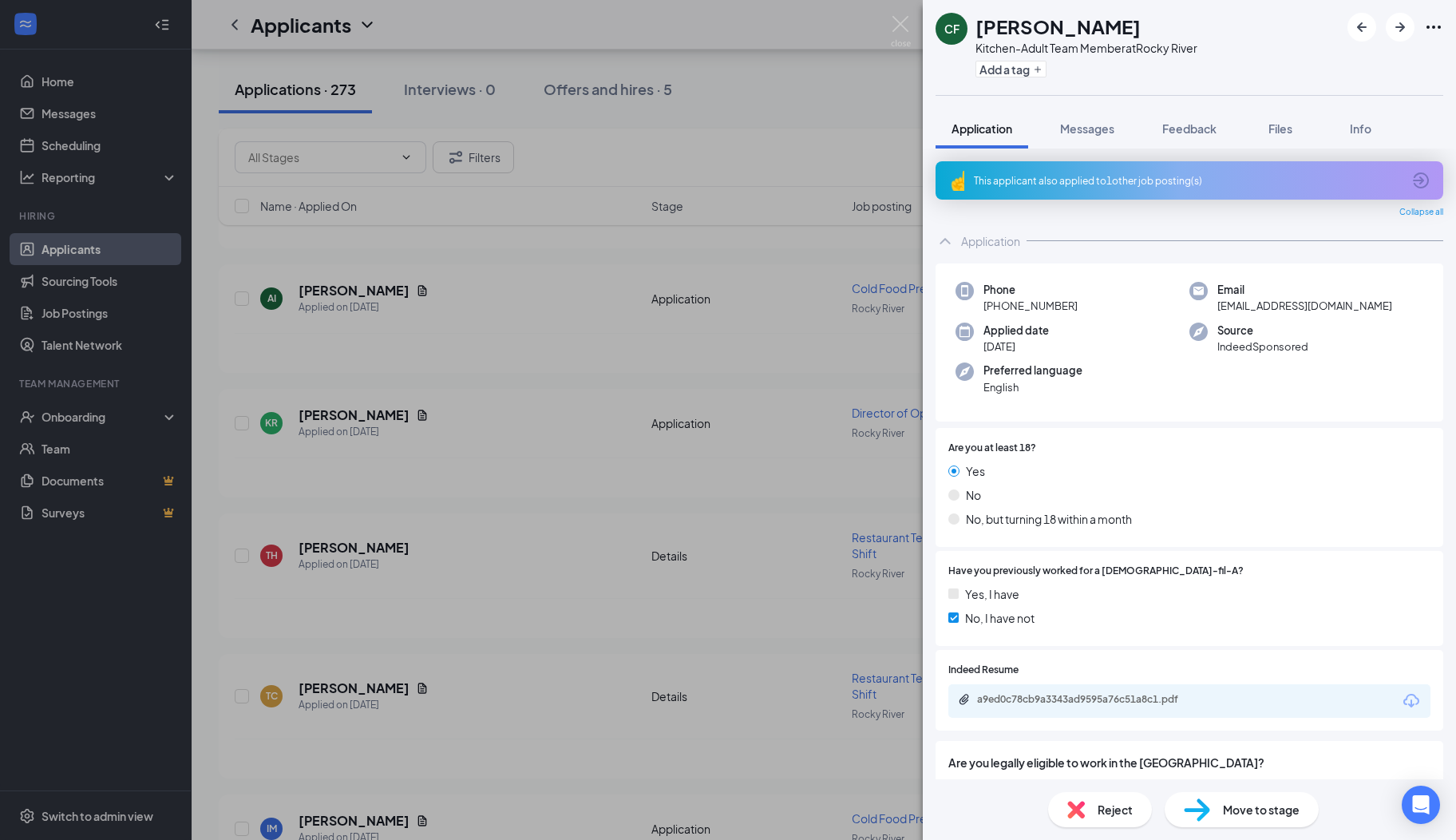
click at [1413, 180] on icon "ArrowCircle" at bounding box center [1420, 180] width 16 height 16
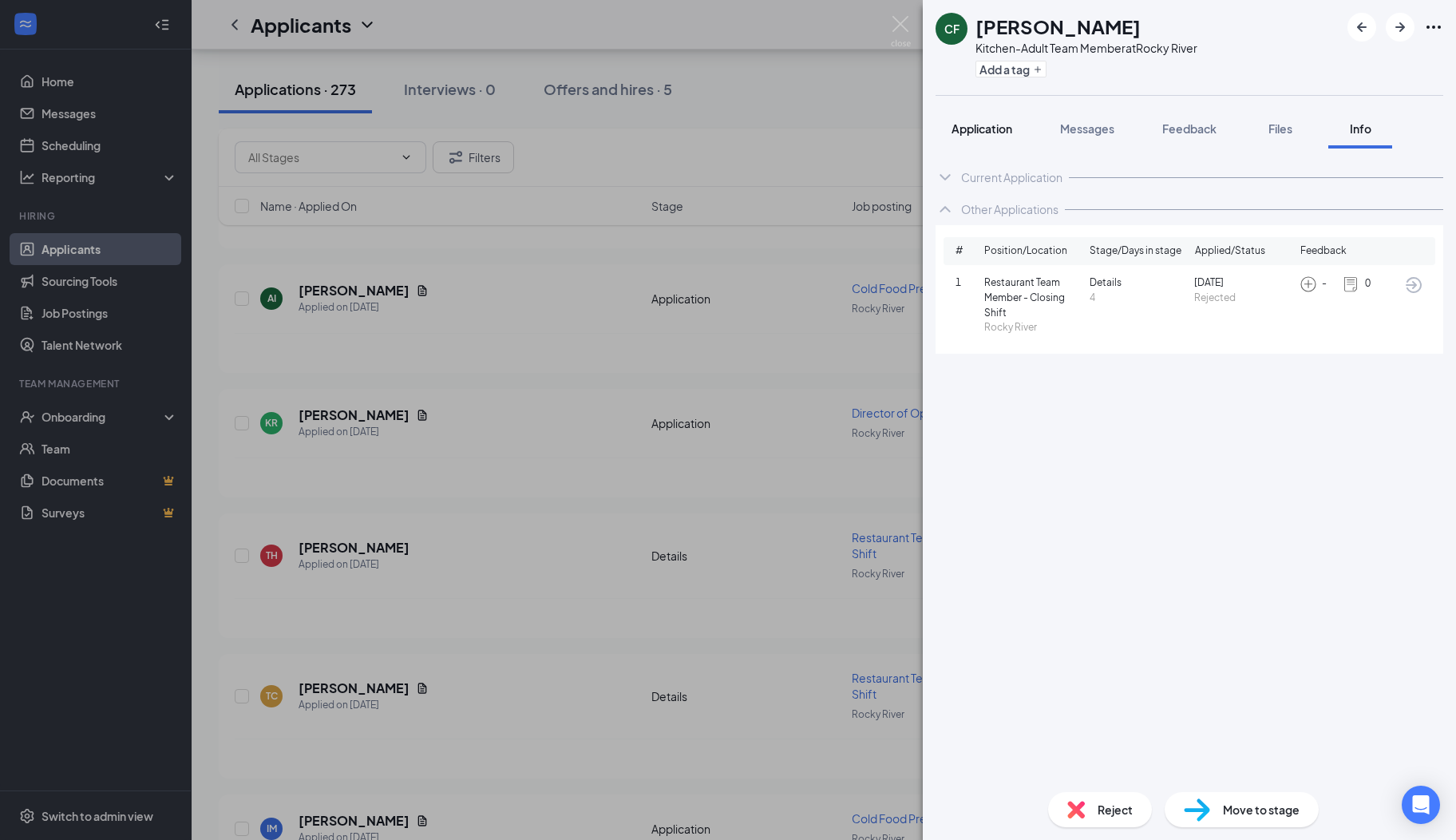
click at [962, 123] on span "Application" at bounding box center [982, 129] width 60 height 15
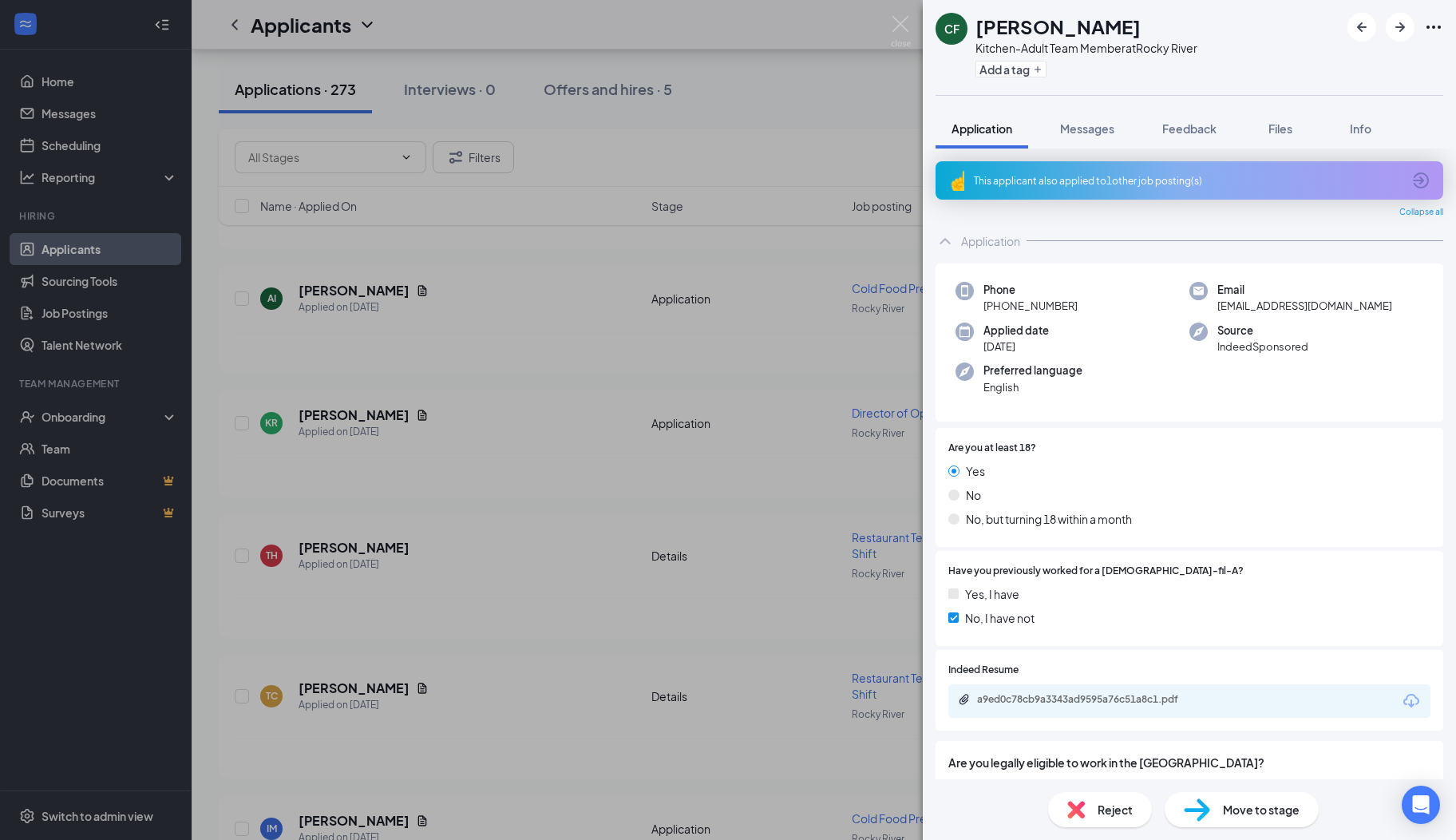
click at [1060, 701] on div "a9ed0c78cb9a3343ad9595a76c51a8c1.pdf" at bounding box center [1089, 699] width 224 height 13
click at [1114, 813] on span "Reject" at bounding box center [1115, 809] width 35 height 17
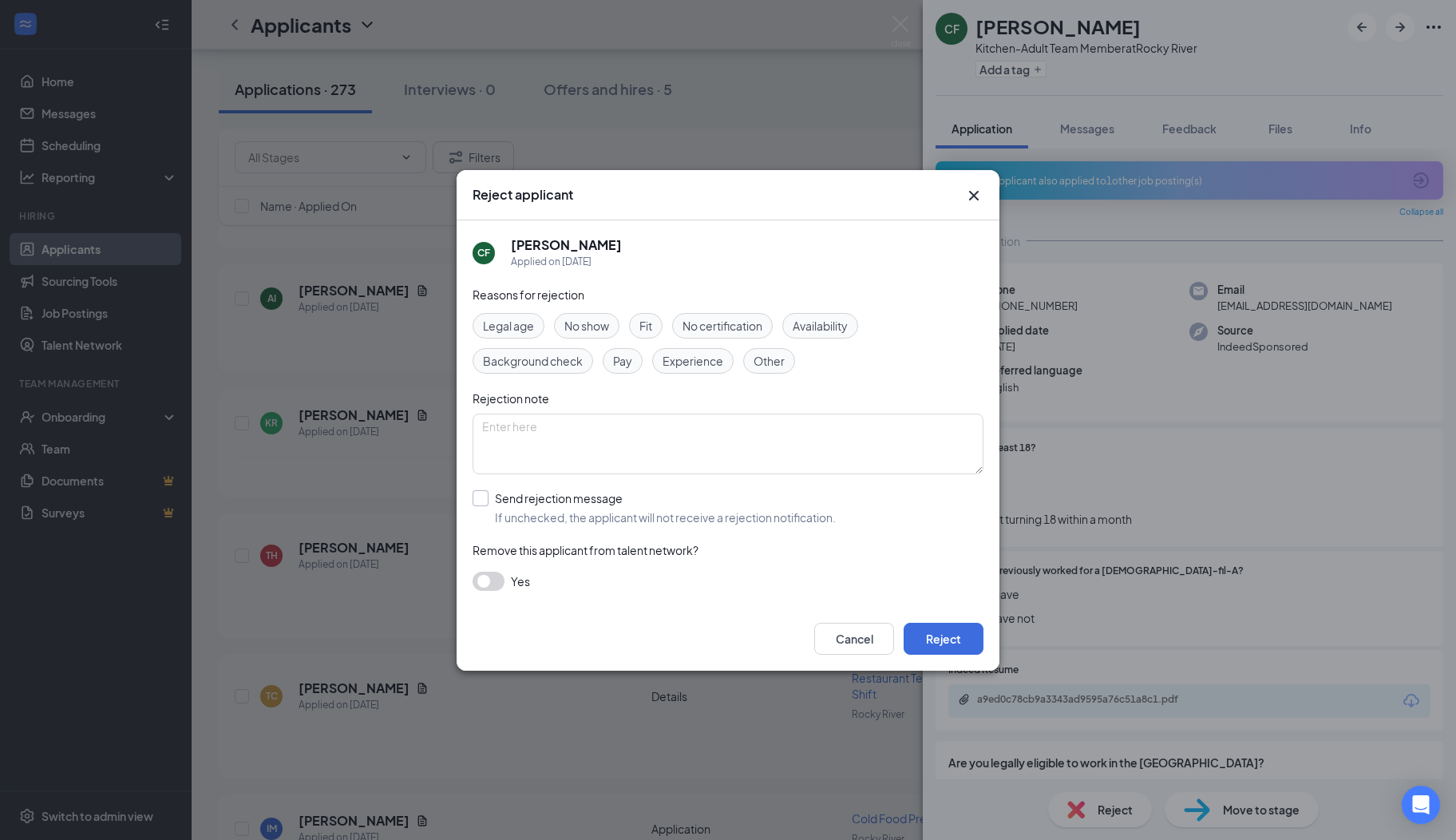
click at [523, 490] on input "Send rejection message If unchecked, the applicant will not receive a rejection…" at bounding box center [654, 507] width 363 height 35
checkbox input "true"
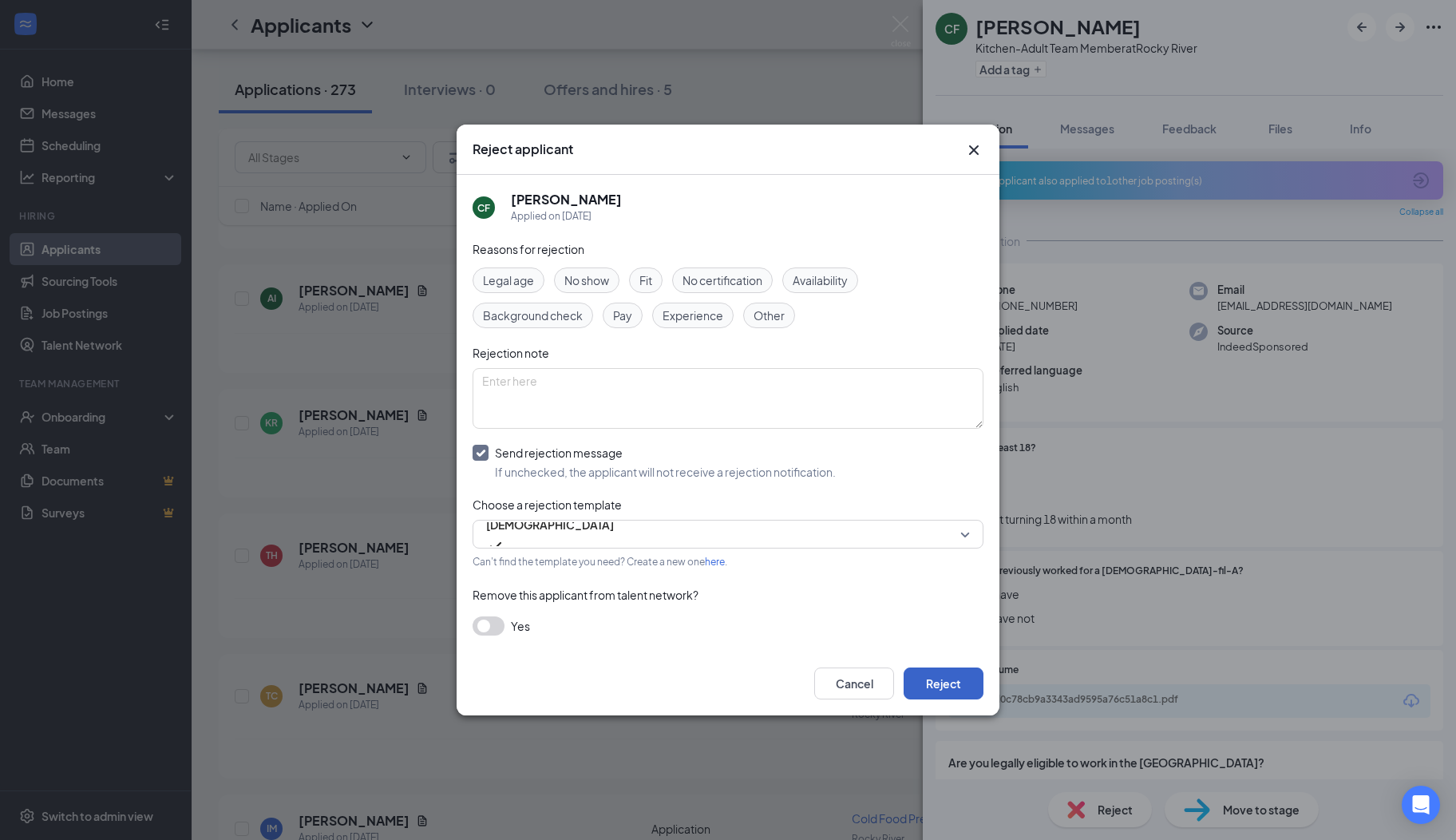
click at [930, 678] on button "Reject" at bounding box center [943, 683] width 80 height 32
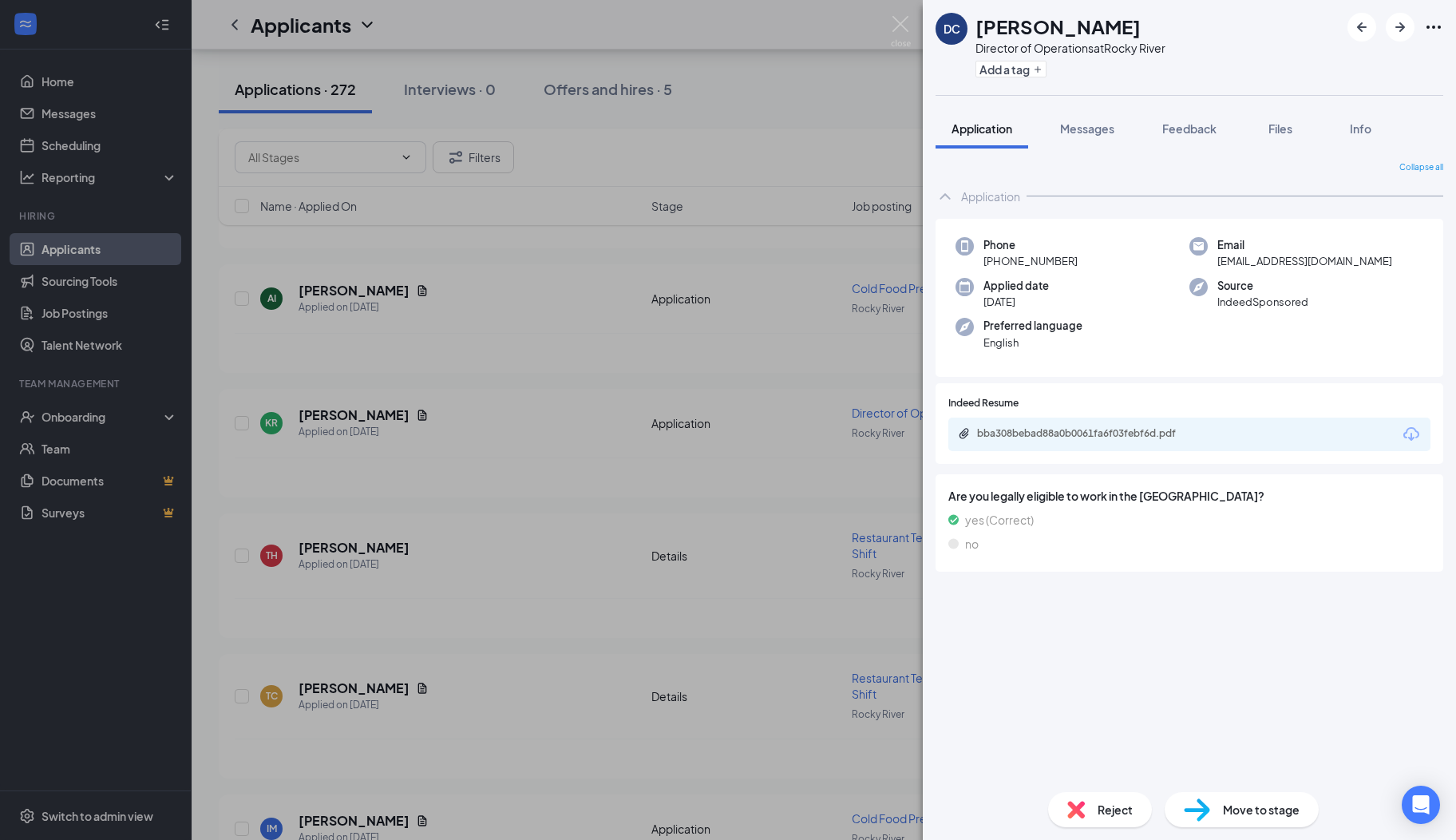
click at [1118, 810] on span "Reject" at bounding box center [1115, 809] width 35 height 17
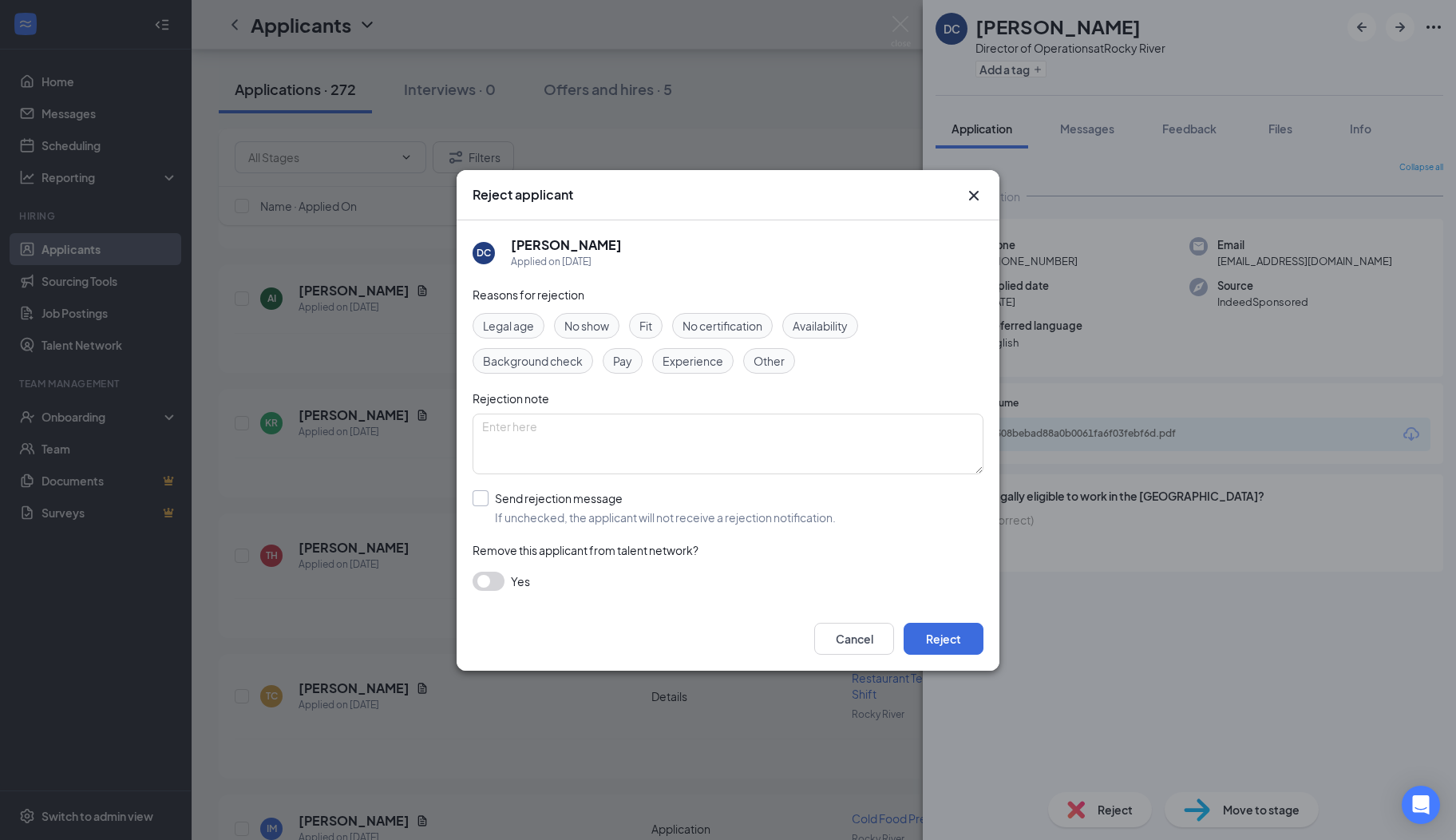
click at [533, 506] on input "Send rejection message If unchecked, the applicant will not receive a rejection…" at bounding box center [654, 507] width 363 height 35
checkbox input "true"
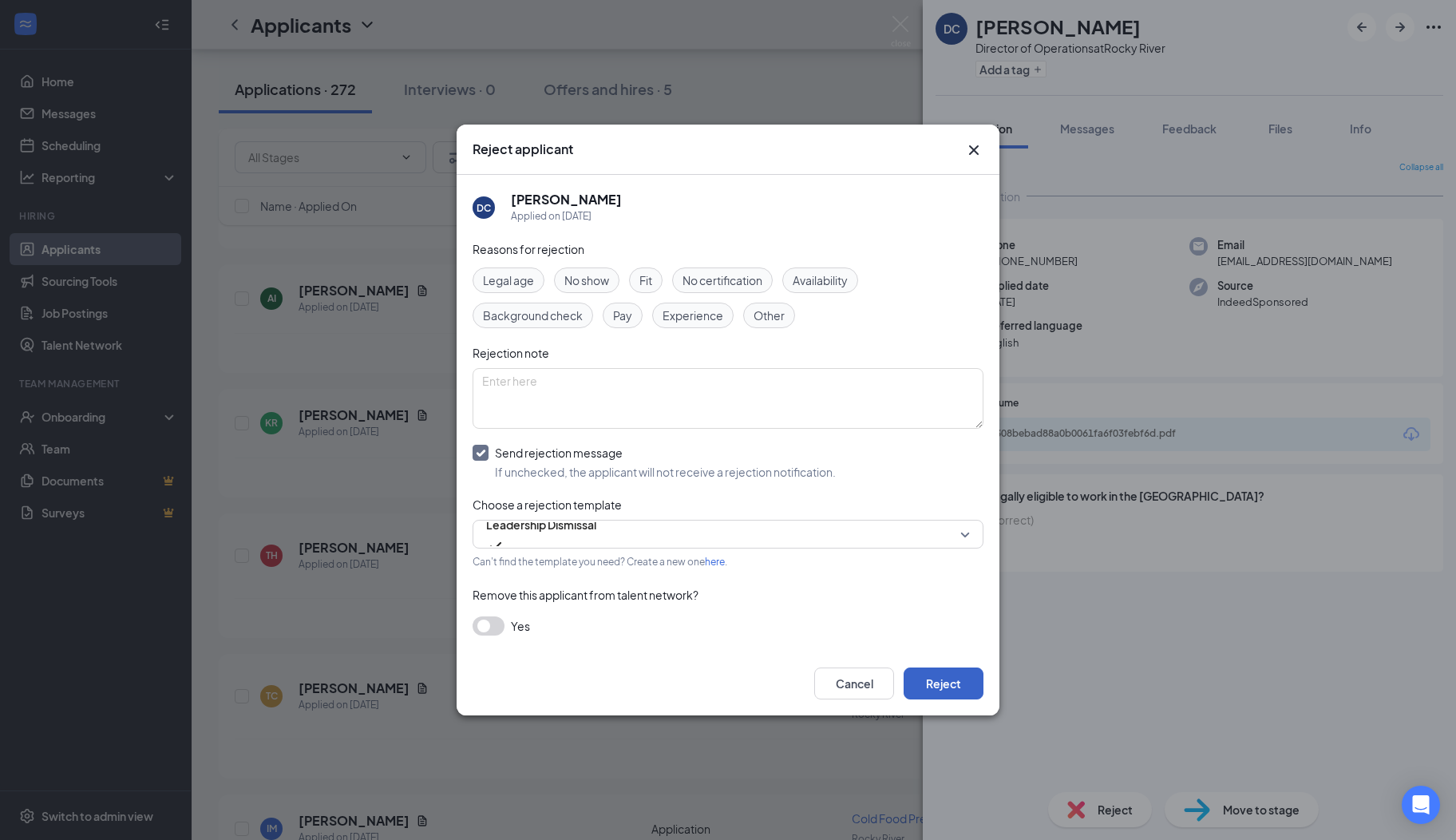
click at [932, 685] on button "Reject" at bounding box center [943, 683] width 80 height 32
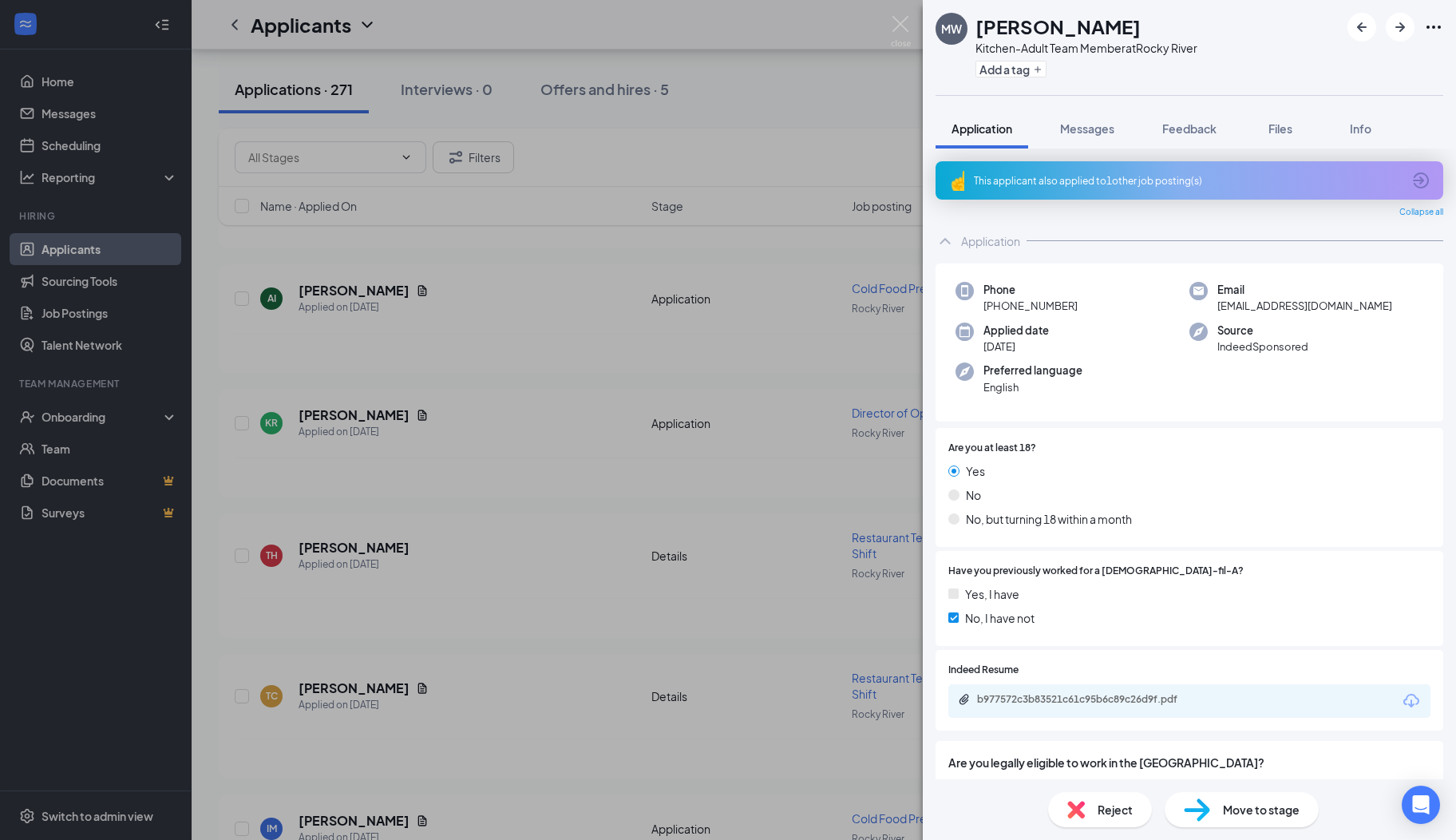
click at [1413, 174] on icon "ArrowCircle" at bounding box center [1420, 180] width 16 height 16
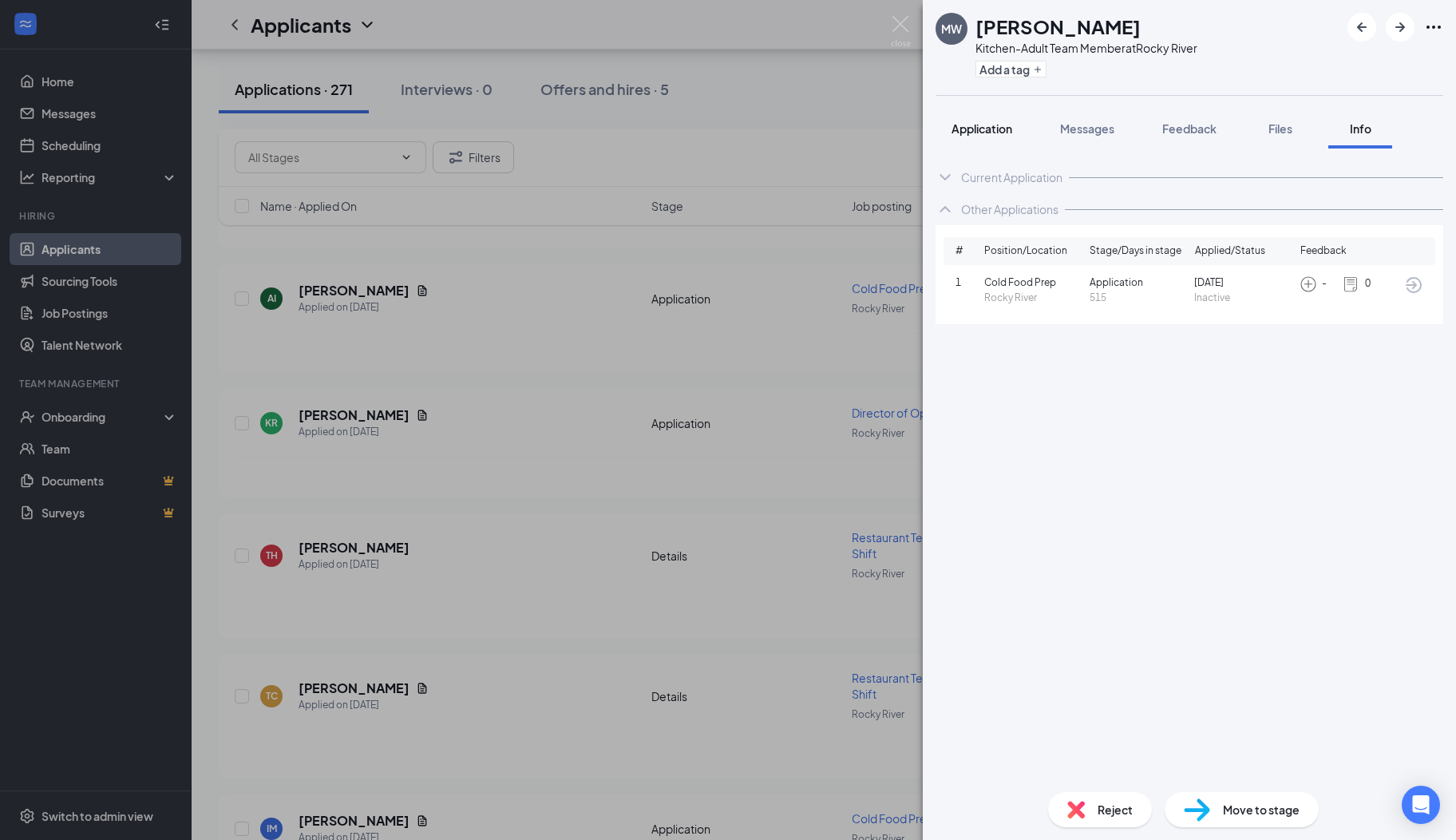
click at [999, 122] on span "Application" at bounding box center [982, 129] width 60 height 15
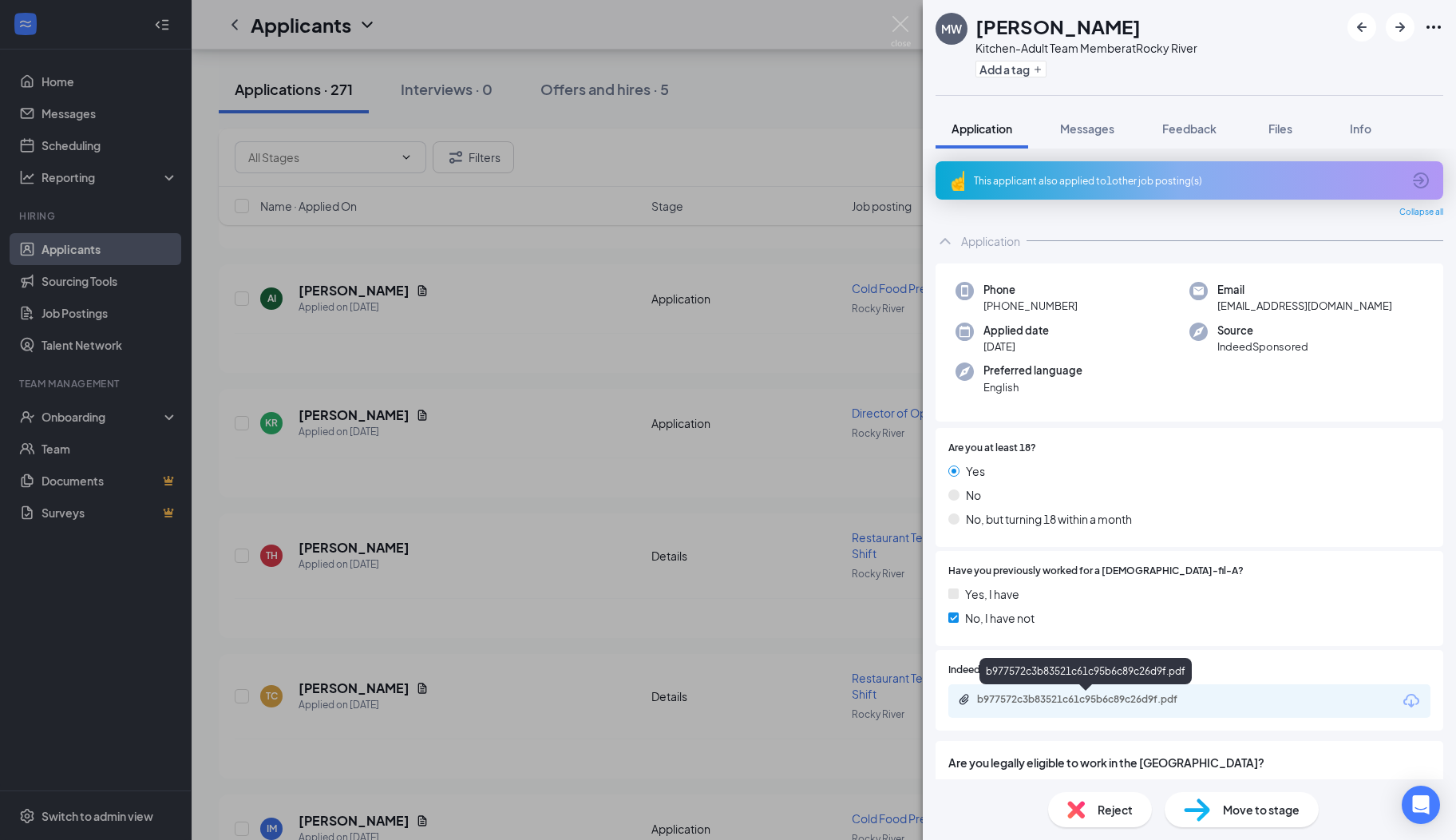
click at [1057, 697] on div "b977572c3b83521c61c95b6c89c26d9f.pdf" at bounding box center [1089, 699] width 224 height 13
click at [1088, 130] on span "Messages" at bounding box center [1087, 129] width 54 height 15
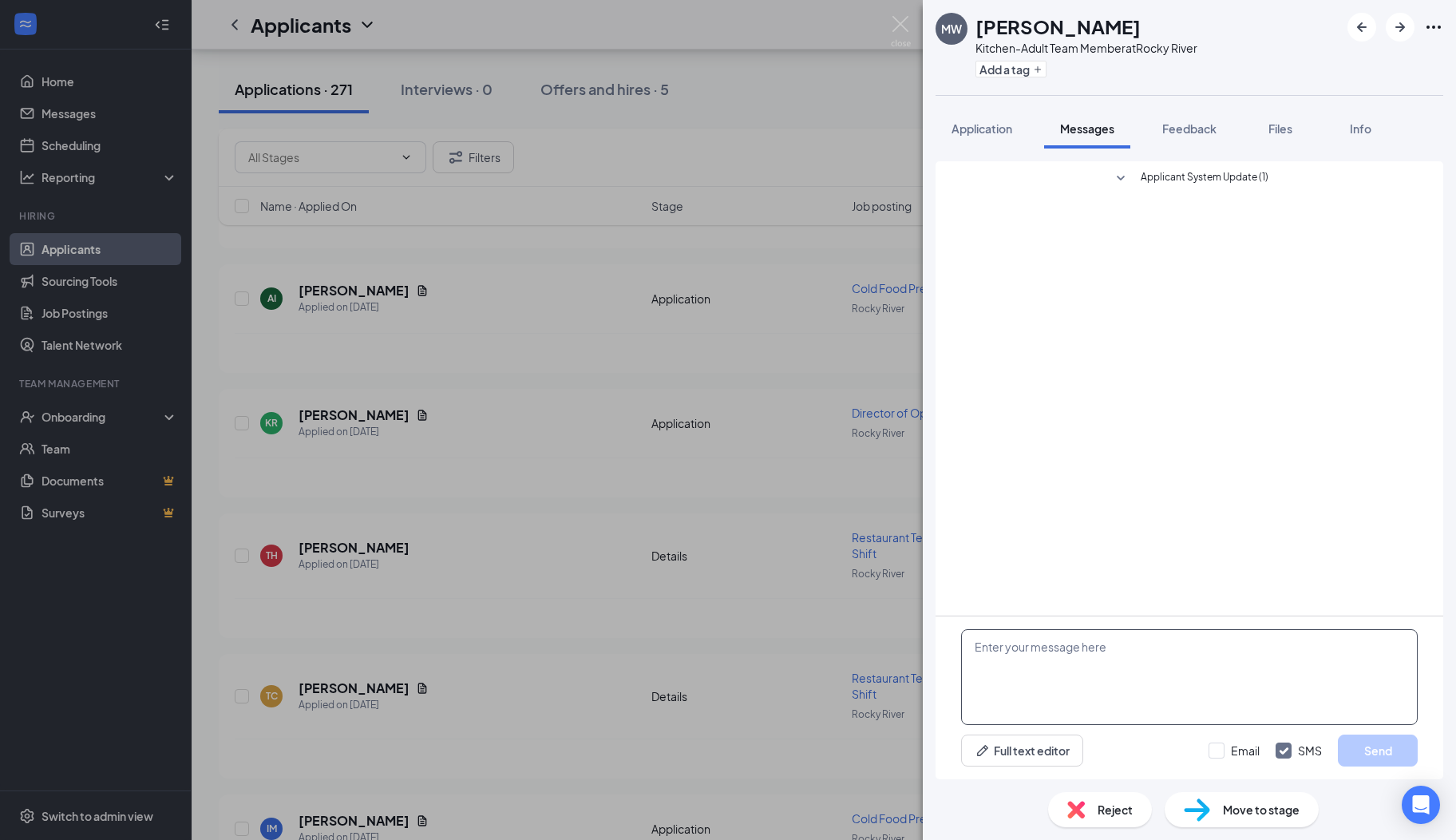
paste textarea "Hi there, I hope you are well! My name is [PERSON_NAME]. I serve on the Rocky R…"
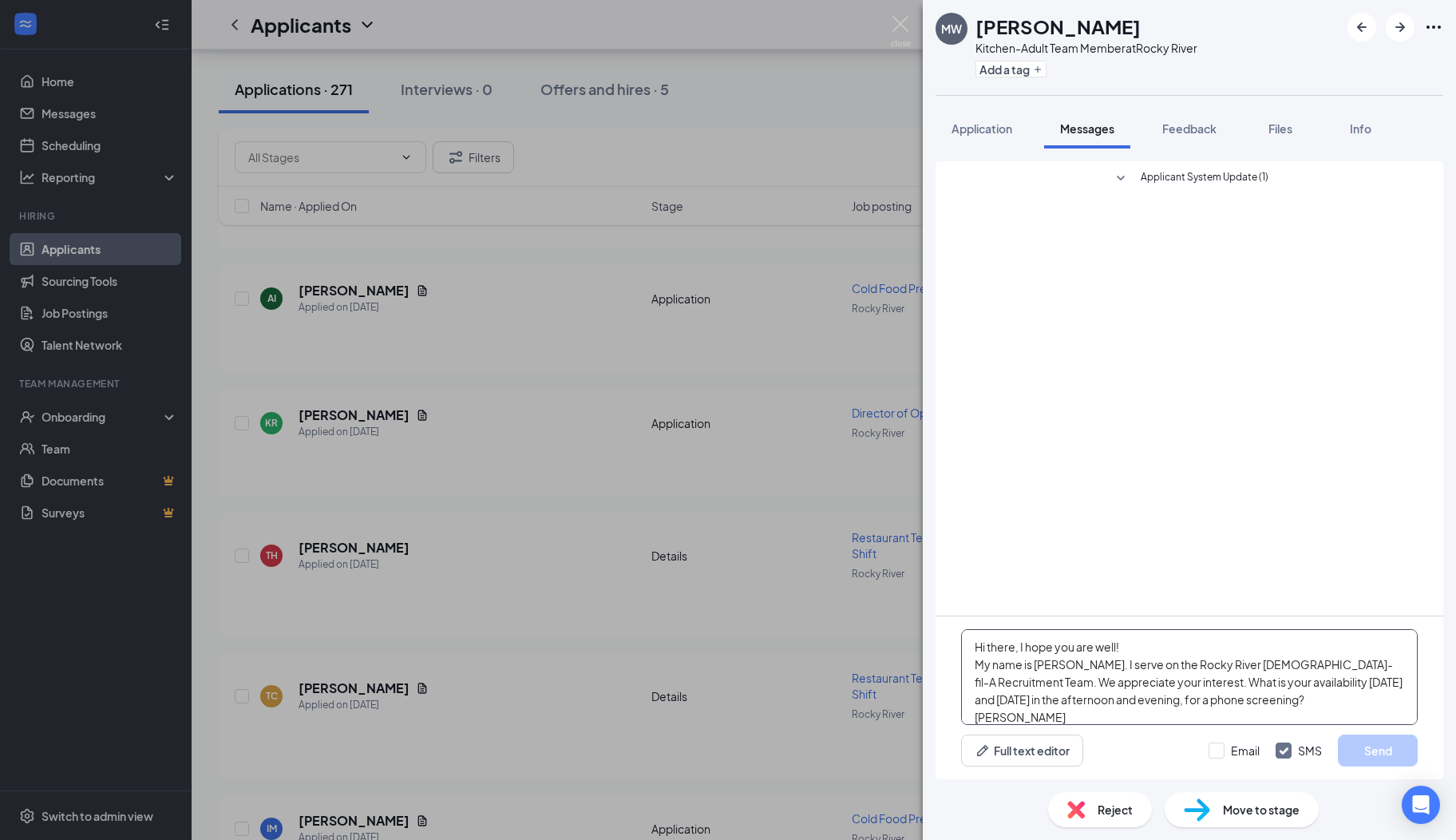
scroll to position [16, 0]
type textarea "Hi there, I hope you are well! My name is [PERSON_NAME]. I serve on the Rocky R…"
click at [1360, 754] on button "Send" at bounding box center [1377, 750] width 80 height 32
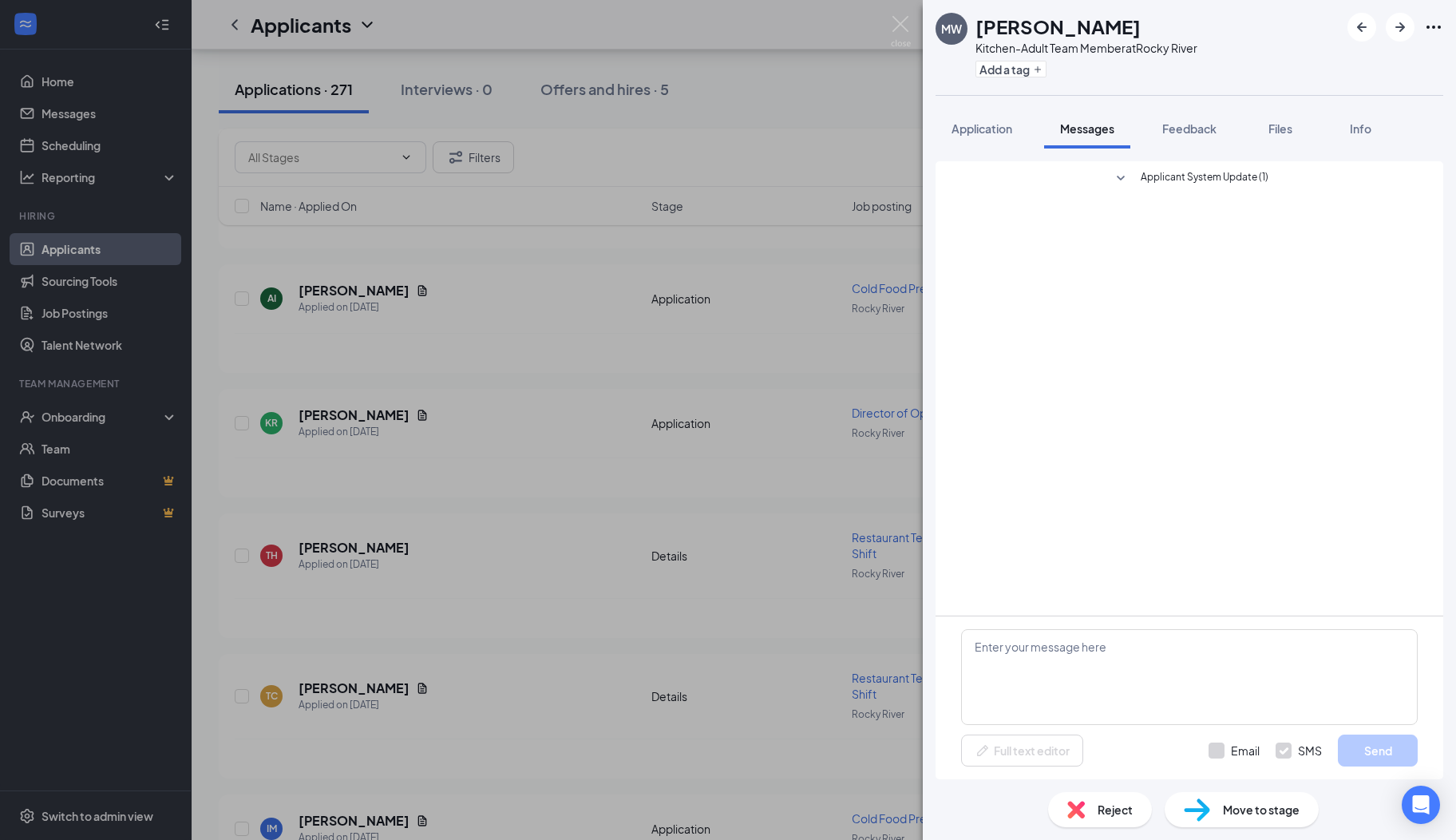
scroll to position [0, 0]
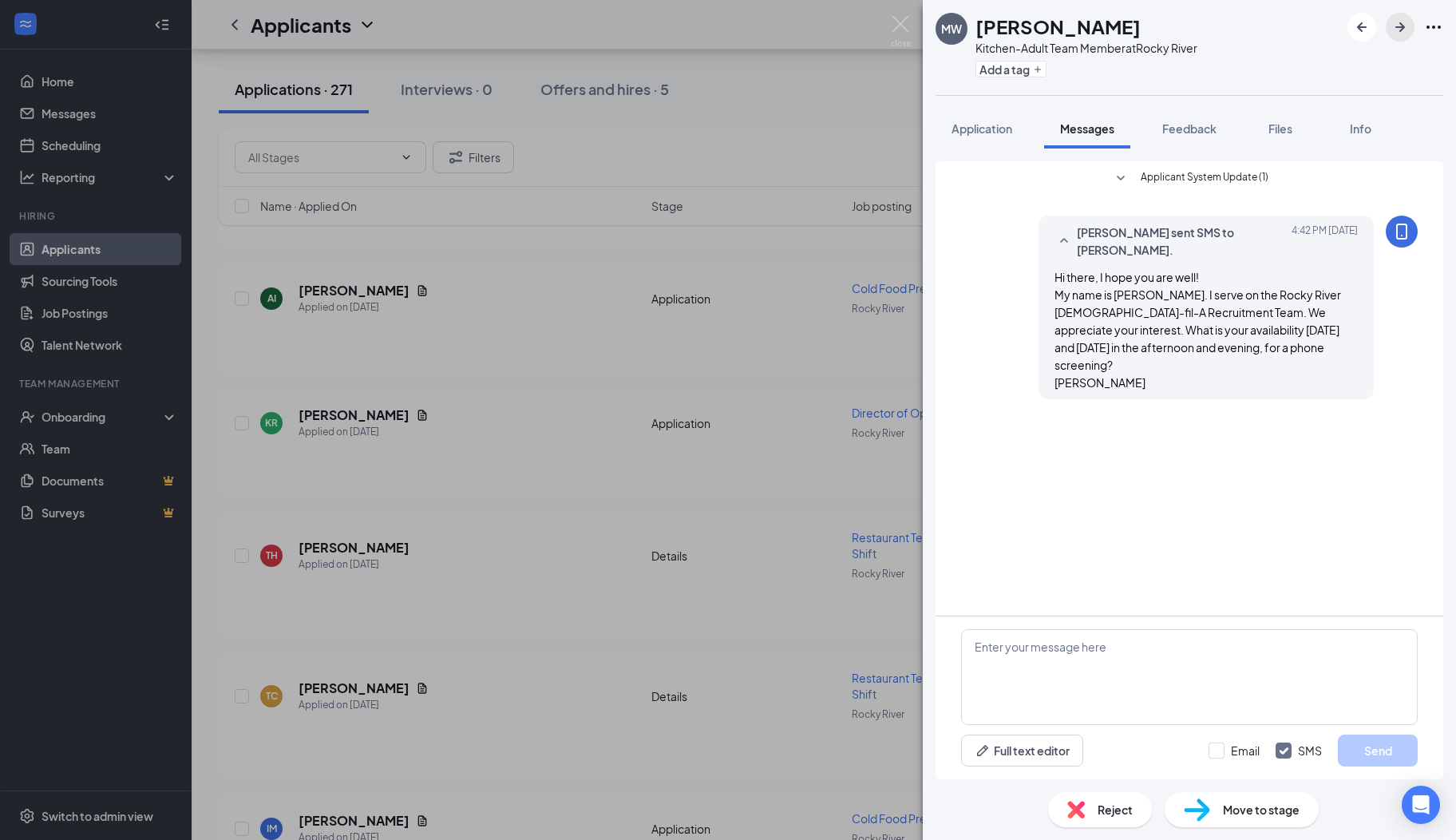
click at [1403, 29] on icon "ArrowRight" at bounding box center [1400, 27] width 19 height 19
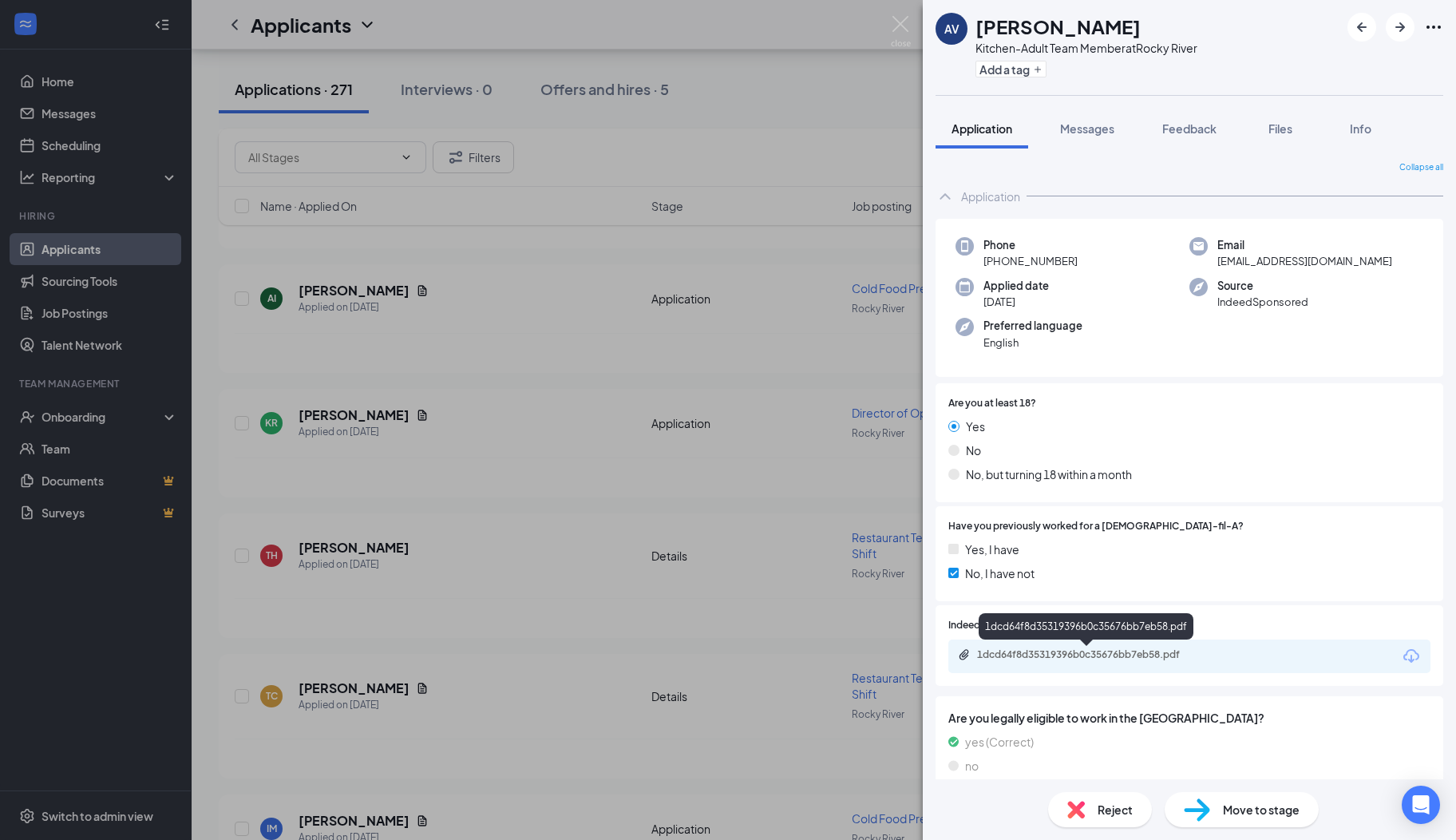
click at [1057, 658] on div "1dcd64f8d35319396b0c35676bb7eb58.pdf" at bounding box center [1089, 654] width 224 height 13
click at [1088, 130] on span "Messages" at bounding box center [1087, 129] width 54 height 15
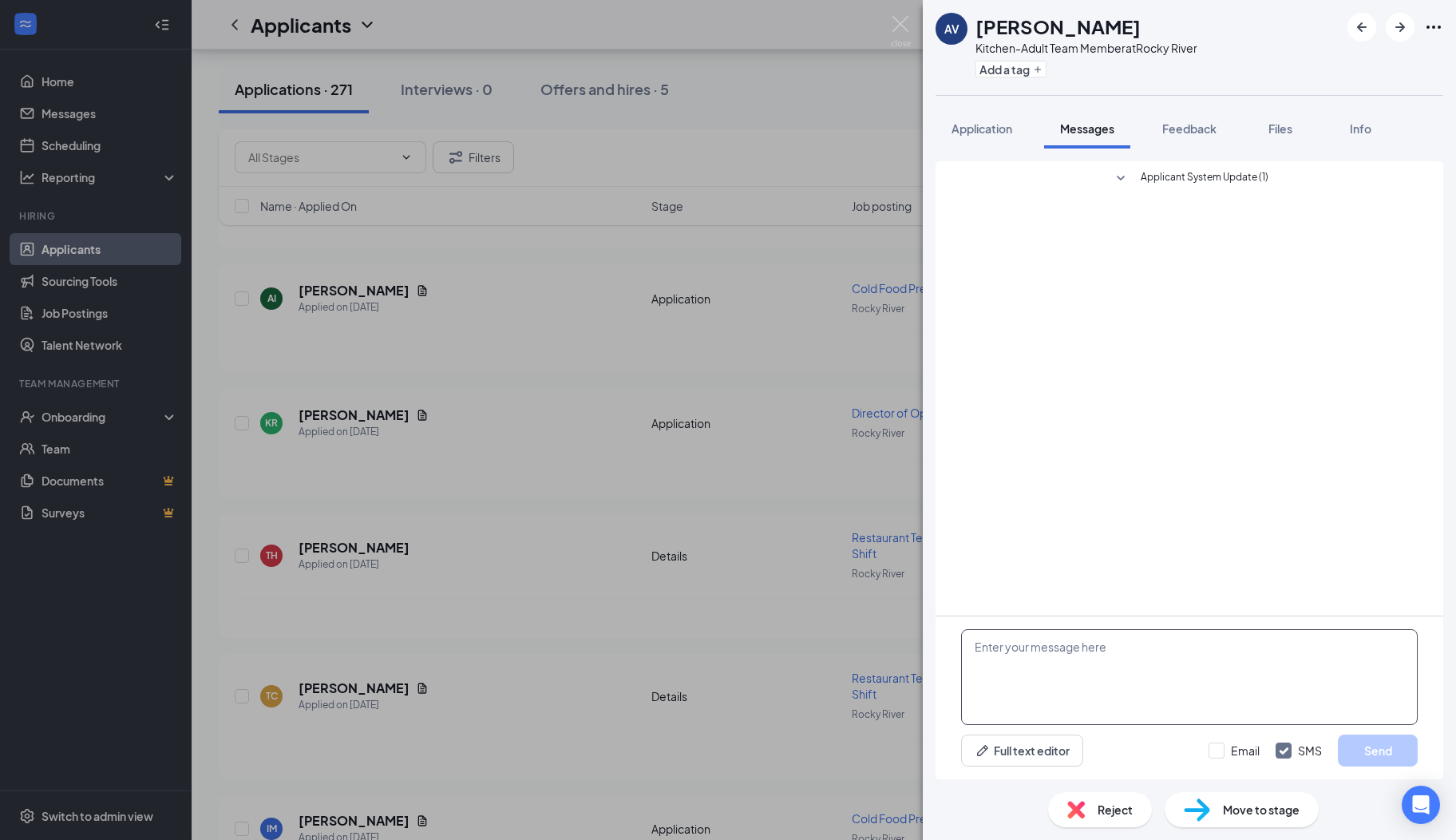
paste textarea "Hi there, I hope you are well! My name is [PERSON_NAME]. I serve on the Rocky R…"
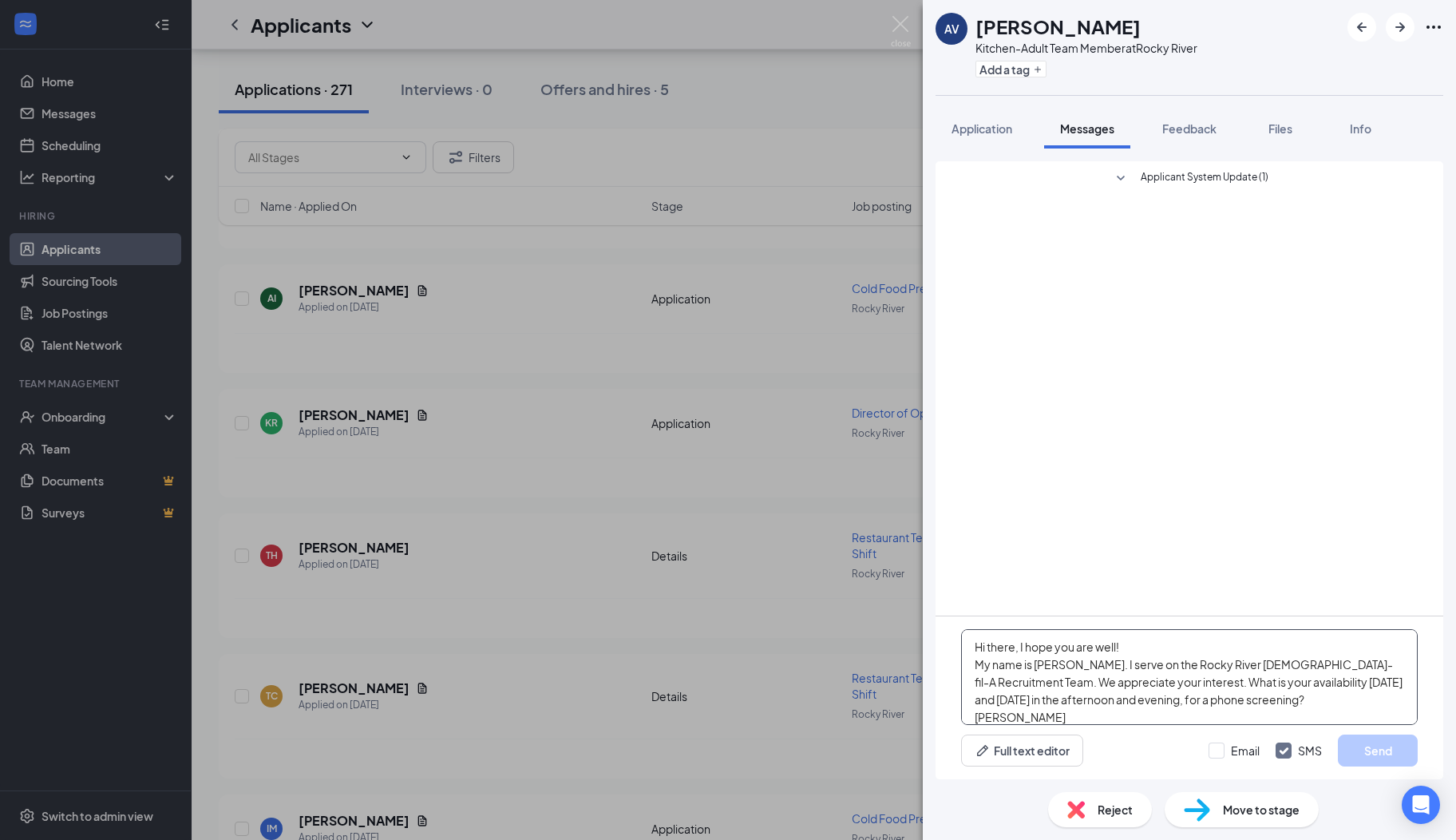
scroll to position [16, 0]
type textarea "Hi there, I hope you are well! My name is [PERSON_NAME]. I serve on the Rocky R…"
click at [1370, 763] on button "Send" at bounding box center [1377, 750] width 80 height 32
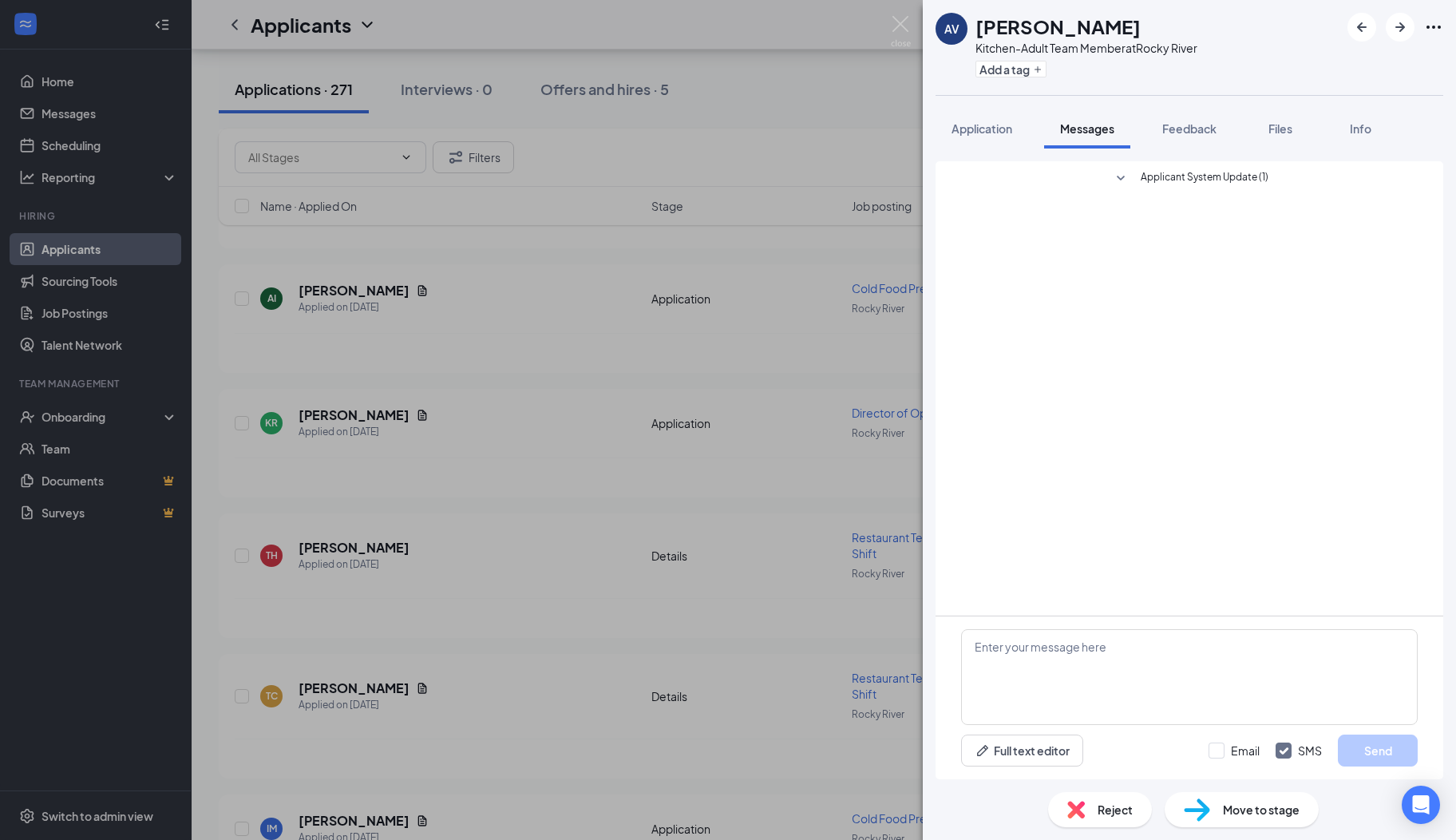
scroll to position [0, 0]
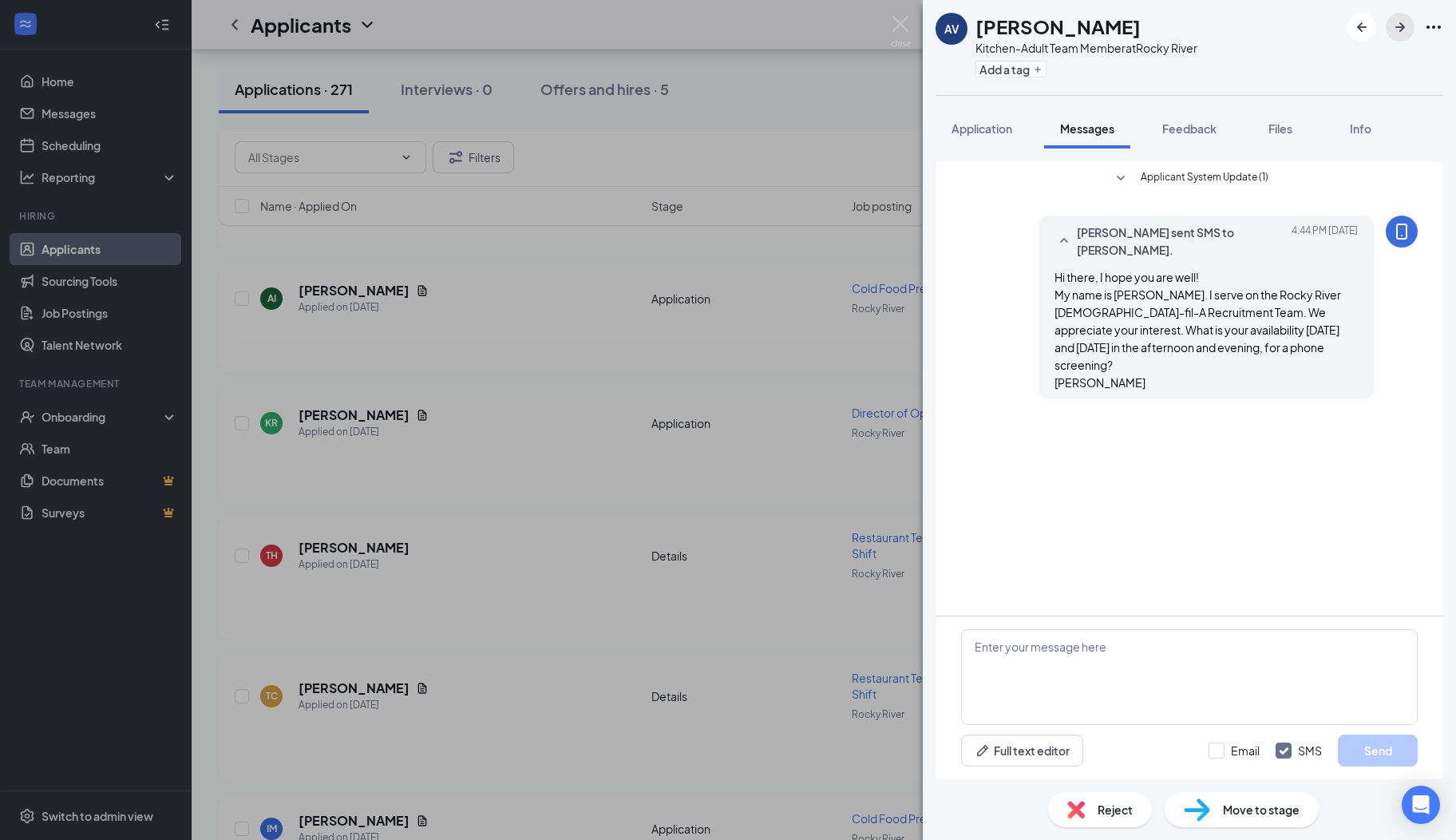
click at [1402, 21] on icon "ArrowRight" at bounding box center [1400, 27] width 19 height 19
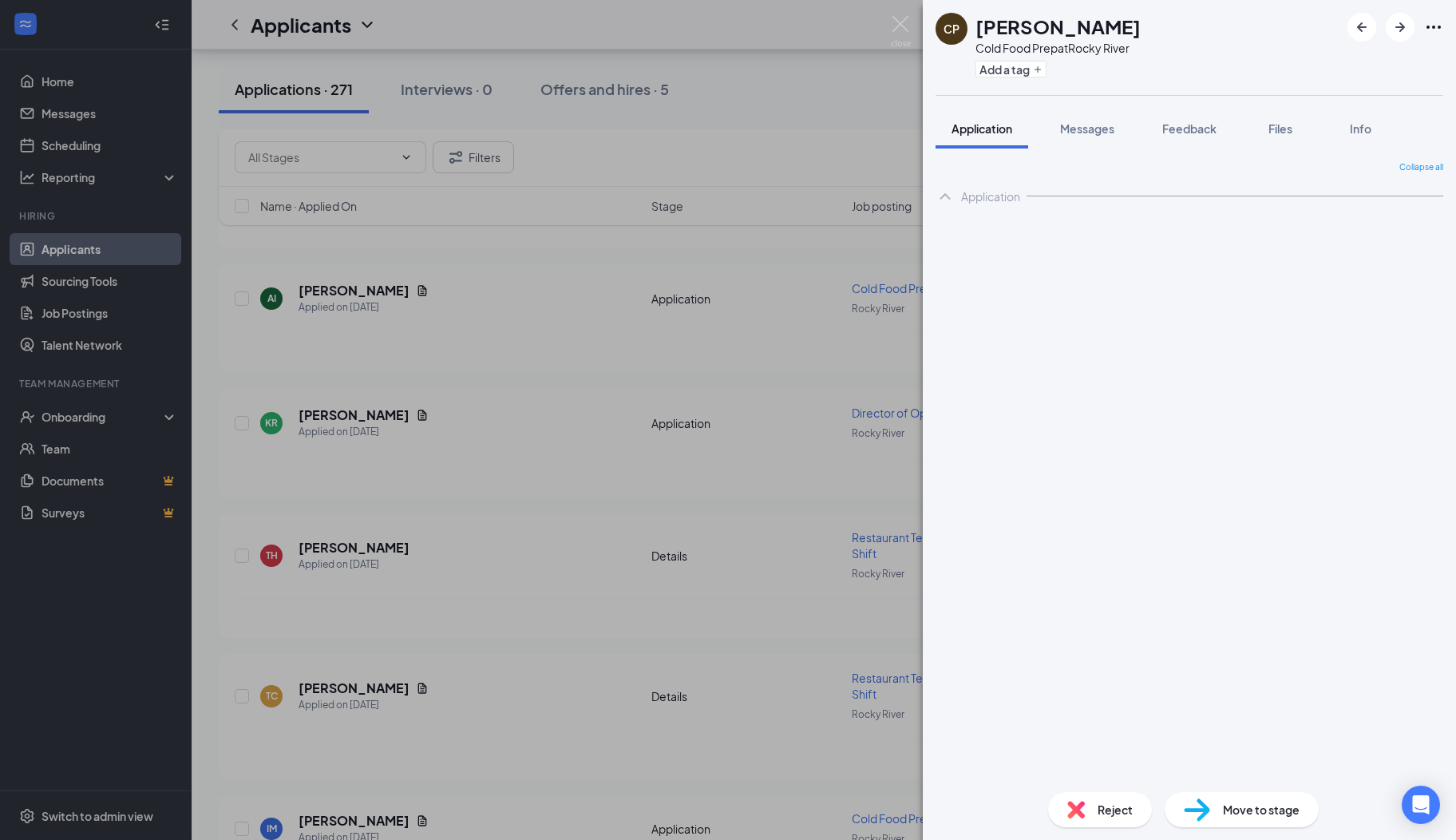
scroll to position [6697, 0]
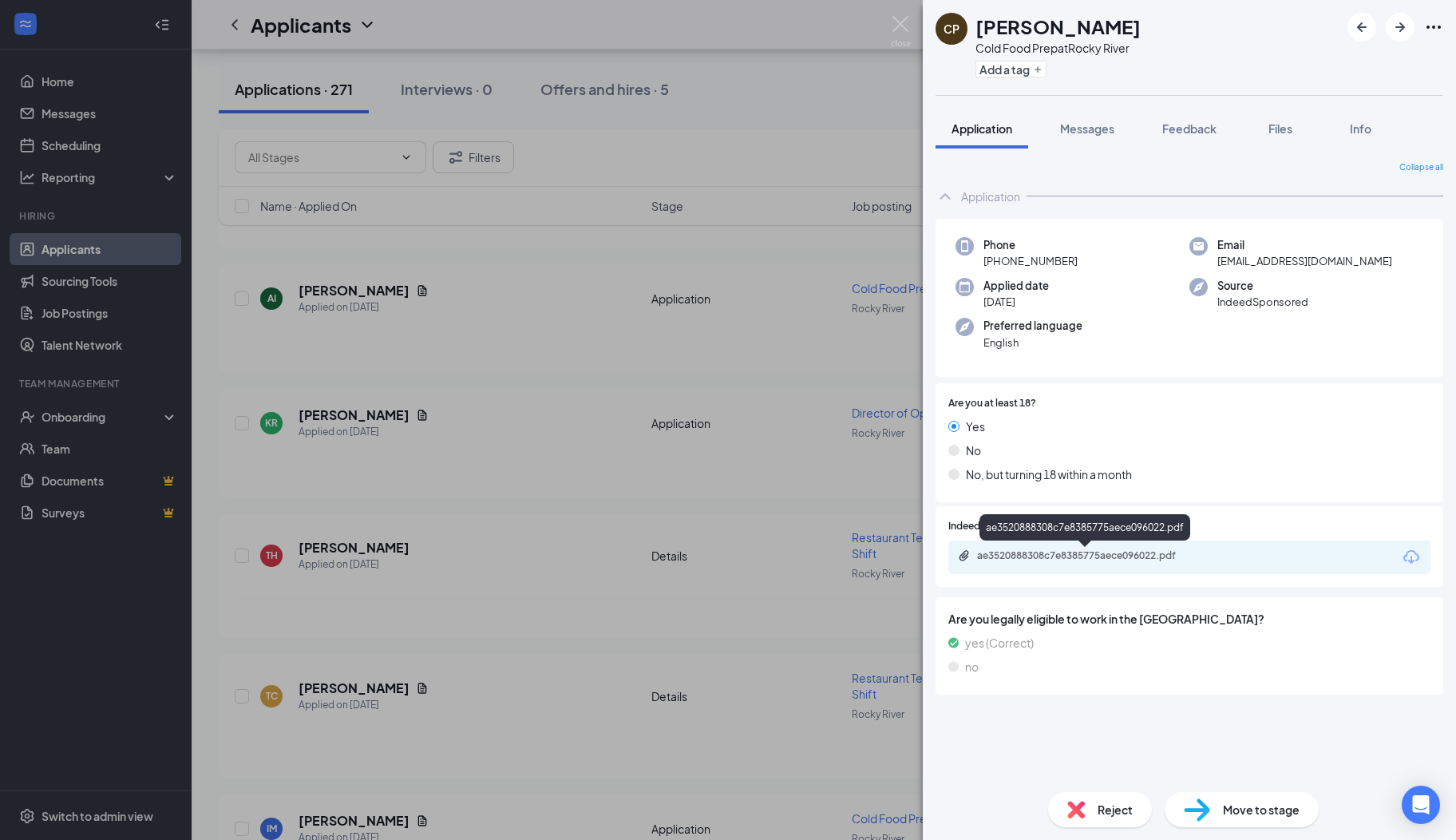
click at [1058, 555] on div "ae3520888308c7e8385775aece096022.pdf" at bounding box center [1089, 556] width 224 height 13
click at [1093, 118] on button "Messages" at bounding box center [1088, 129] width 86 height 40
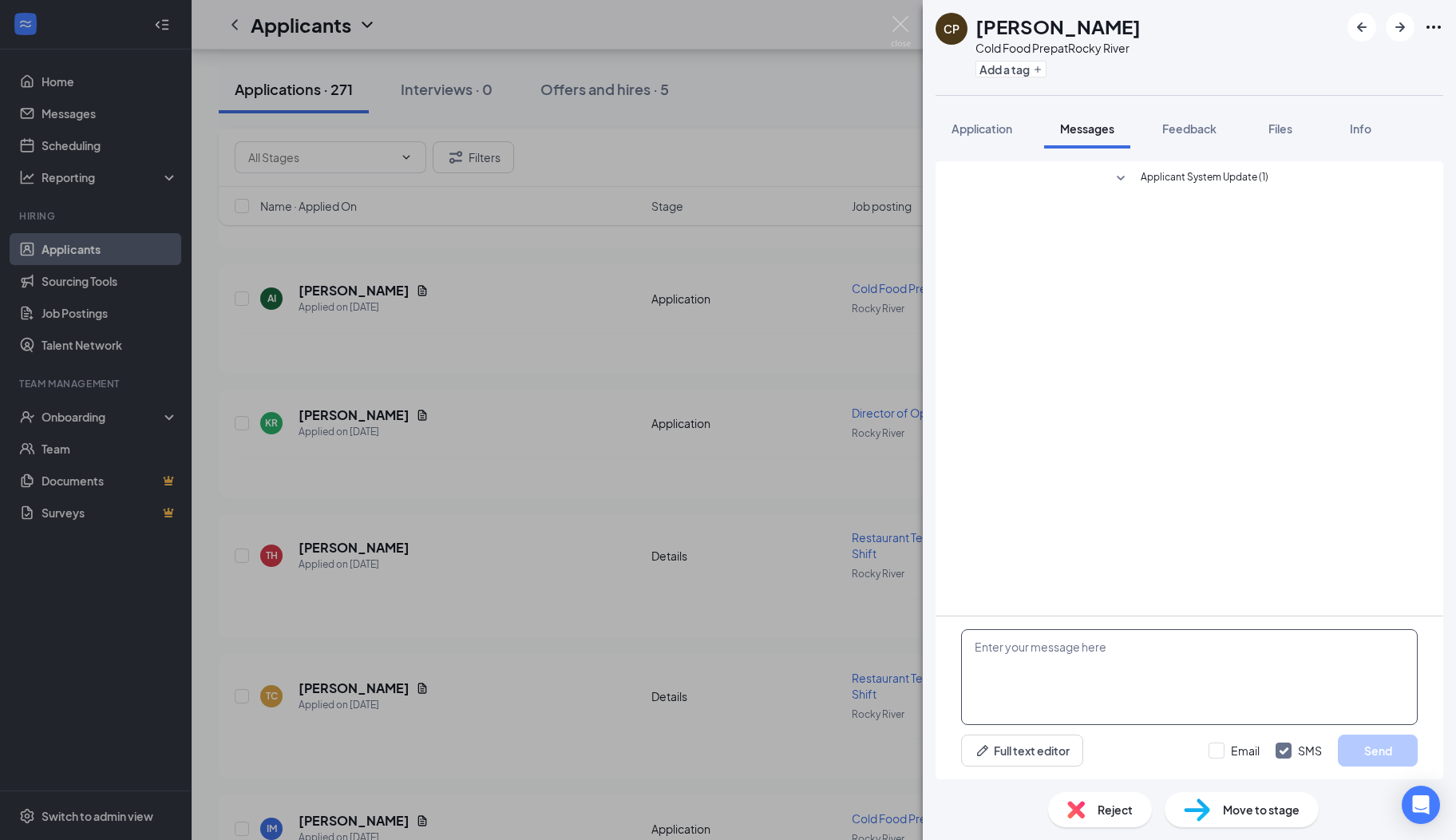
paste textarea "Hi there, I hope you are well! My name is [PERSON_NAME]. I serve on the Rocky R…"
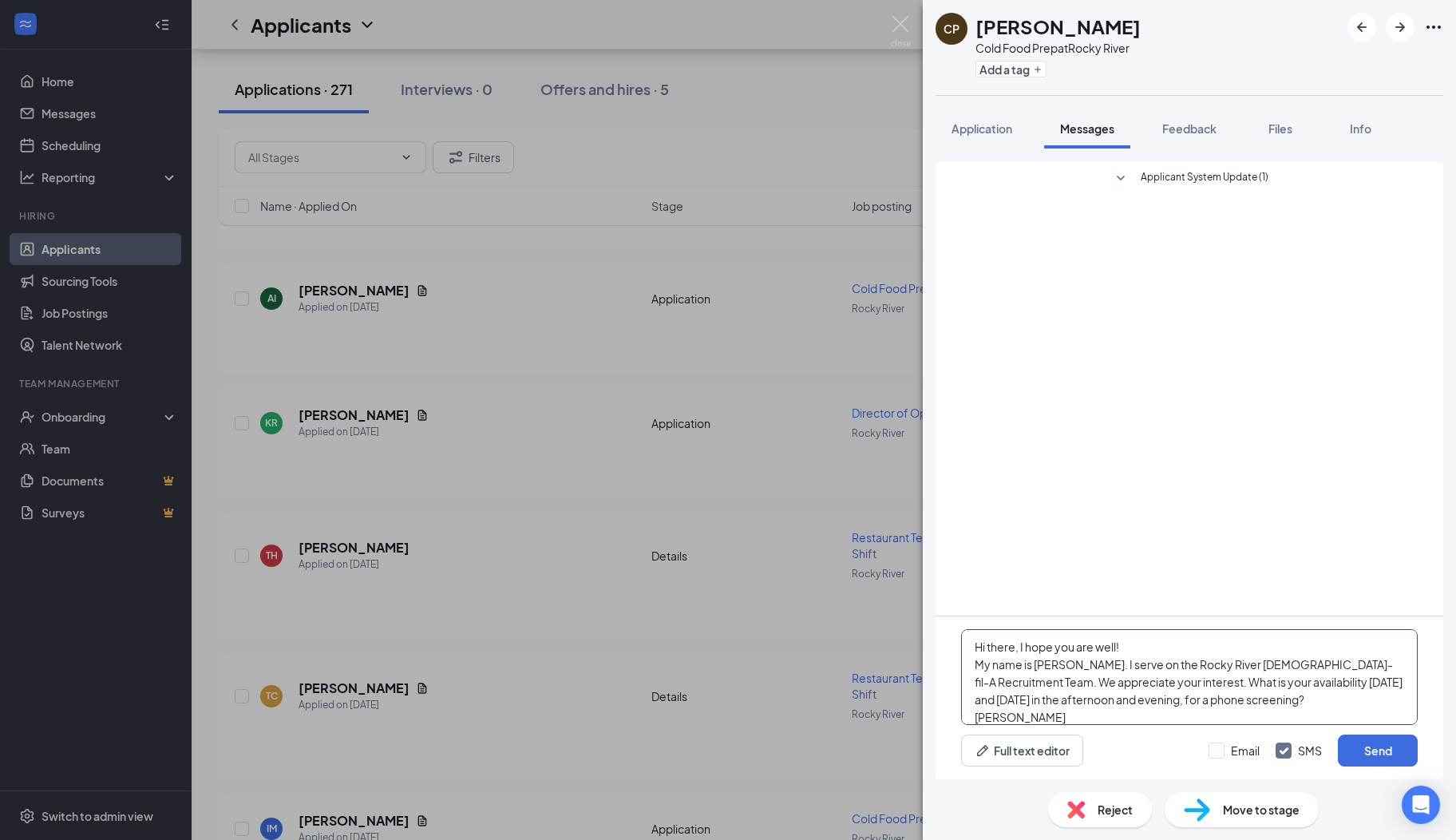
scroll to position [16, 0]
type textarea "Hi there, I hope you are well! My name is [PERSON_NAME]. I serve on the Rocky R…"
click at [1349, 748] on button "Send" at bounding box center [1377, 750] width 80 height 32
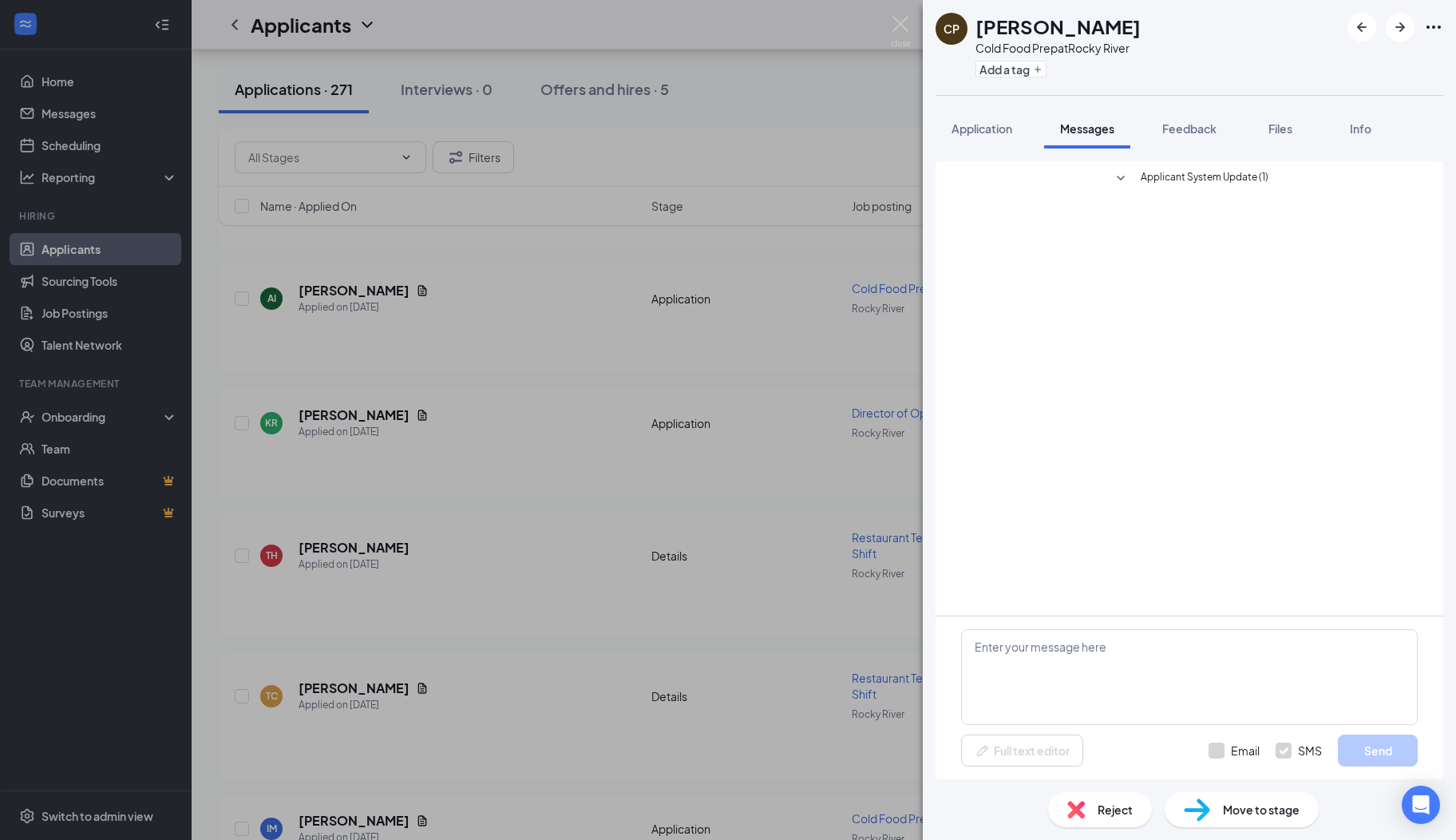
scroll to position [0, 0]
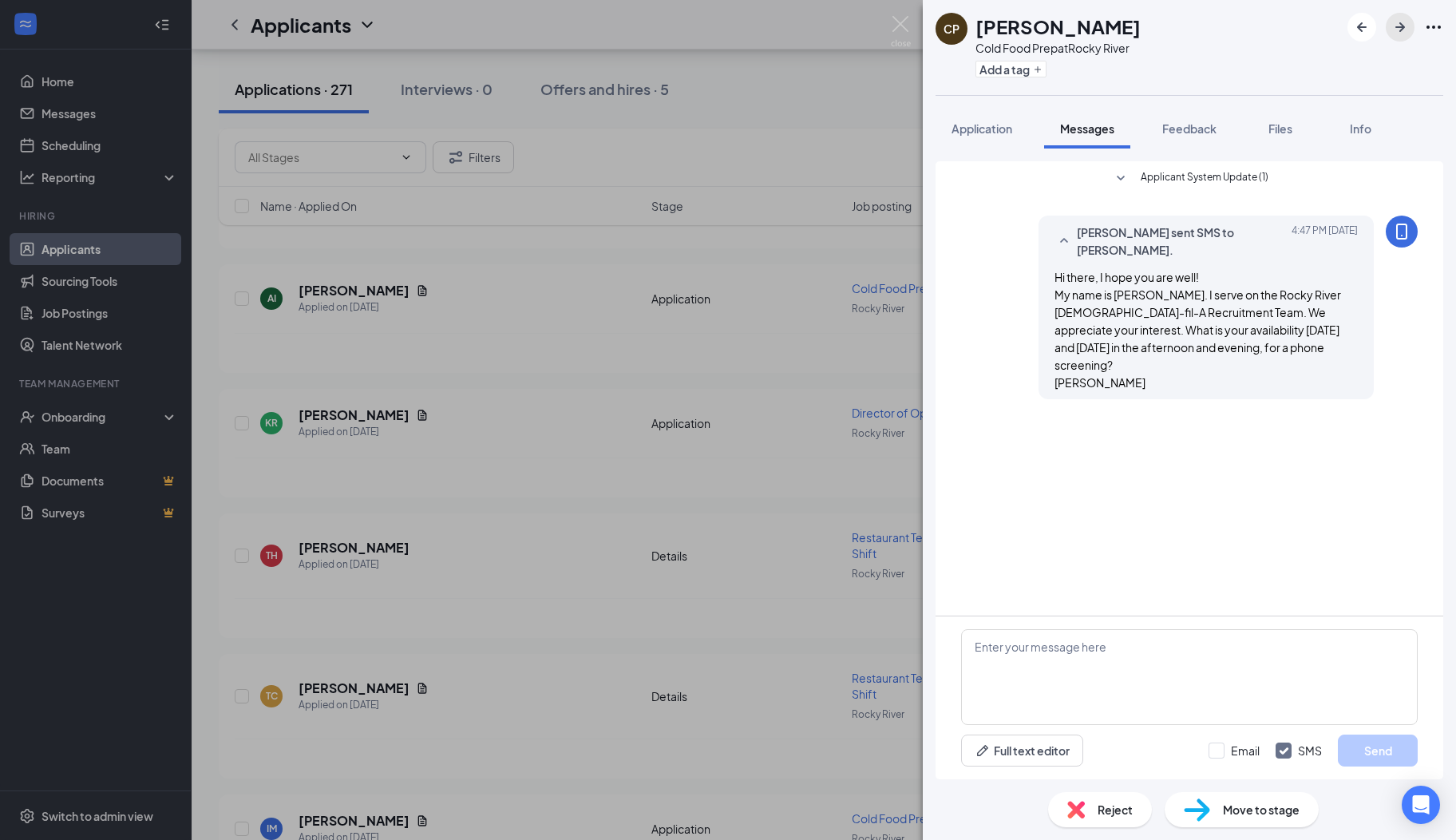
click at [1400, 27] on icon "ArrowRight" at bounding box center [1400, 27] width 9 height 9
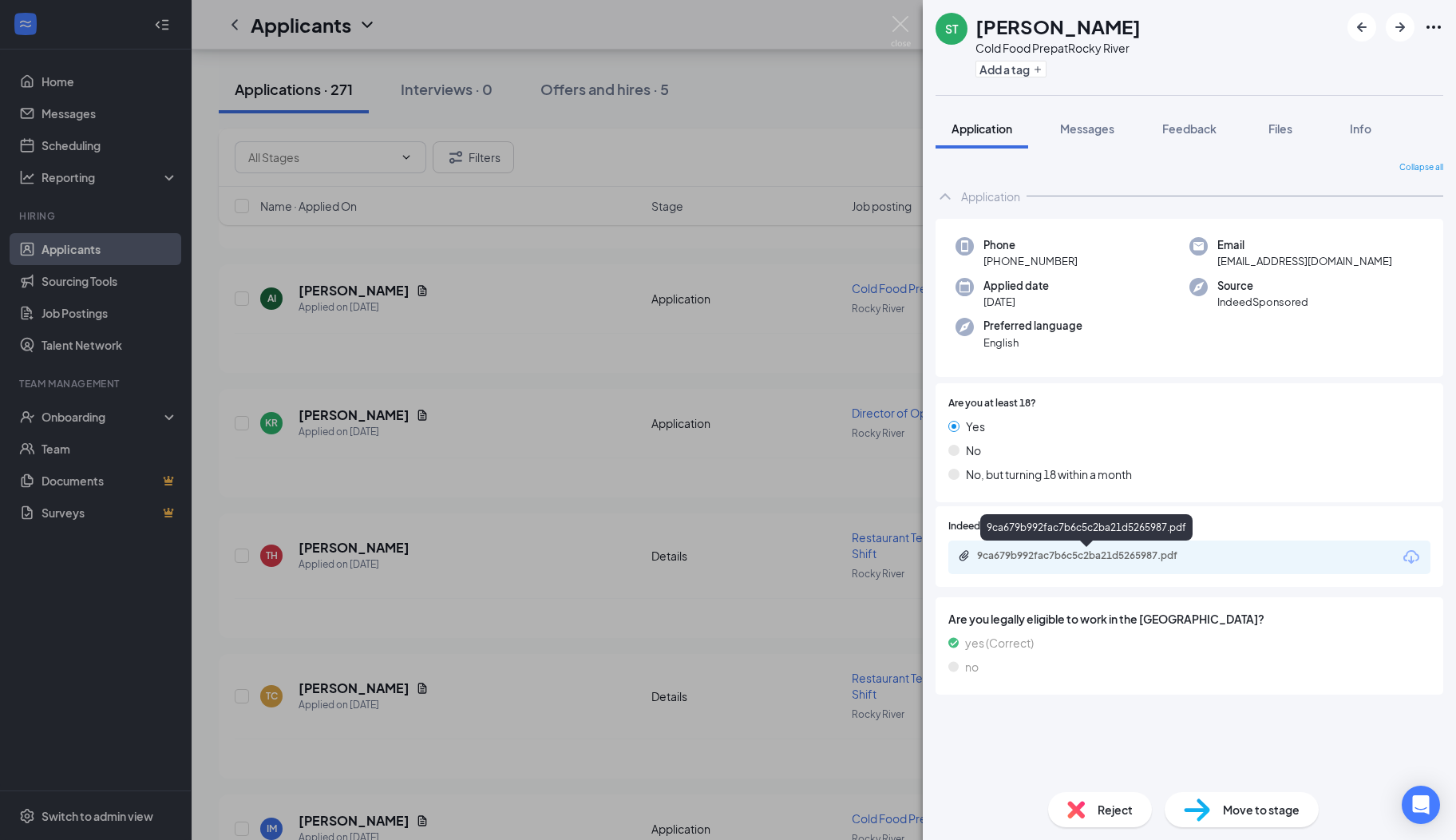
click at [1077, 564] on div "9ca679b992fac7b6c5c2ba21d5265987.pdf" at bounding box center [1087, 557] width 259 height 16
click at [1087, 133] on span "Messages" at bounding box center [1087, 129] width 54 height 15
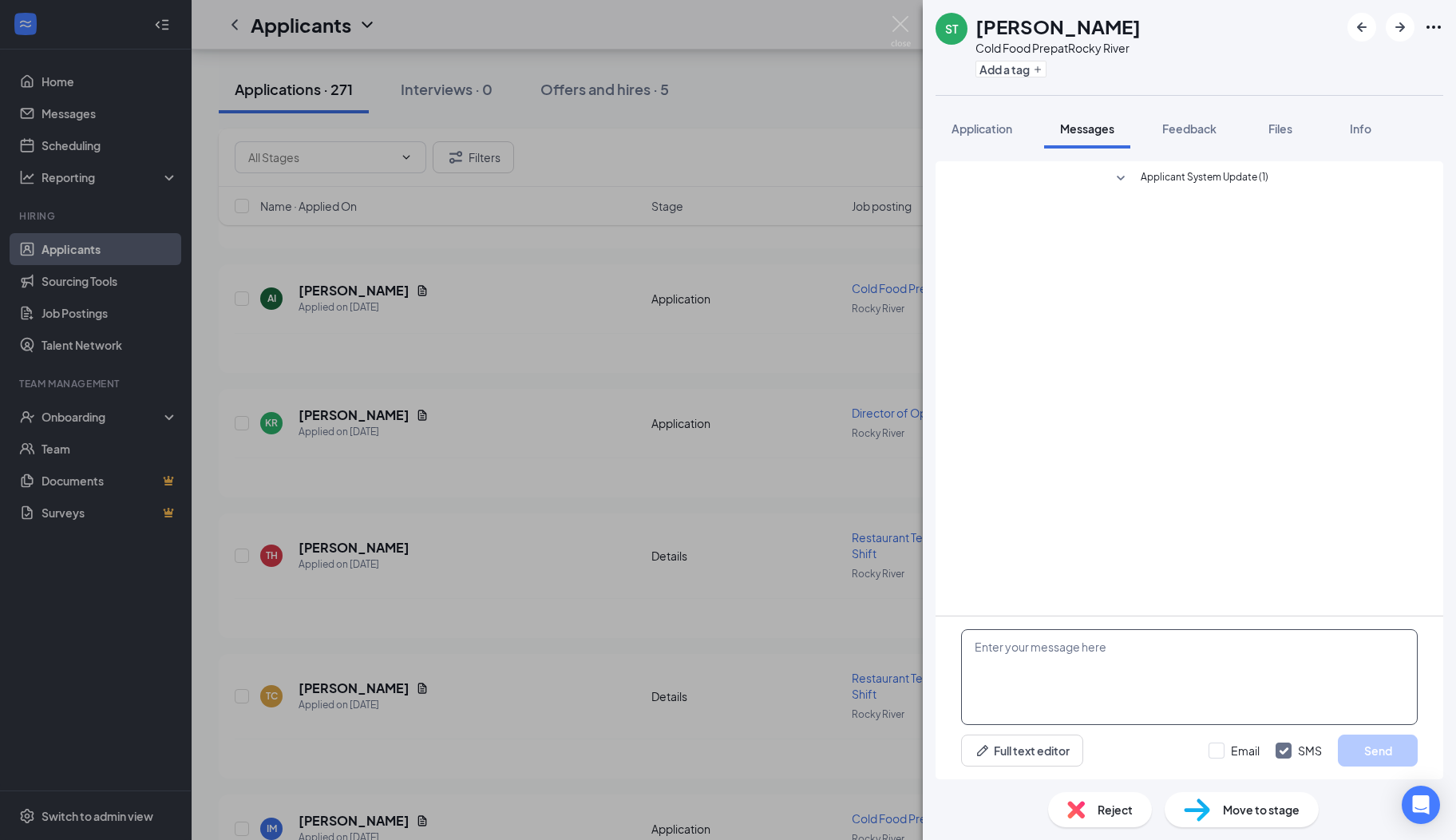
paste textarea "Hi there, I hope you are well! My name is [PERSON_NAME]. I serve on the Rocky R…"
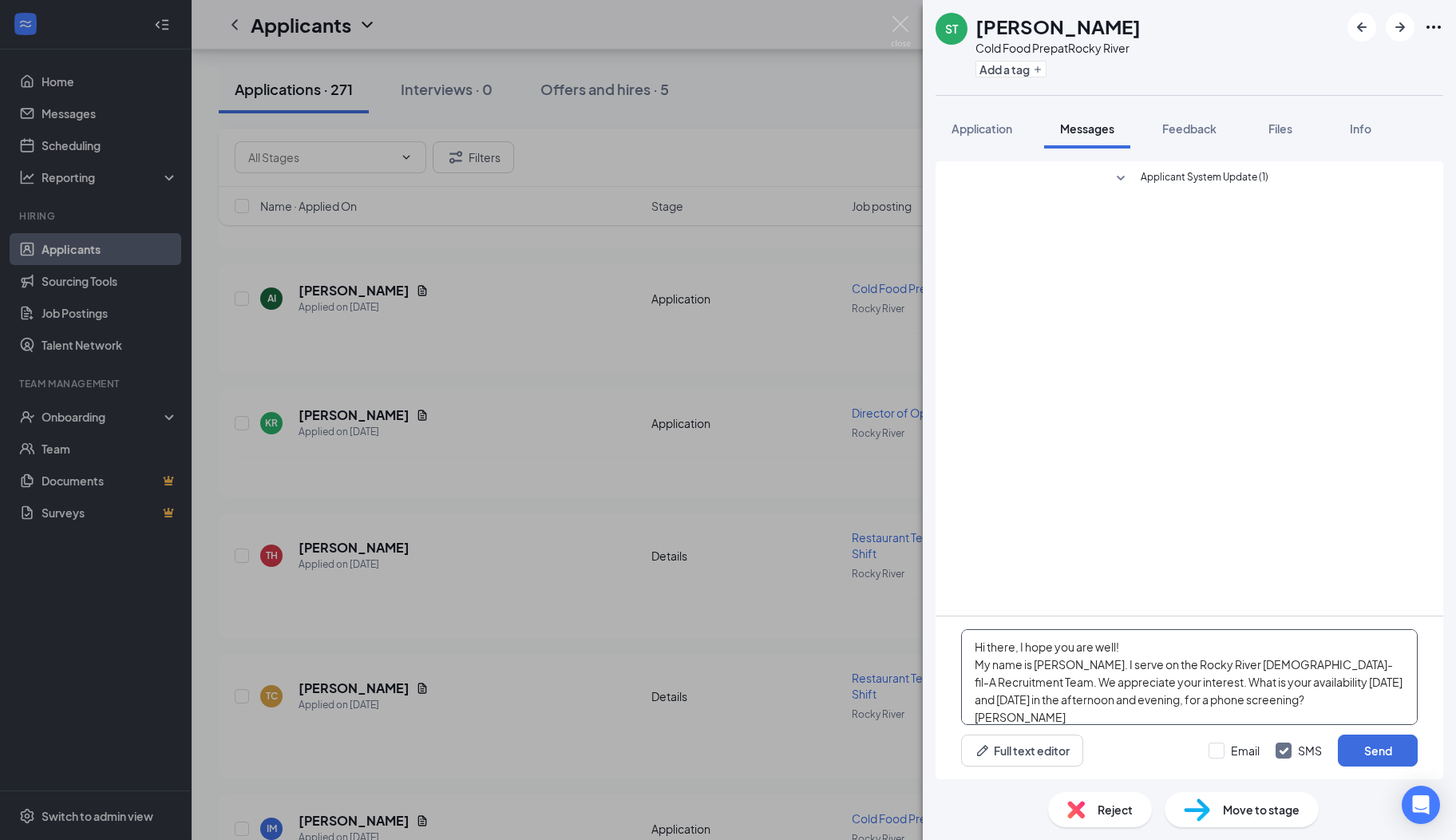
scroll to position [16, 0]
type textarea "Hi there, I hope you are well! My name is [PERSON_NAME]. I serve on the Rocky R…"
click at [1346, 741] on button "Send" at bounding box center [1377, 750] width 80 height 32
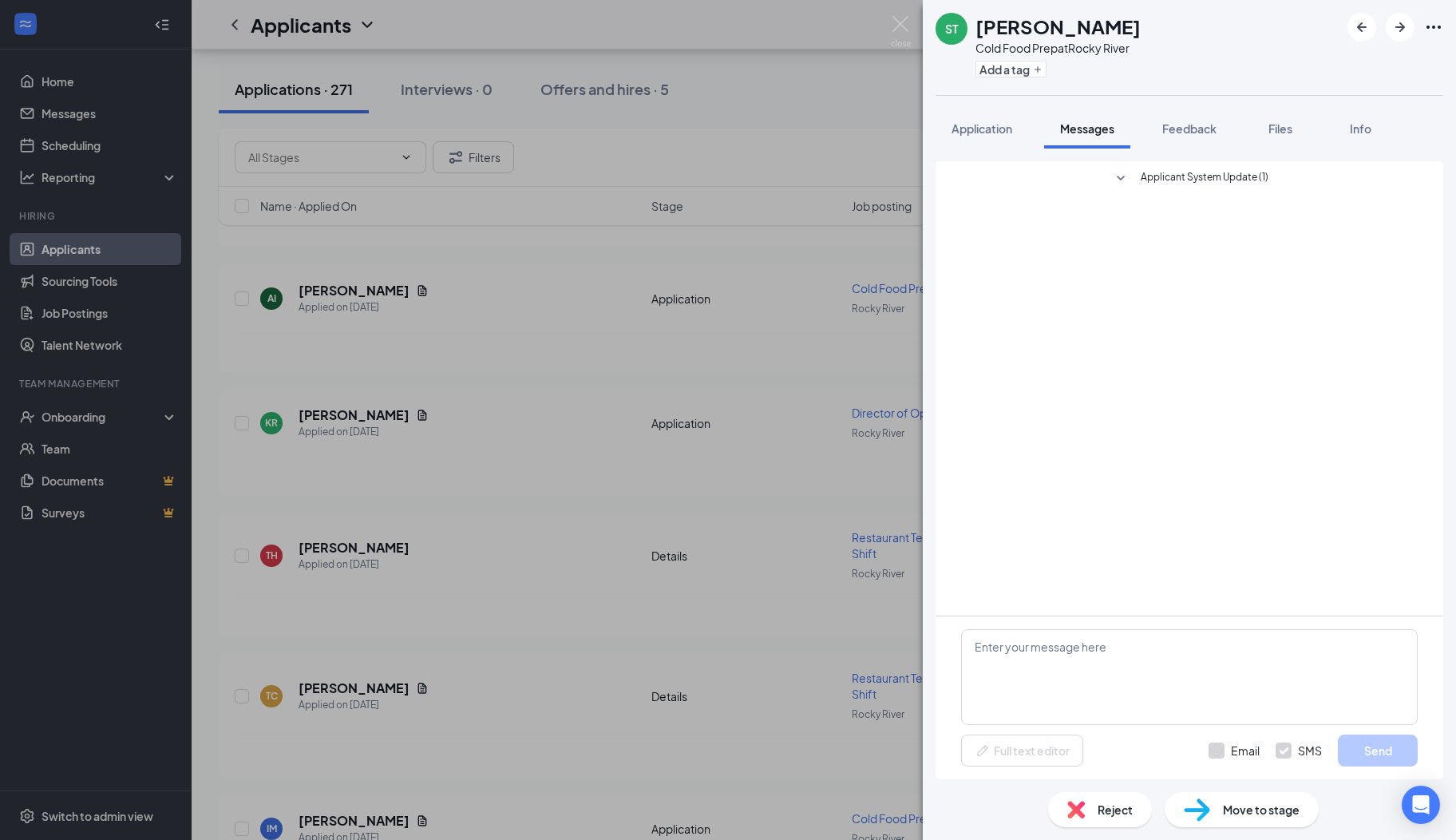
scroll to position [0, 0]
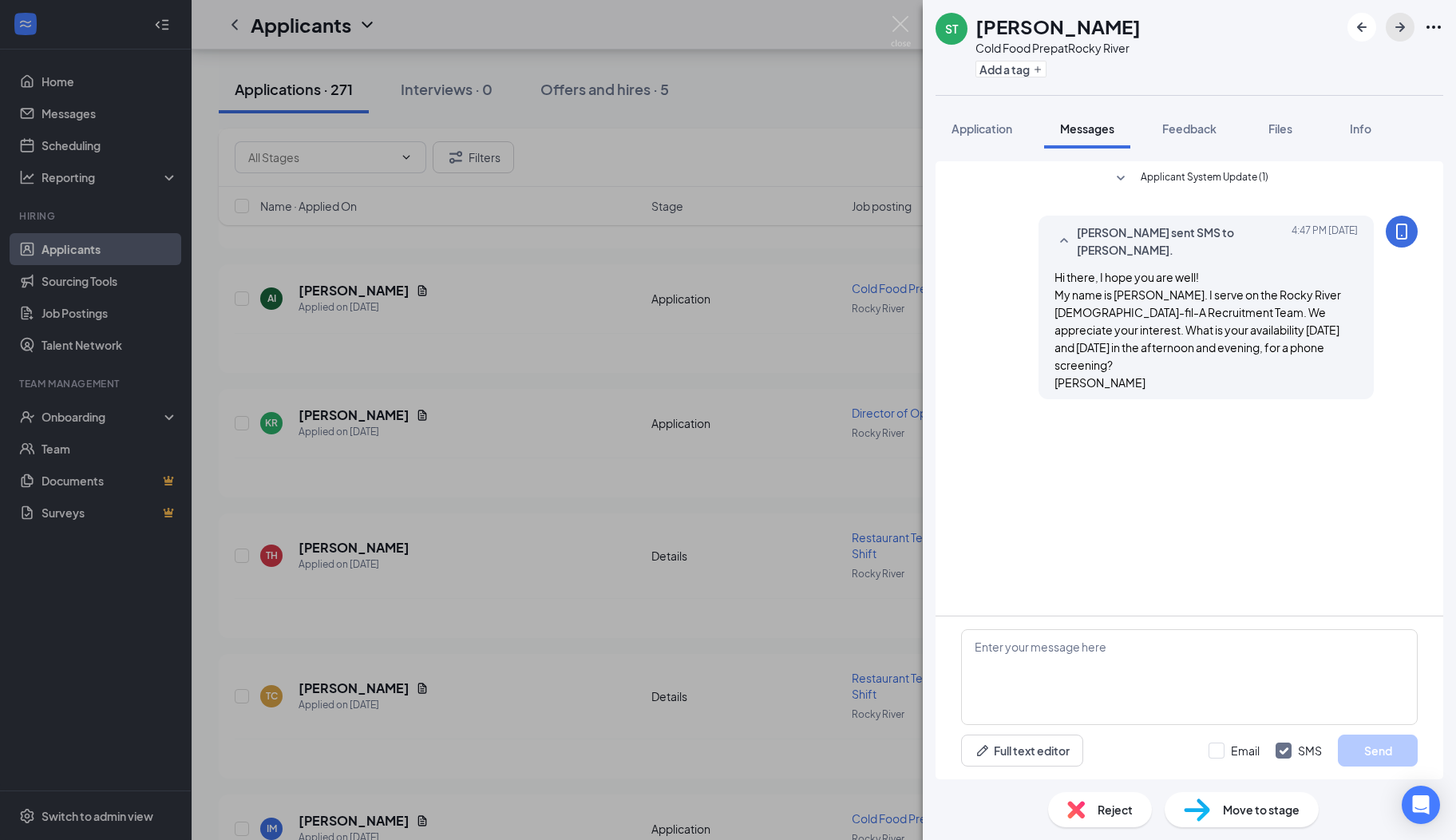
click at [1401, 27] on icon "ArrowRight" at bounding box center [1400, 27] width 9 height 9
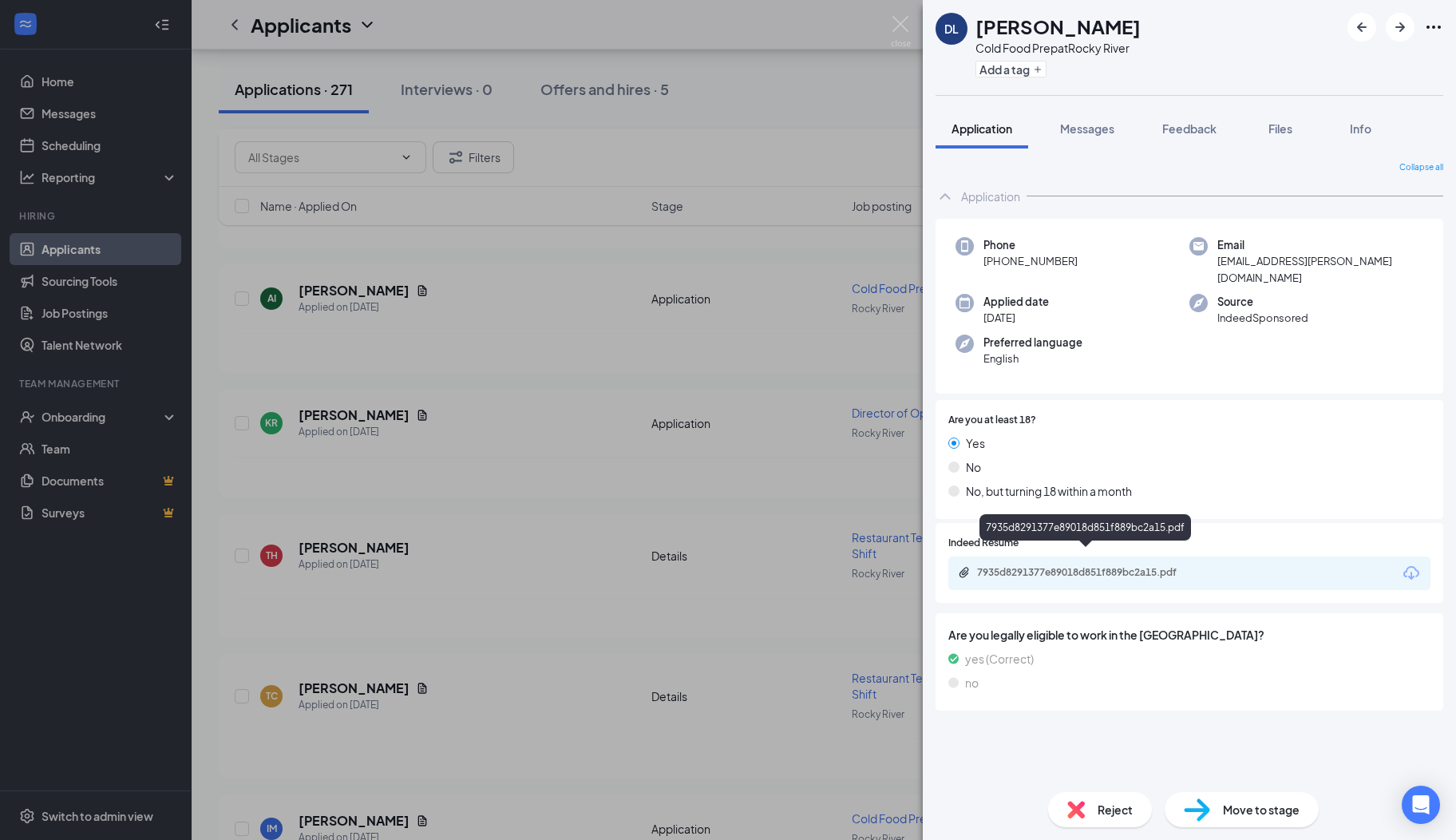
click at [1097, 566] on div "7935d8291377e89018d851f889bc2a15.pdf" at bounding box center [1089, 572] width 224 height 13
click at [1085, 128] on span "Messages" at bounding box center [1087, 129] width 54 height 15
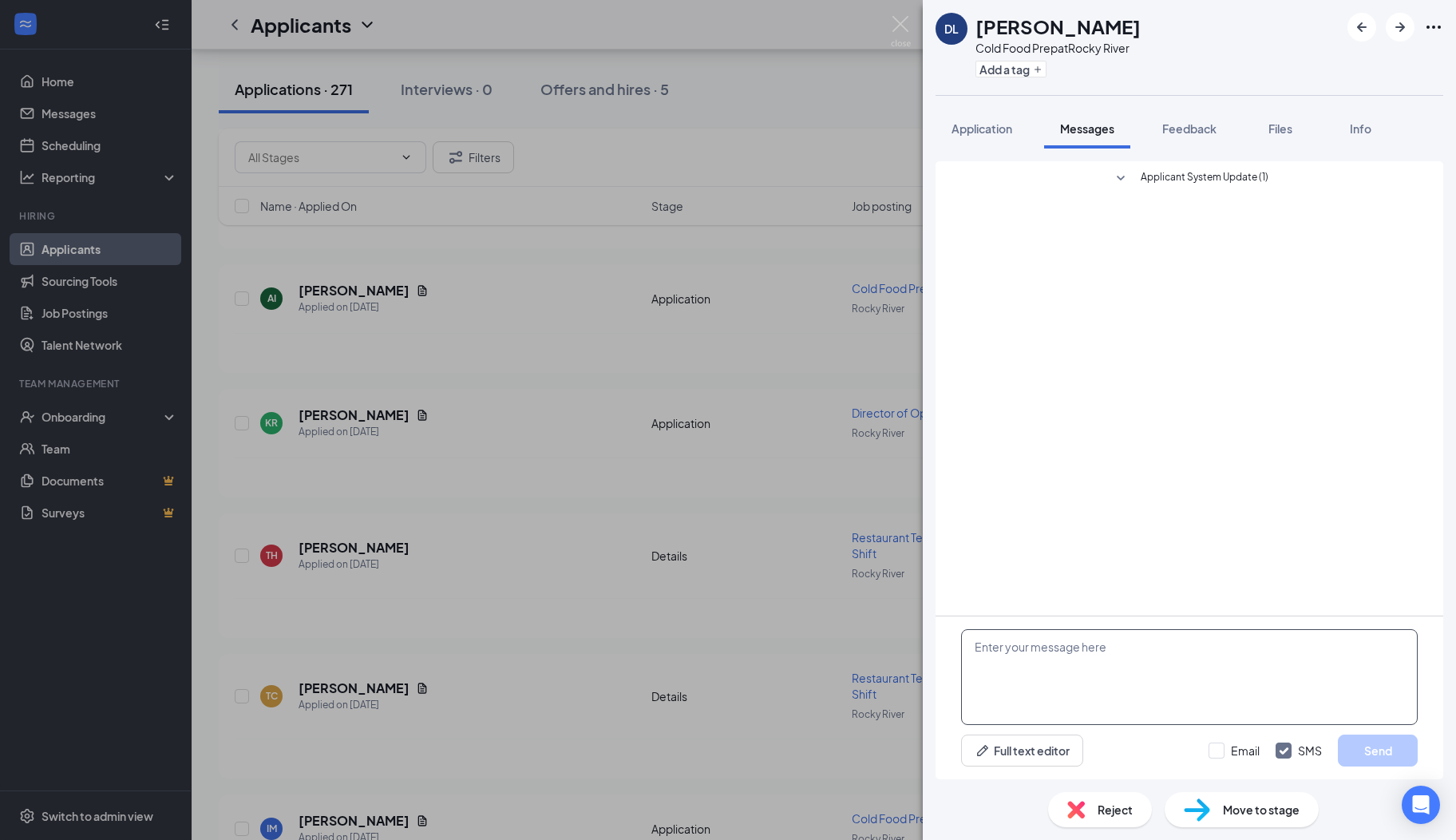
paste textarea "Hi there, I hope you are well! My name is [PERSON_NAME]. I serve on the Rocky R…"
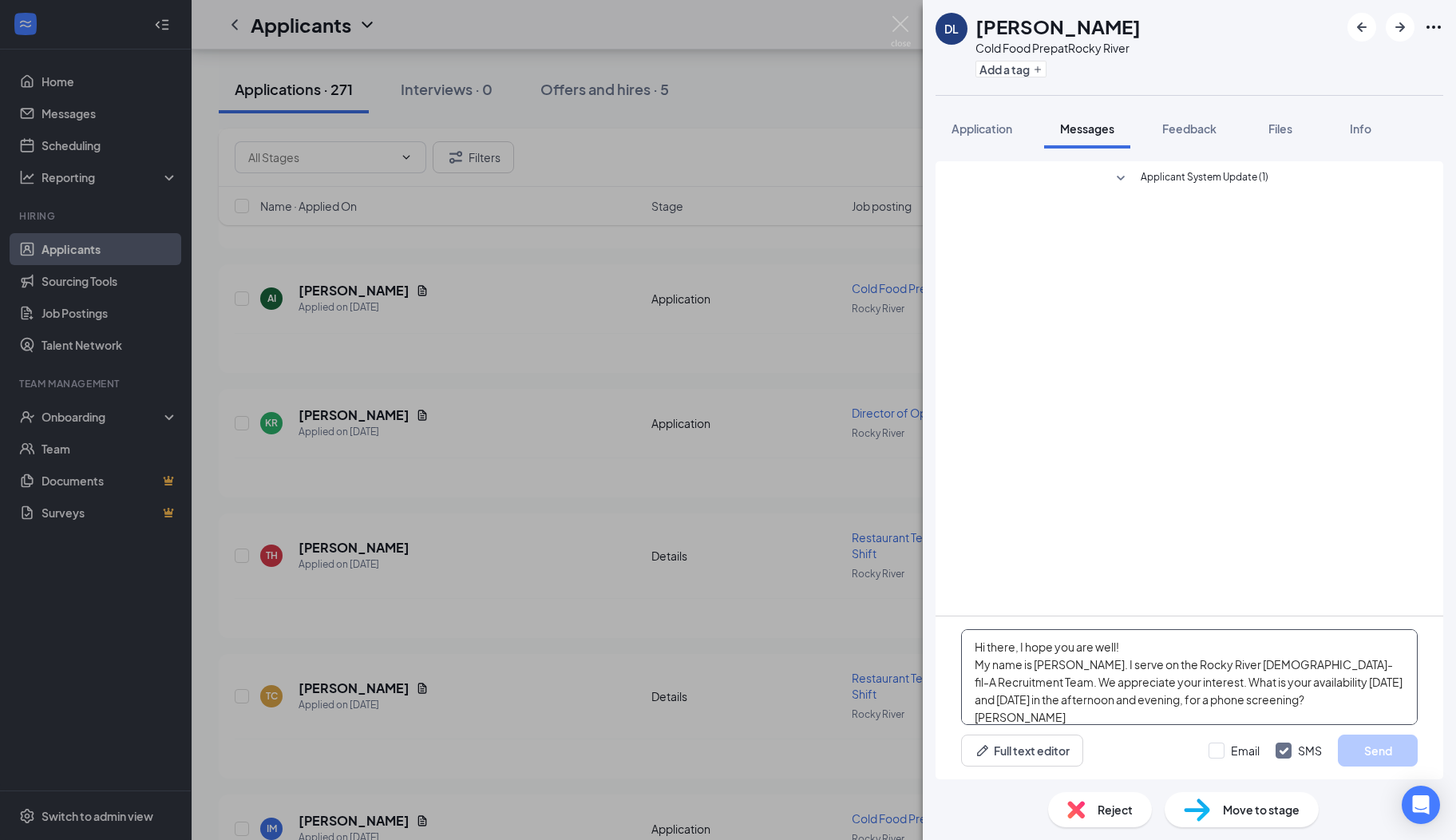
scroll to position [16, 0]
type textarea "Hi there, I hope you are well! My name is [PERSON_NAME]. I serve on the Rocky R…"
click at [1347, 742] on button "Send" at bounding box center [1377, 750] width 80 height 32
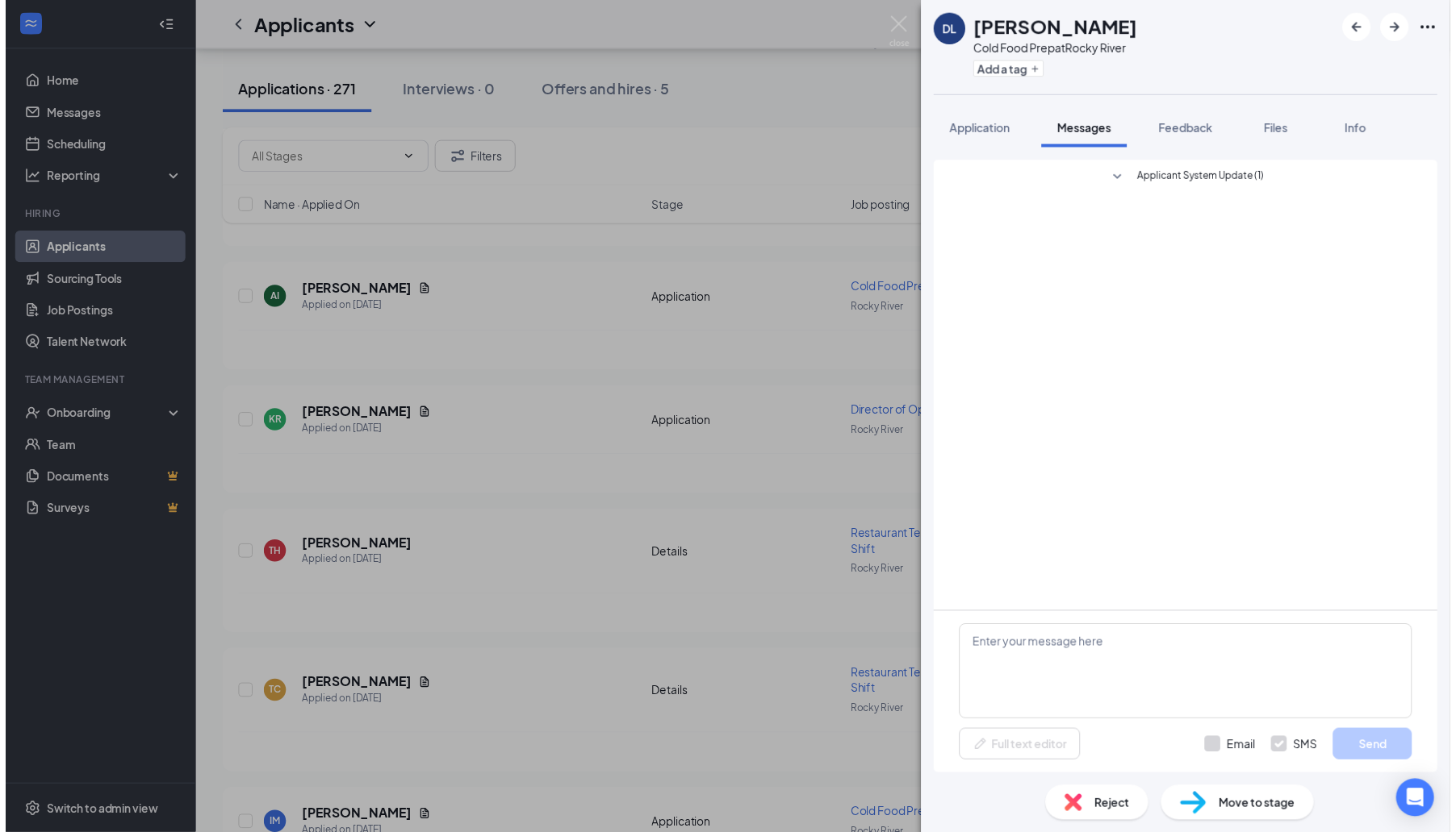
scroll to position [0, 0]
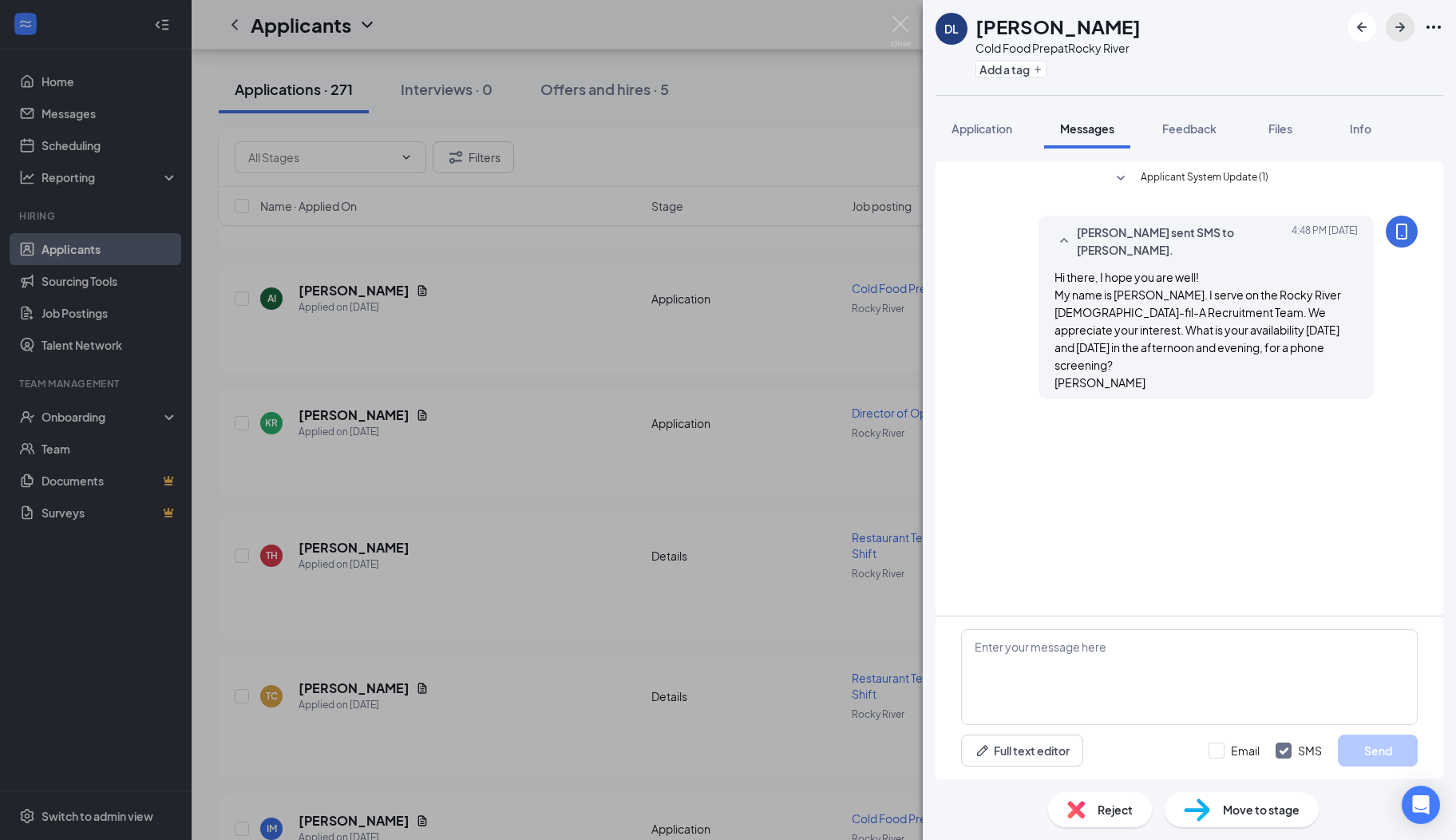
click at [1402, 28] on icon "ArrowRight" at bounding box center [1400, 27] width 9 height 9
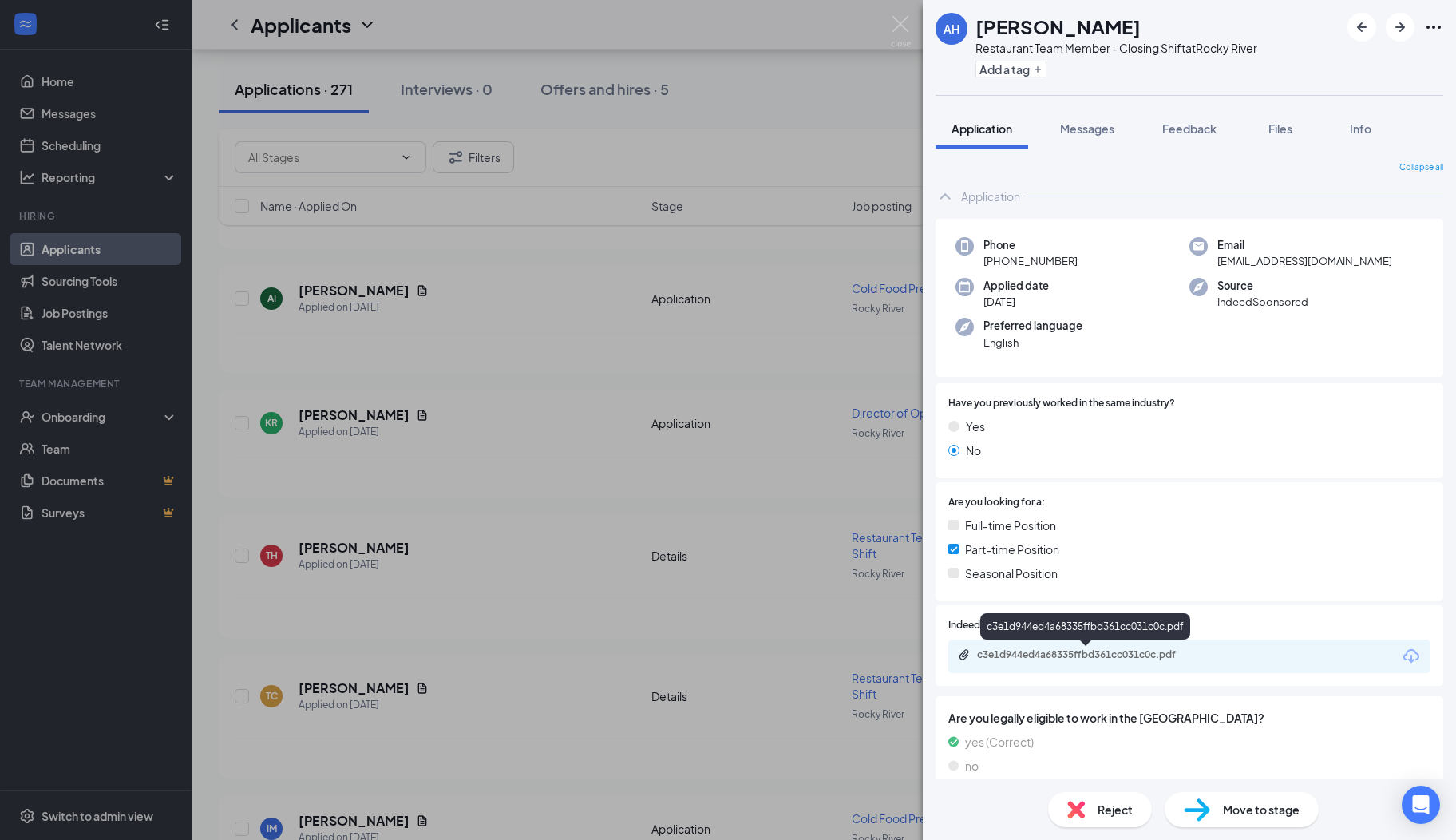
click at [1051, 652] on div "c3e1d944ed4a68335ffbd361cc031c0c.pdf" at bounding box center [1089, 654] width 224 height 13
click at [1103, 811] on span "Reject" at bounding box center [1115, 809] width 35 height 17
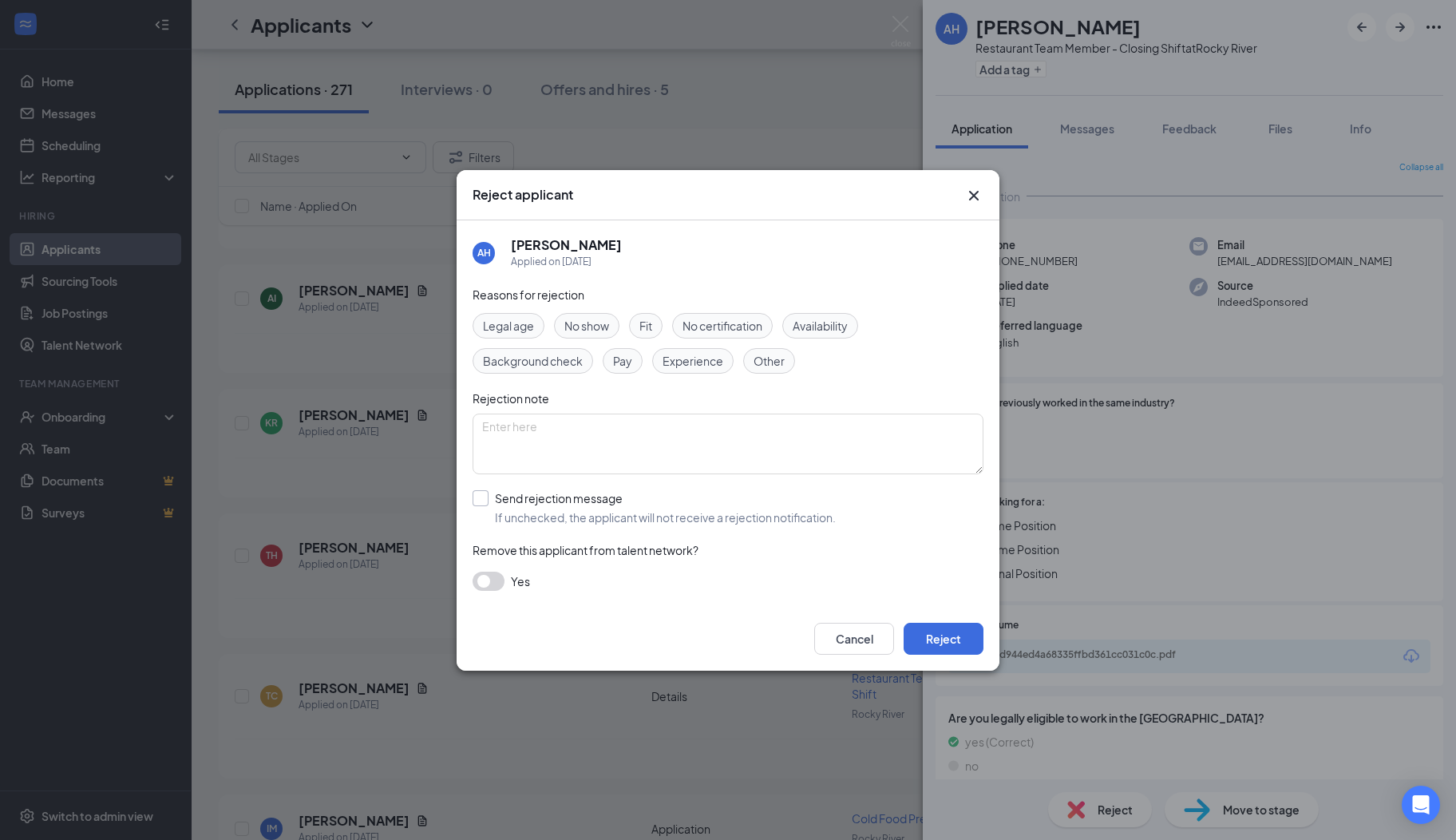
click at [602, 504] on input "Send rejection message If unchecked, the applicant will not receive a rejection…" at bounding box center [654, 507] width 363 height 35
checkbox input "true"
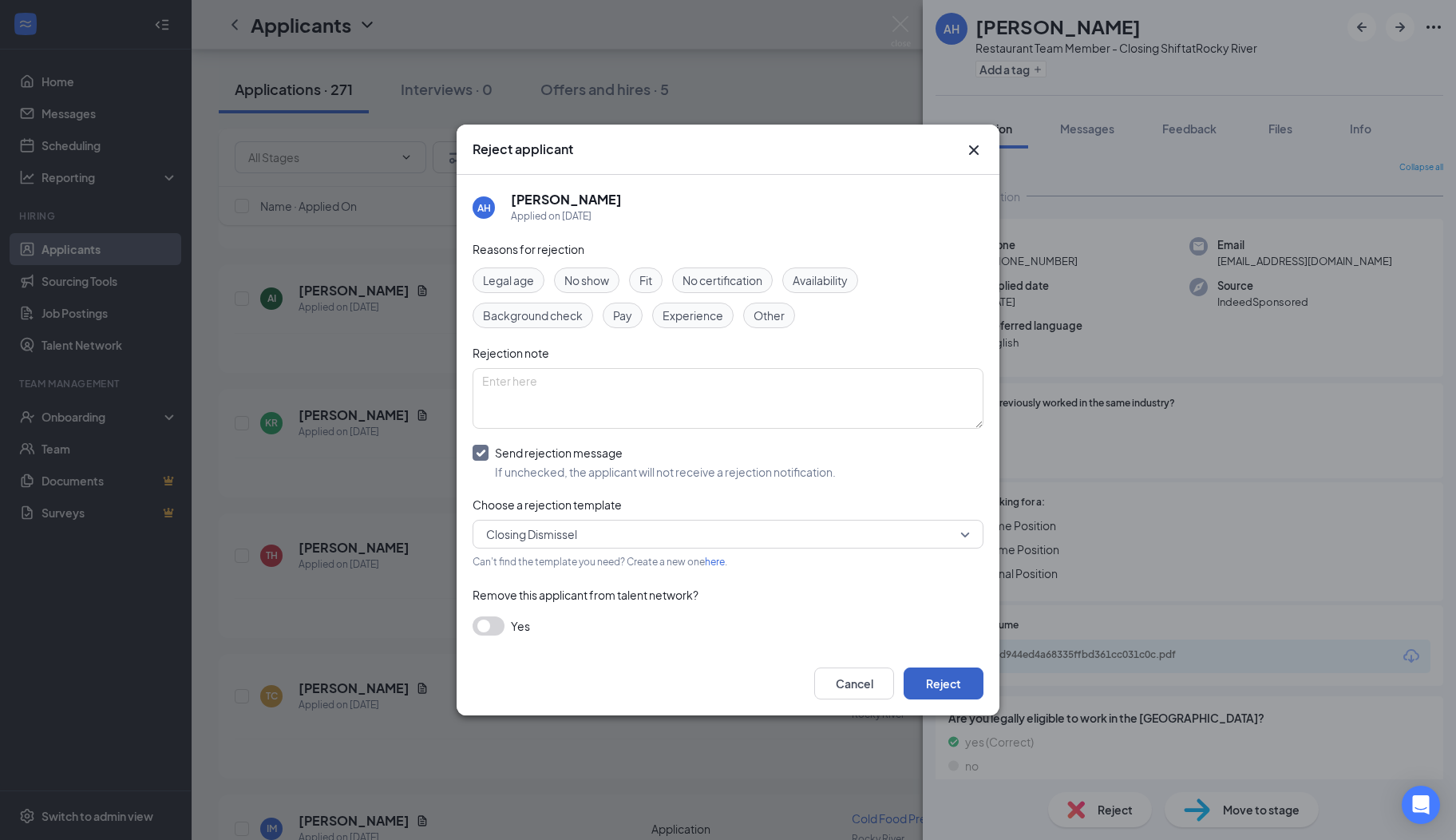
click at [964, 682] on button "Reject" at bounding box center [943, 683] width 80 height 32
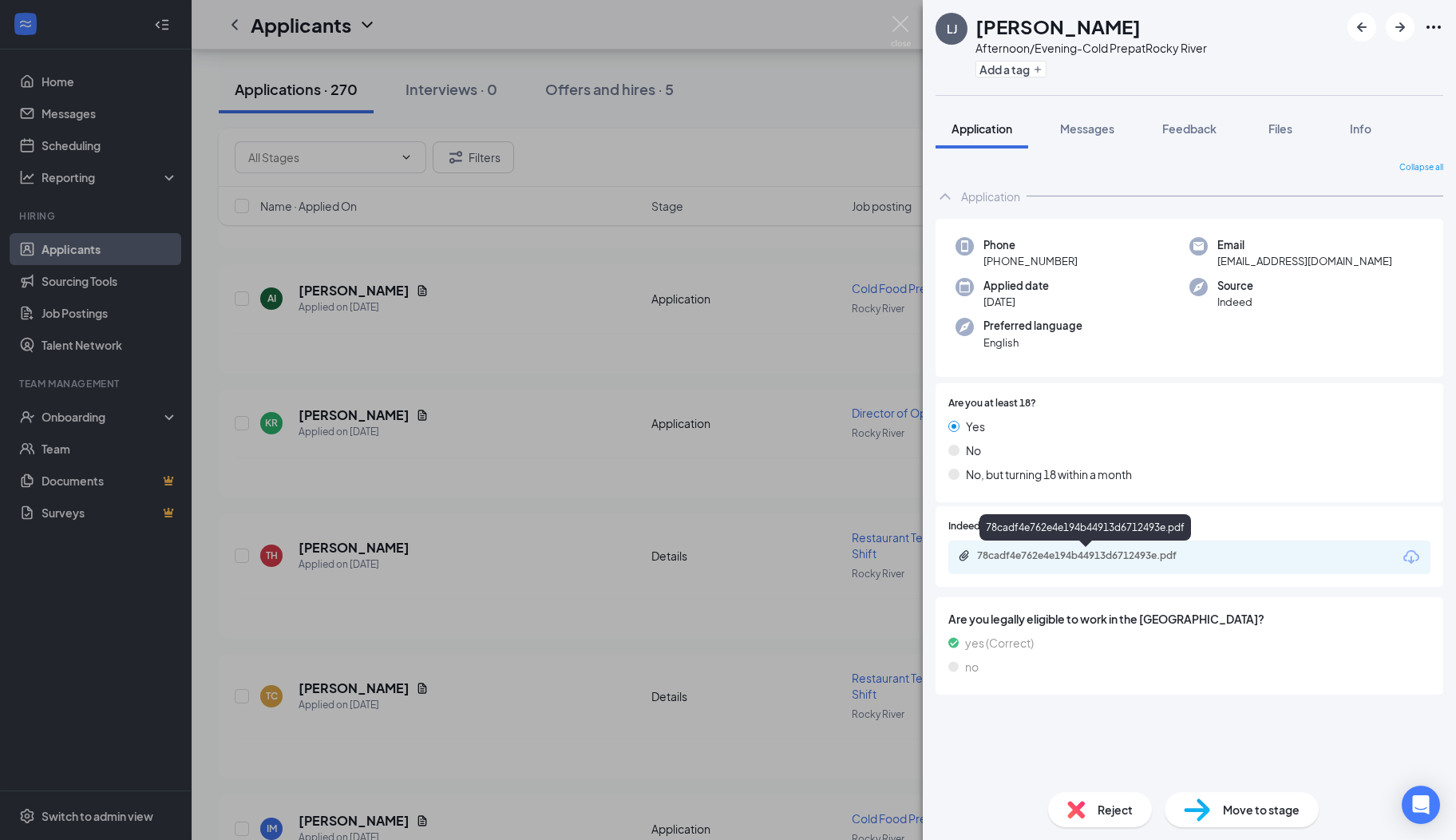
click at [1089, 558] on div "78cadf4e762e4e194b44913d6712493e.pdf" at bounding box center [1089, 556] width 224 height 13
click at [1098, 804] on span "Reject" at bounding box center [1115, 809] width 35 height 17
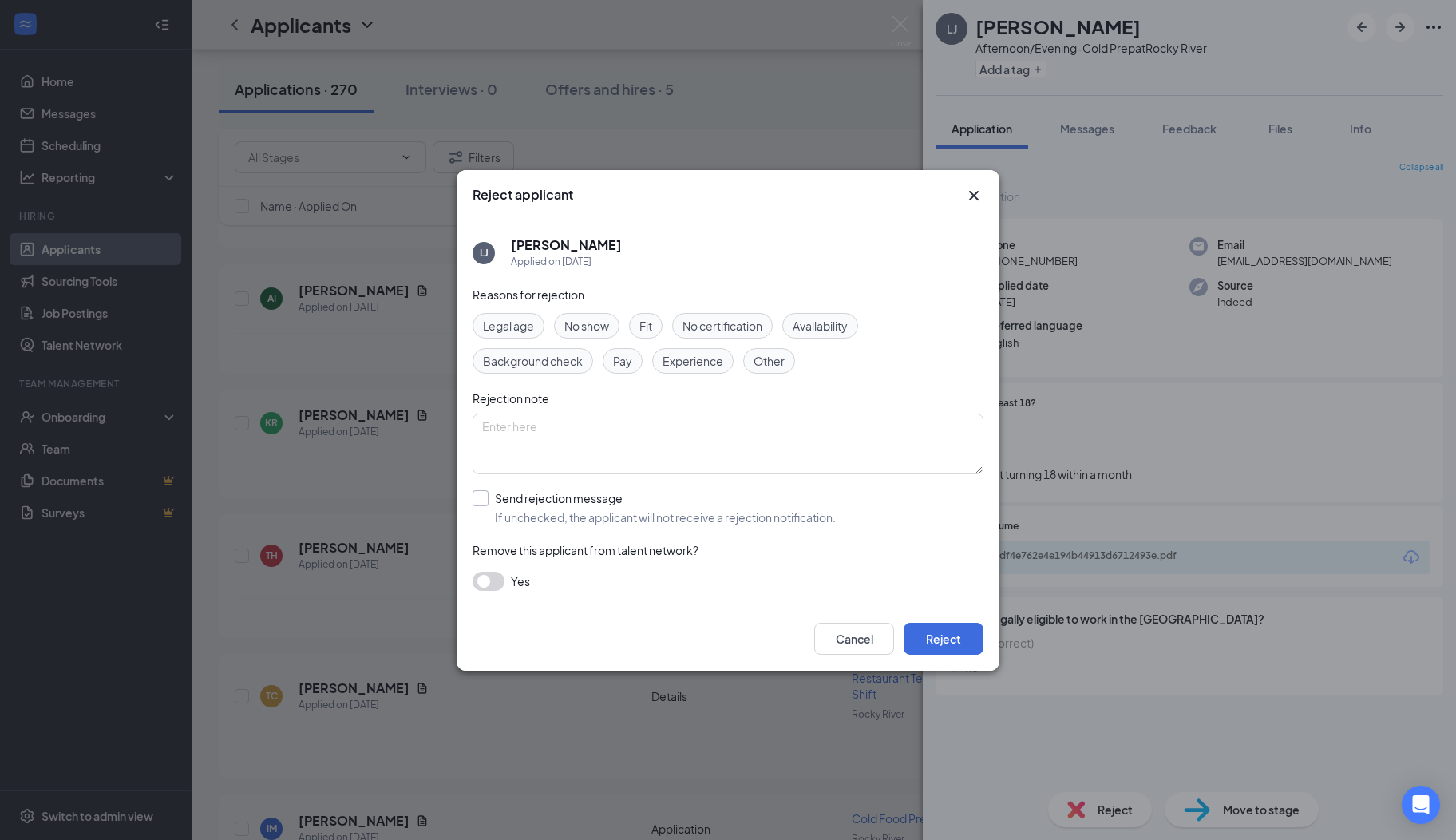
click at [485, 493] on input "Send rejection message If unchecked, the applicant will not receive a rejection…" at bounding box center [654, 507] width 363 height 35
checkbox input "true"
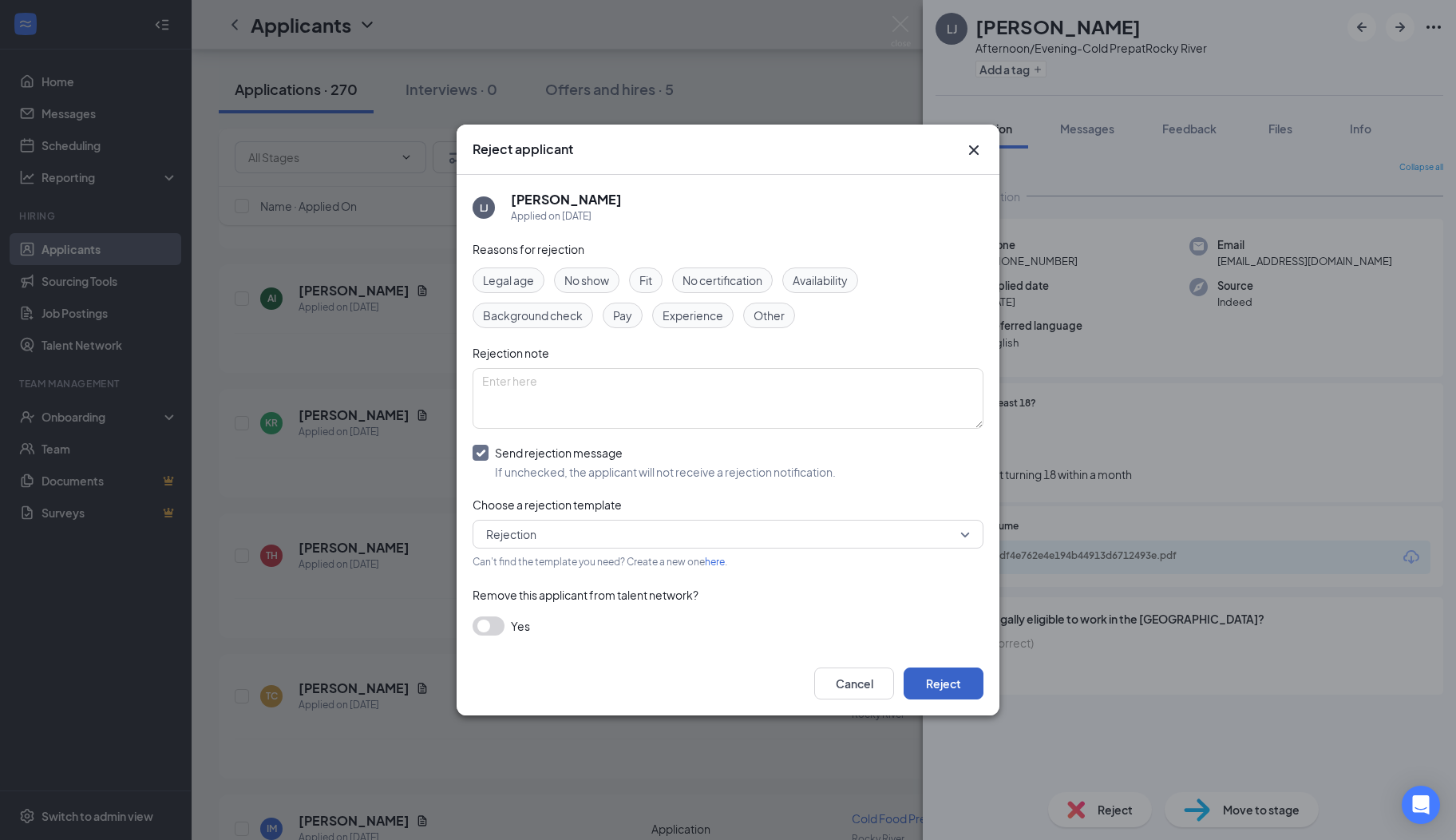
click at [947, 678] on button "Reject" at bounding box center [943, 683] width 80 height 32
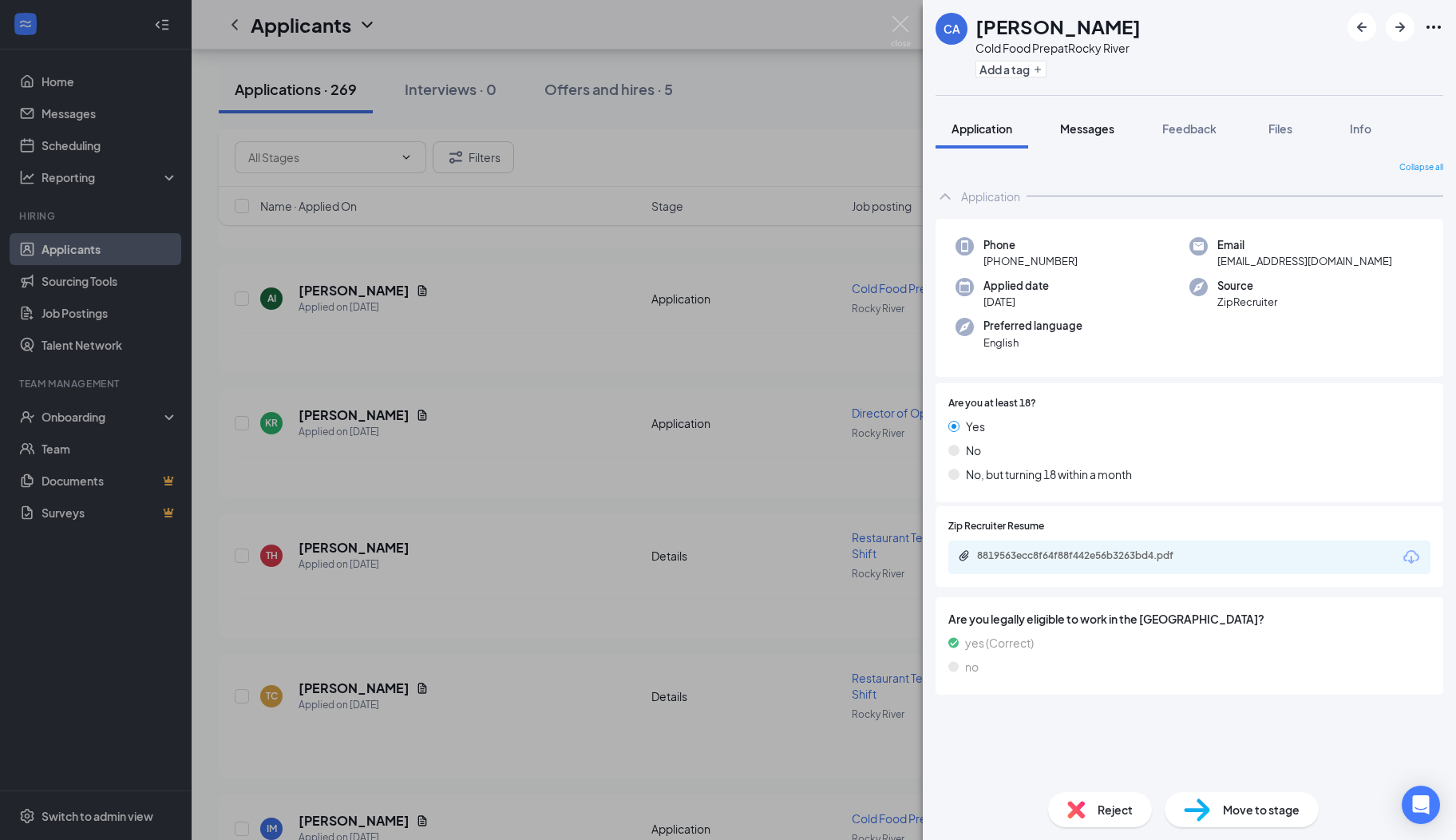
click at [1071, 133] on span "Messages" at bounding box center [1087, 129] width 54 height 15
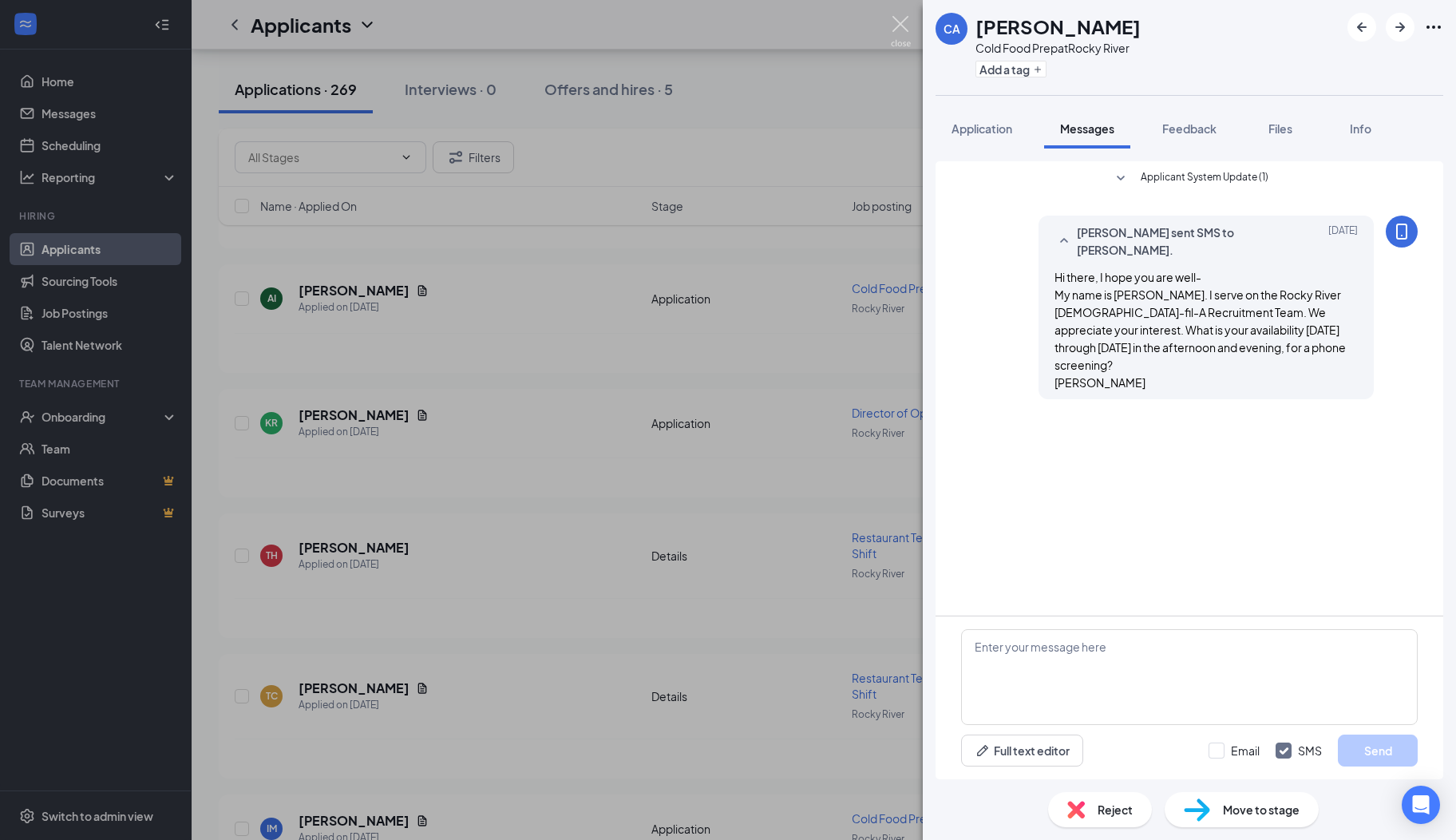
click at [906, 22] on img at bounding box center [901, 31] width 20 height 31
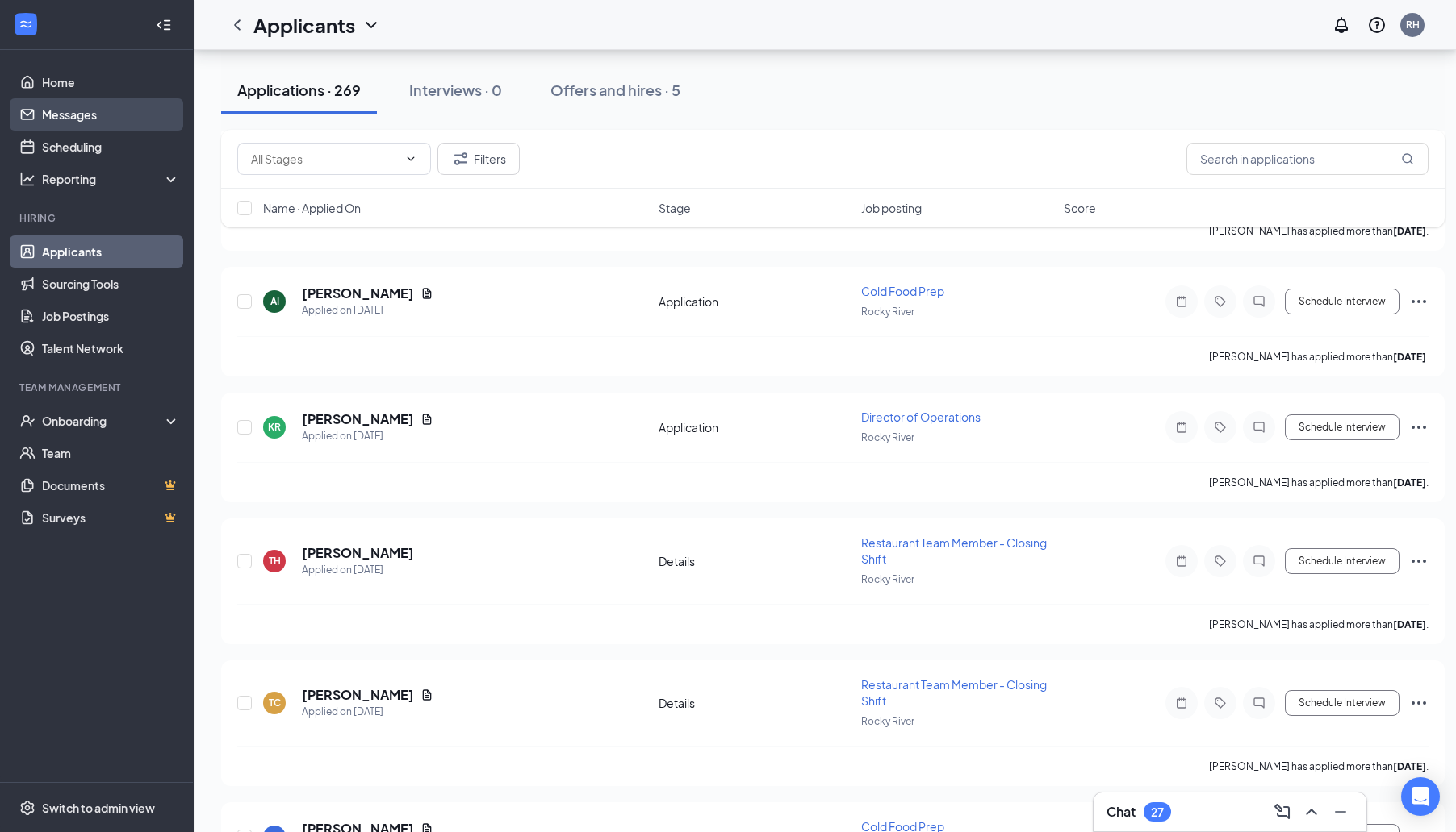
click at [95, 108] on link "Messages" at bounding box center [110, 115] width 138 height 32
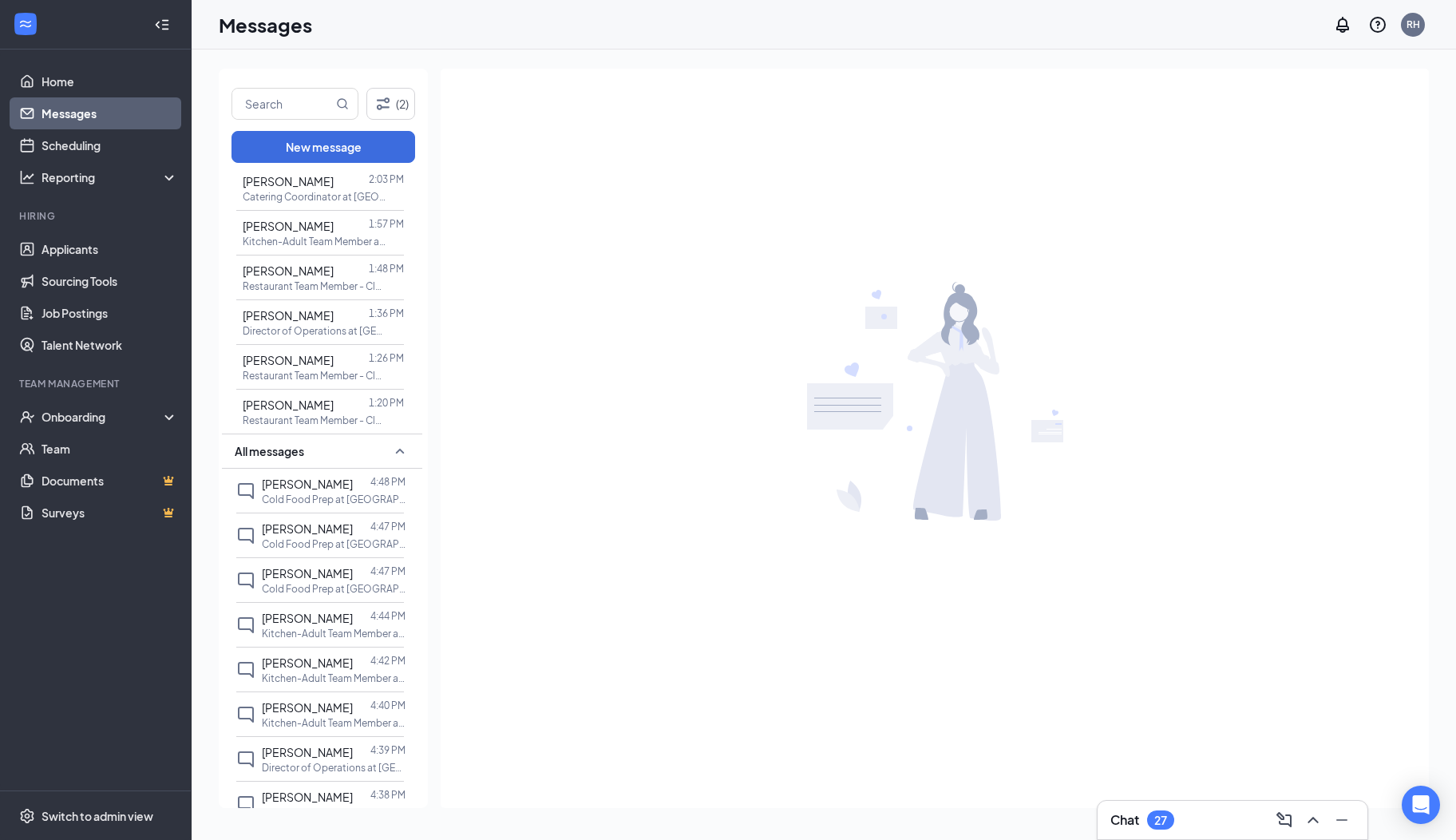
scroll to position [1022, 0]
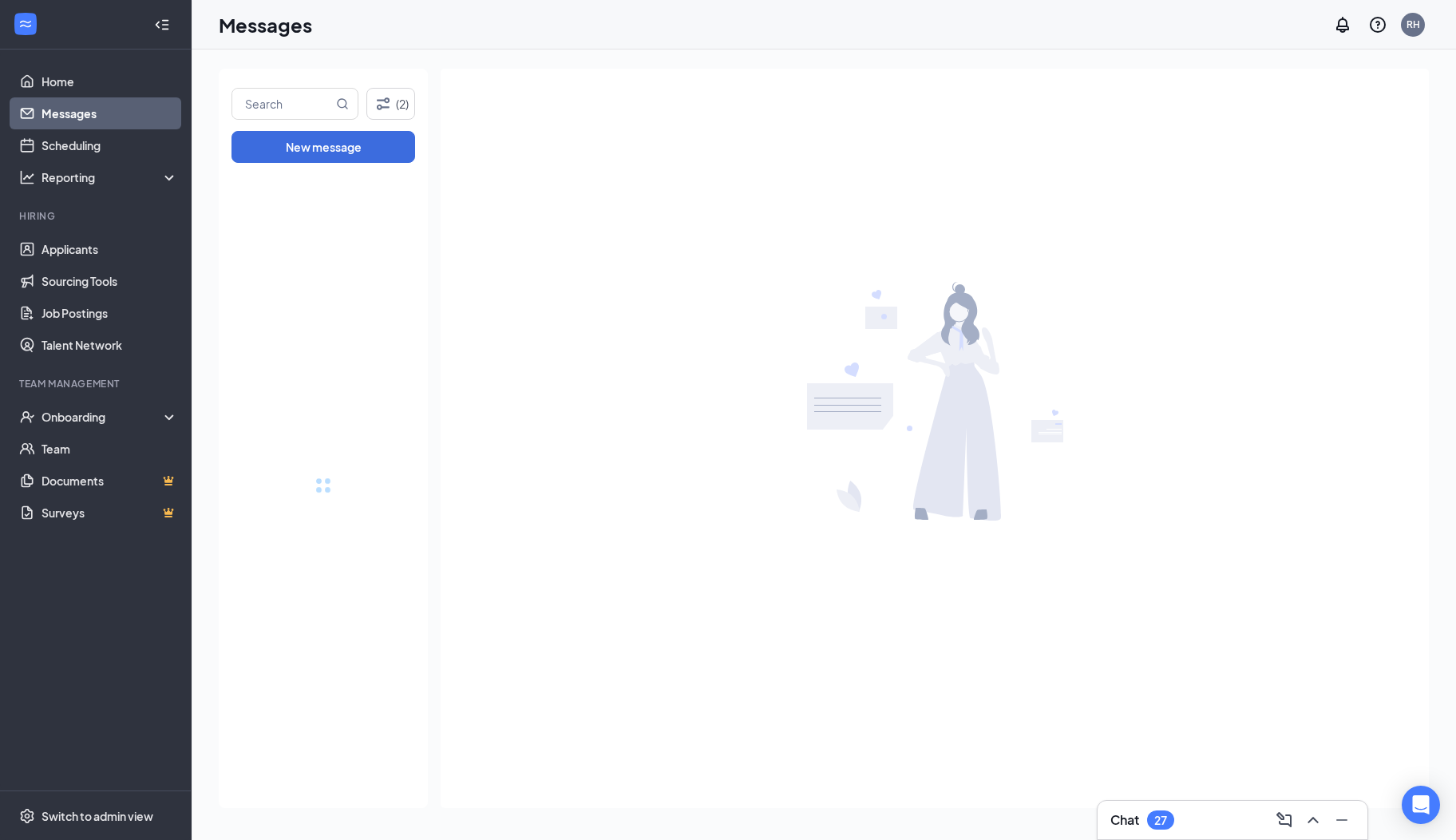
click at [417, 784] on div at bounding box center [323, 485] width 209 height 645
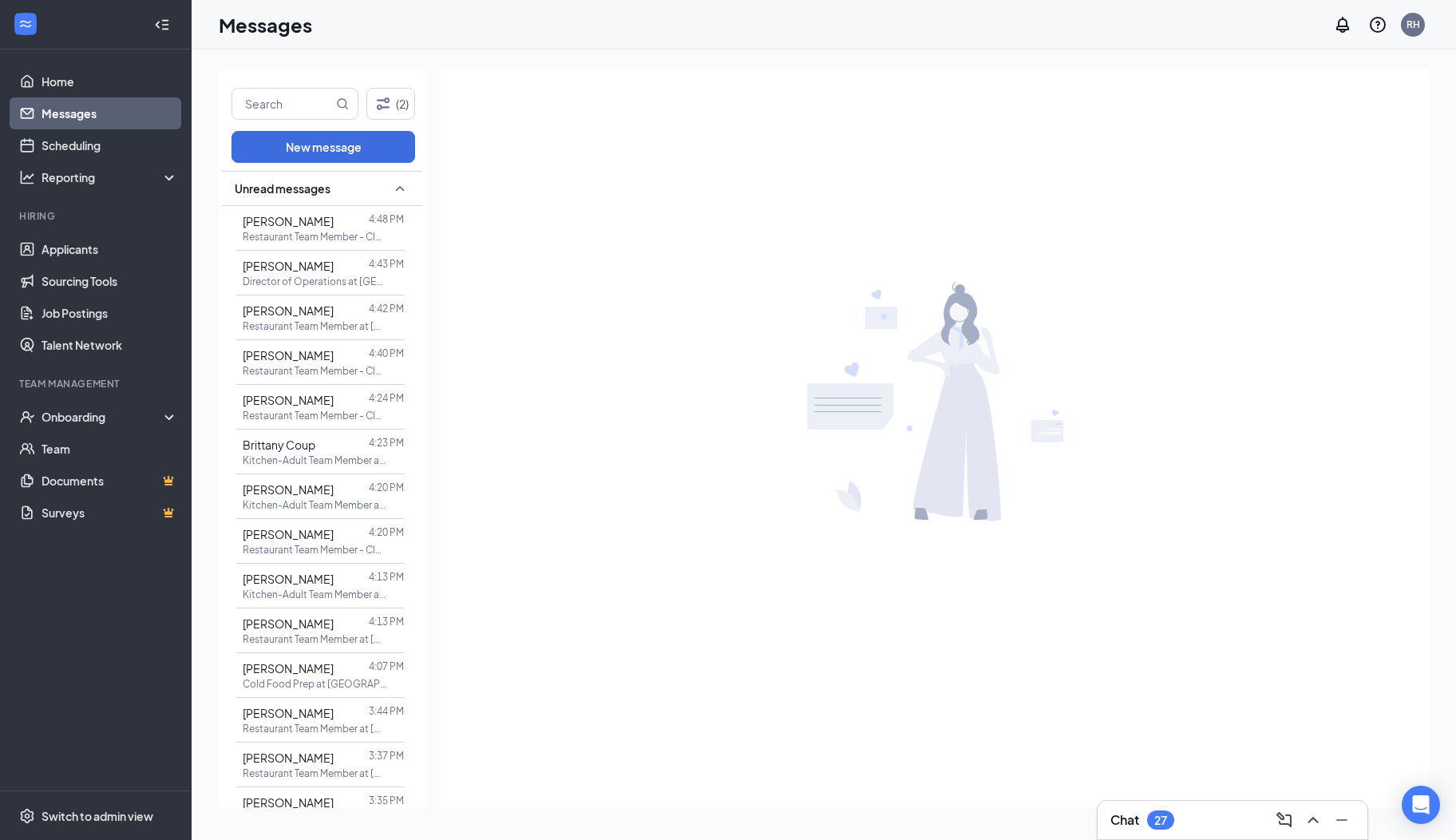
click at [390, 186] on icon "SmallChevronUp" at bounding box center [399, 188] width 19 height 19
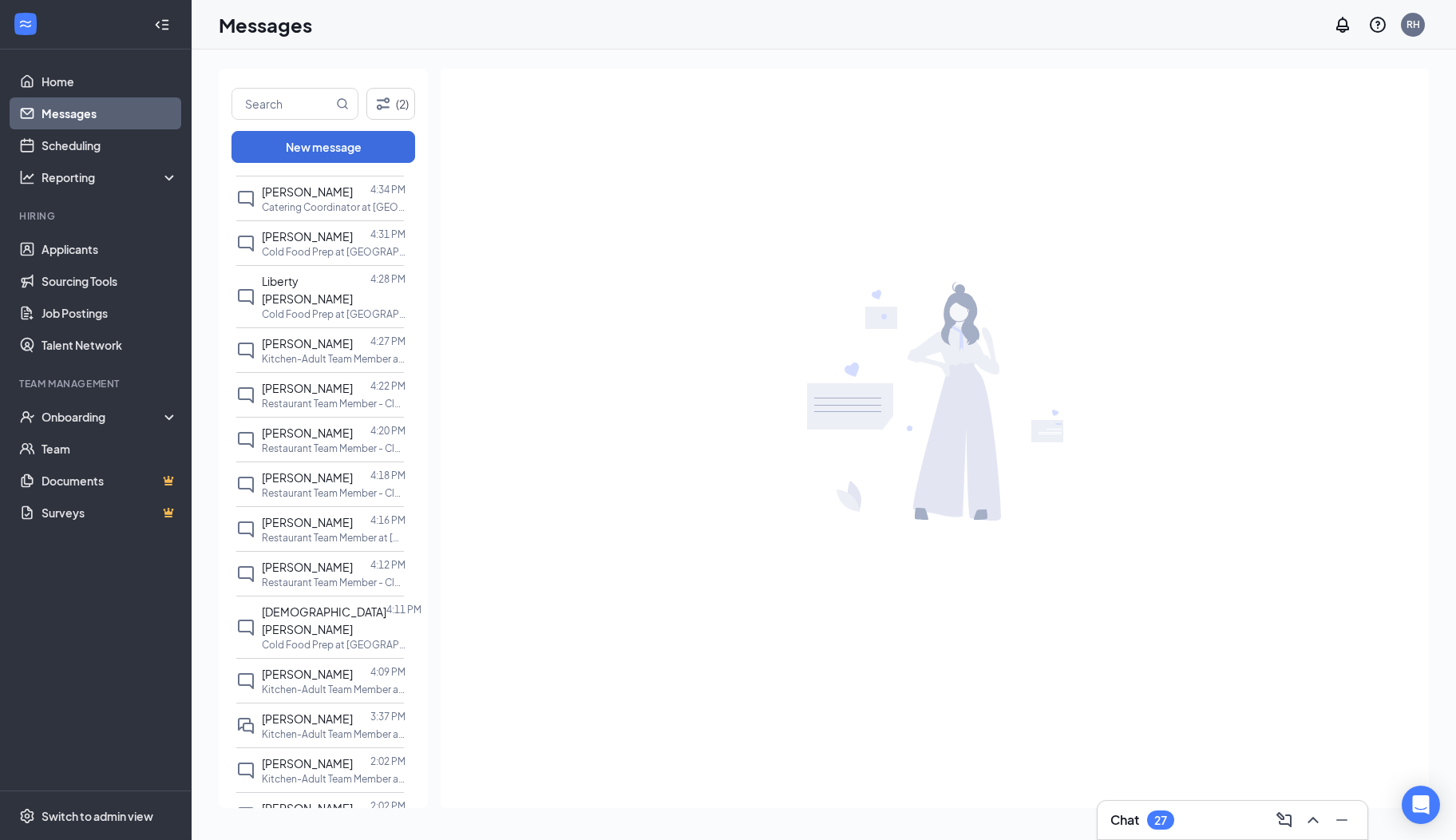
scroll to position [431, 0]
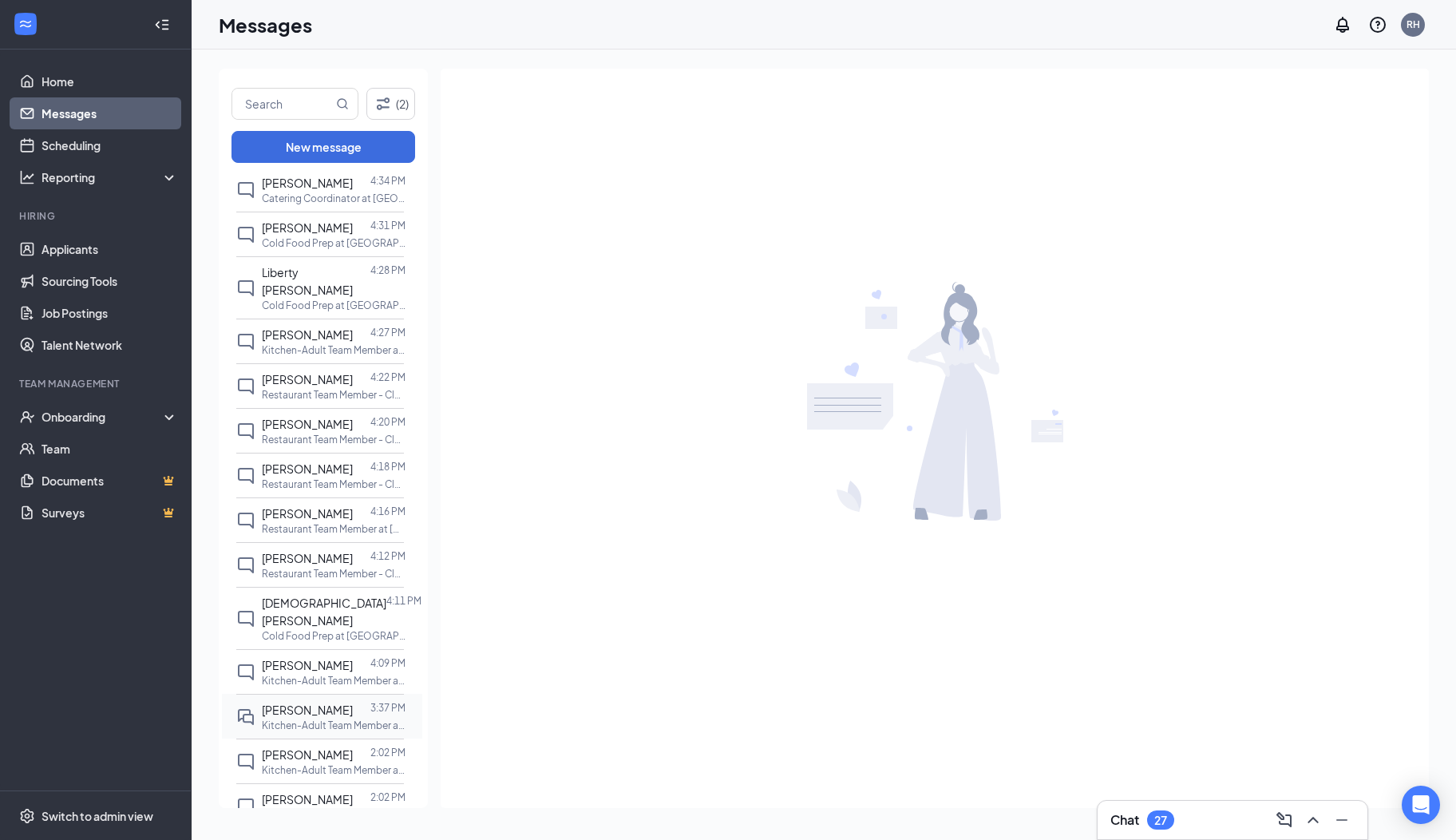
click at [316, 703] on span "Maya Bohanon" at bounding box center [308, 710] width 91 height 15
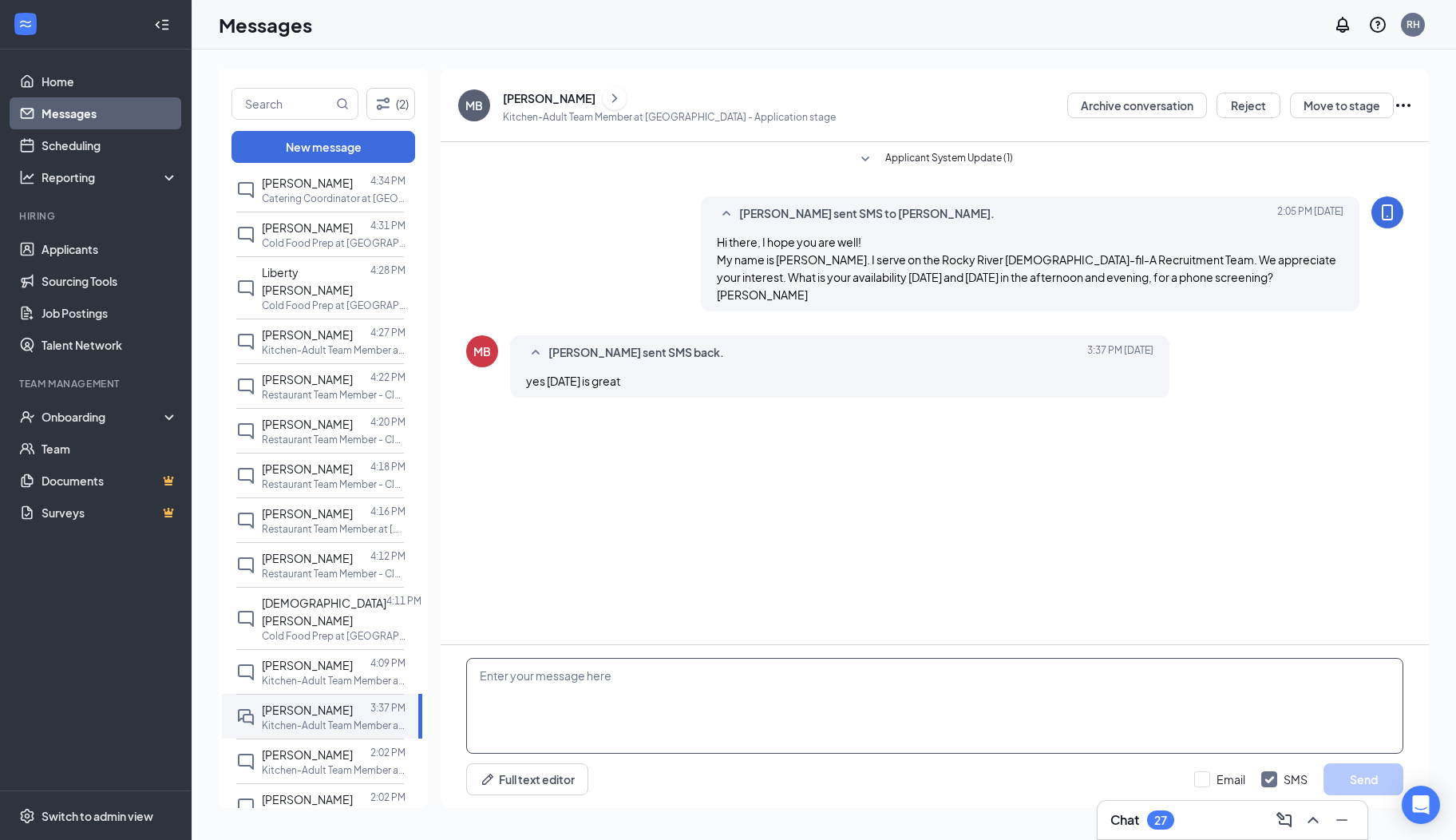
click at [590, 695] on textarea at bounding box center [934, 706] width 937 height 96
type textarea "Okay! I have you down for Thursday at 3 pm. I will be calling from a 330 number…"
click at [1336, 767] on button "Send" at bounding box center [1363, 779] width 80 height 32
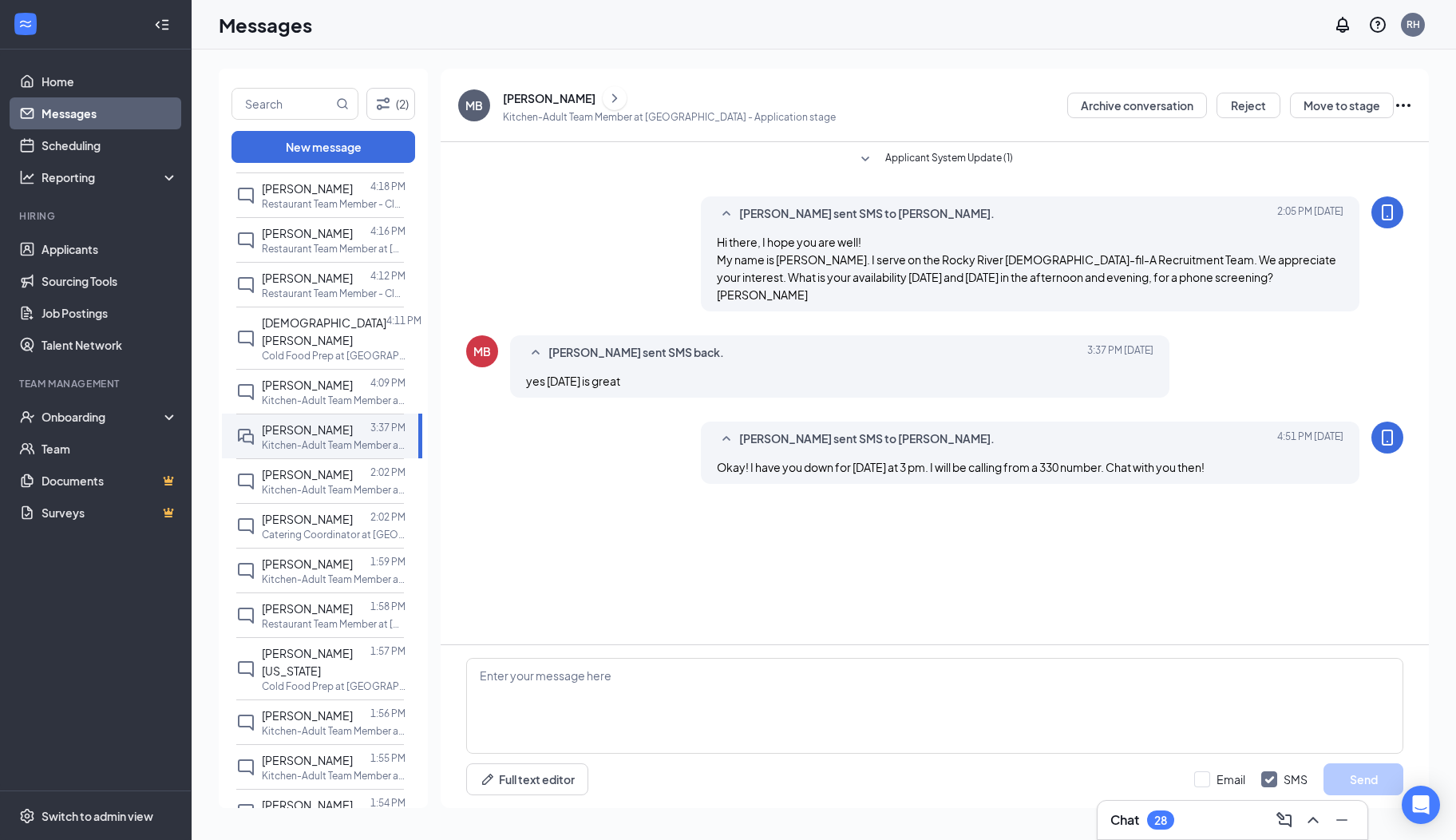
scroll to position [728, 0]
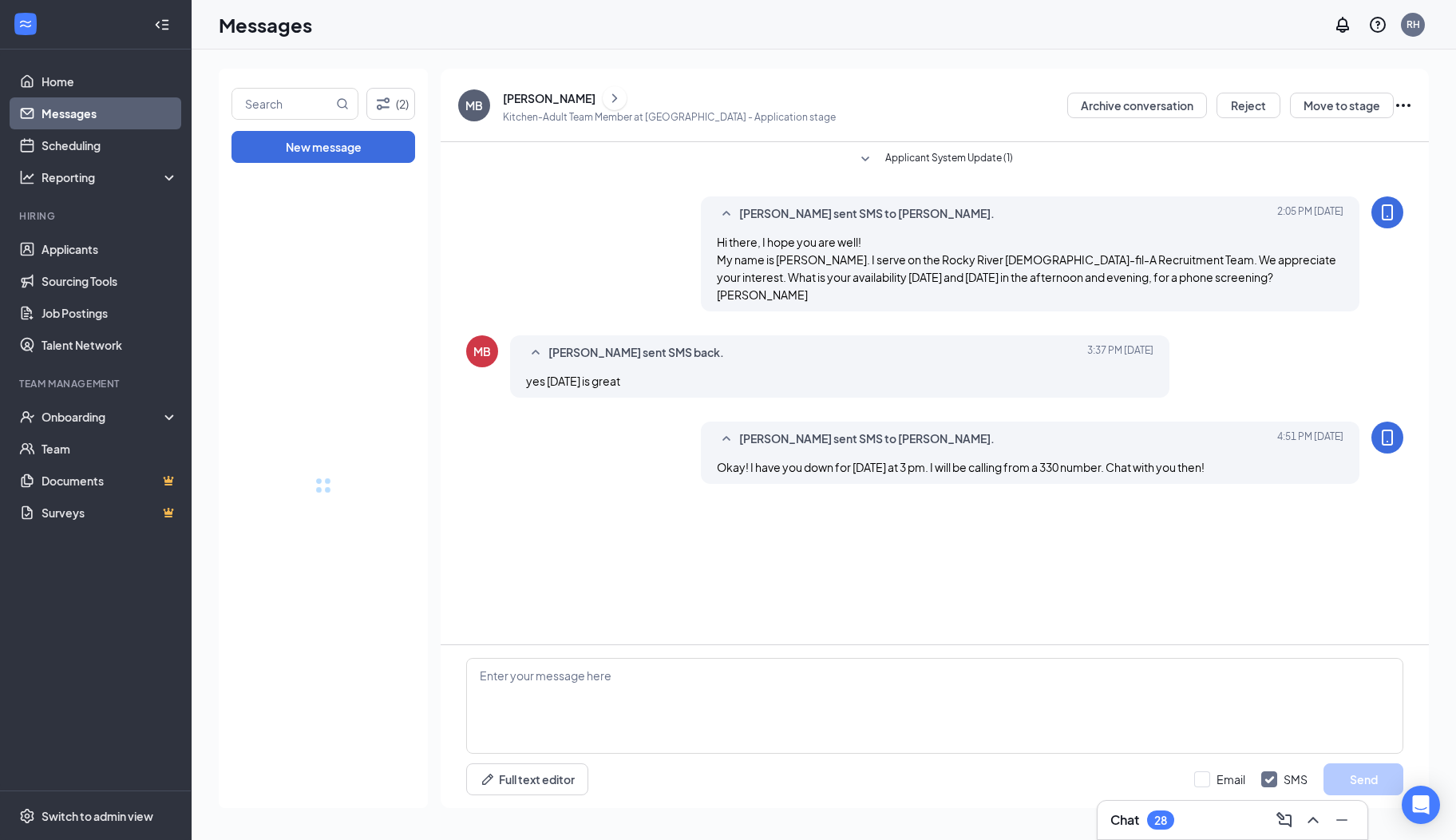
drag, startPoint x: 417, startPoint y: 513, endPoint x: 423, endPoint y: 643, distance: 130.1
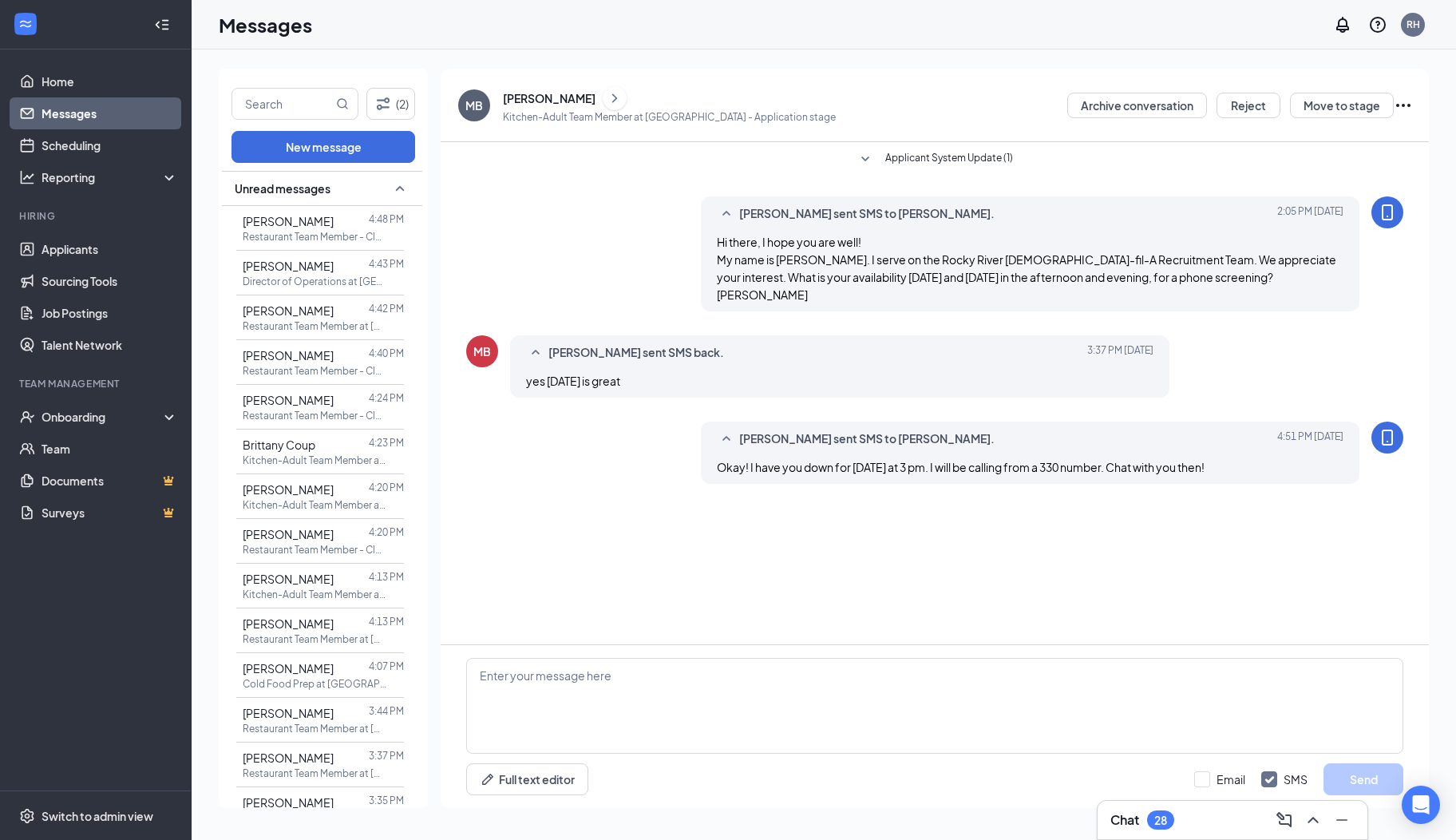
click at [299, 189] on span "Unread messages" at bounding box center [282, 187] width 96 height 16
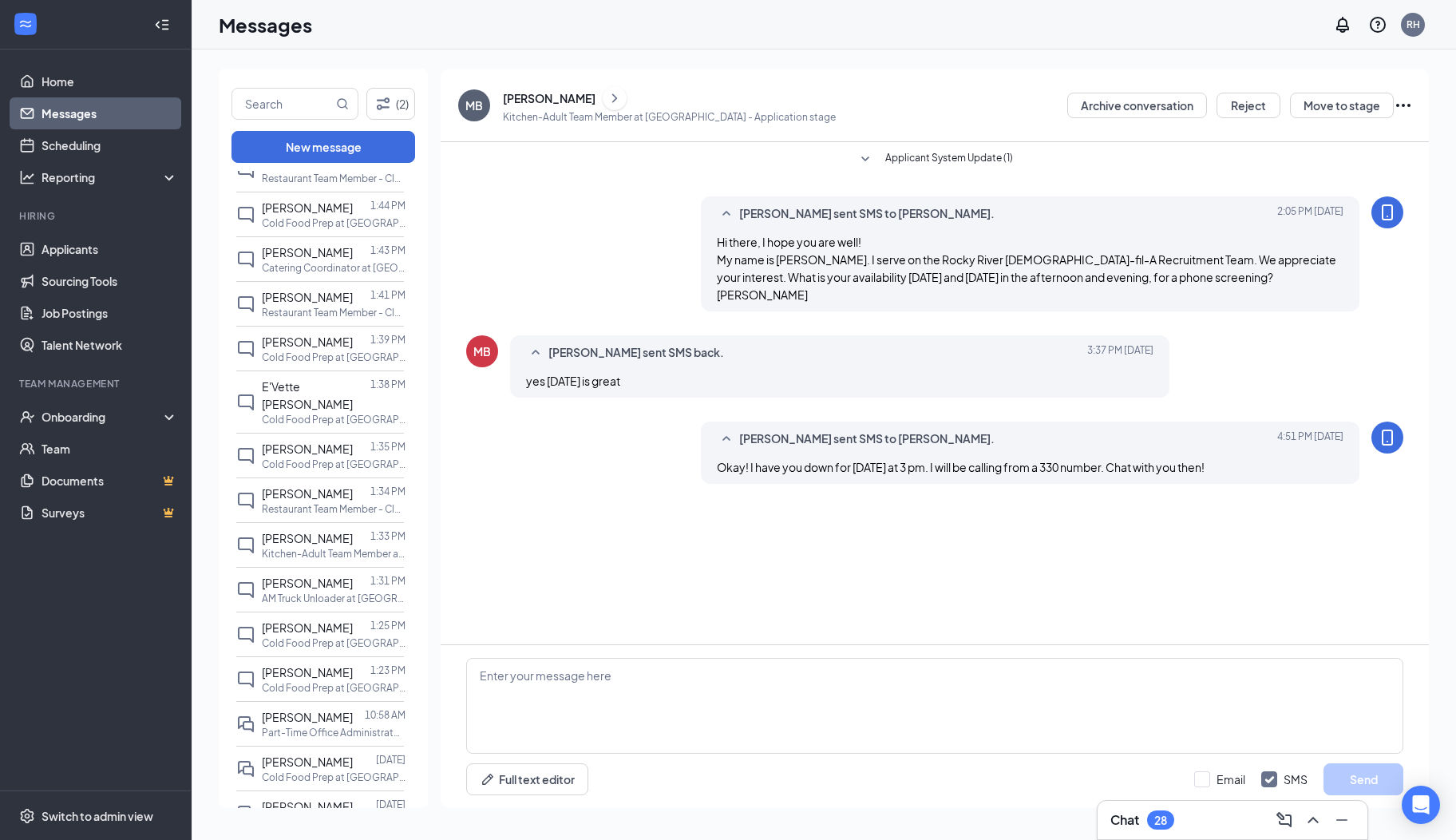
scroll to position [1627, 0]
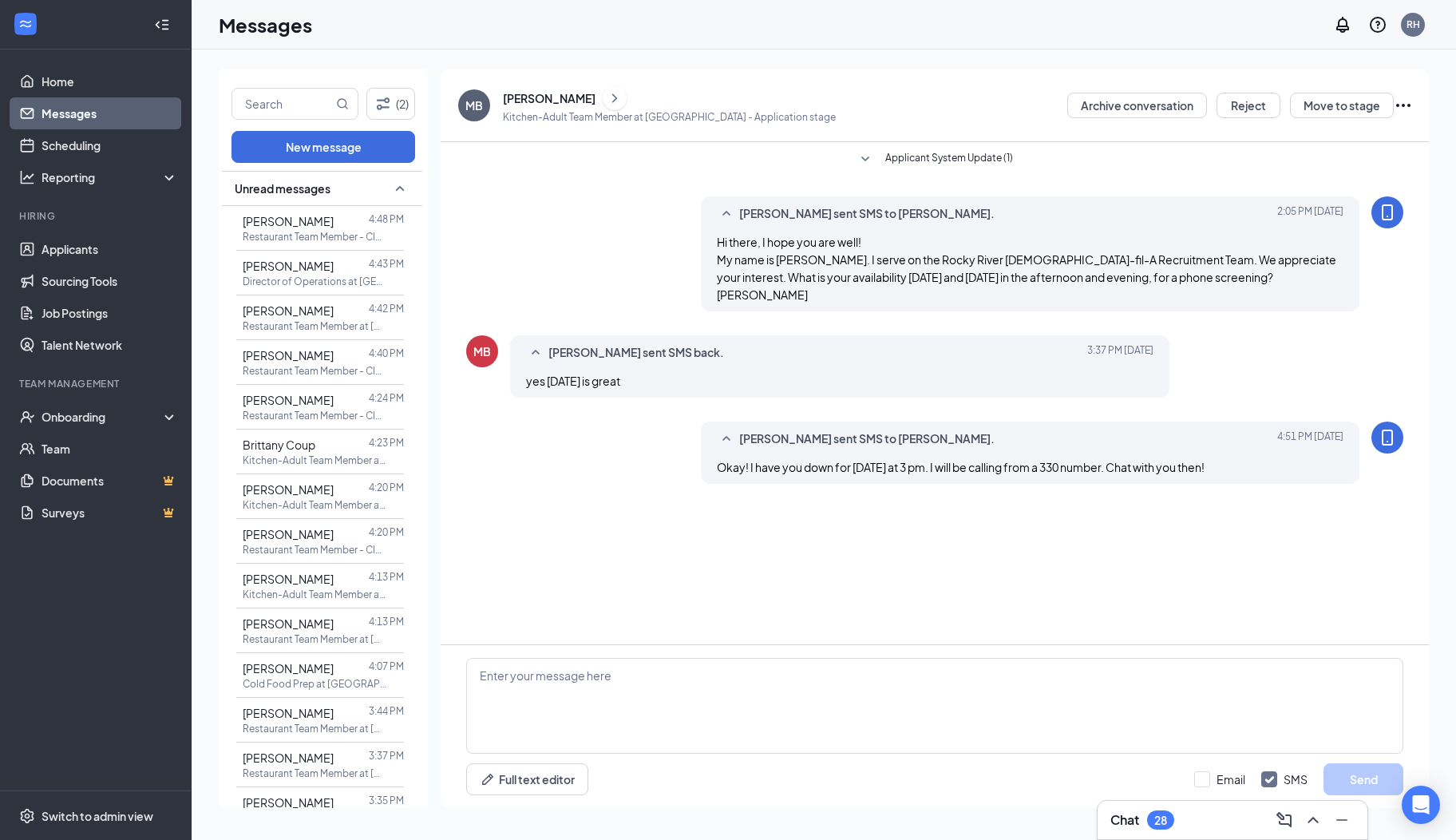
click at [390, 185] on icon "SmallChevronUp" at bounding box center [399, 188] width 19 height 19
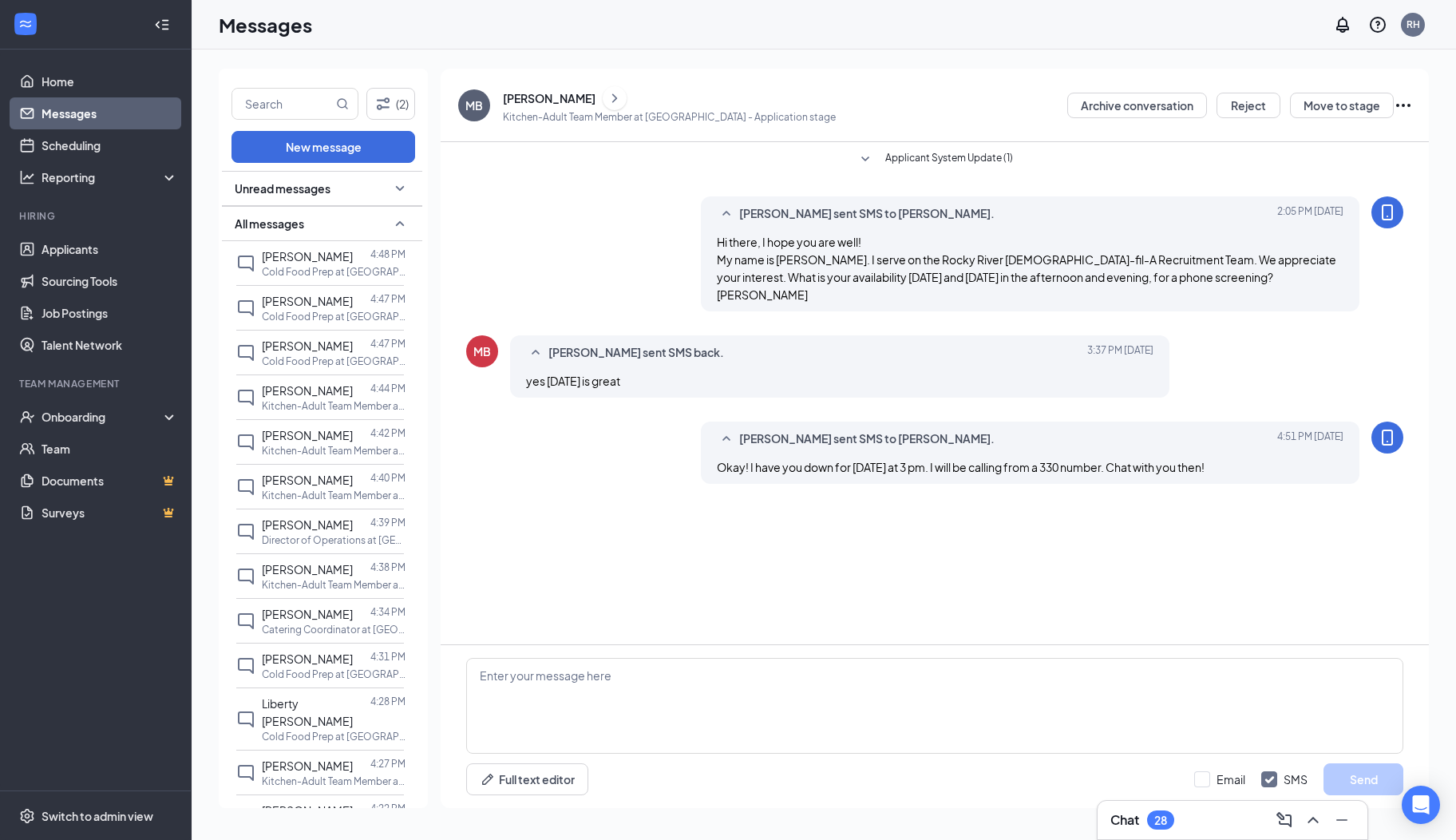
click at [390, 185] on icon "SmallChevronDown" at bounding box center [399, 188] width 19 height 19
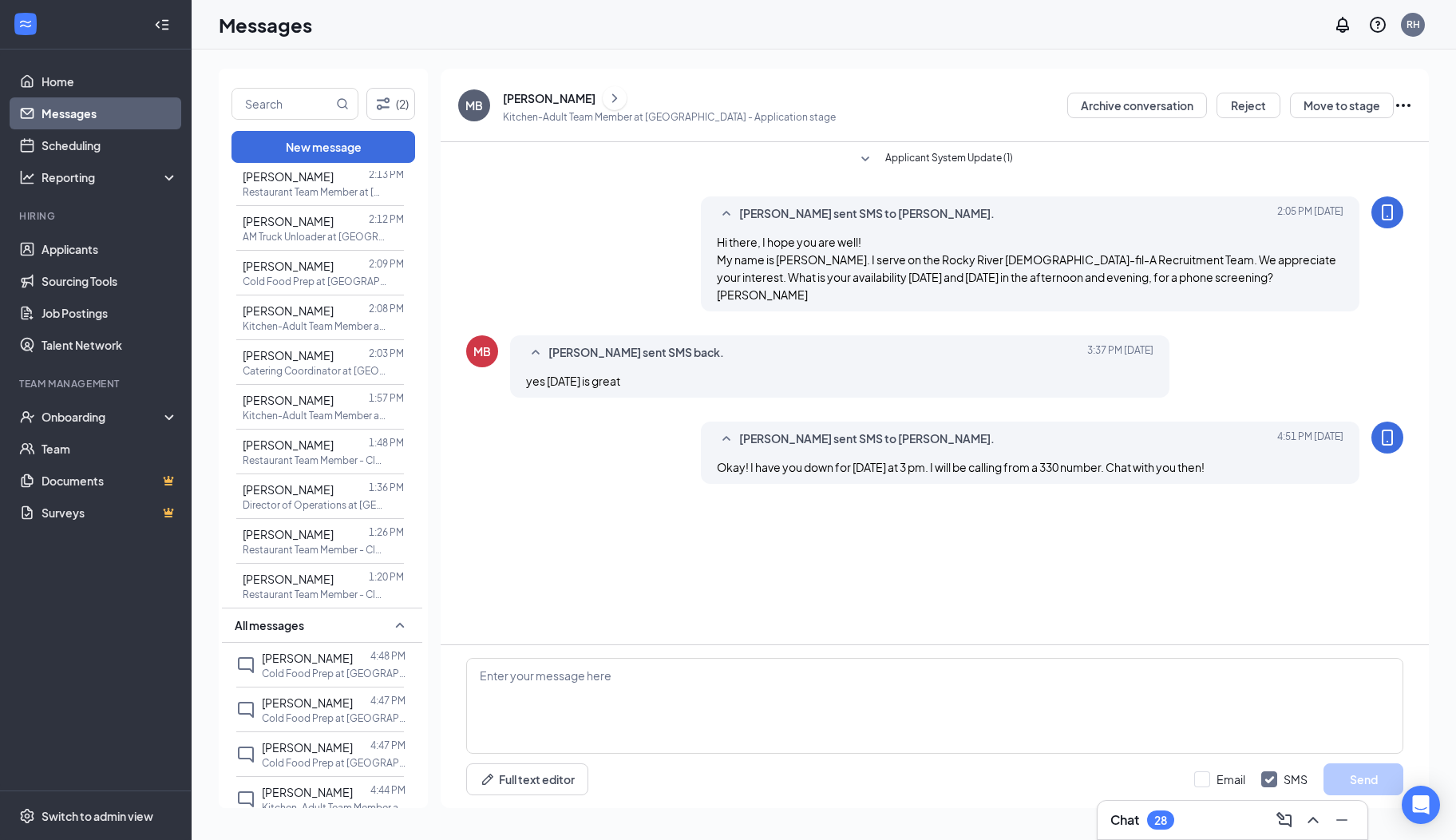
scroll to position [942, 0]
click at [329, 439] on span "Dasja Townsend" at bounding box center [289, 441] width 91 height 15
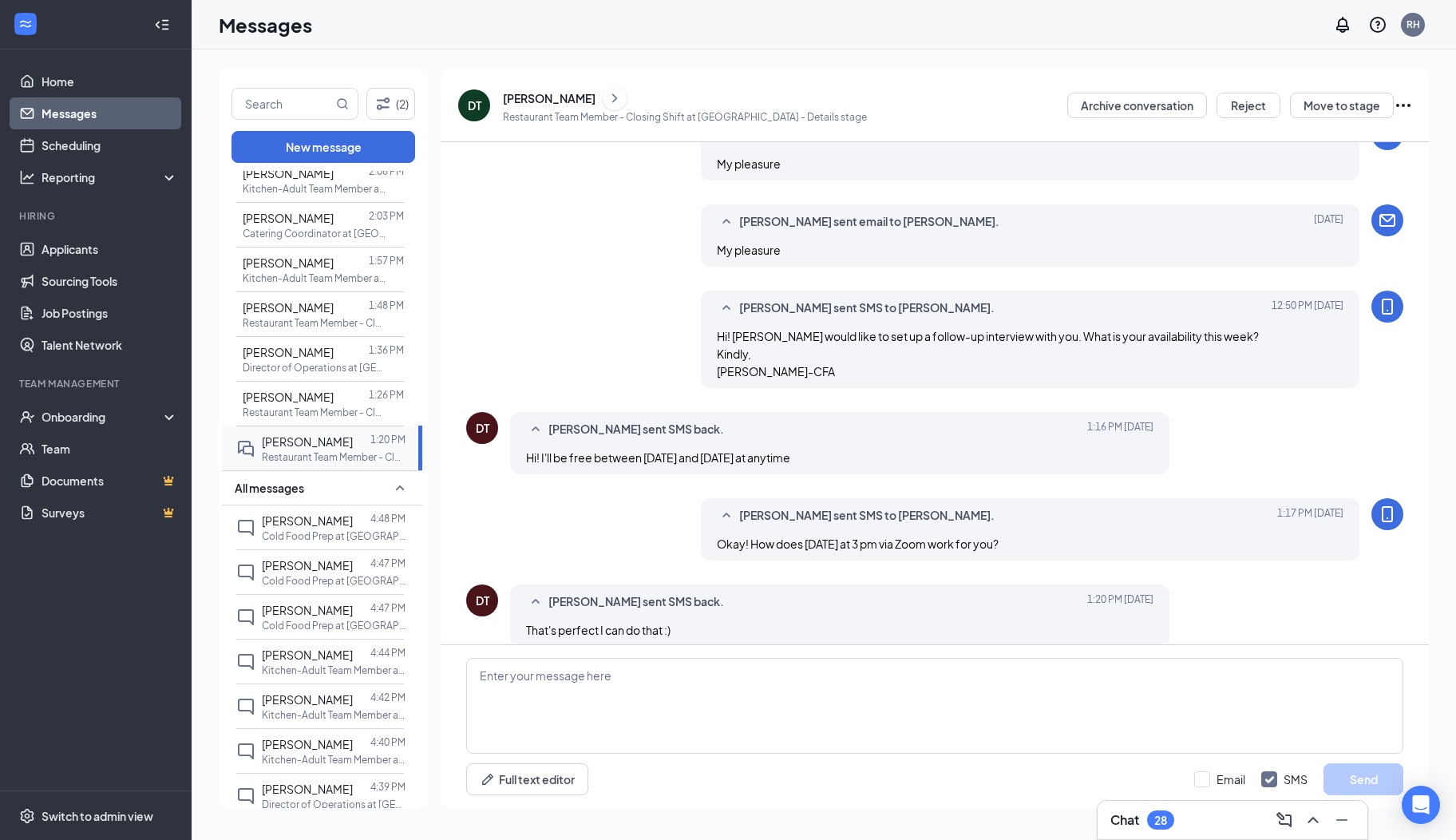
scroll to position [481, 0]
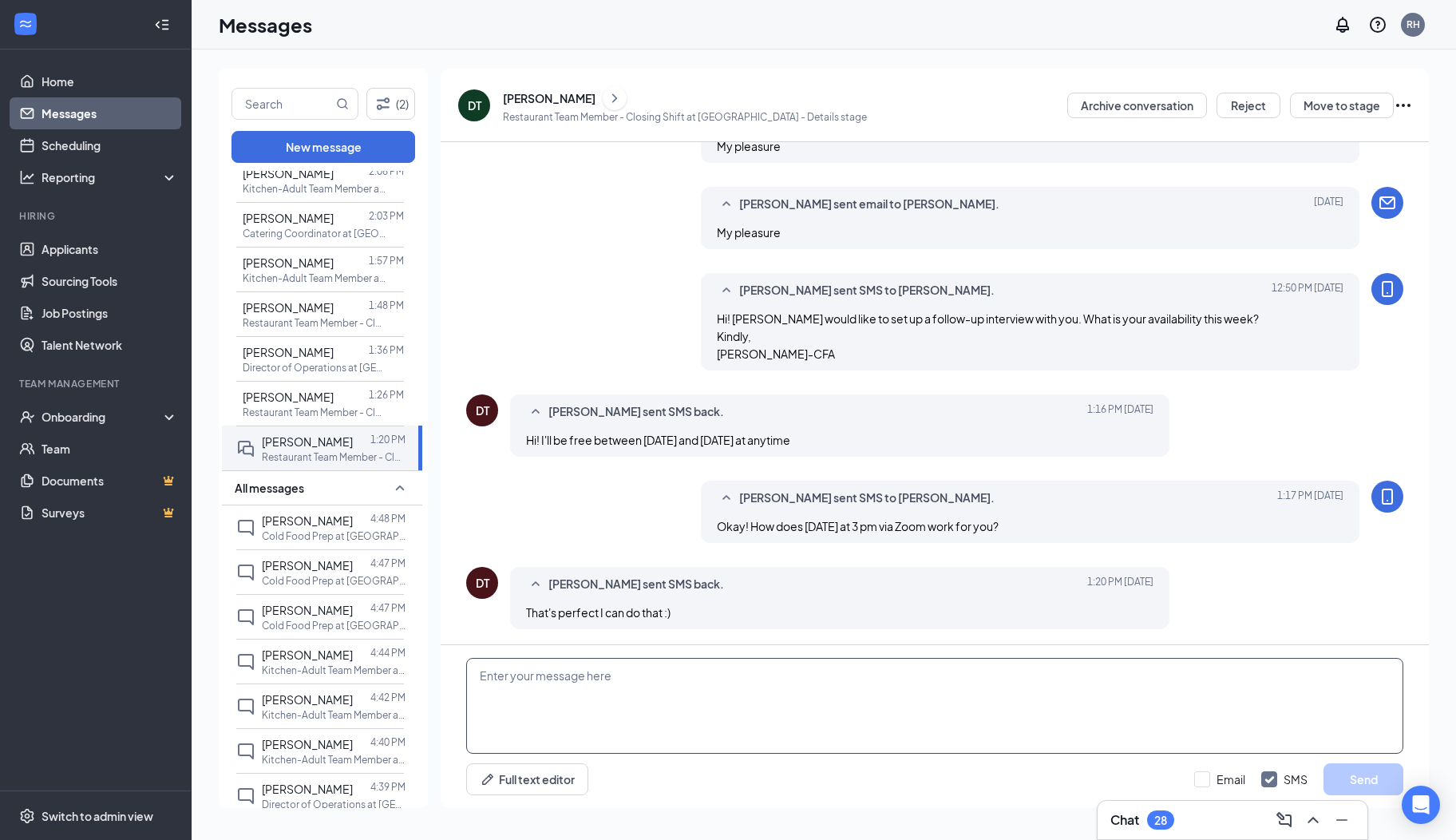
click at [792, 726] on textarea at bounding box center [934, 706] width 937 height 96
type textarea "Sounds good! Dom will send you a Zoom link through this chat right around your …"
click at [1355, 784] on button "Send" at bounding box center [1363, 779] width 80 height 32
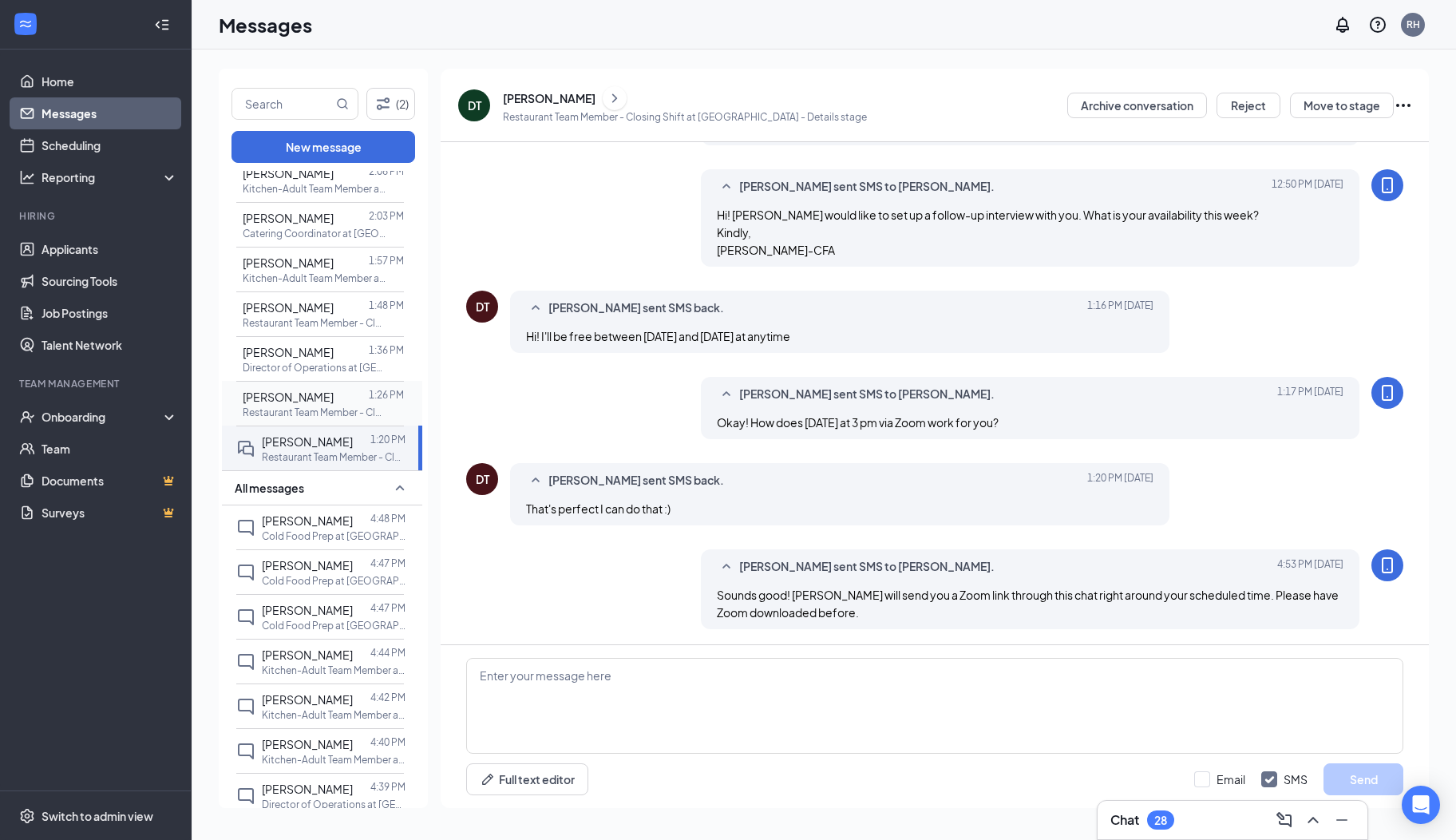
click at [305, 389] on span "DANIELLA SINATRA" at bounding box center [289, 397] width 91 height 15
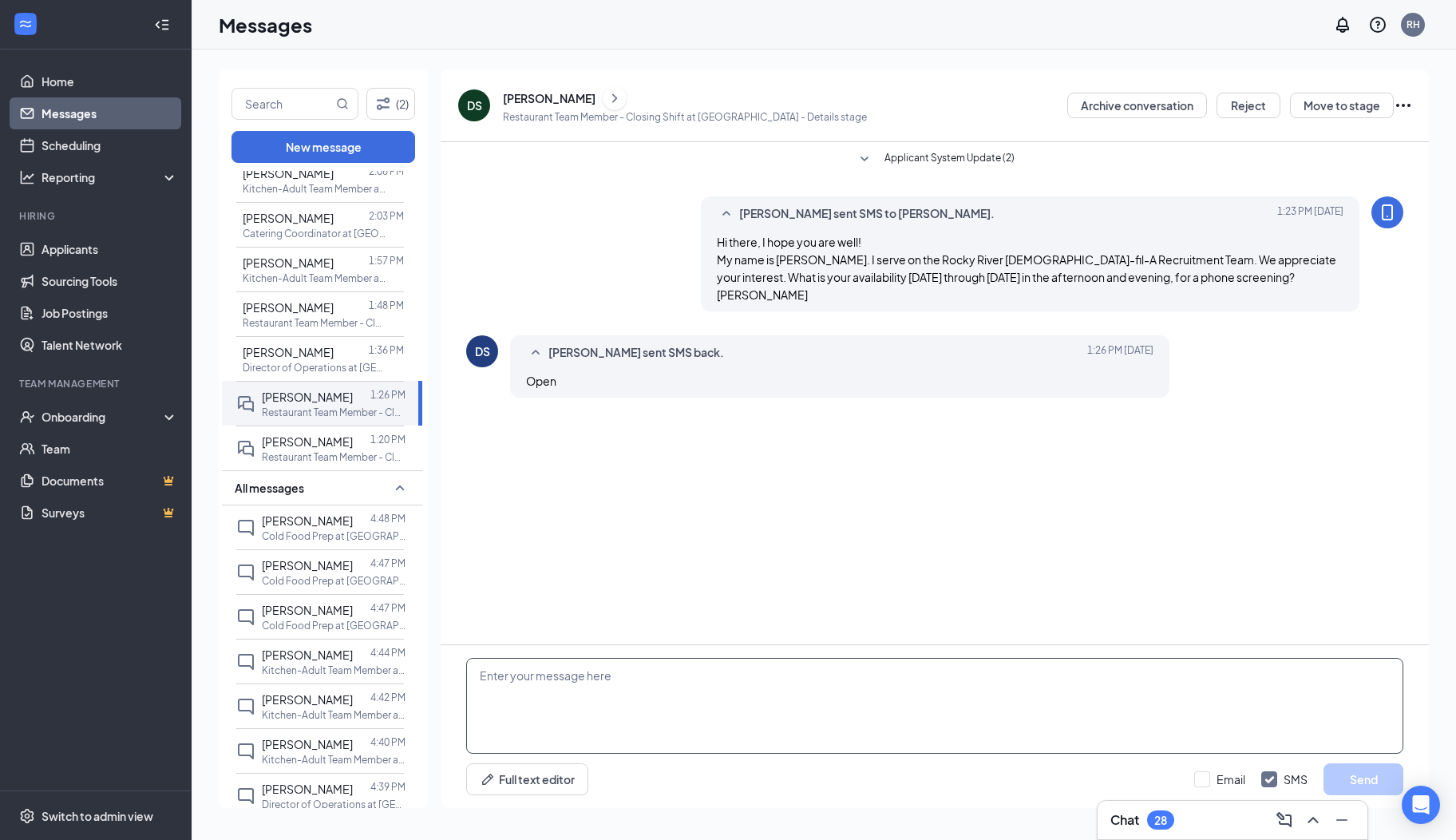
click at [760, 710] on textarea at bounding box center [934, 706] width 937 height 96
type textarea "Okay. I have you down for Thursday at 3:15 pm. I will be calling from a 330 num…"
click at [1329, 770] on button "Send" at bounding box center [1363, 779] width 80 height 32
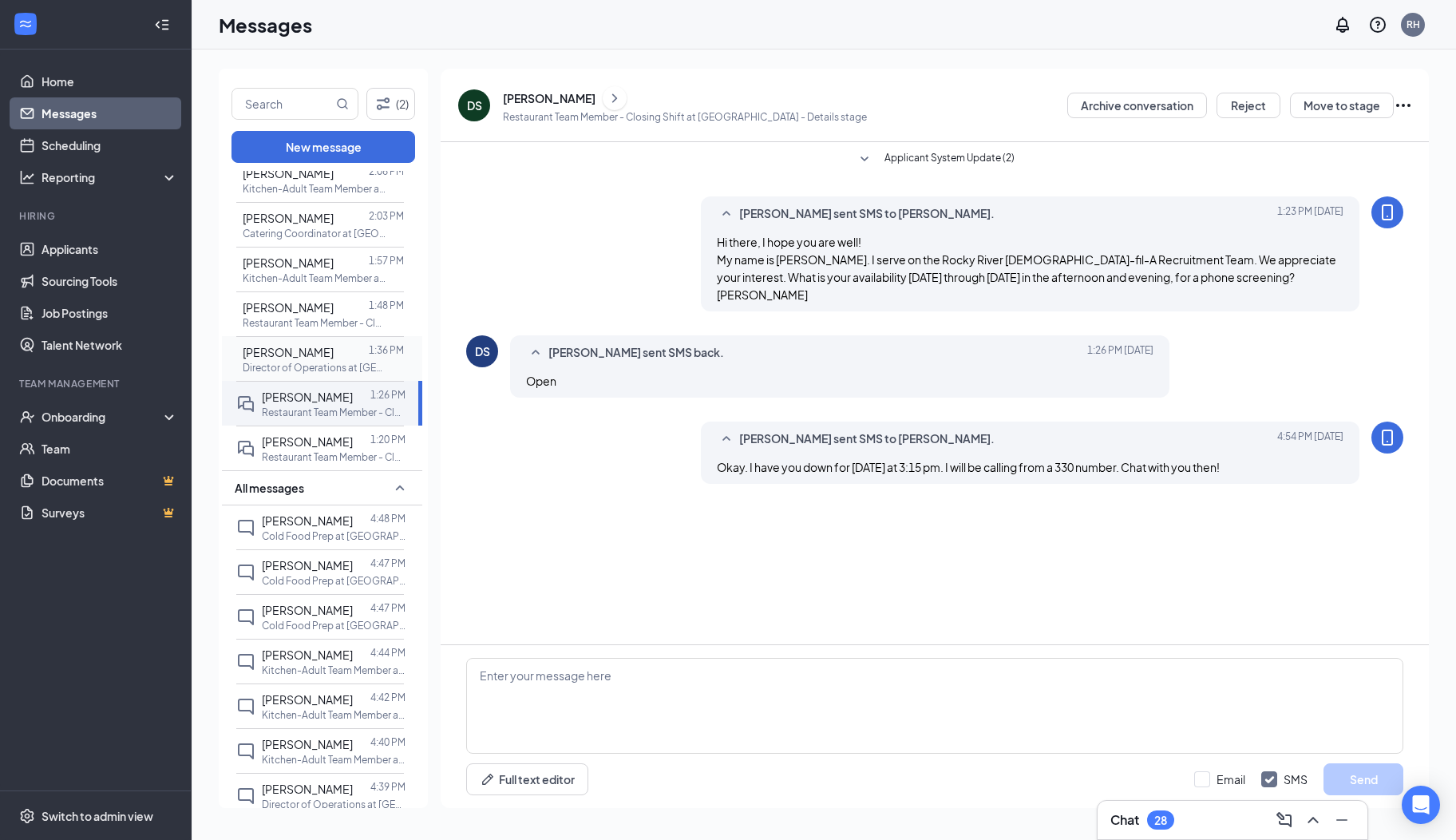
click at [318, 345] on span "Carlos Ward" at bounding box center [289, 352] width 91 height 15
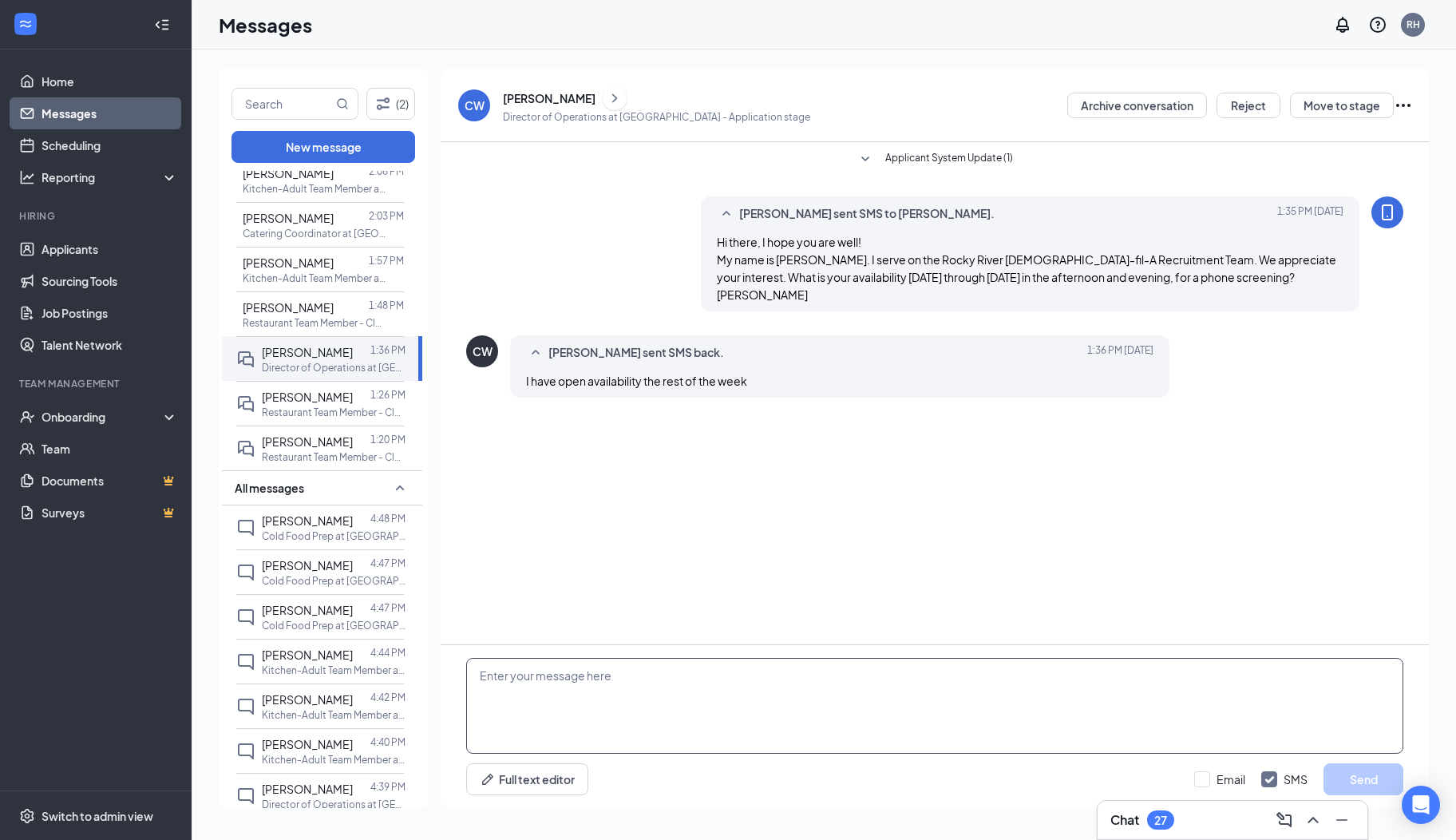
click at [643, 709] on textarea at bounding box center [934, 706] width 937 height 96
type textarea "Okay. I have you down for Thursday at 3:30 pm. I will be calling from a 330 num…"
click at [1334, 780] on button "Send" at bounding box center [1363, 779] width 80 height 32
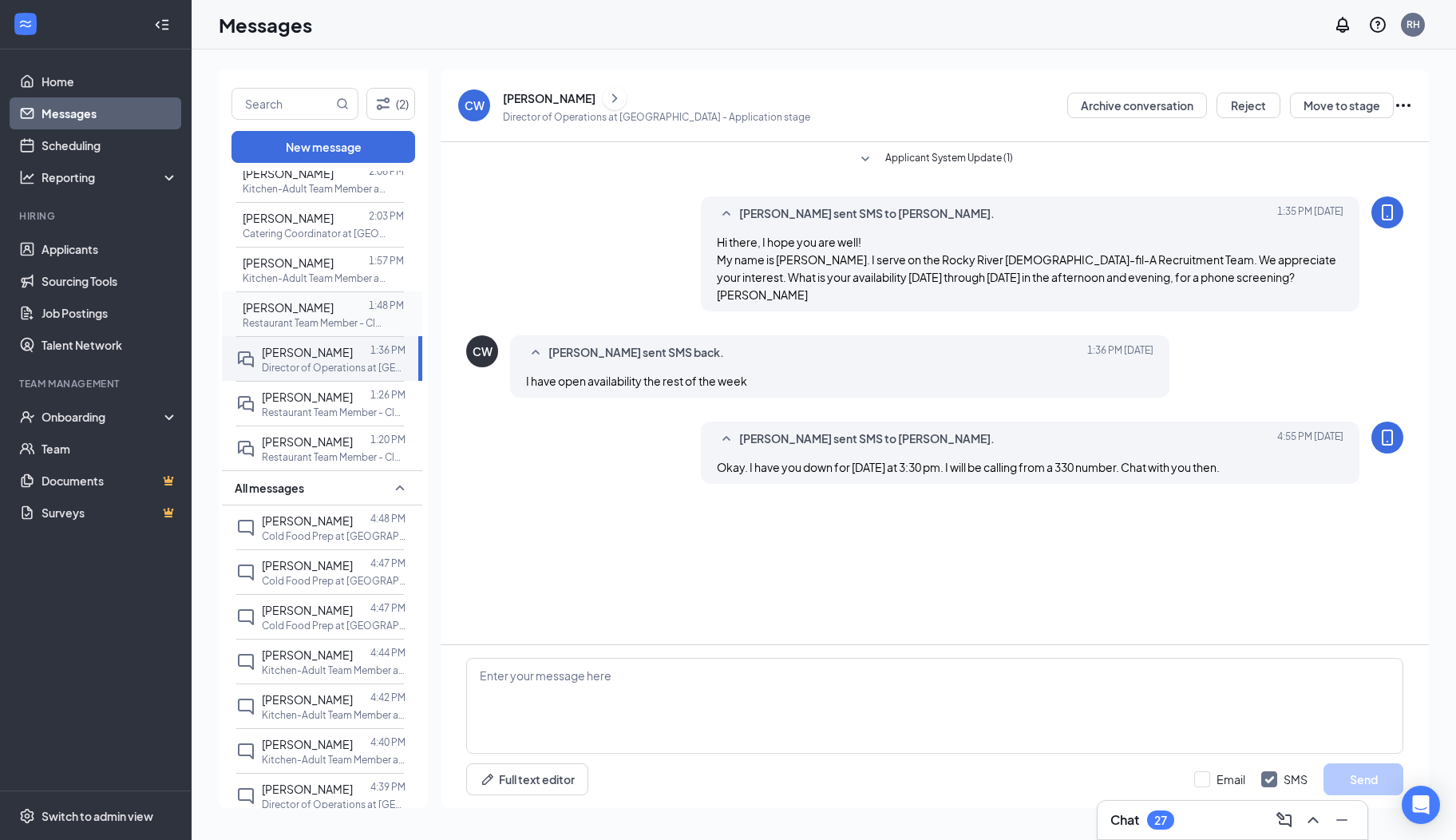
click at [284, 316] on p "Restaurant Team Member - Closing Shift at [GEOGRAPHIC_DATA]" at bounding box center [314, 323] width 143 height 14
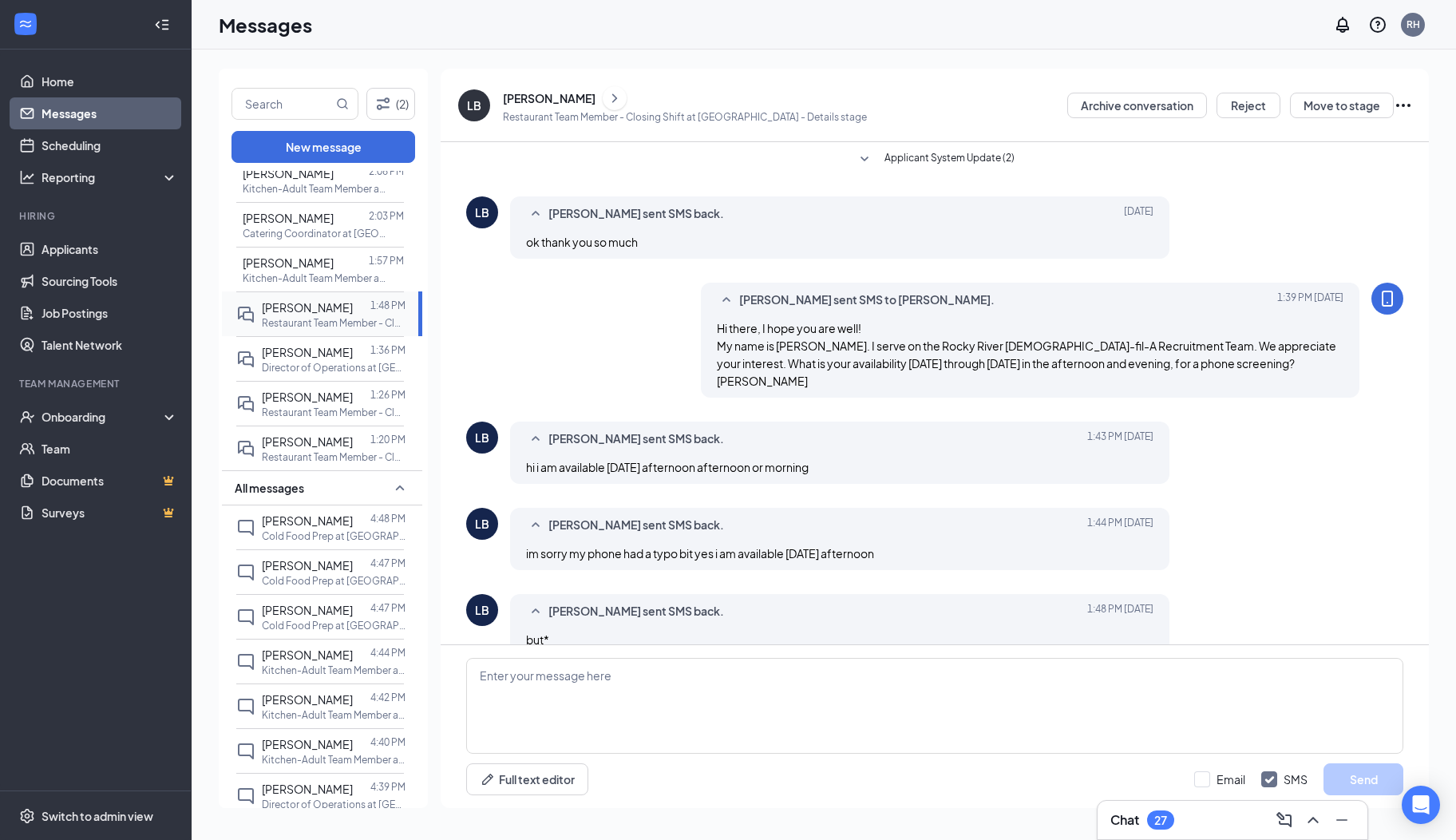
scroll to position [45, 0]
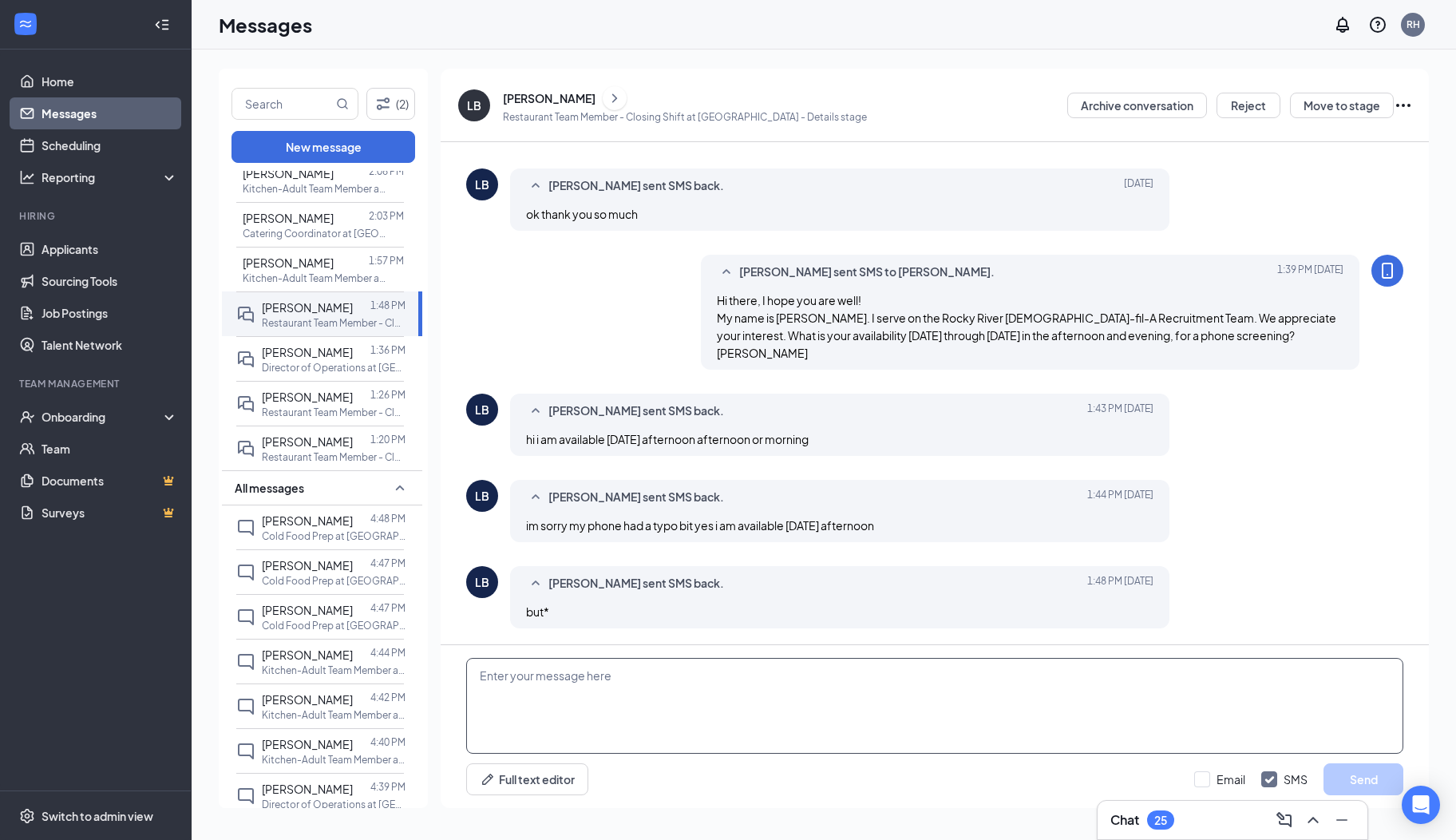
click at [615, 702] on textarea at bounding box center [934, 706] width 937 height 96
type textarea "Okay. I have you down for Wed at 1 pm. I will be calling from a 330 number. Cha…"
click at [1340, 782] on button "Send" at bounding box center [1363, 779] width 80 height 32
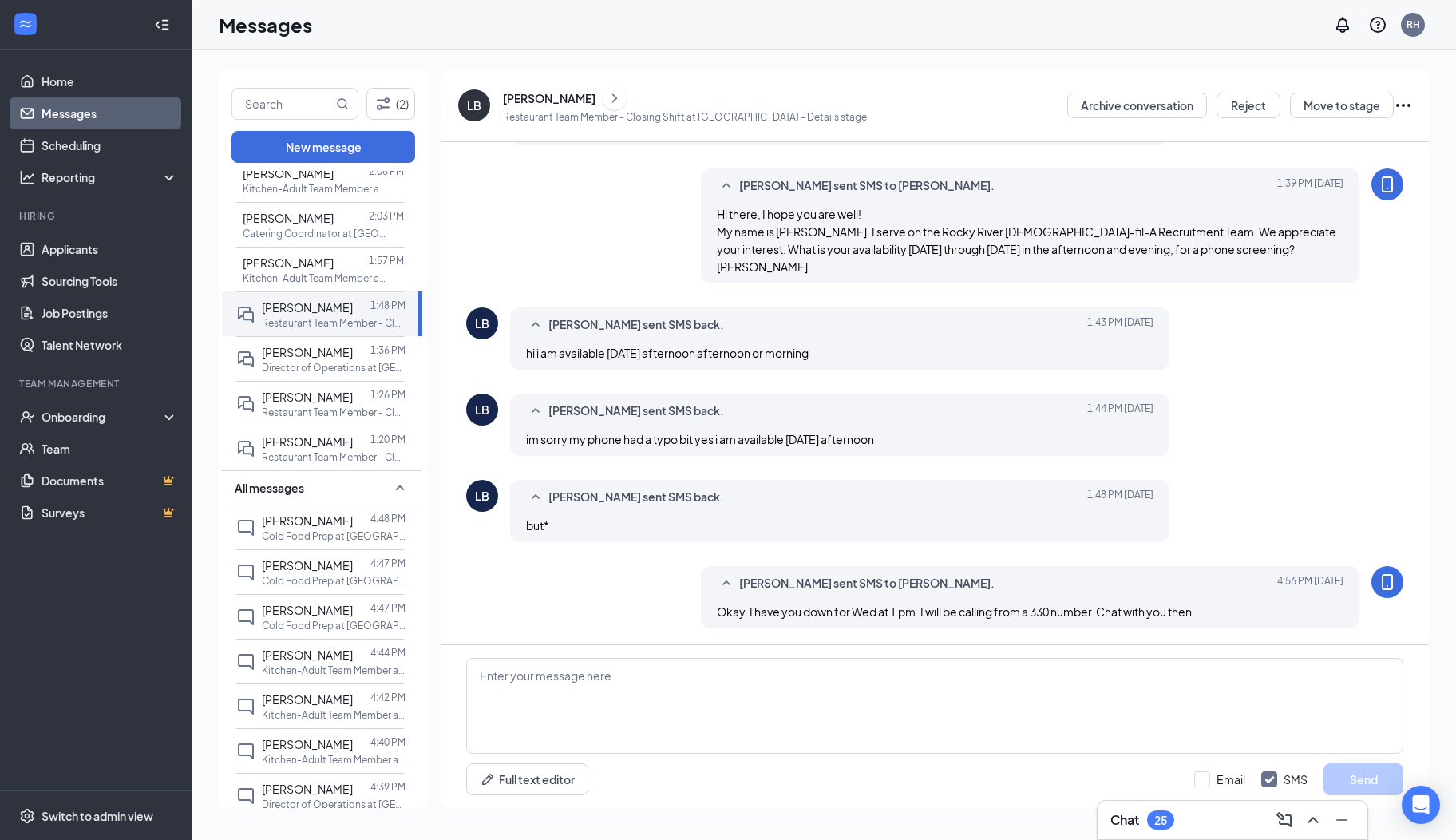
scroll to position [131, 0]
click at [297, 256] on span "[PERSON_NAME]" at bounding box center [289, 263] width 91 height 15
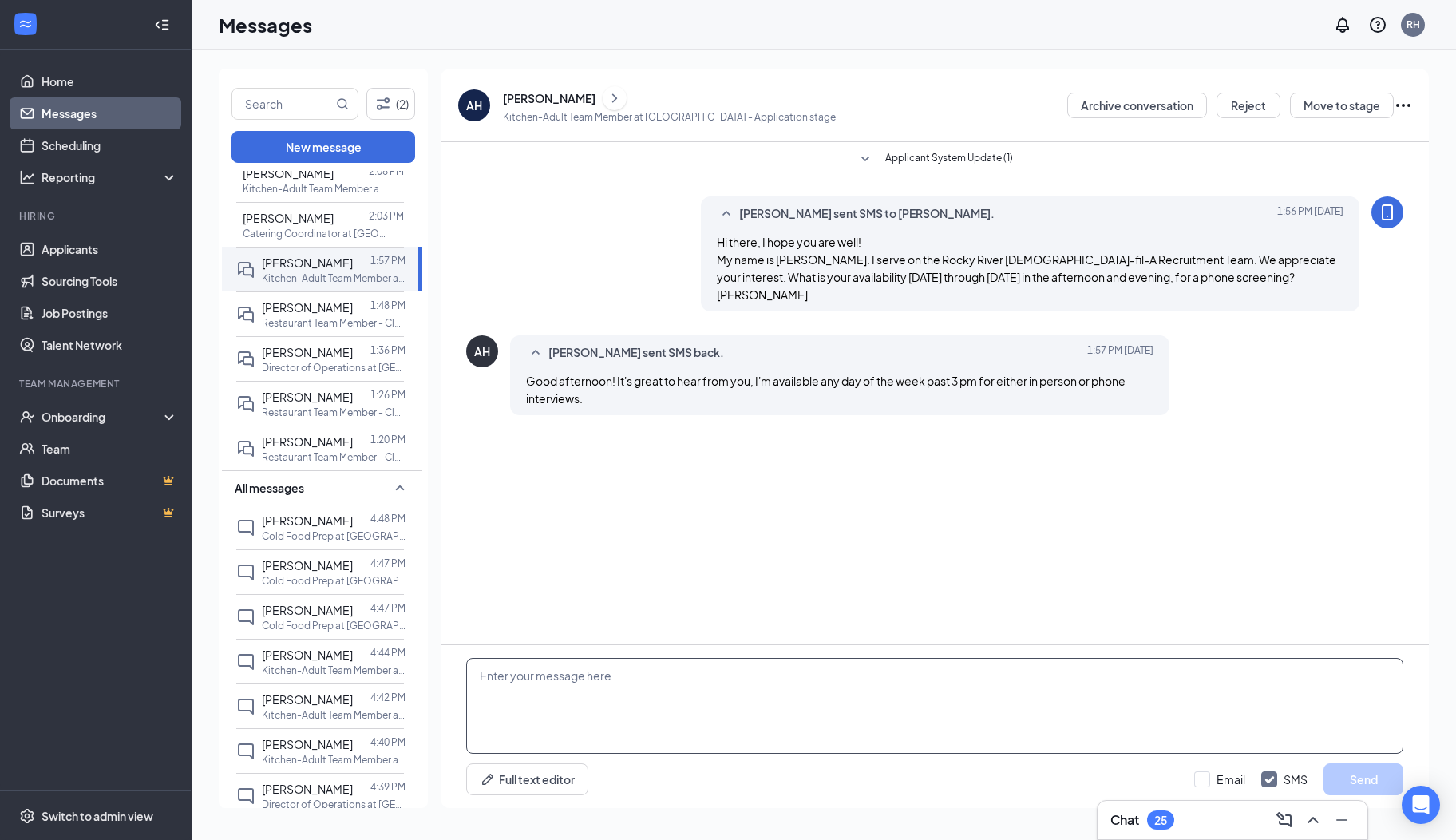
click at [715, 669] on textarea at bounding box center [934, 706] width 937 height 96
type textarea "Great! I have you down for Thursday at 3:45 pm. I will be calling from a 330 nu…"
click at [1344, 774] on button "Send" at bounding box center [1363, 779] width 80 height 32
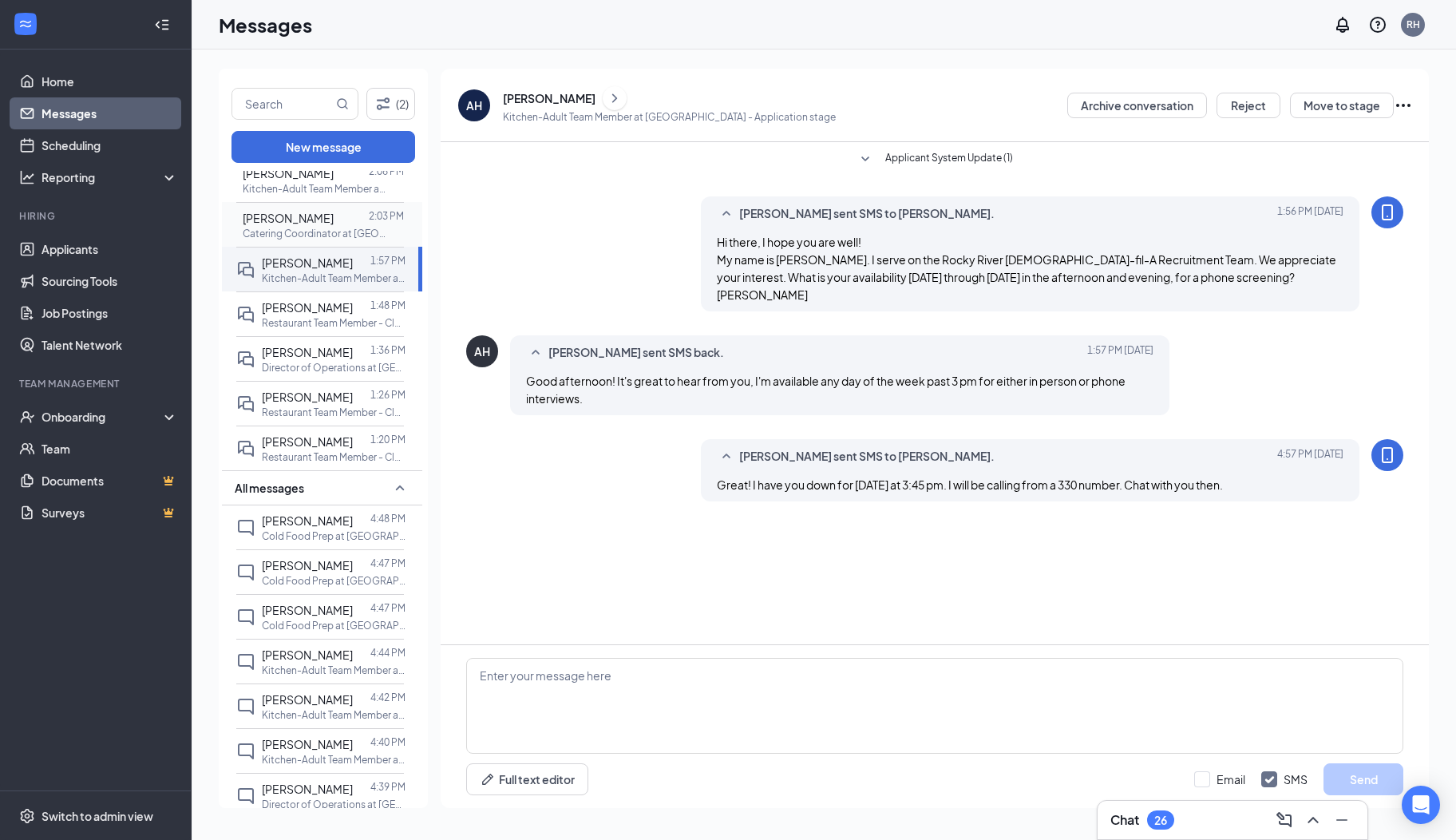
click at [310, 227] on p "Catering Coordinator at [GEOGRAPHIC_DATA]" at bounding box center [314, 233] width 143 height 14
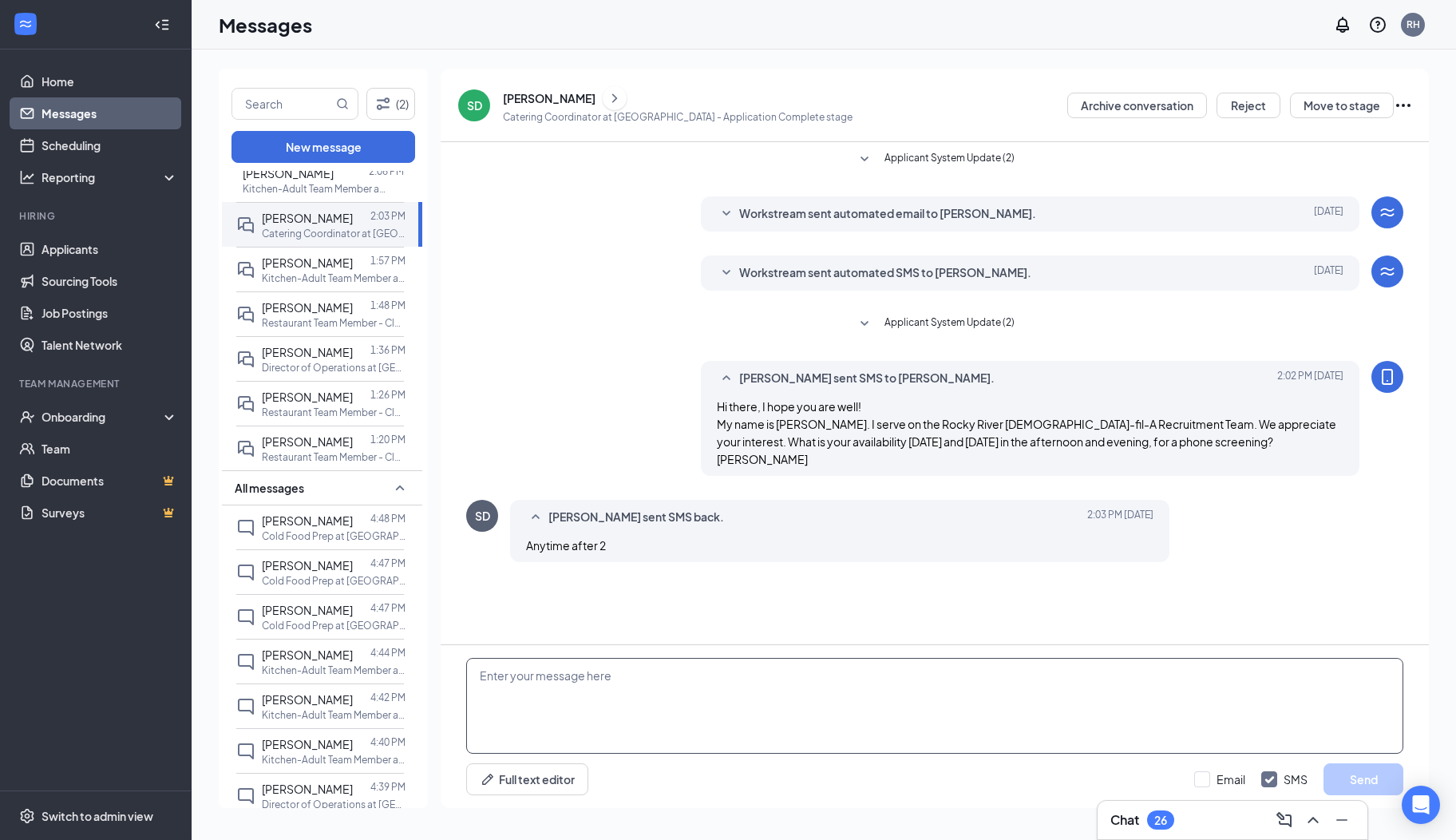
click at [650, 696] on textarea at bounding box center [934, 706] width 937 height 96
type textarea "Okay. I have you down for Thursday at 4 pm. I will be calling from a 330 number…"
click at [1357, 782] on button "Send" at bounding box center [1363, 779] width 80 height 32
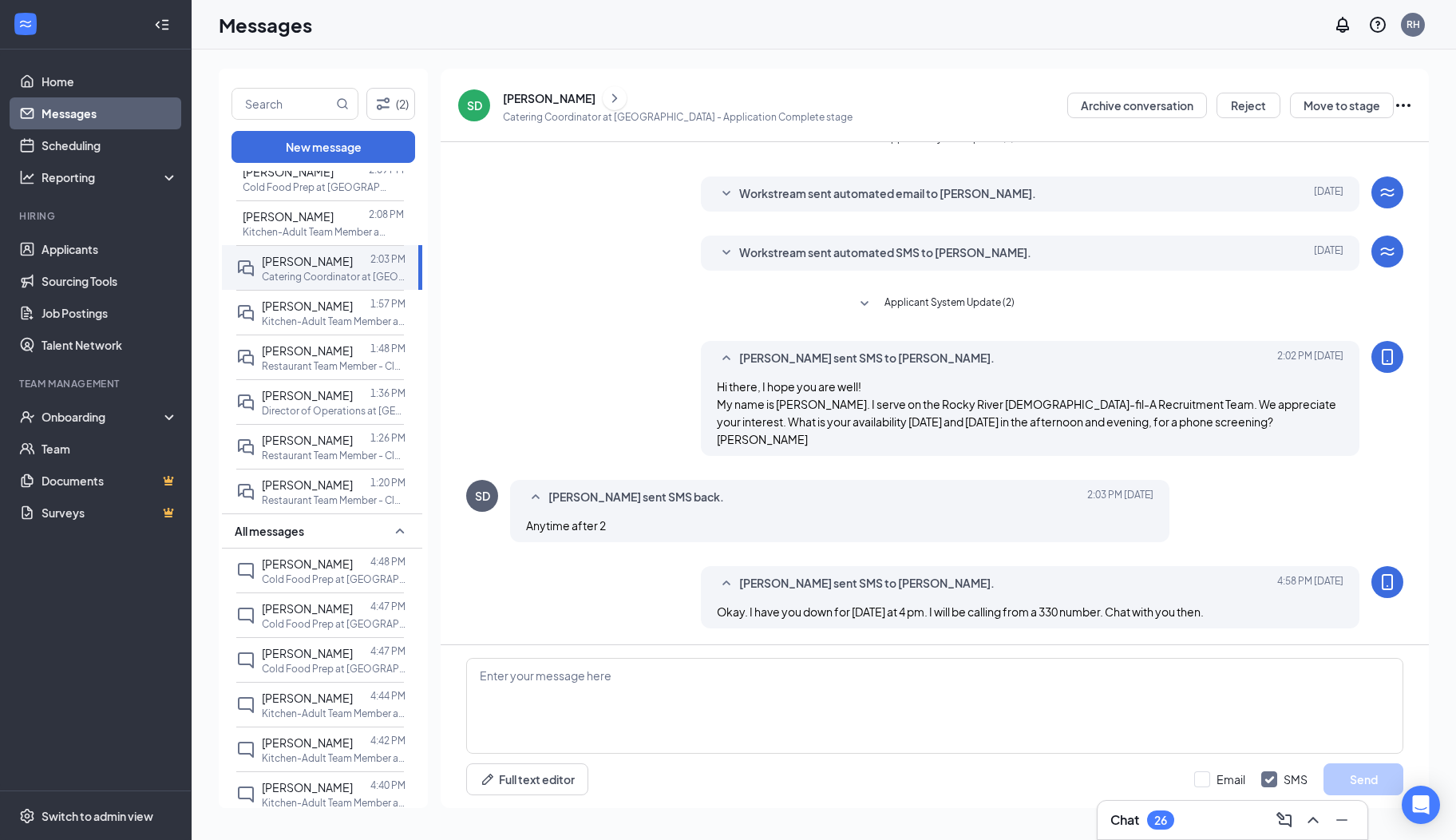
scroll to position [856, 0]
click at [293, 256] on span "[PERSON_NAME]" at bounding box center [289, 259] width 91 height 15
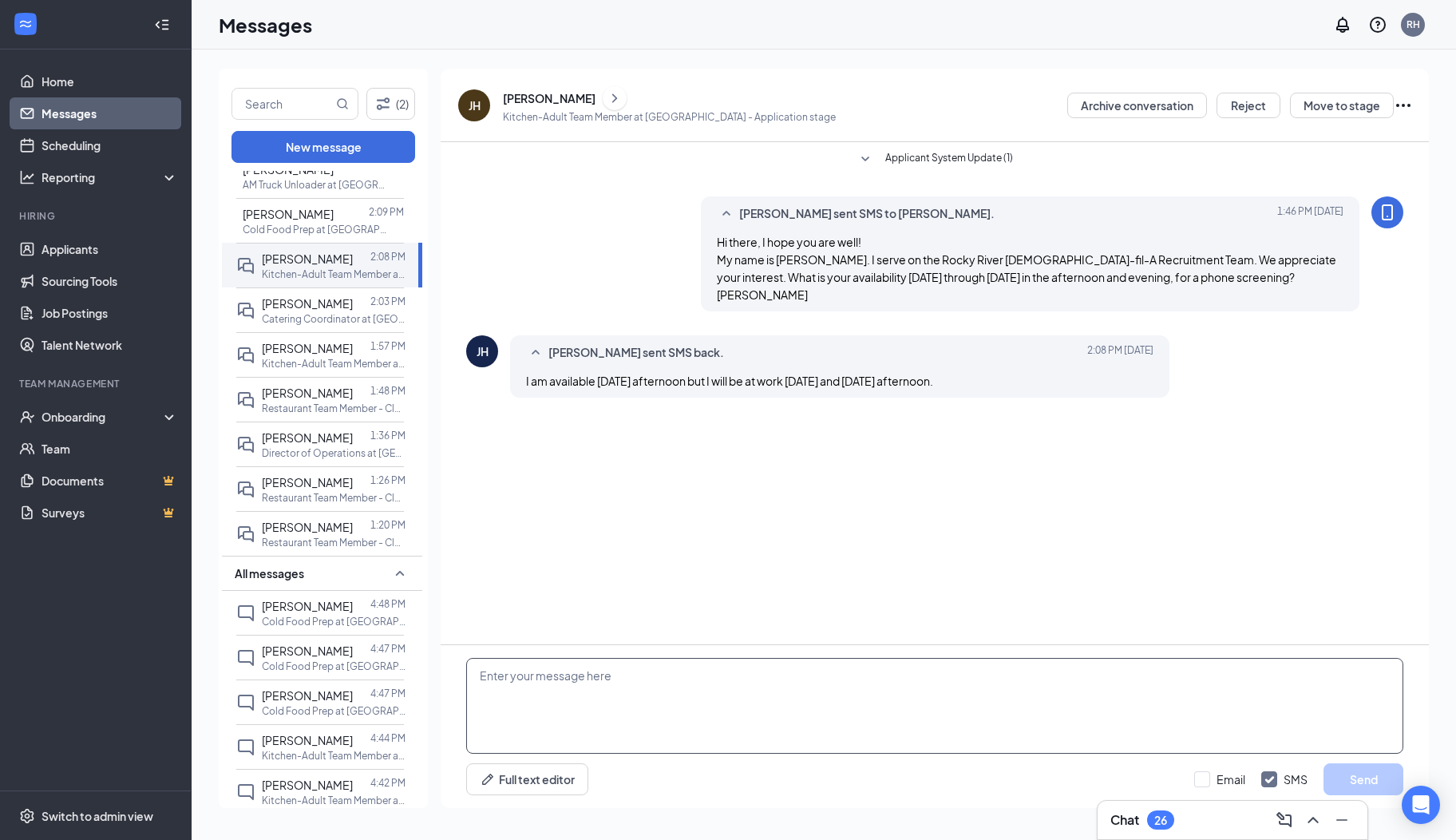
click at [648, 697] on textarea at bounding box center [934, 706] width 937 height 96
type textarea "Okay. I have you down for Wed at 12:45 pm. I will be calling from a 330 number.…"
click at [1346, 773] on button "Send" at bounding box center [1363, 779] width 80 height 32
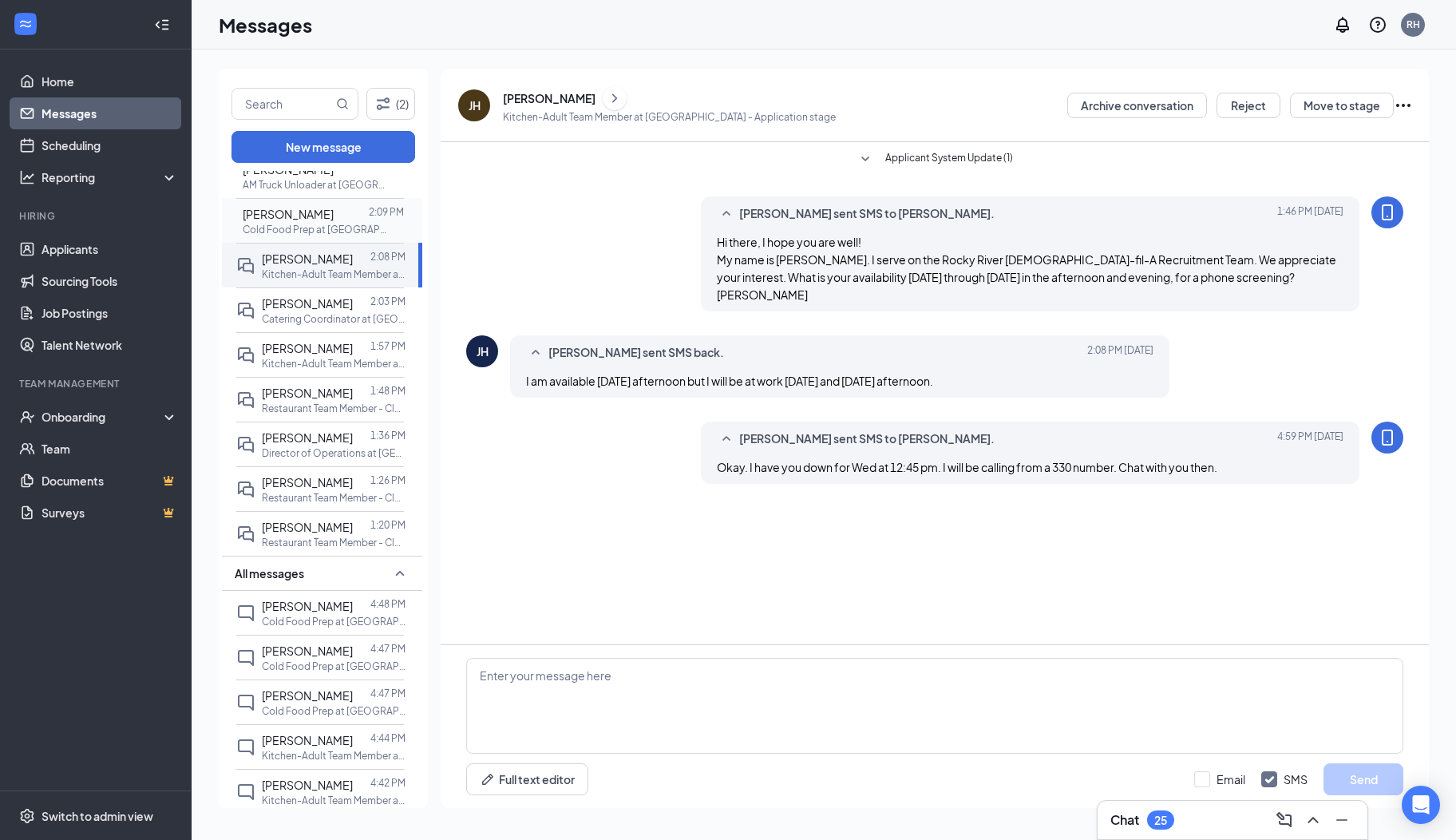
click at [302, 223] on p "Cold Food Prep at [GEOGRAPHIC_DATA]" at bounding box center [314, 229] width 143 height 14
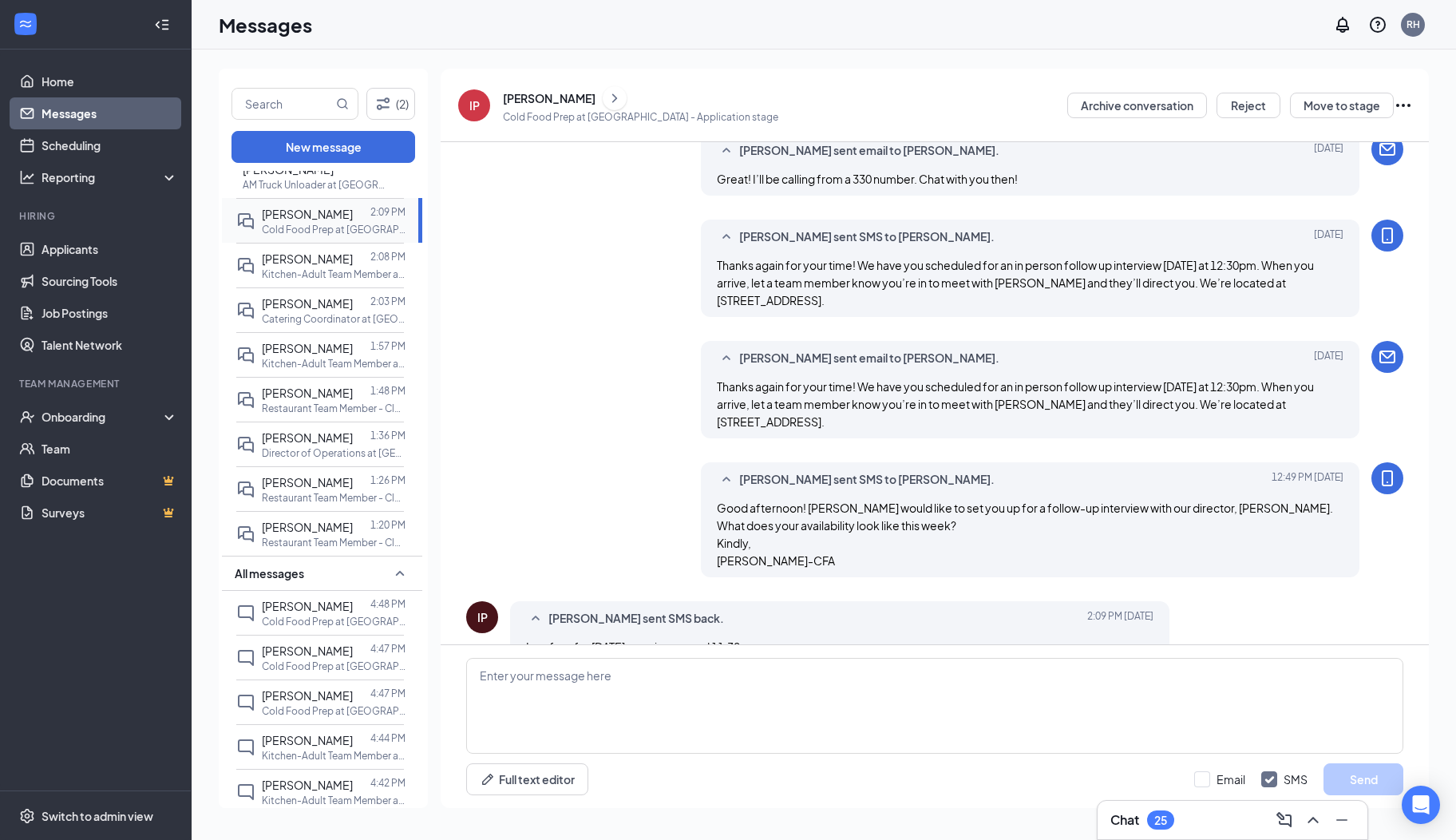
scroll to position [533, 0]
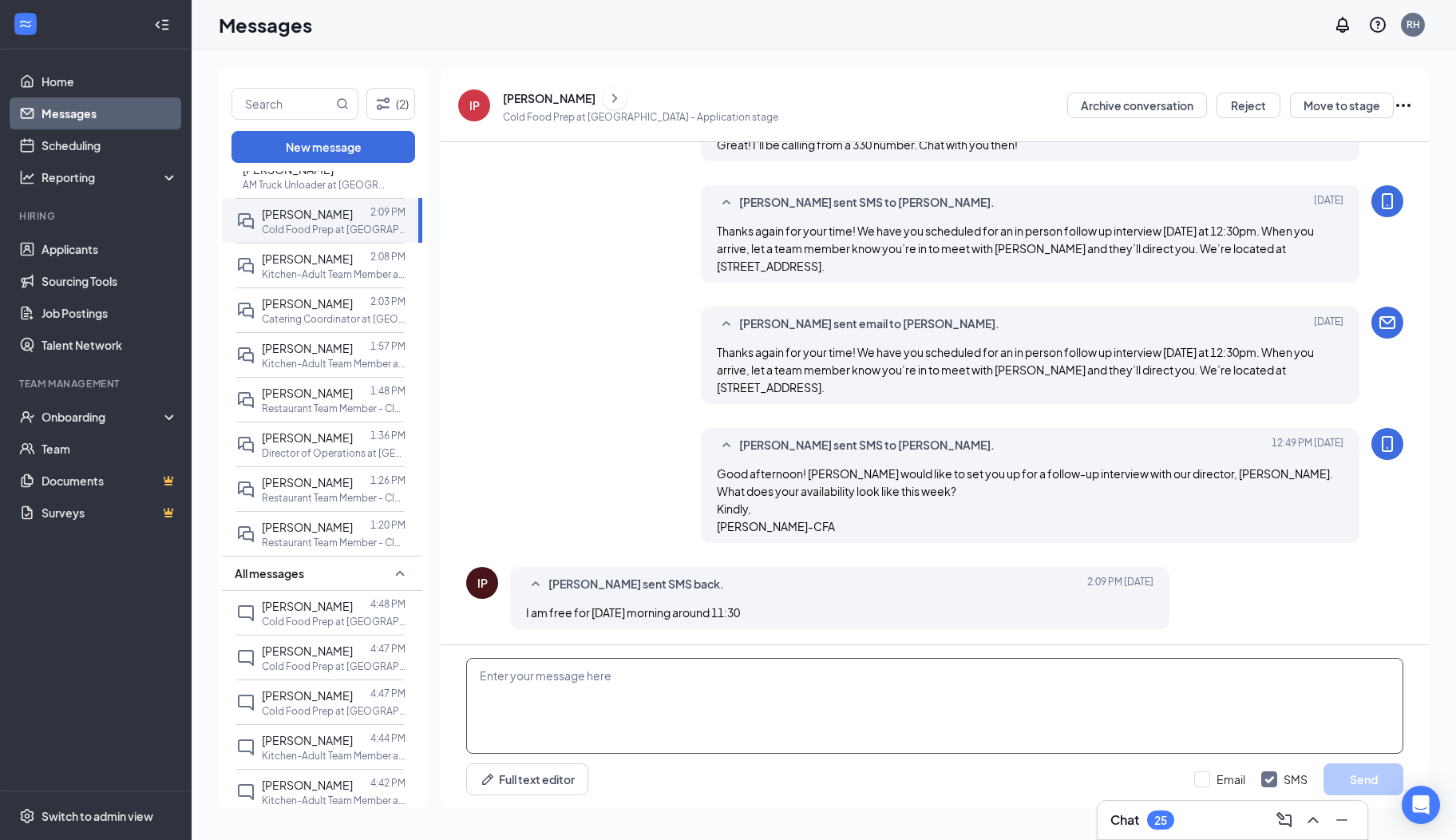
click at [685, 732] on textarea at bounding box center [934, 706] width 937 height 96
click at [1110, 693] on textarea "Unfortunately, my availability is in the afternoon and evening. Do you have ava…" at bounding box center [934, 706] width 937 height 96
type textarea "Unfortunately, my availability is in the afternoon and evening. Do you have ava…"
click at [1334, 774] on button "Send" at bounding box center [1363, 779] width 80 height 32
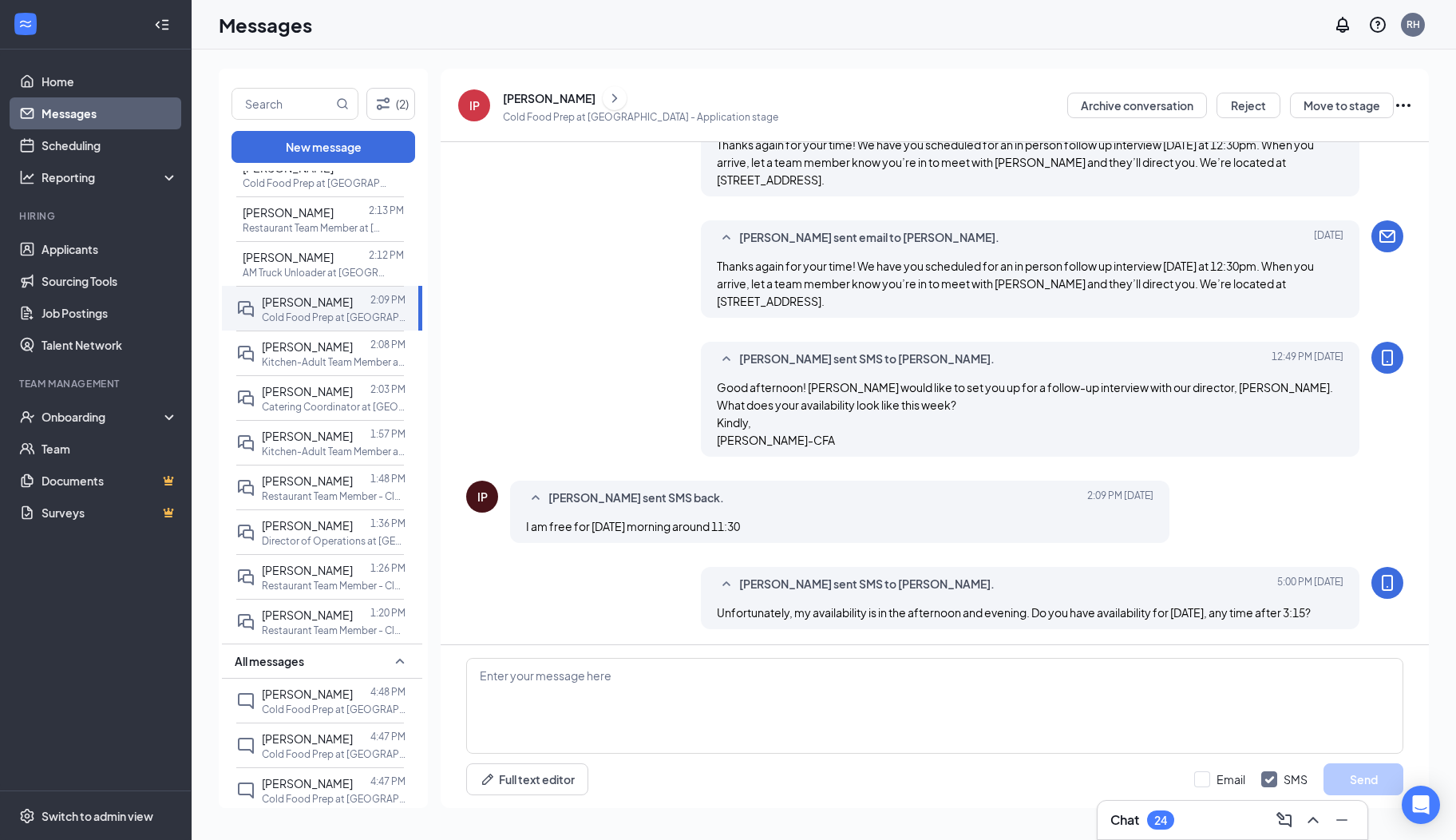
scroll to position [728, 0]
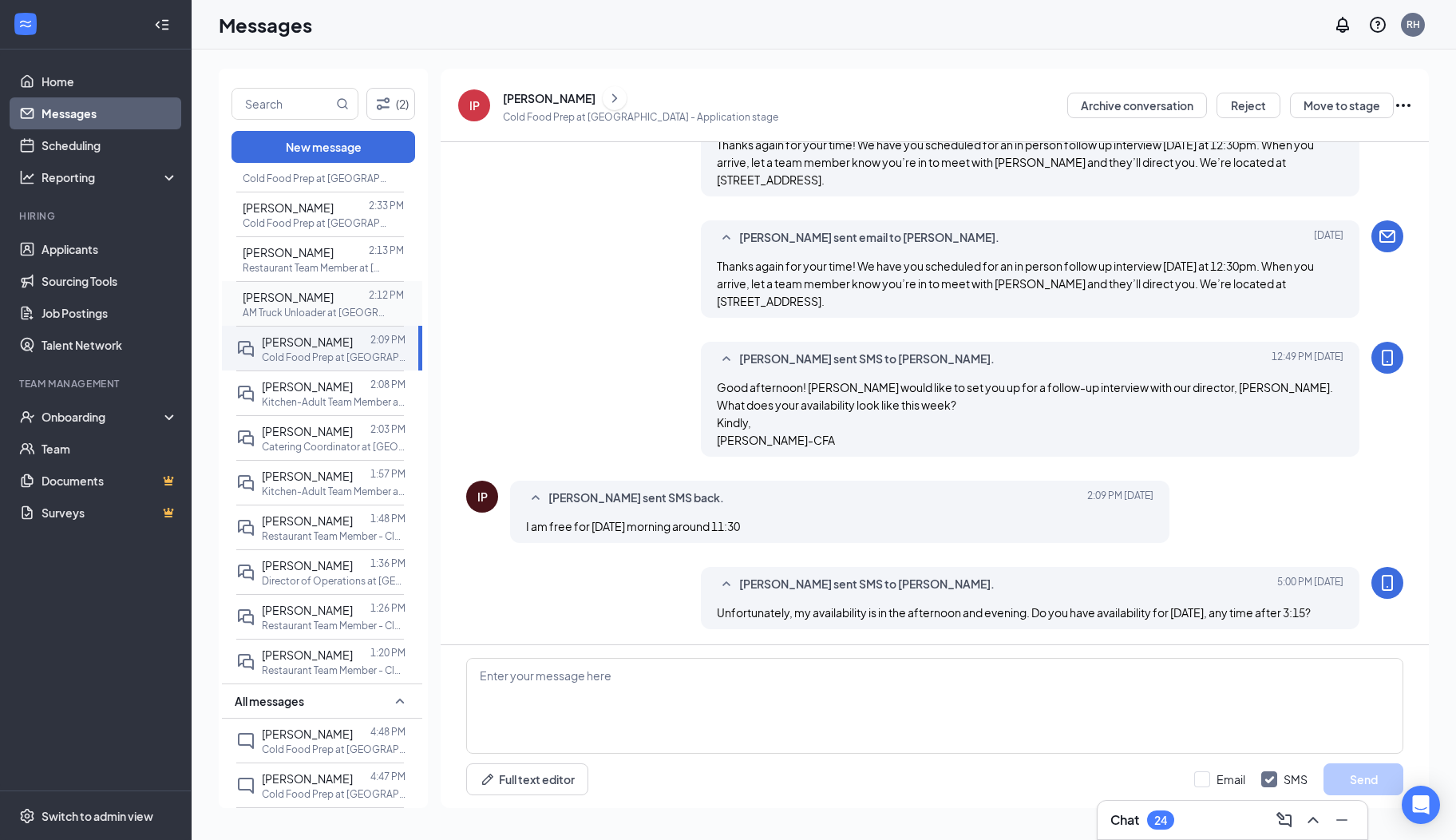
click at [297, 291] on span "[PERSON_NAME]" at bounding box center [289, 297] width 91 height 15
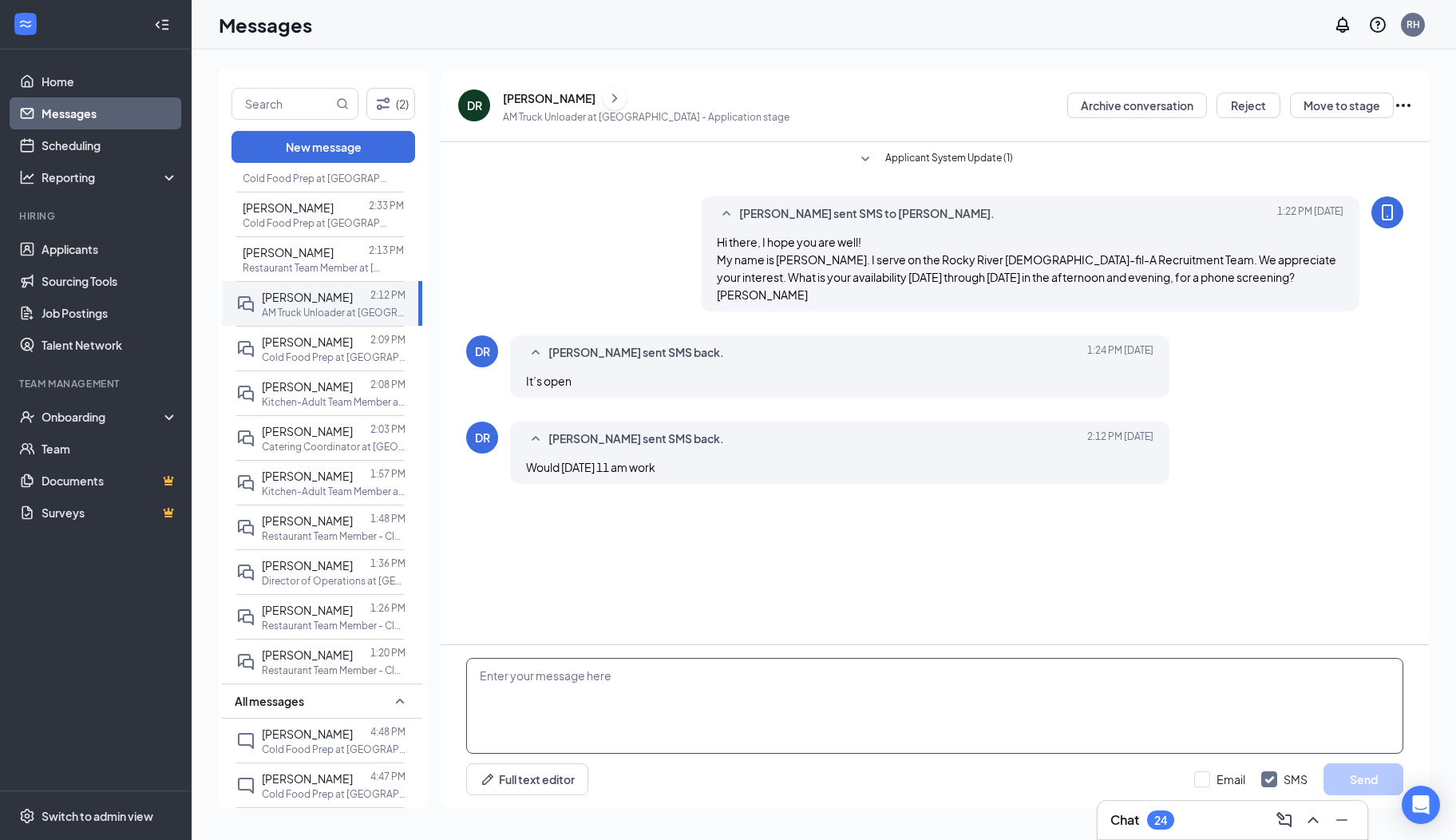
click at [658, 738] on textarea at bounding box center [934, 706] width 937 height 96
drag, startPoint x: 725, startPoint y: 675, endPoint x: 722, endPoint y: 696, distance: 21.2
click at [722, 696] on textarea "Unfortunately, I do not have any morning availability, and my afternoon has bee…" at bounding box center [934, 706] width 937 height 96
click at [1062, 672] on textarea "Unfortunately, I do not have any morning availability, and my afternoon has bee…" at bounding box center [934, 706] width 937 height 96
click at [1281, 687] on textarea "Unfortunately, I do not have any morning availability, and my afternoon has bee…" at bounding box center [934, 706] width 937 height 96
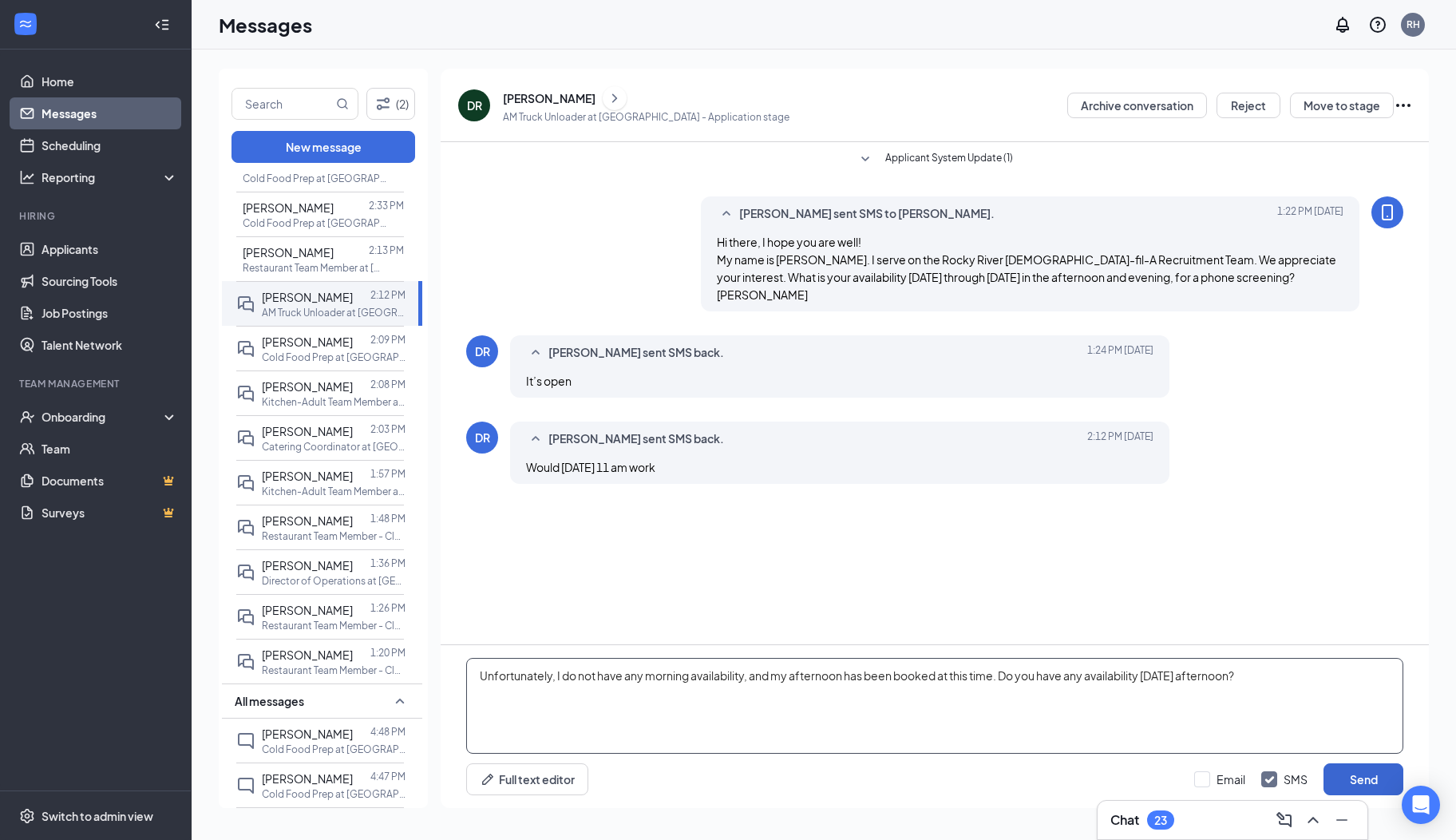
type textarea "Unfortunately, I do not have any morning availability, and my afternoon has bee…"
click at [1334, 780] on button "Send" at bounding box center [1363, 779] width 80 height 32
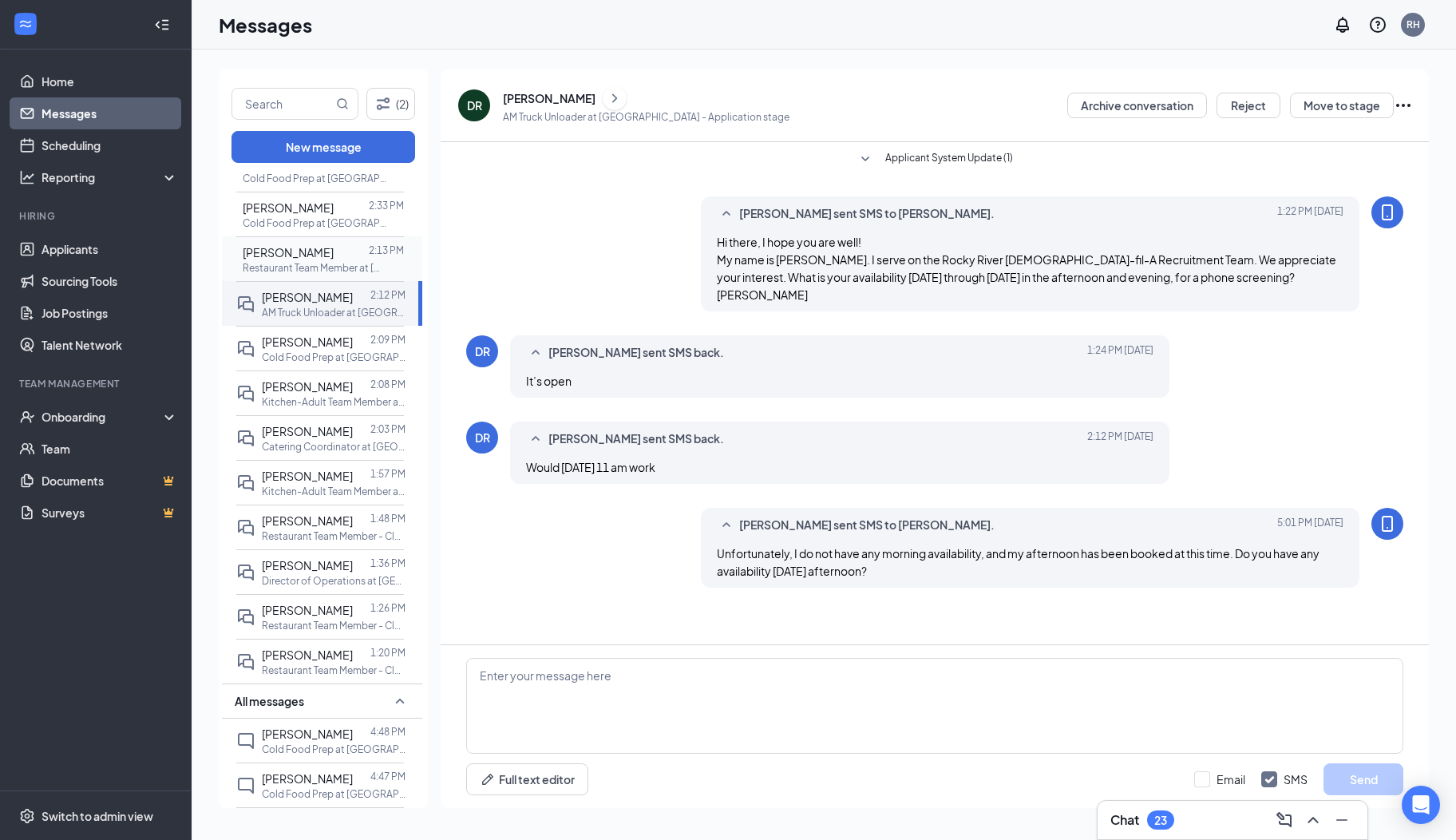
click at [302, 249] on span "[PERSON_NAME]" at bounding box center [289, 252] width 91 height 15
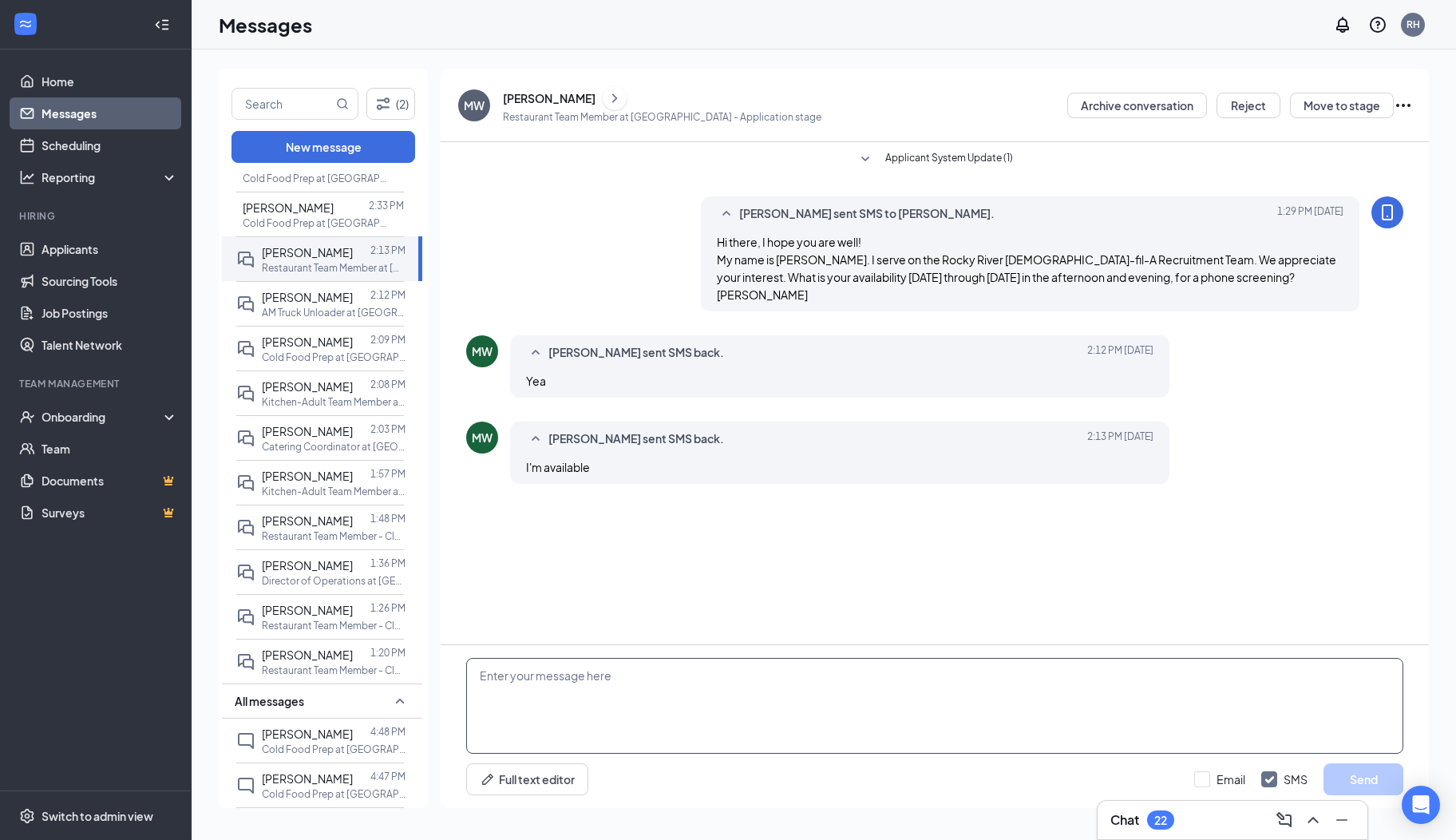
click at [555, 692] on textarea at bounding box center [934, 706] width 937 height 96
type textarea "Okay. I have you down for Friday at 3:30 pm. I will be calling from a 330 numbe…"
click at [1355, 770] on button "Send" at bounding box center [1363, 779] width 80 height 32
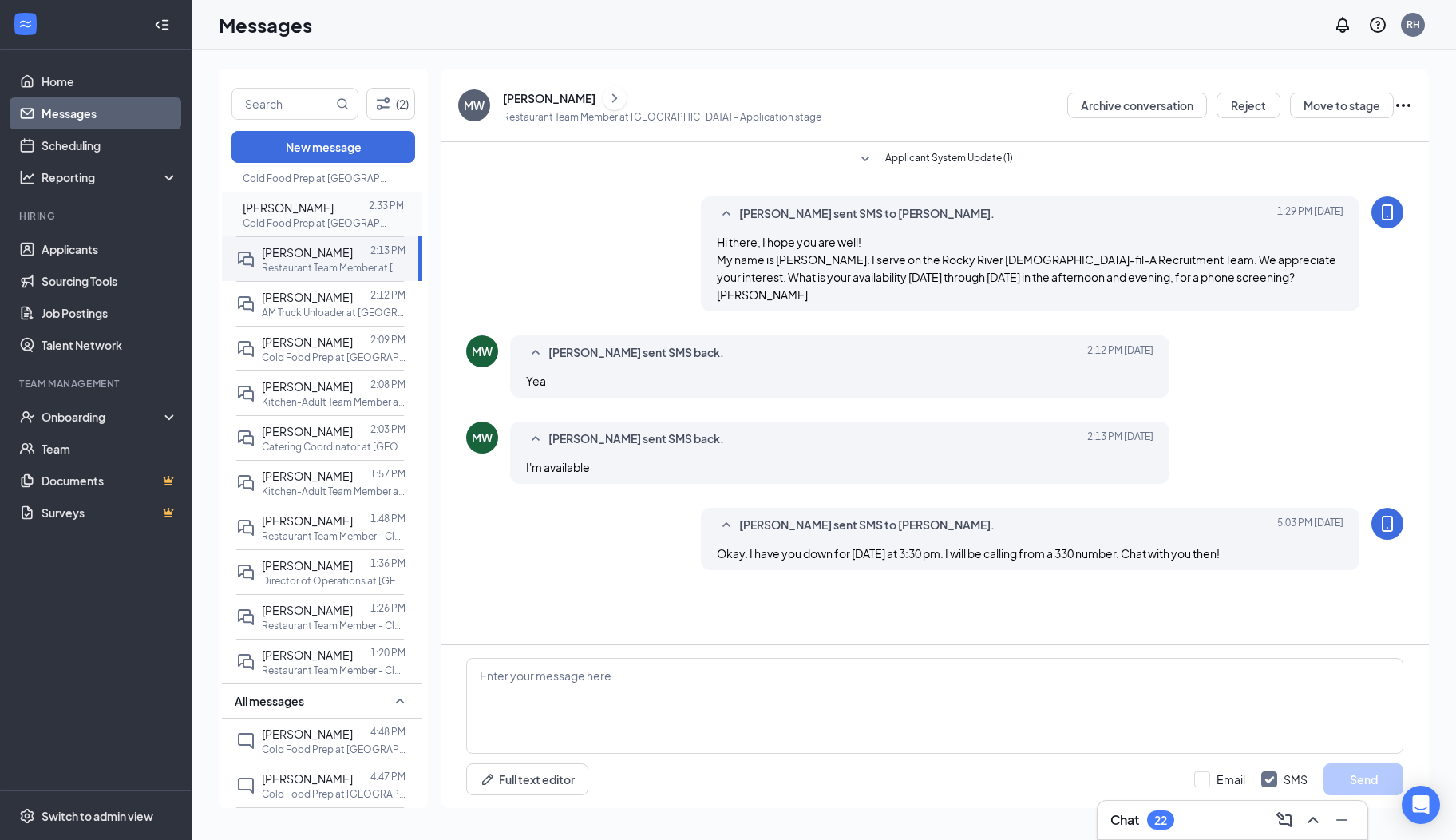
click at [295, 206] on span "[PERSON_NAME]" at bounding box center [289, 207] width 91 height 15
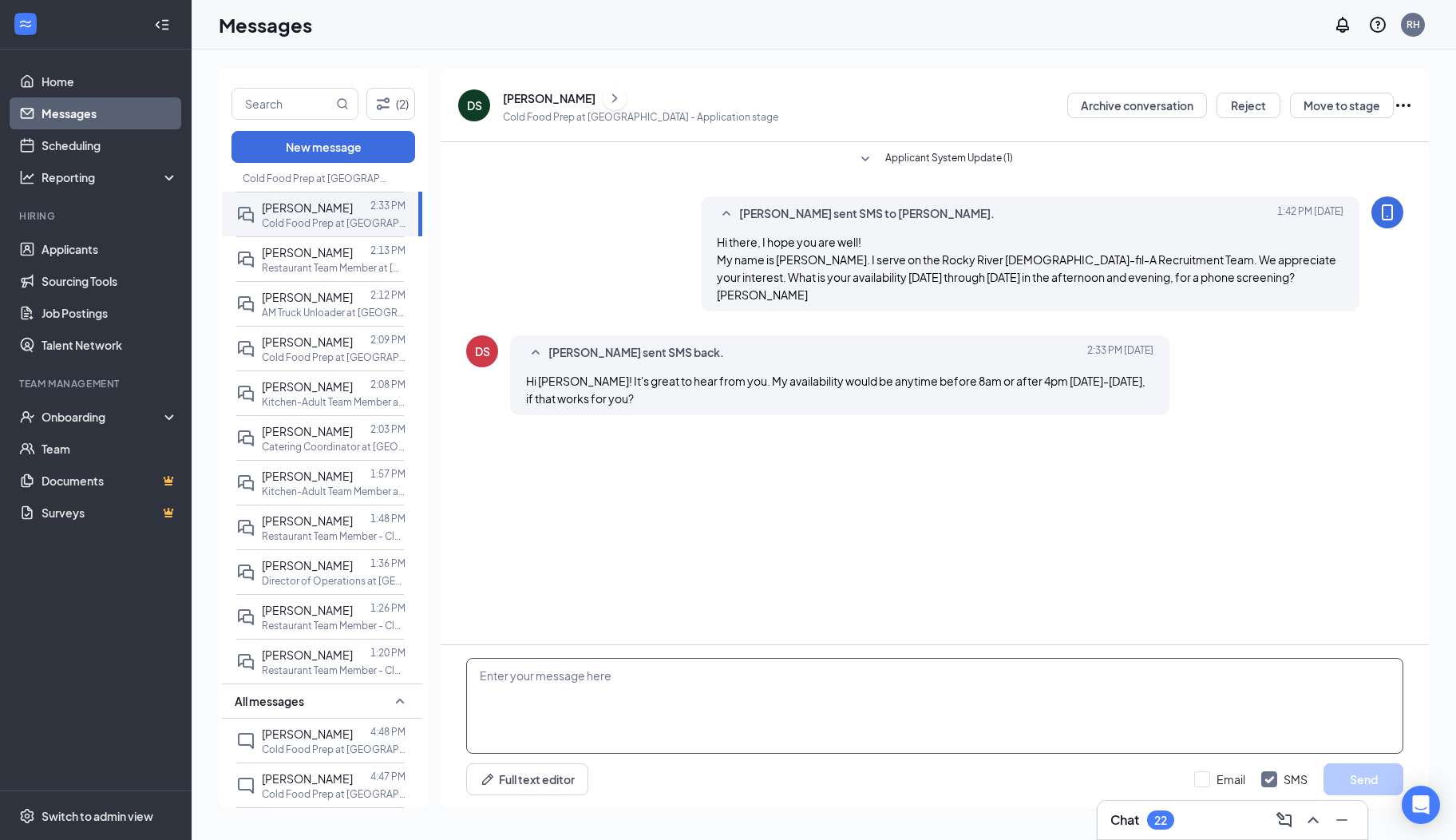
click at [581, 701] on textarea at bounding box center [934, 706] width 937 height 96
type textarea "Okay. I have you down for Friday at 4:30 pm. I will be calling from a 330 numbe…"
click at [1334, 776] on button "Send" at bounding box center [1363, 779] width 80 height 32
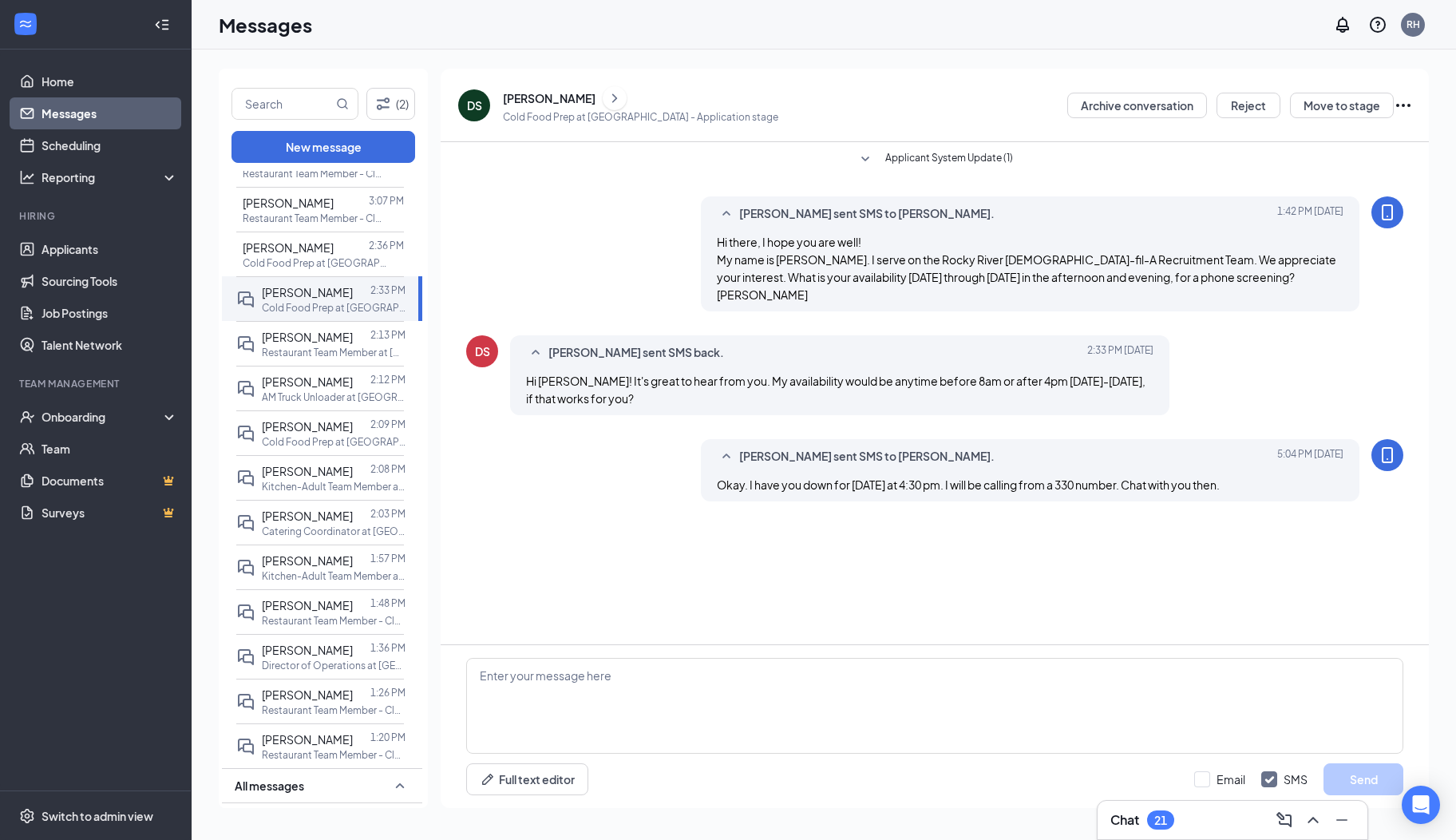
scroll to position [643, 0]
click at [293, 257] on p "Cold Food Prep at [GEOGRAPHIC_DATA]" at bounding box center [314, 263] width 143 height 14
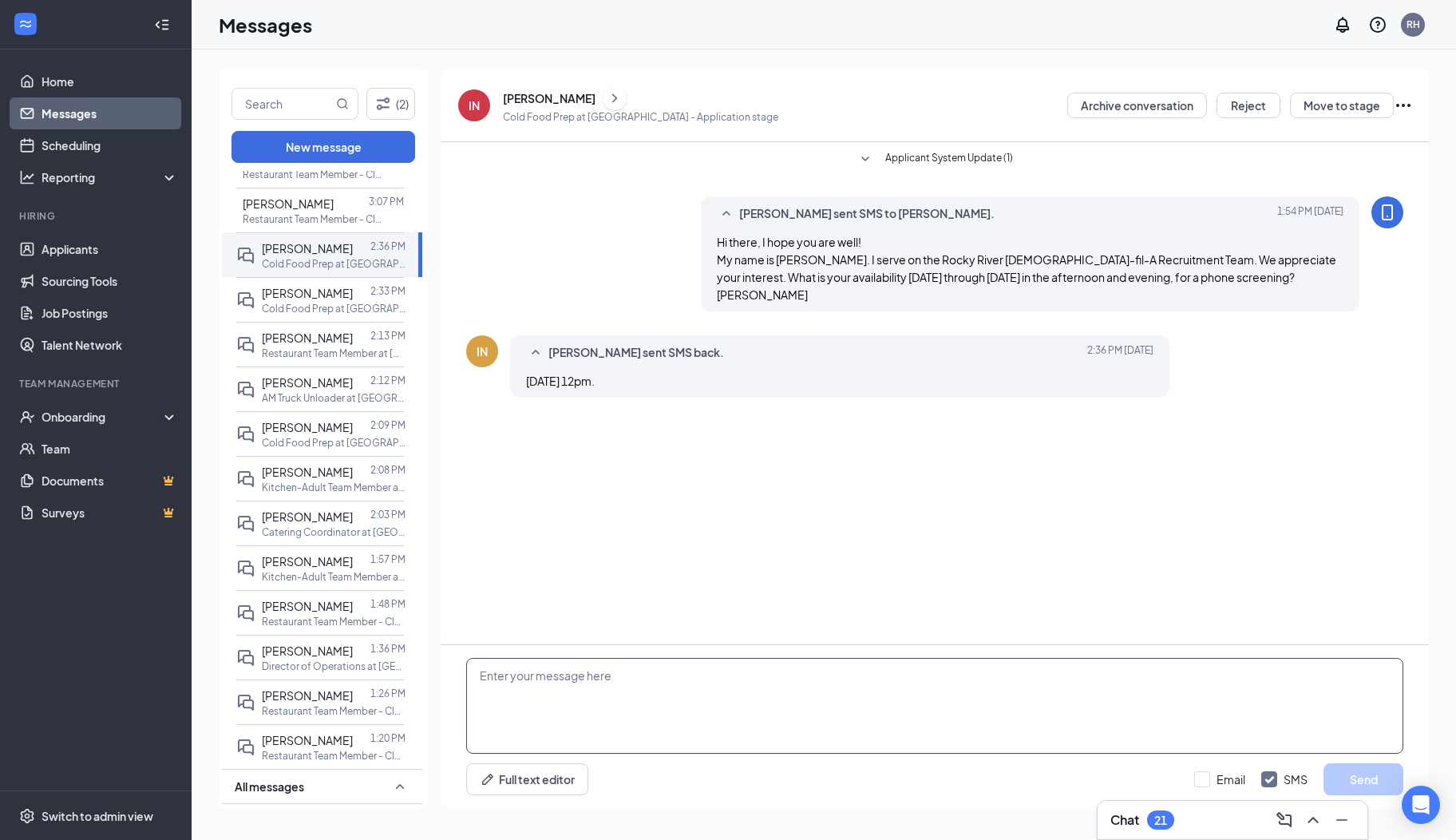
click at [583, 692] on textarea at bounding box center [934, 706] width 937 height 96
click at [656, 669] on textarea "I will be unavailable at that time." at bounding box center [934, 706] width 937 height 96
type textarea "I will be unavailable at that time. Do you have availability between 4:45 pm an…"
click at [1338, 786] on button "Send" at bounding box center [1363, 779] width 80 height 32
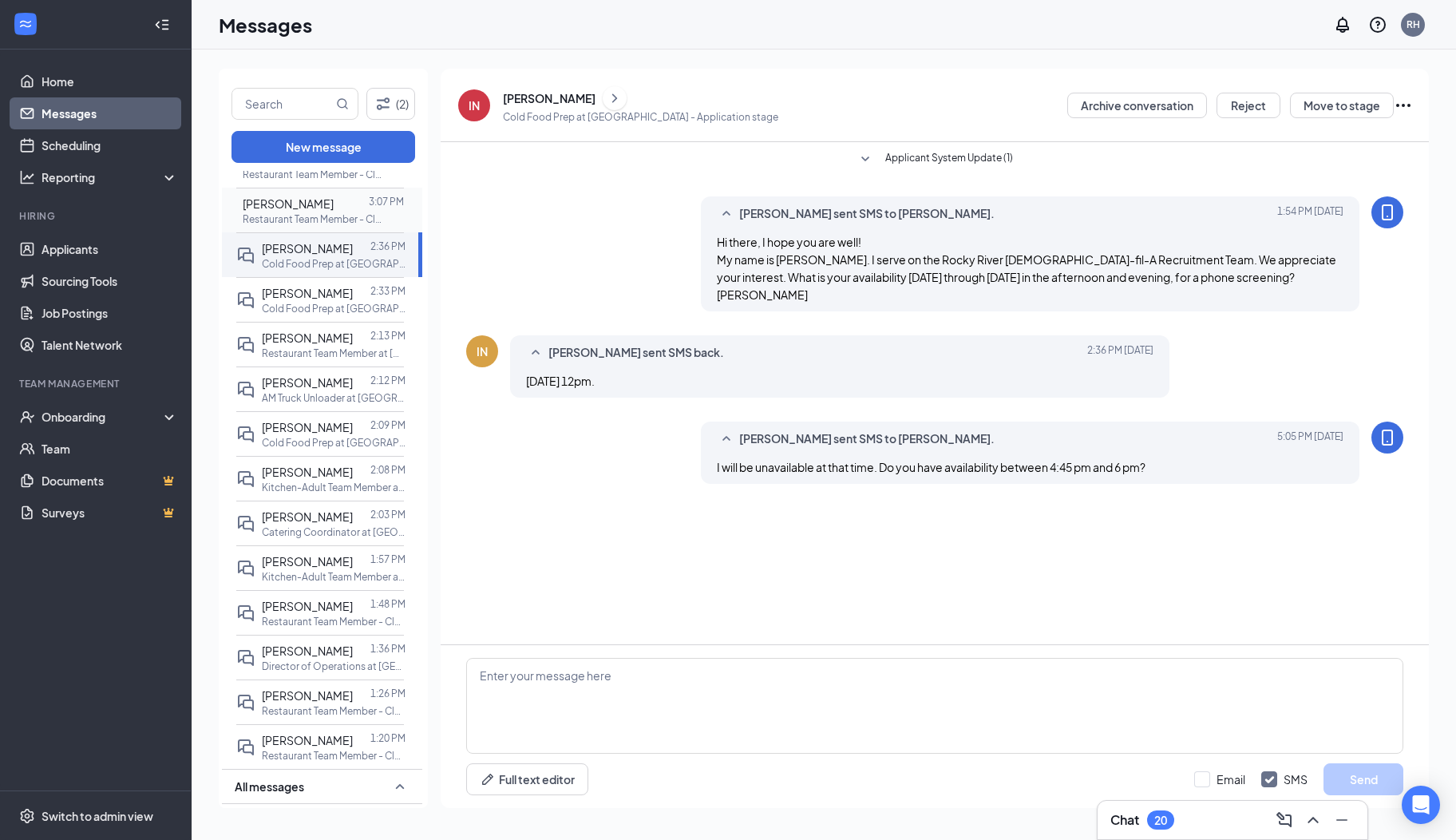
click at [327, 205] on span "[PERSON_NAME]" at bounding box center [289, 204] width 91 height 15
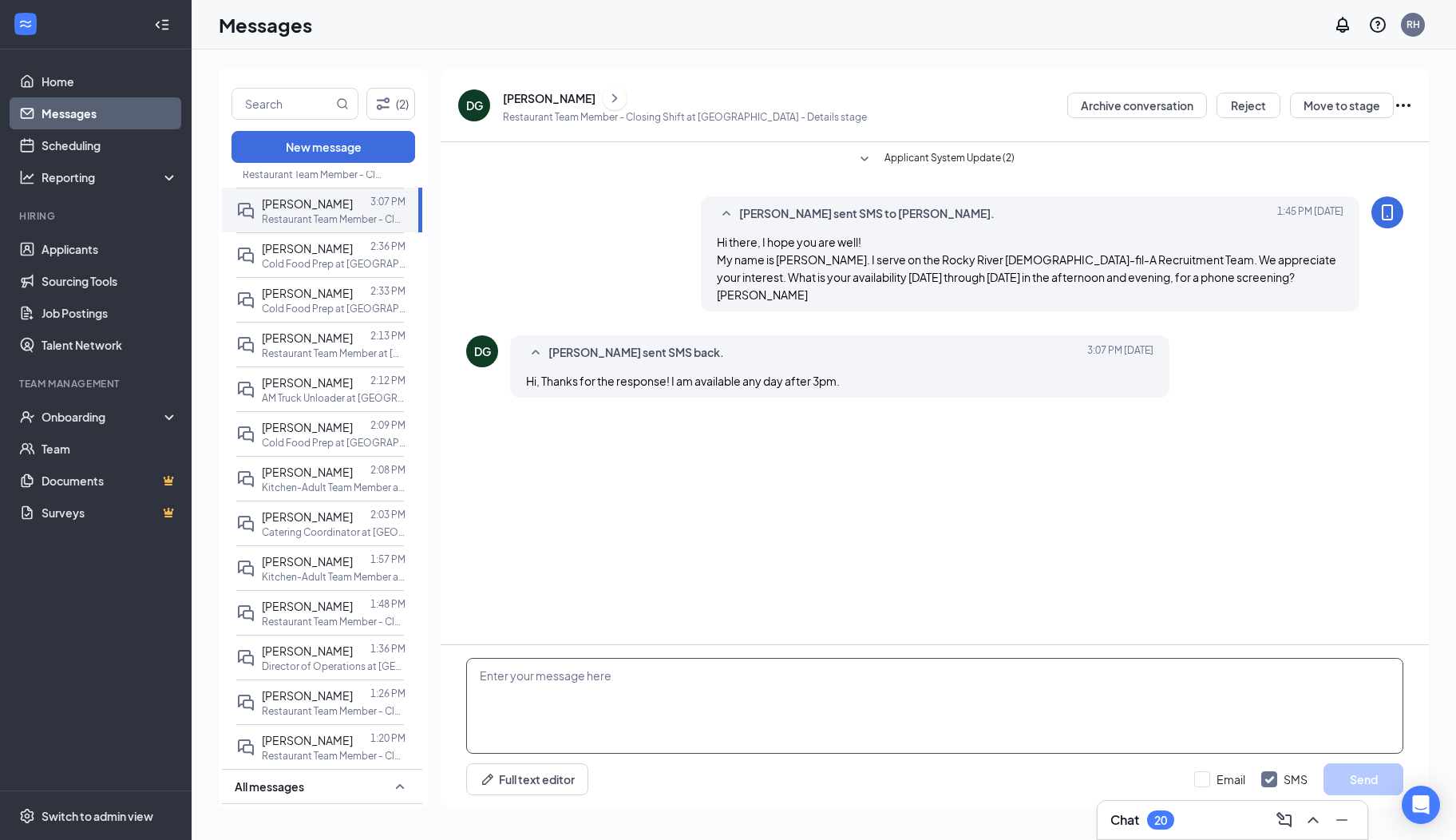
click at [590, 728] on textarea at bounding box center [934, 706] width 937 height 96
type textarea "Okay! My pleasure. I have you down for Friday at 4 pm. I will be calling from a…"
click at [1366, 775] on button "Send" at bounding box center [1363, 779] width 80 height 32
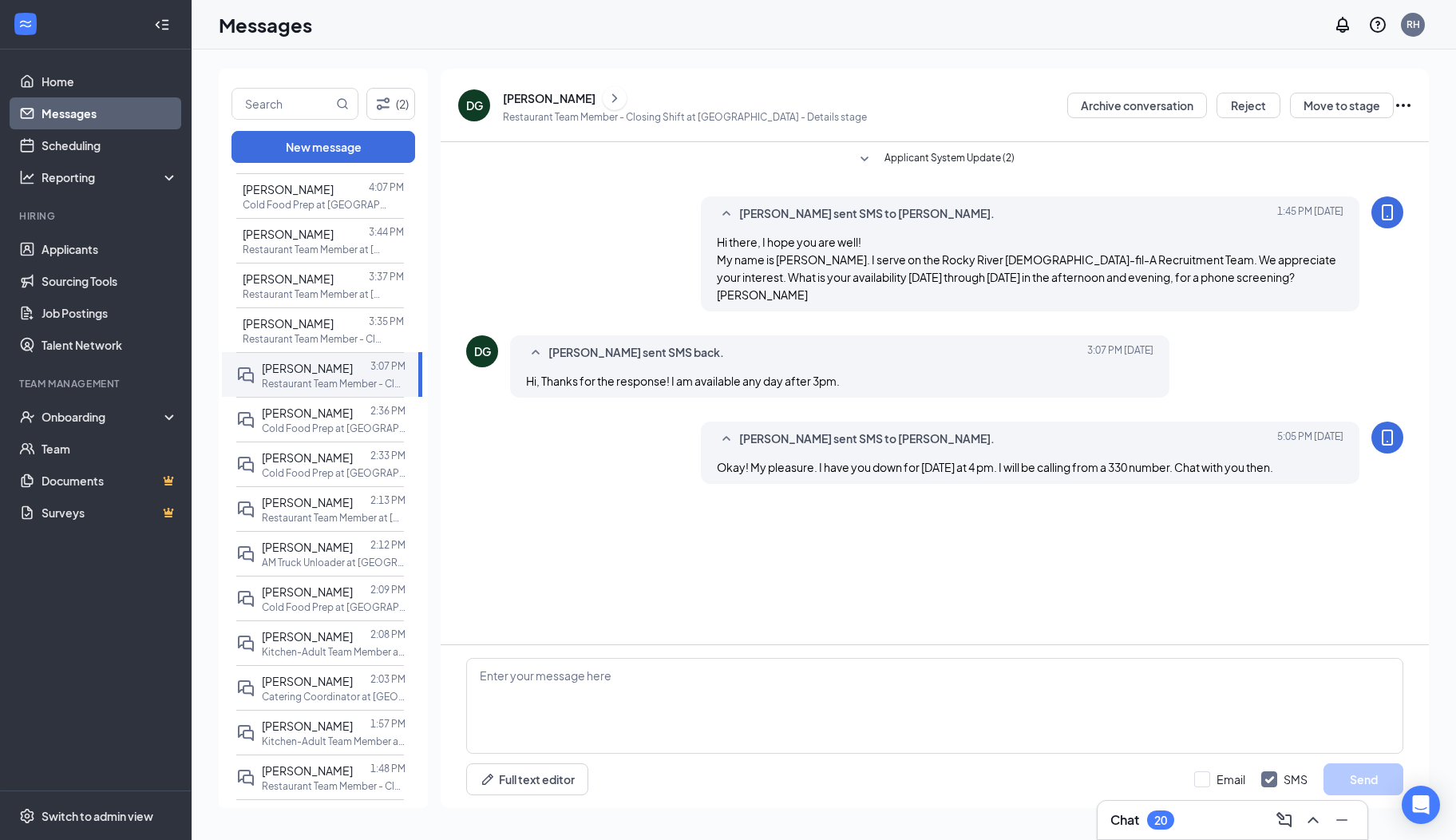
scroll to position [473, 0]
click at [300, 327] on span "[PERSON_NAME]" at bounding box center [289, 329] width 91 height 15
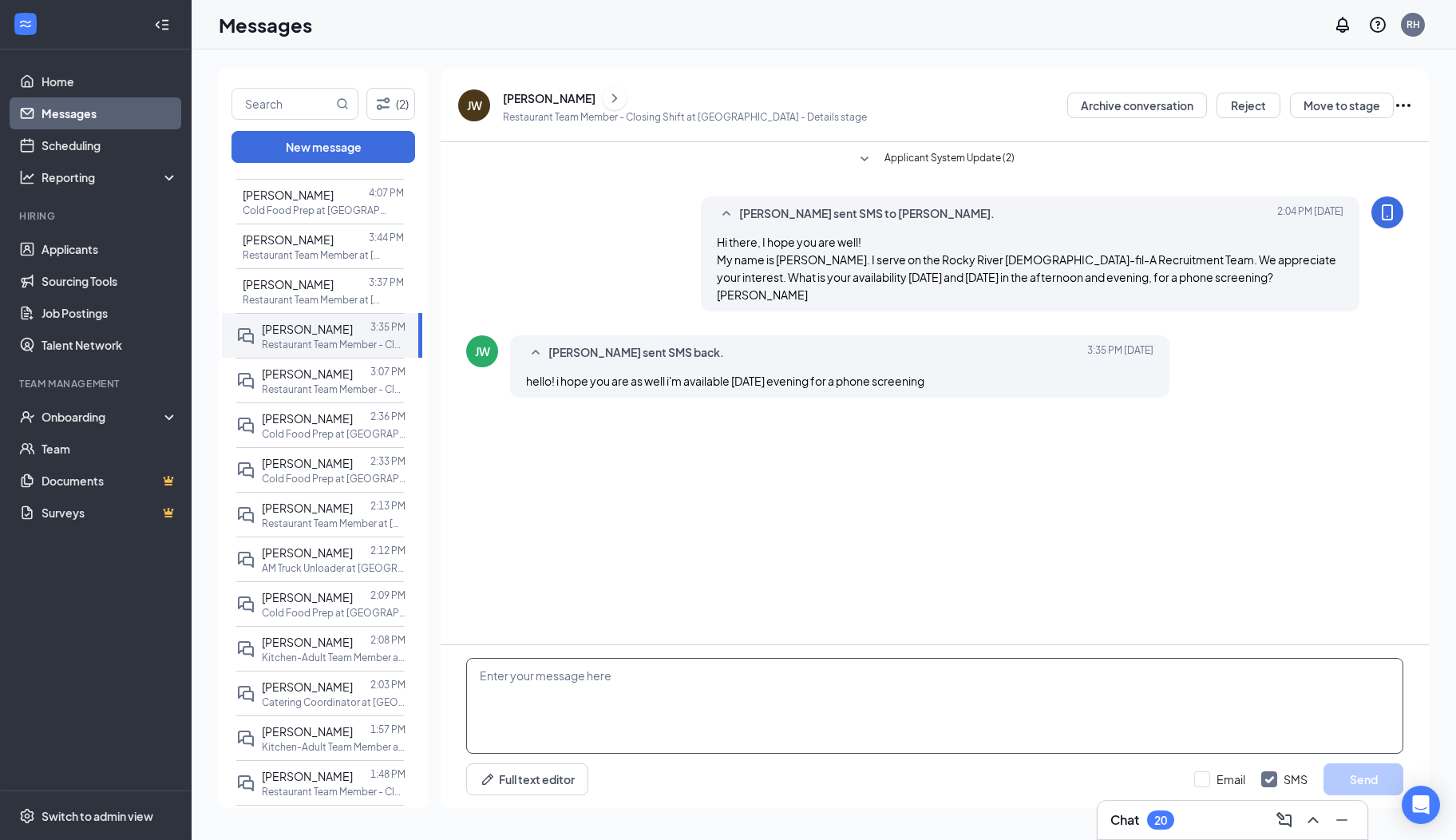
click at [584, 693] on textarea at bounding box center [934, 706] width 937 height 96
type textarea "Okay! I have you down for Friday at 4:45 pm. I will be calling from a 330 numbe…"
click at [1330, 781] on button "Send" at bounding box center [1363, 779] width 80 height 32
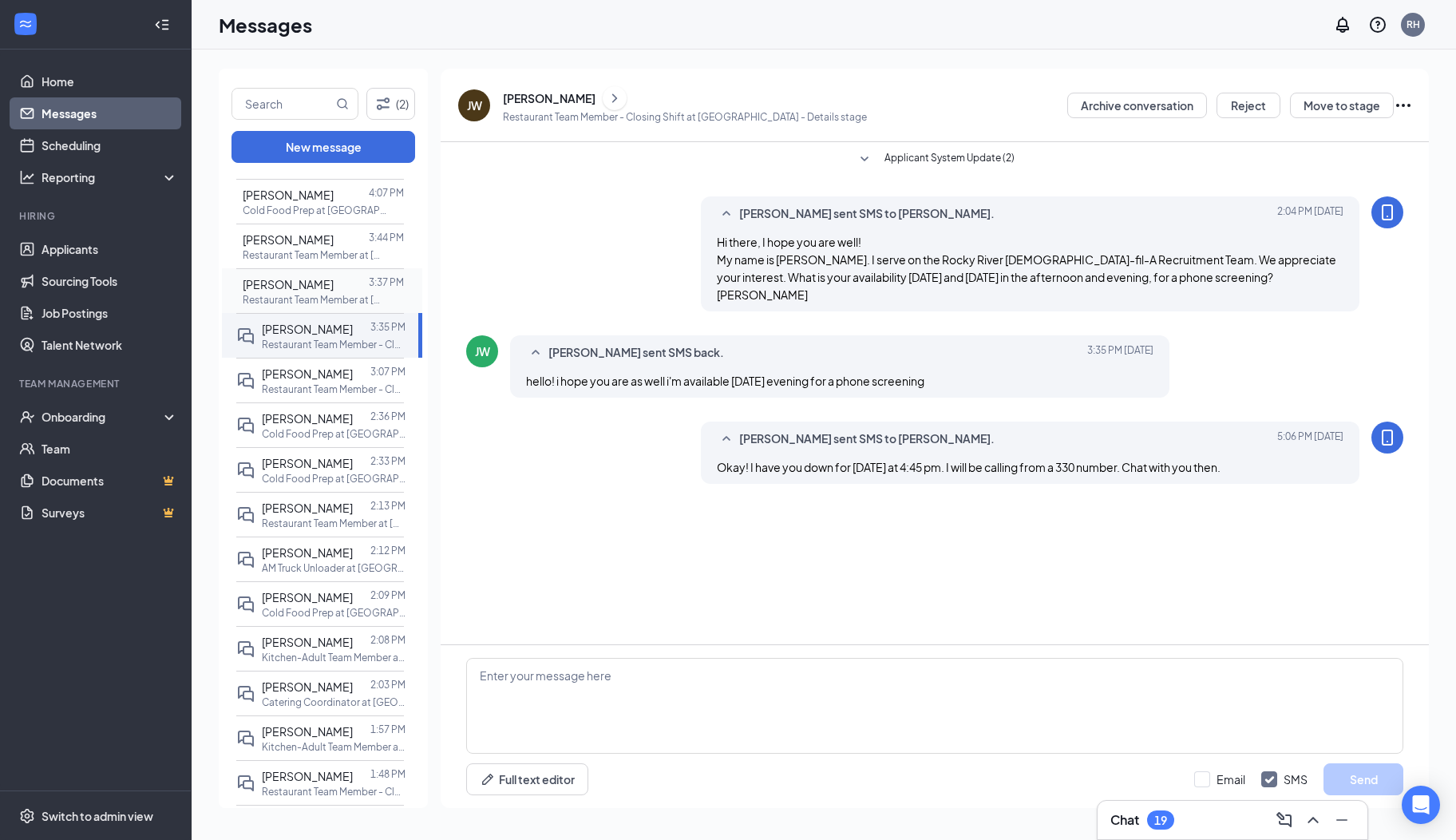
click at [271, 281] on span "[PERSON_NAME]" at bounding box center [289, 284] width 91 height 15
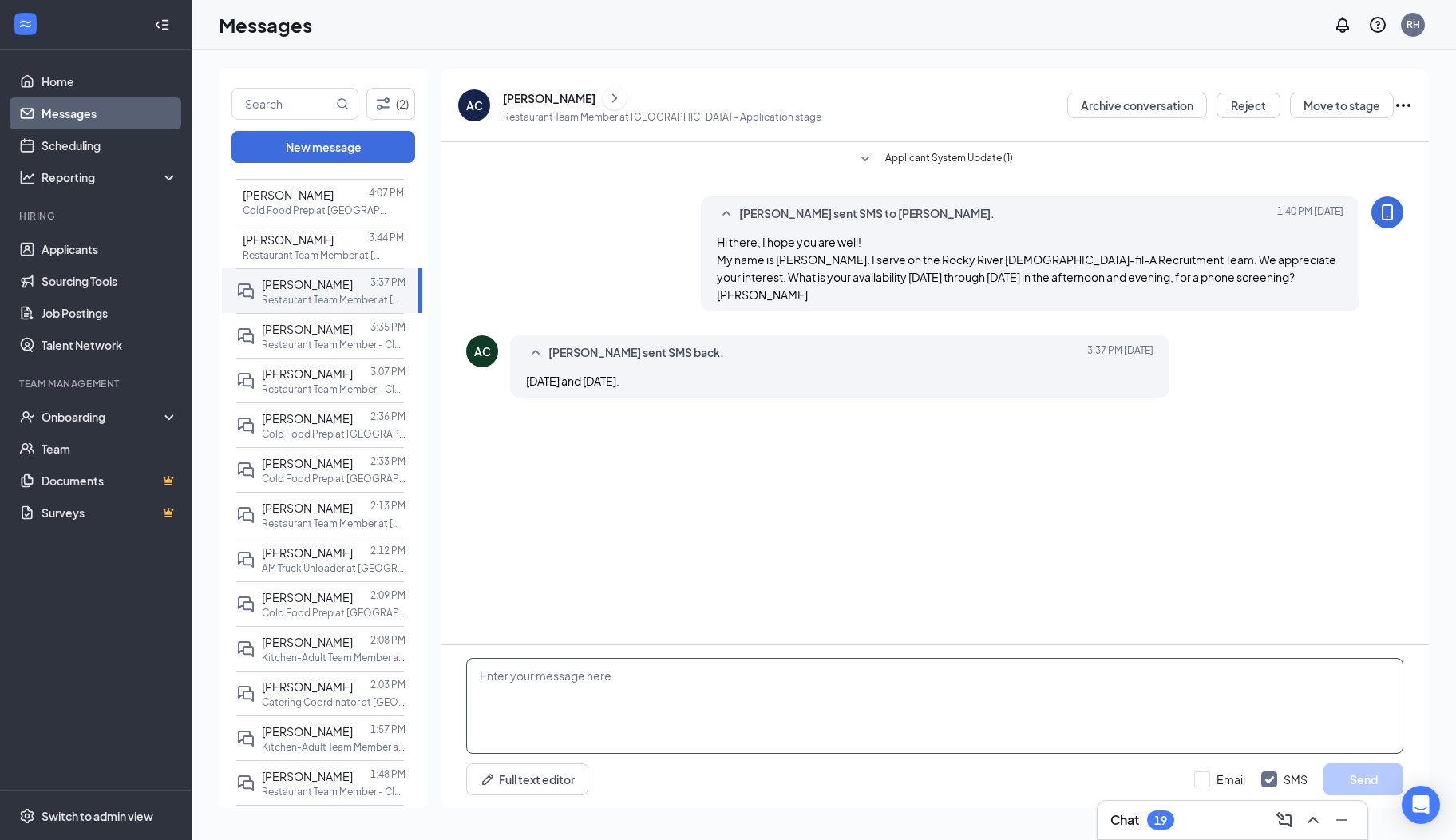
click at [547, 675] on textarea at bounding box center [934, 706] width 937 height 96
type textarea "Okay. I have you down for Friday at 5 pm. I will be calling from a 330 number. …"
click at [1341, 787] on button "Send" at bounding box center [1363, 779] width 80 height 32
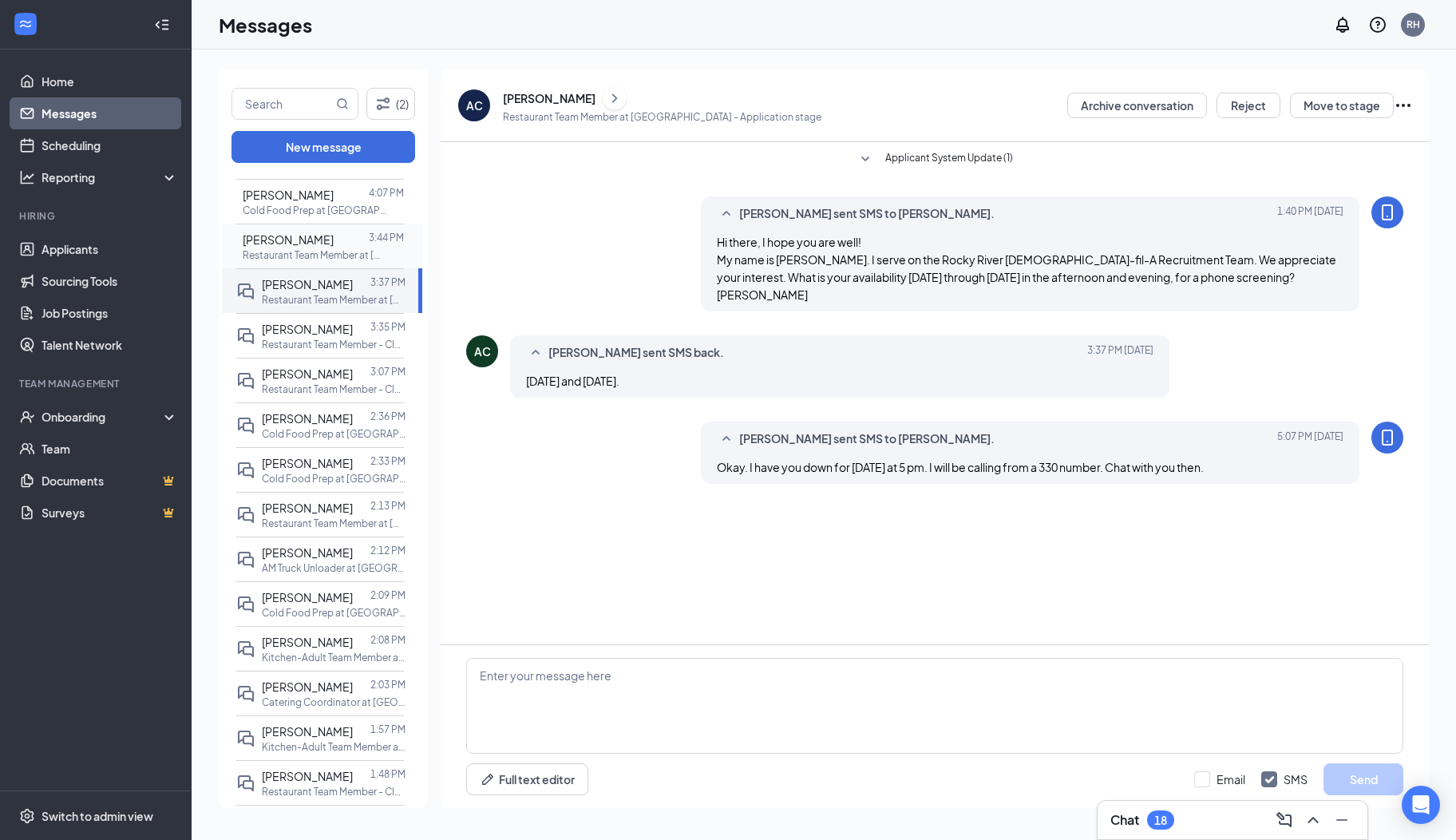
click at [334, 235] on div at bounding box center [351, 239] width 35 height 17
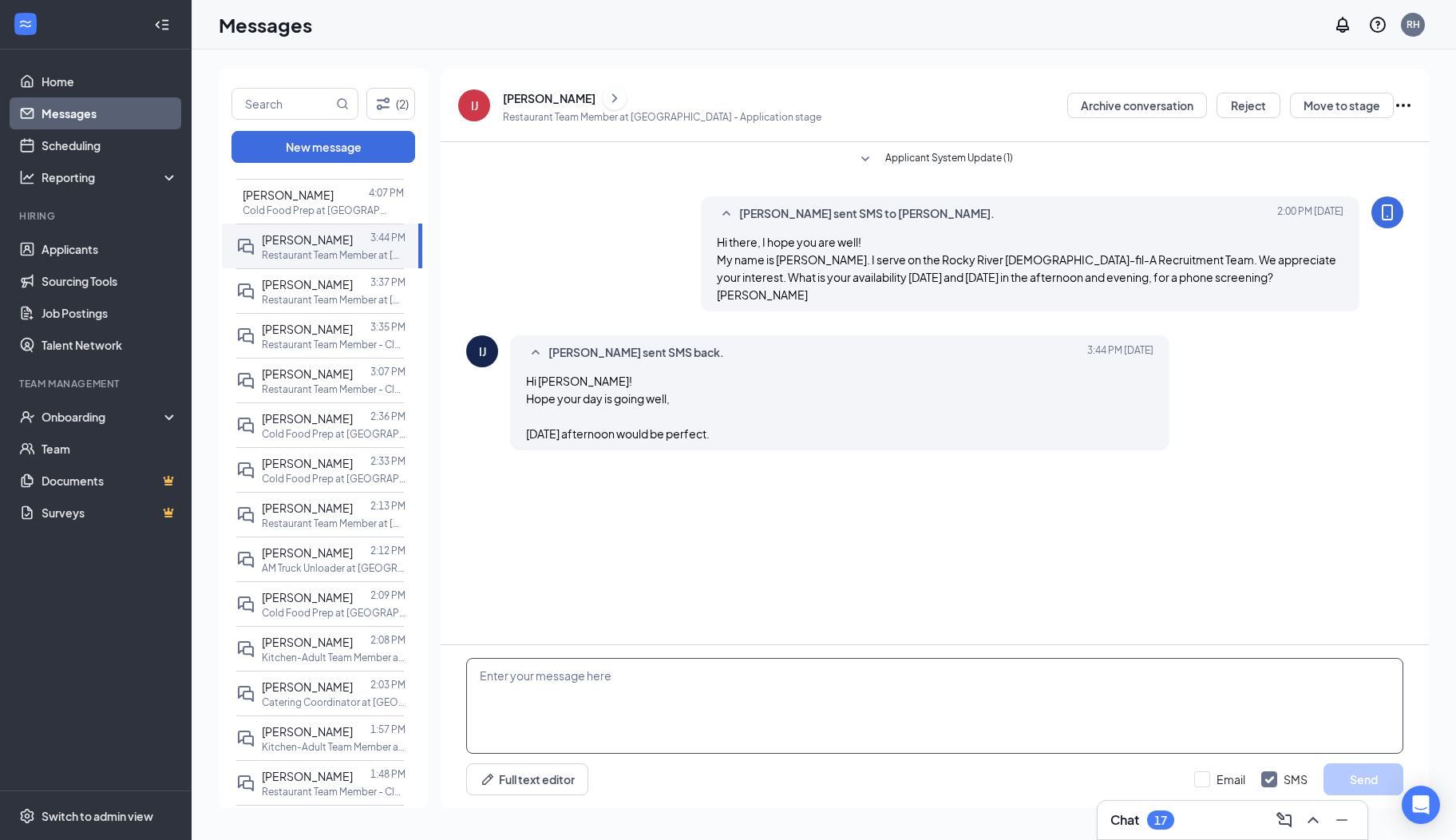
click at [696, 717] on textarea at bounding box center [934, 706] width 937 height 96
click at [768, 681] on textarea "Thank you! Okay, how does Thursday at 4:15 pm." at bounding box center [934, 706] width 937 height 96
type textarea "Thank you! Okay, how does Thursday at 4:15 pm work for you?"
click at [1361, 782] on button "Send" at bounding box center [1363, 779] width 80 height 32
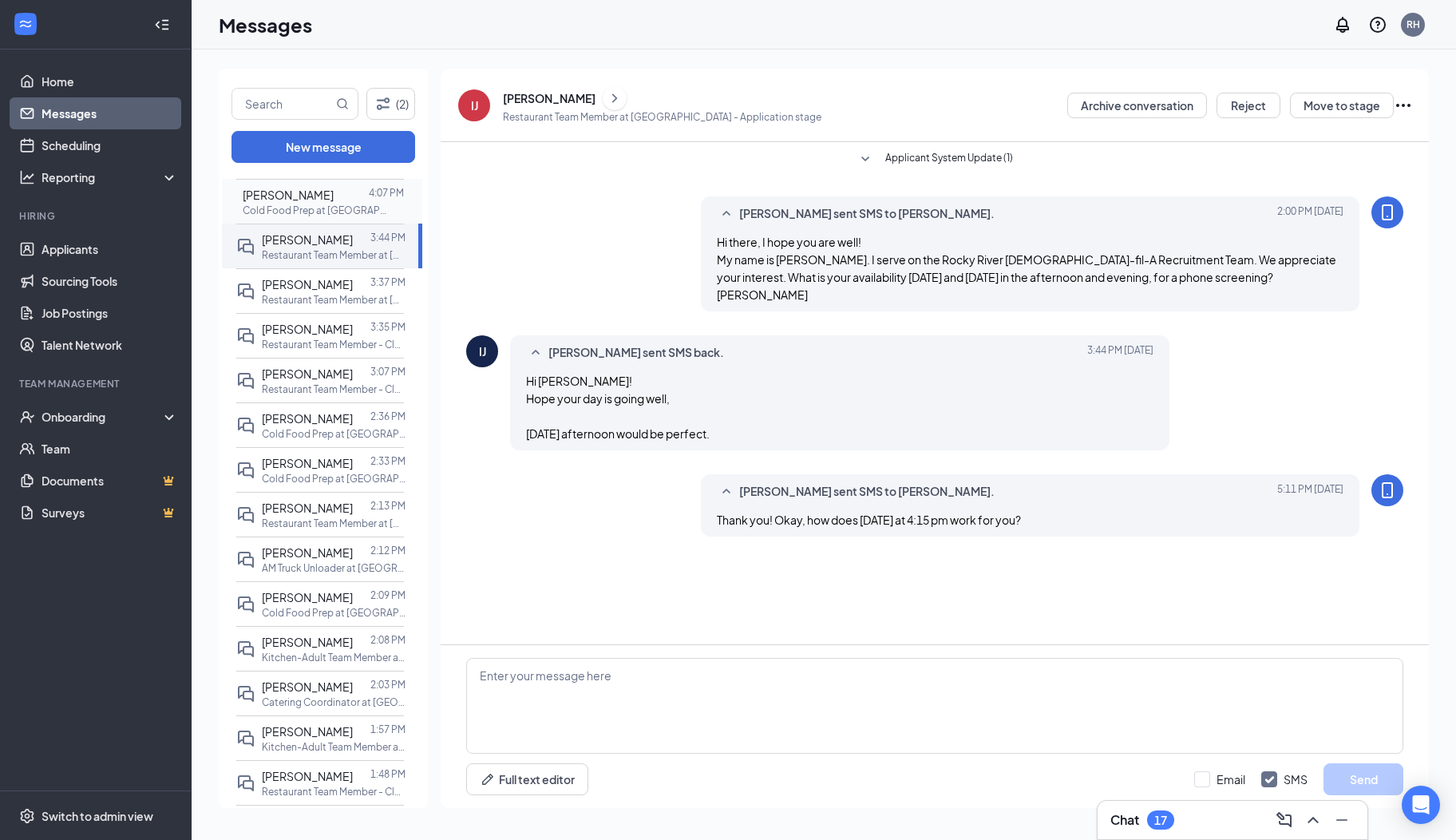
click at [303, 204] on p "Cold Food Prep at [GEOGRAPHIC_DATA]" at bounding box center [314, 210] width 143 height 14
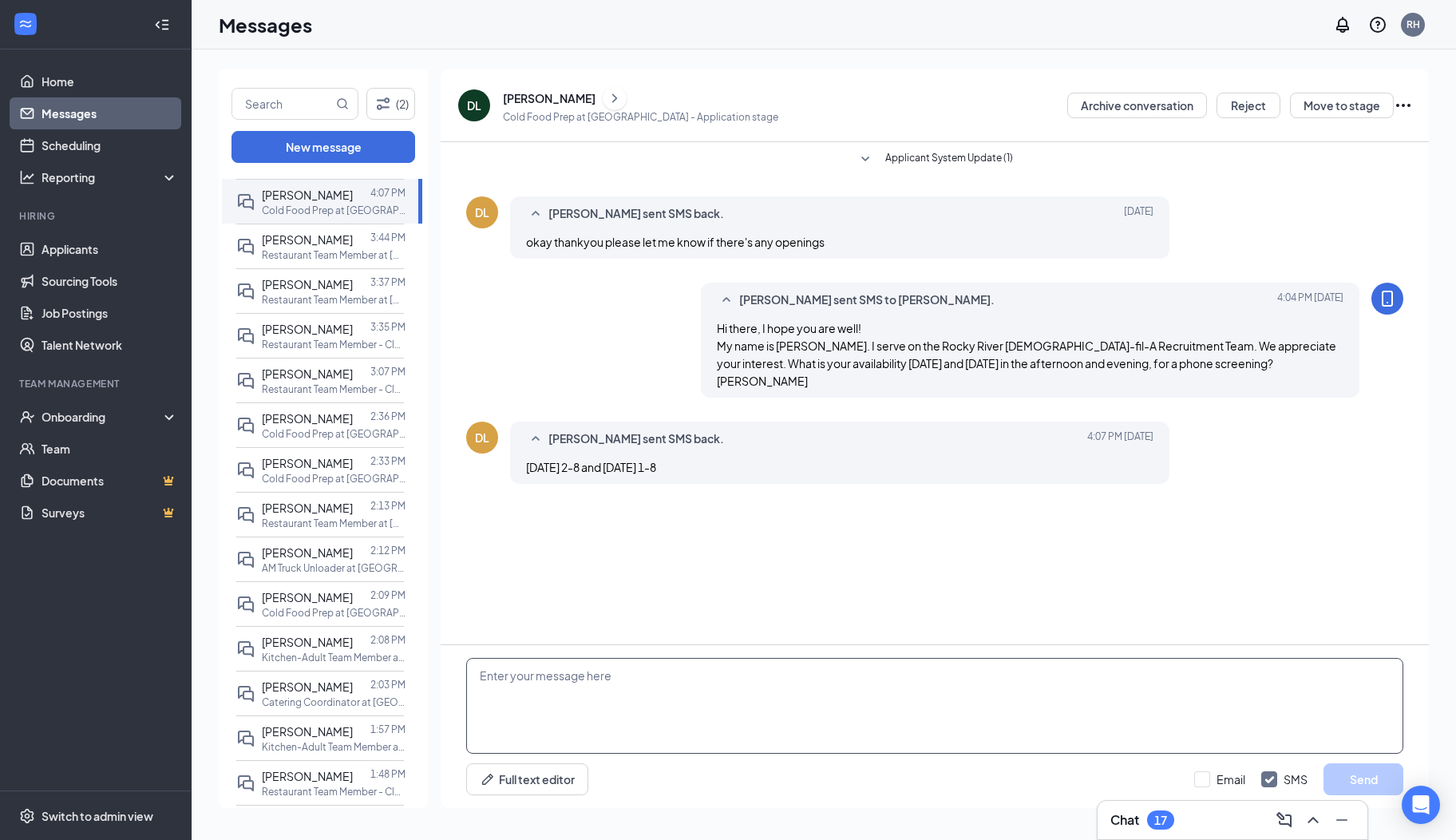
click at [620, 735] on textarea at bounding box center [934, 706] width 937 height 96
type textarea "Okay. I have you down for Friday at 5:15 pm. I will be calling from a 330 numbe…"
click at [1330, 771] on button "Send" at bounding box center [1363, 779] width 80 height 32
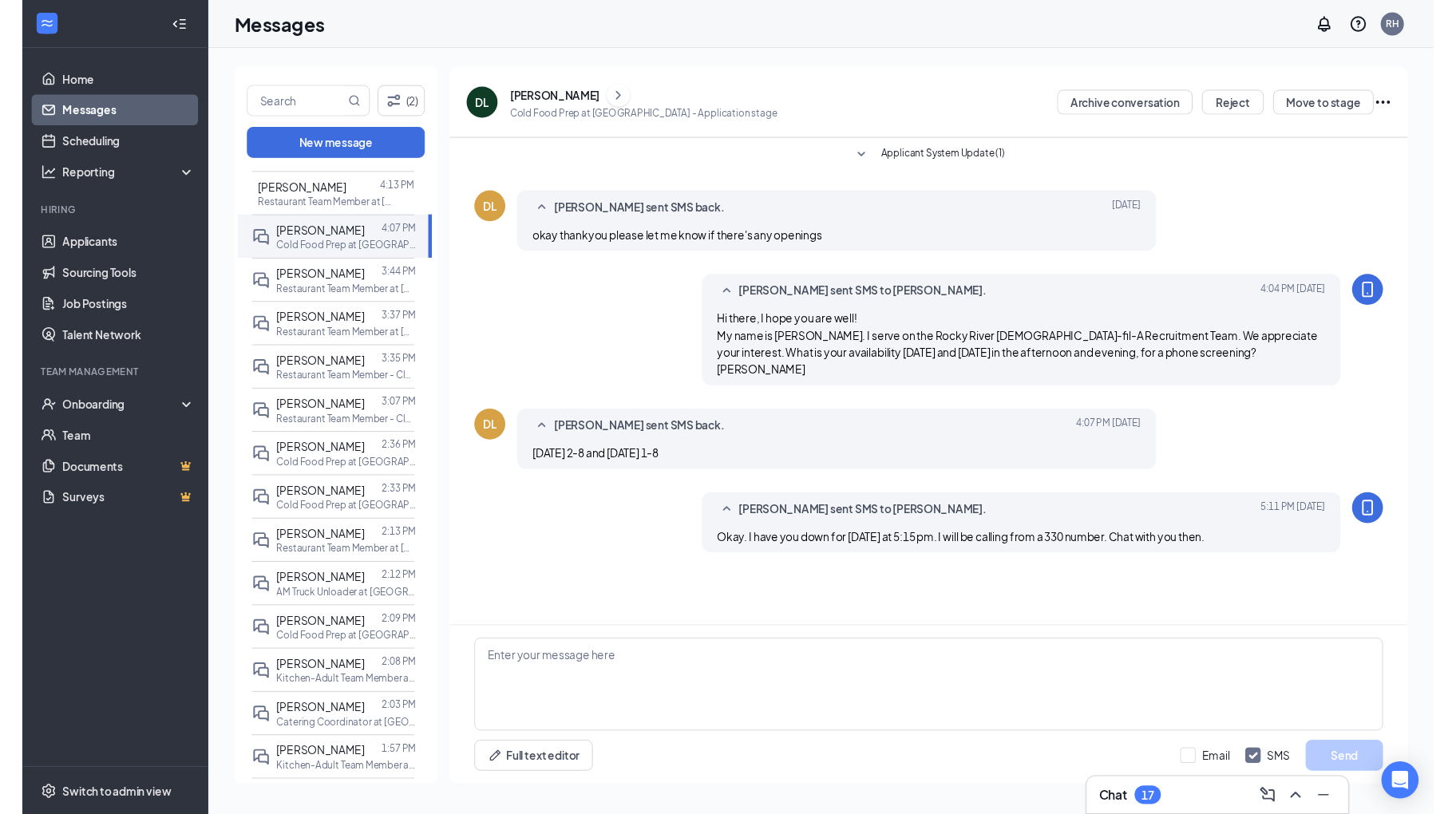
scroll to position [388, 0]
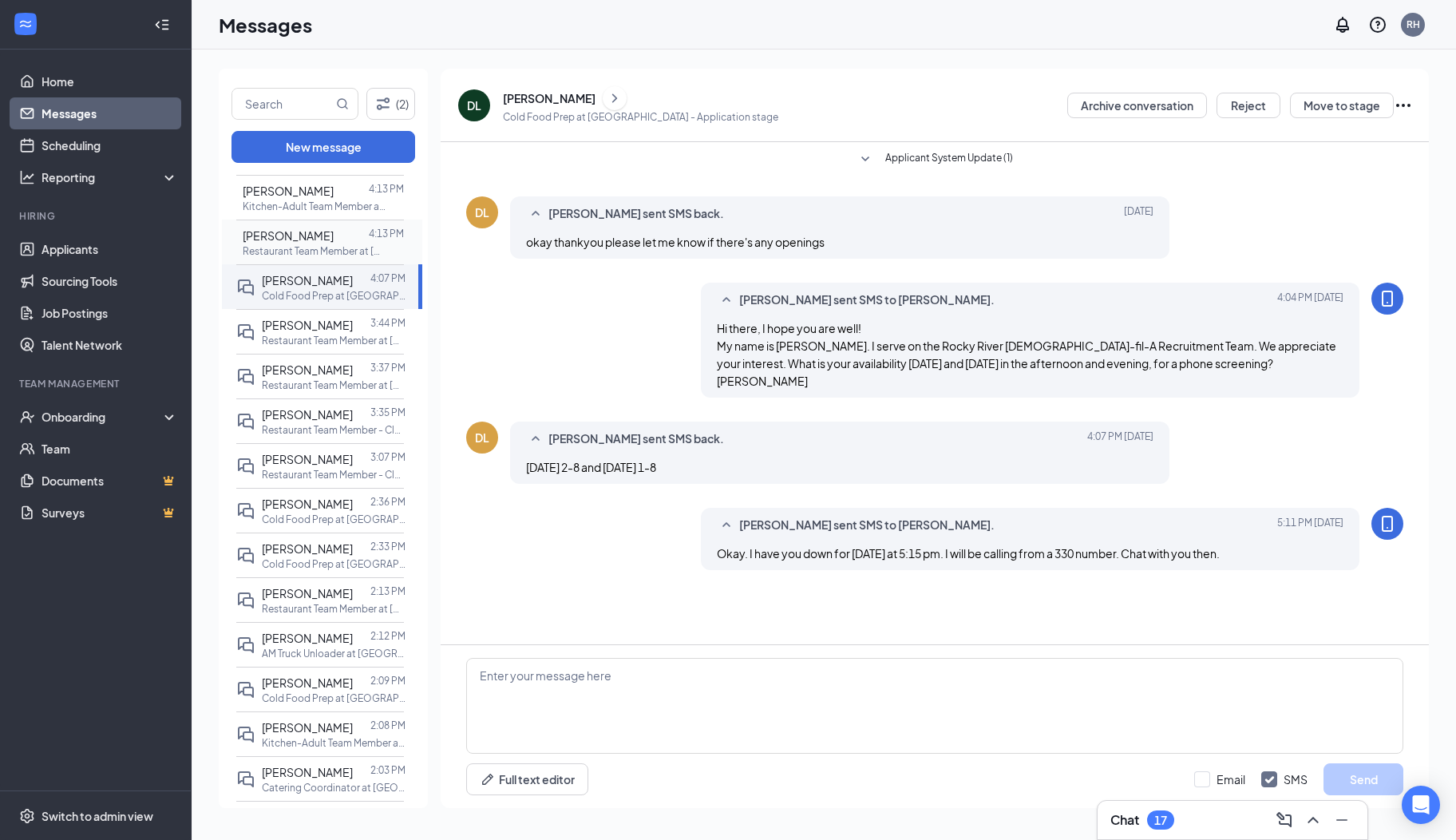
click at [312, 237] on span "[PERSON_NAME]" at bounding box center [289, 236] width 91 height 15
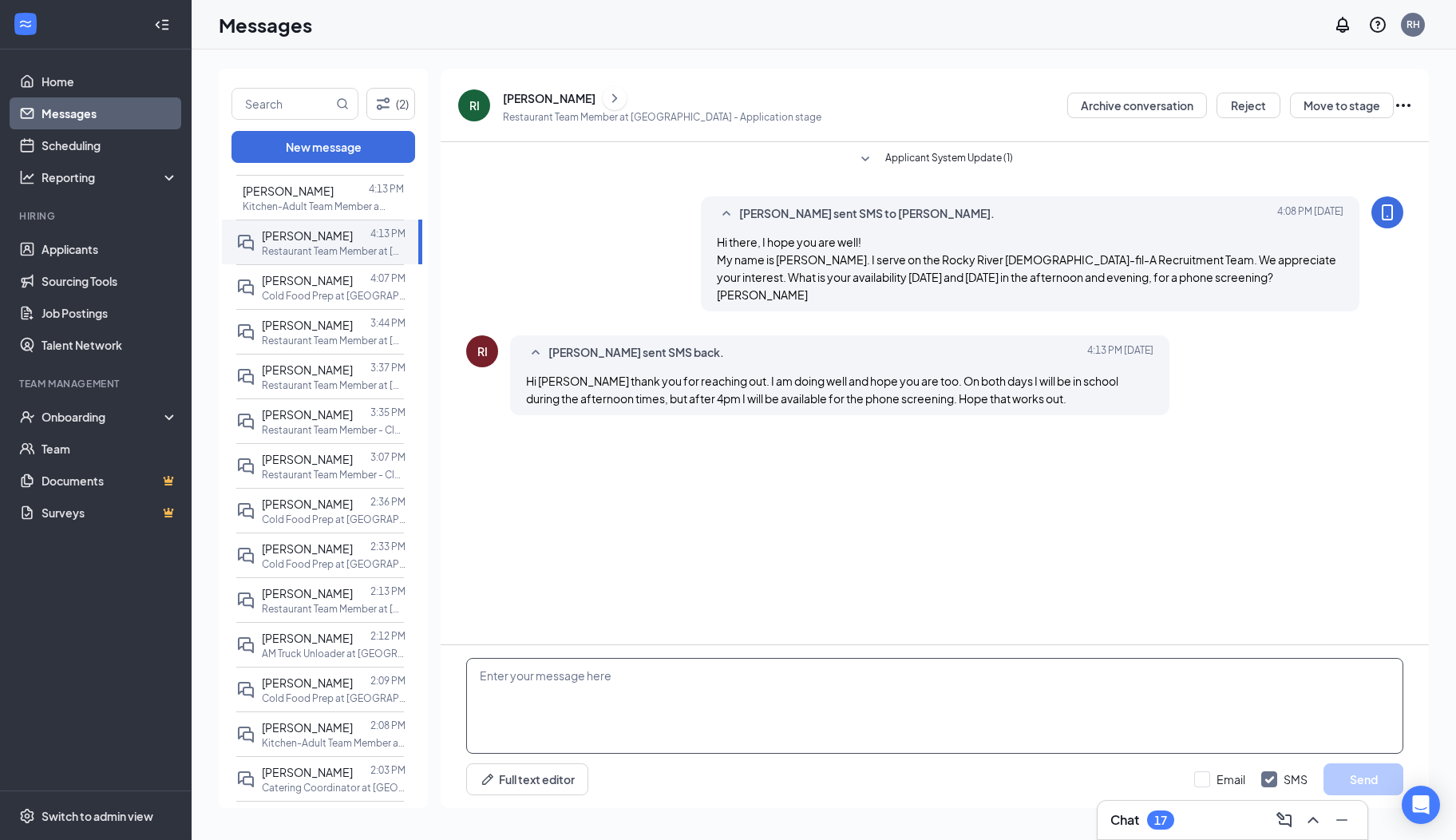
click at [547, 708] on textarea at bounding box center [934, 706] width 937 height 96
type textarea "Okay. I have you down for Friday at 5:30 pm. I will be calling from a 330 numbe…"
click at [1364, 784] on button "Send" at bounding box center [1363, 779] width 80 height 32
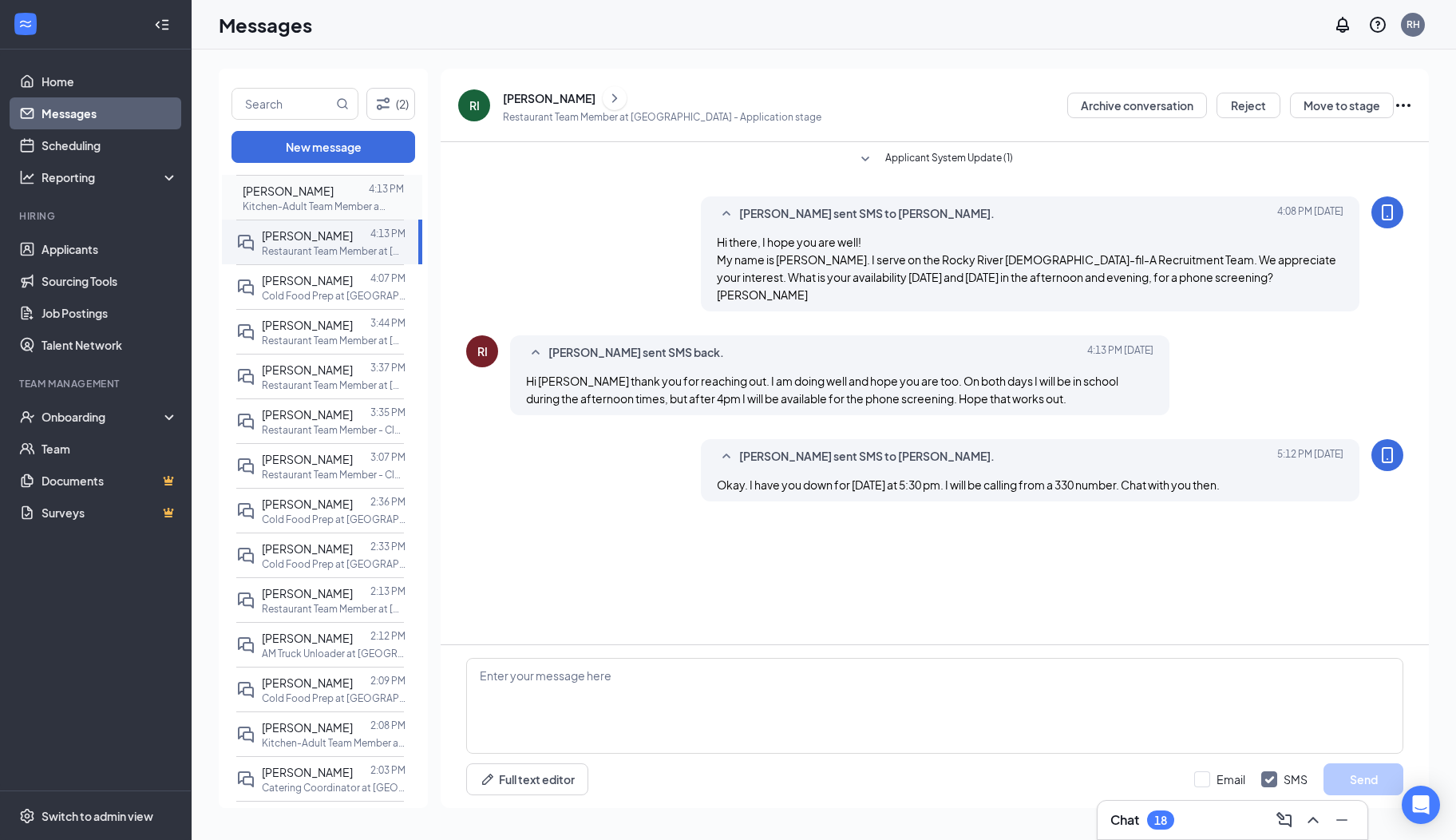
click at [297, 199] on p "Kitchen-Adult Team Member at [GEOGRAPHIC_DATA]" at bounding box center [314, 206] width 143 height 14
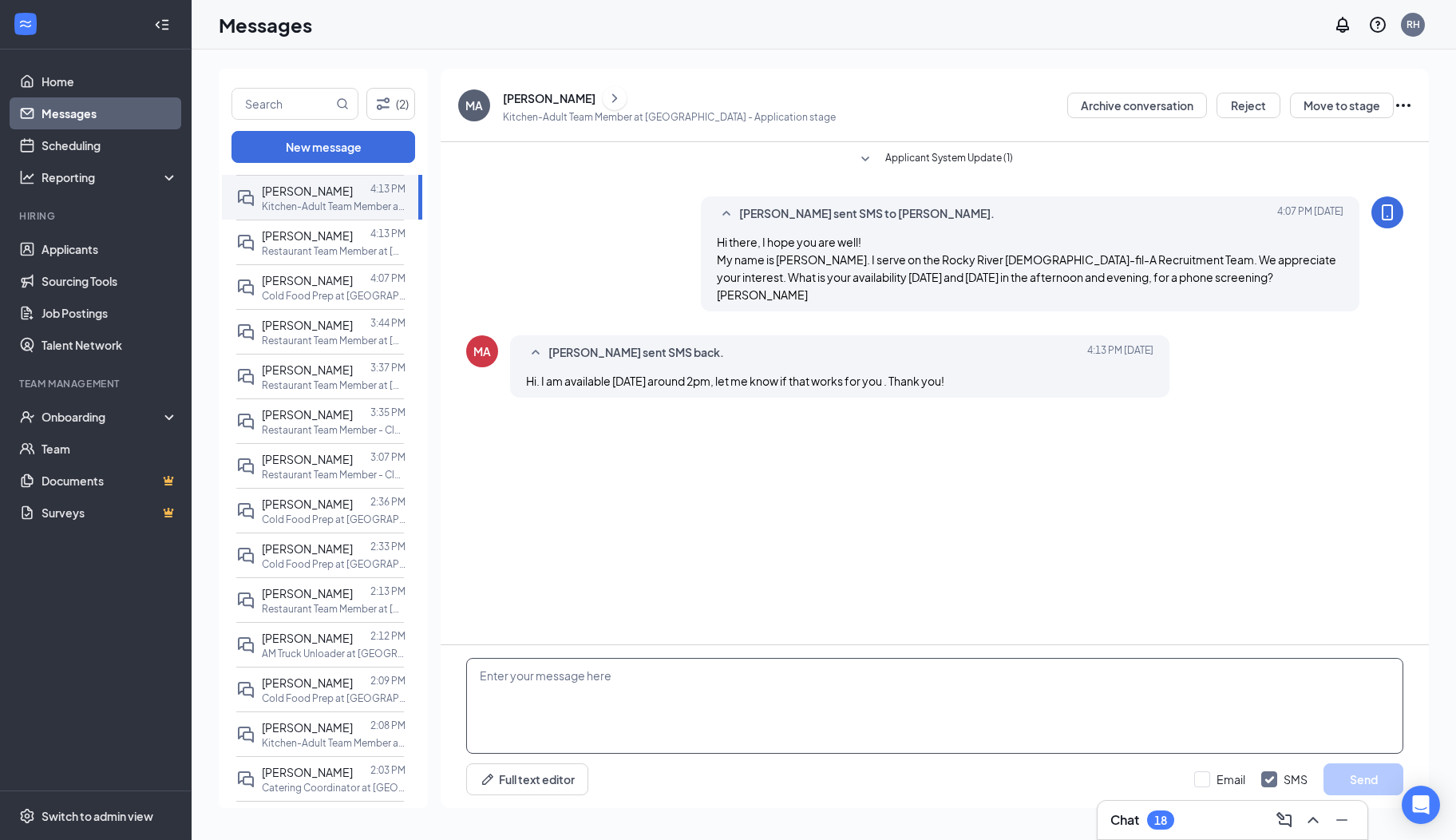
click at [627, 696] on textarea at bounding box center [934, 706] width 937 height 96
click at [815, 676] on textarea "Unfortunately, I am unavailable at that time and on Thursday at" at bounding box center [934, 706] width 937 height 96
click at [820, 679] on textarea "Unfortunately, I am unavailable at that time and on Thursday at" at bounding box center [934, 706] width 937 height 96
click at [827, 680] on textarea "Unfortunately, I am unavailable at that time and on Thursday at" at bounding box center [934, 706] width 937 height 96
click at [742, 678] on textarea "Unfortunately, I am unavailable at that time, and on Thursday is now fully book…" at bounding box center [934, 706] width 937 height 96
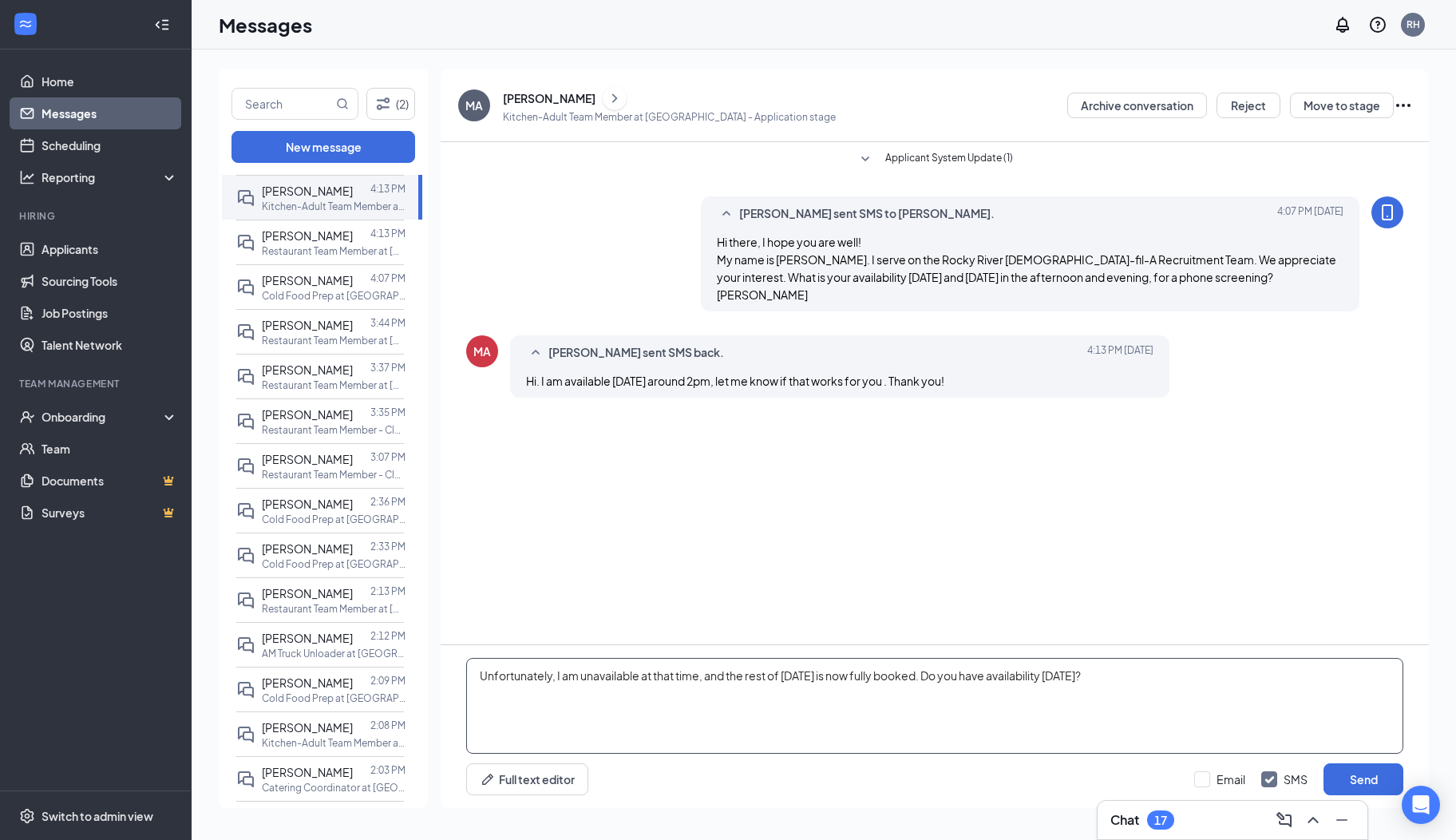
click at [1153, 672] on textarea "Unfortunately, I am unavailable at that time, and the rest of Thursday is now f…" at bounding box center [934, 706] width 937 height 96
type textarea "Unfortunately, I am unavailable at that time, and the rest of Thursday is now f…"
click at [1342, 780] on button "Send" at bounding box center [1363, 779] width 80 height 32
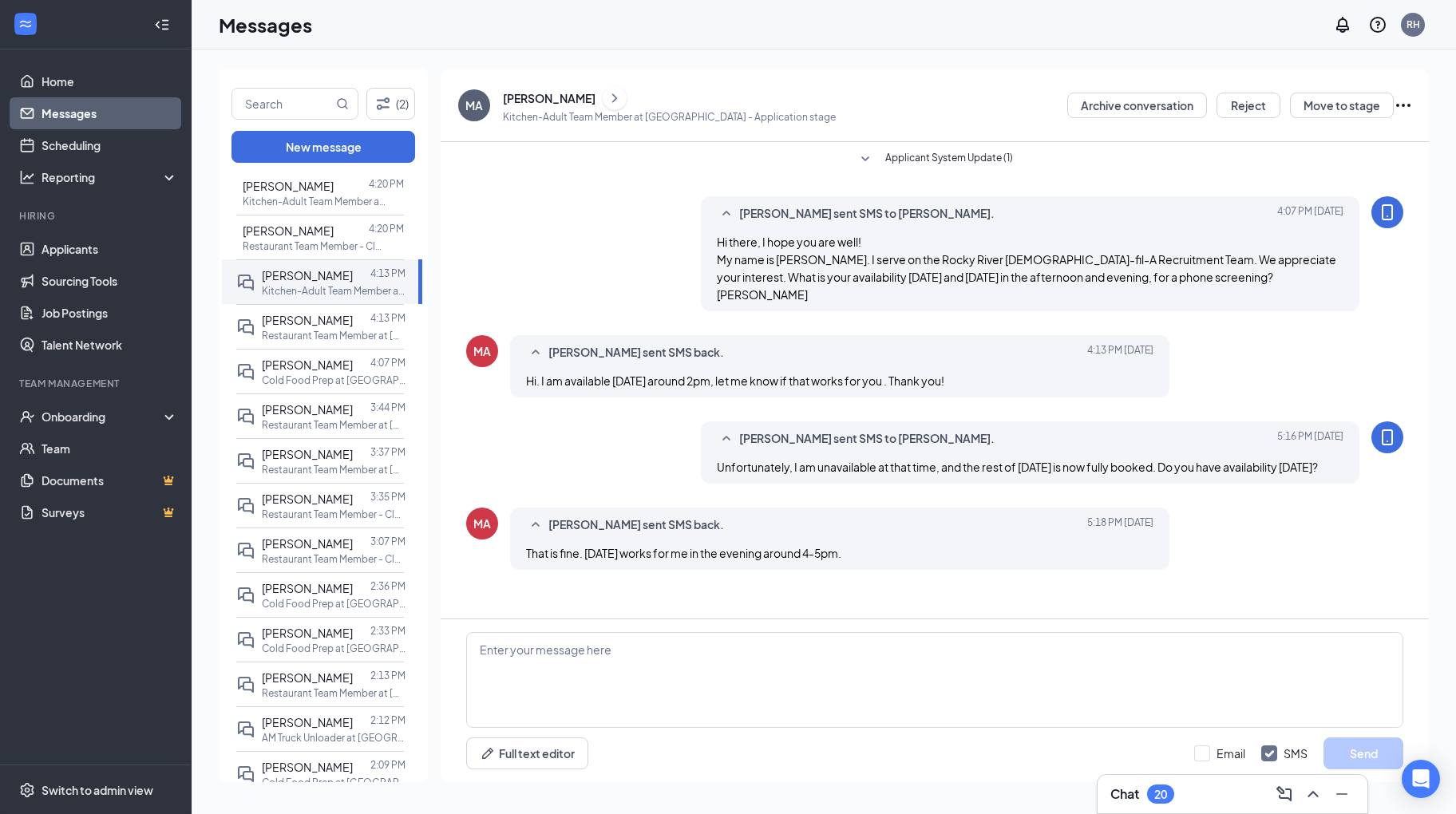
scroll to position [303, 0]
click at [313, 232] on span "[PERSON_NAME]" at bounding box center [289, 231] width 91 height 15
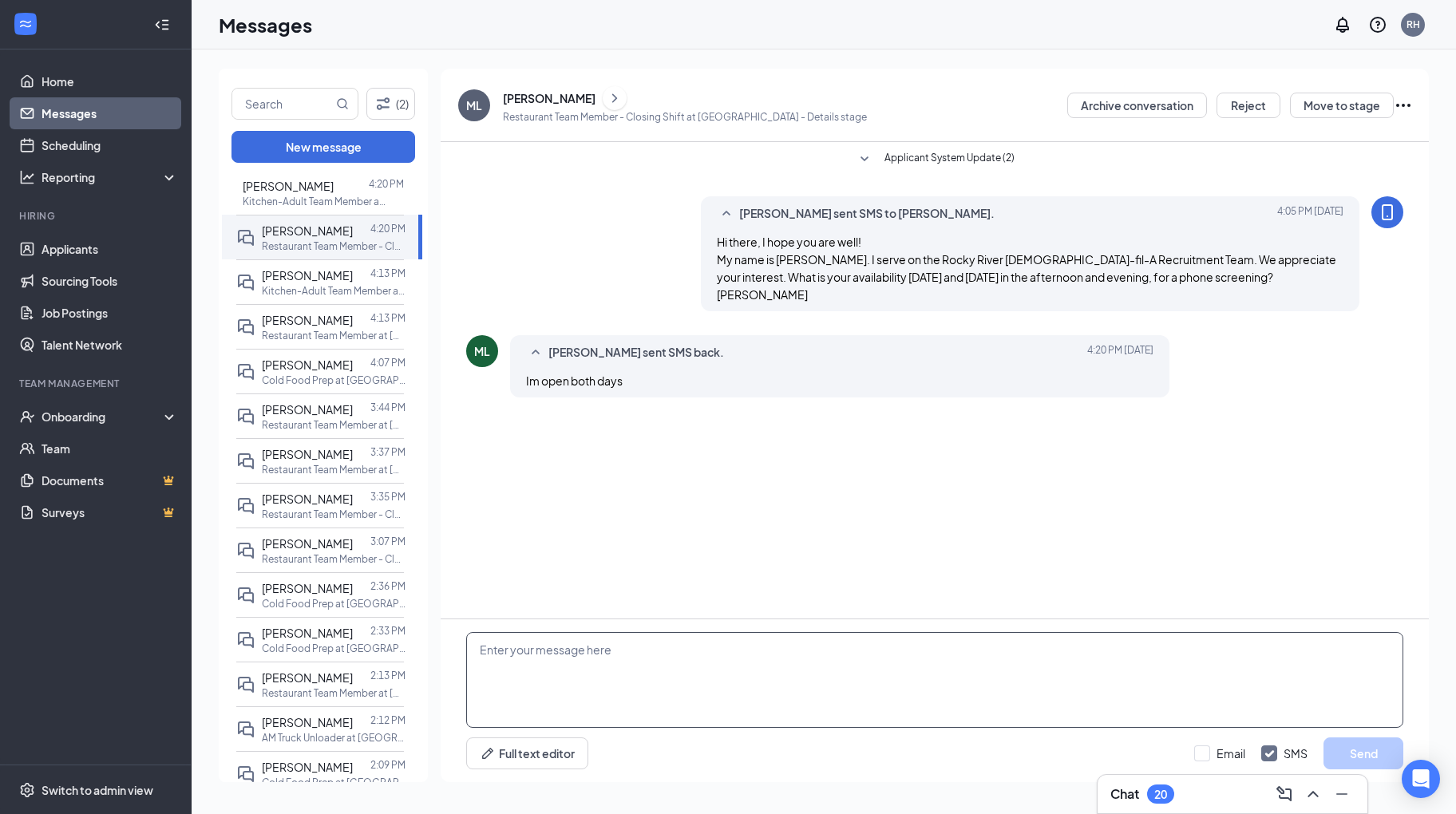
click at [767, 715] on textarea at bounding box center [934, 680] width 937 height 96
type textarea "Okay. I have you down for Friday at 6 pm. I will be calling from a 330 number. …"
click at [1343, 753] on button "Send" at bounding box center [1363, 753] width 80 height 32
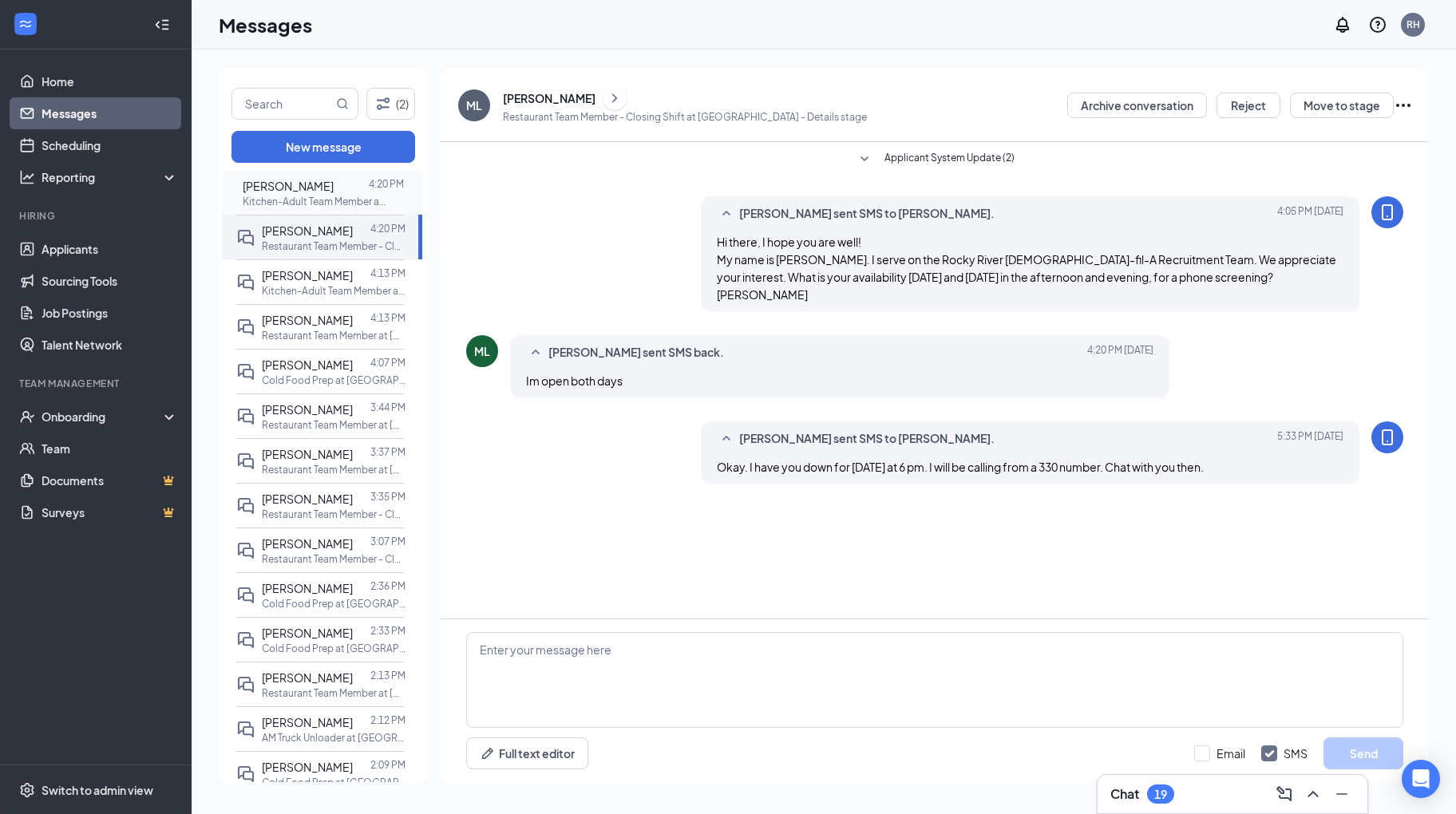
click at [278, 200] on p "Kitchen-Adult Team Member at [GEOGRAPHIC_DATA]" at bounding box center [314, 201] width 143 height 14
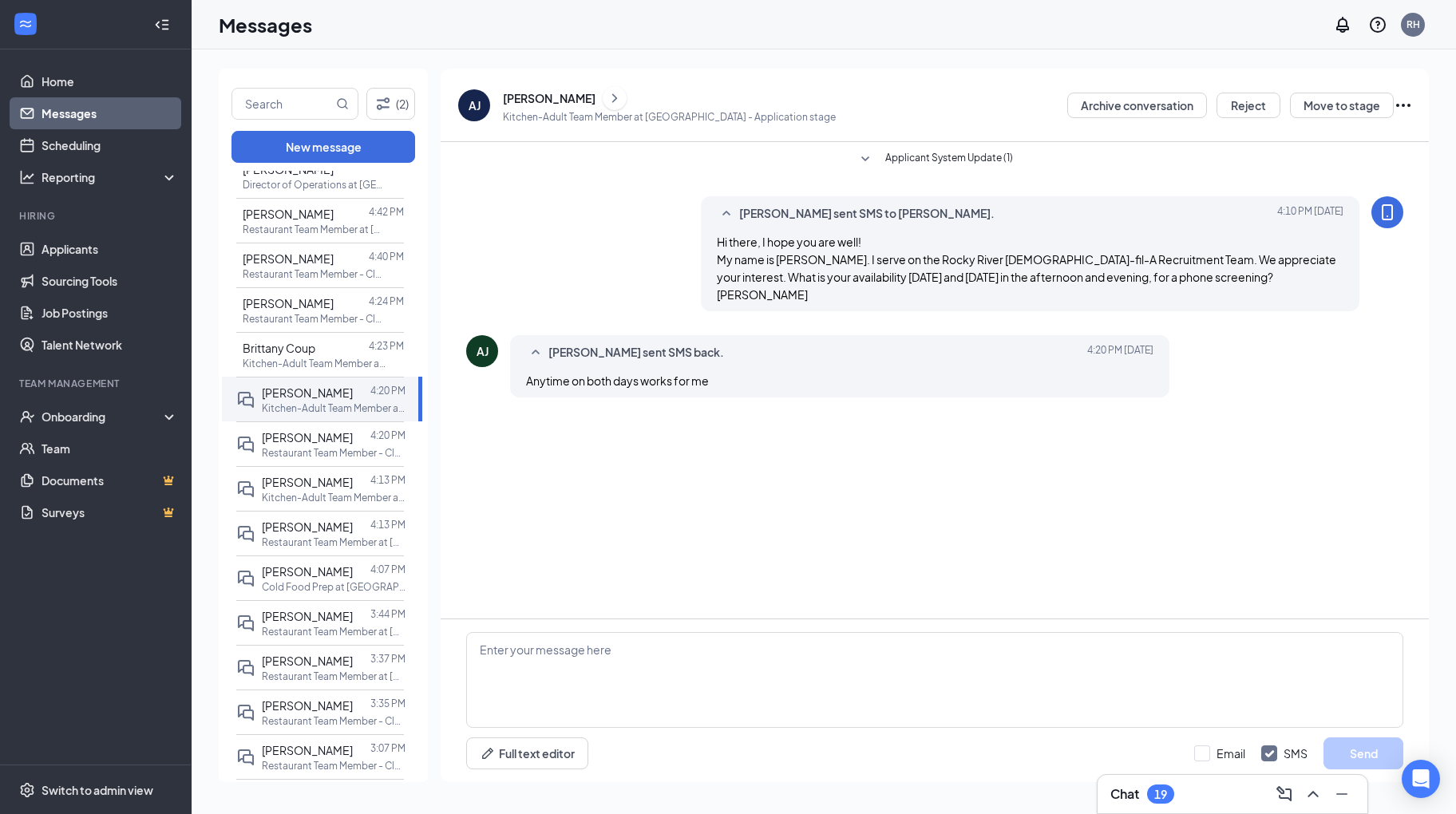
scroll to position [90, 0]
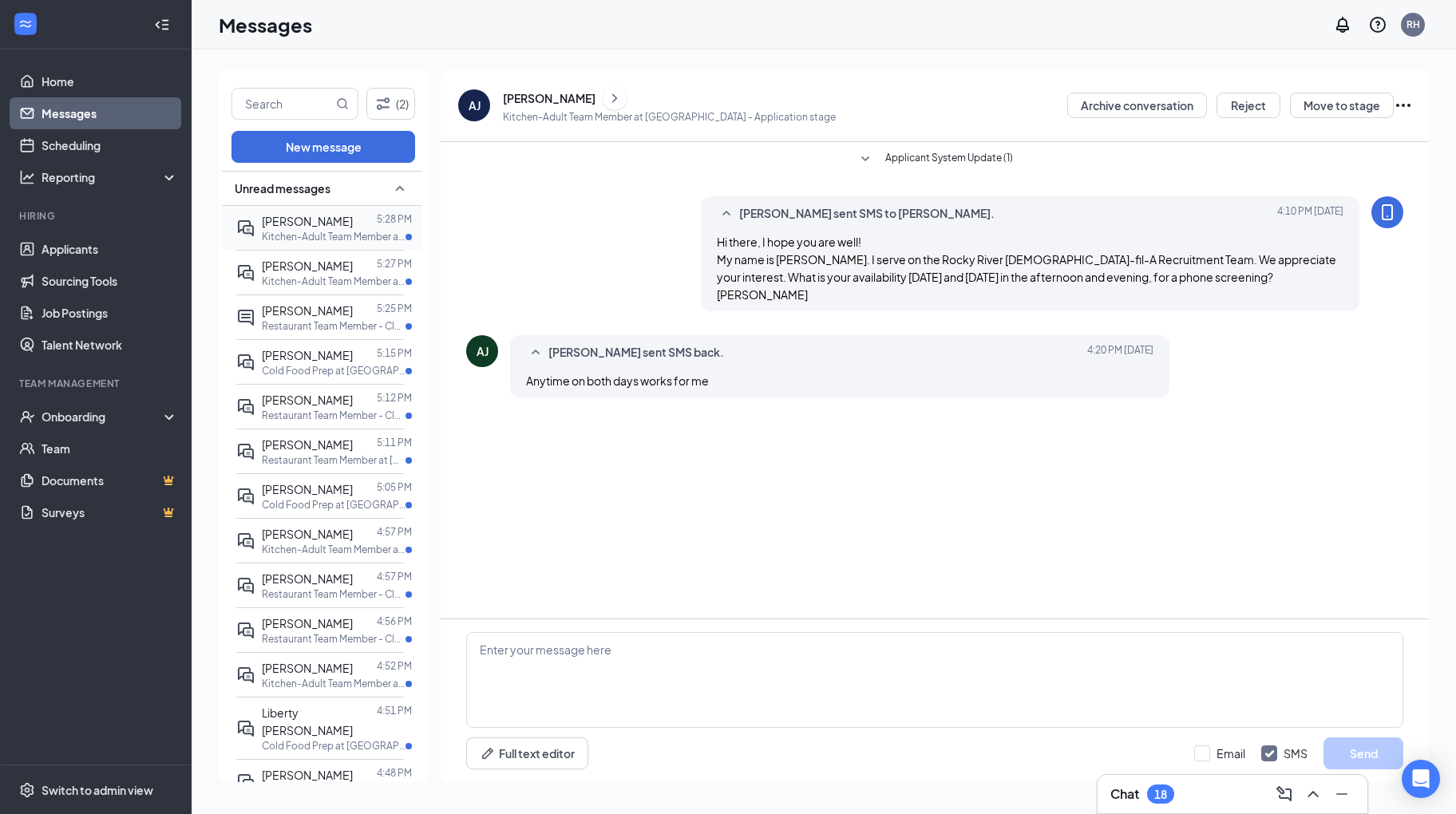
click at [320, 233] on p "Kitchen-Adult Team Member at [GEOGRAPHIC_DATA]" at bounding box center [334, 237] width 143 height 14
click at [316, 274] on p "Kitchen-Adult Team Member at [GEOGRAPHIC_DATA]" at bounding box center [334, 280] width 143 height 14
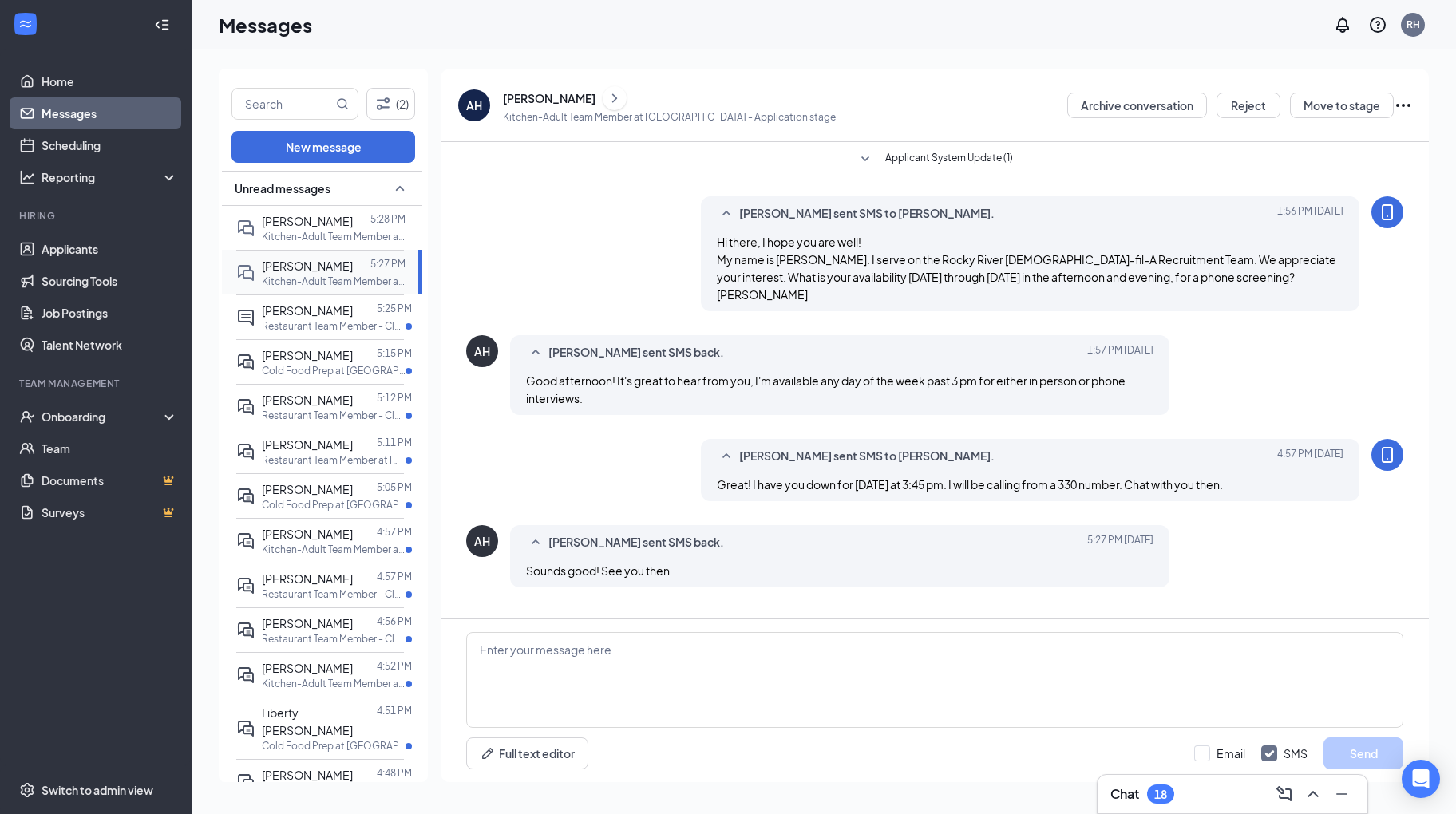
scroll to position [2, 0]
click at [314, 310] on span "[PERSON_NAME]" at bounding box center [308, 311] width 91 height 15
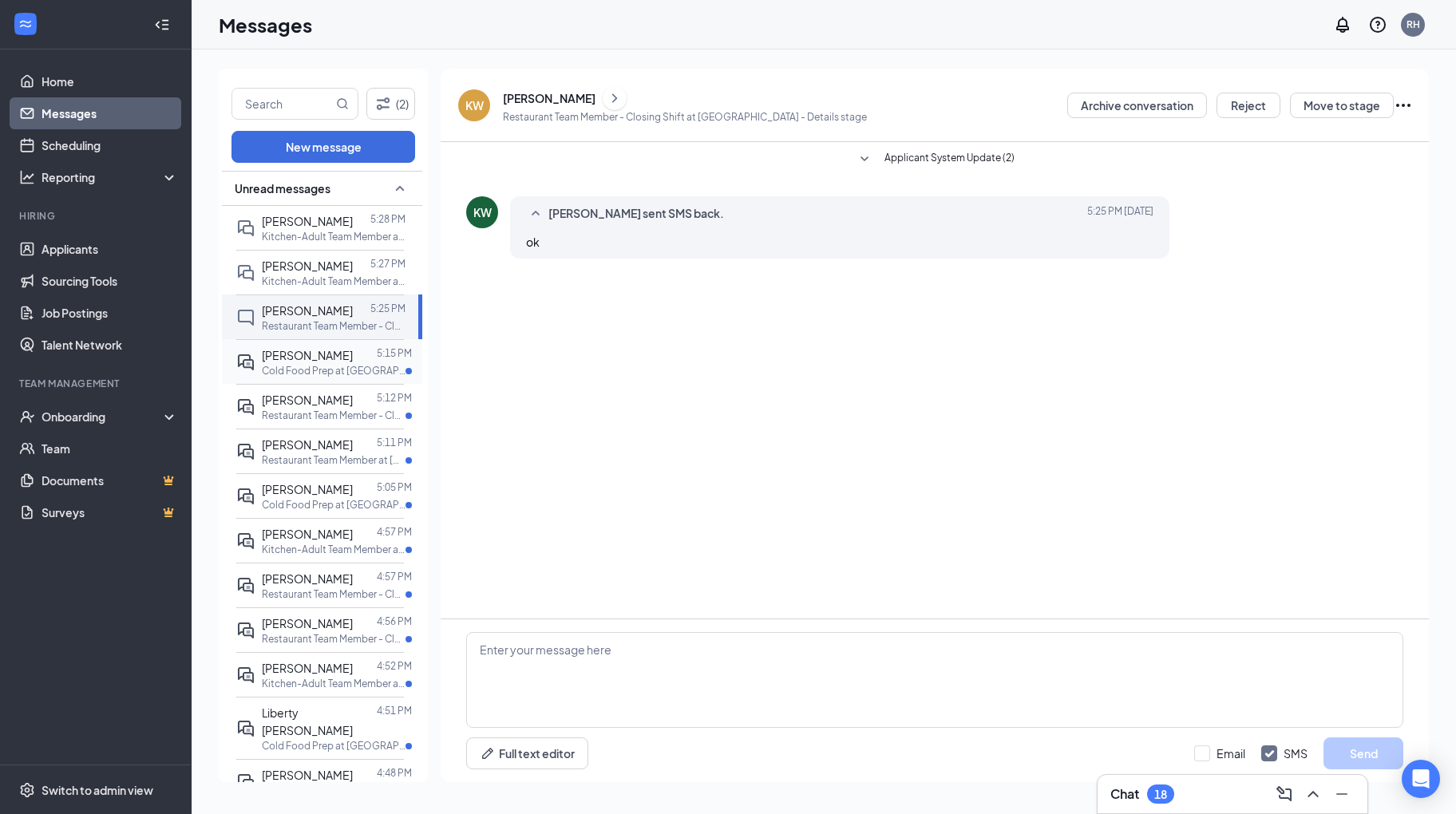
click at [313, 369] on p "Cold Food Prep at Rocky River" at bounding box center [334, 370] width 143 height 14
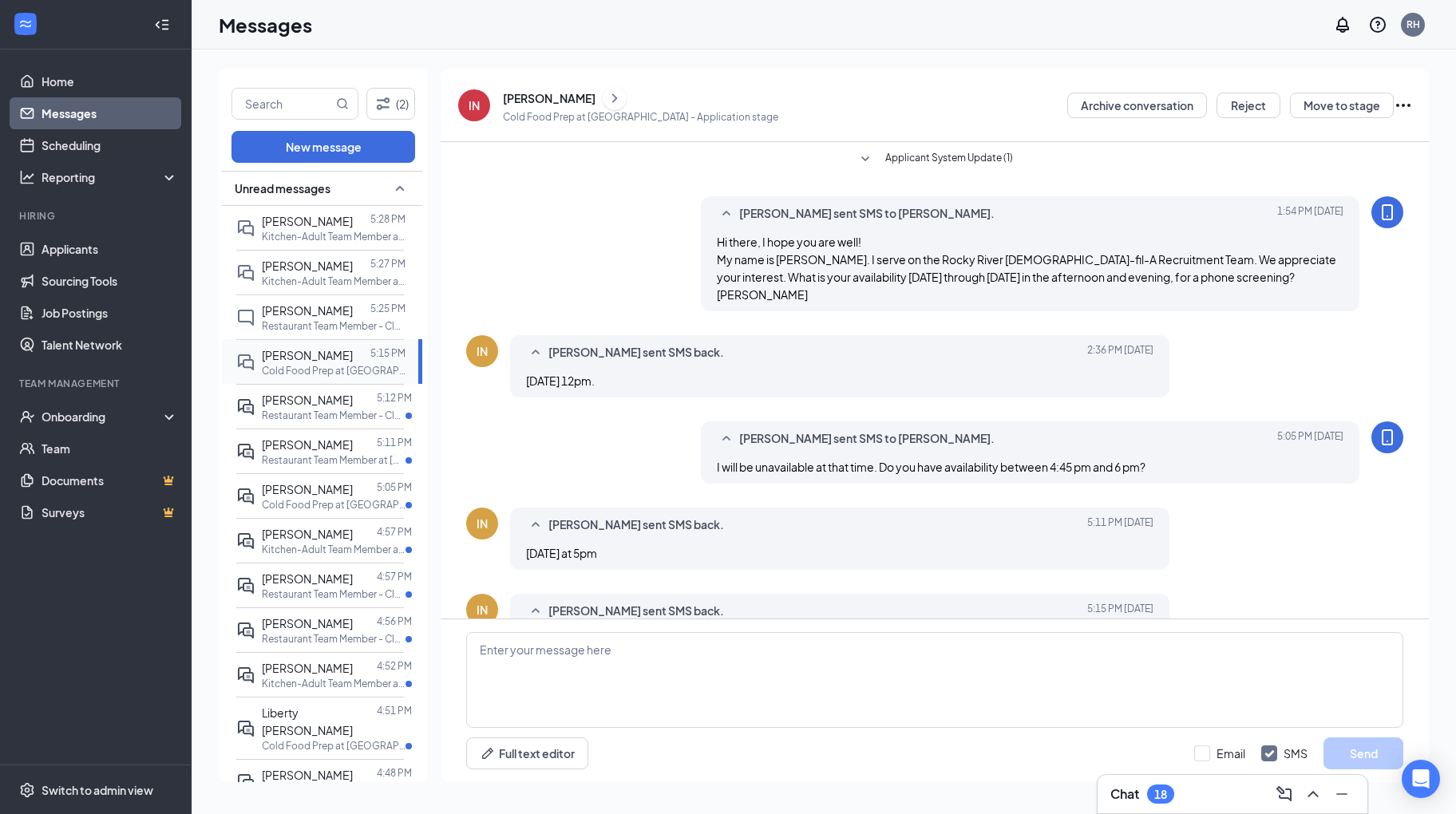
scroll to position [70, 0]
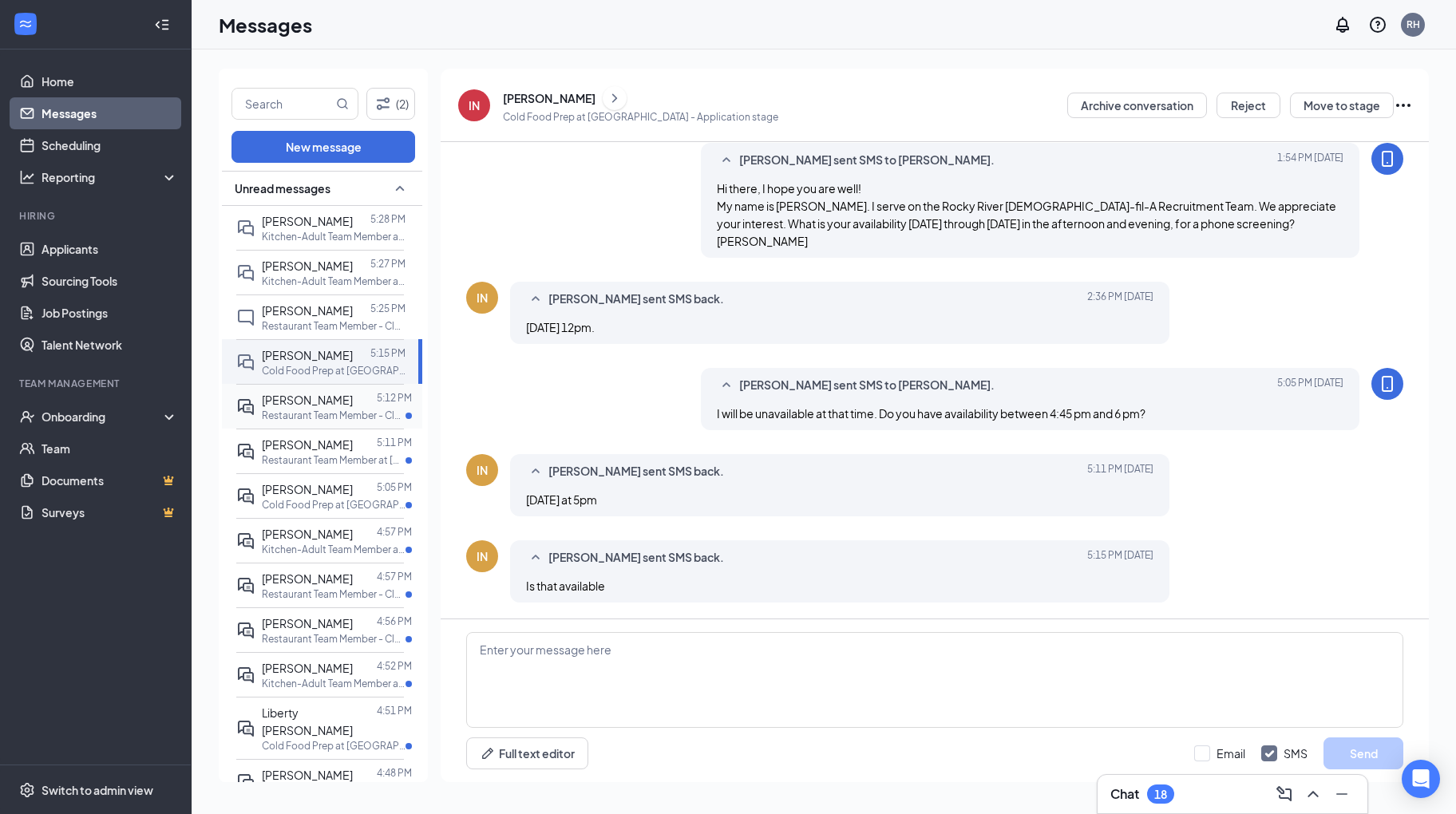
click at [306, 406] on div "[PERSON_NAME]" at bounding box center [308, 399] width 91 height 17
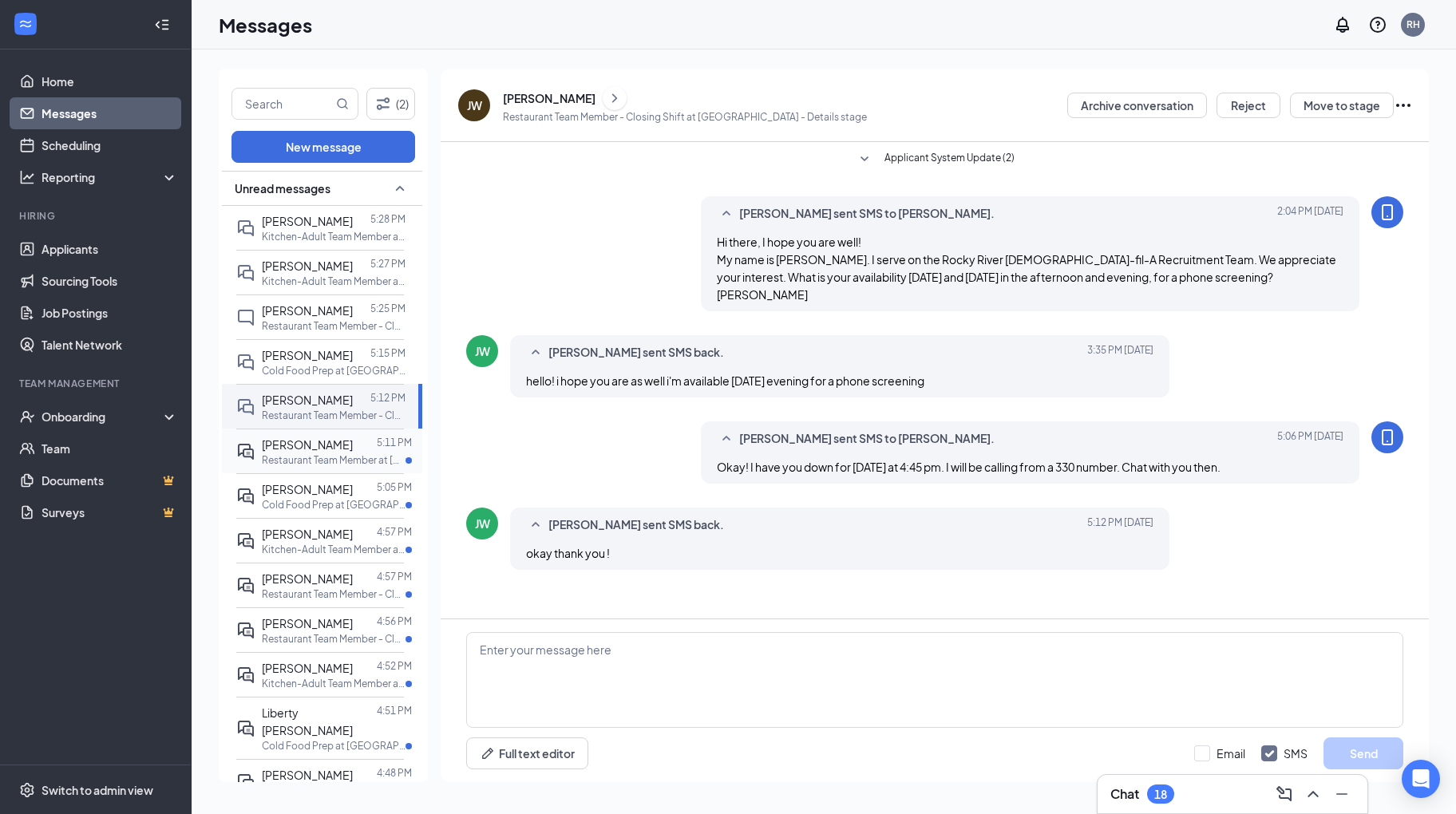
click at [306, 445] on span "[PERSON_NAME]" at bounding box center [308, 445] width 91 height 15
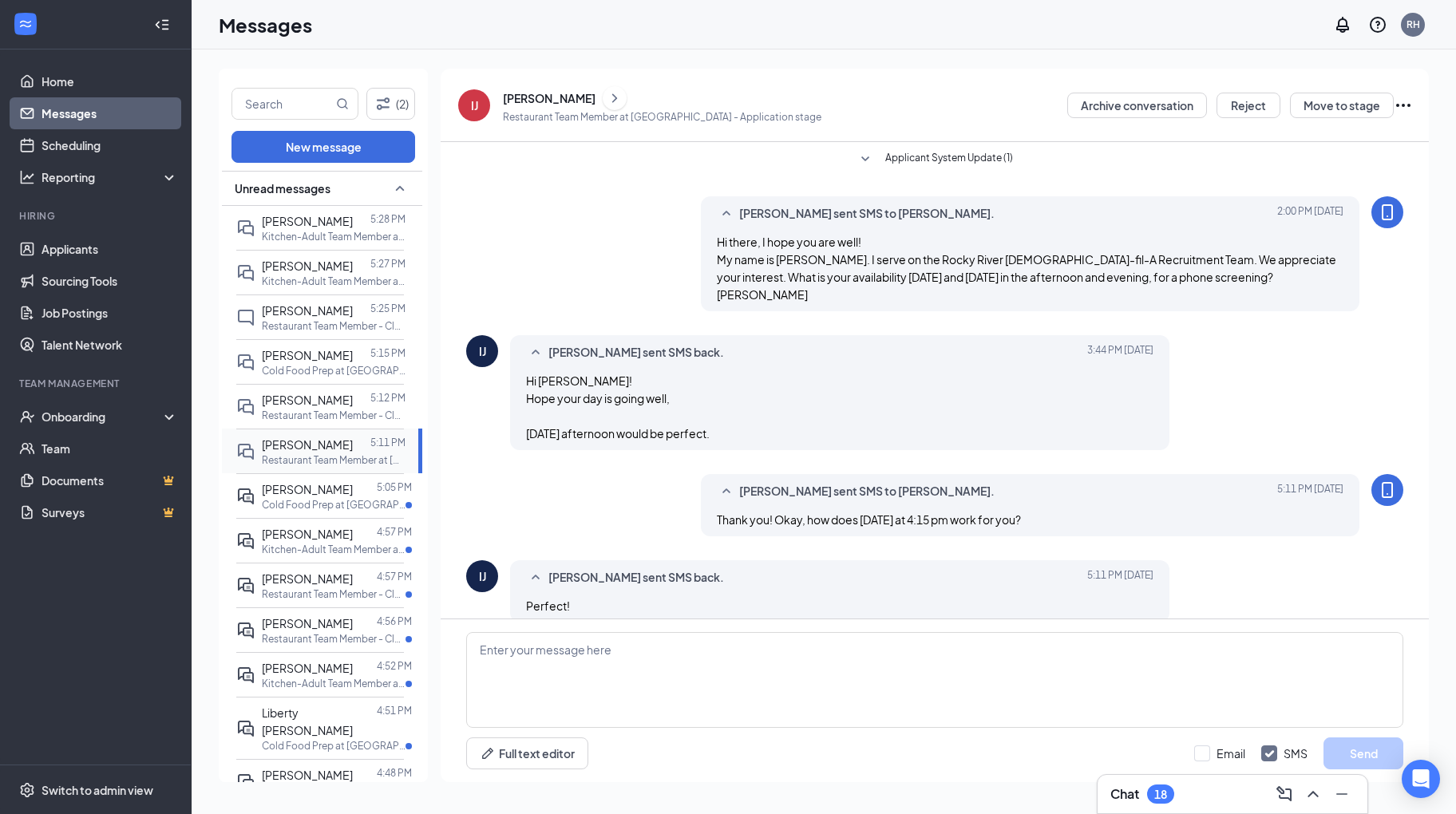
scroll to position [37, 0]
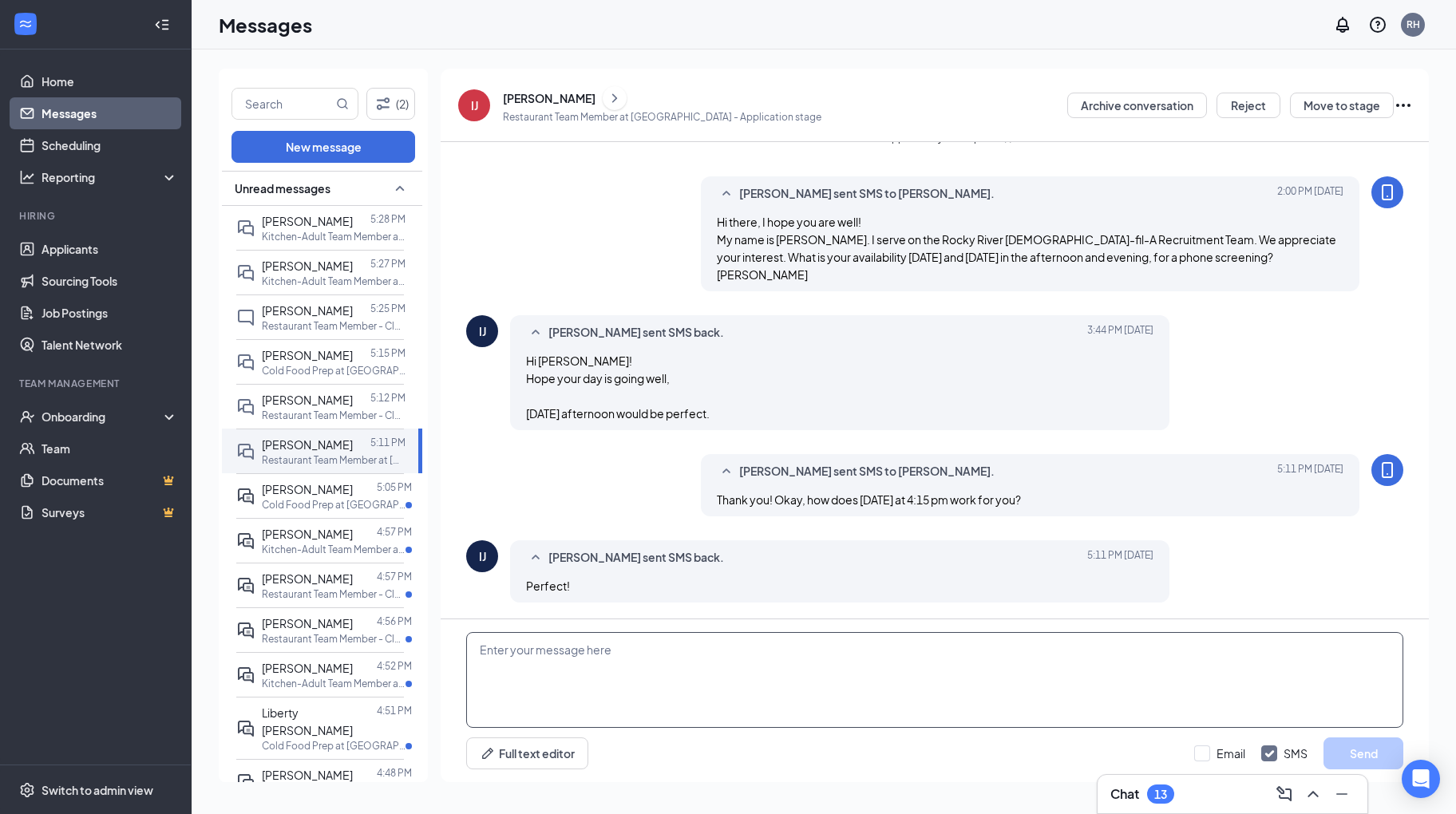
click at [740, 659] on textarea at bounding box center [934, 680] width 937 height 96
type textarea "Great! I will be calling from a 330 number. Chat with you then."
click at [1350, 741] on button "Send" at bounding box center [1363, 753] width 80 height 32
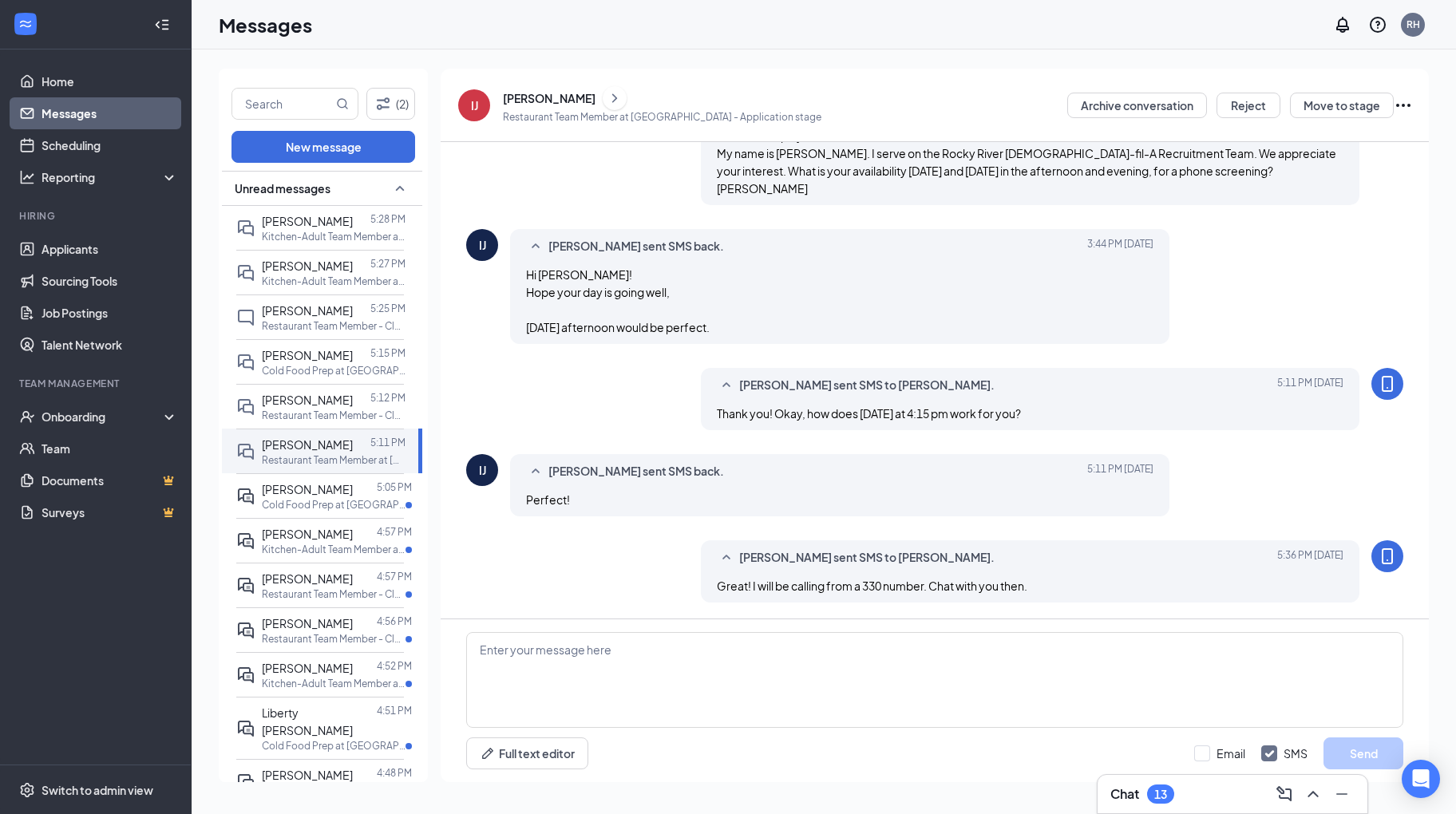
scroll to position [123, 0]
click at [319, 502] on p "Cold Food Prep at [GEOGRAPHIC_DATA]" at bounding box center [334, 504] width 143 height 14
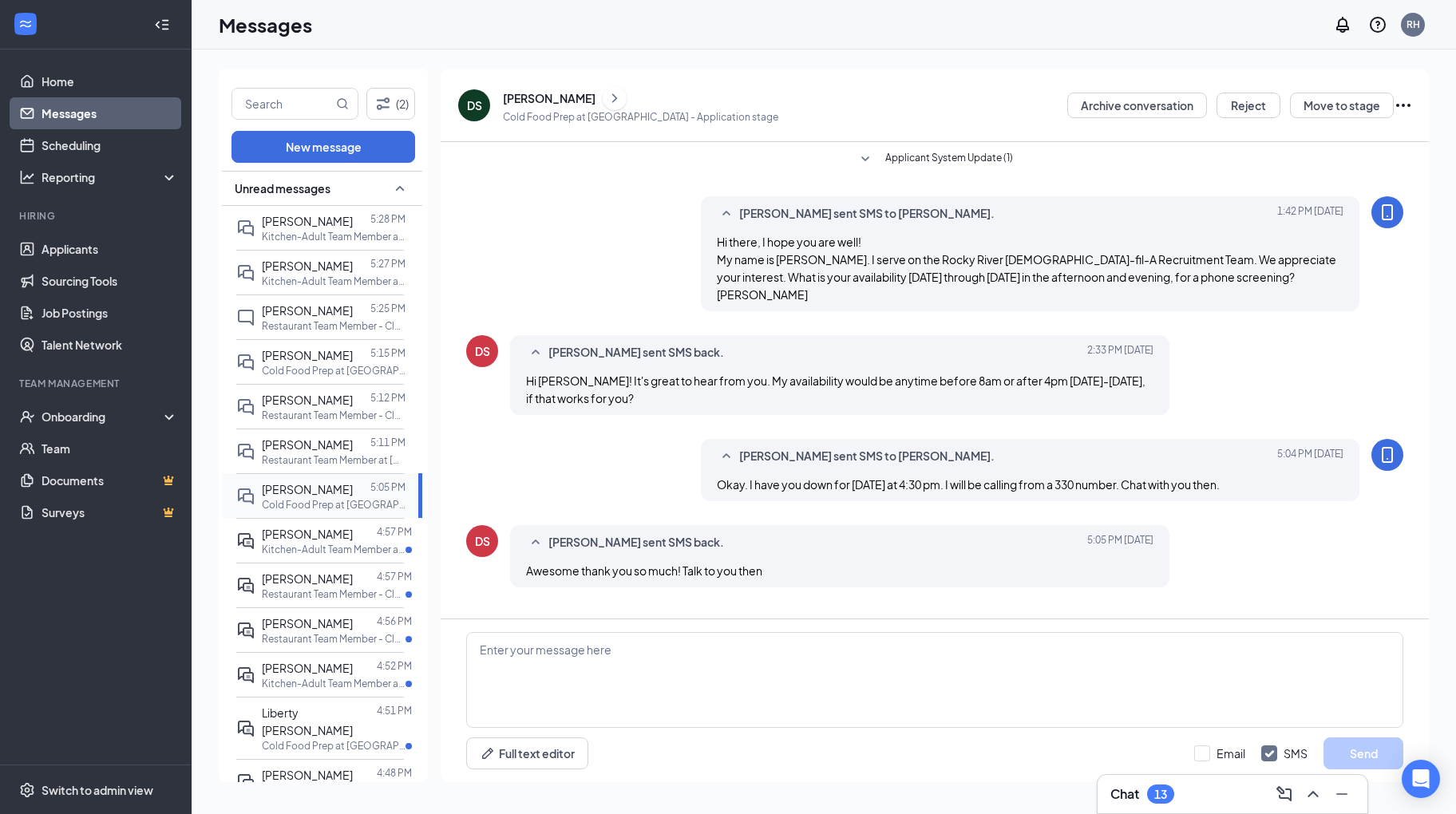
scroll to position [2, 0]
click at [310, 545] on p "Kitchen-Adult Team Member at [GEOGRAPHIC_DATA]" at bounding box center [334, 549] width 143 height 14
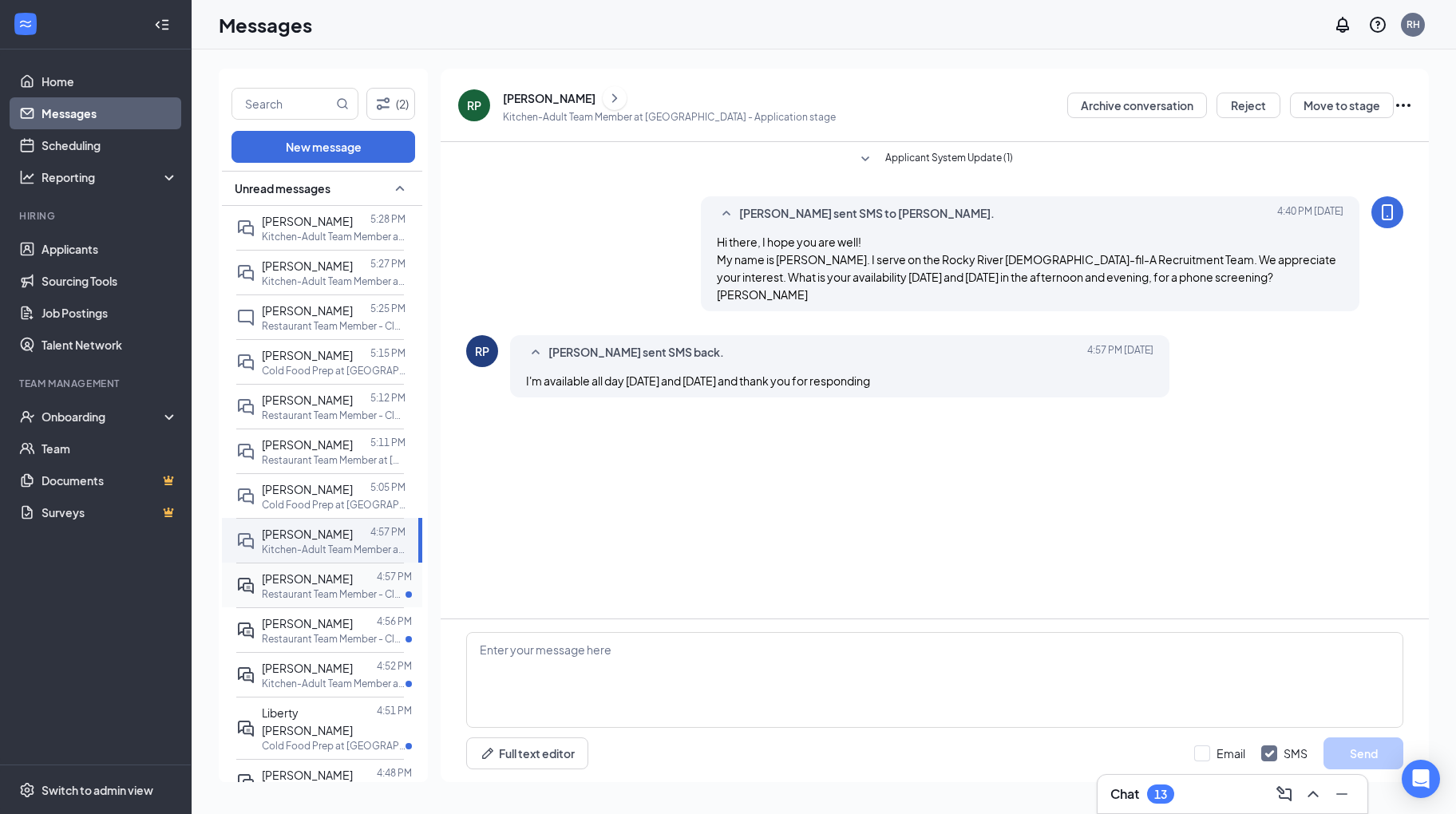
click at [299, 571] on span "Lilah bland" at bounding box center [308, 578] width 91 height 15
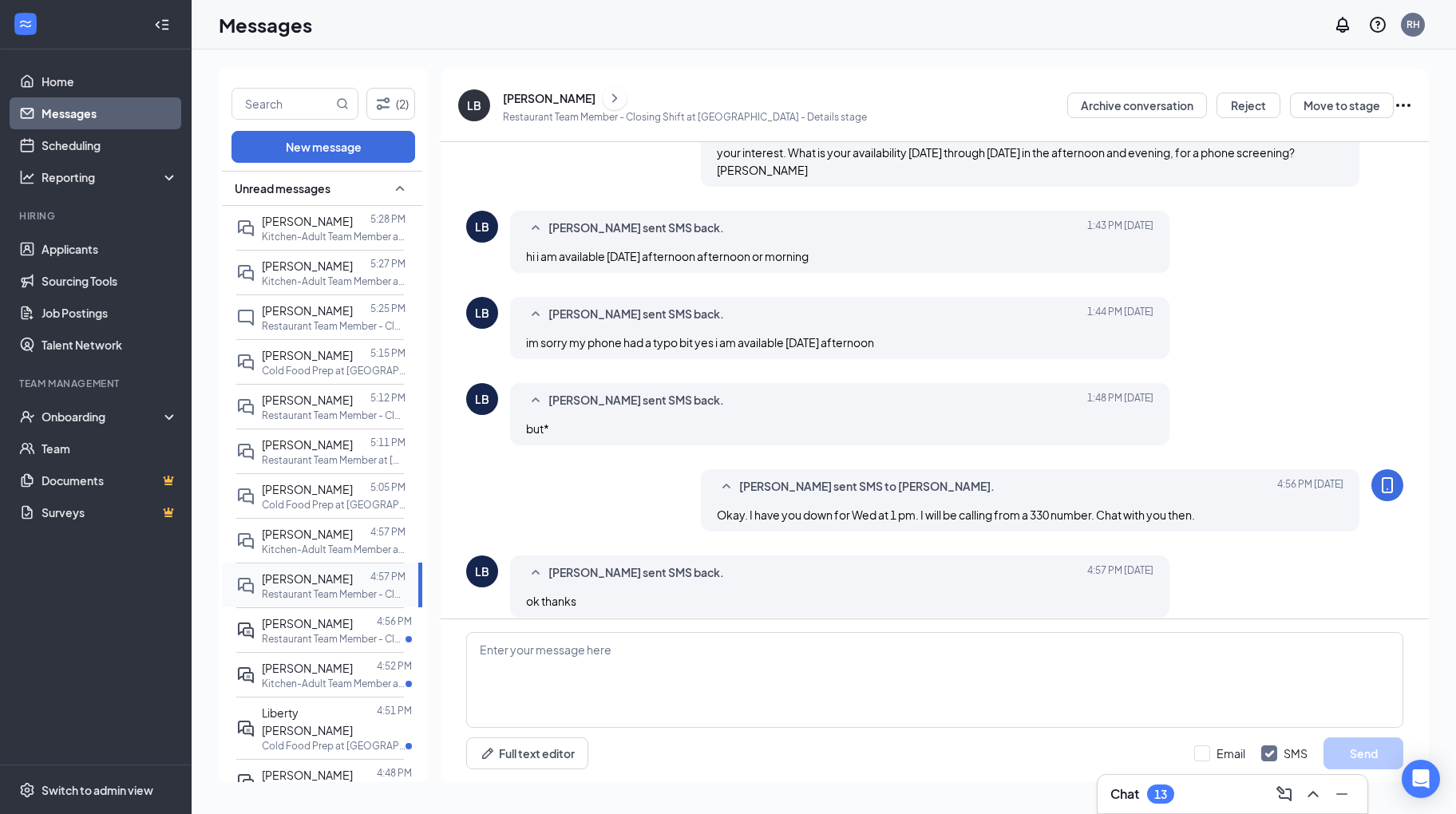
scroll to position [243, 0]
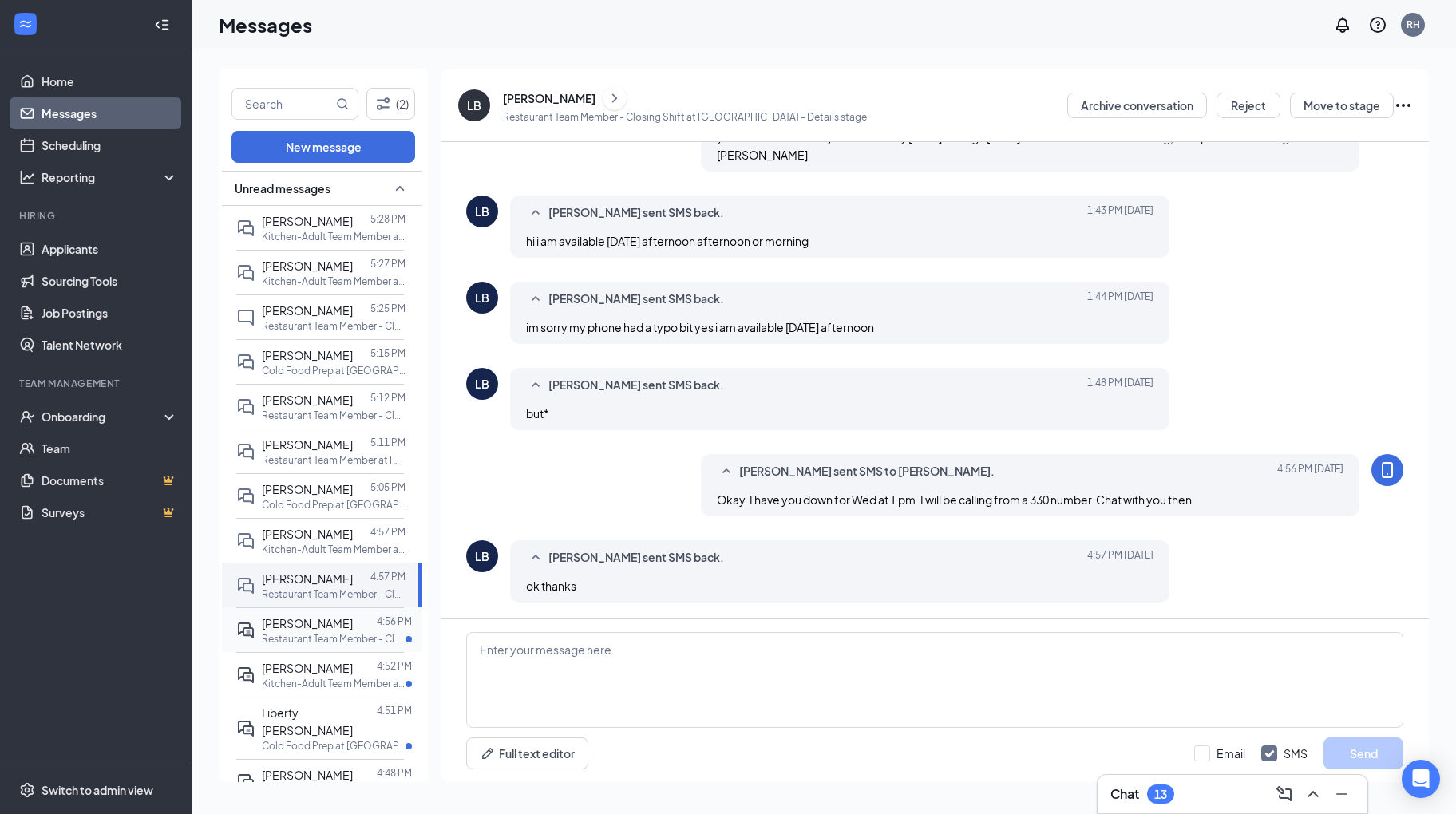
click at [292, 622] on span "DANIELLA SINATRA" at bounding box center [308, 623] width 91 height 15
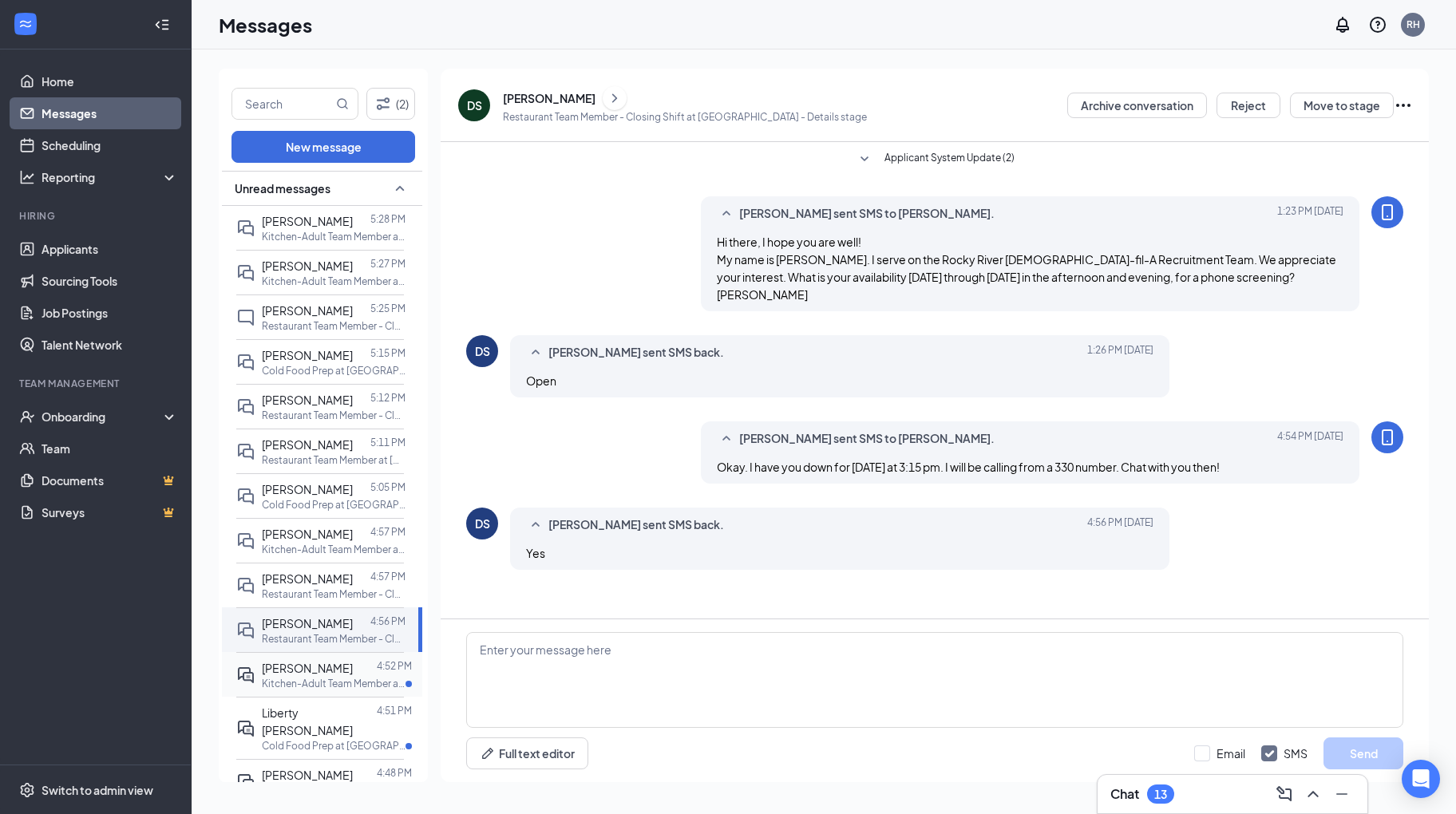
click at [293, 682] on p "Kitchen-Adult Team Member at [GEOGRAPHIC_DATA]" at bounding box center [334, 683] width 143 height 14
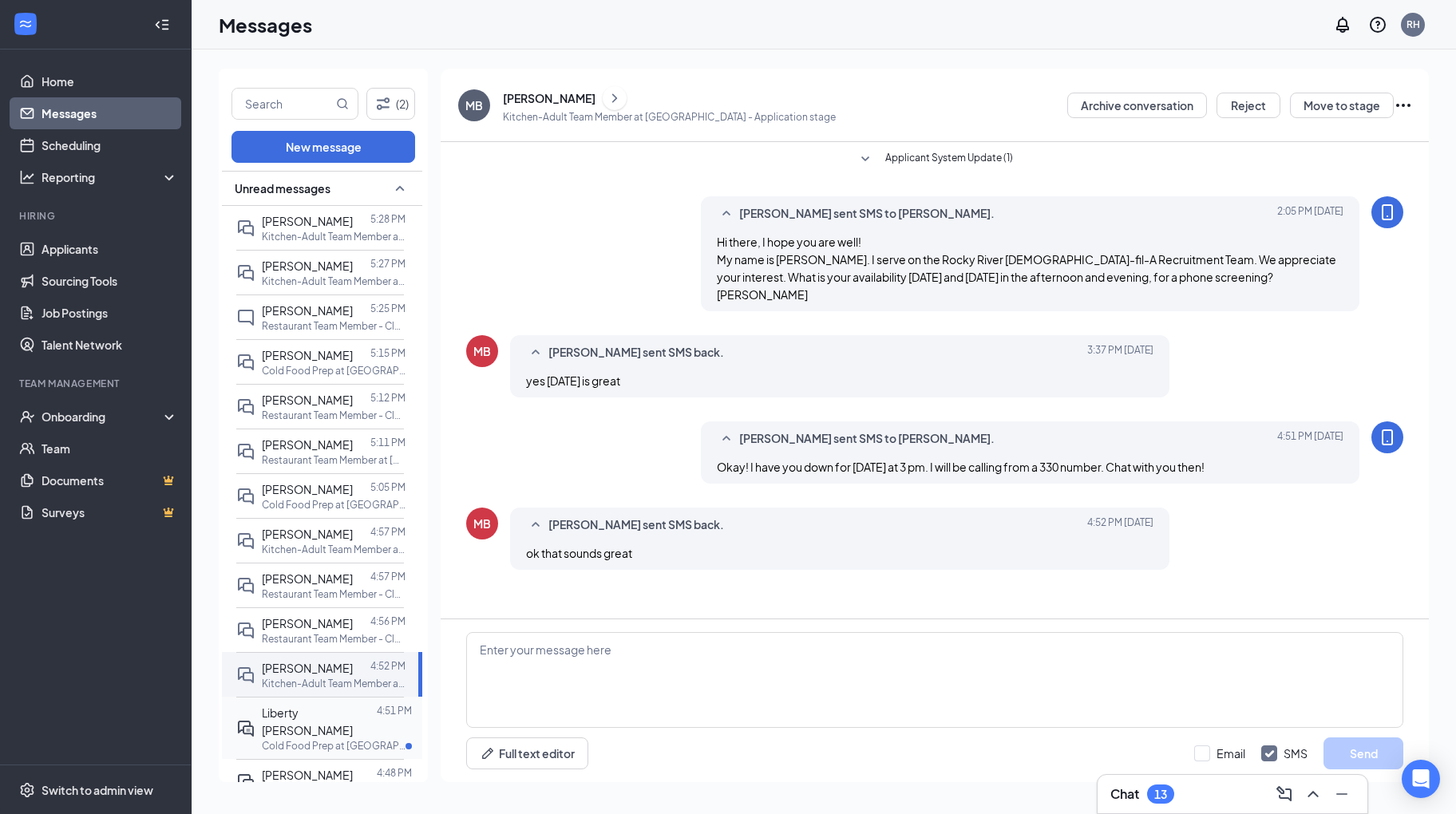
click at [292, 739] on p "Cold Food Prep at [GEOGRAPHIC_DATA]" at bounding box center [334, 745] width 143 height 14
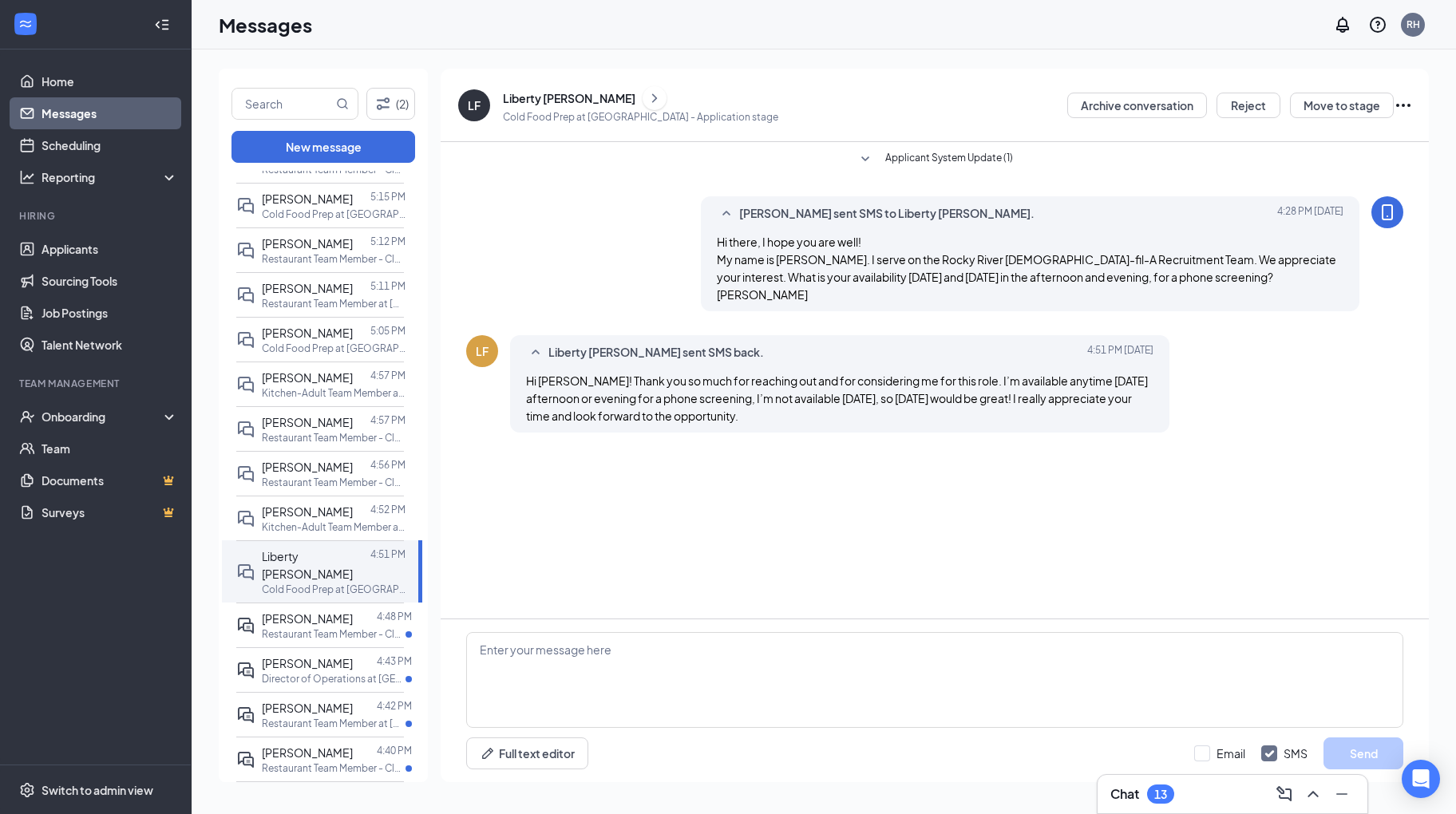
scroll to position [170, 0]
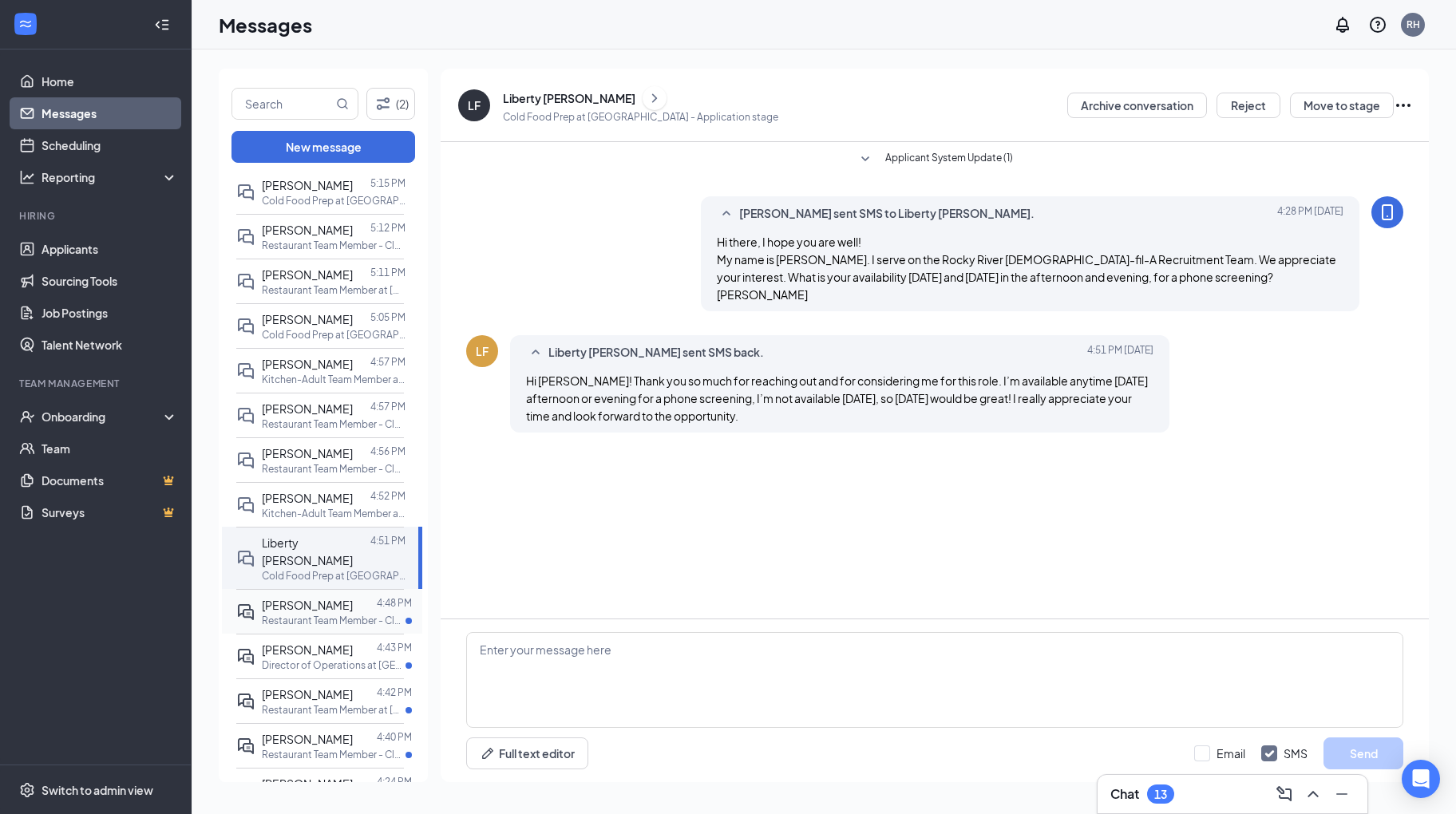
click at [321, 614] on p "Restaurant Team Member - Closing Shift at [GEOGRAPHIC_DATA]" at bounding box center [334, 620] width 143 height 14
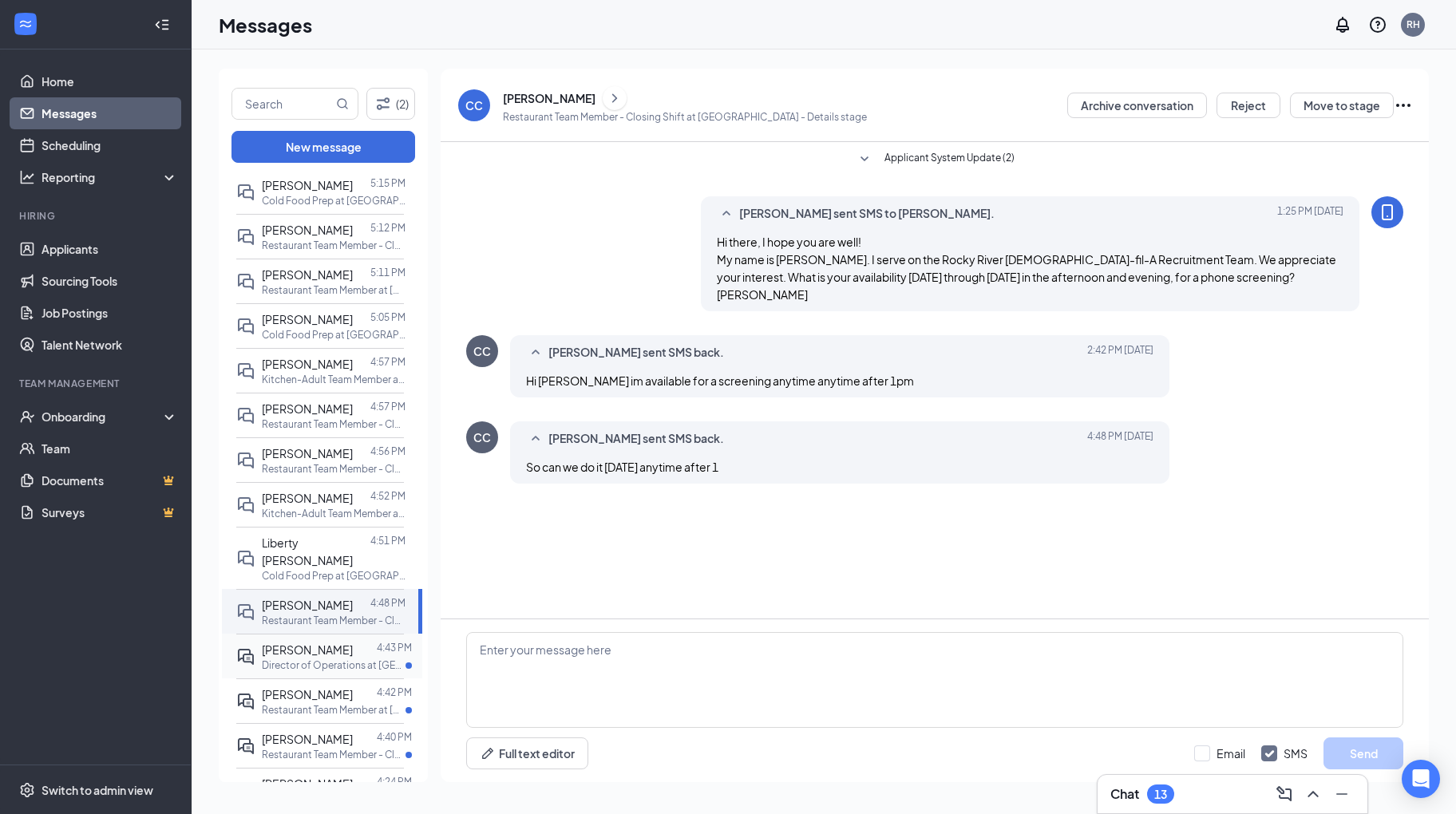
click at [313, 642] on span "Jordan Appleby" at bounding box center [308, 650] width 91 height 15
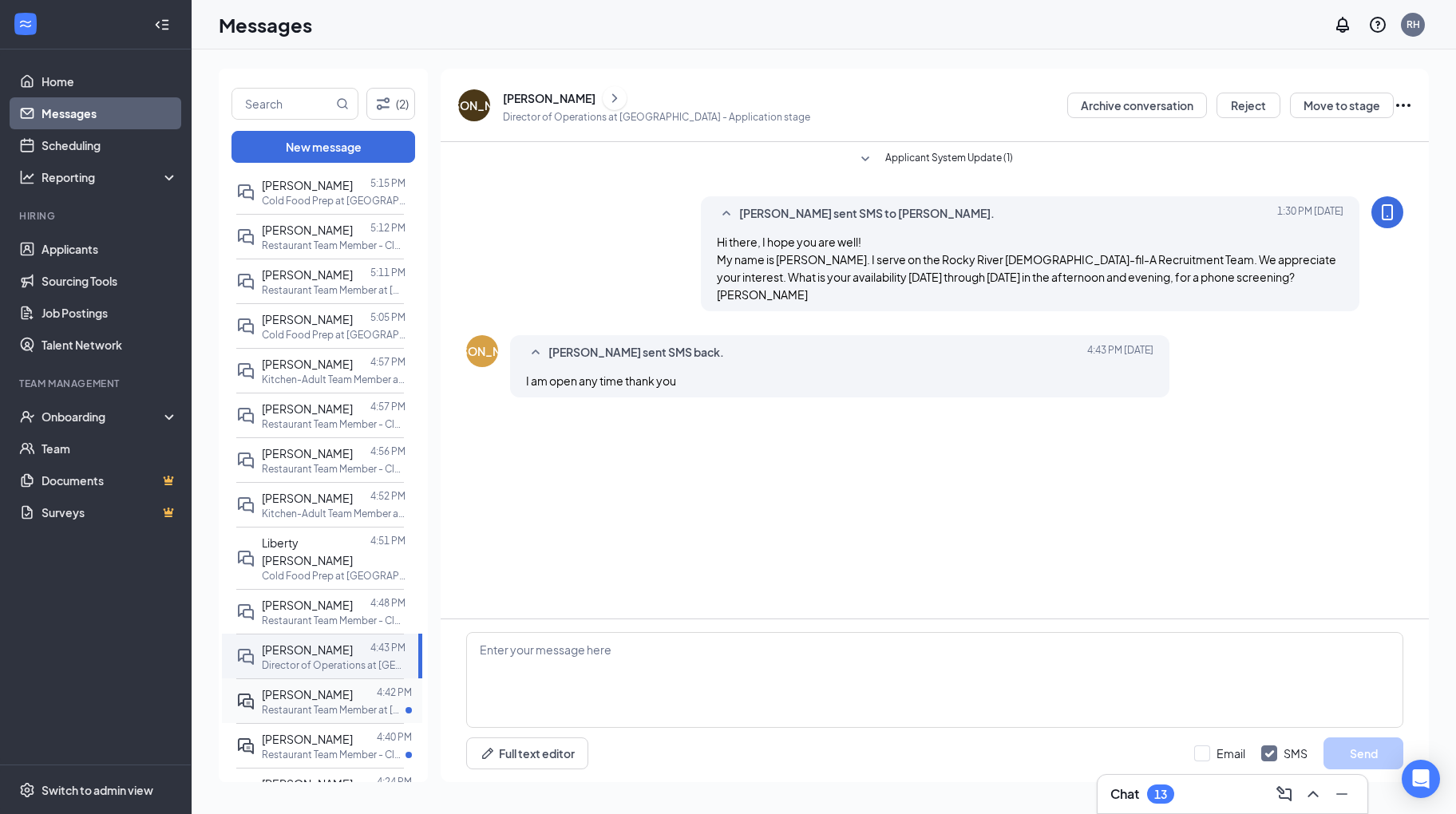
click at [305, 685] on div "Walter Parham" at bounding box center [308, 693] width 91 height 17
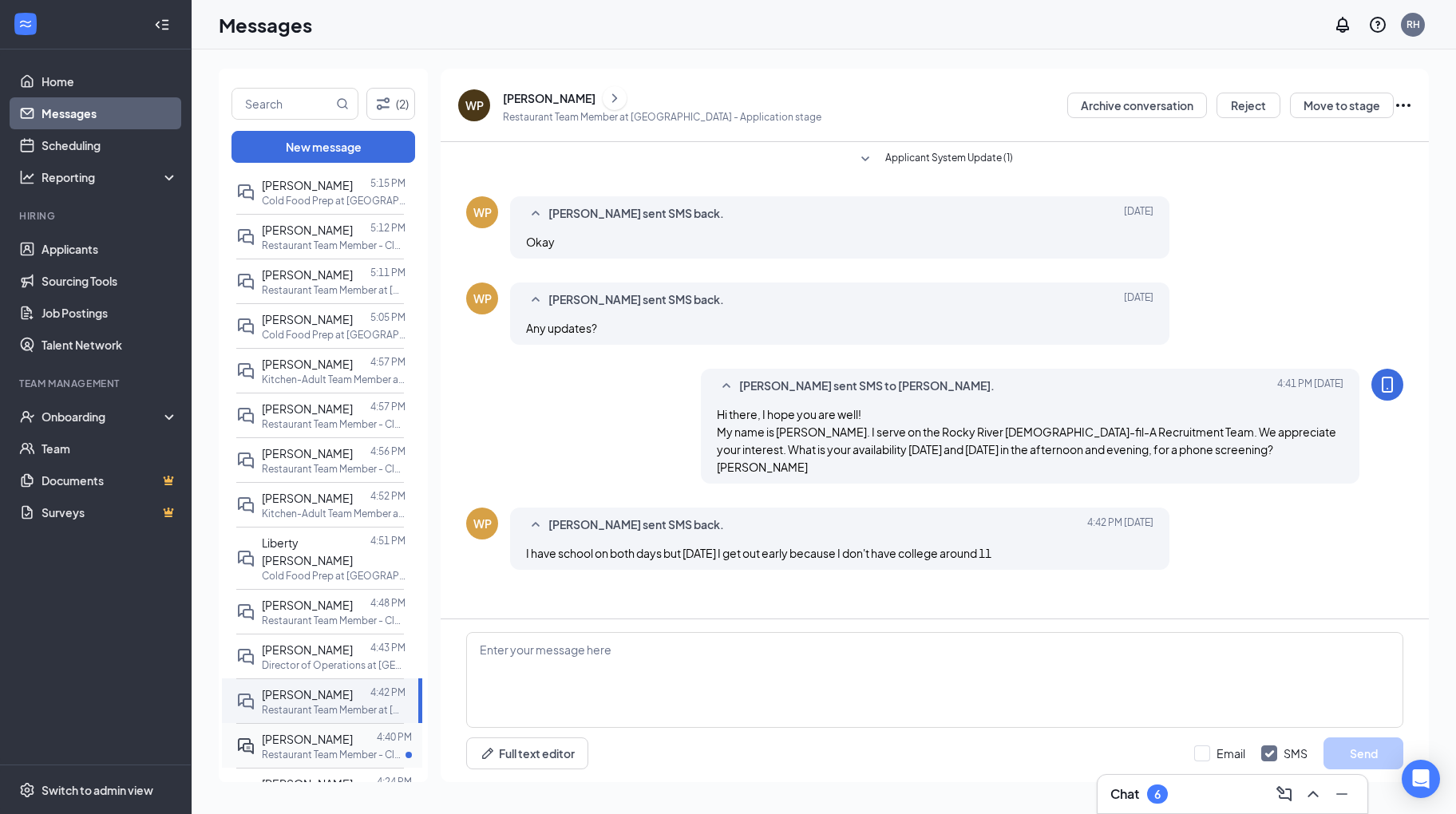
click at [303, 732] on span "Deahon Boyd" at bounding box center [308, 739] width 91 height 15
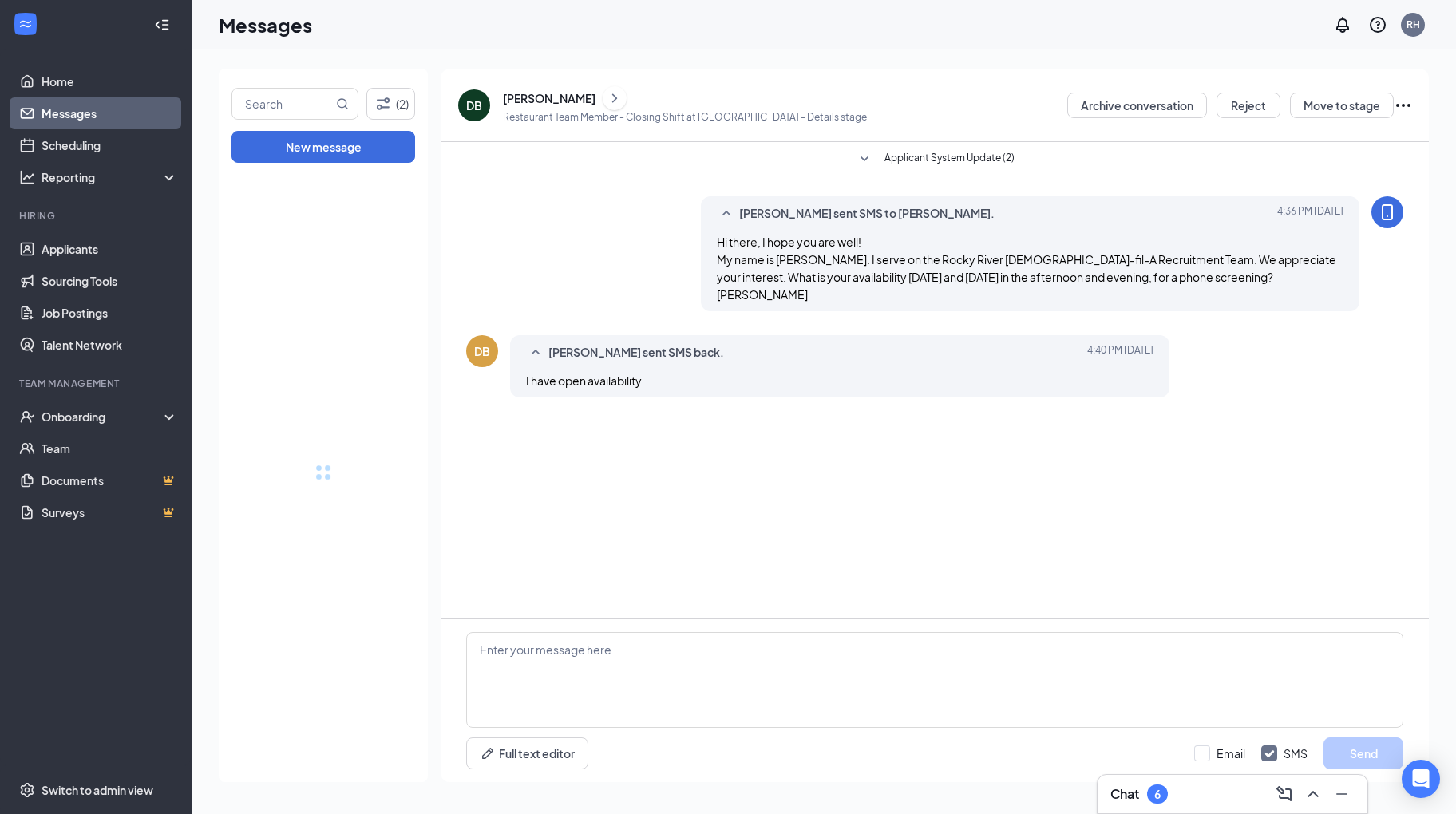
click at [420, 758] on div at bounding box center [323, 472] width 209 height 619
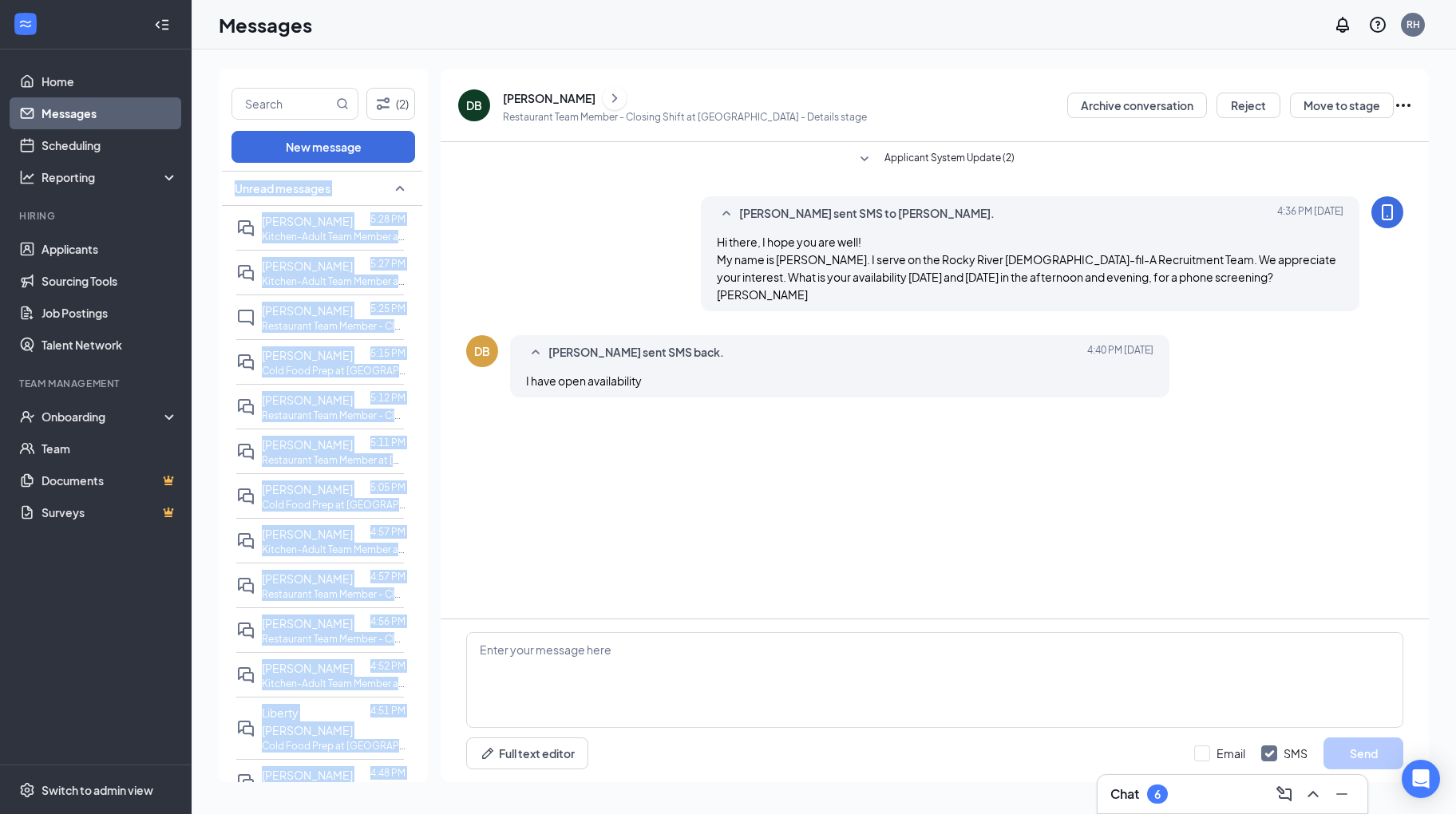
click at [872, 576] on div "Applicant System Update (2) Rachel Holmes sent SMS to Deahon Boyd. Today 4:36 P…" at bounding box center [934, 379] width 988 height 476
click at [494, 243] on div "Rachel Holmes sent SMS to Deahon Boyd. Today 4:36 PM Hi there, I hope you are w…" at bounding box center [934, 258] width 937 height 123
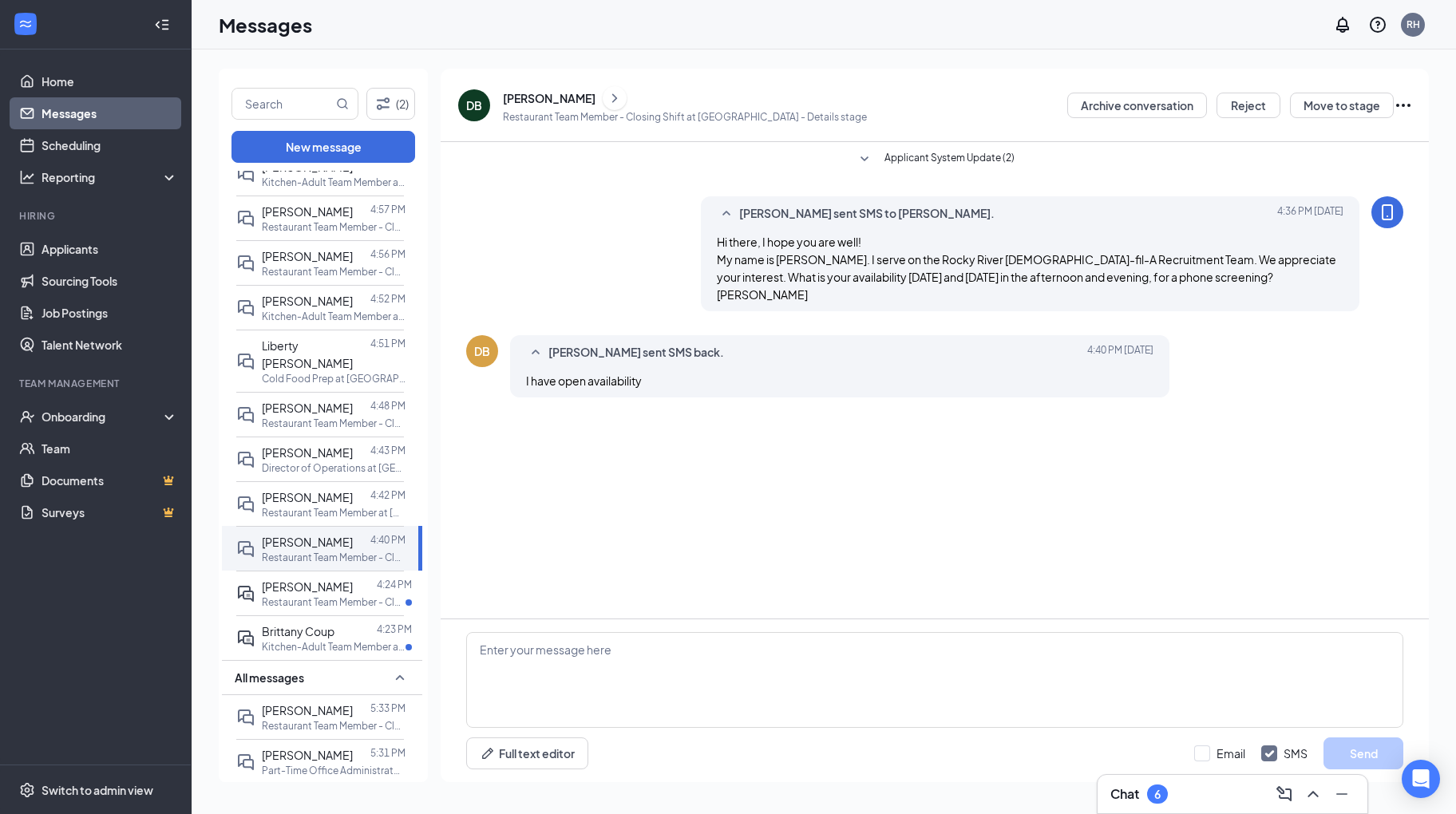
scroll to position [383, 0]
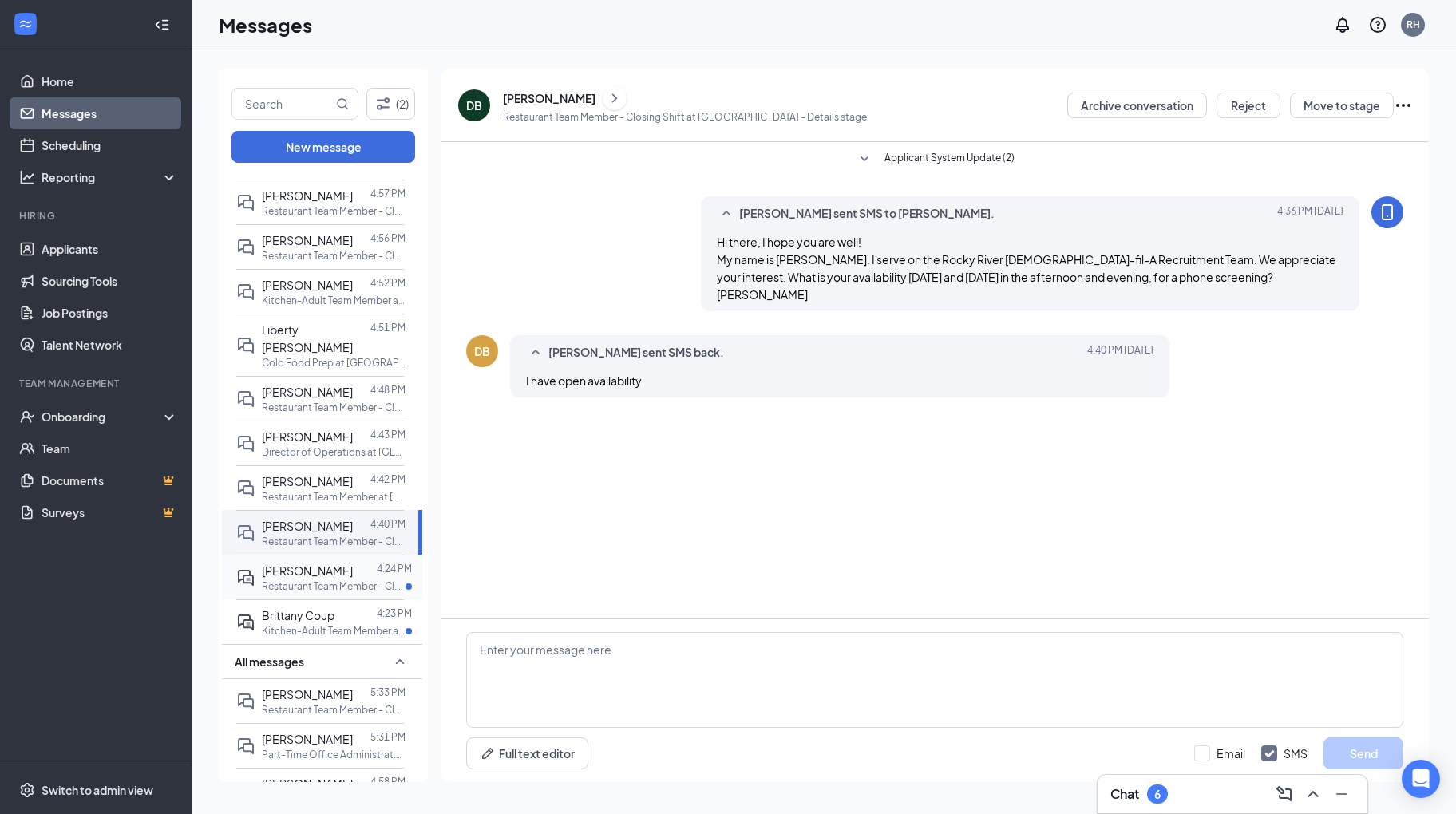
click at [322, 564] on span "Alan Mitchell" at bounding box center [308, 571] width 91 height 15
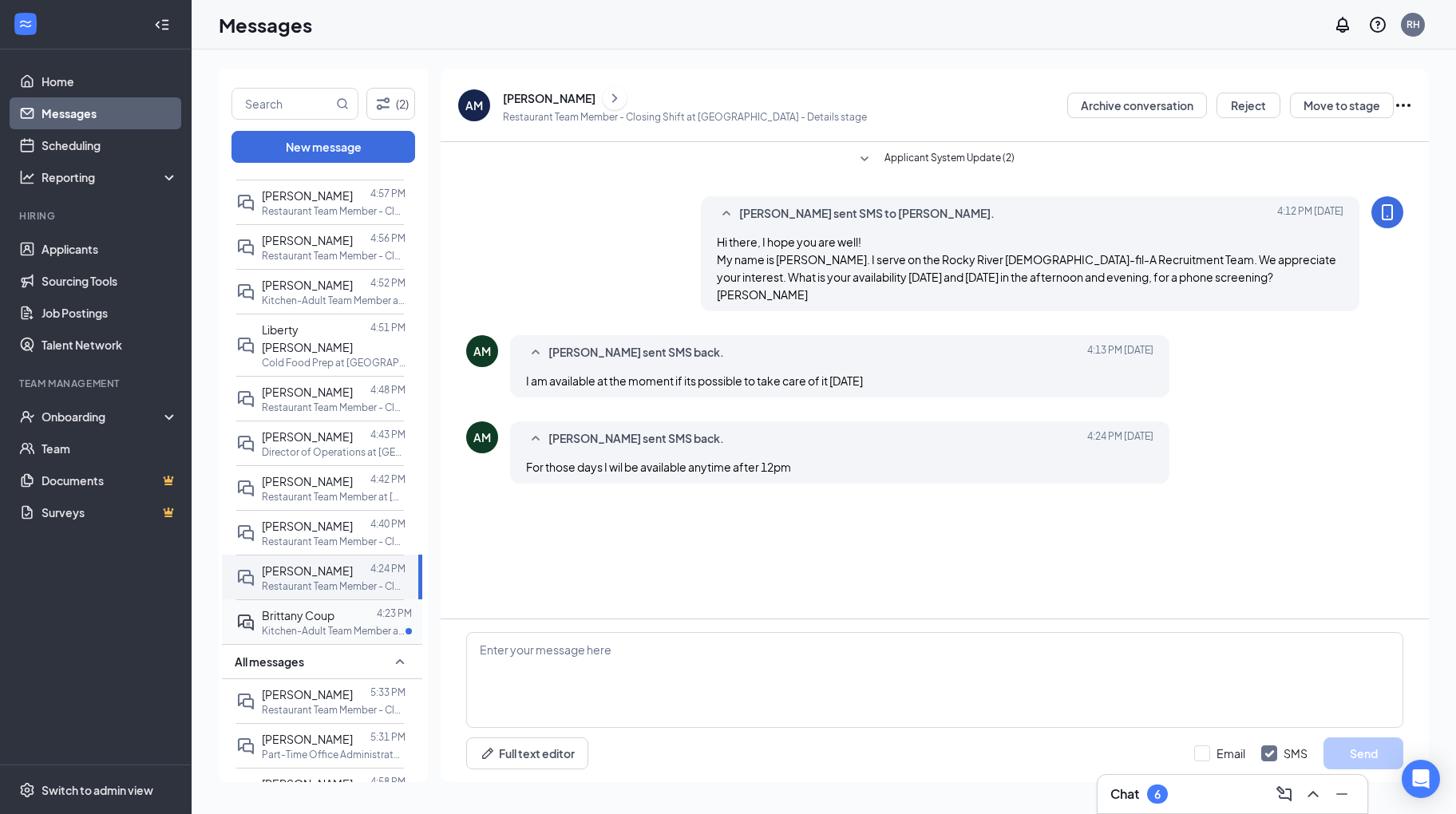
click at [321, 624] on p "Kitchen-Adult Team Member at [GEOGRAPHIC_DATA]" at bounding box center [334, 630] width 143 height 14
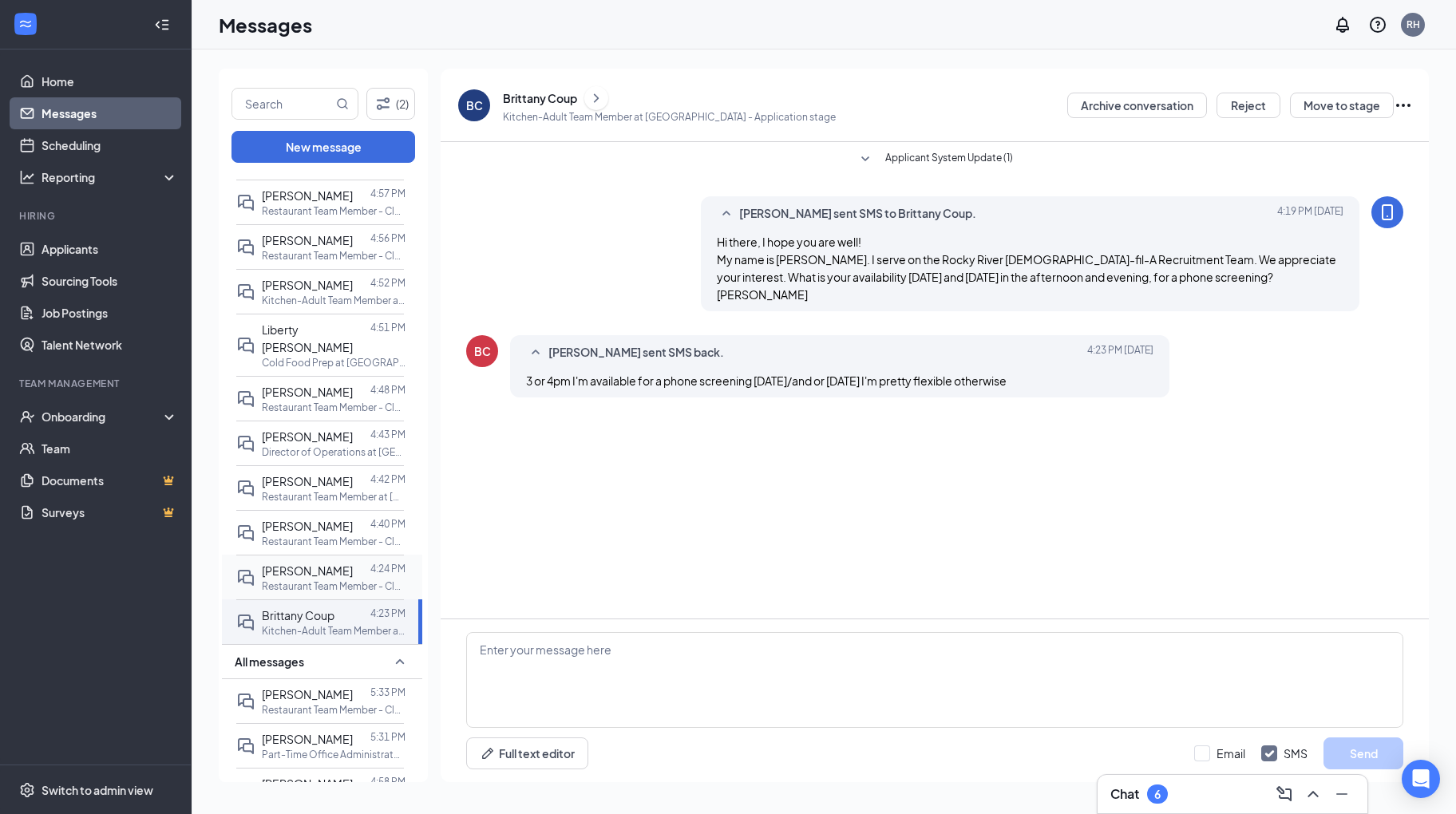
click at [324, 579] on p "Restaurant Team Member - Closing Shift at [GEOGRAPHIC_DATA]" at bounding box center [334, 586] width 143 height 14
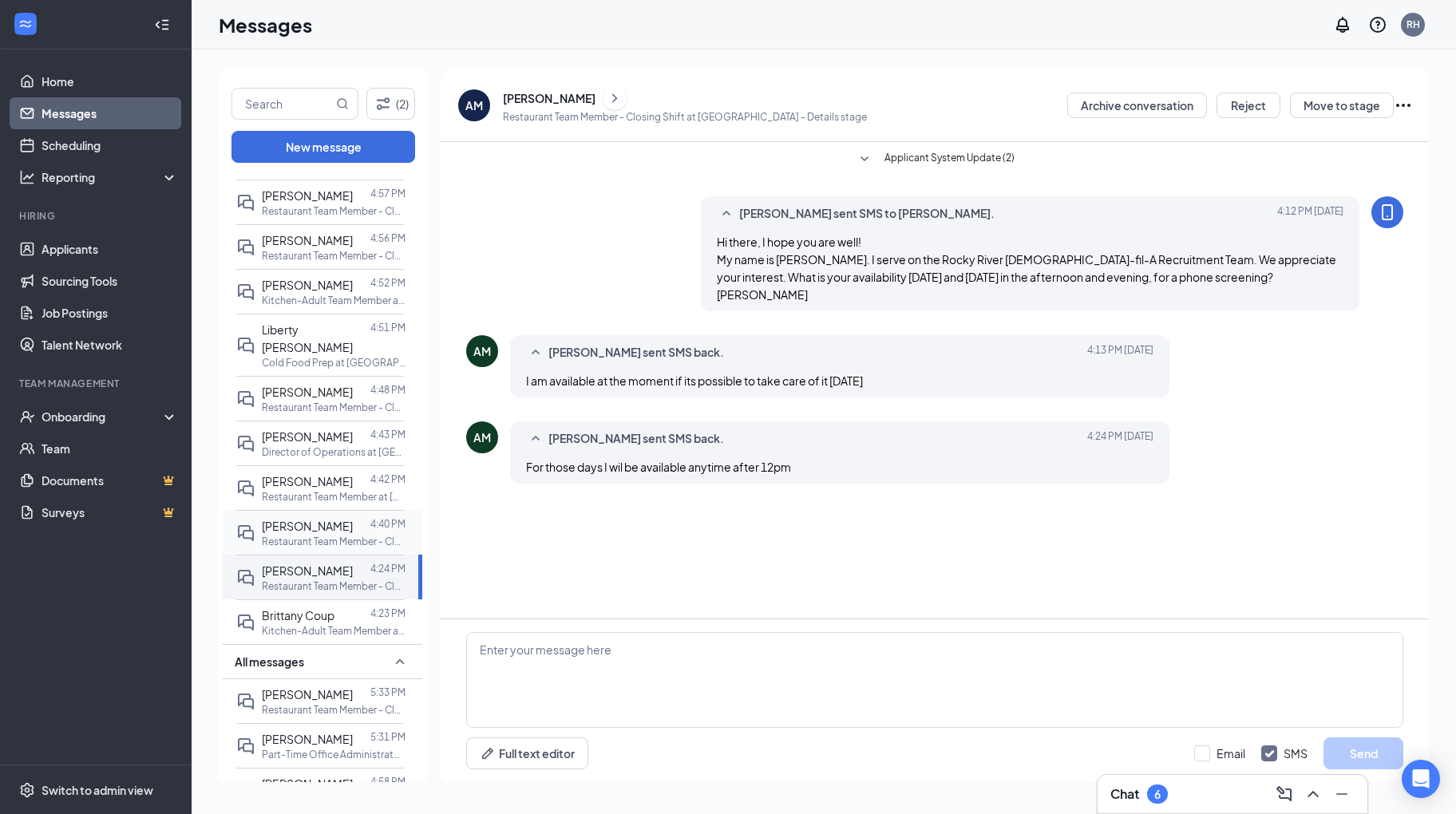
click at [331, 534] on p "Restaurant Team Member - Closing Shift at [GEOGRAPHIC_DATA]" at bounding box center [334, 541] width 143 height 14
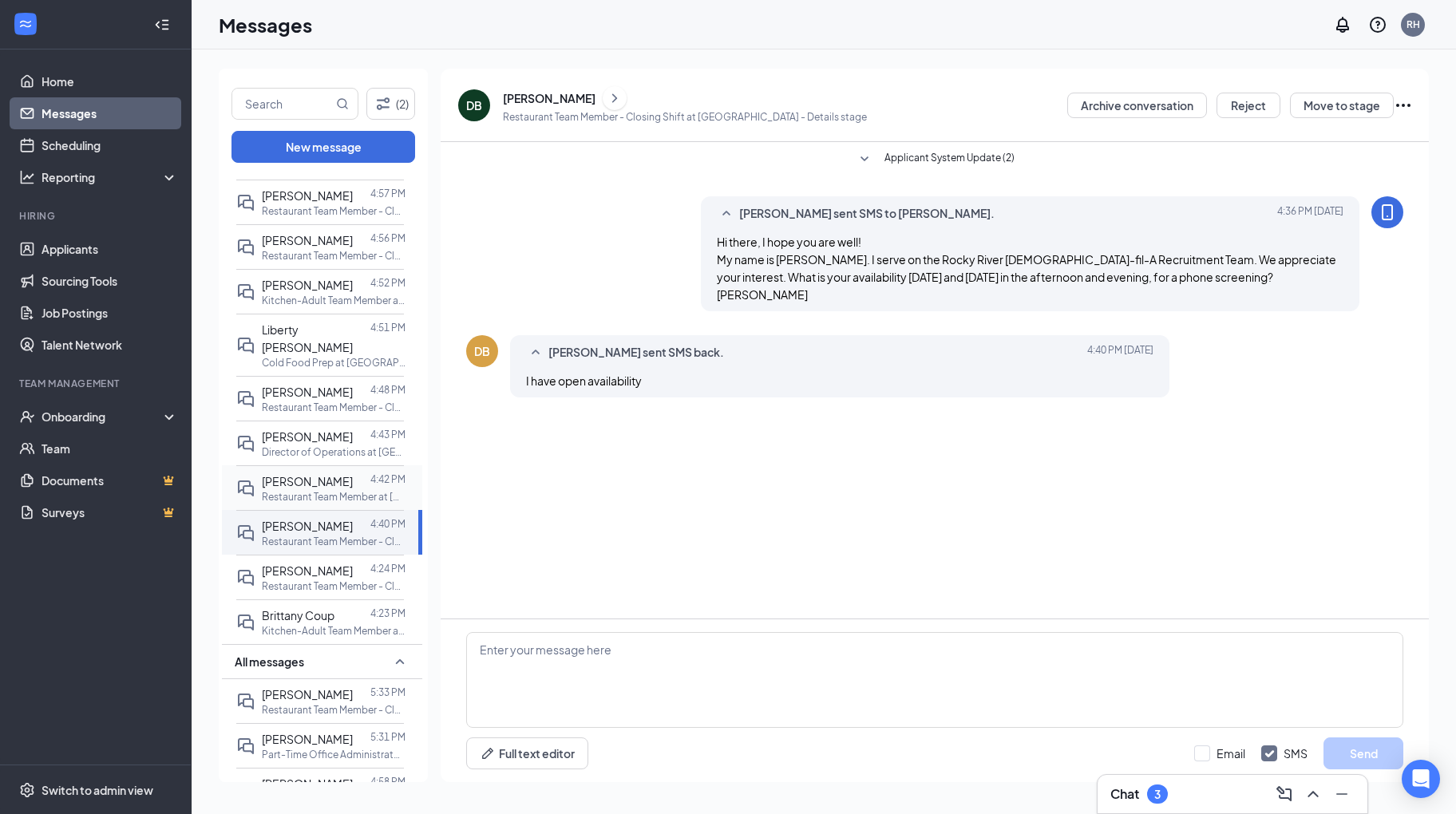
click at [321, 474] on span "Walter Parham" at bounding box center [308, 481] width 91 height 15
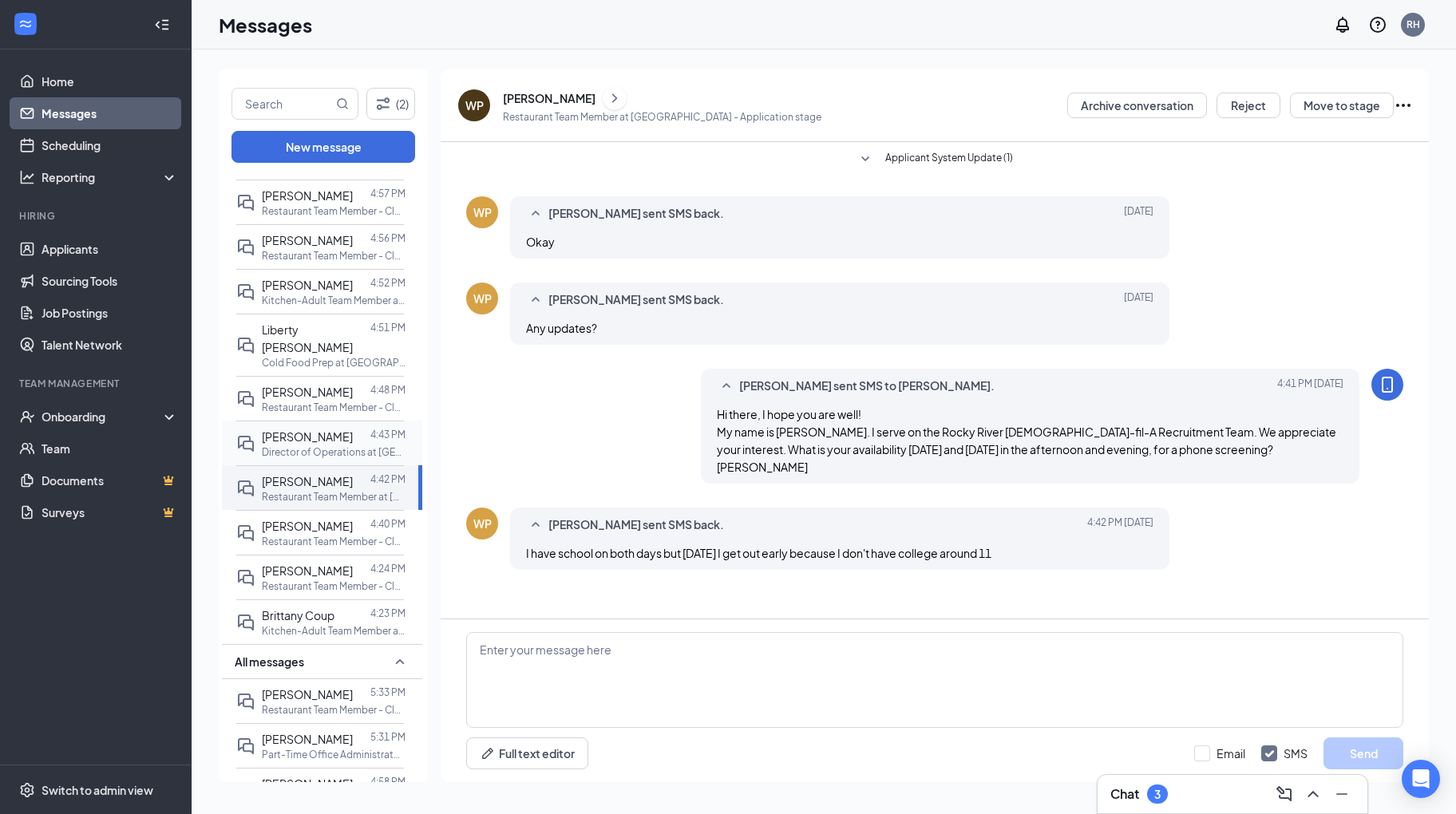
click at [324, 445] on p "Director of Operations at Rocky River" at bounding box center [334, 451] width 143 height 14
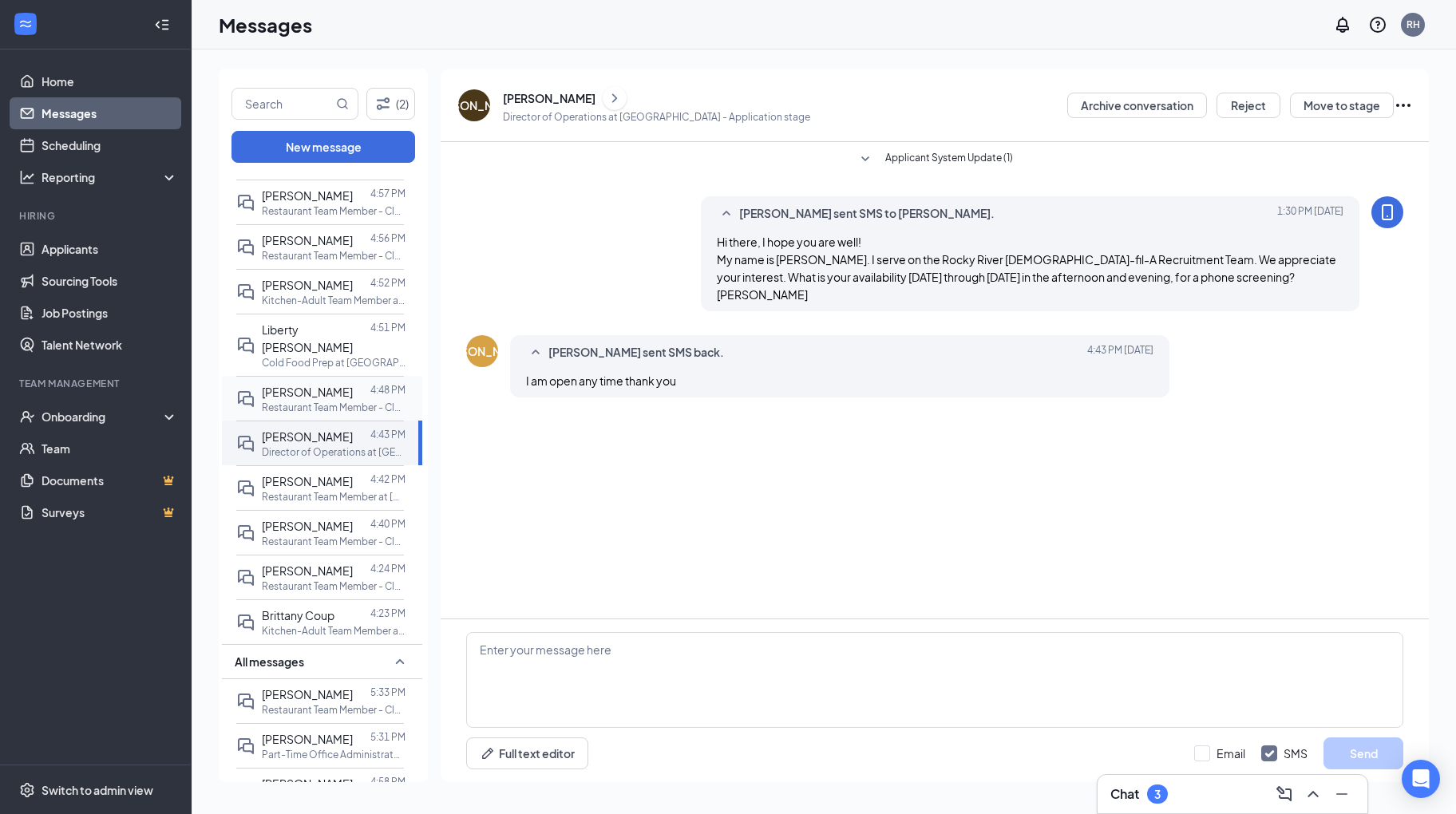
click at [321, 400] on p "Restaurant Team Member - Closing Shift at [GEOGRAPHIC_DATA]" at bounding box center [334, 407] width 143 height 14
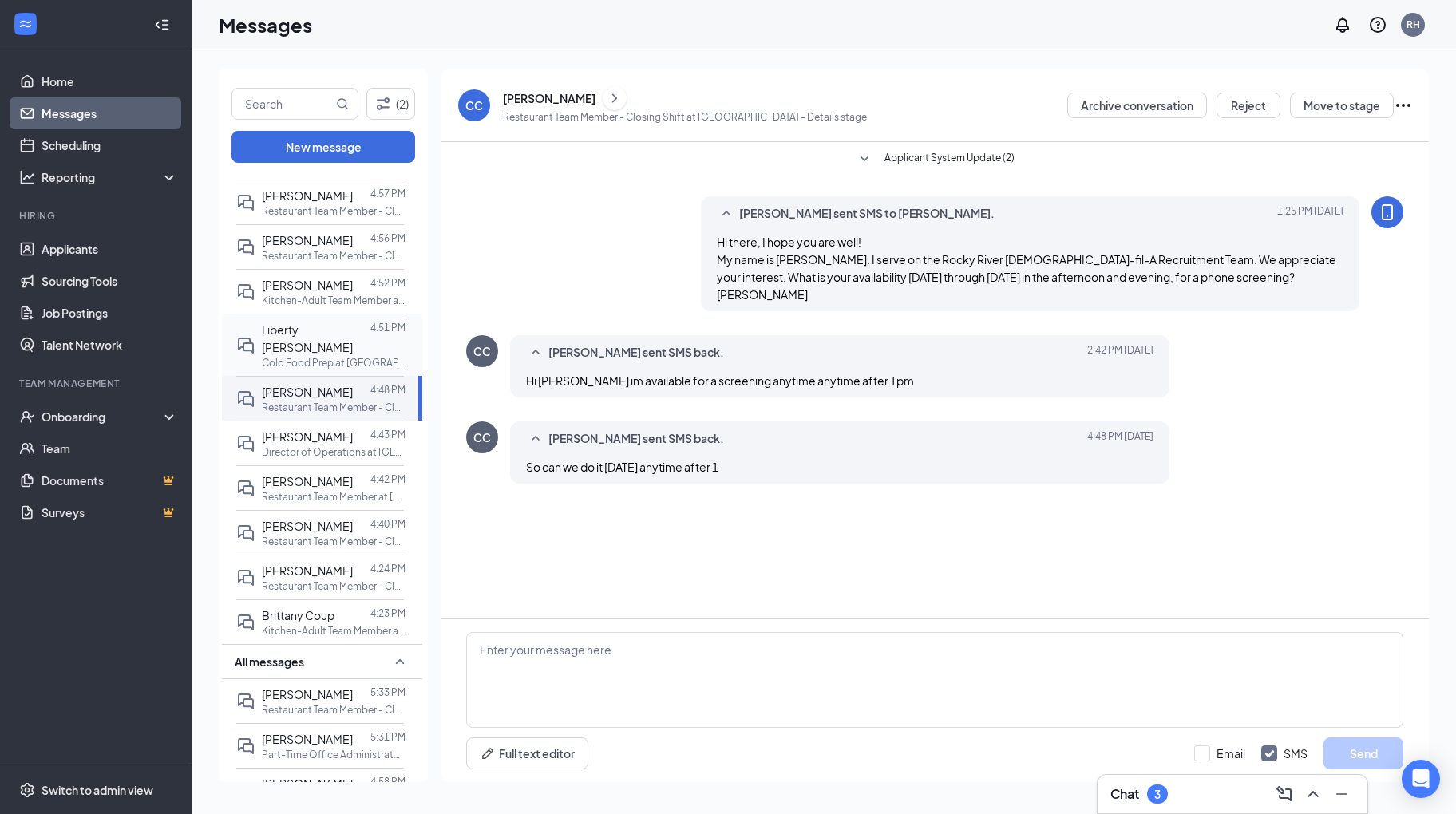
click at [314, 330] on span "Liberty Fishbaugh" at bounding box center [308, 338] width 91 height 32
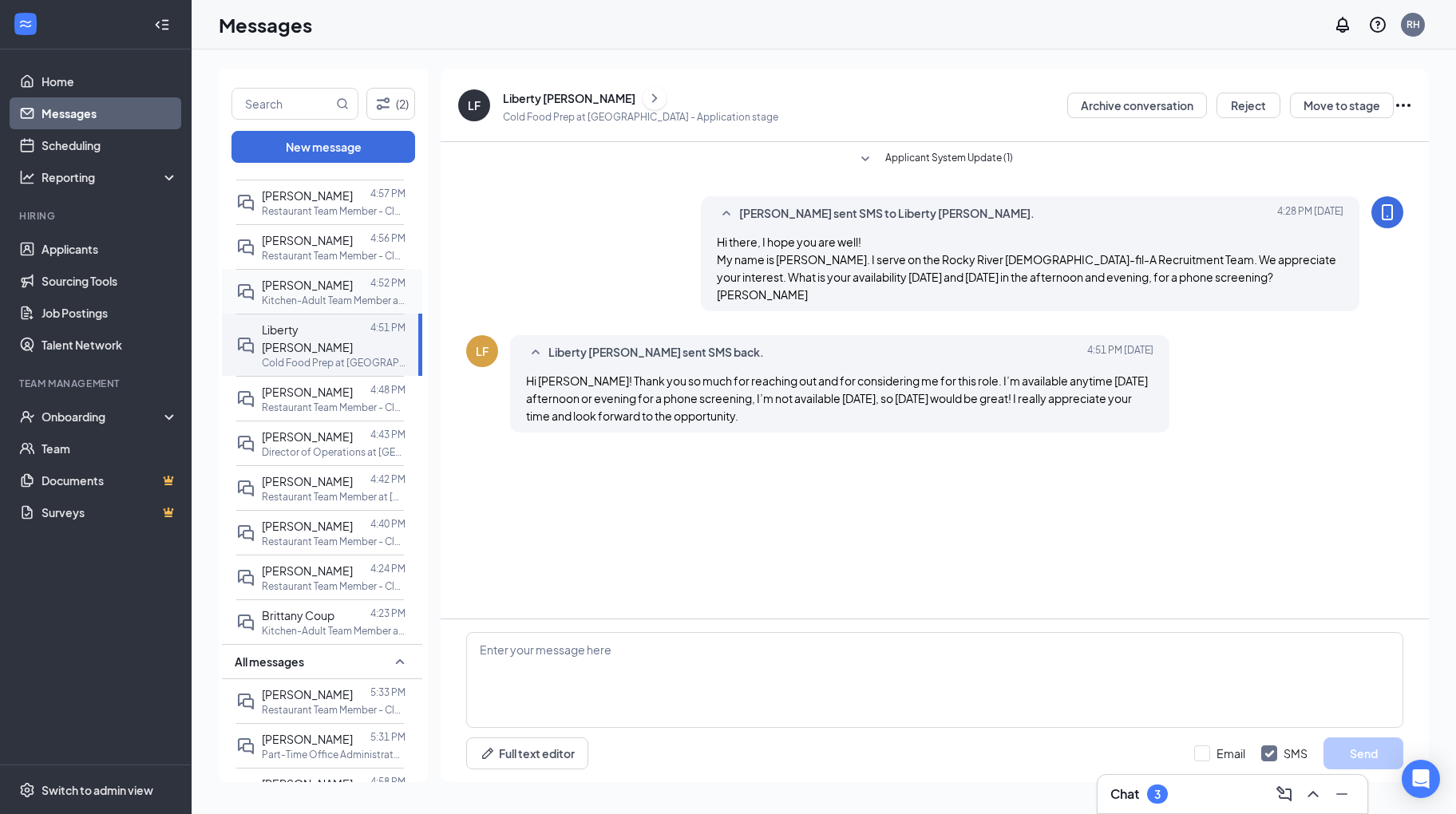
click at [313, 297] on p "Kitchen-Adult Team Member at [GEOGRAPHIC_DATA]" at bounding box center [334, 300] width 143 height 14
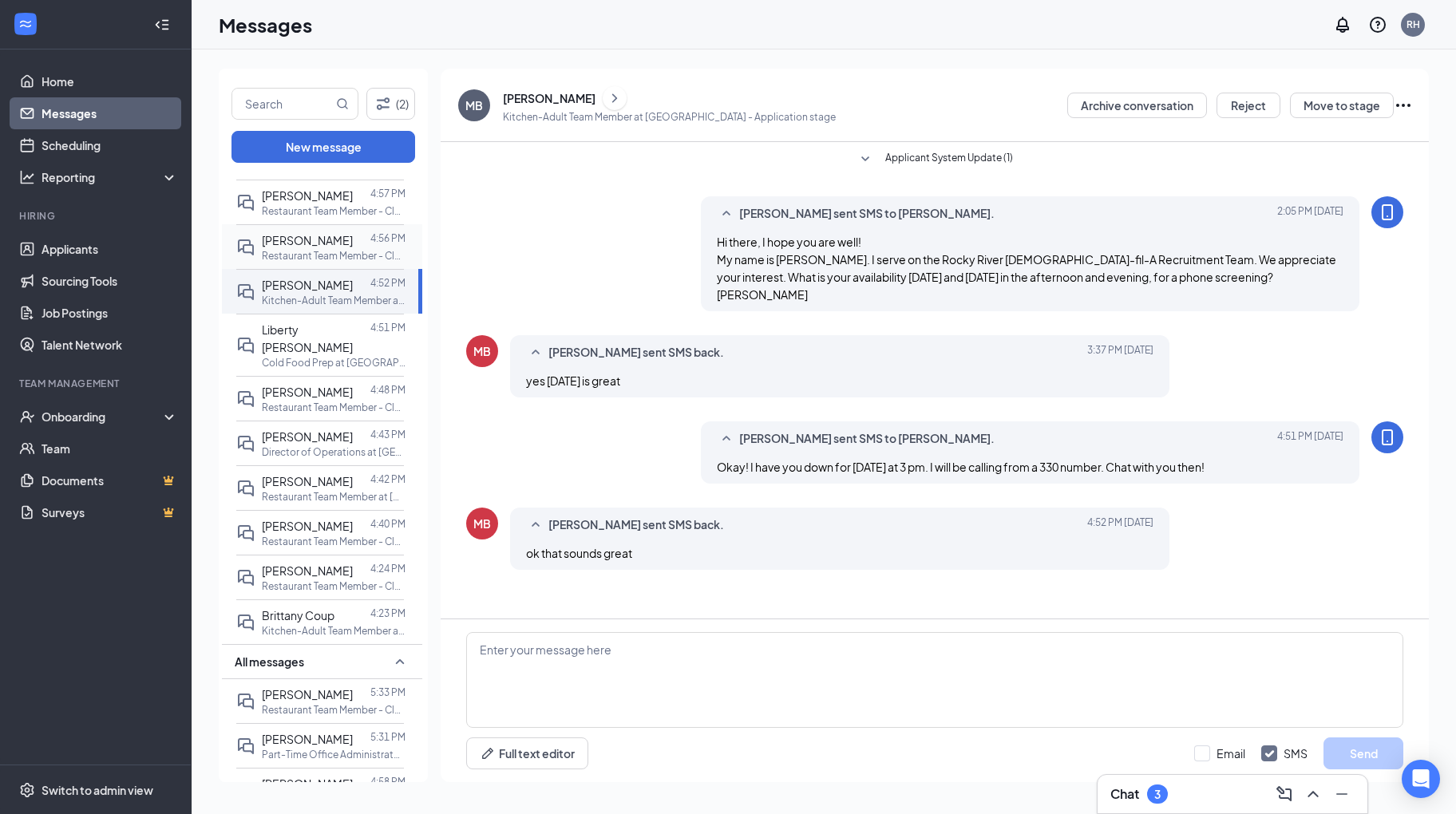
click at [320, 233] on span "DANIELLA SINATRA" at bounding box center [308, 240] width 91 height 15
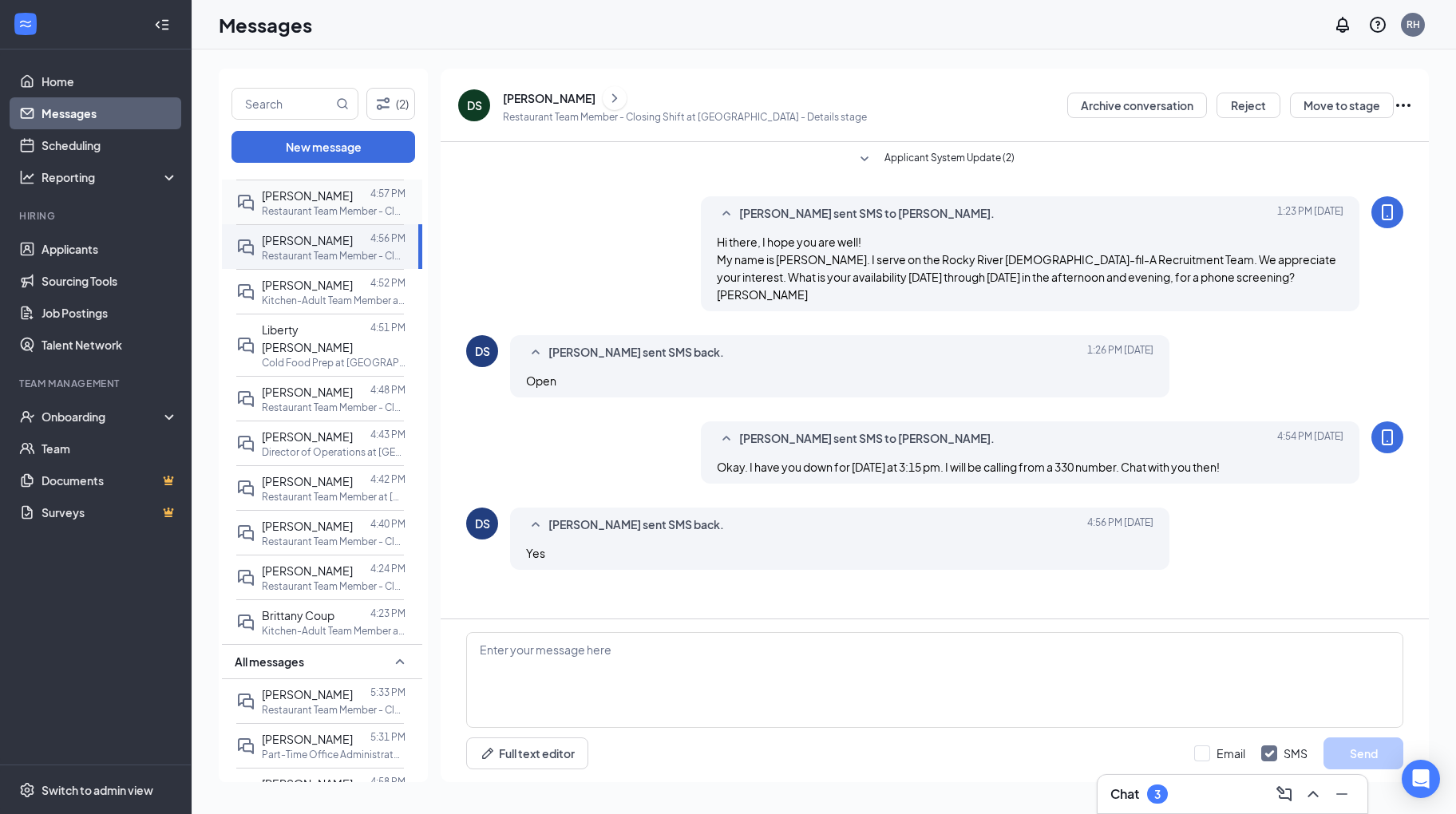
click at [342, 205] on p "Restaurant Team Member - Closing Shift at [GEOGRAPHIC_DATA]" at bounding box center [334, 211] width 143 height 14
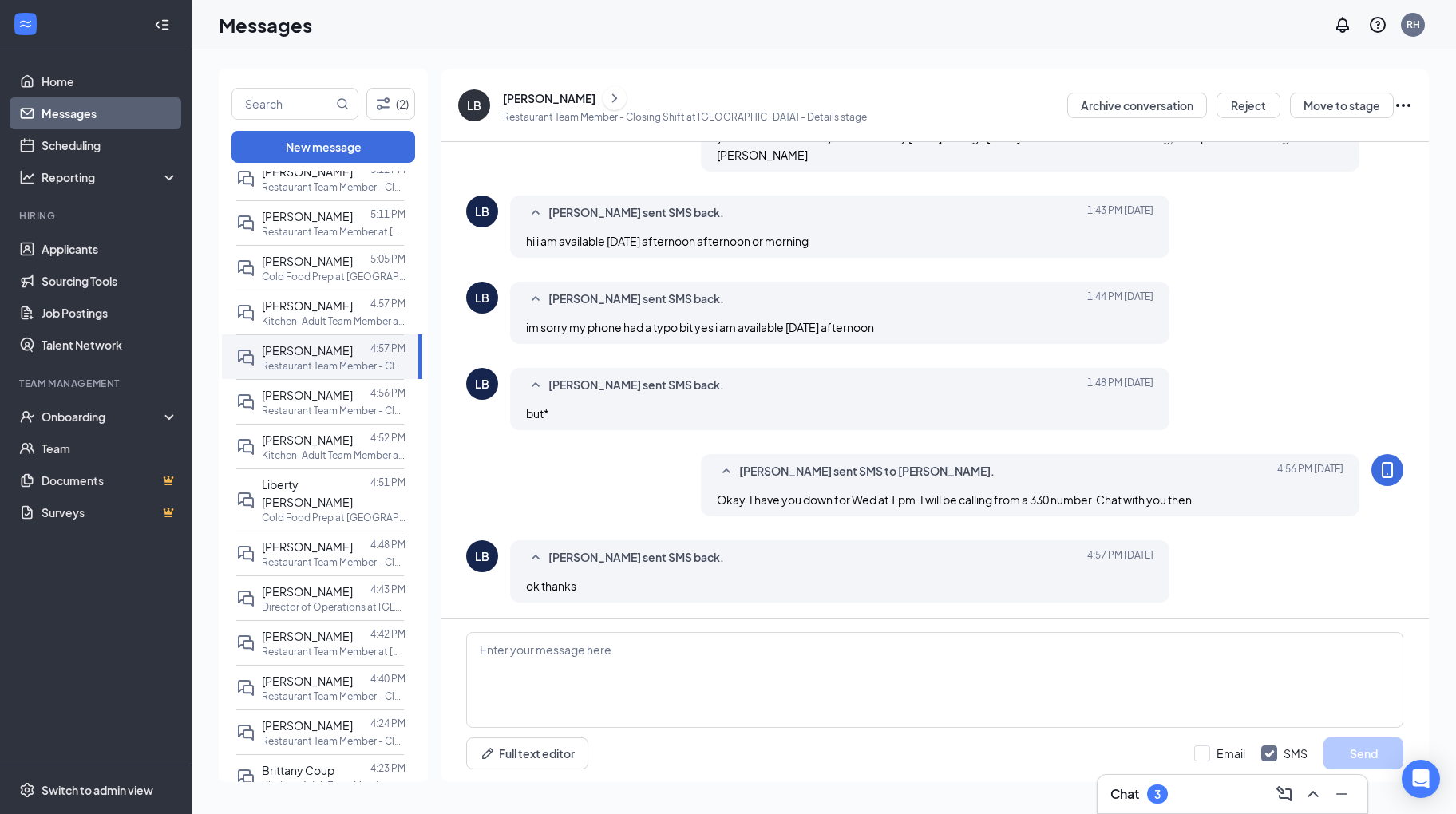
scroll to position [227, 0]
click at [309, 300] on span "Rebecca Perez" at bounding box center [308, 307] width 91 height 15
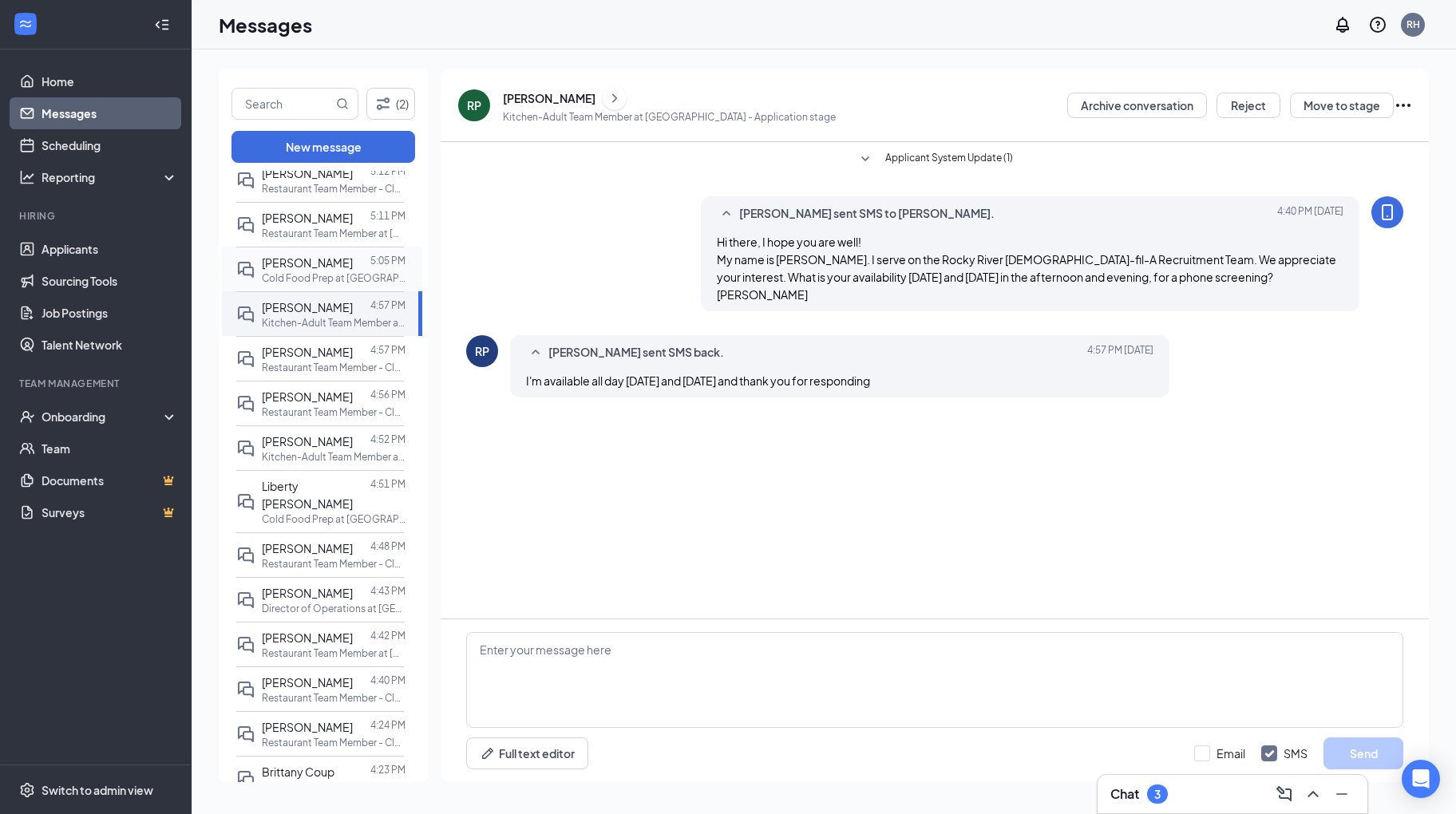
click at [308, 274] on p "Cold Food Prep at [GEOGRAPHIC_DATA]" at bounding box center [334, 278] width 143 height 14
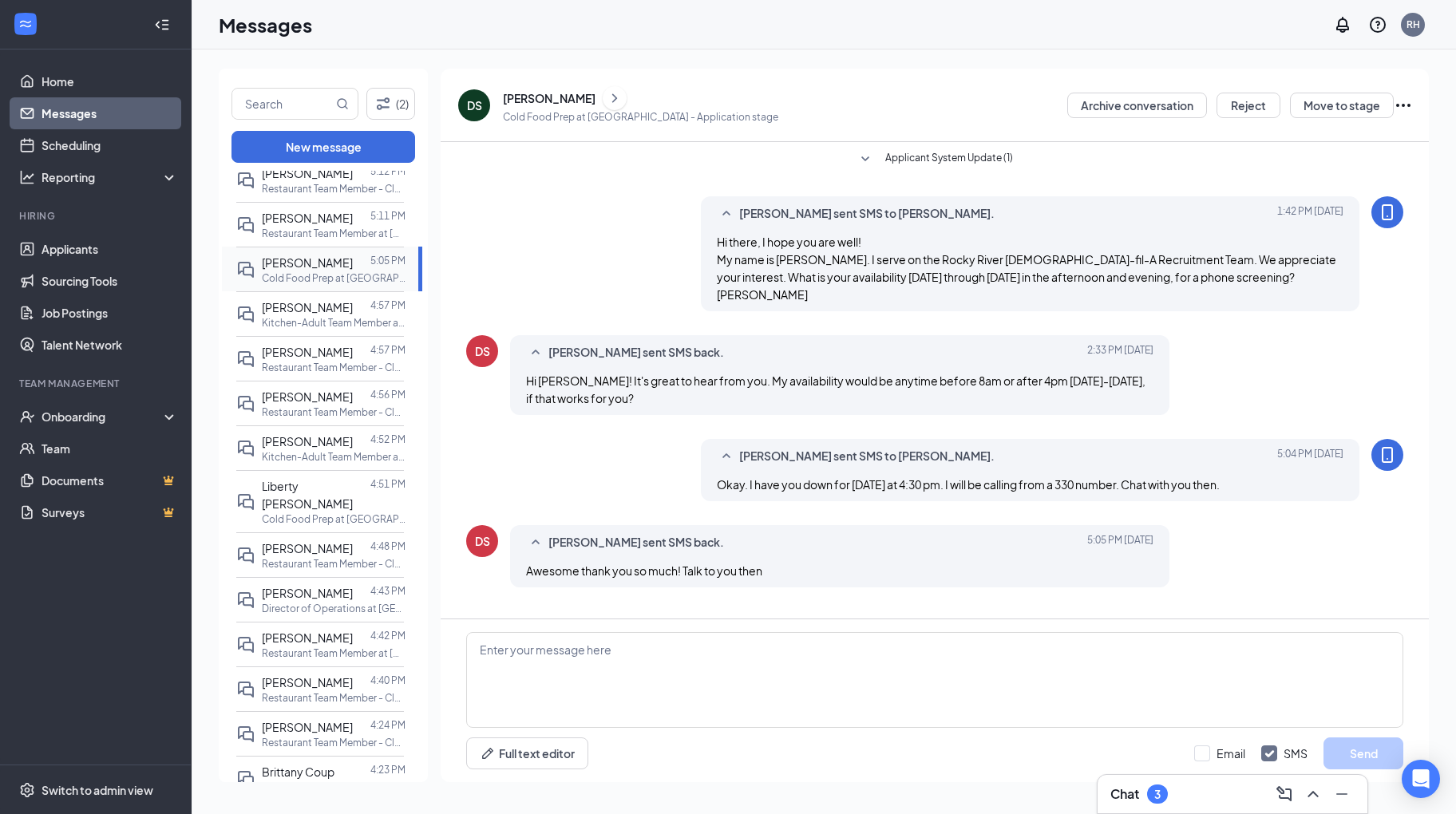
scroll to position [2, 0]
click at [324, 227] on p "Restaurant Team Member at [GEOGRAPHIC_DATA]" at bounding box center [334, 233] width 143 height 14
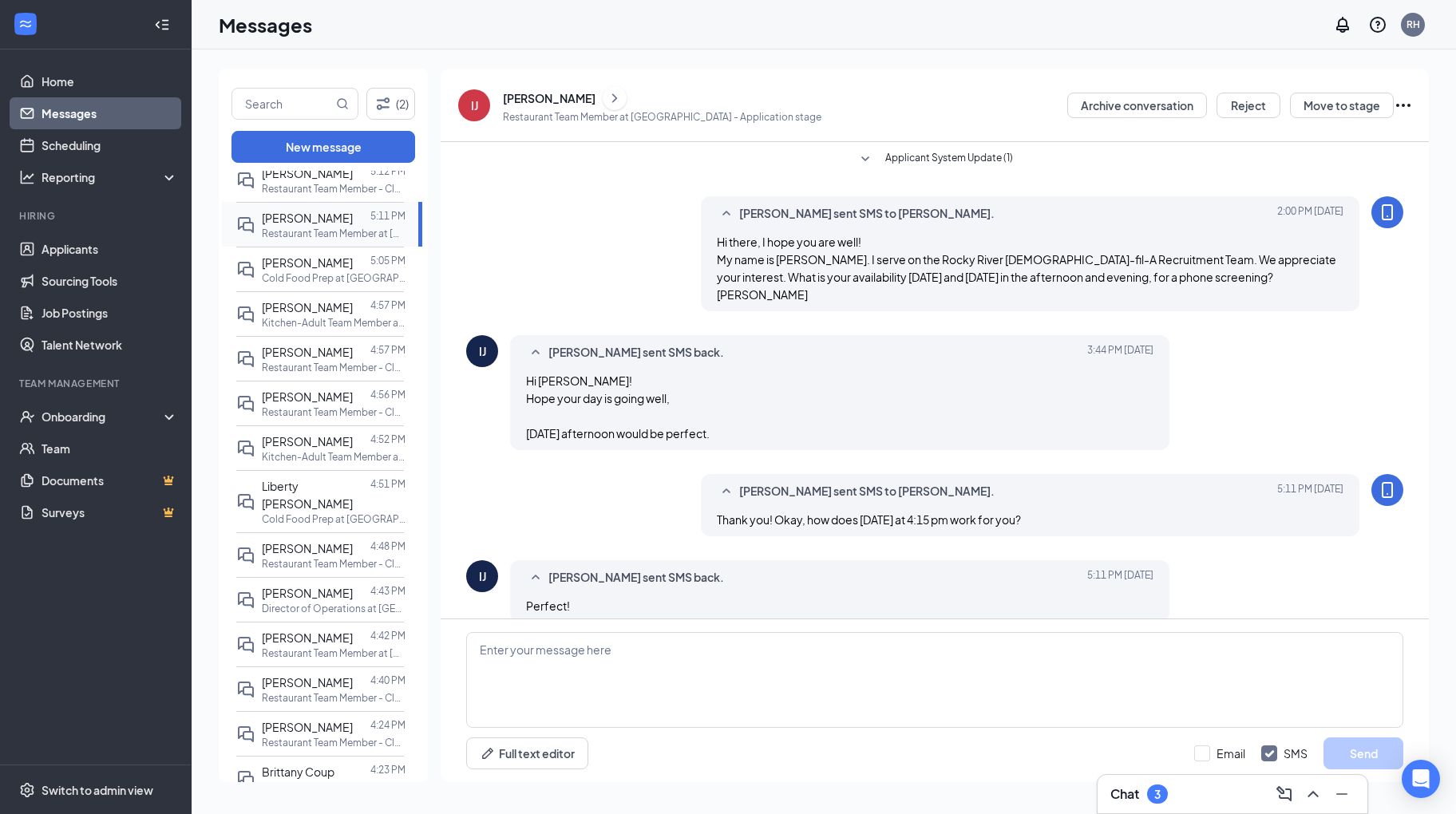
scroll to position [123, 0]
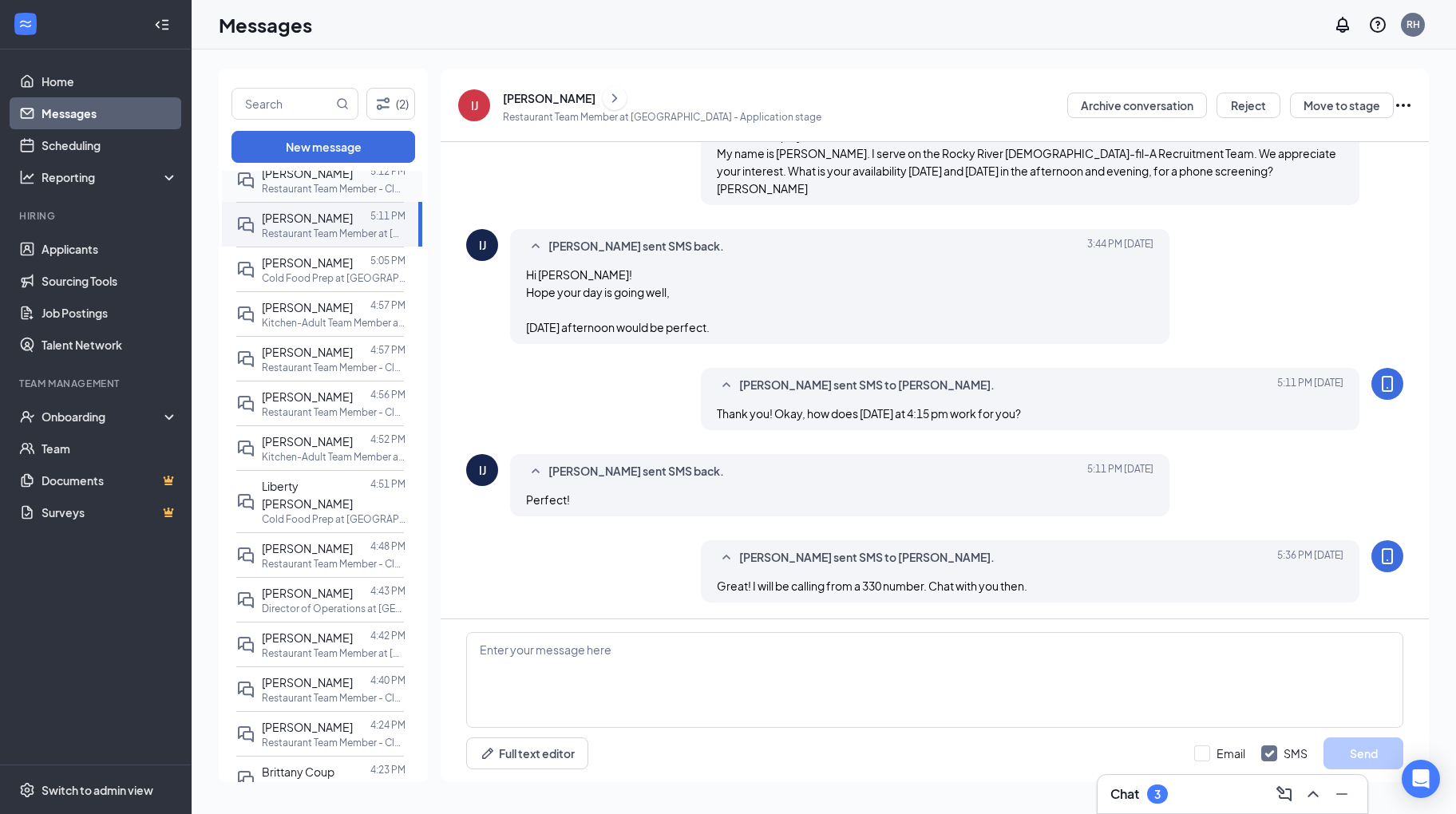
click at [334, 185] on p "Restaurant Team Member - Closing Shift at [GEOGRAPHIC_DATA]" at bounding box center [334, 188] width 143 height 14
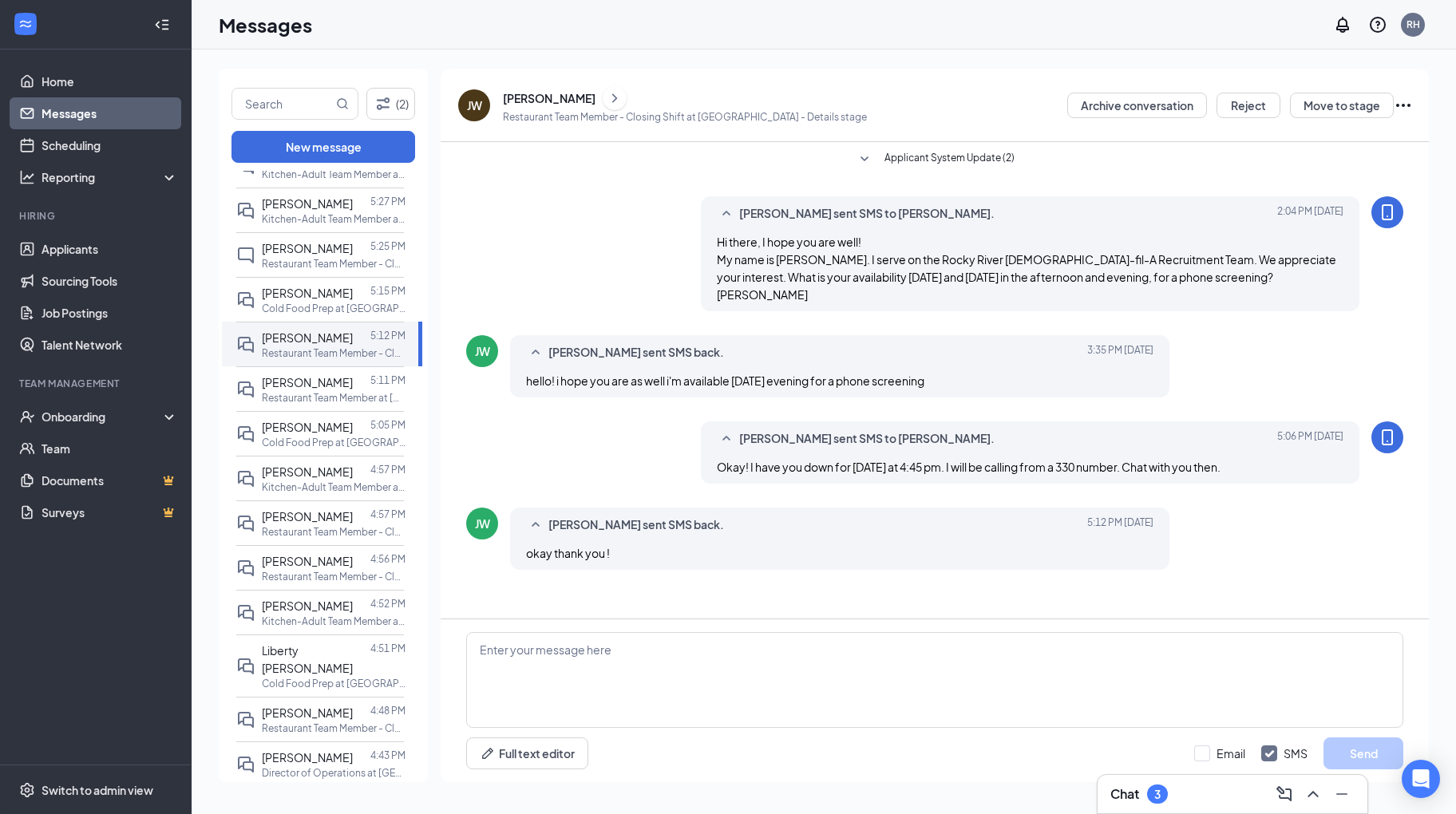
scroll to position [57, 0]
click at [310, 291] on span "[PERSON_NAME]" at bounding box center [308, 299] width 91 height 15
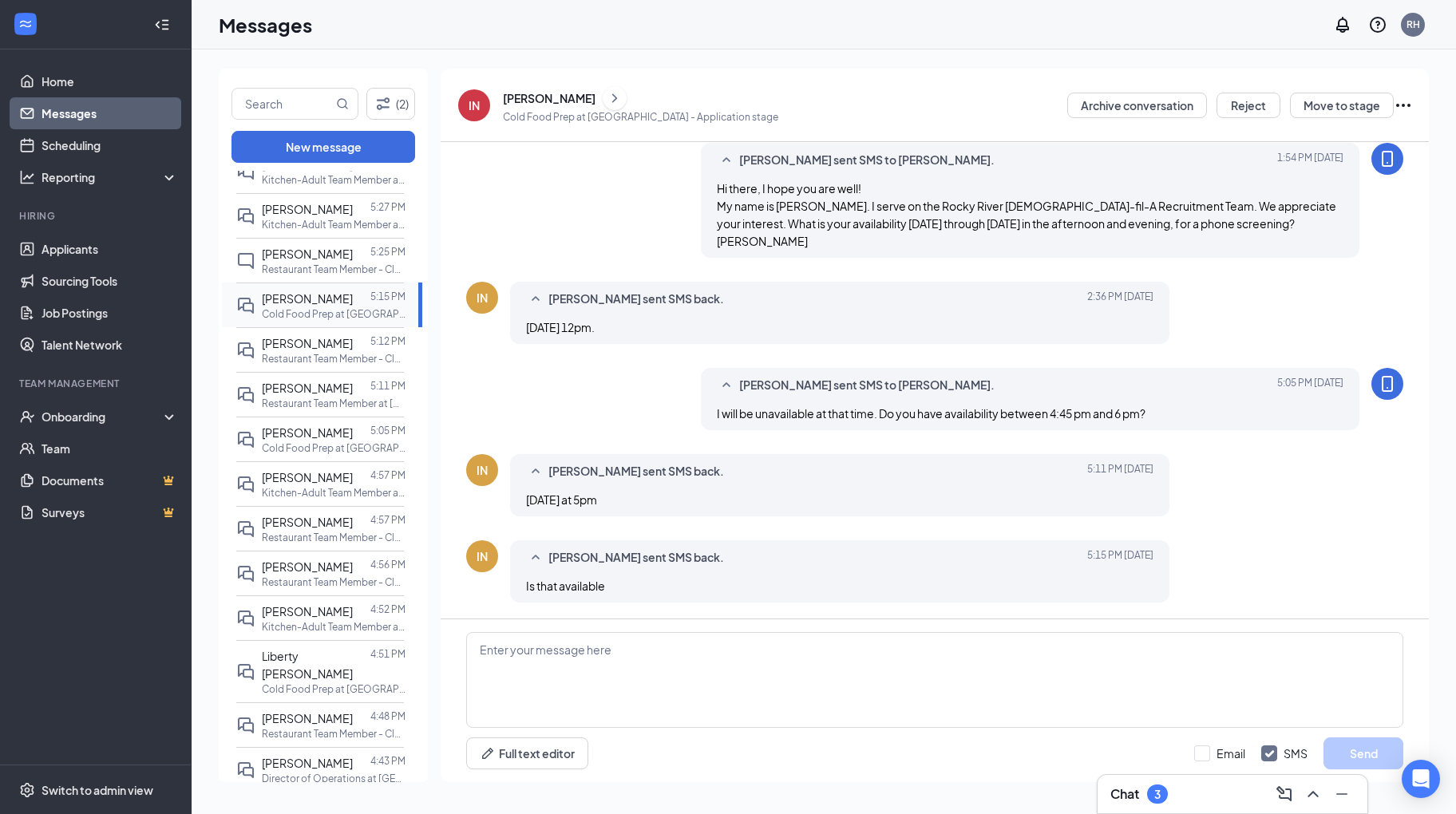
scroll to position [70, 0]
click at [297, 259] on span "[PERSON_NAME]" at bounding box center [308, 254] width 91 height 15
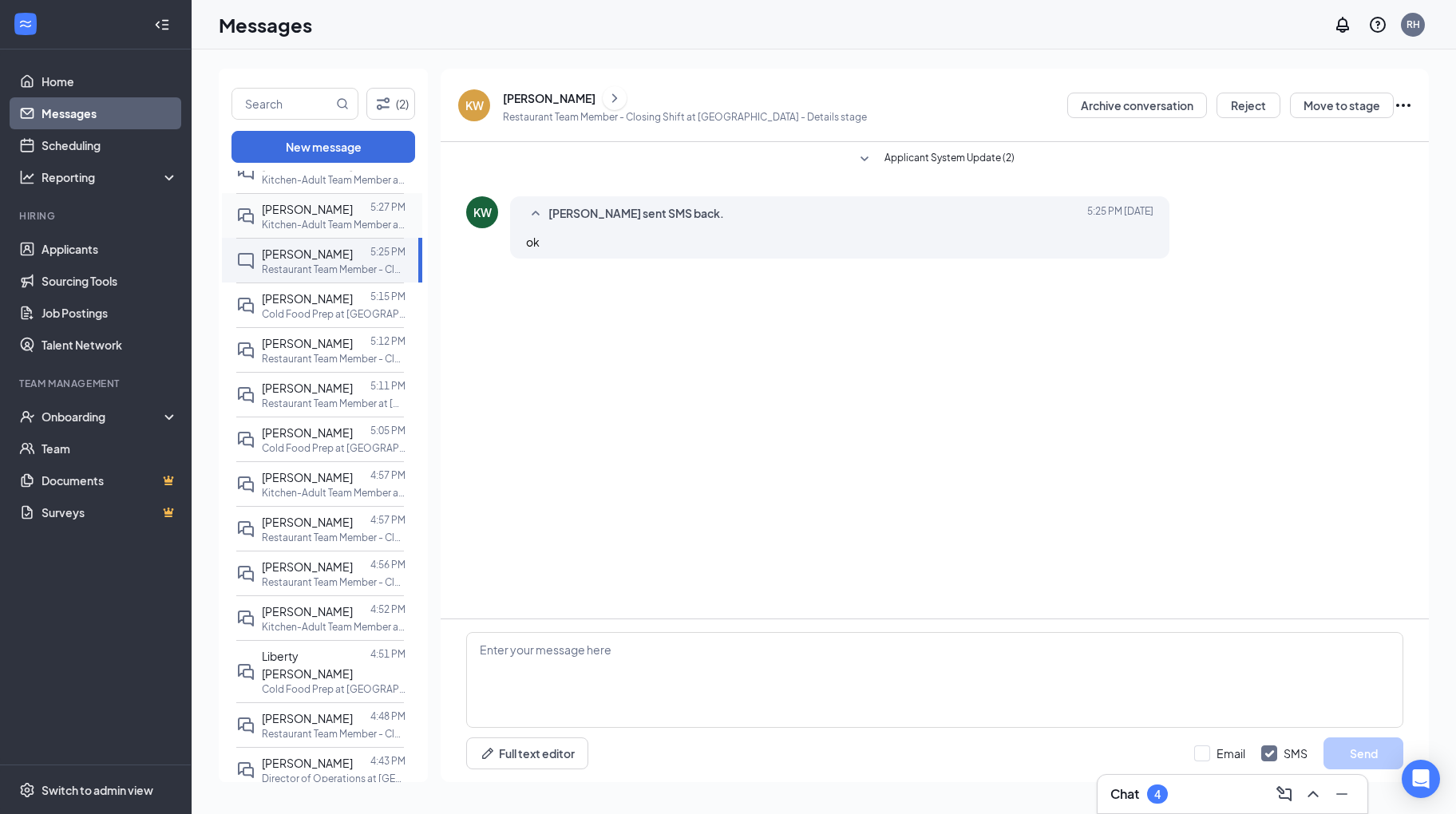
click at [313, 214] on span "[PERSON_NAME]" at bounding box center [308, 209] width 91 height 15
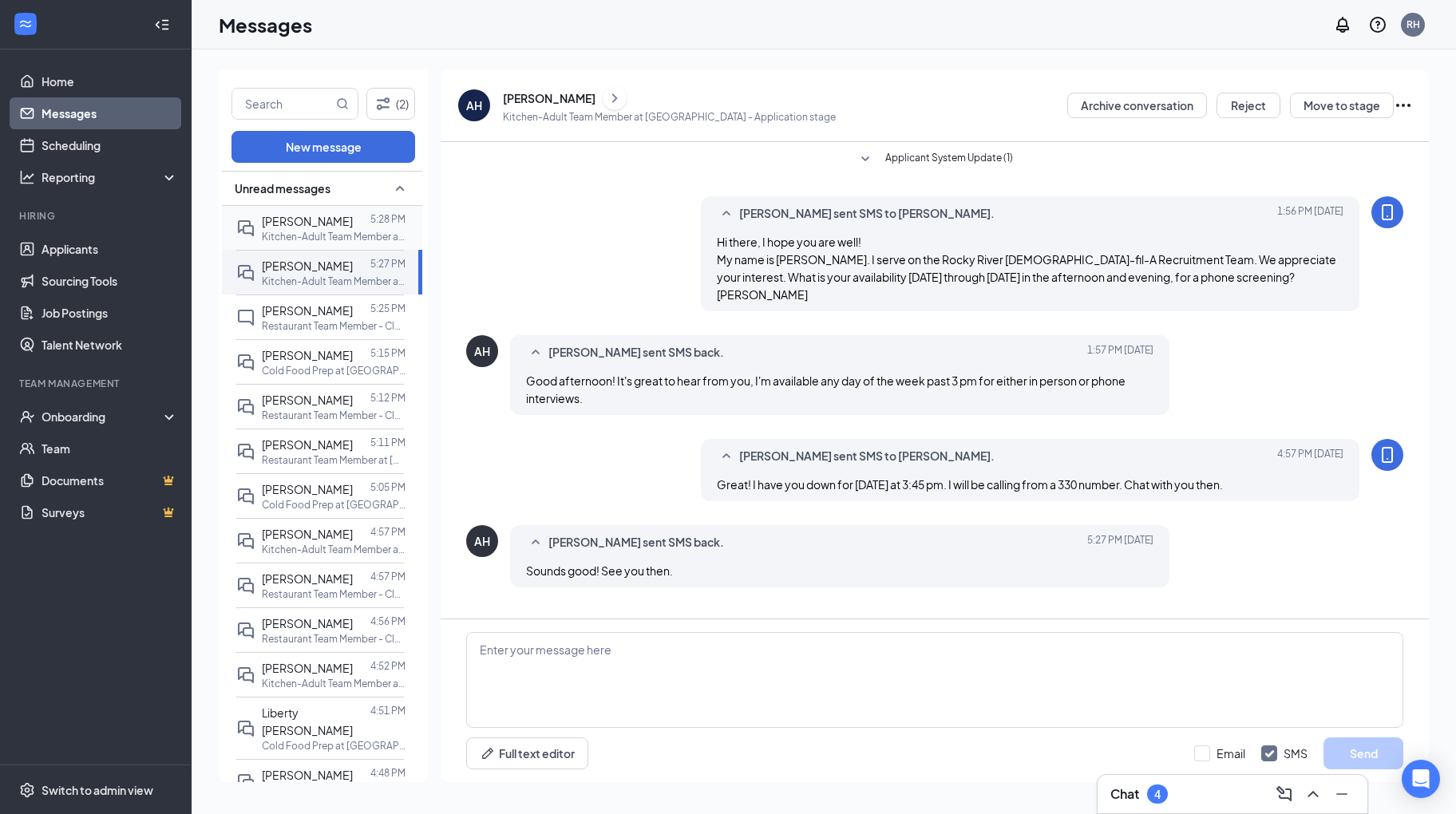
click at [338, 228] on div "[PERSON_NAME]" at bounding box center [308, 220] width 91 height 17
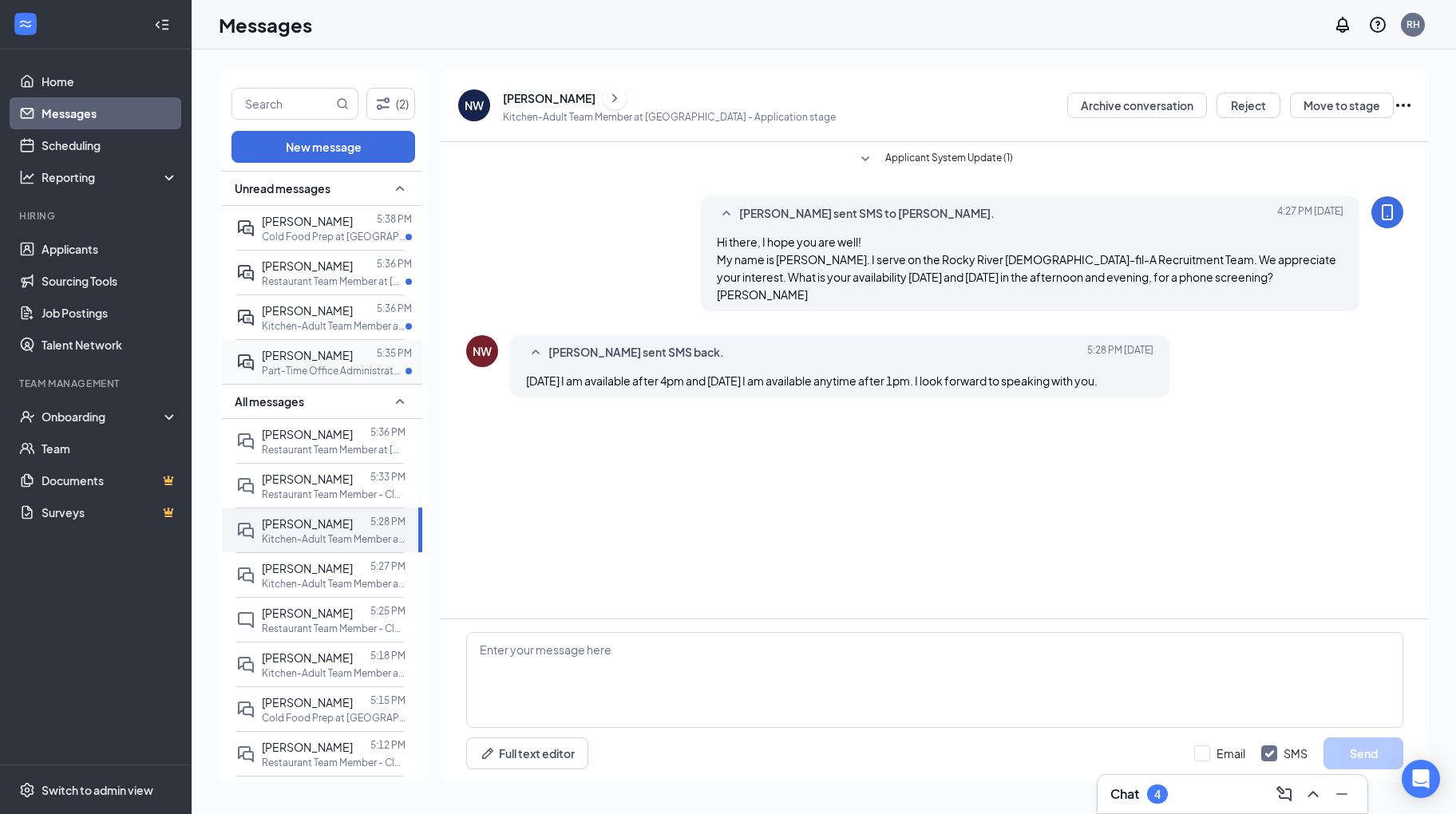
click at [316, 365] on p "Part-Time Office Administrator at [GEOGRAPHIC_DATA]" at bounding box center [334, 370] width 143 height 14
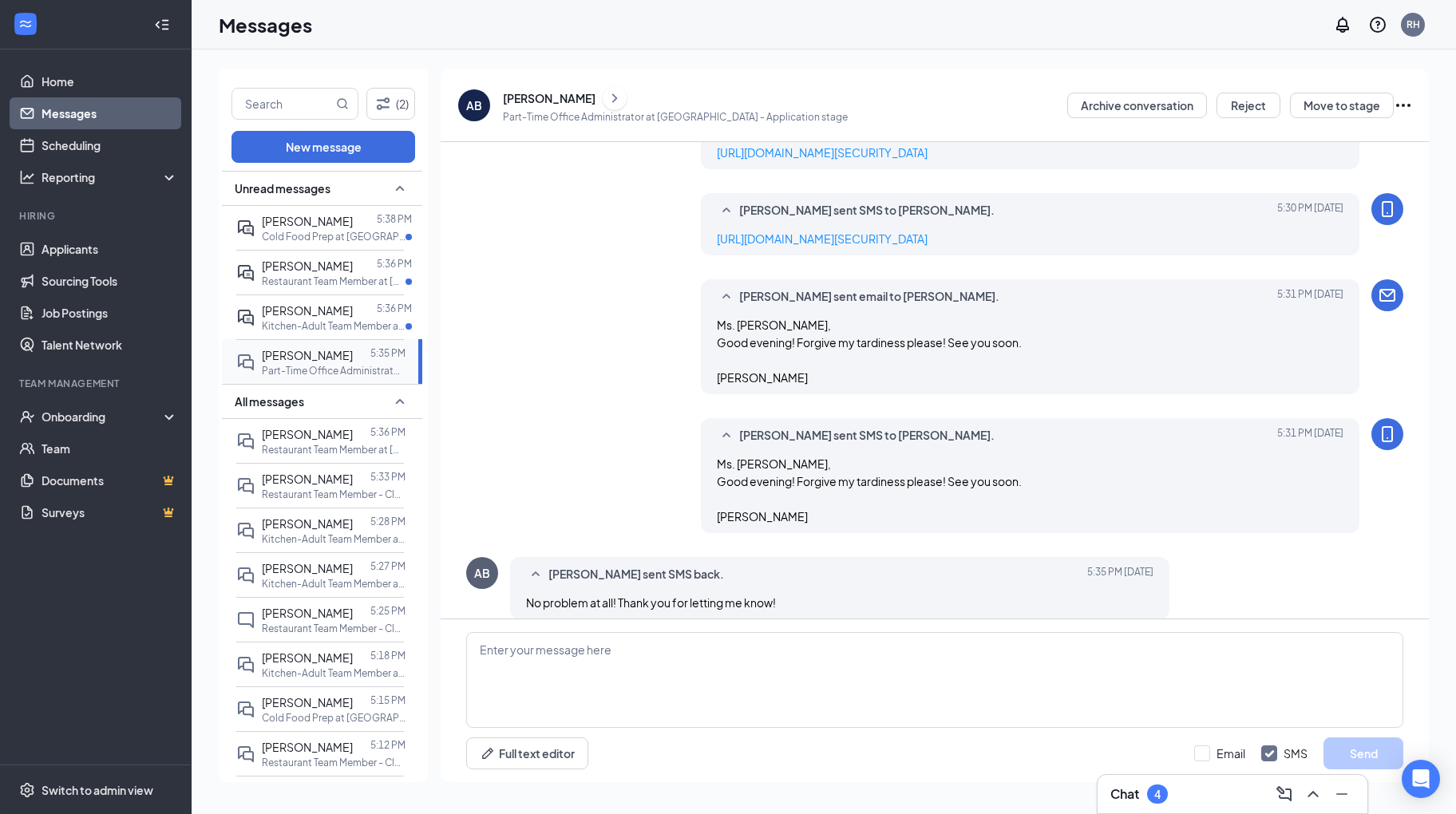
scroll to position [541, 0]
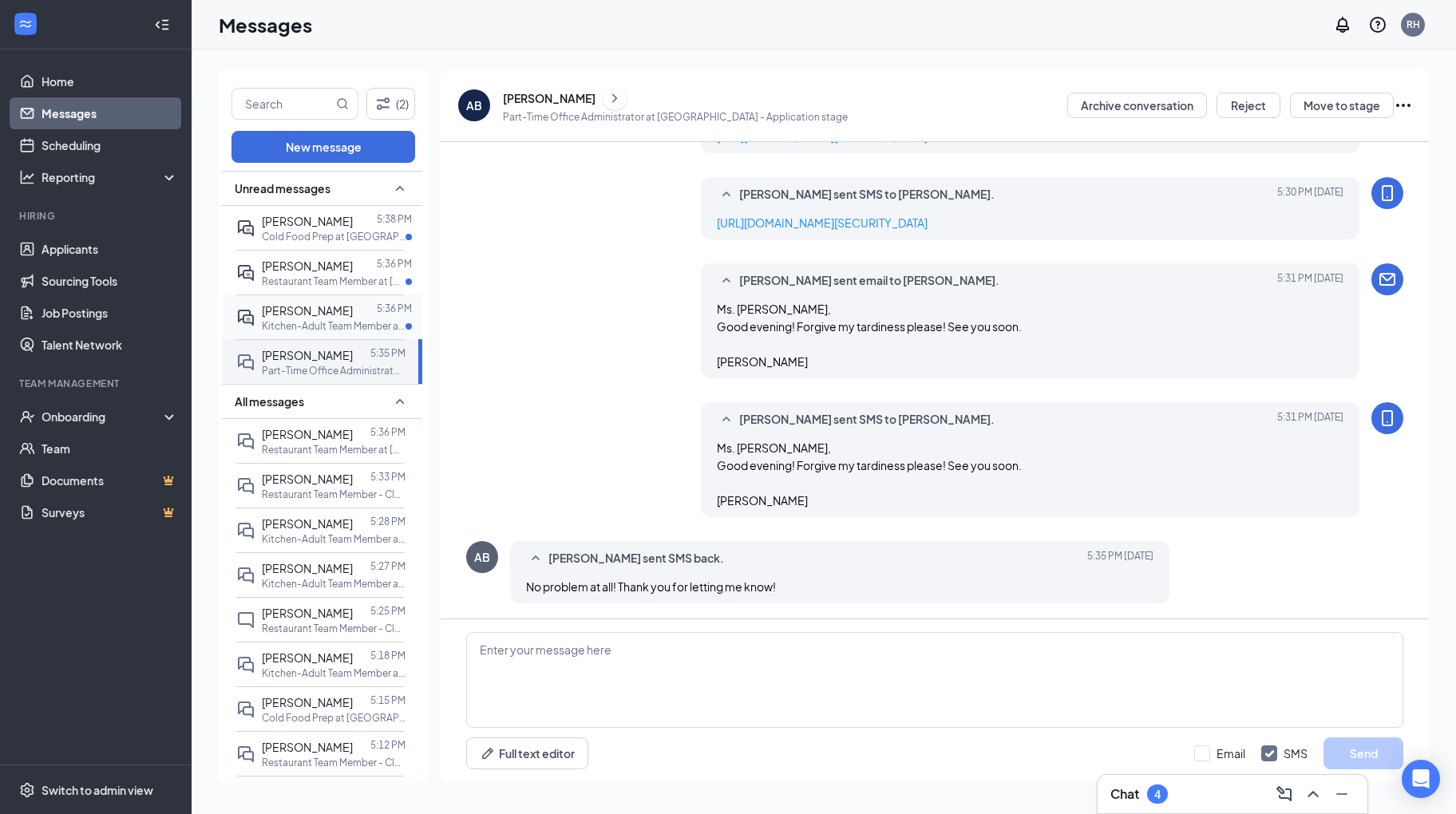
click at [323, 313] on span "Jaydon Hallis" at bounding box center [308, 311] width 91 height 15
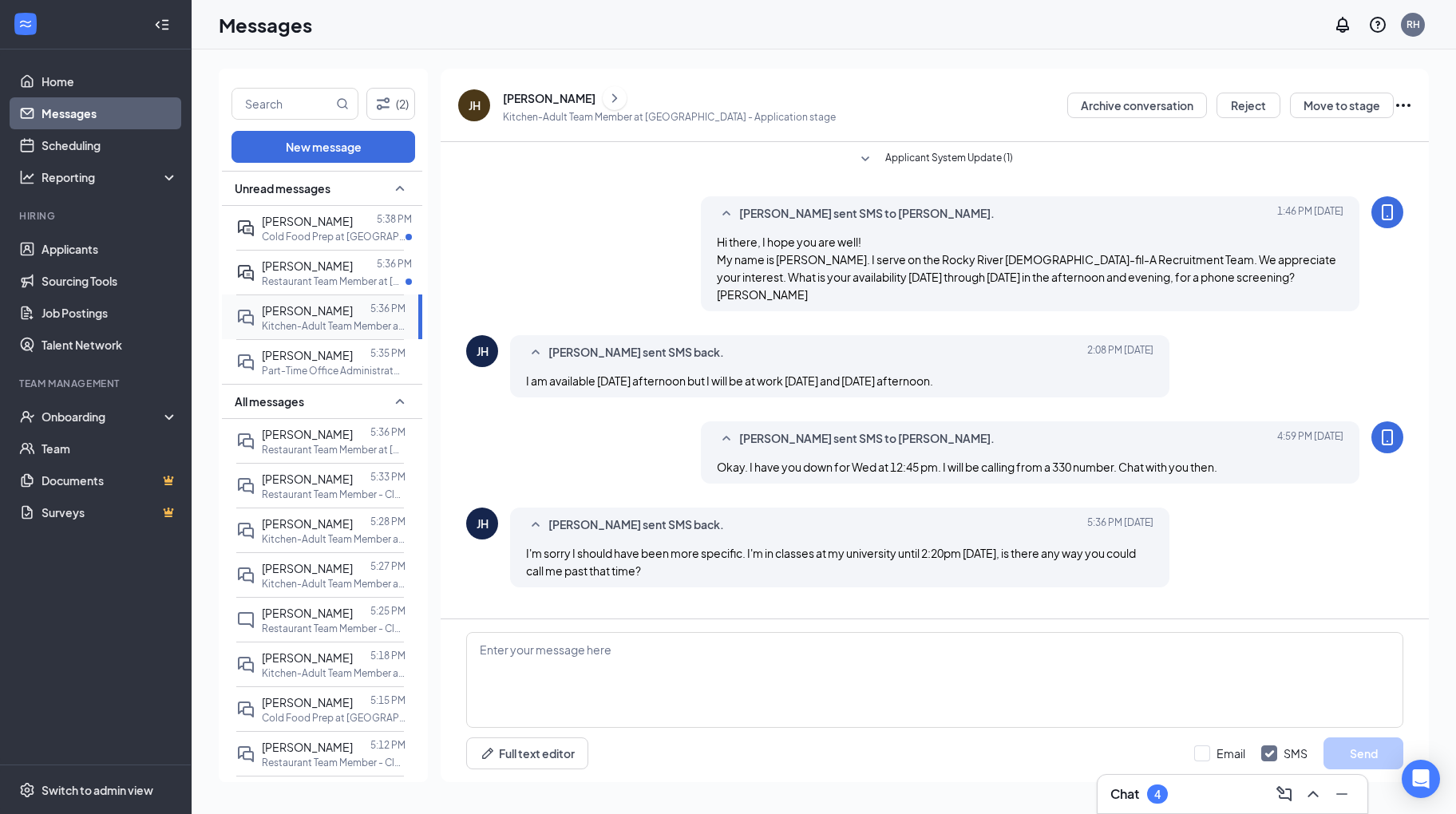
scroll to position [2, 0]
click at [335, 276] on p "Restaurant Team Member at Rocky River" at bounding box center [334, 280] width 143 height 14
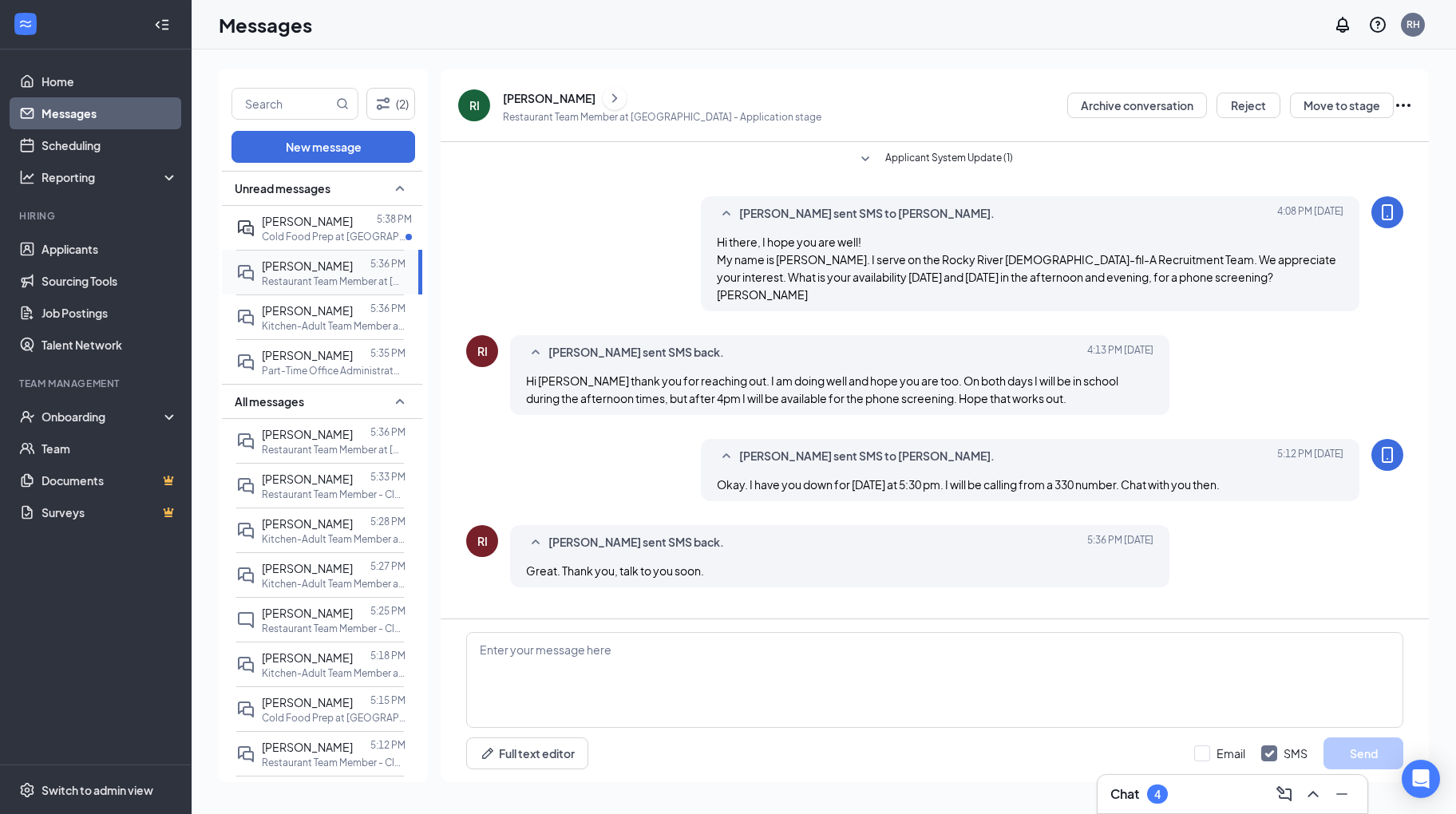
scroll to position [2, 0]
click at [332, 226] on span "[PERSON_NAME]" at bounding box center [308, 221] width 91 height 15
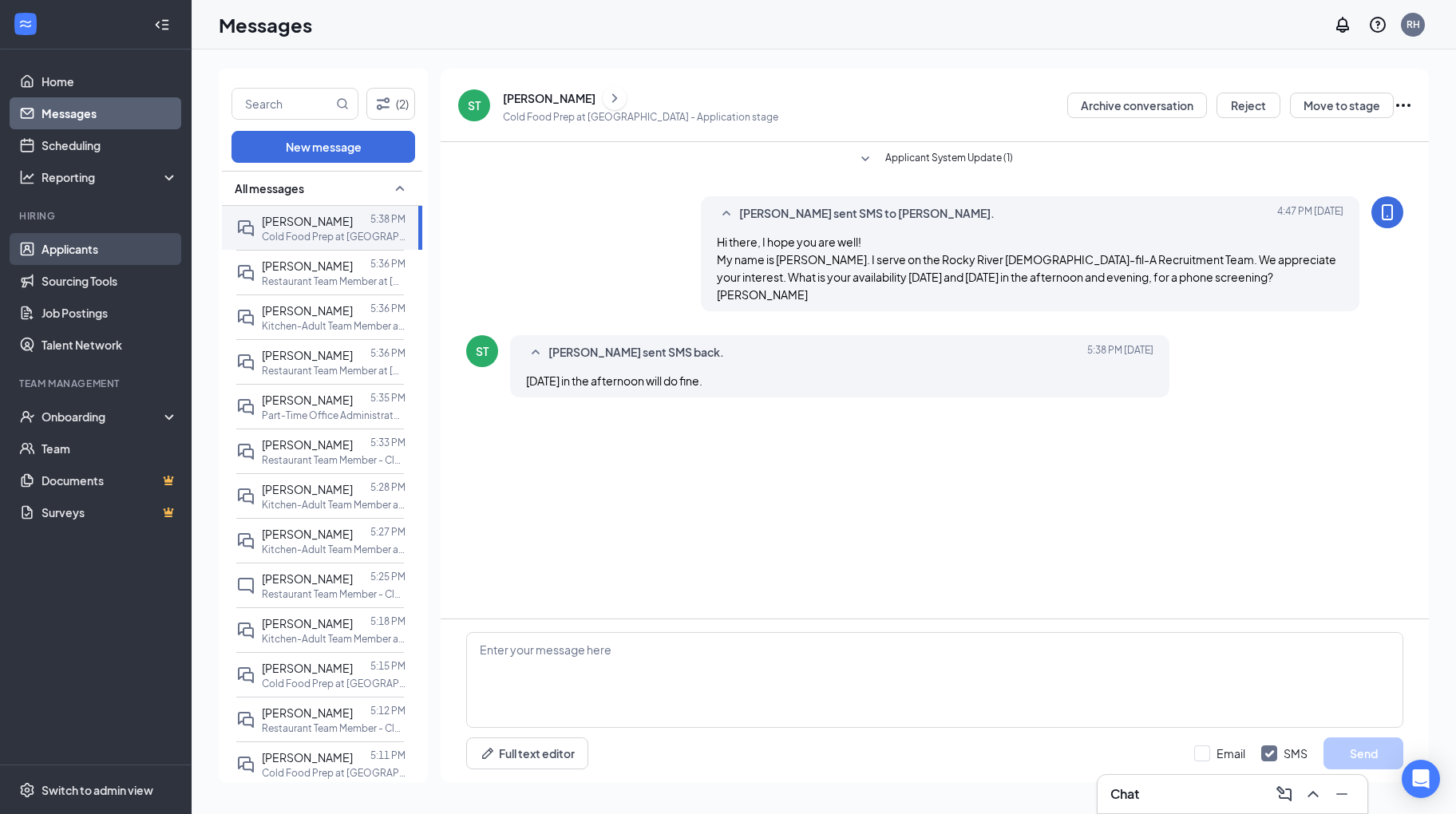
click at [96, 248] on link "Applicants" at bounding box center [109, 248] width 136 height 32
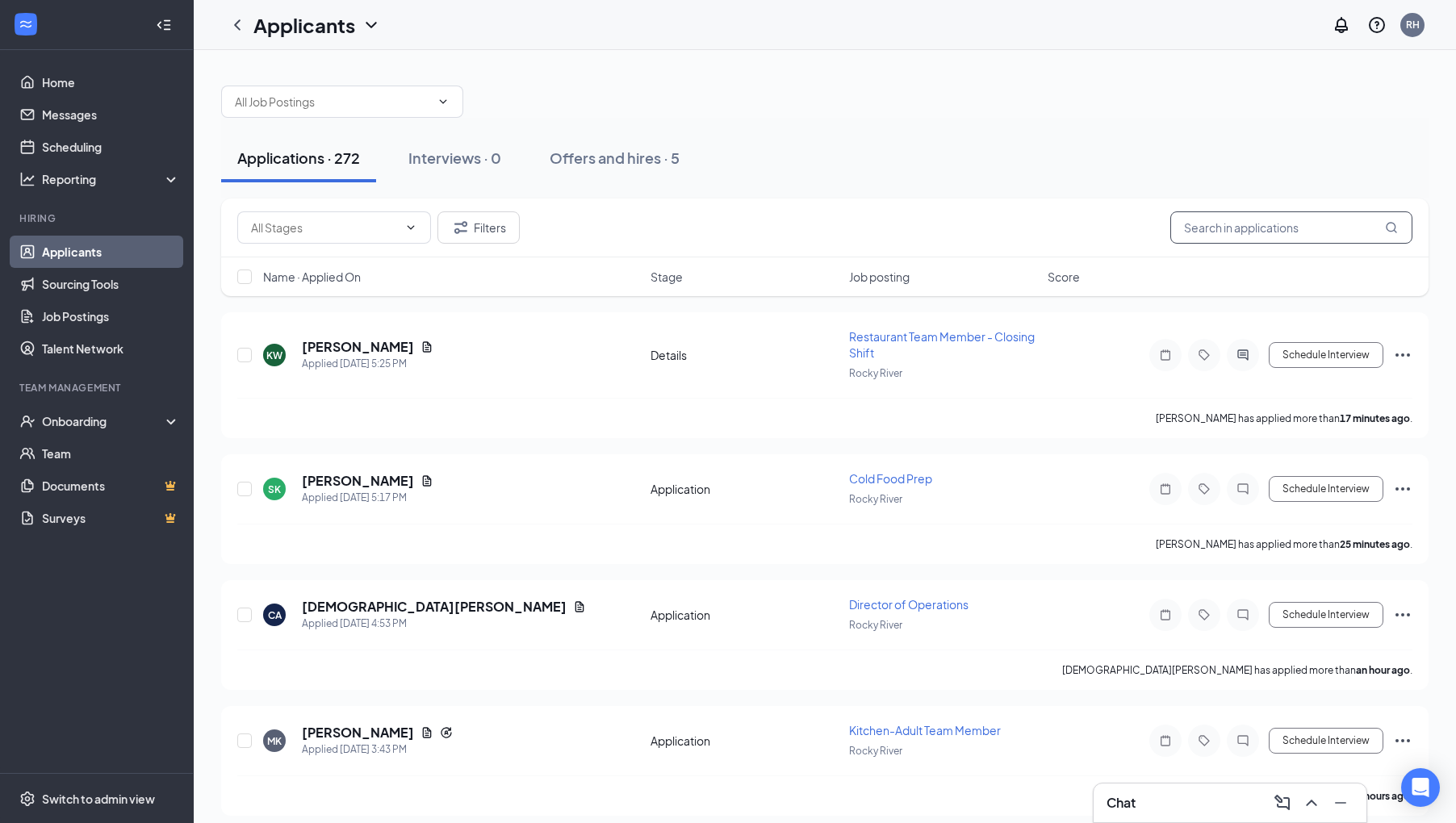
click at [1227, 226] on input "text" at bounding box center [1292, 227] width 242 height 32
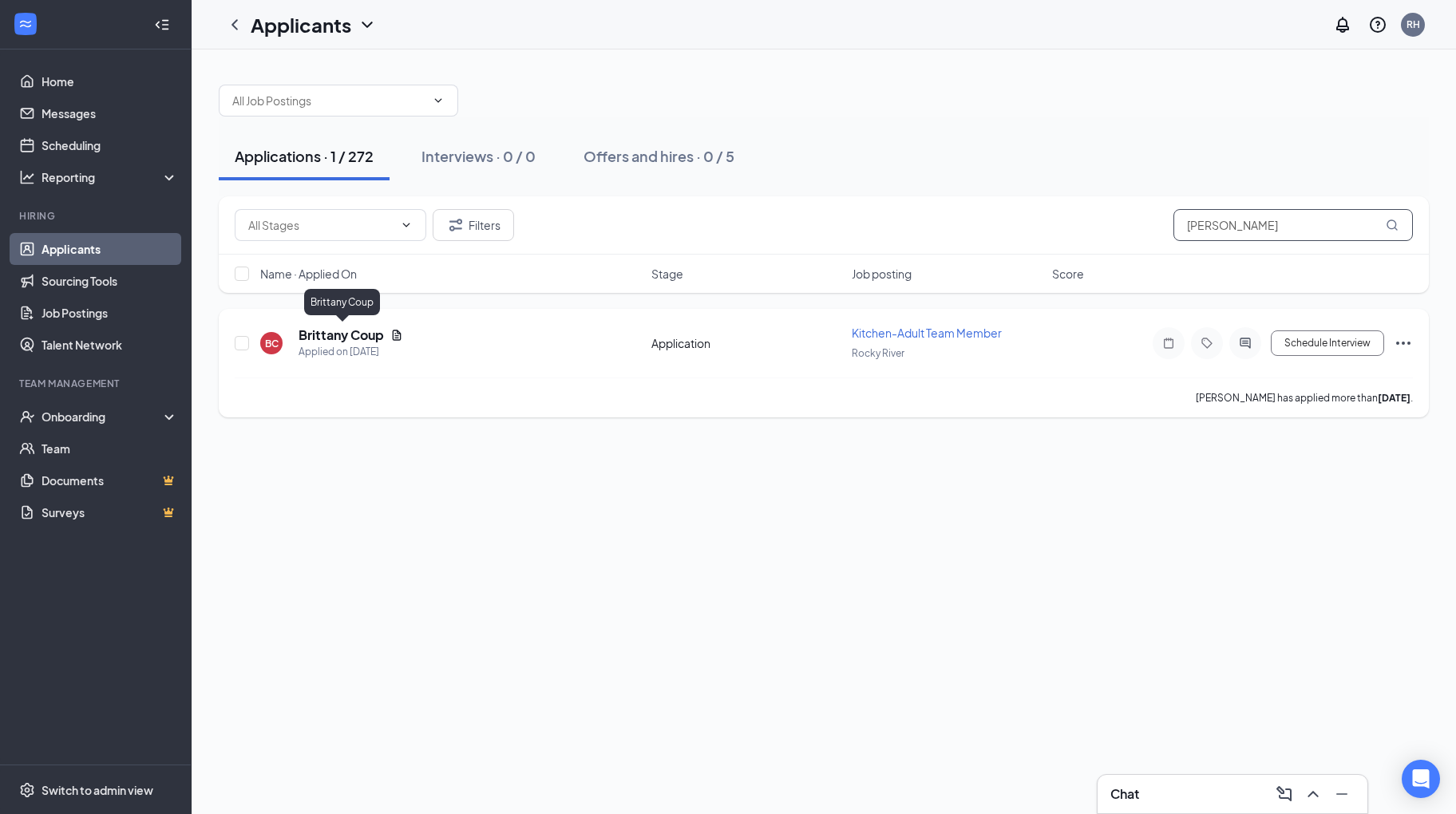
type input "[PERSON_NAME]"
click at [360, 330] on h5 "Brittany Coup" at bounding box center [341, 334] width 85 height 17
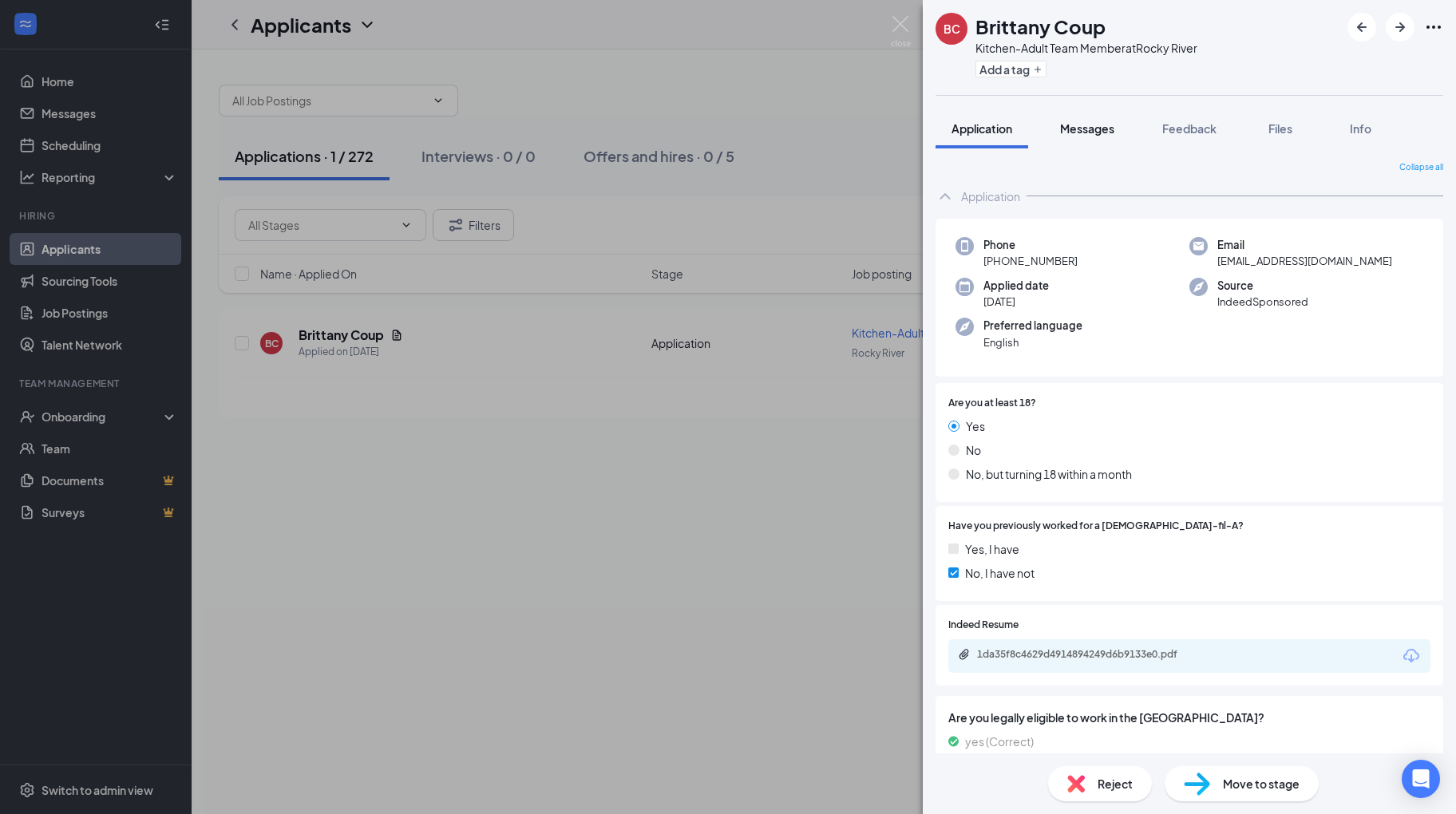
click at [1088, 129] on span "Messages" at bounding box center [1087, 129] width 54 height 15
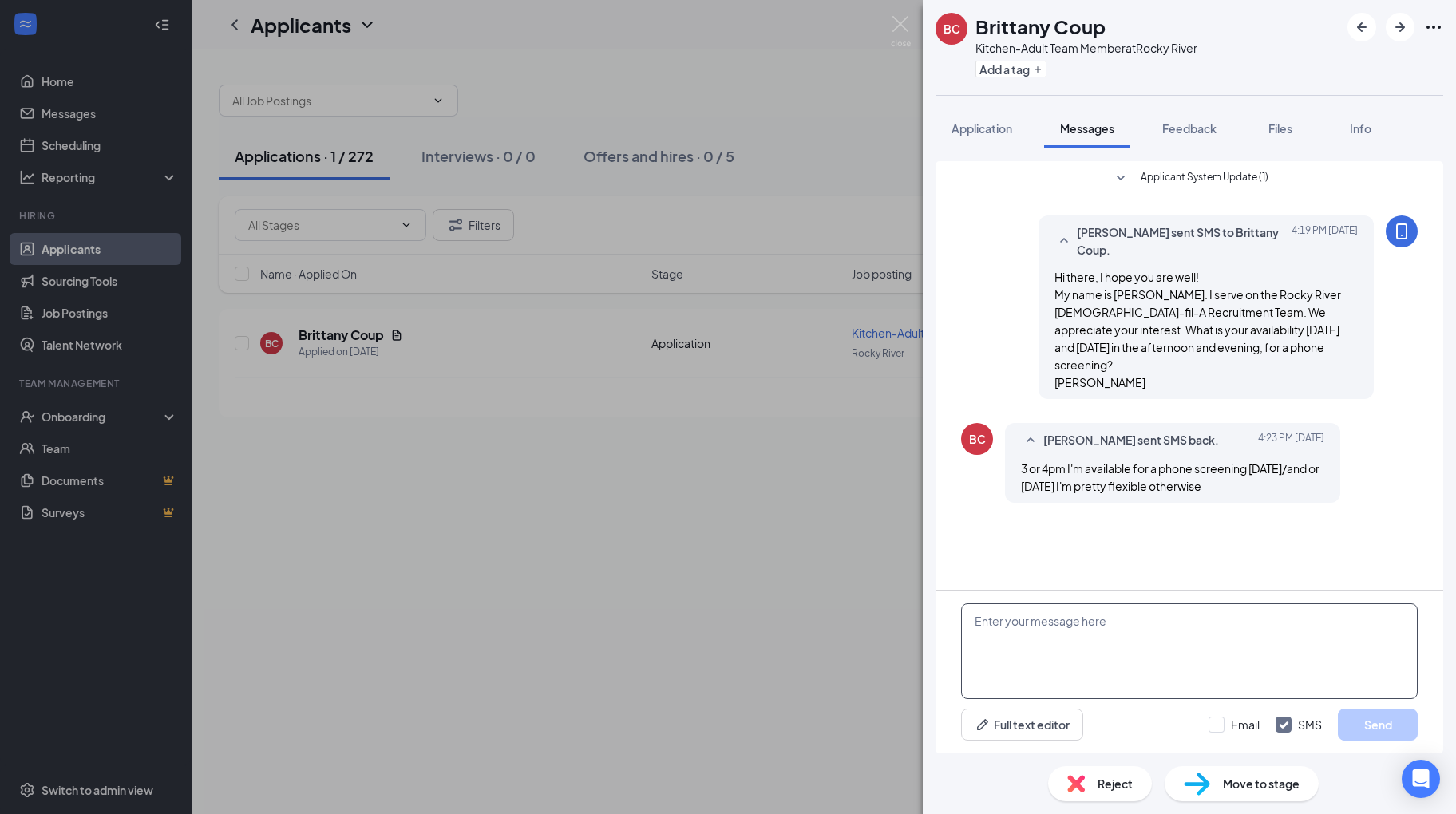
click at [994, 669] on textarea at bounding box center [1190, 650] width 457 height 96
type textarea "Okay. How does [DATE] at 4:15 pm work for you?"
click at [1354, 735] on button "Send" at bounding box center [1377, 724] width 80 height 32
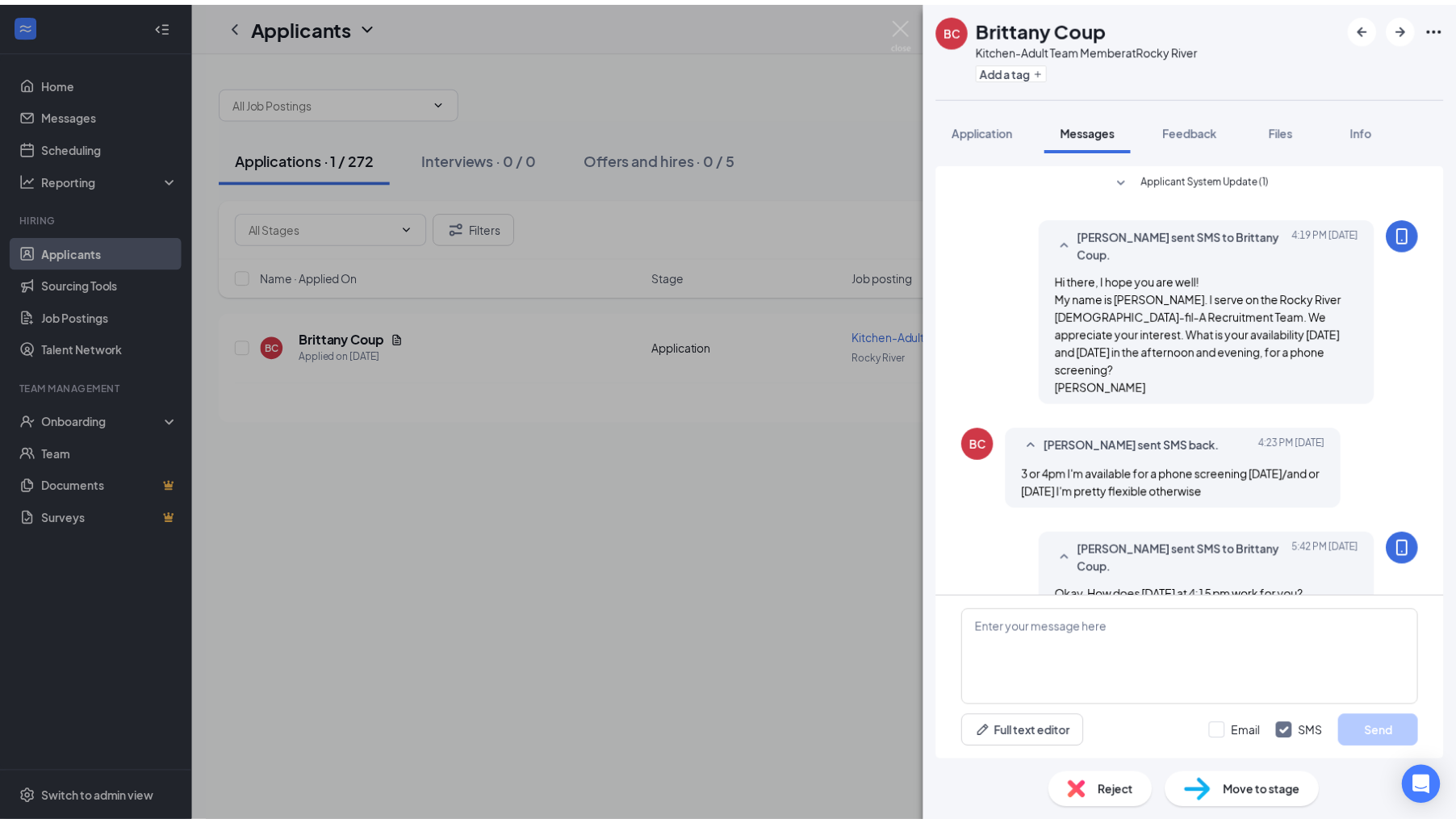
scroll to position [30, 0]
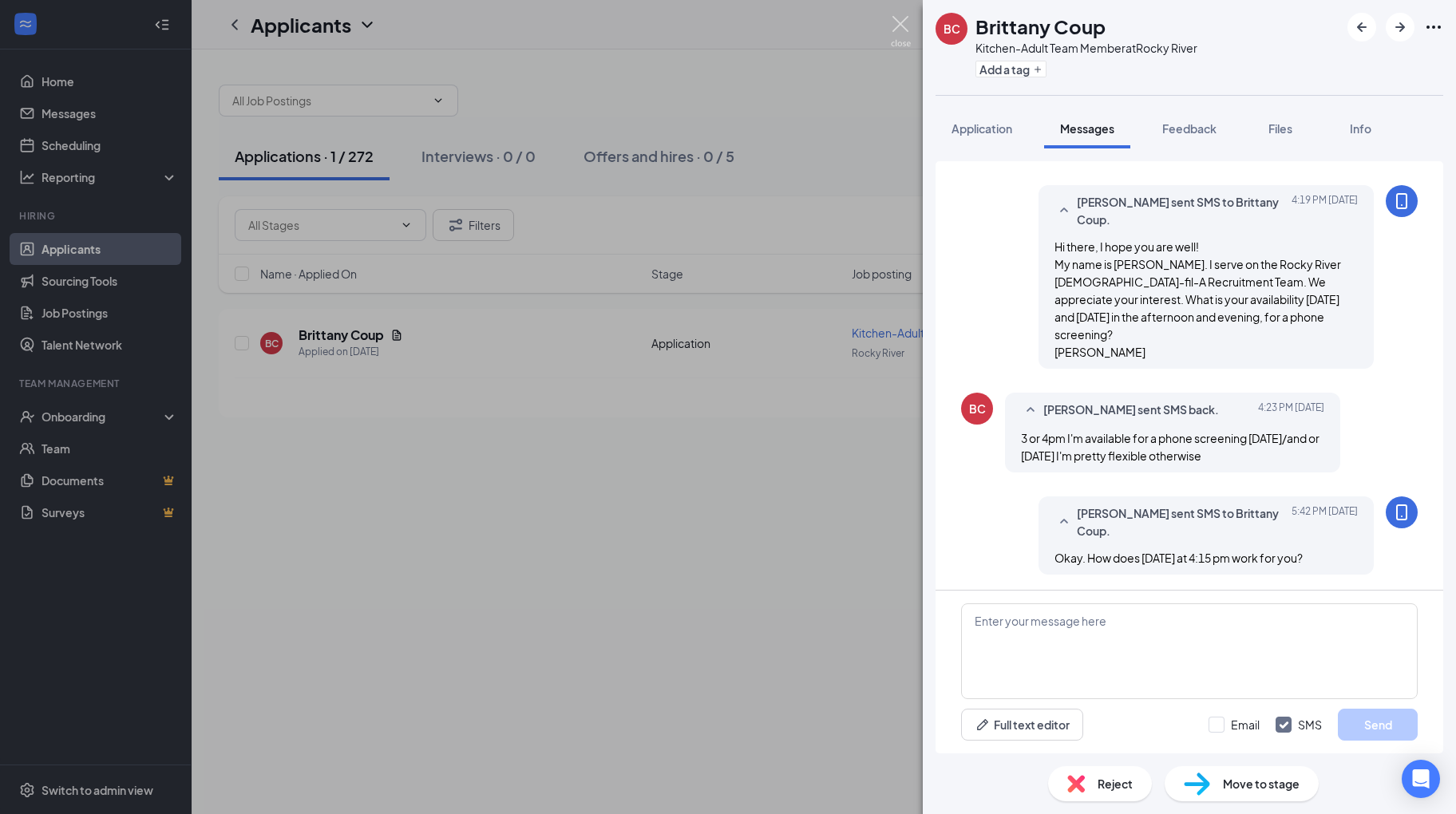
click at [896, 28] on img at bounding box center [901, 31] width 20 height 31
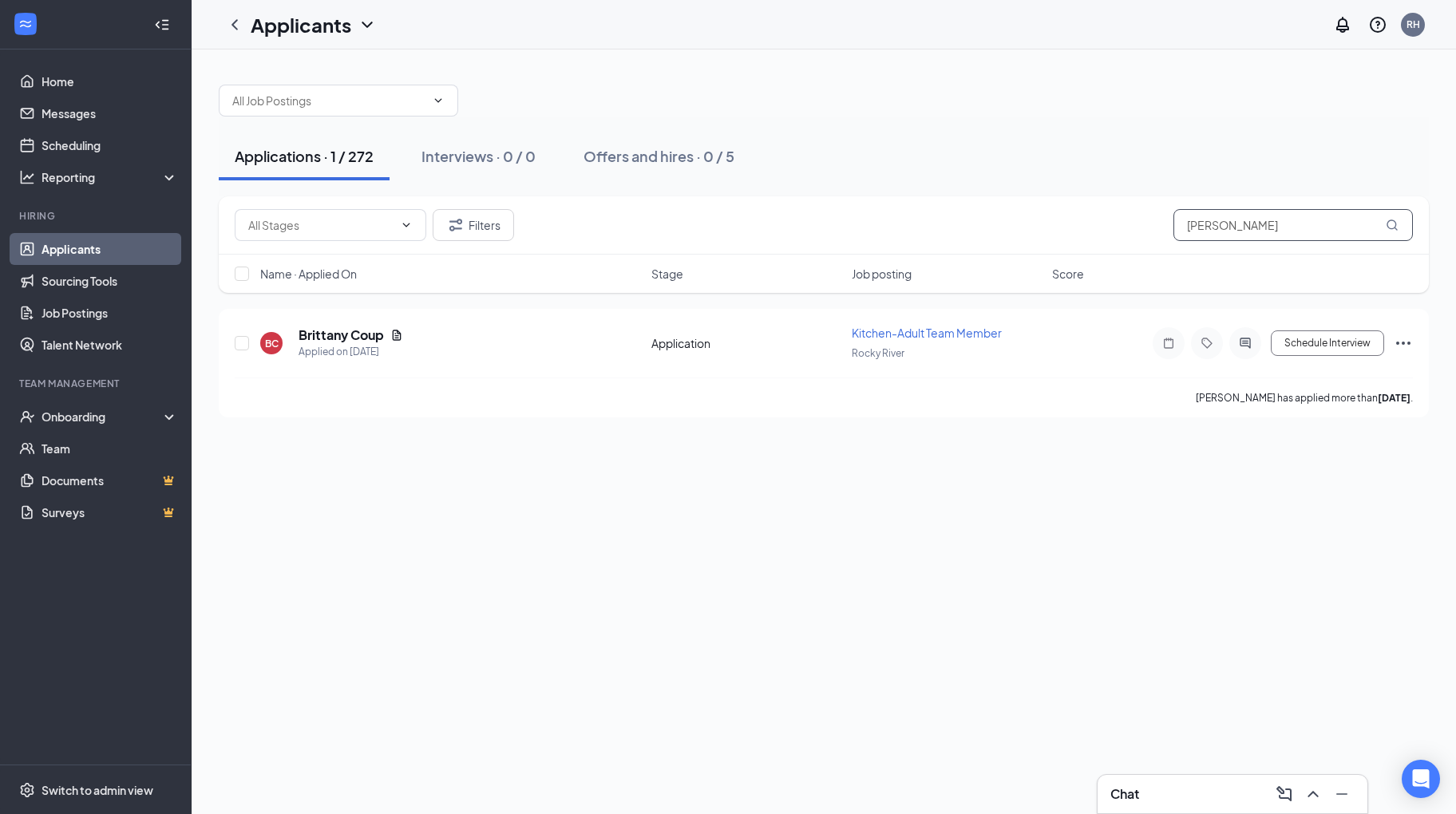
click at [1284, 222] on input "[PERSON_NAME]" at bounding box center [1293, 225] width 239 height 32
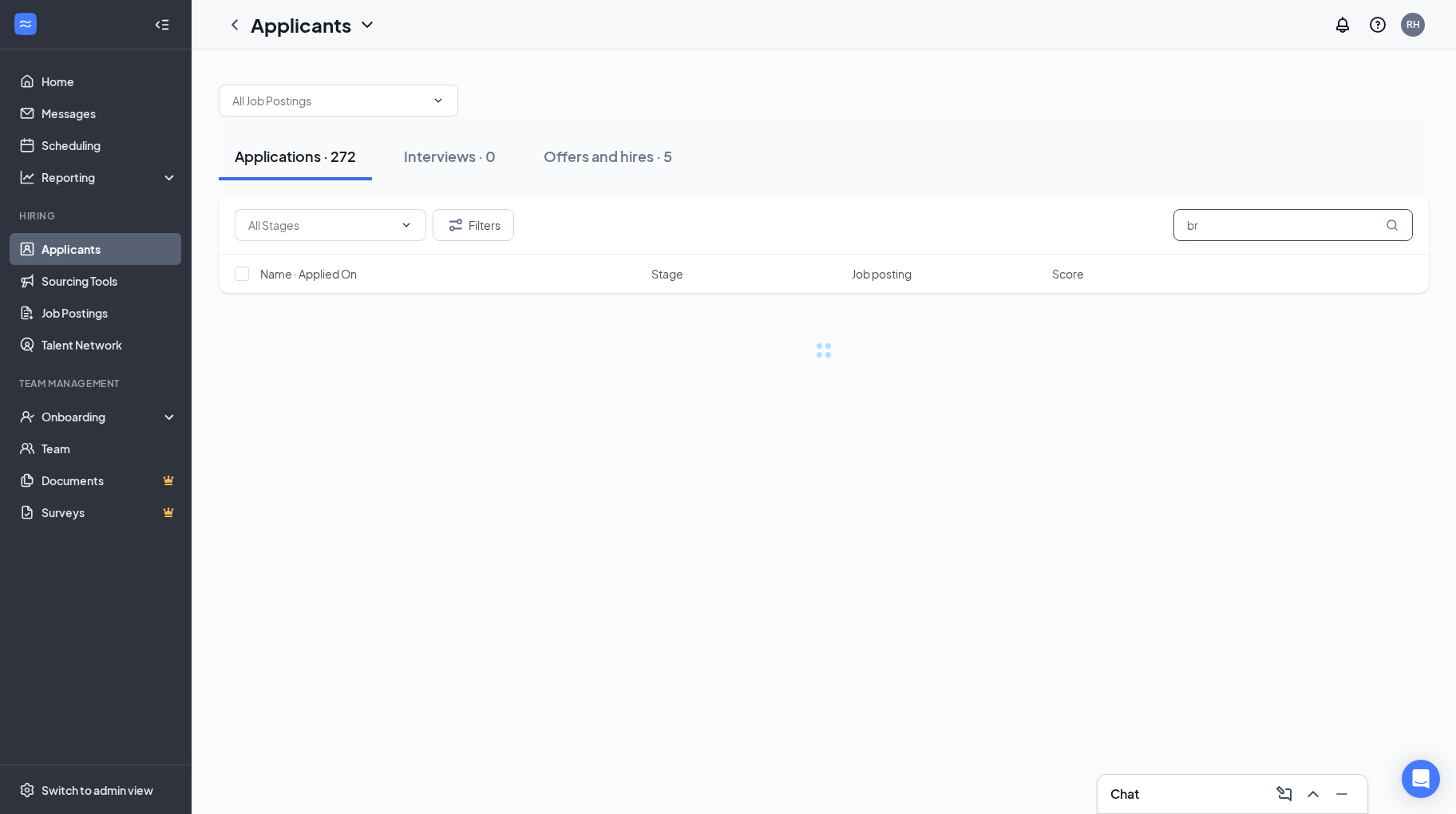
type input "b"
type input "a"
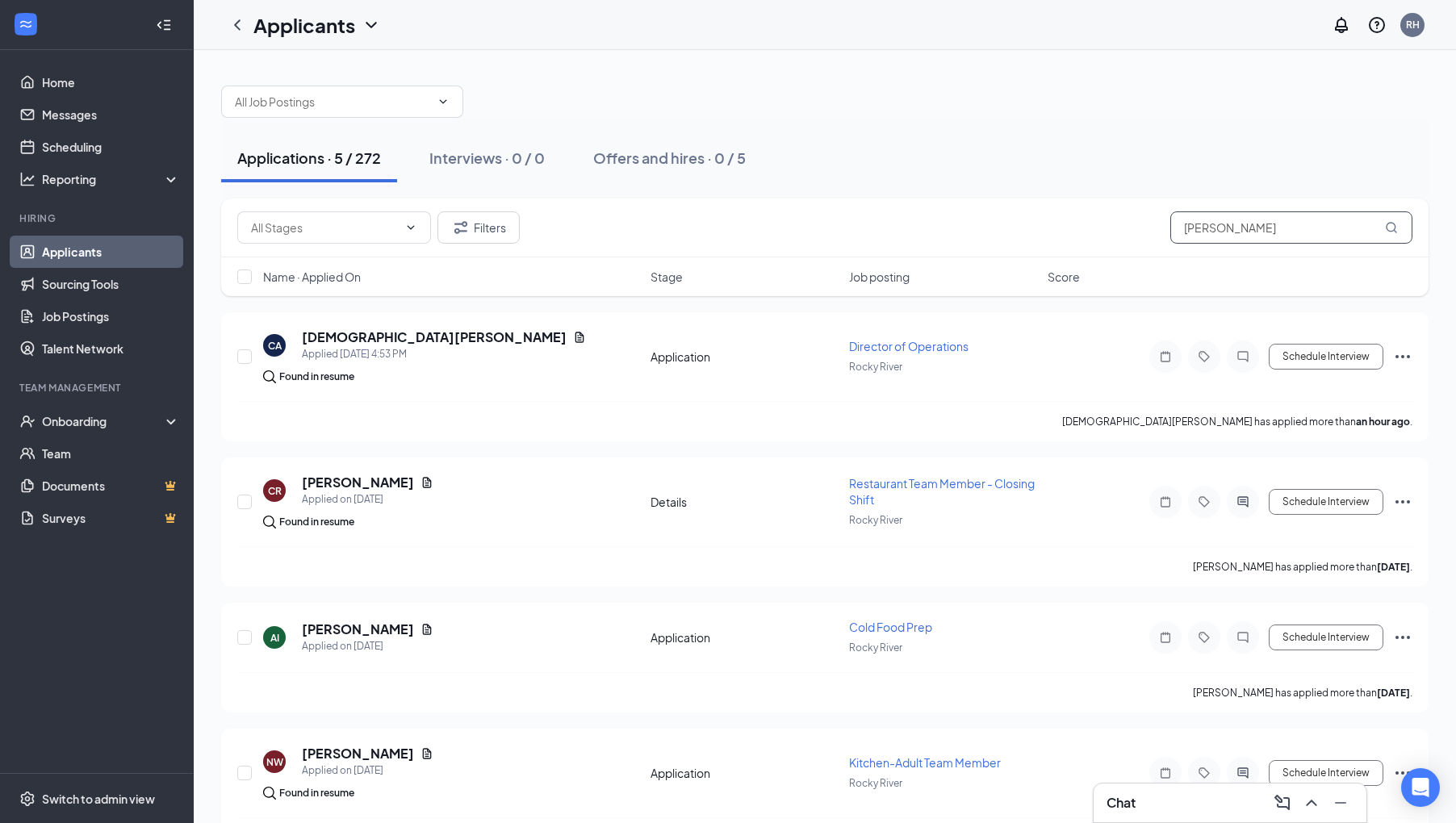
type input "[PERSON_NAME]"
